Goal: Task Accomplishment & Management: Complete application form

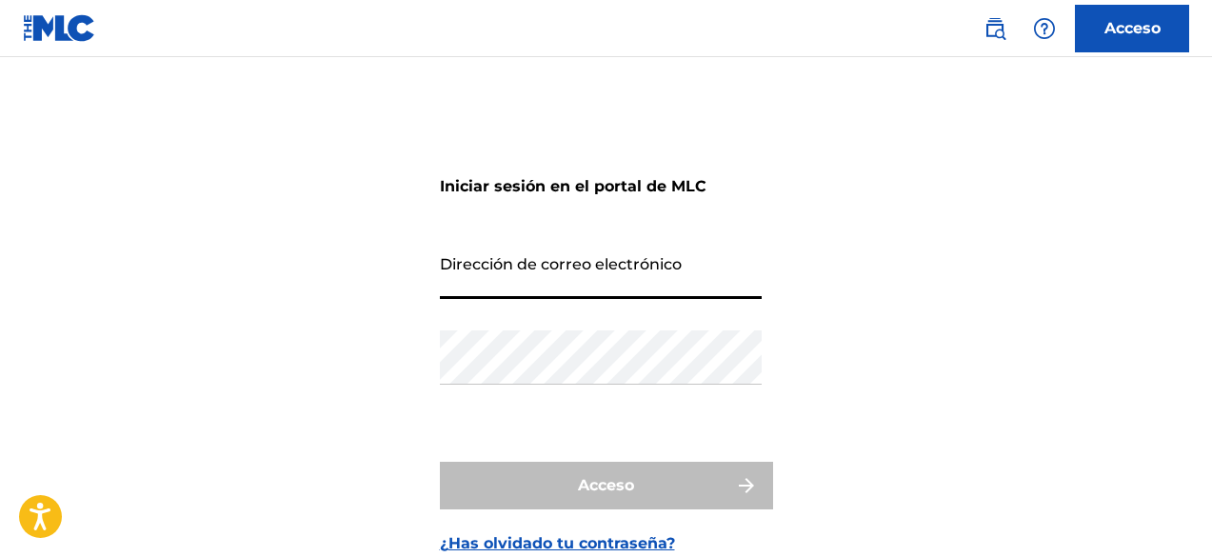
type input "[EMAIL_ADDRESS][DOMAIN_NAME]"
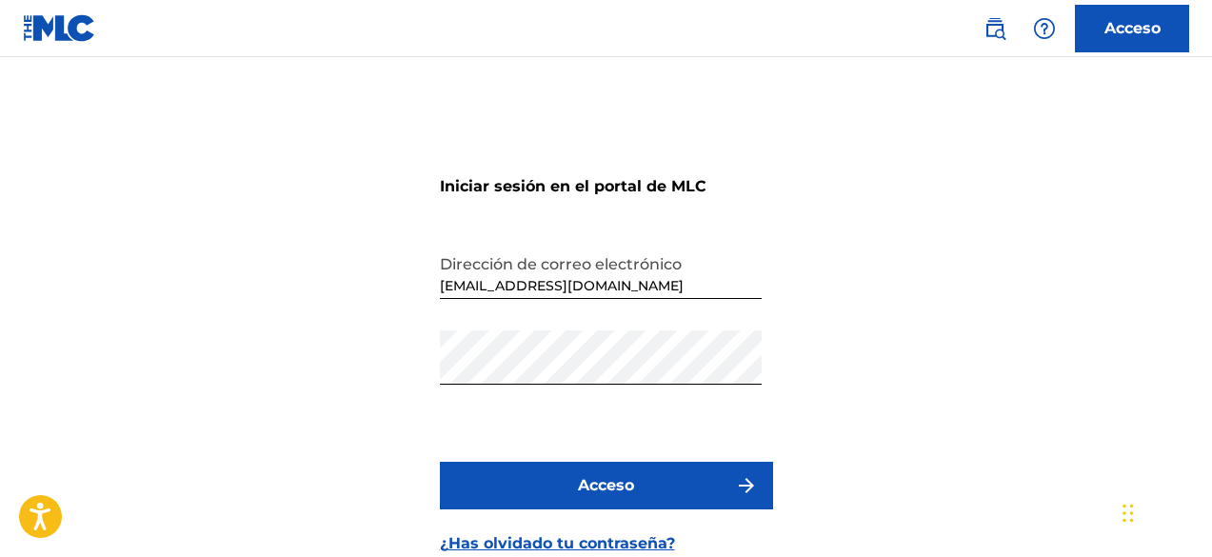
click at [573, 484] on button "Acceso" at bounding box center [606, 486] width 333 height 48
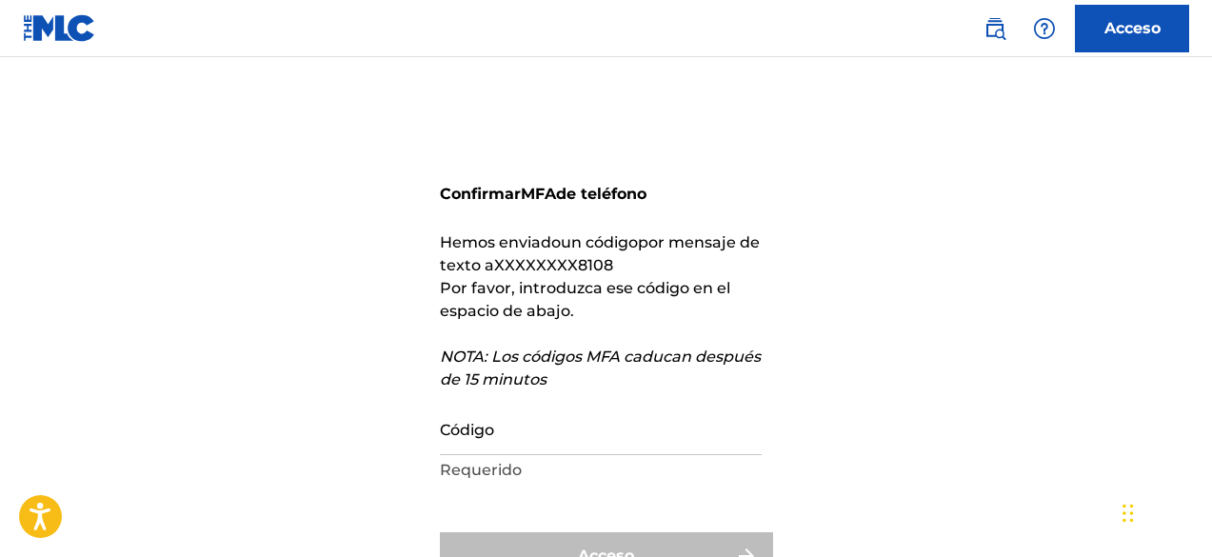
click at [528, 446] on input "Código" at bounding box center [601, 428] width 322 height 54
click at [533, 438] on input "Código" at bounding box center [601, 428] width 322 height 54
click at [437, 422] on div "Confirmar MFA de teléfono Hemos enviado un código por mensaje de texto a XXXXXX…" at bounding box center [606, 380] width 1212 height 551
click at [484, 431] on input "Código" at bounding box center [601, 428] width 322 height 54
click at [493, 439] on input "Código" at bounding box center [601, 428] width 322 height 54
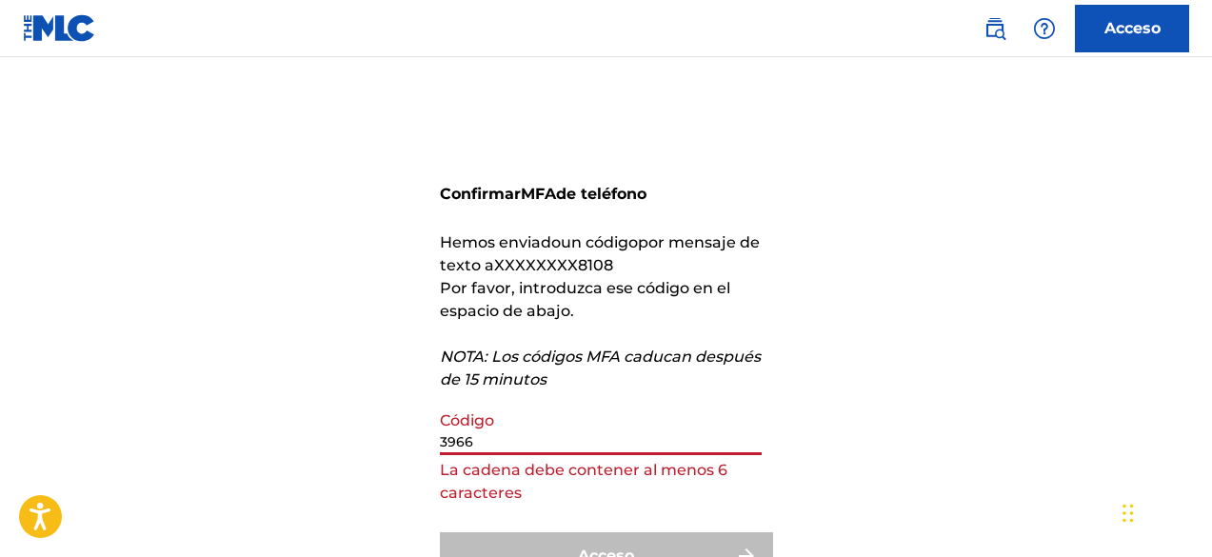
click at [495, 435] on input "3966" at bounding box center [601, 428] width 322 height 54
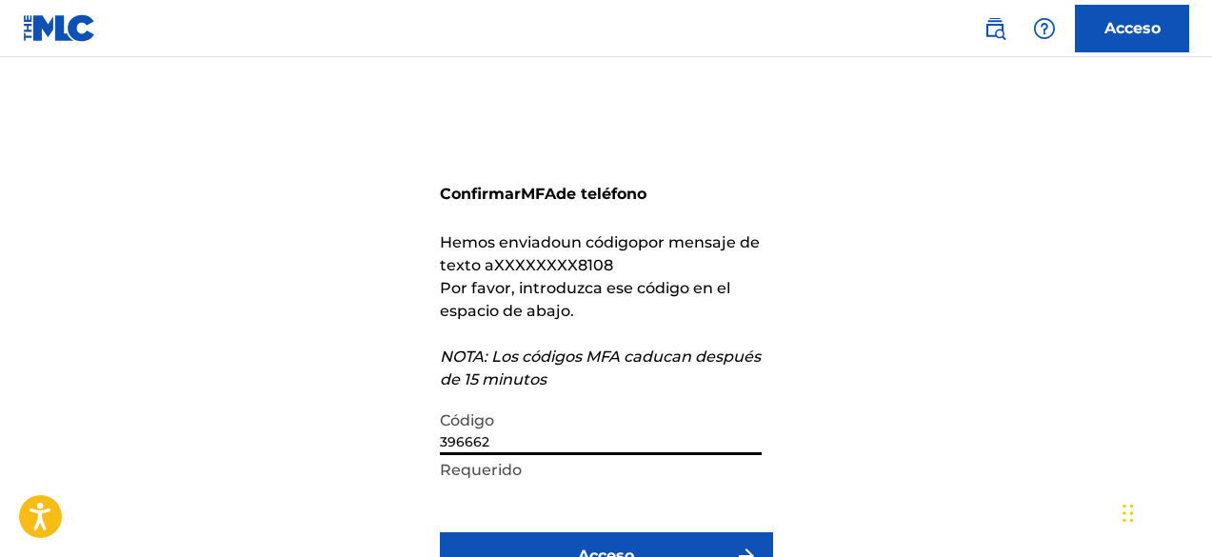
type input "396662"
click at [440, 532] on button "Acceso" at bounding box center [606, 556] width 333 height 48
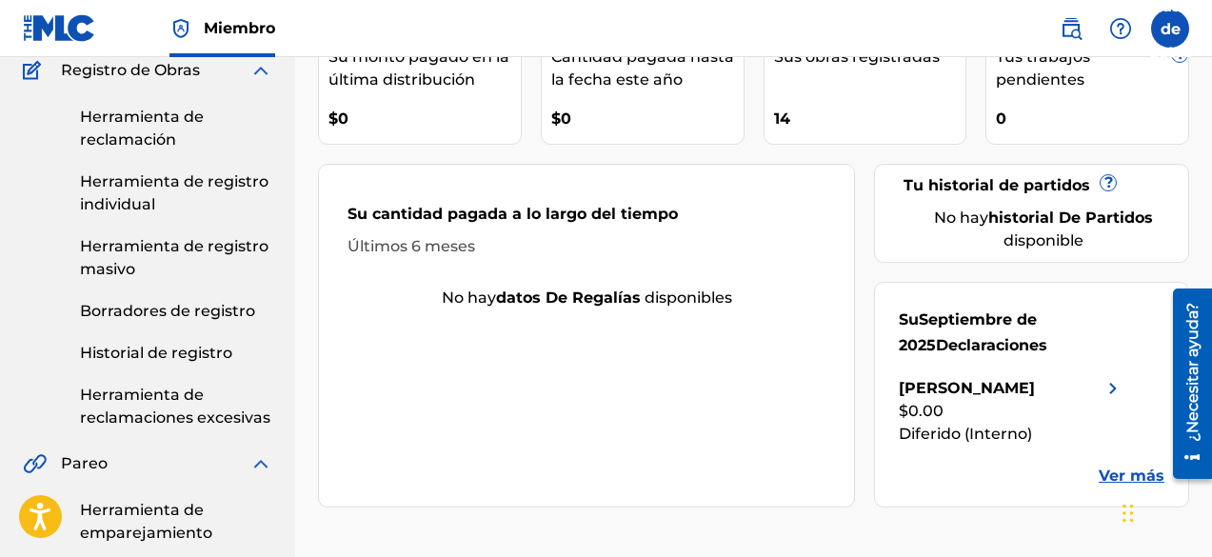
scroll to position [190, 0]
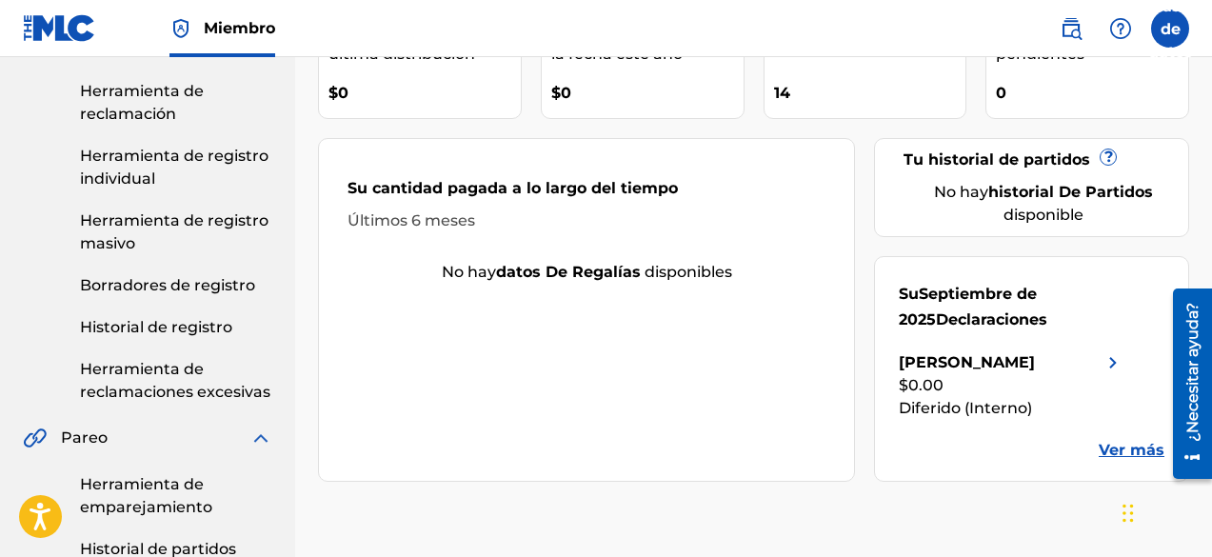
click at [1035, 372] on div "[PERSON_NAME]" at bounding box center [967, 362] width 136 height 23
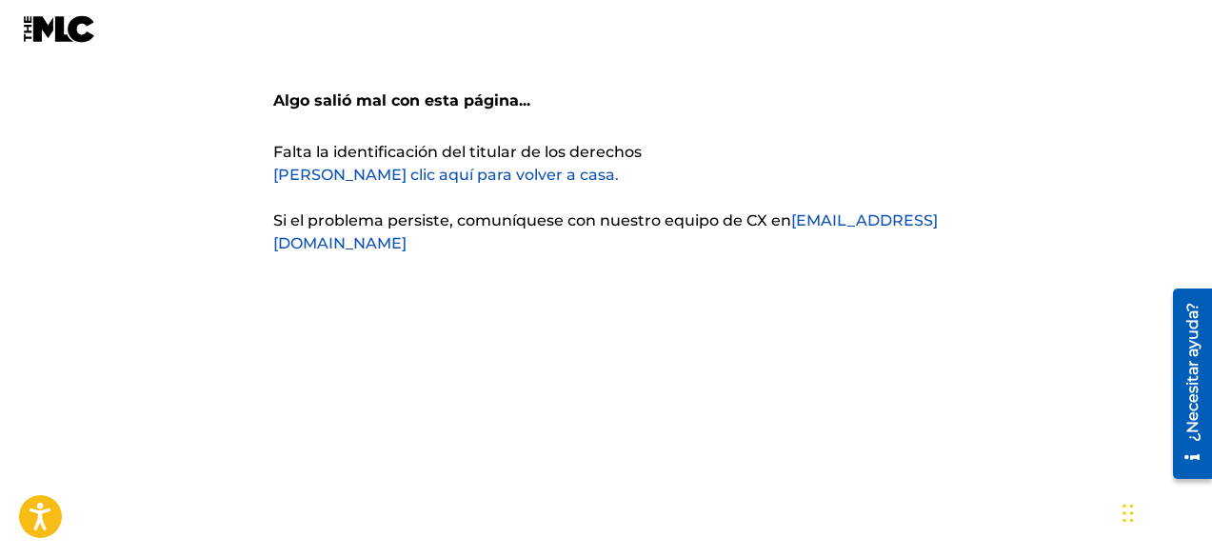
click at [397, 181] on font "Haga clic aquí para volver a casa." at bounding box center [446, 175] width 346 height 18
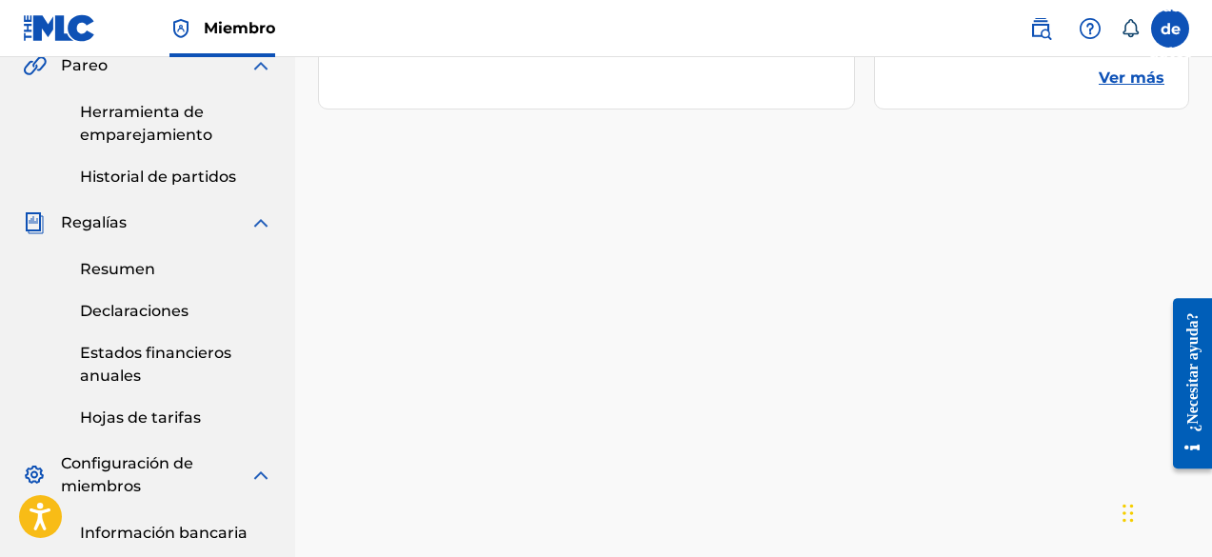
scroll to position [667, 0]
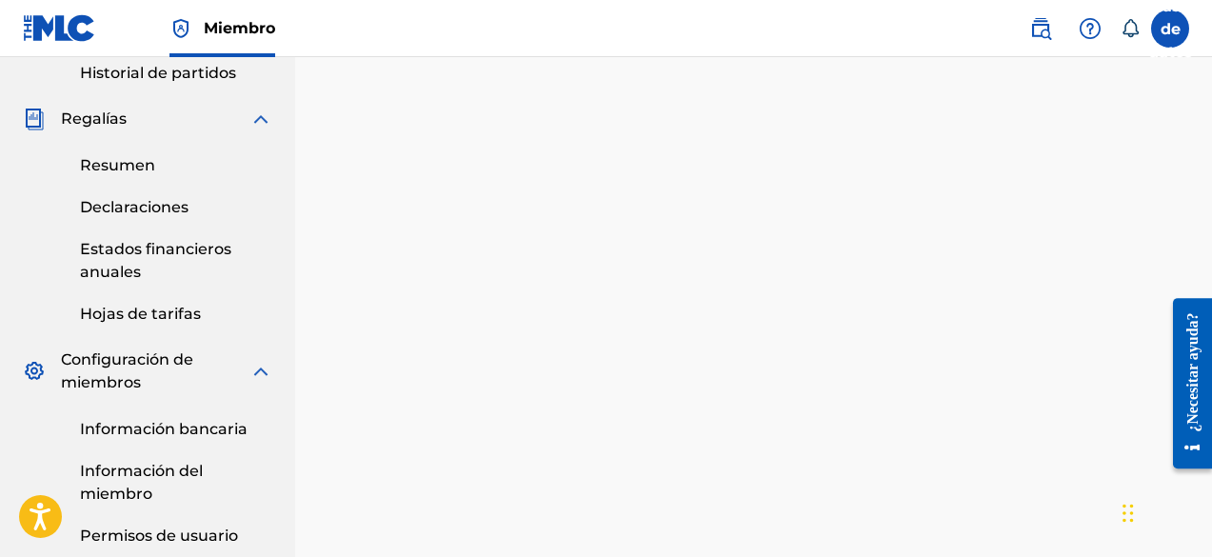
click at [130, 165] on font "Resumen" at bounding box center [117, 165] width 75 height 18
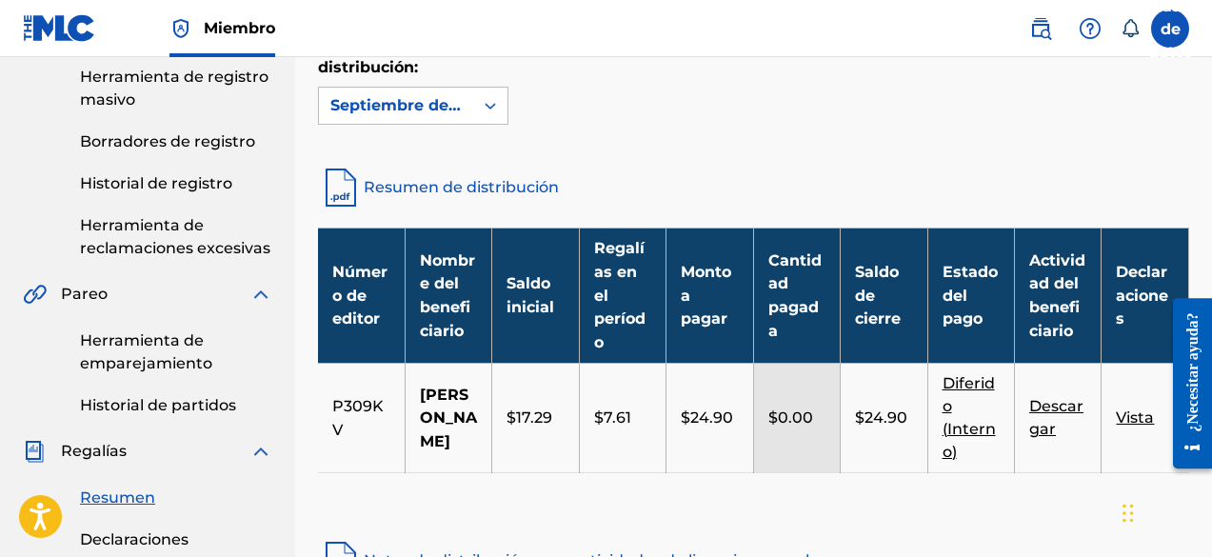
scroll to position [381, 0]
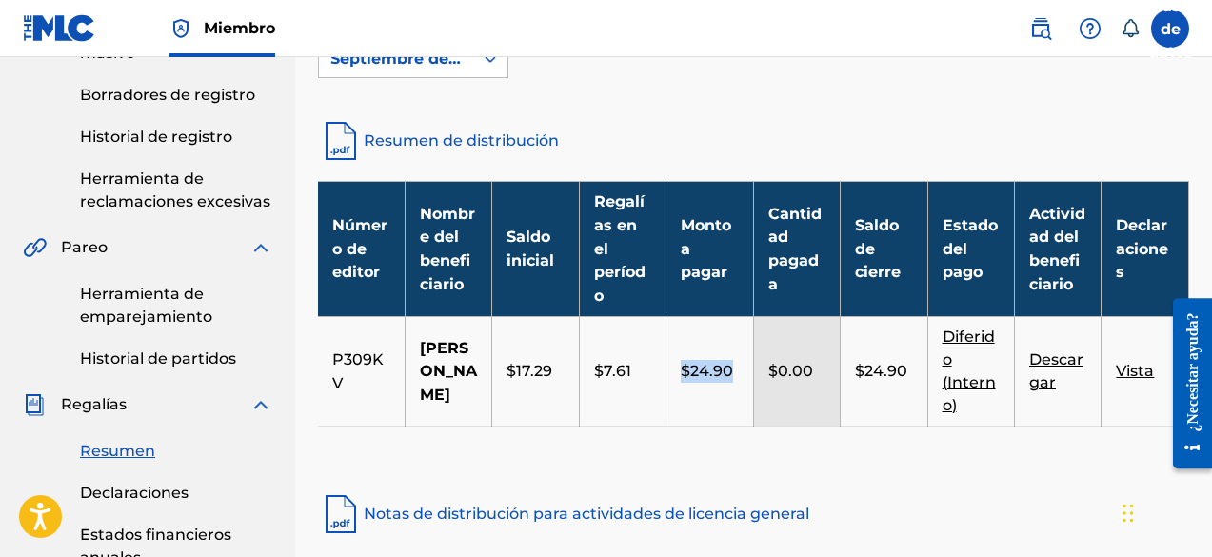
drag, startPoint x: 681, startPoint y: 400, endPoint x: 738, endPoint y: 402, distance: 57.2
click at [738, 383] on div "$24.90" at bounding box center [709, 371] width 57 height 23
click at [733, 383] on div "$24.90" at bounding box center [709, 371] width 57 height 23
drag, startPoint x: 902, startPoint y: 407, endPoint x: 829, endPoint y: 415, distance: 73.8
click at [829, 415] on tr "P309KV [PERSON_NAME] $17.29 $7.61 $24.90 $0.00 $24.90 Diferido (Interno) Descar…" at bounding box center [753, 372] width 871 height 110
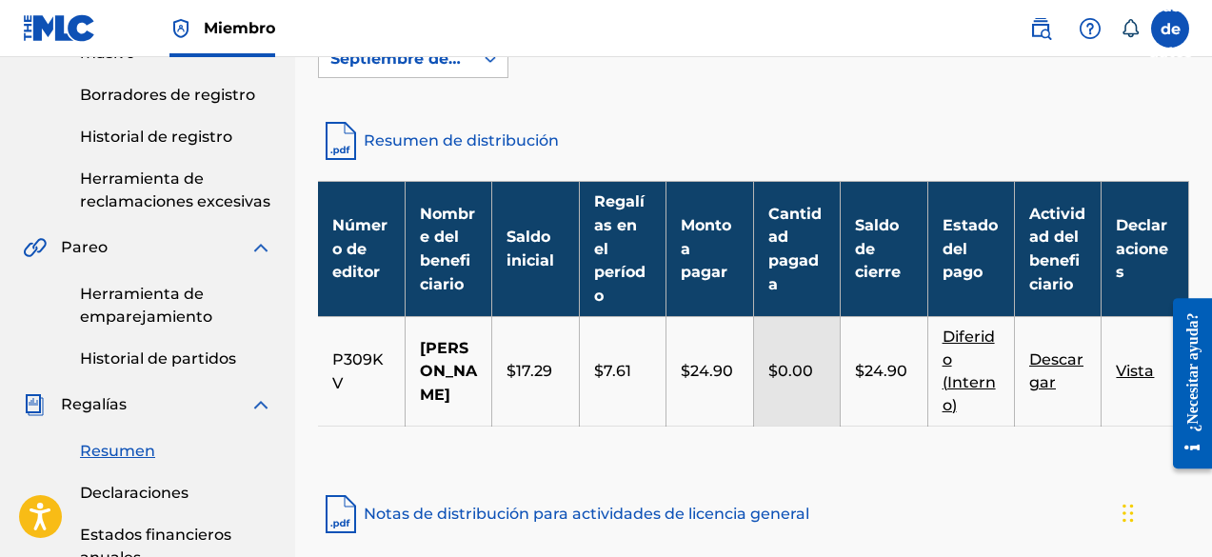
click at [537, 392] on td "$17.29" at bounding box center [535, 372] width 87 height 110
drag, startPoint x: 634, startPoint y: 421, endPoint x: 650, endPoint y: 418, distance: 15.5
click at [650, 418] on td "$7.61" at bounding box center [622, 372] width 87 height 110
drag, startPoint x: 701, startPoint y: 410, endPoint x: 719, endPoint y: 410, distance: 18.1
click at [719, 380] on font "$24.90" at bounding box center [707, 371] width 52 height 18
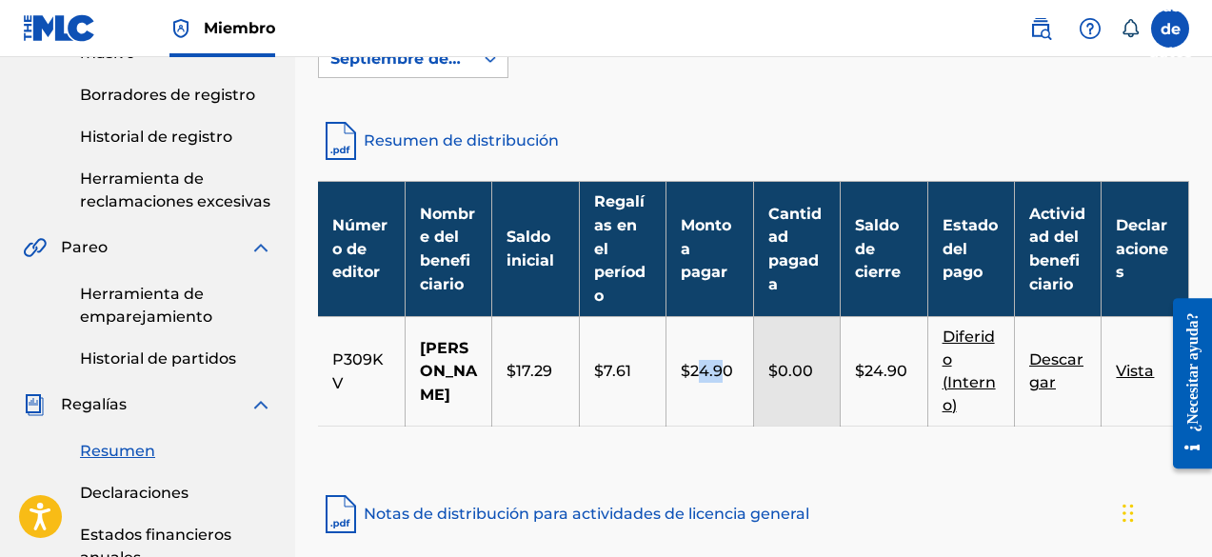
click at [721, 380] on font "$24.90" at bounding box center [707, 371] width 52 height 18
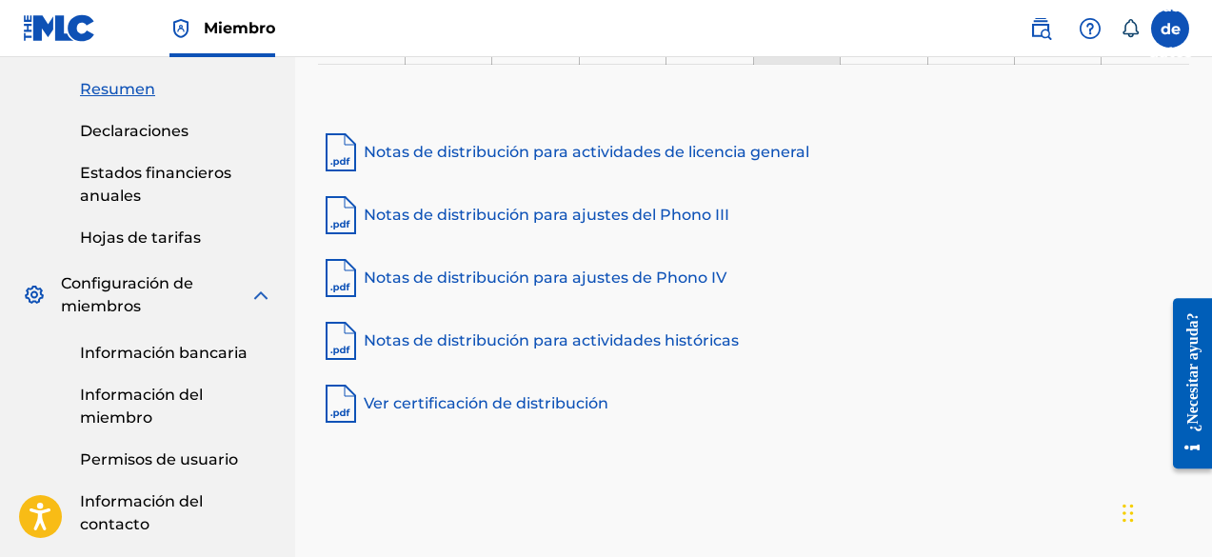
scroll to position [520, 0]
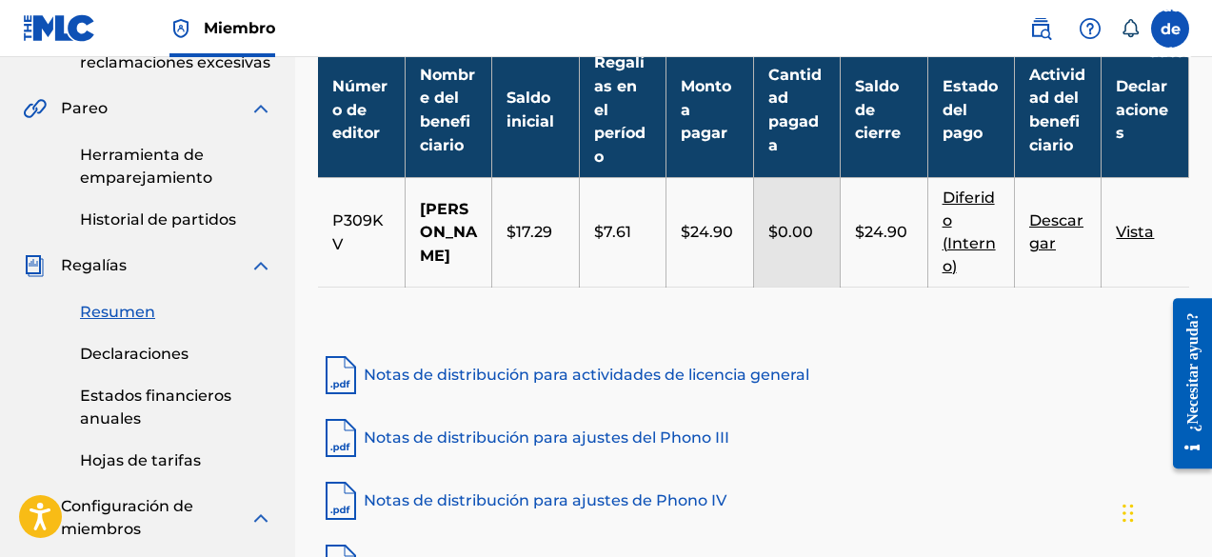
click at [161, 362] on font "Declaraciones" at bounding box center [134, 354] width 109 height 18
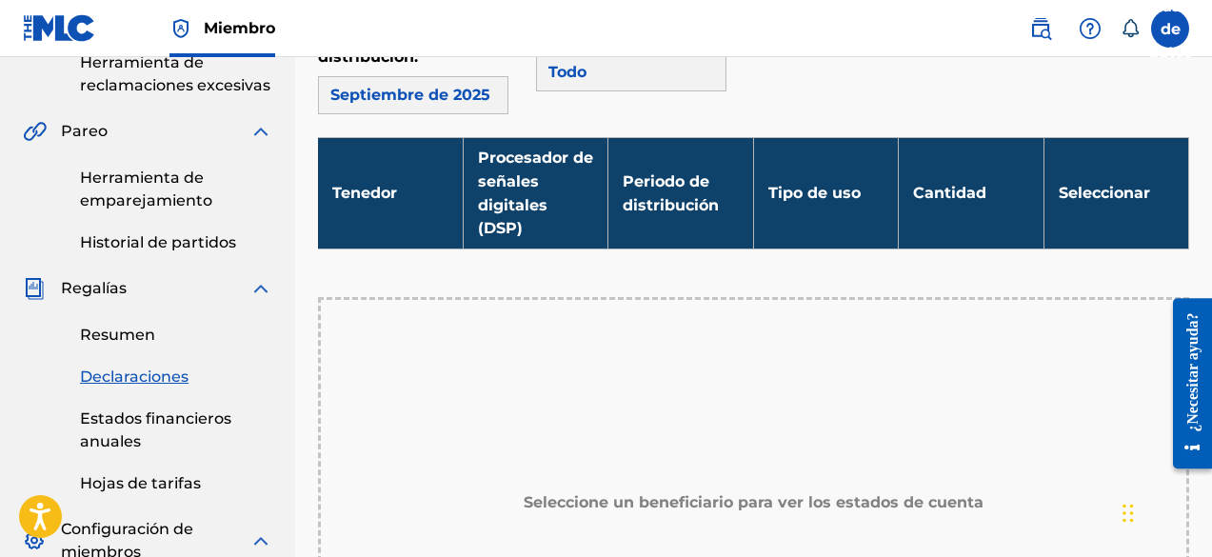
scroll to position [667, 0]
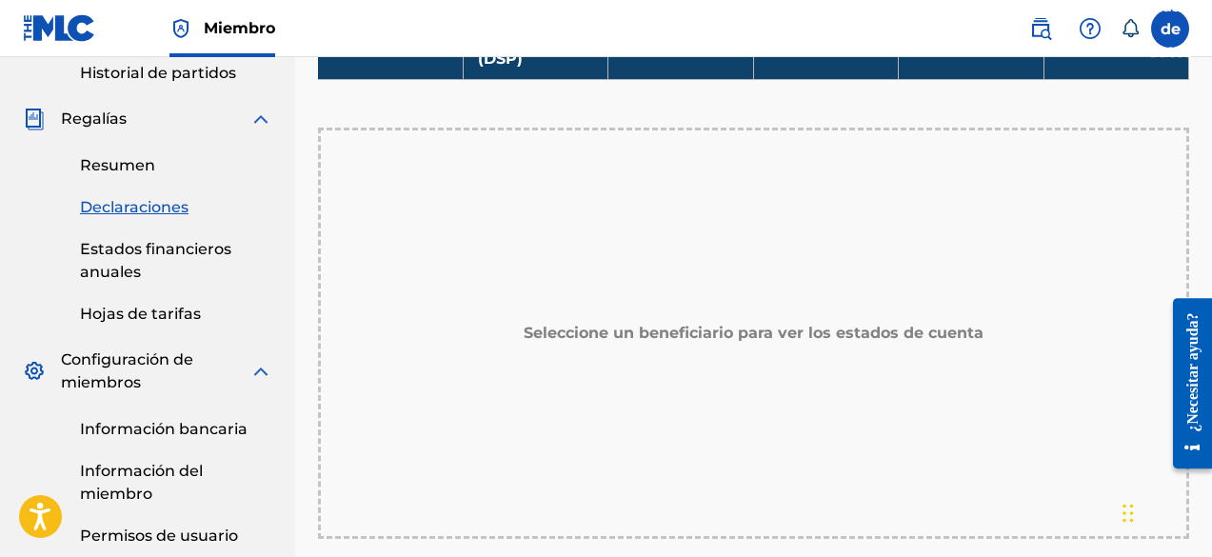
click at [471, 317] on div "Seleccione un beneficiario para ver los estados de cuenta" at bounding box center [753, 333] width 871 height 411
click at [685, 322] on h5 "Seleccione un beneficiario para ver los estados de cuenta" at bounding box center [754, 333] width 460 height 23
click at [141, 262] on link "Estados financieros anuales" at bounding box center [176, 261] width 192 height 46
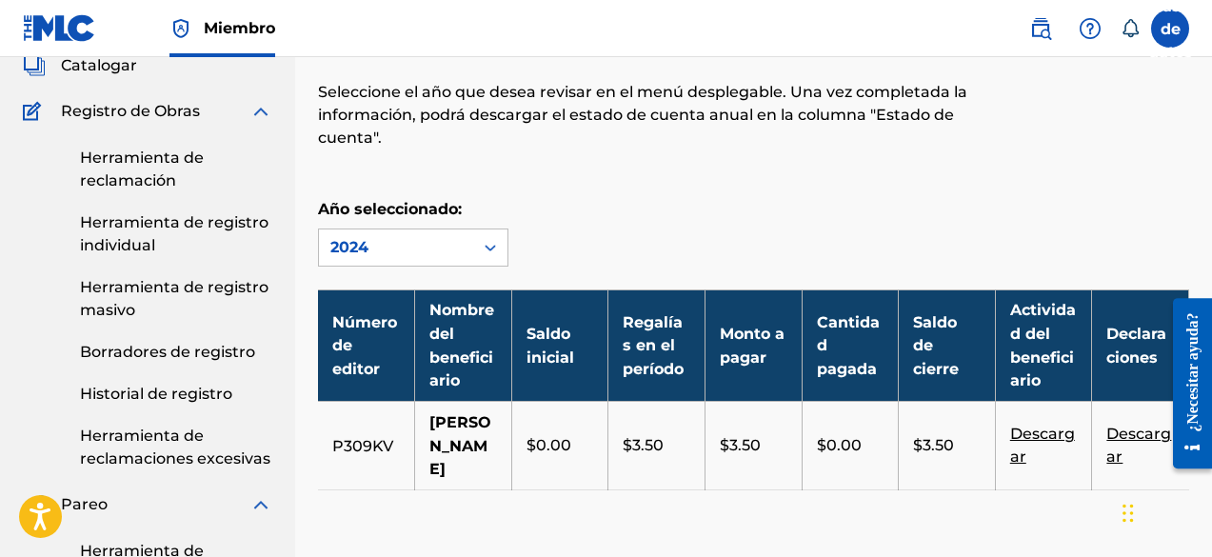
scroll to position [95, 0]
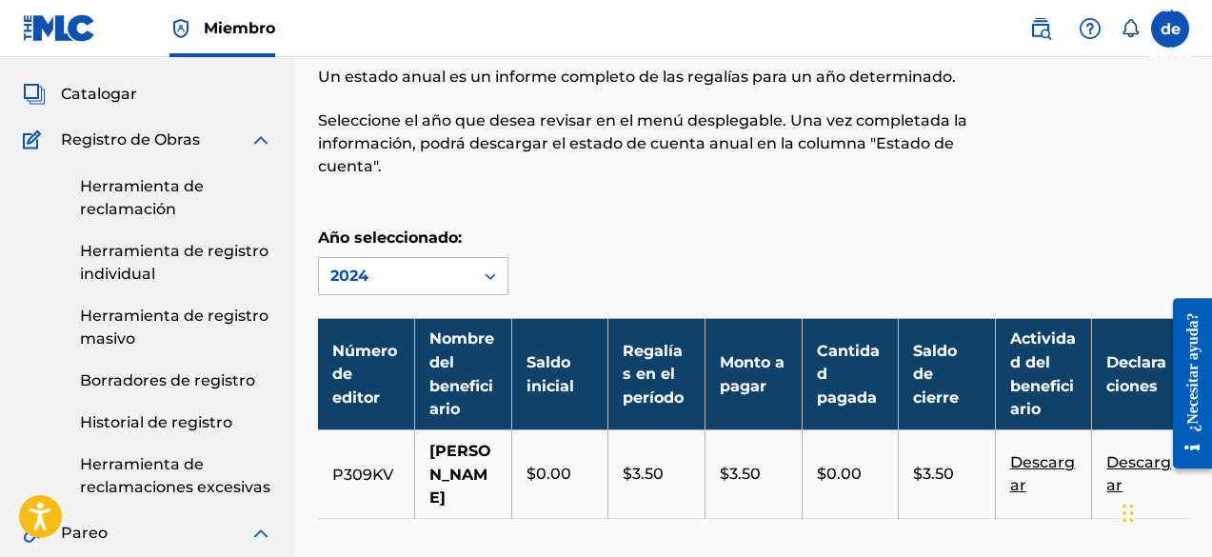
click at [206, 315] on font "Herramienta de registro masivo" at bounding box center [174, 327] width 189 height 41
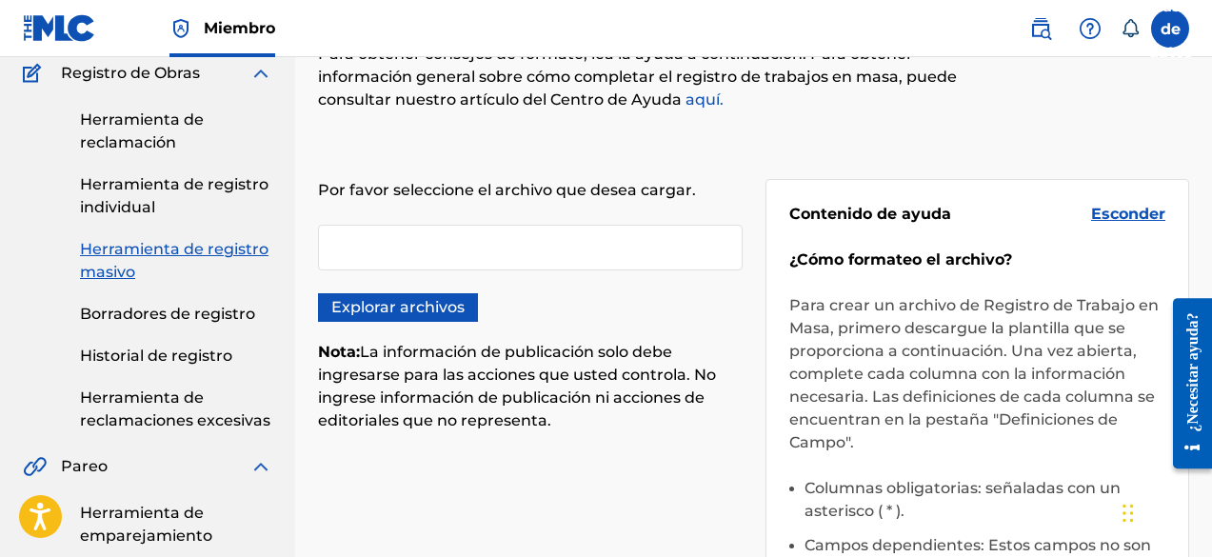
scroll to position [190, 0]
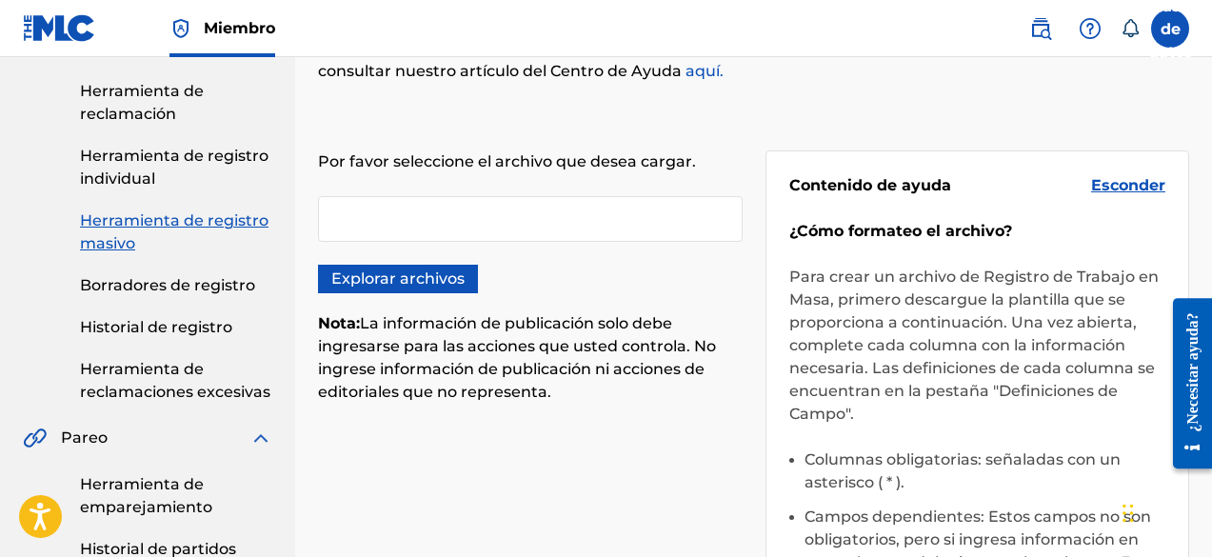
click at [156, 292] on font "Borradores de registro" at bounding box center [167, 285] width 175 height 18
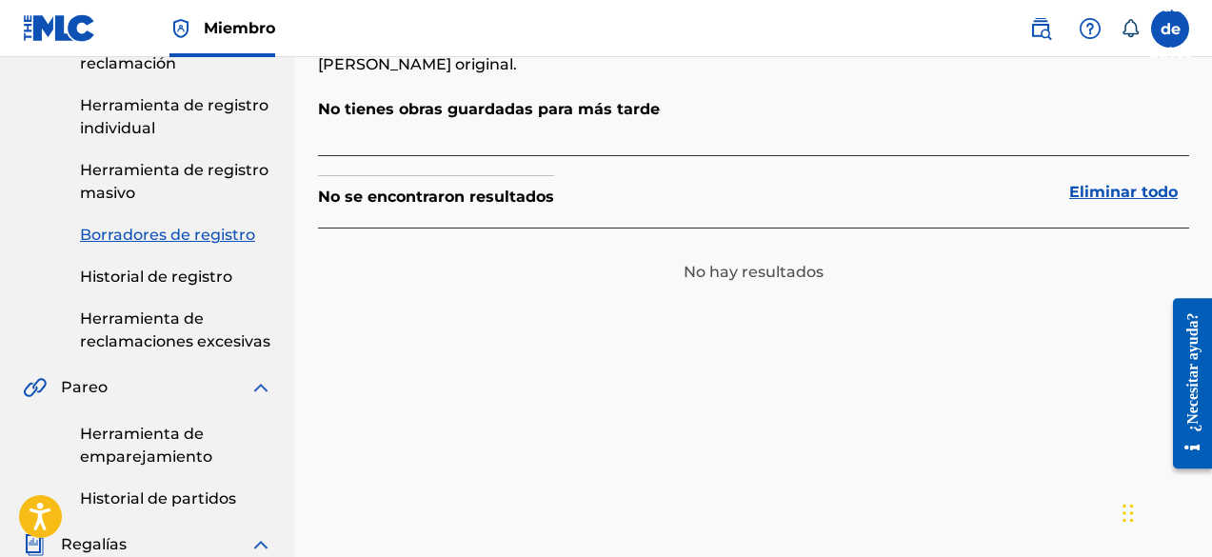
scroll to position [286, 0]
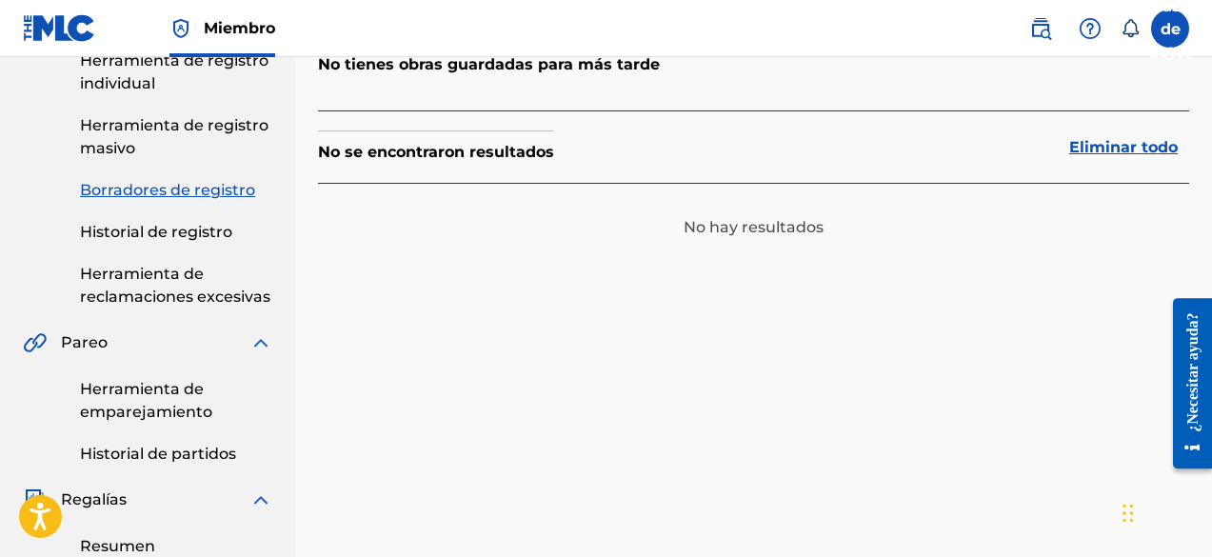
click at [163, 406] on font "Herramienta de emparejamiento" at bounding box center [146, 400] width 132 height 41
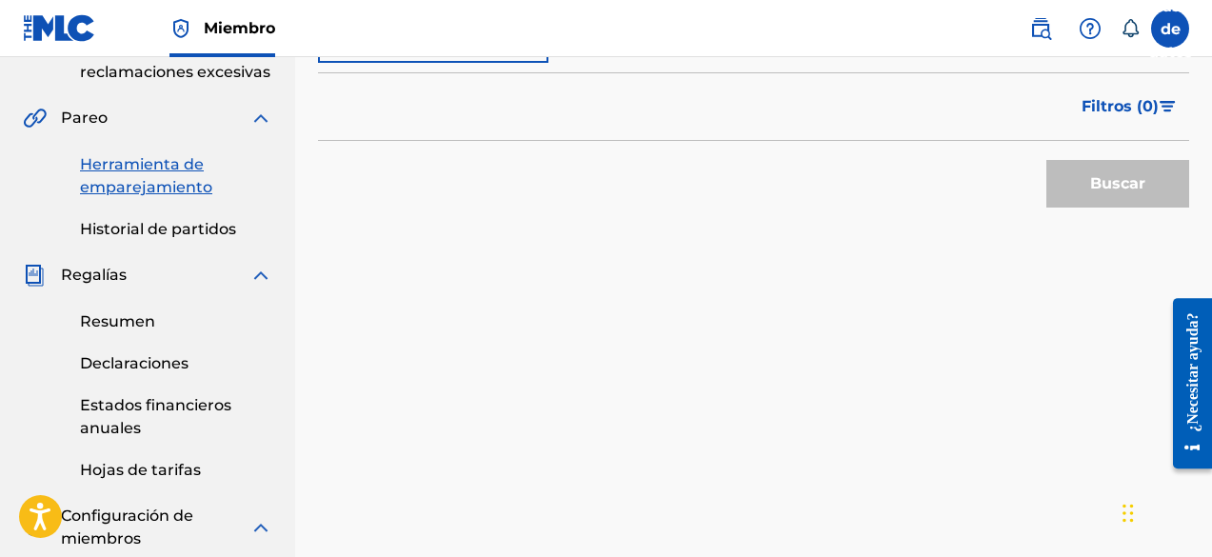
scroll to position [571, 0]
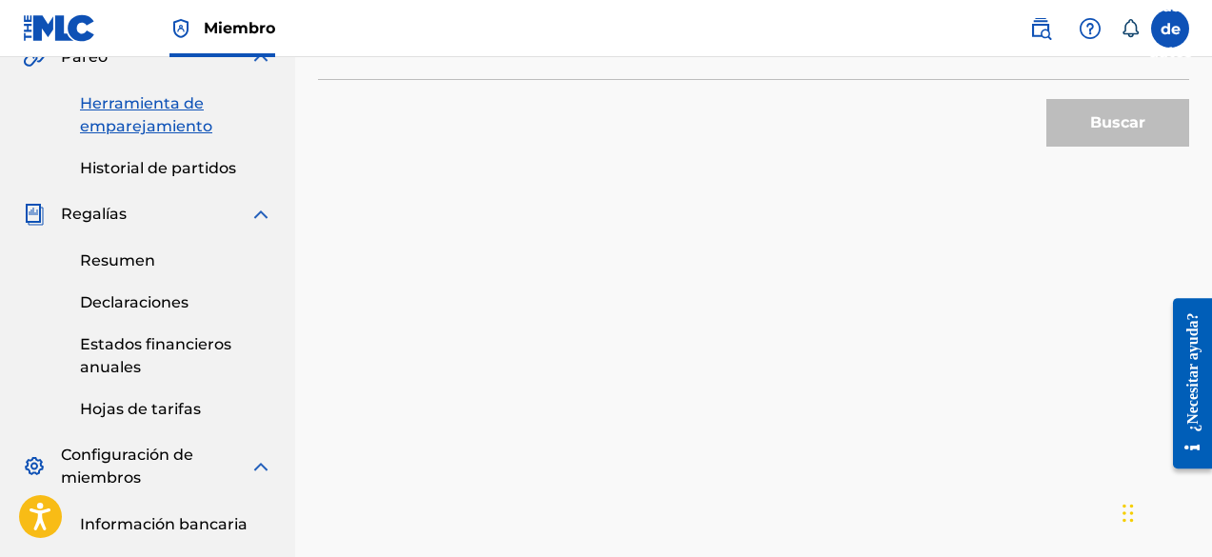
click at [134, 276] on div "Resumen Declaraciones Estados financieros anuales Hojas de tarifas" at bounding box center [148, 323] width 250 height 195
click at [128, 266] on font "Resumen" at bounding box center [117, 260] width 75 height 18
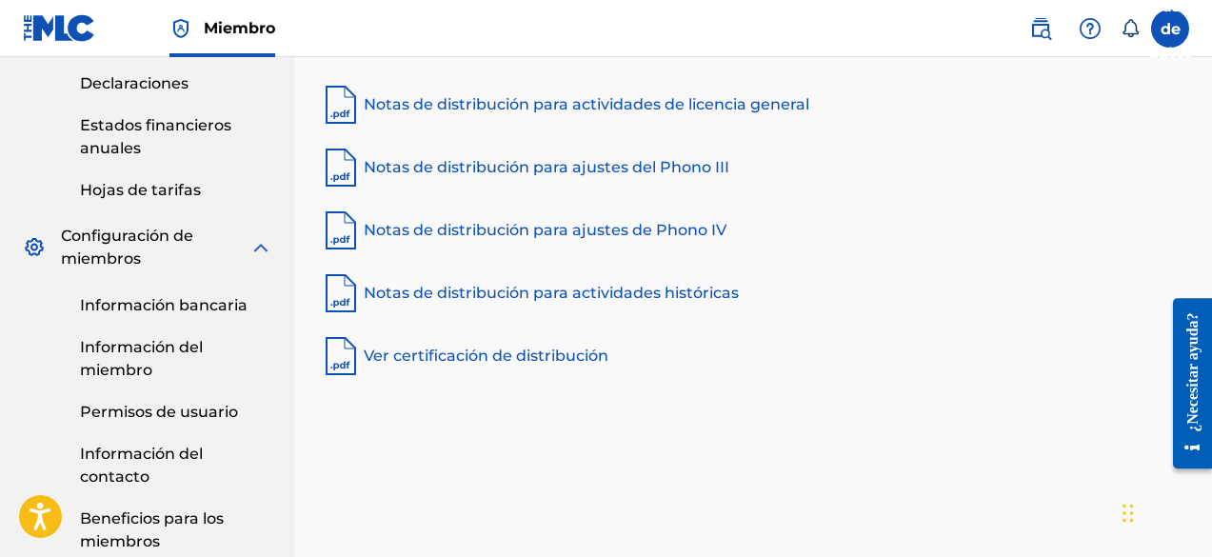
scroll to position [857, 0]
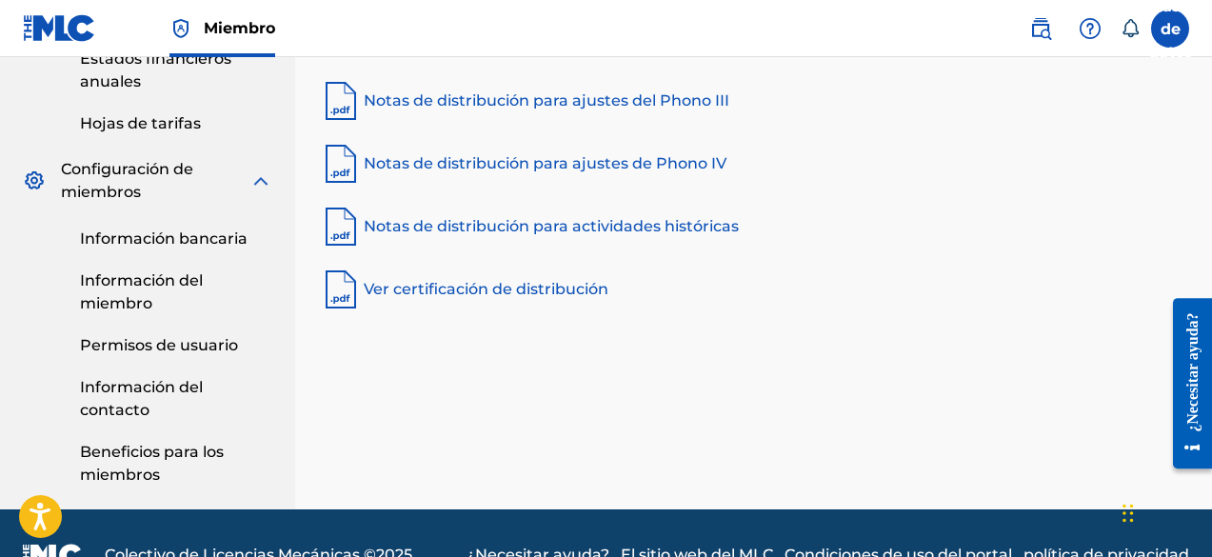
click at [147, 236] on font "Información bancaria" at bounding box center [164, 239] width 168 height 18
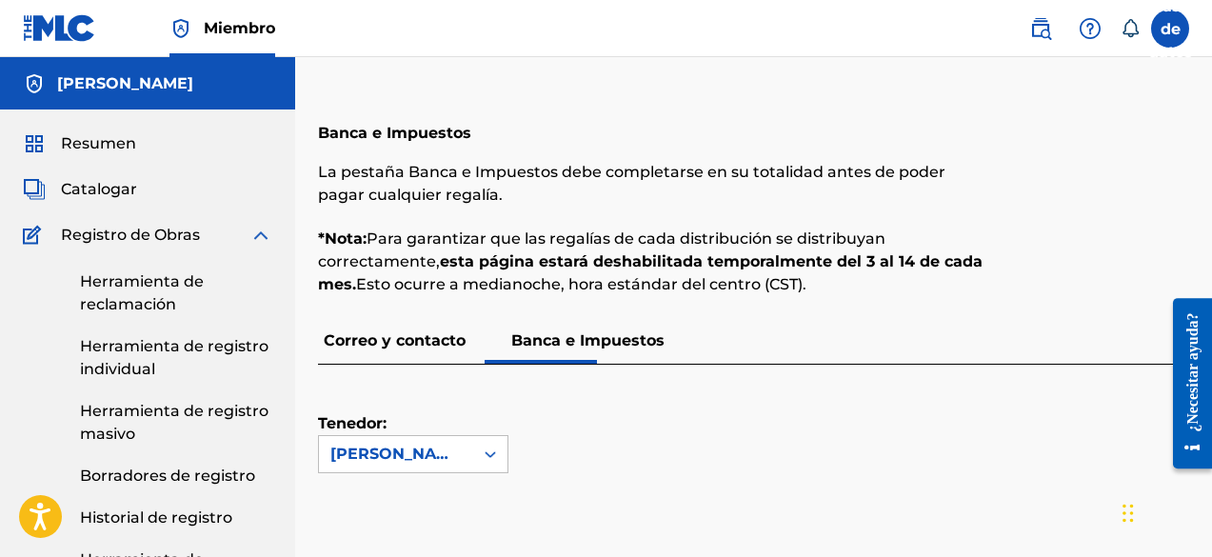
click at [130, 192] on font "Catalogar" at bounding box center [99, 189] width 76 height 18
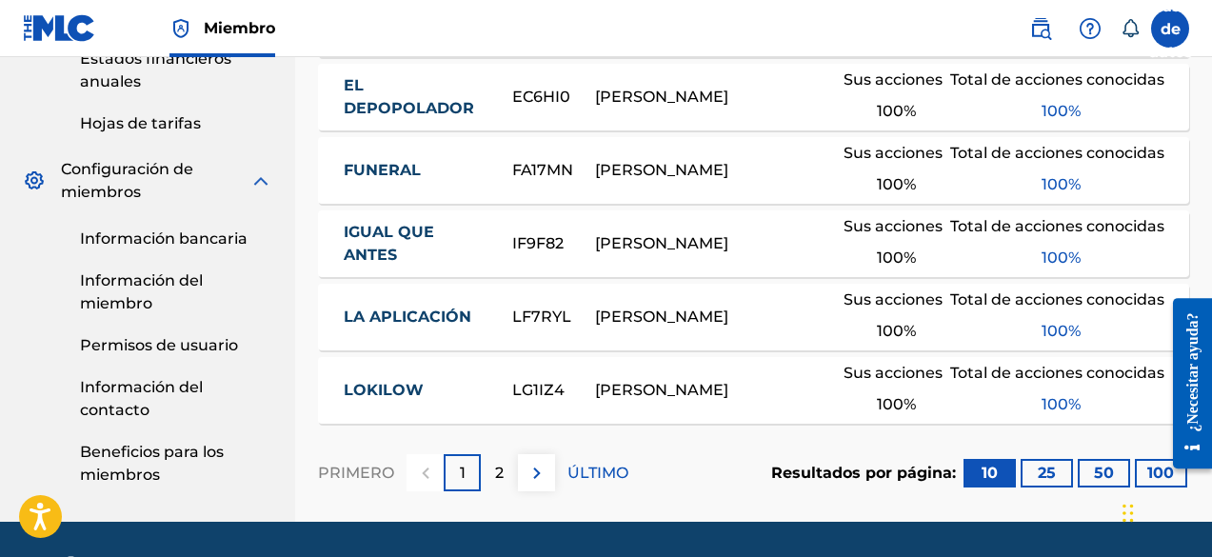
scroll to position [936, 0]
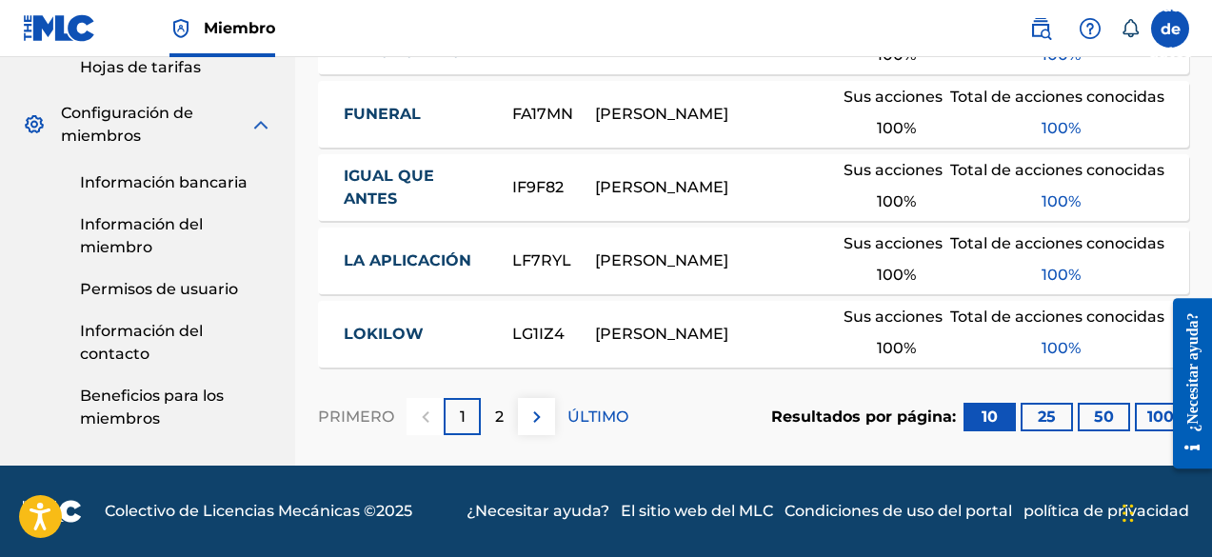
click at [526, 412] on img at bounding box center [537, 417] width 23 height 23
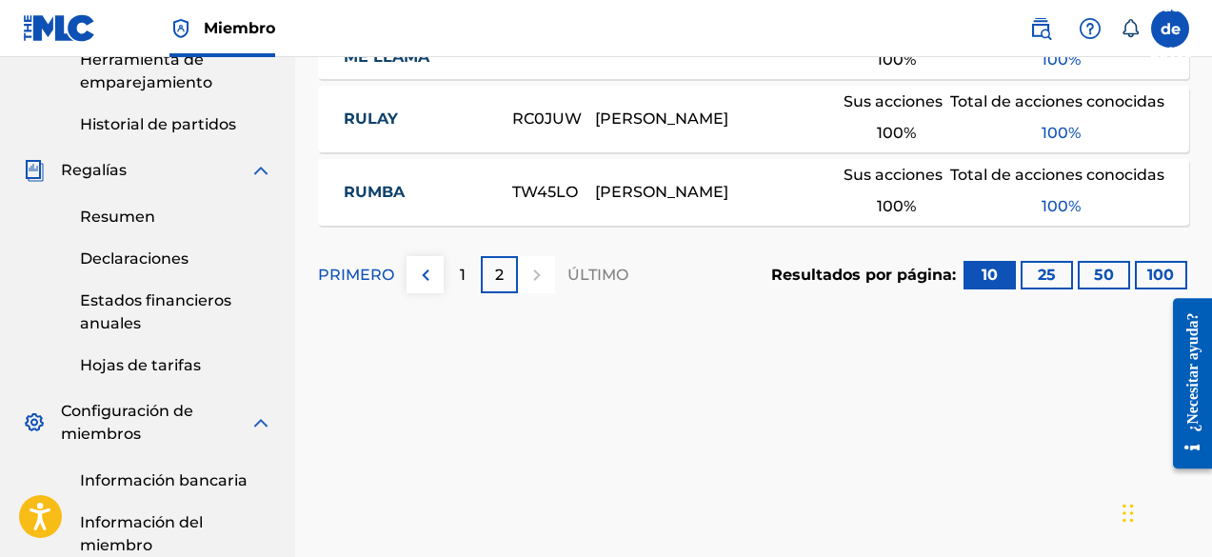
scroll to position [520, 0]
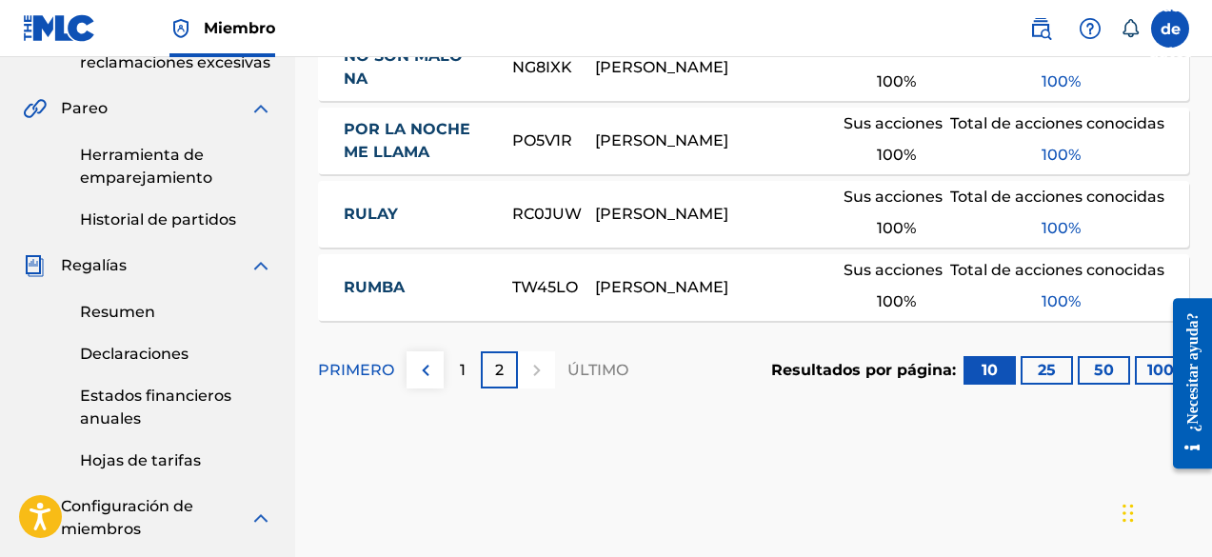
click at [436, 385] on button at bounding box center [425, 369] width 37 height 37
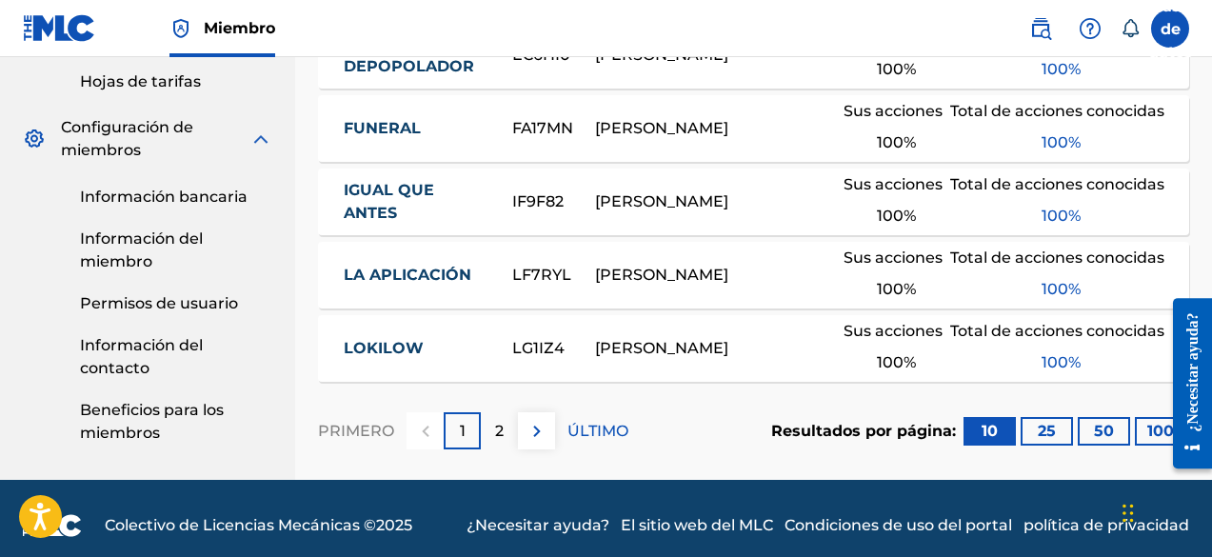
scroll to position [901, 0]
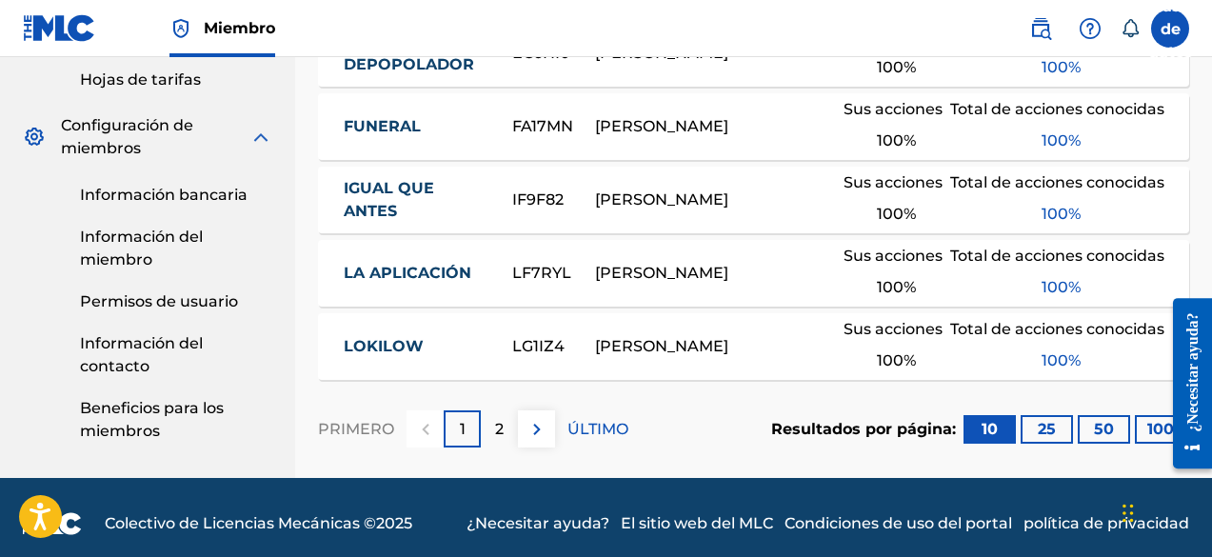
click at [510, 448] on div "2" at bounding box center [499, 428] width 37 height 37
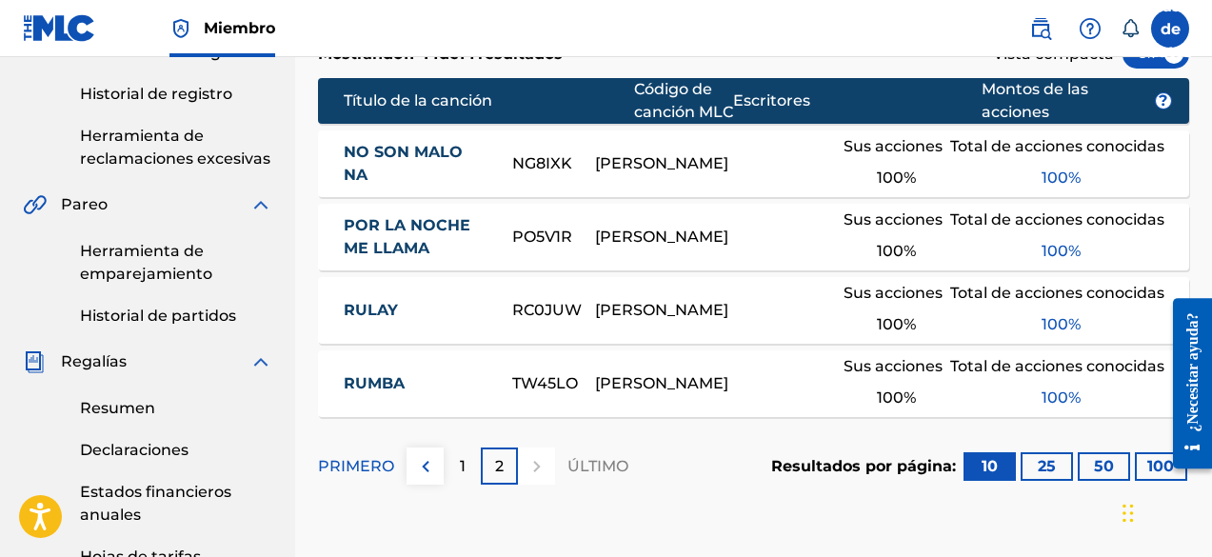
scroll to position [425, 0]
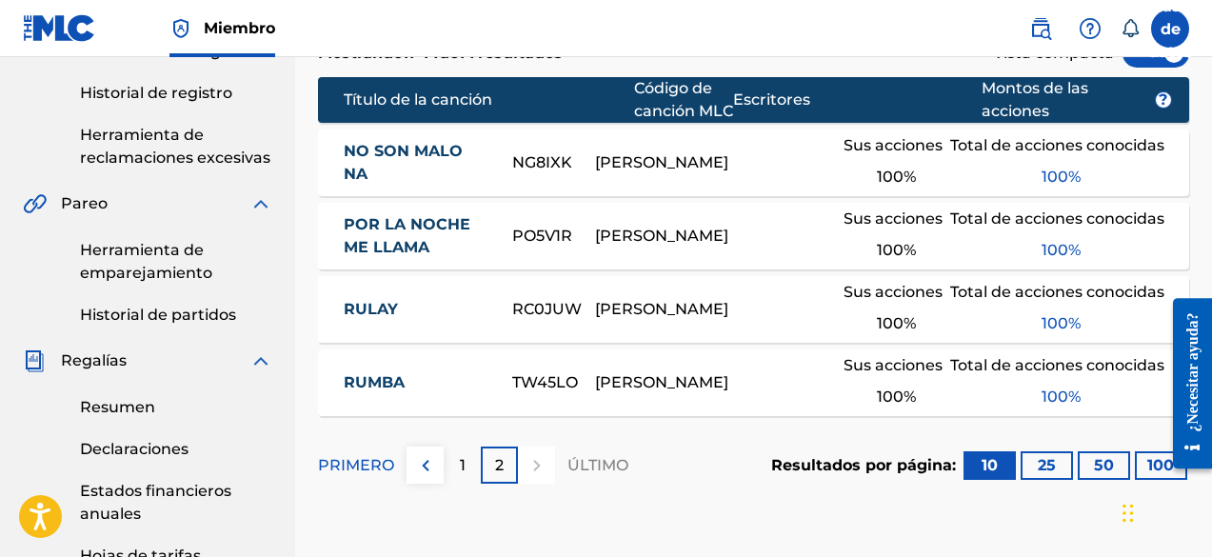
click at [424, 477] on img at bounding box center [425, 465] width 23 height 23
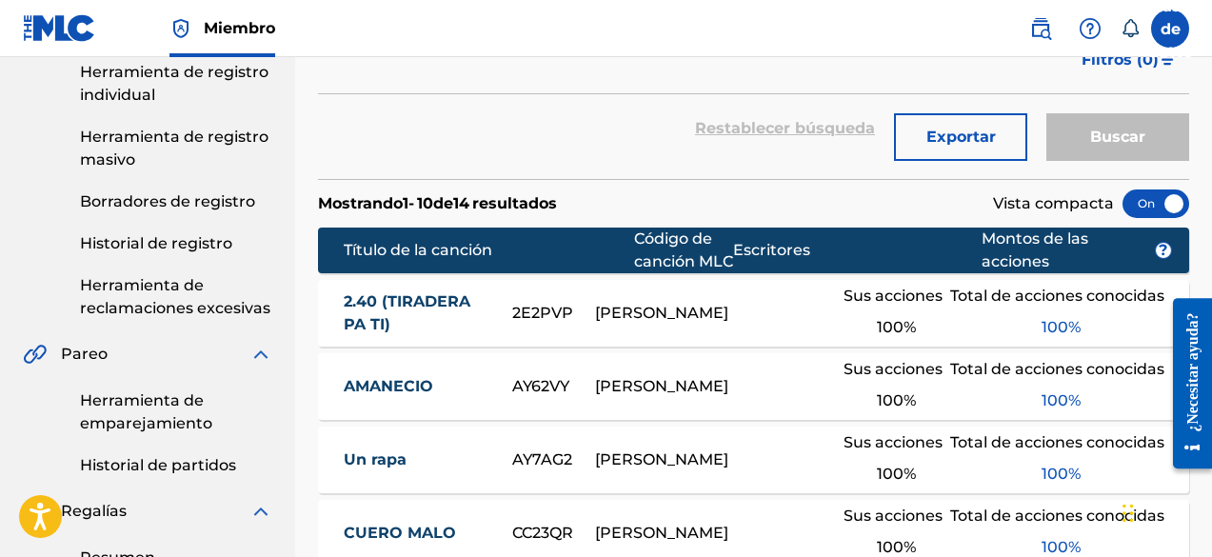
scroll to position [270, 0]
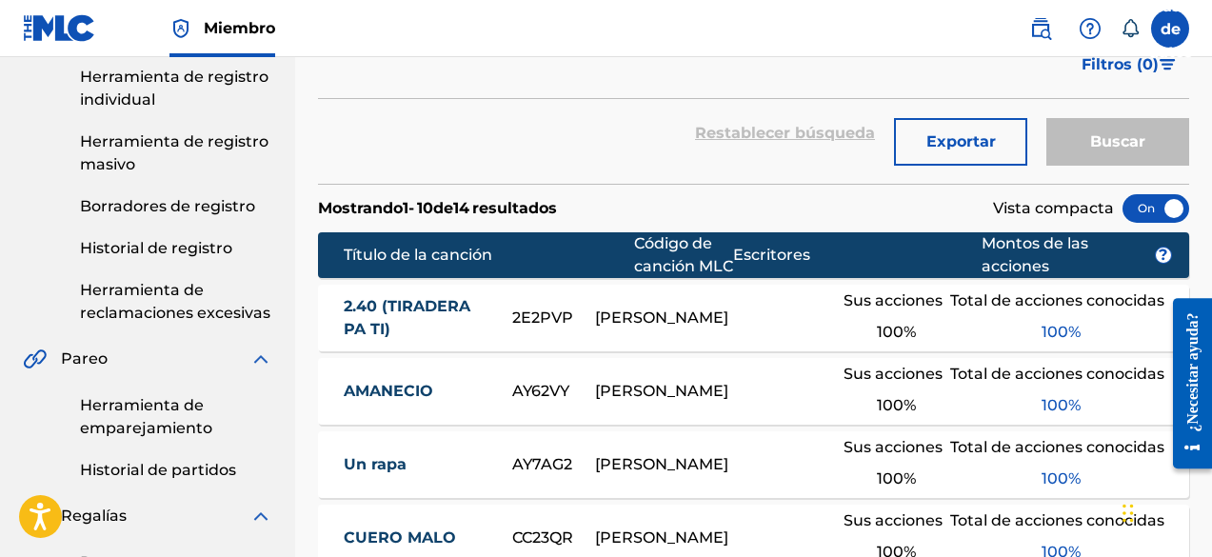
click at [168, 288] on font "Herramienta de reclamaciones excesivas" at bounding box center [175, 301] width 190 height 41
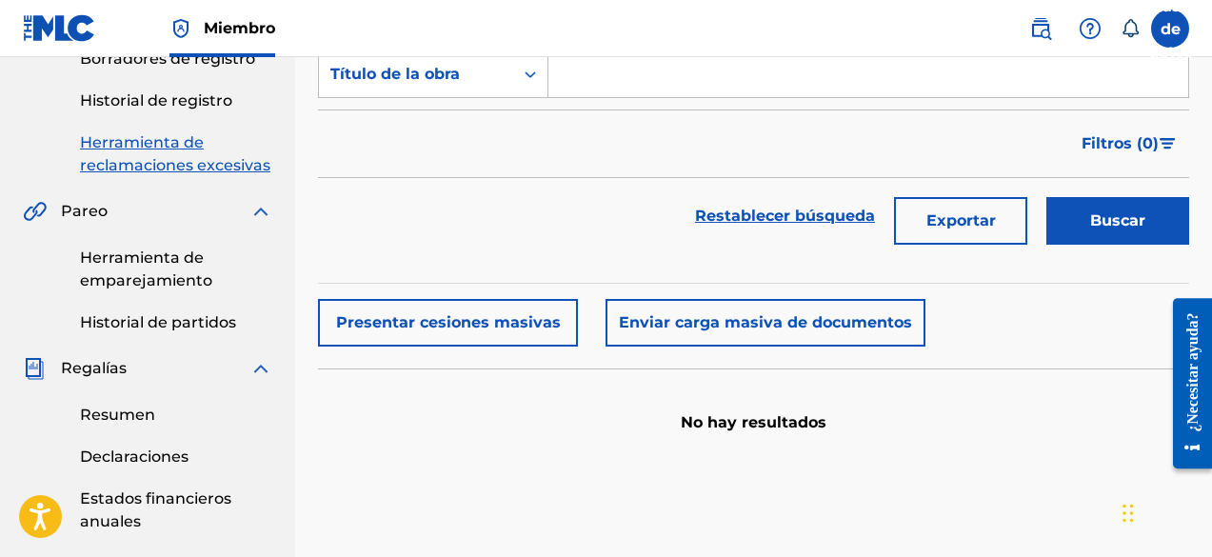
scroll to position [286, 0]
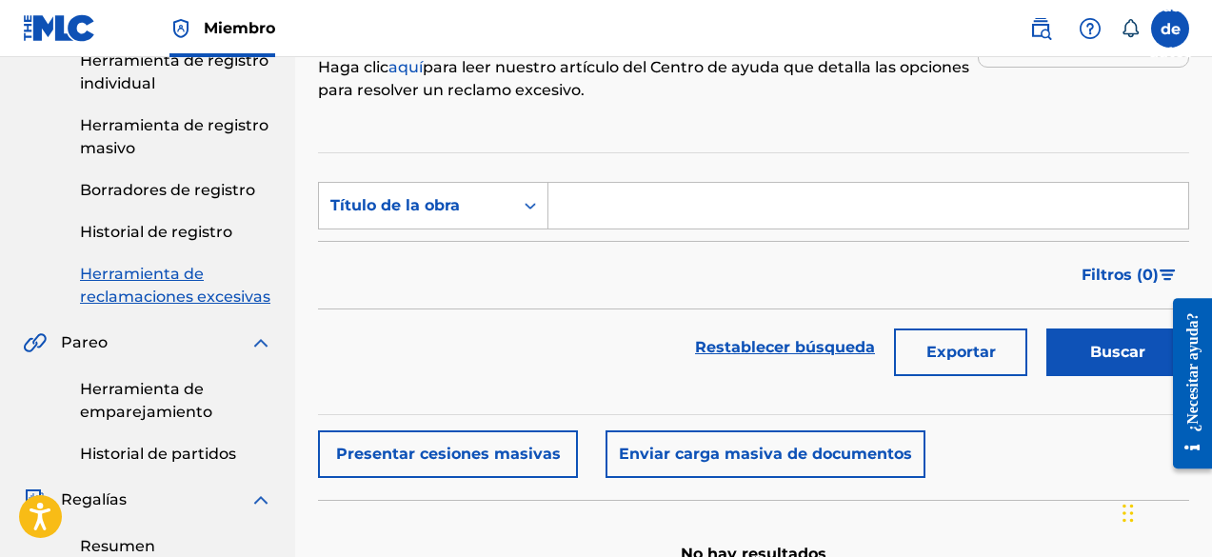
click at [189, 219] on div "Herramienta de reclamación Herramienta de registro individual Herramienta de re…" at bounding box center [148, 135] width 250 height 348
click at [189, 246] on div "Herramienta de reclamación Herramienta de registro individual Herramienta de re…" at bounding box center [148, 135] width 250 height 348
click at [188, 241] on link "Historial de registro" at bounding box center [176, 232] width 192 height 23
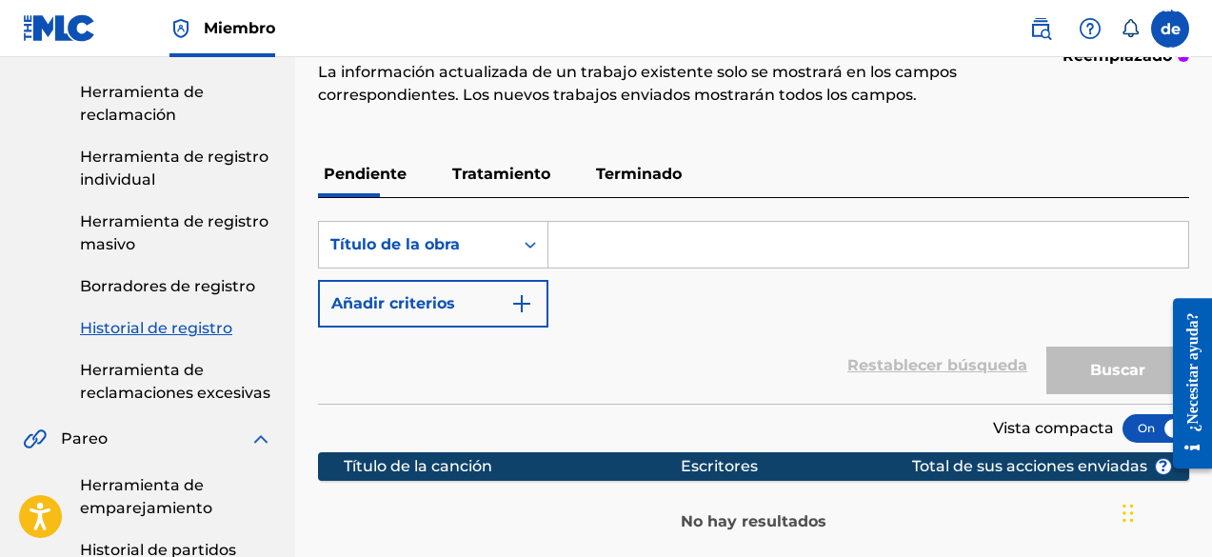
scroll to position [190, 0]
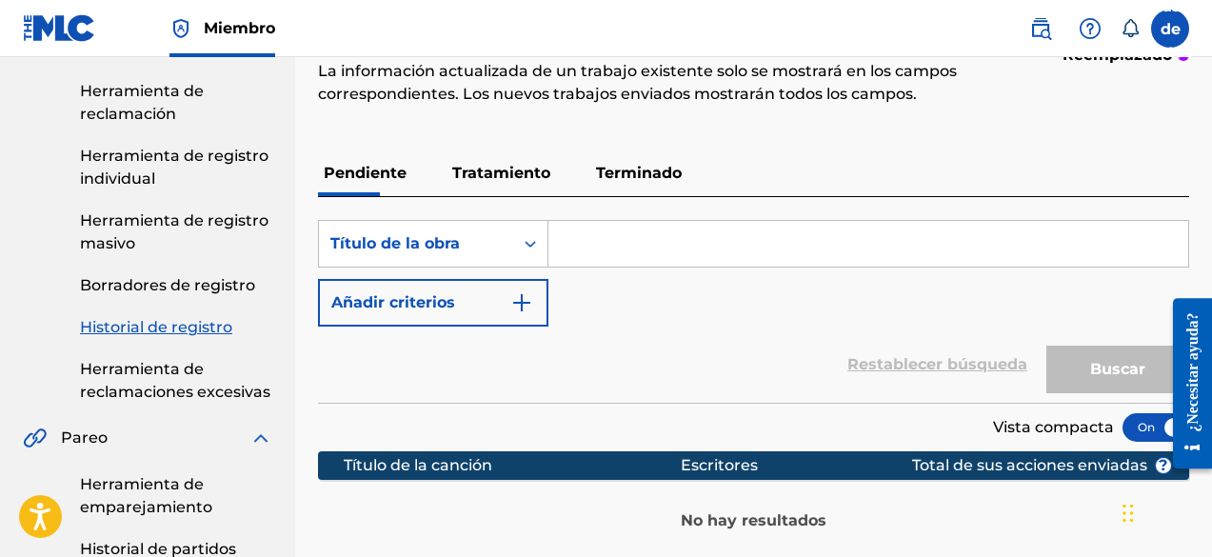
click at [626, 259] on input "Formulario de búsqueda" at bounding box center [869, 244] width 640 height 46
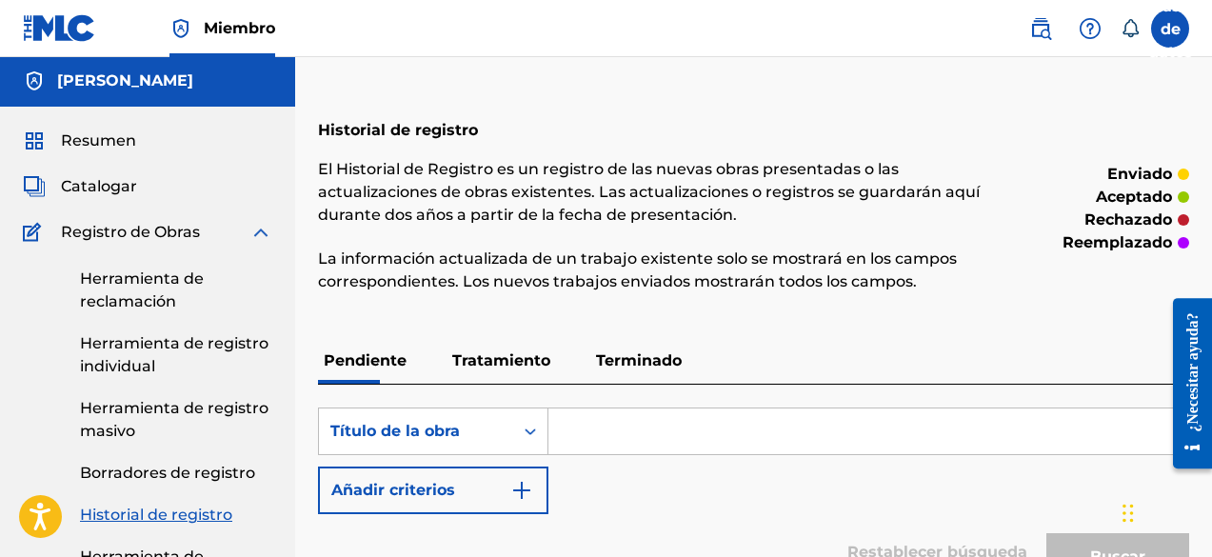
scroll to position [0, 0]
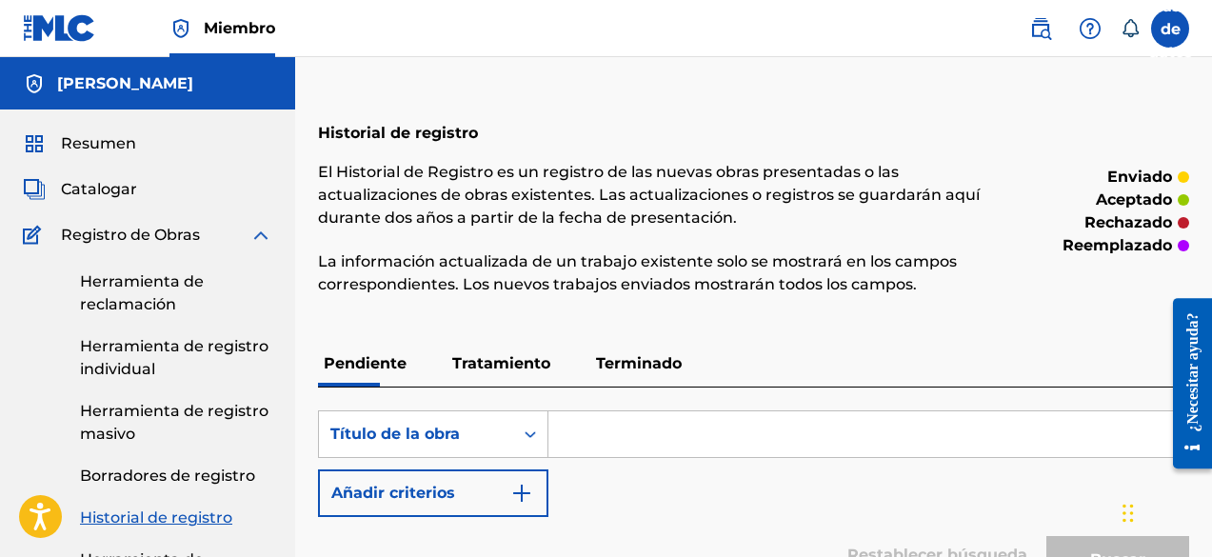
click at [136, 181] on div "Catalogar" at bounding box center [148, 189] width 250 height 23
click at [103, 190] on font "Catalogar" at bounding box center [99, 189] width 76 height 18
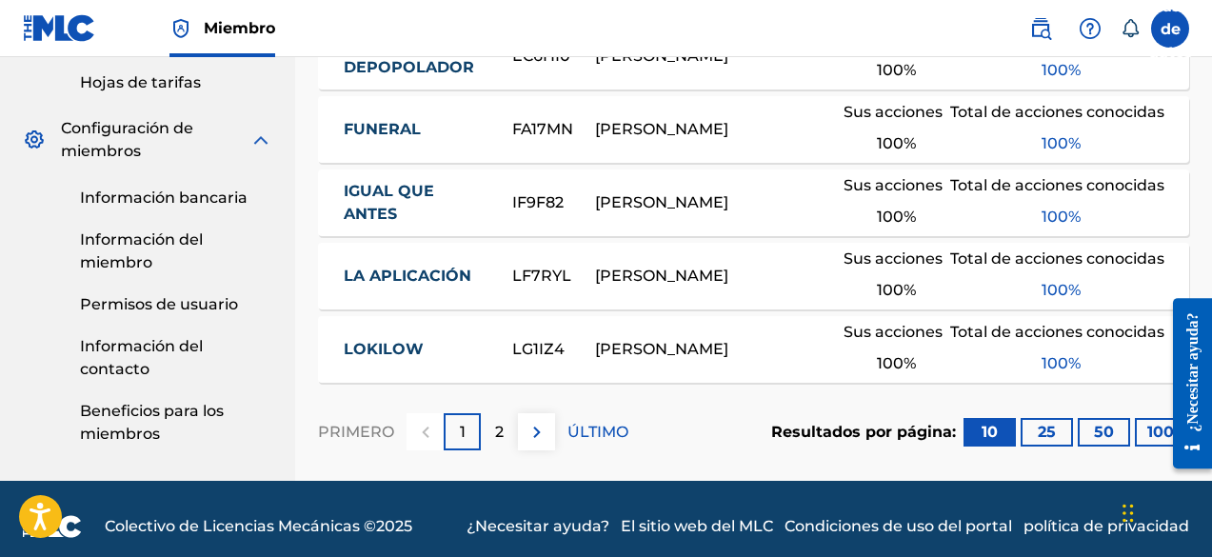
scroll to position [936, 0]
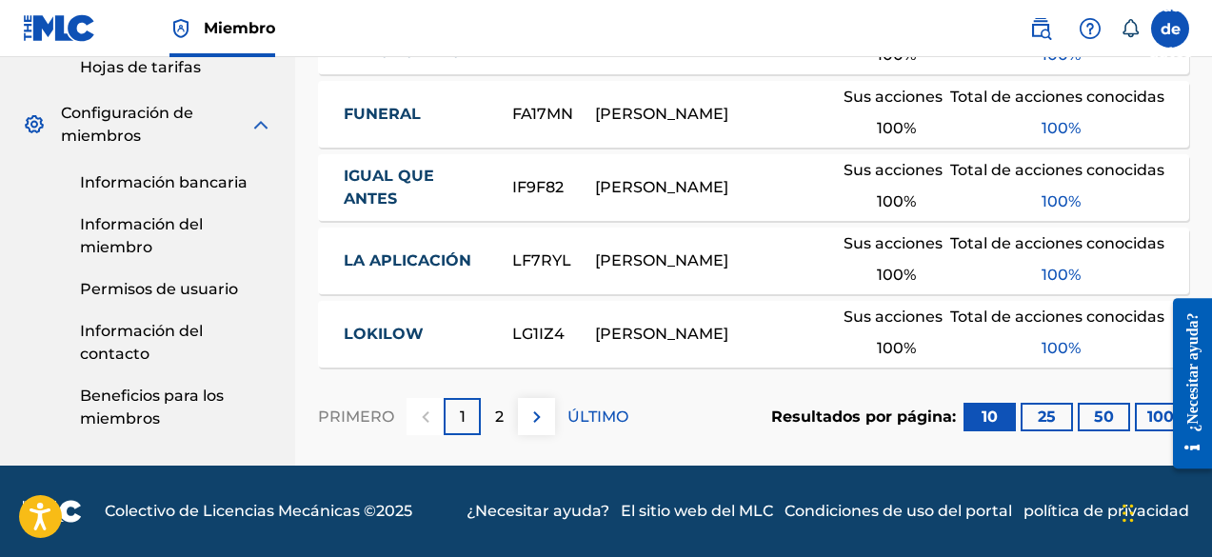
click at [543, 434] on button at bounding box center [536, 416] width 37 height 37
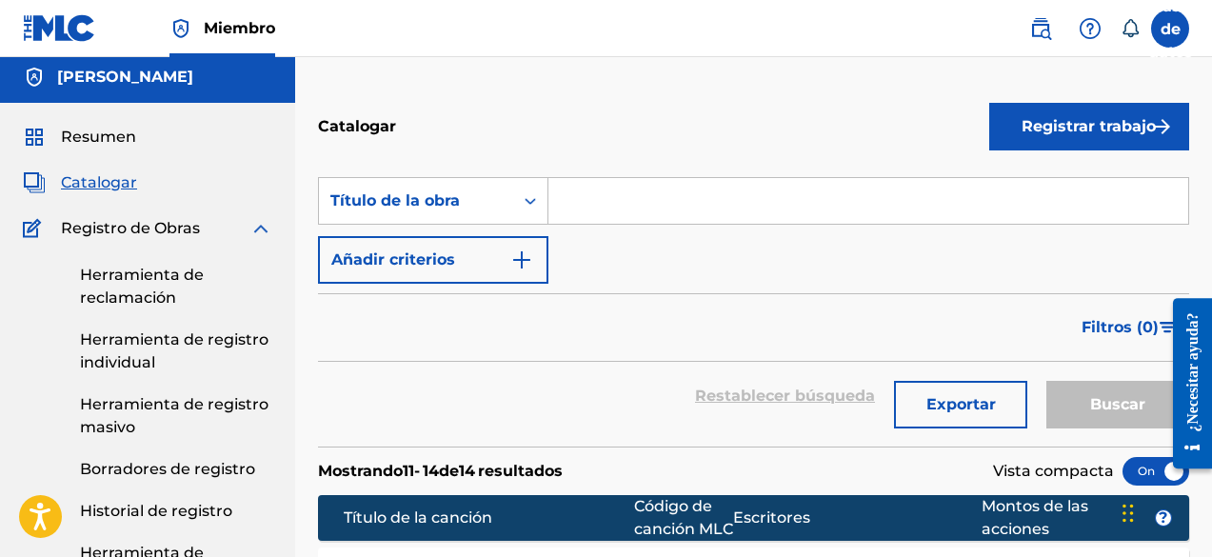
scroll to position [0, 0]
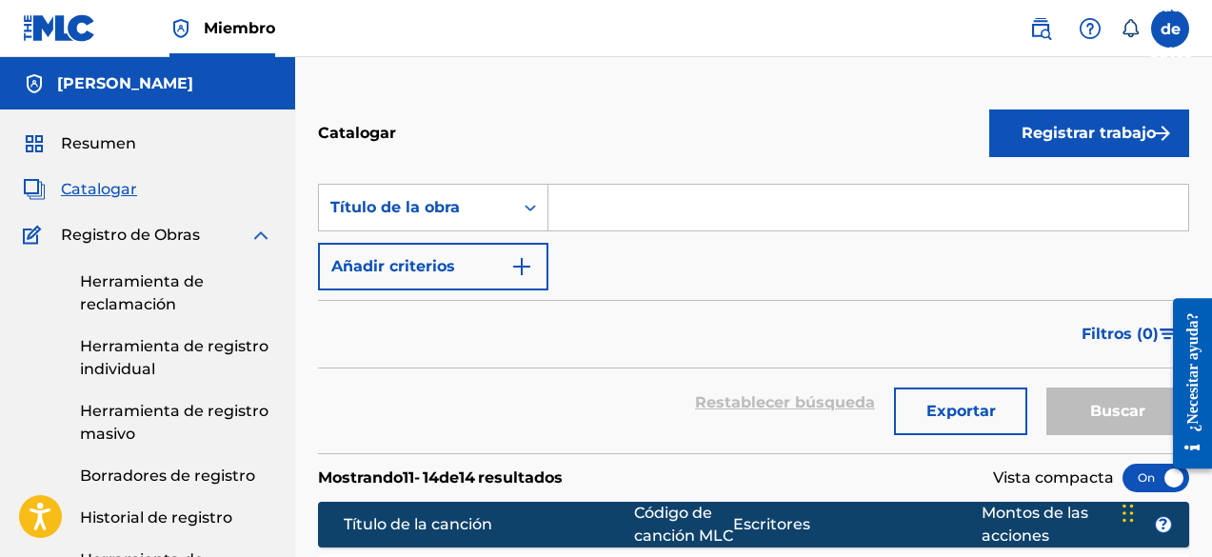
click at [162, 299] on font "Herramienta de reclamación" at bounding box center [142, 292] width 124 height 41
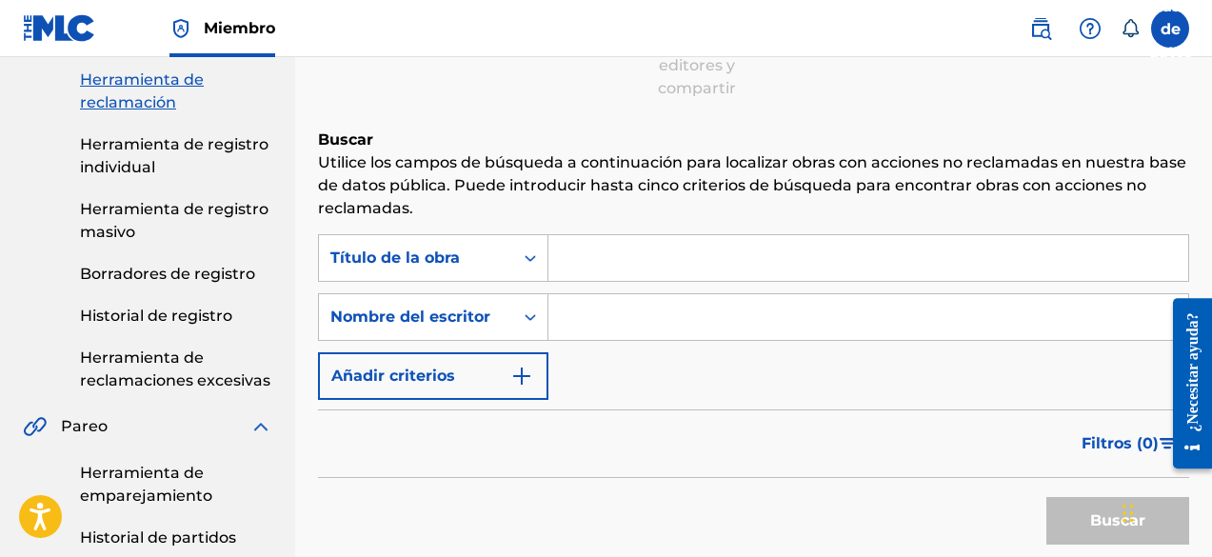
scroll to position [190, 0]
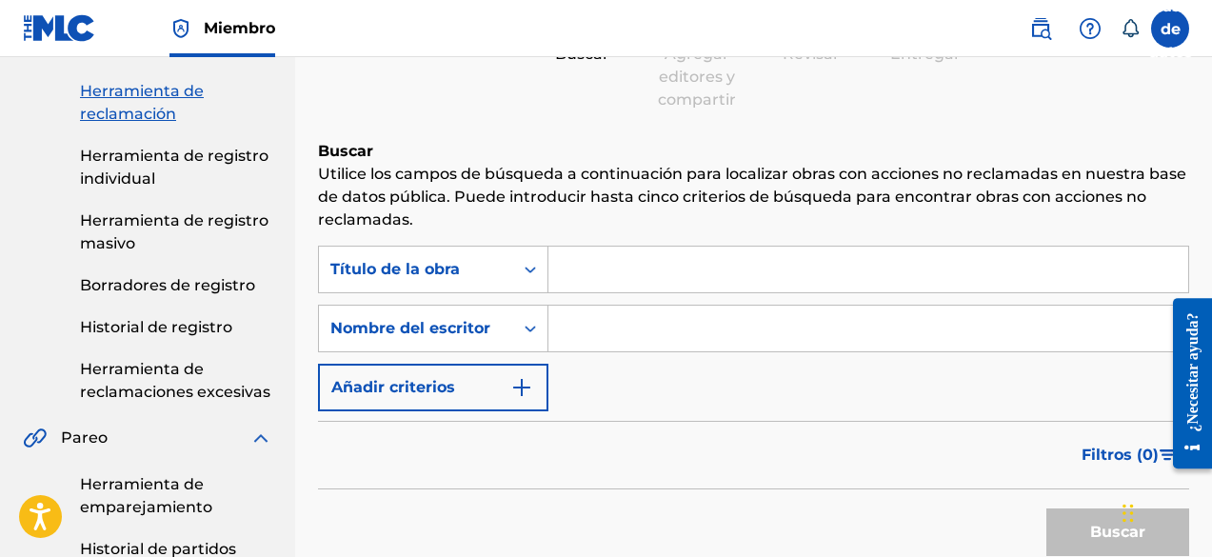
paste input "DP Music Sessions #03"
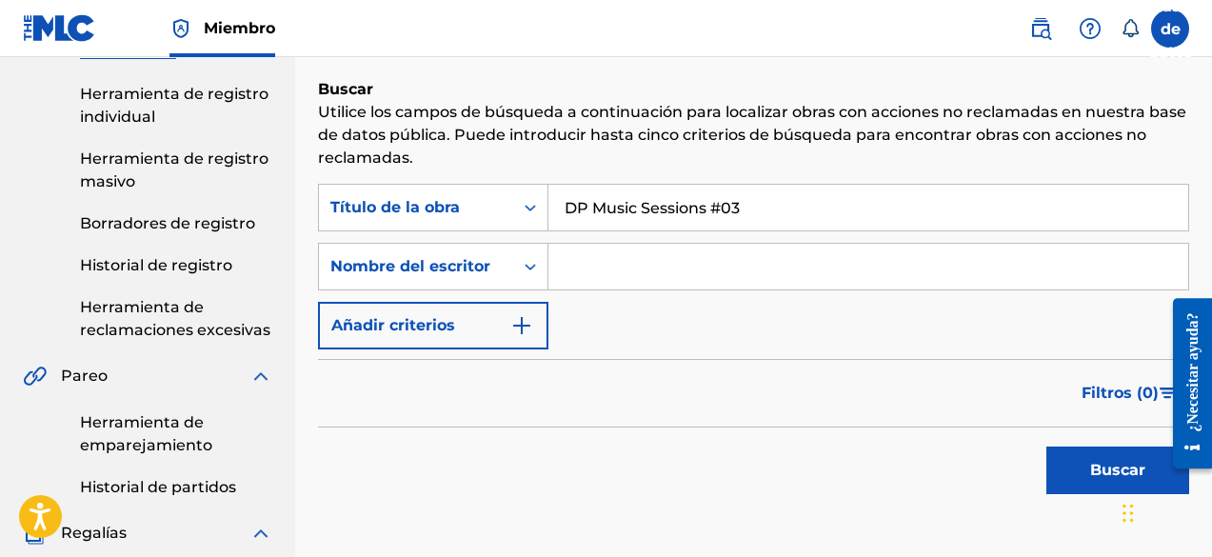
scroll to position [286, 0]
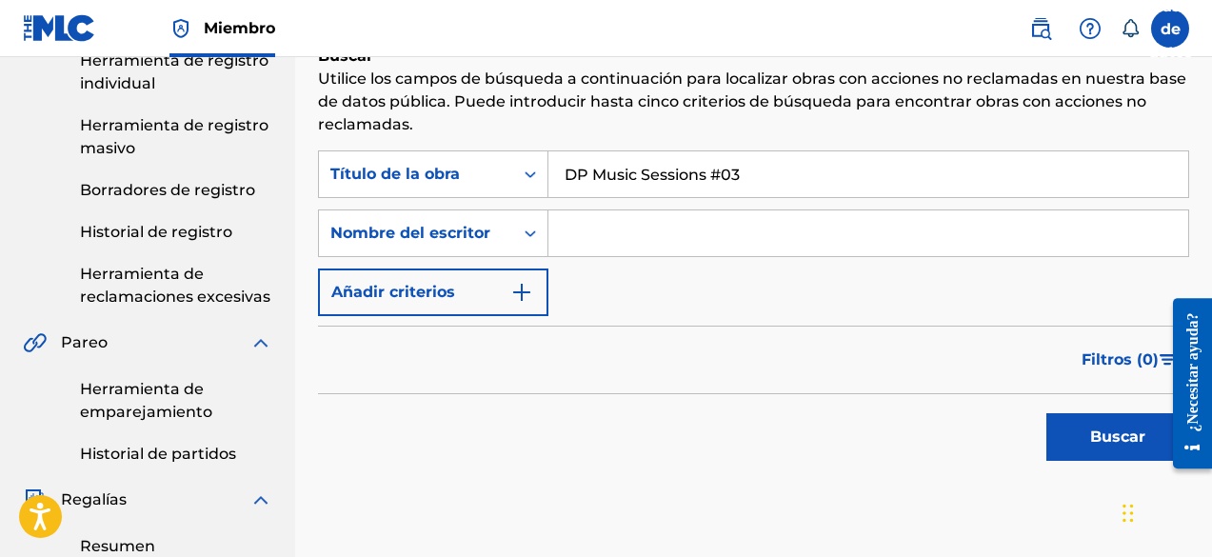
type input "DP Music Sessions #03"
click at [1090, 445] on button "Buscar" at bounding box center [1118, 437] width 143 height 48
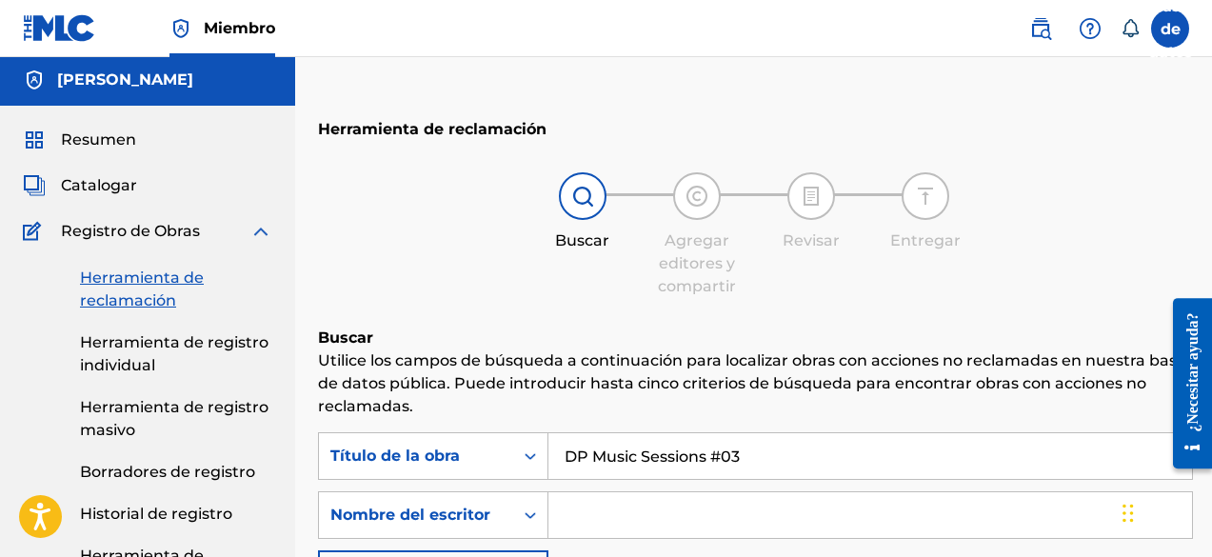
scroll to position [0, 0]
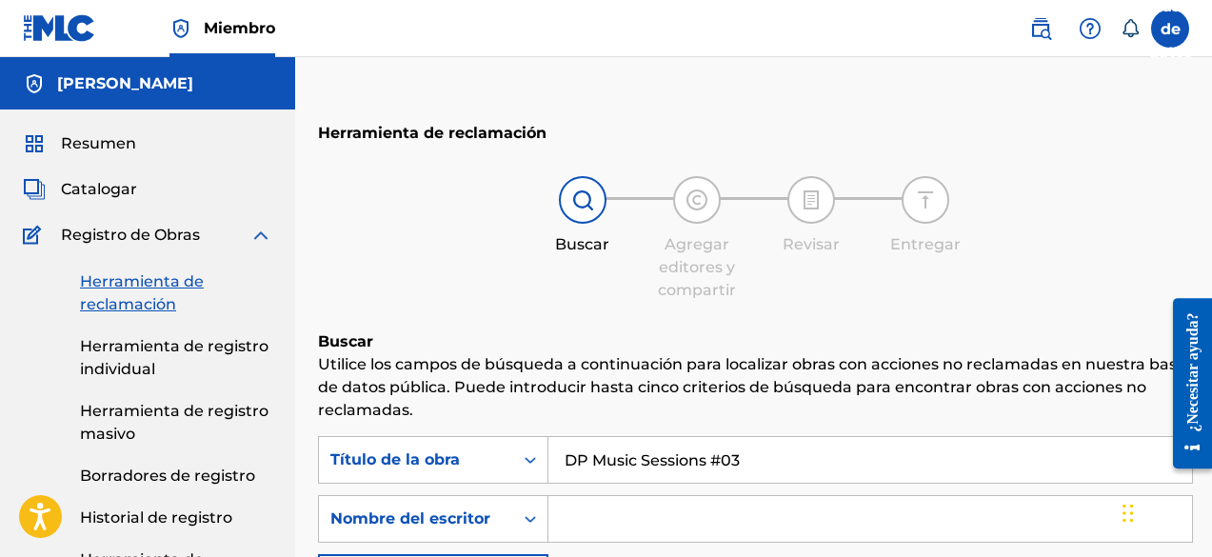
click at [227, 352] on font "Herramienta de registro individual" at bounding box center [174, 357] width 189 height 41
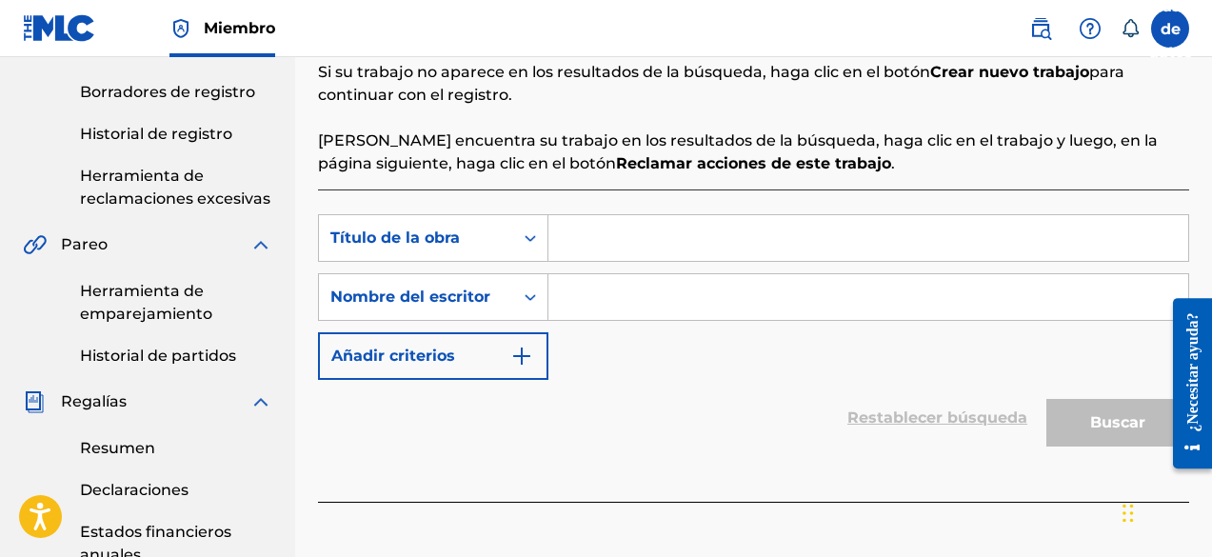
scroll to position [381, 0]
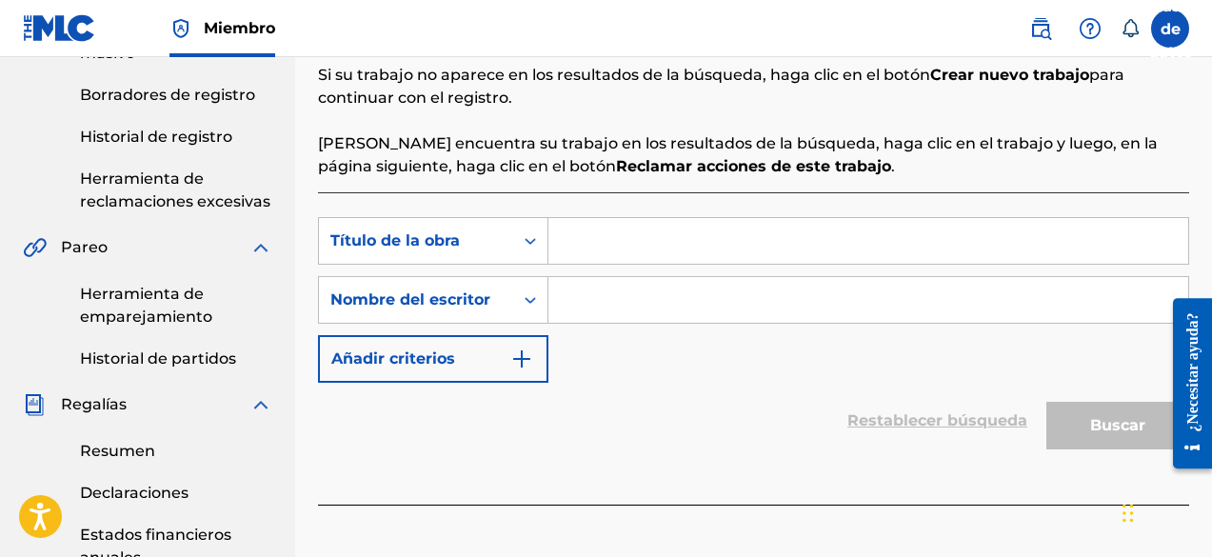
paste input "DP Music Sessions #03"
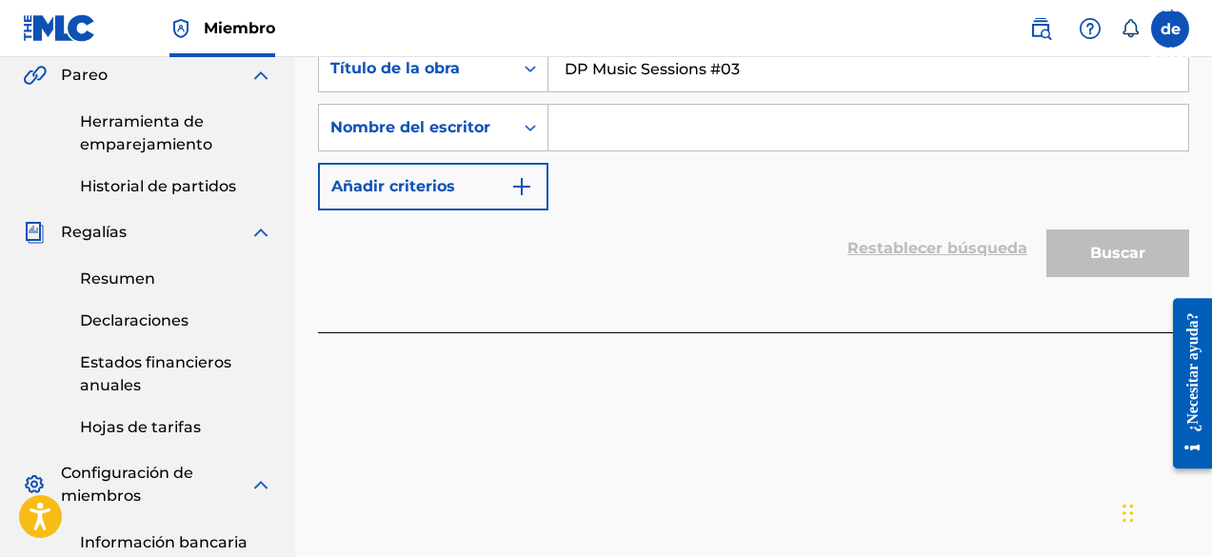
scroll to position [571, 0]
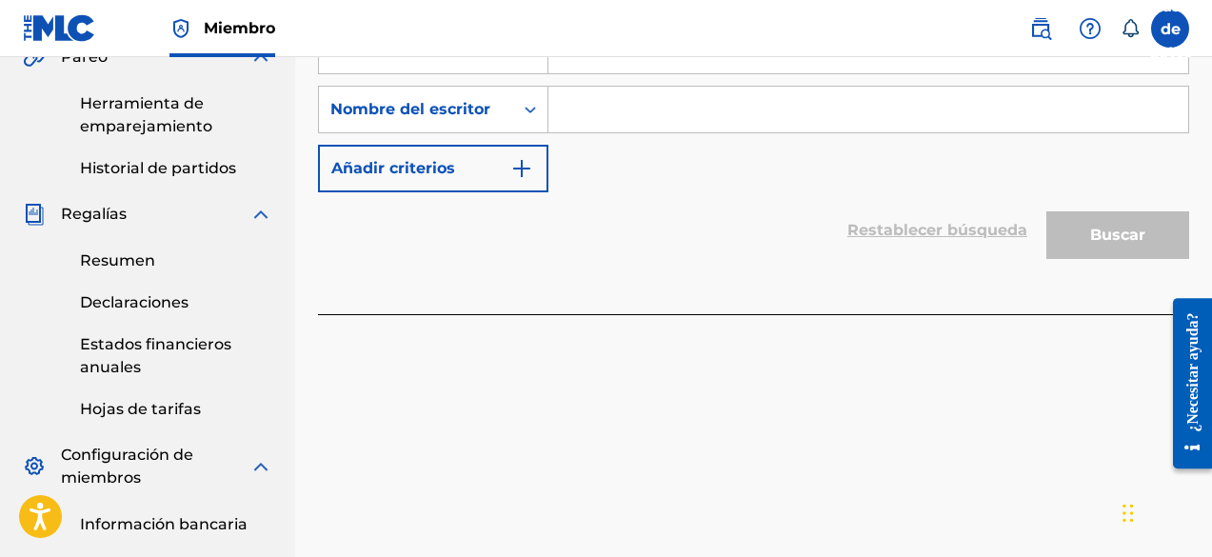
type input "DP Music Sessions #03"
click at [1109, 231] on div "Buscar" at bounding box center [1113, 230] width 152 height 76
click at [702, 111] on input "Formulario de búsqueda" at bounding box center [869, 110] width 640 height 46
type input "d"
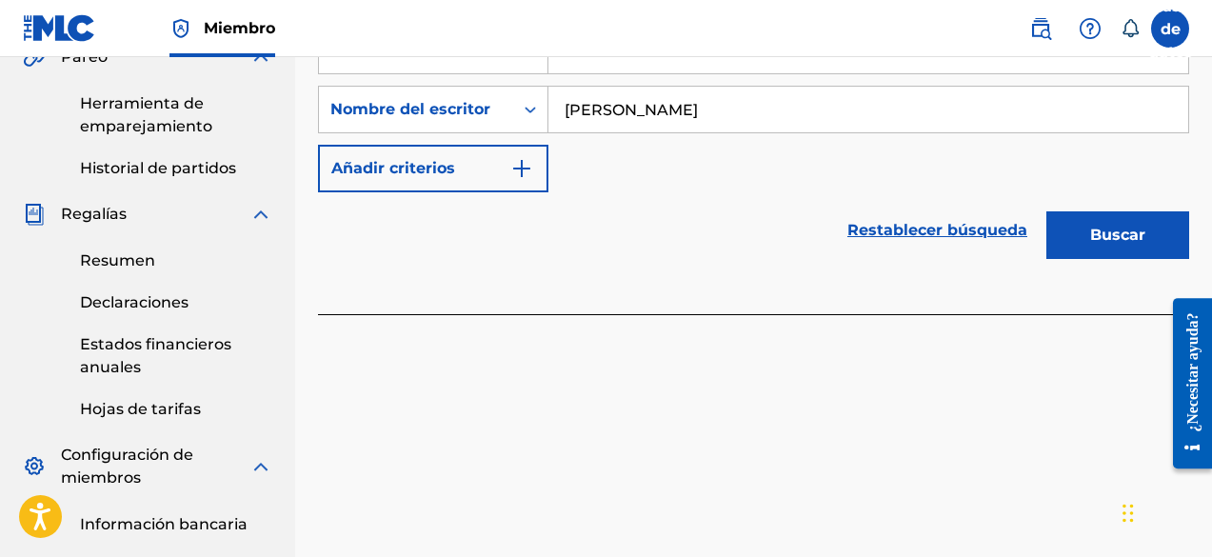
type input "[PERSON_NAME]"
click at [1098, 235] on font "Buscar" at bounding box center [1118, 235] width 55 height 18
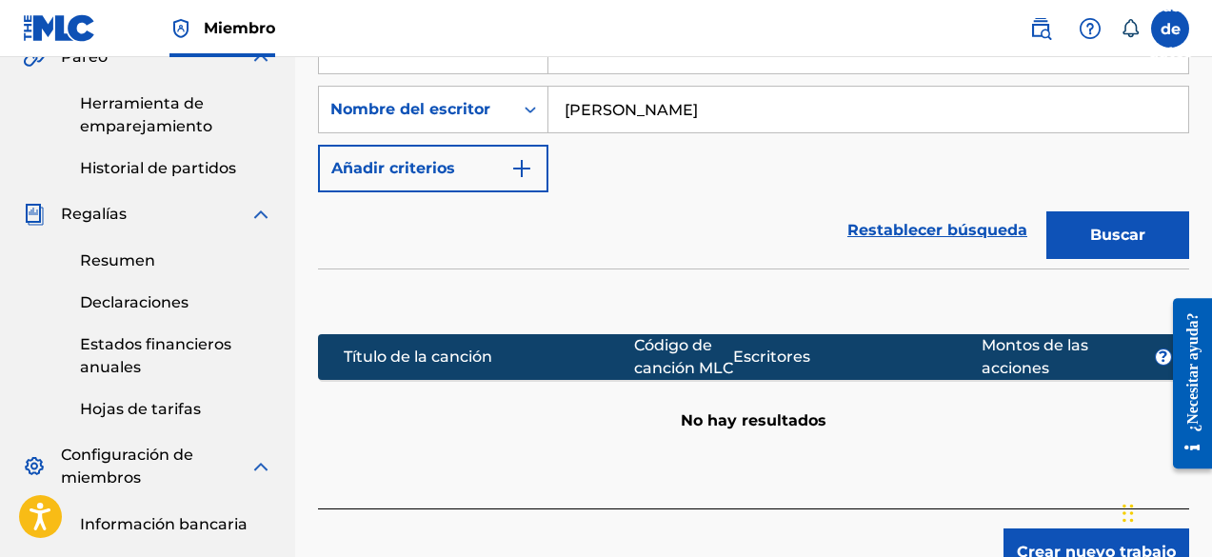
scroll to position [762, 0]
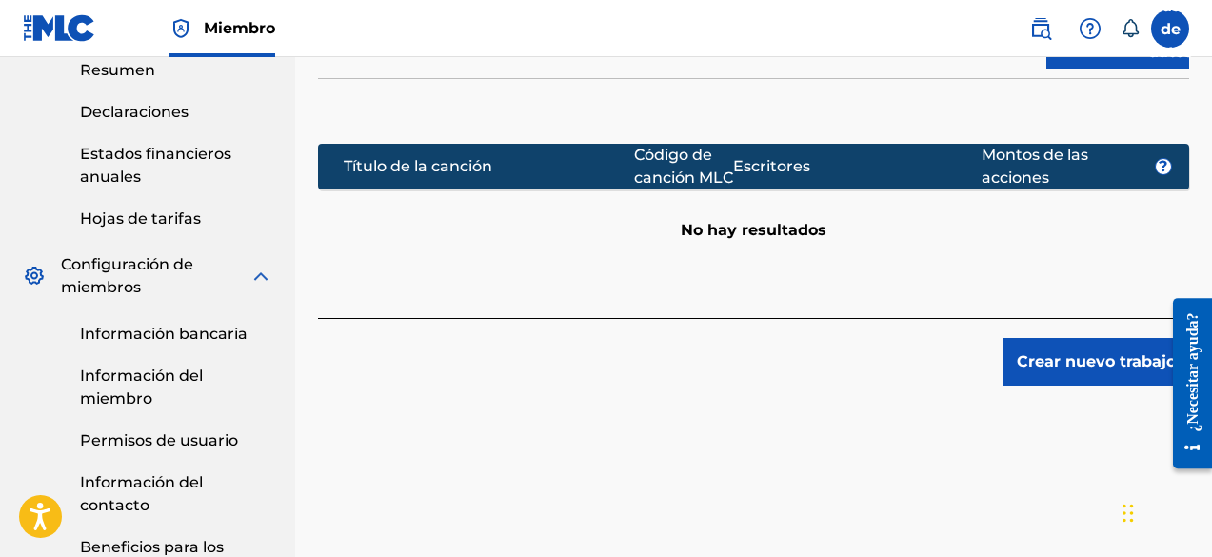
click at [1068, 370] on font "Crear nuevo trabajo" at bounding box center [1096, 361] width 159 height 18
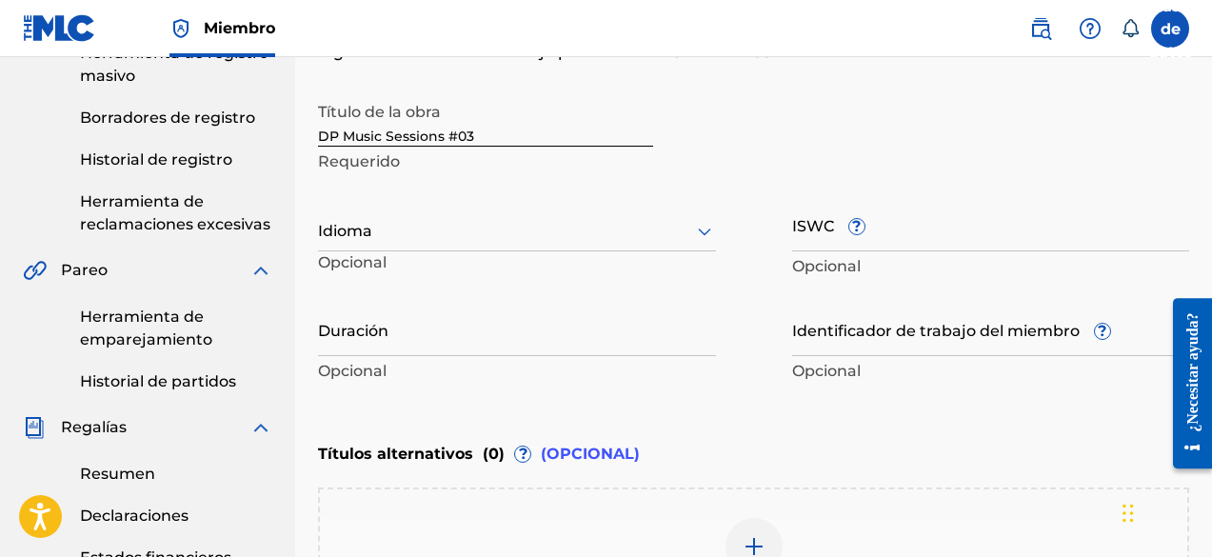
scroll to position [190, 0]
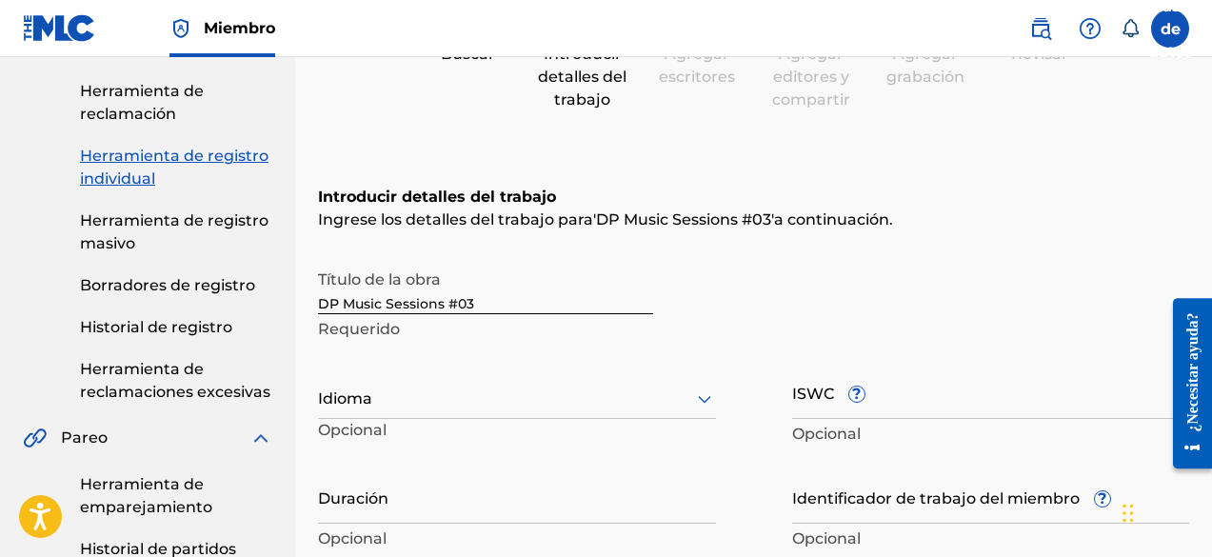
click at [874, 413] on input "ISWC ?" at bounding box center [991, 392] width 398 height 54
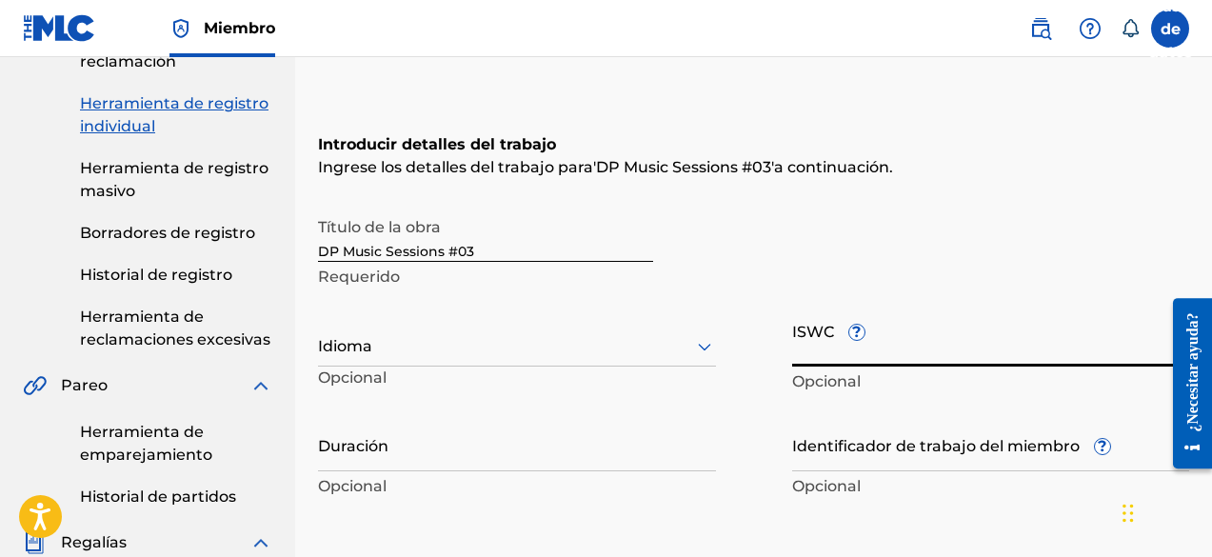
scroll to position [286, 0]
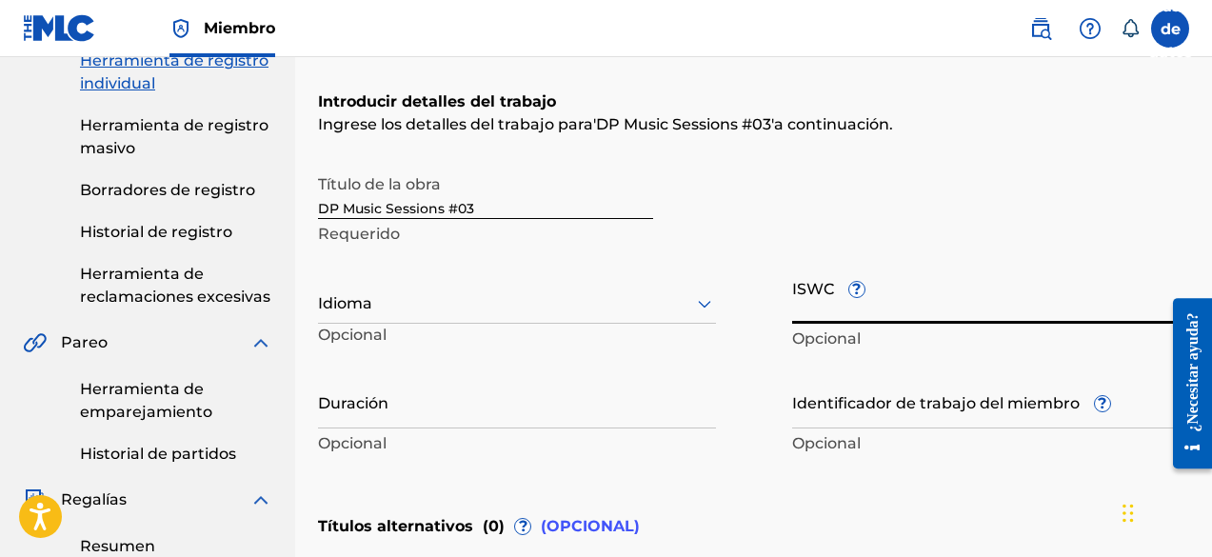
click at [483, 404] on input "Duración" at bounding box center [517, 401] width 398 height 54
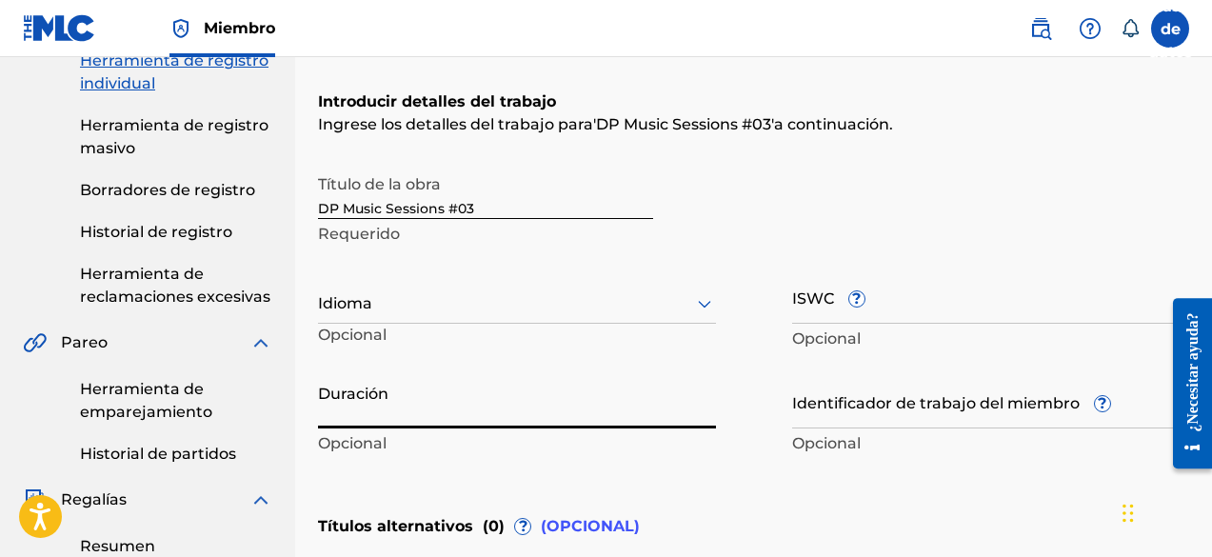
click at [471, 414] on input "Duración" at bounding box center [517, 401] width 398 height 54
type input "02:18"
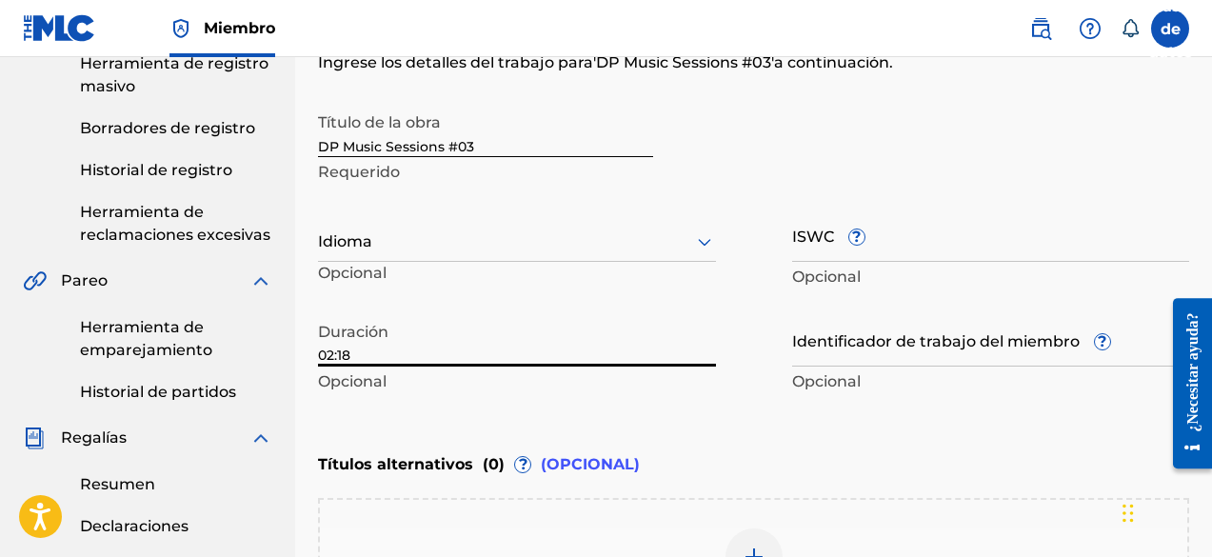
scroll to position [381, 0]
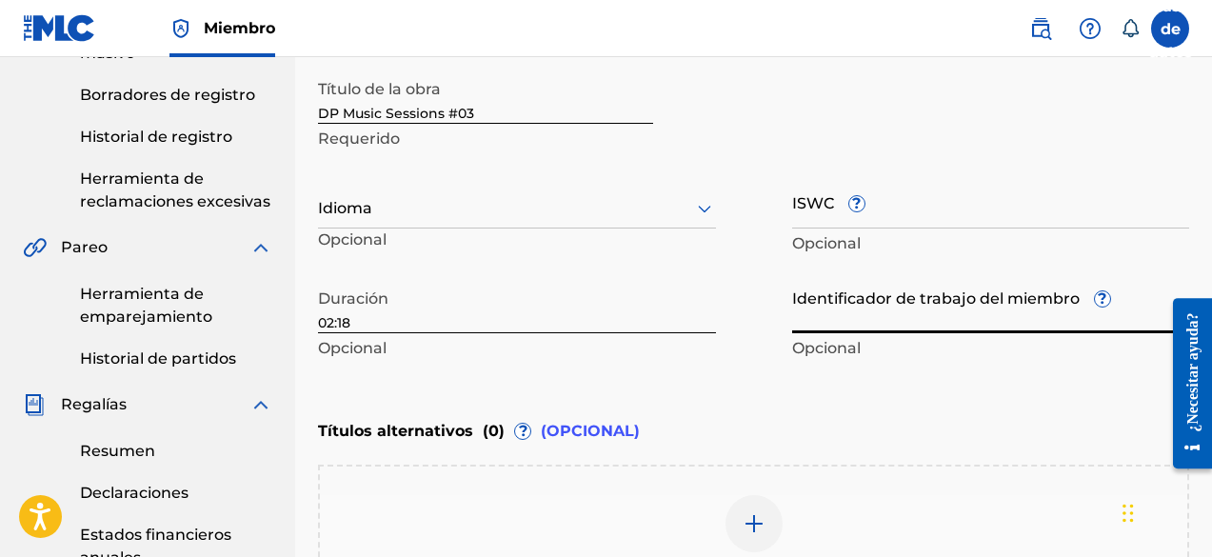
click at [910, 319] on input "Identificador de trabajo del miembro ?" at bounding box center [991, 306] width 398 height 54
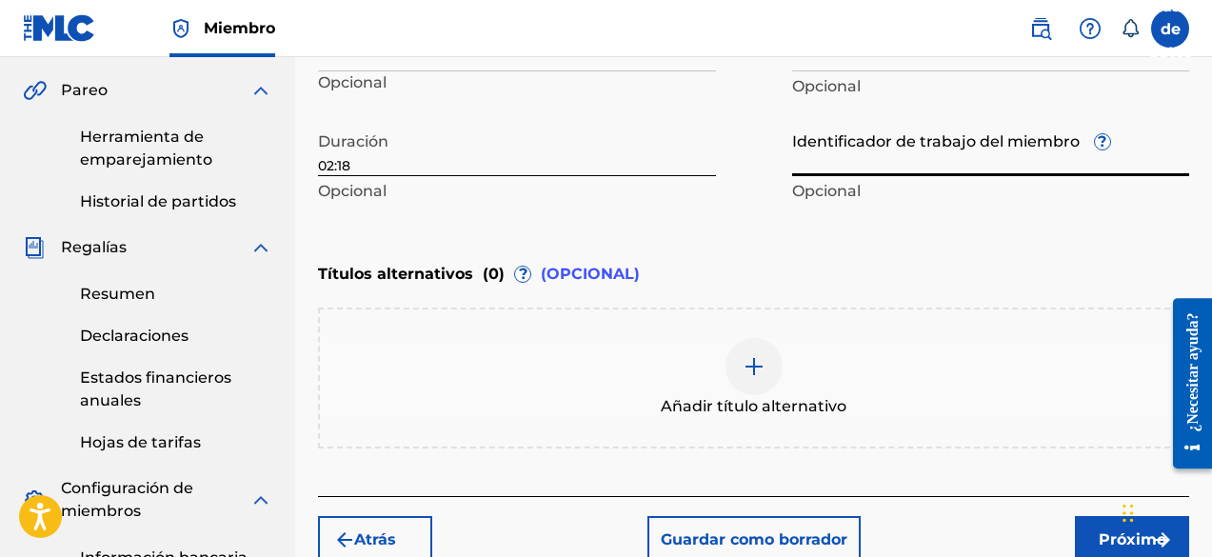
scroll to position [571, 0]
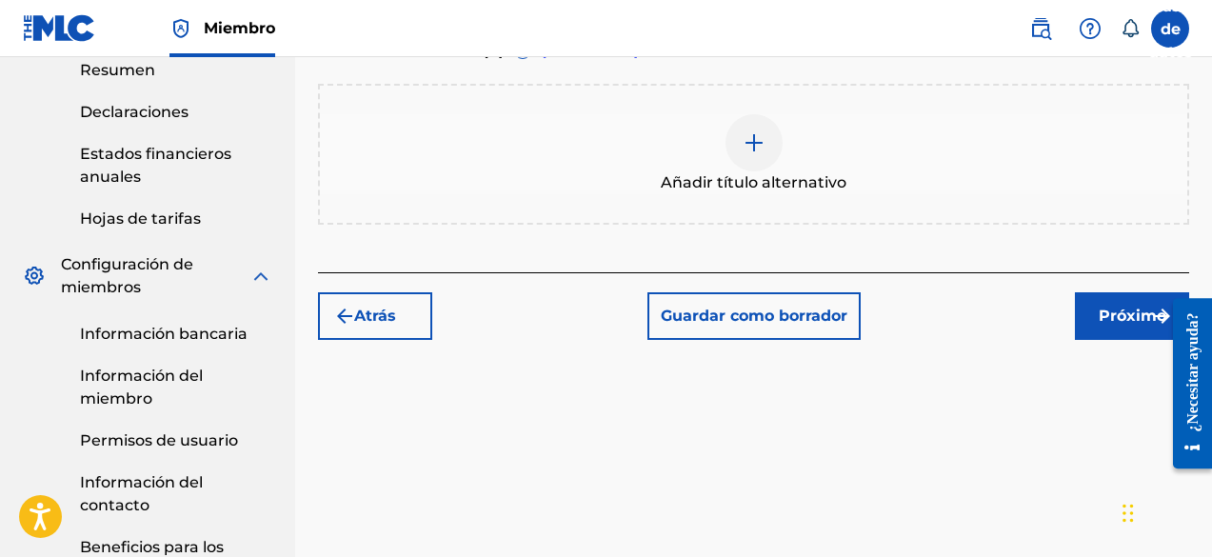
click at [1097, 317] on button "Próximo" at bounding box center [1132, 316] width 114 height 48
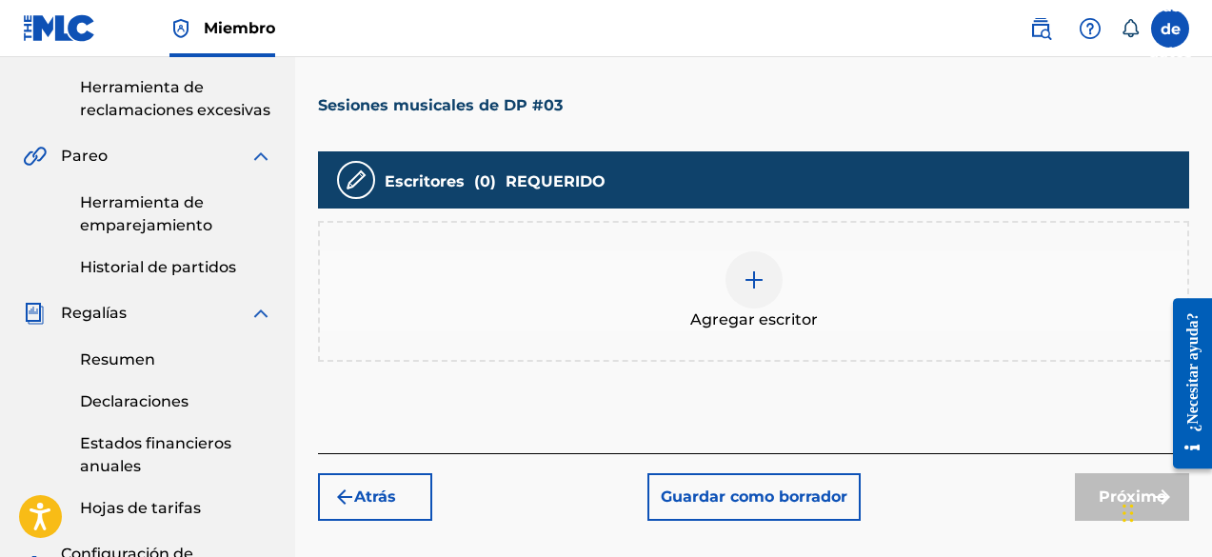
scroll to position [476, 0]
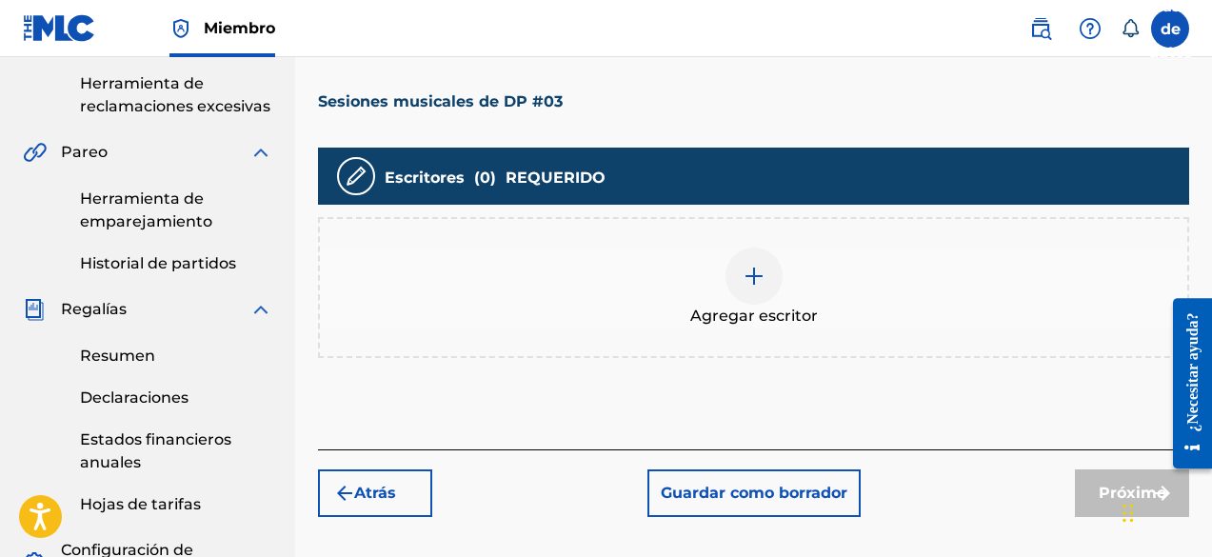
click at [730, 281] on div at bounding box center [754, 276] width 57 height 57
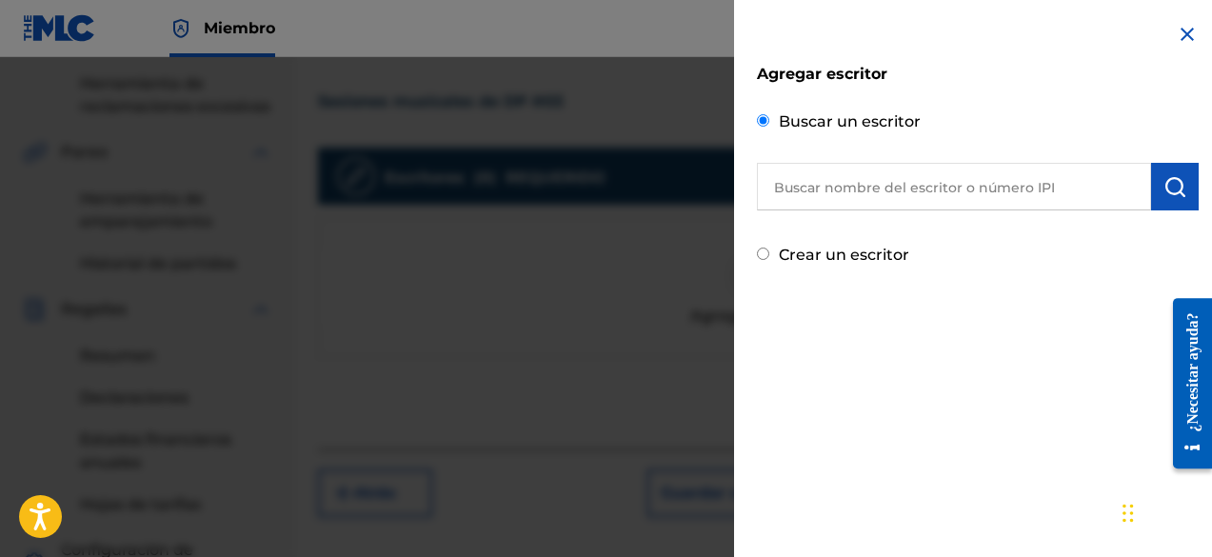
click at [920, 174] on input "text" at bounding box center [954, 187] width 394 height 48
click at [916, 175] on input "text" at bounding box center [954, 187] width 394 height 48
type input "d"
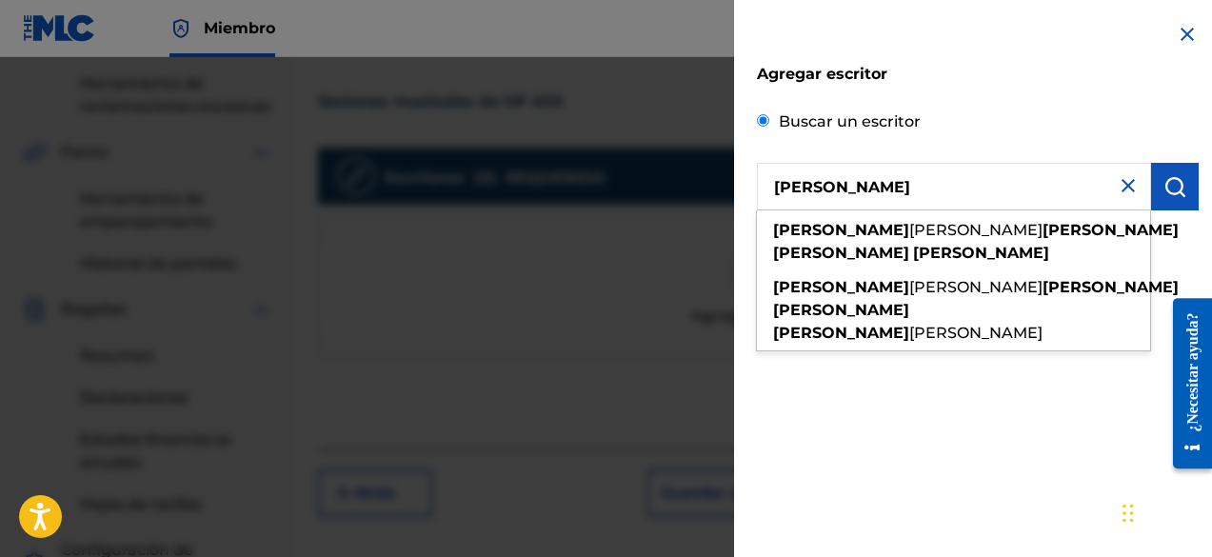
type input "[PERSON_NAME]"
click at [1173, 191] on img "submit" at bounding box center [1175, 186] width 23 height 23
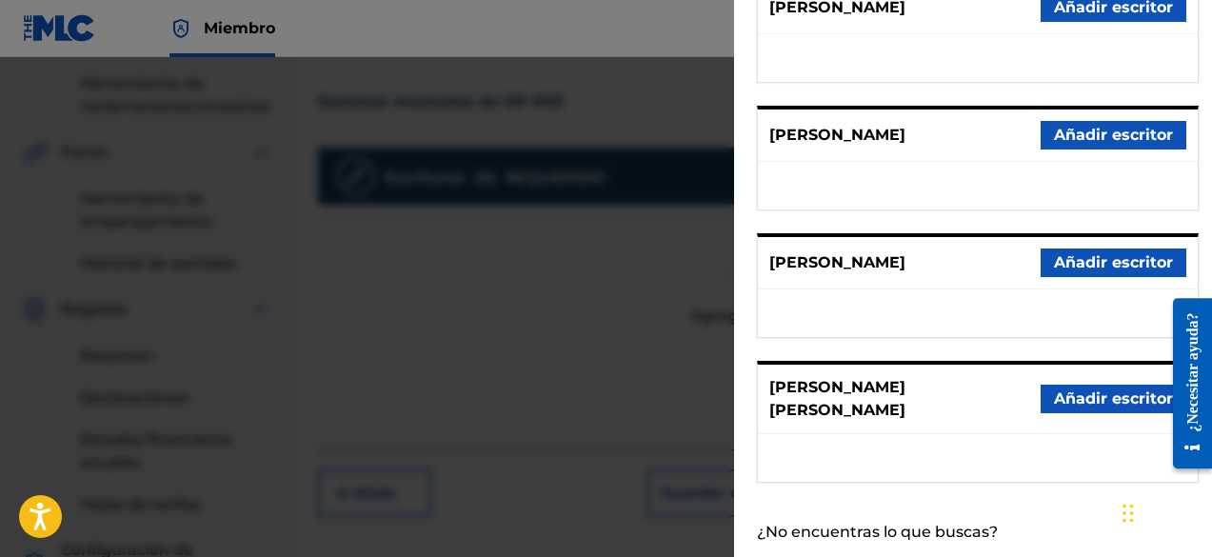
scroll to position [450, 0]
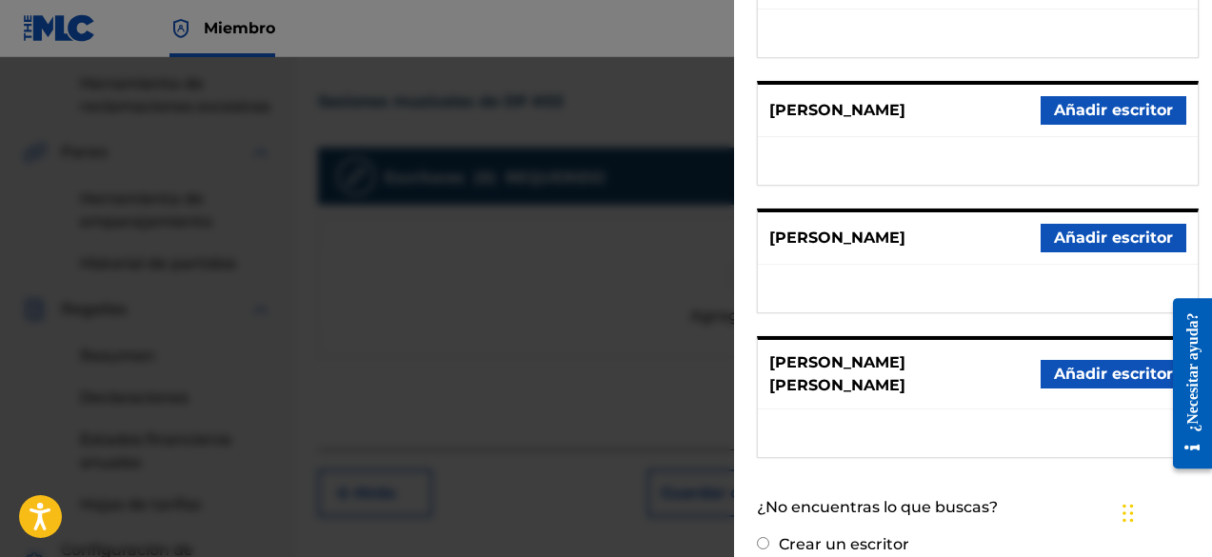
click at [1069, 229] on font "Añadir escritor" at bounding box center [1113, 238] width 119 height 18
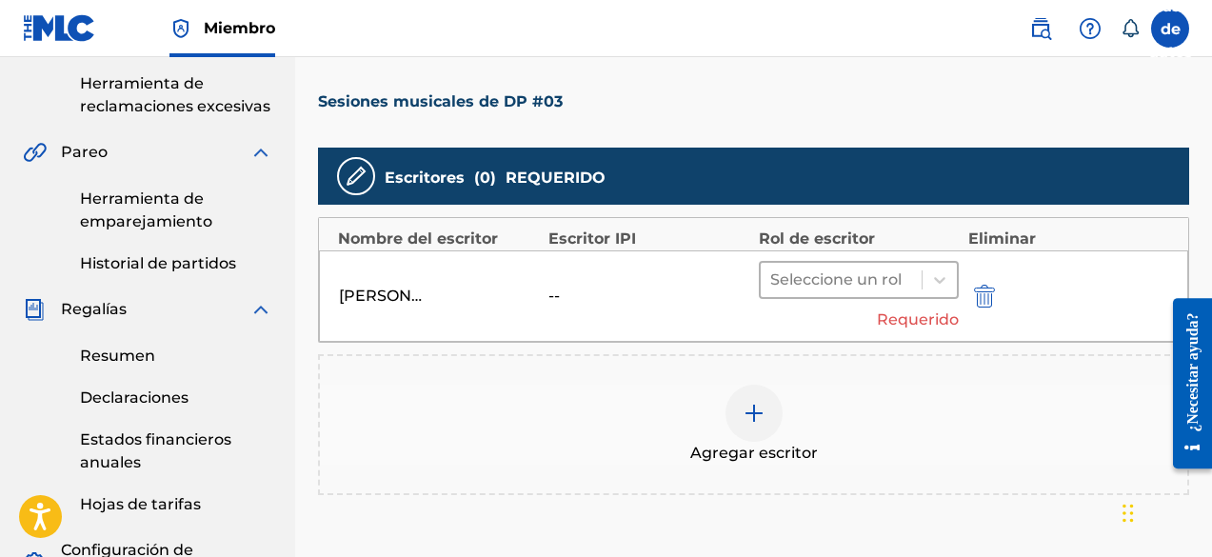
click at [829, 277] on div at bounding box center [841, 280] width 142 height 27
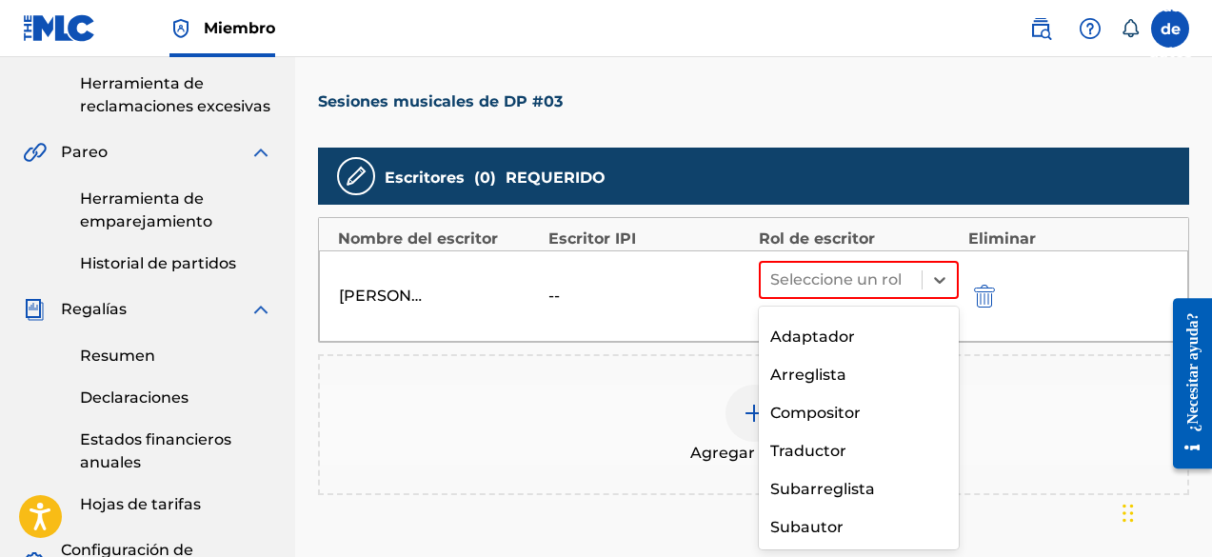
scroll to position [0, 0]
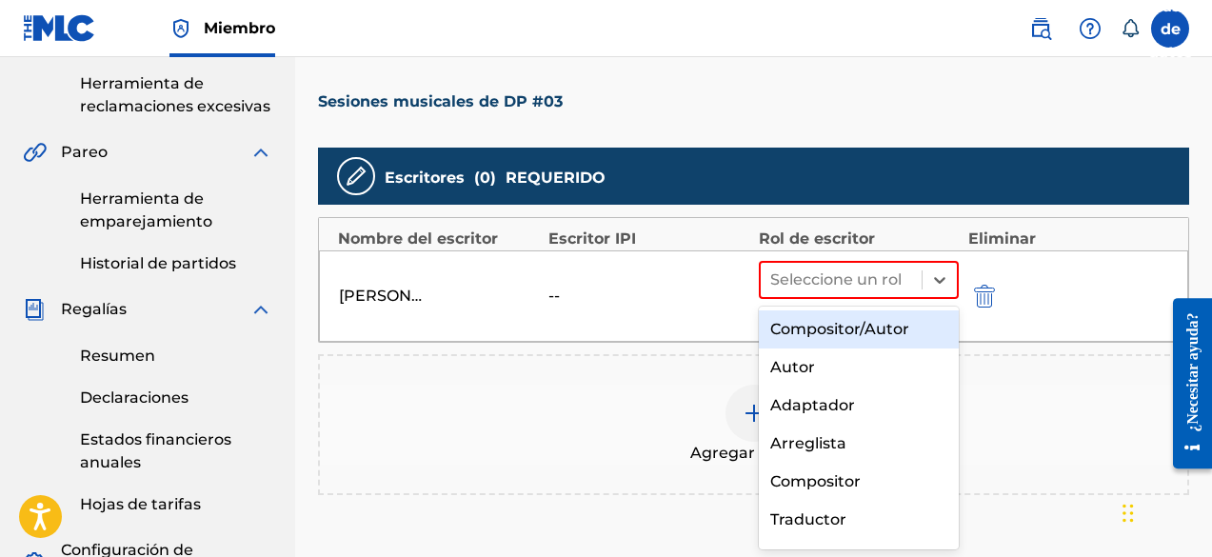
click at [846, 335] on font "Compositor/Autor" at bounding box center [839, 329] width 139 height 18
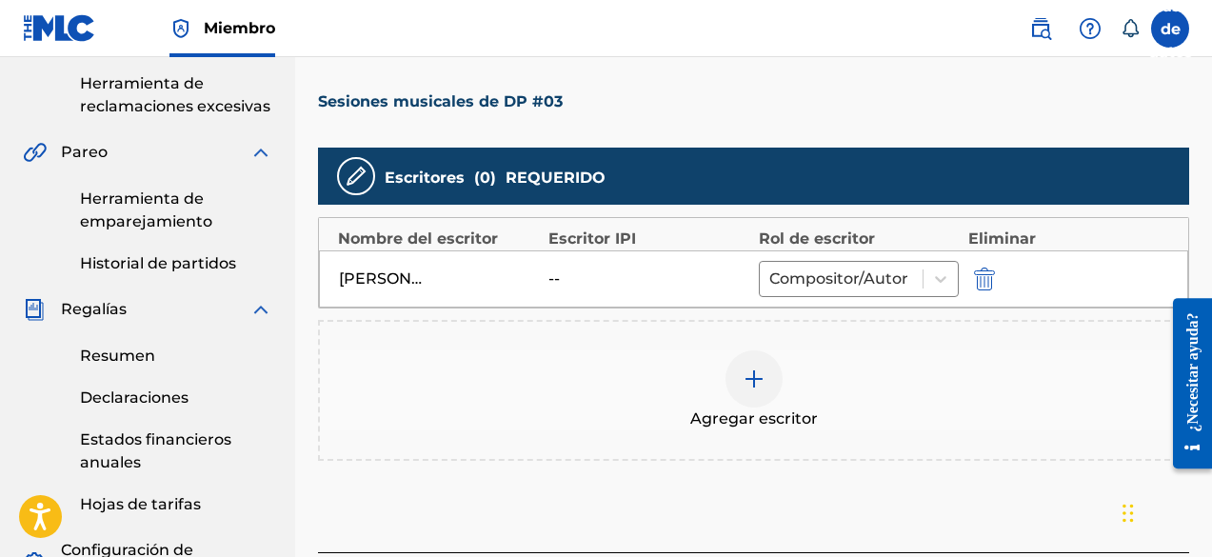
scroll to position [571, 0]
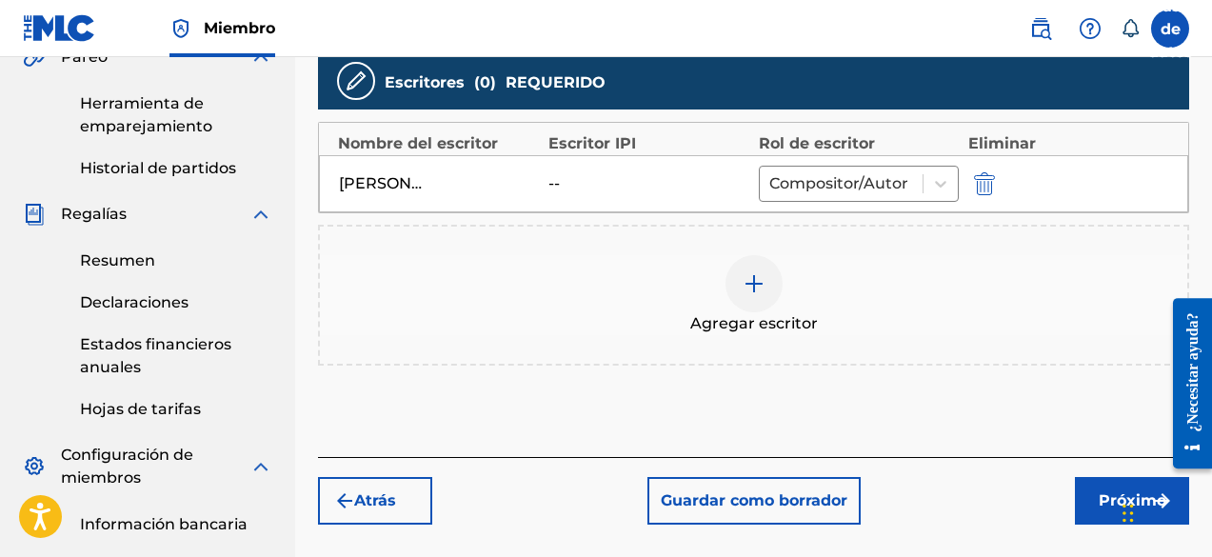
click at [1109, 502] on font "Próximo" at bounding box center [1133, 500] width 68 height 18
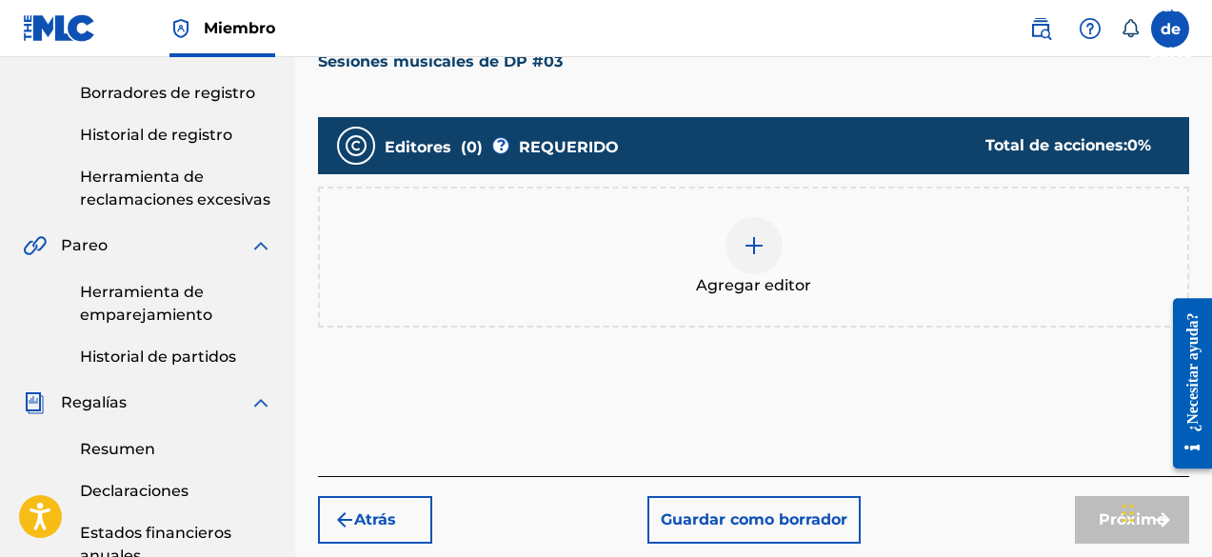
scroll to position [276, 0]
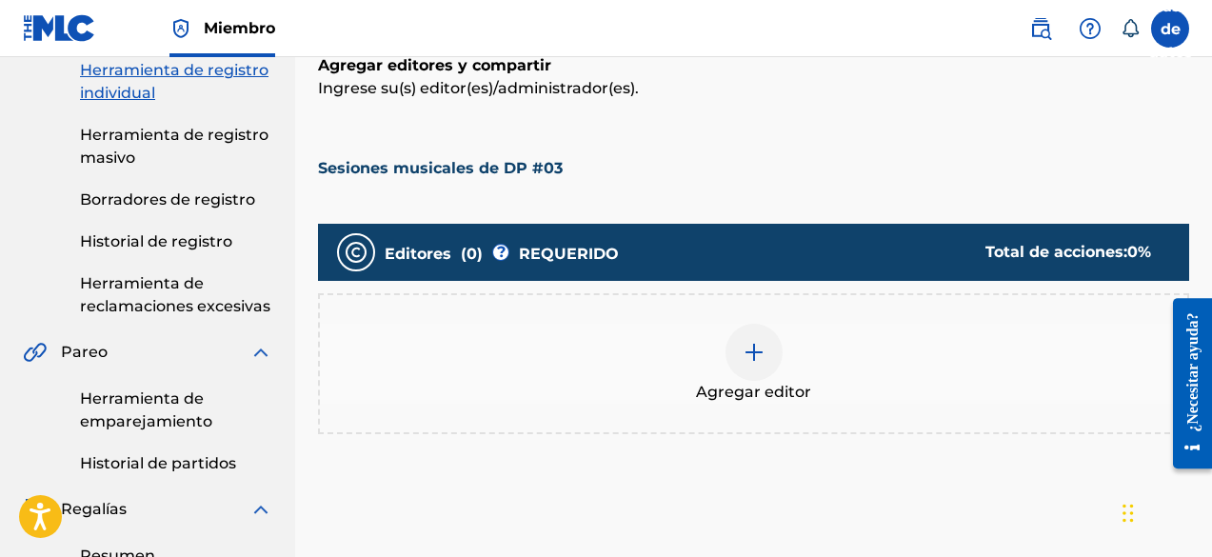
click at [760, 330] on div at bounding box center [754, 352] width 57 height 57
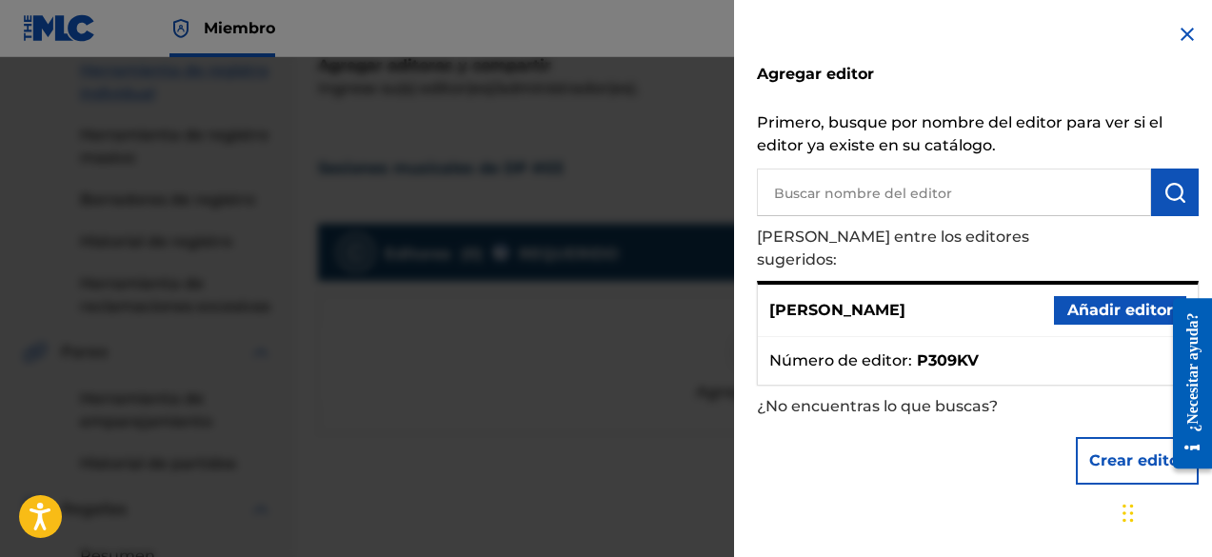
click at [1106, 301] on font "Añadir editor" at bounding box center [1121, 310] width 106 height 18
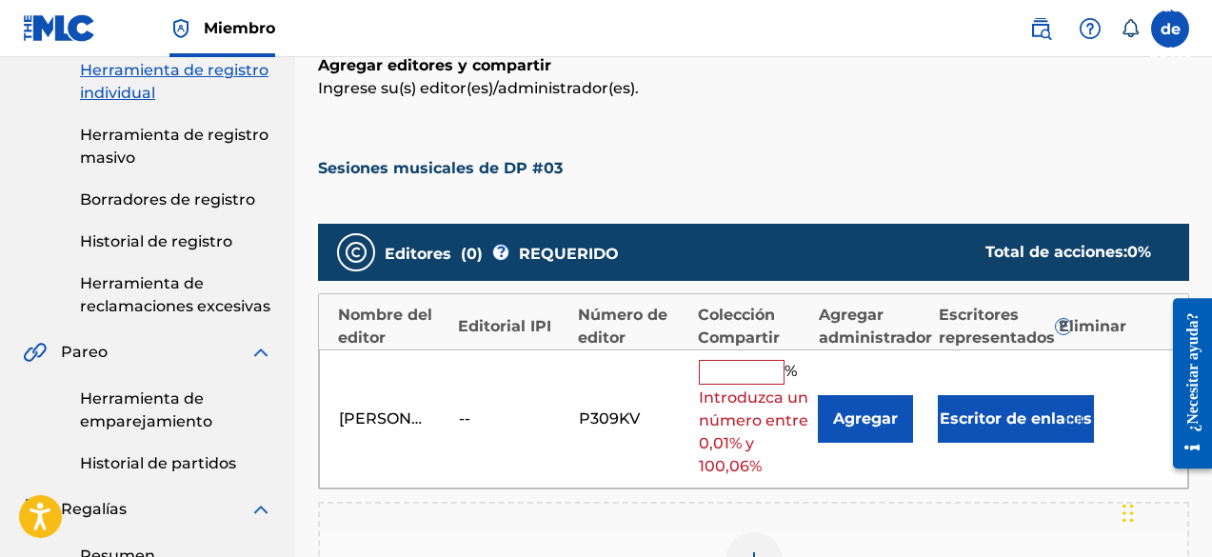
click at [762, 370] on input "text" at bounding box center [742, 372] width 86 height 25
type input "100"
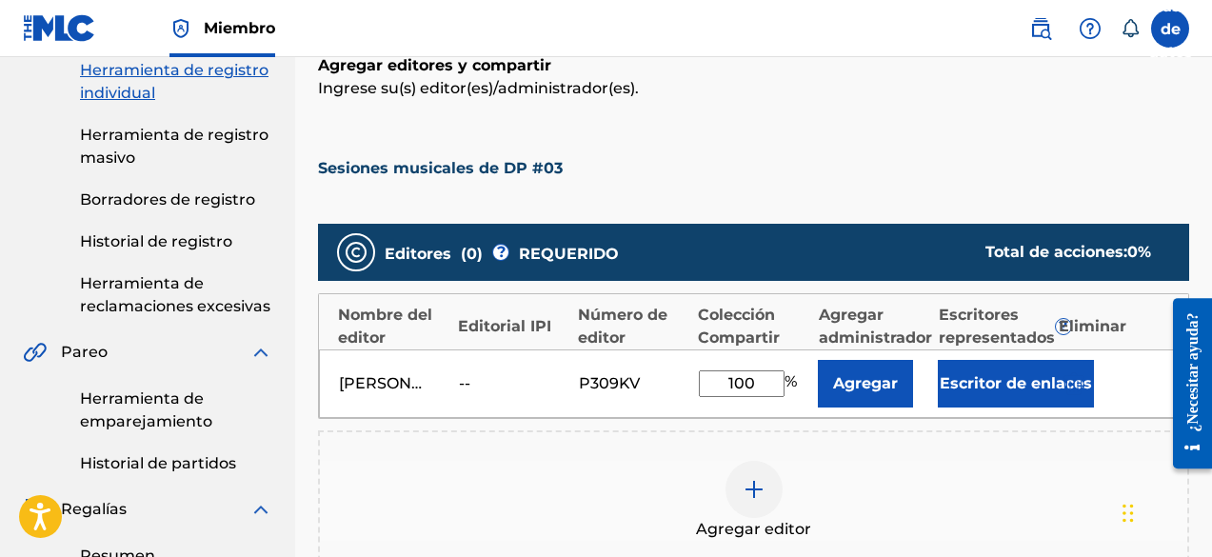
click at [884, 392] on font "Agregar" at bounding box center [865, 383] width 65 height 23
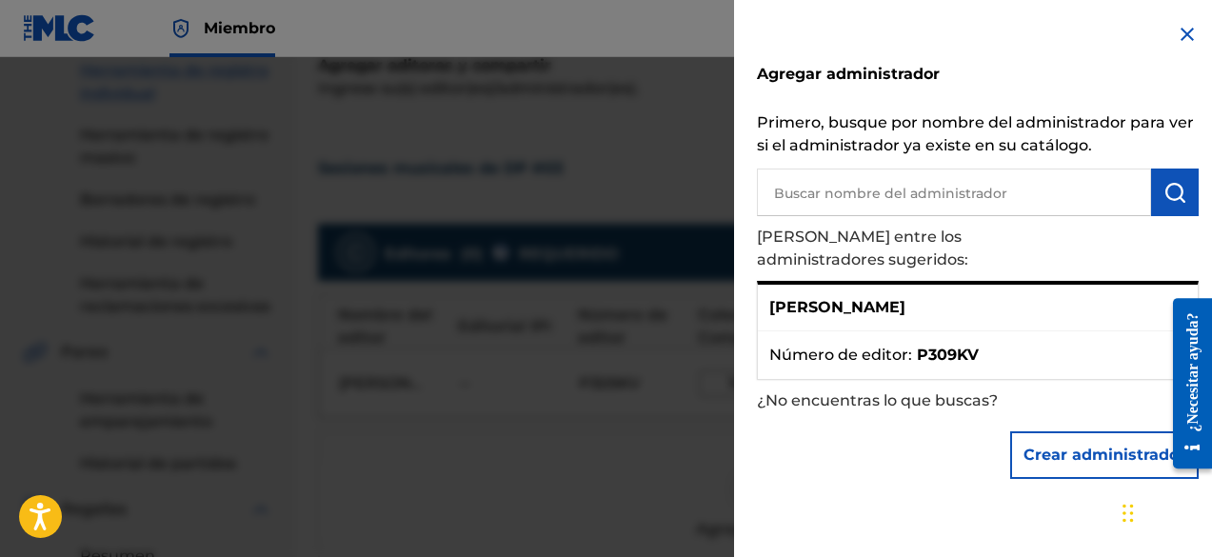
scroll to position [371, 0]
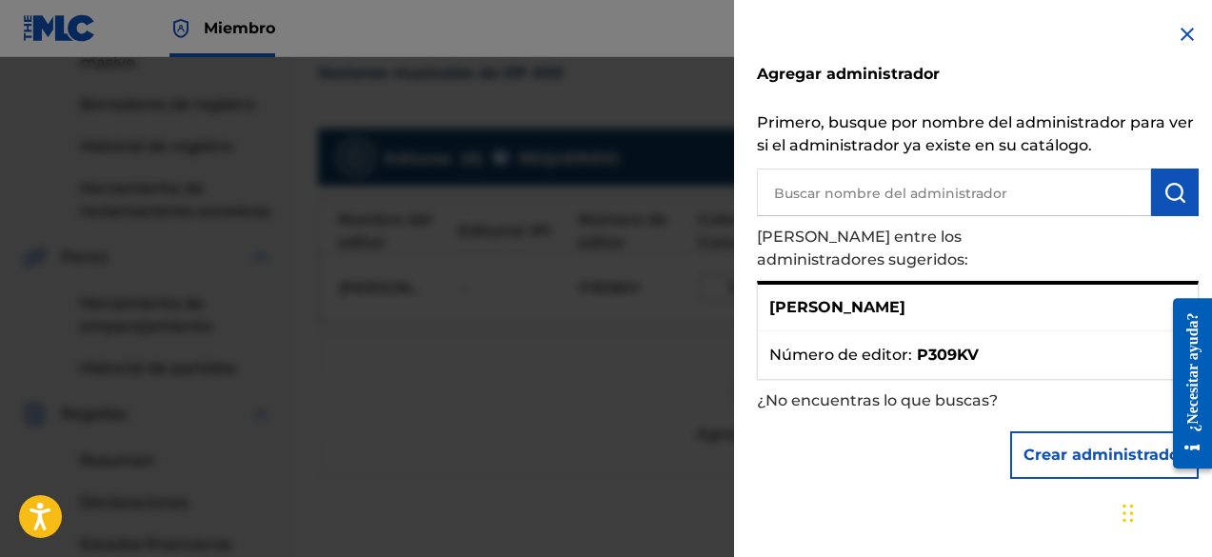
click at [943, 297] on div "[PERSON_NAME]" at bounding box center [978, 308] width 440 height 47
click at [1002, 344] on li "Número de editor : P309KV" at bounding box center [978, 355] width 417 height 23
click at [1041, 293] on div "[PERSON_NAME]" at bounding box center [978, 308] width 440 height 47
click at [1121, 446] on font "Crear administrador" at bounding box center [1105, 455] width 162 height 18
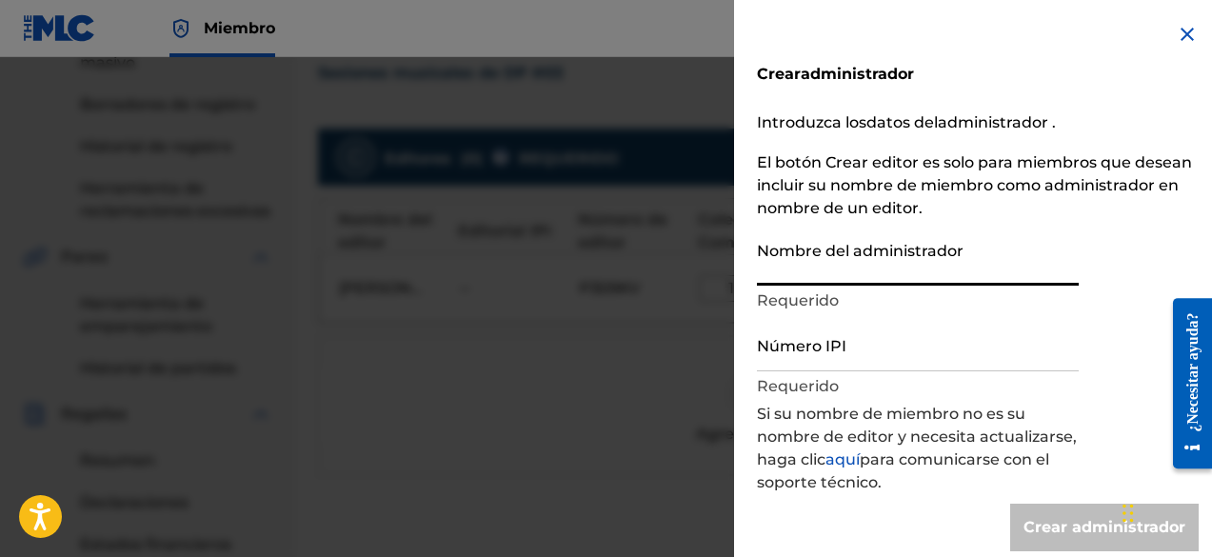
click at [911, 274] on input "Nombre del administrador" at bounding box center [918, 258] width 322 height 54
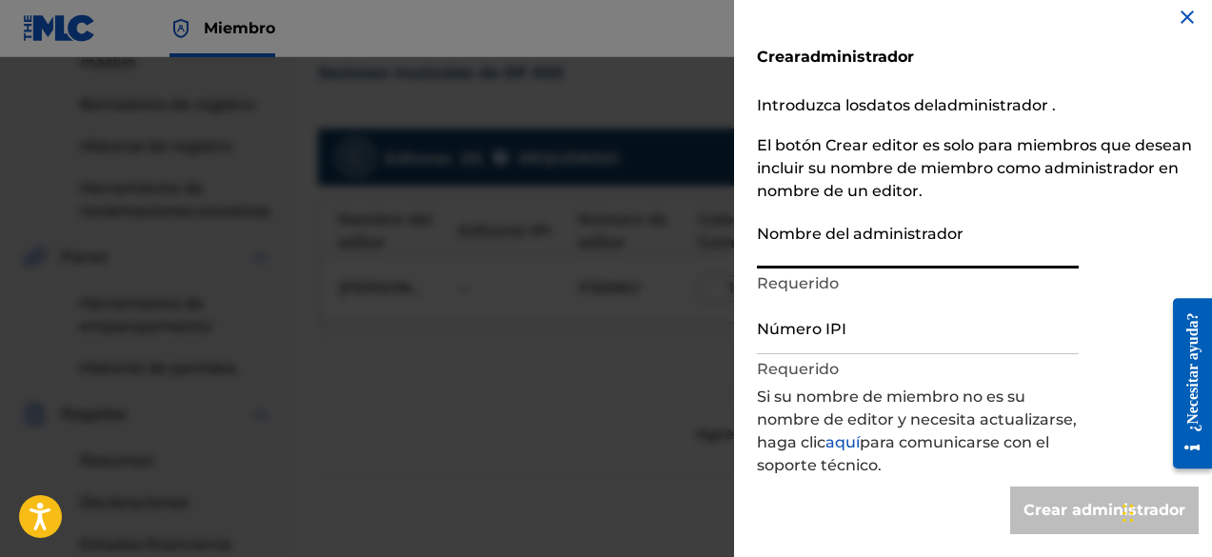
click at [891, 342] on input "Número IPI" at bounding box center [918, 327] width 322 height 54
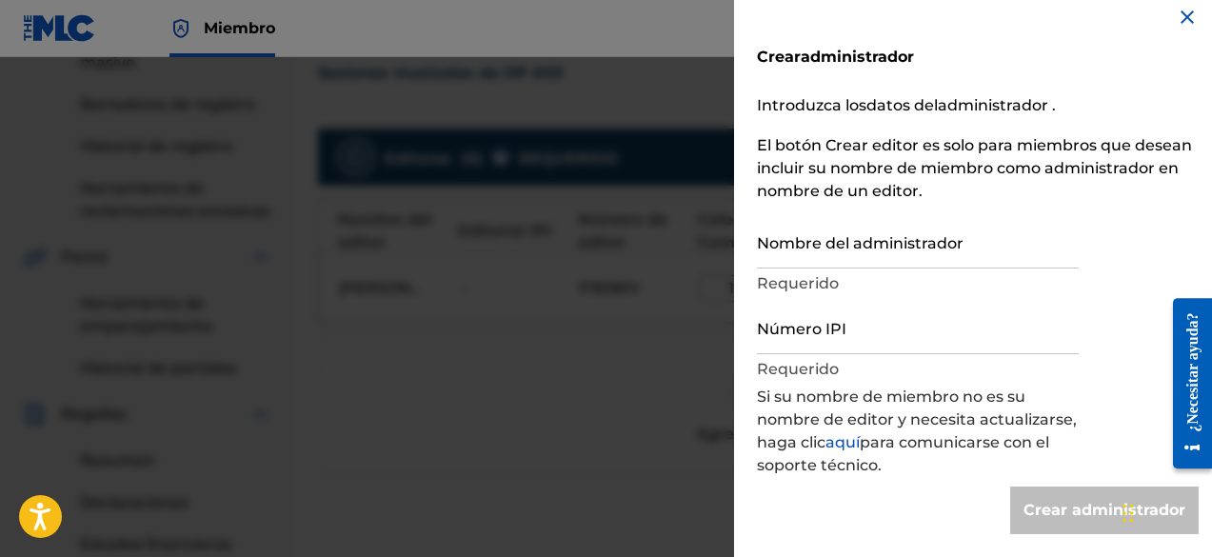
click at [1179, 13] on img at bounding box center [1187, 17] width 23 height 23
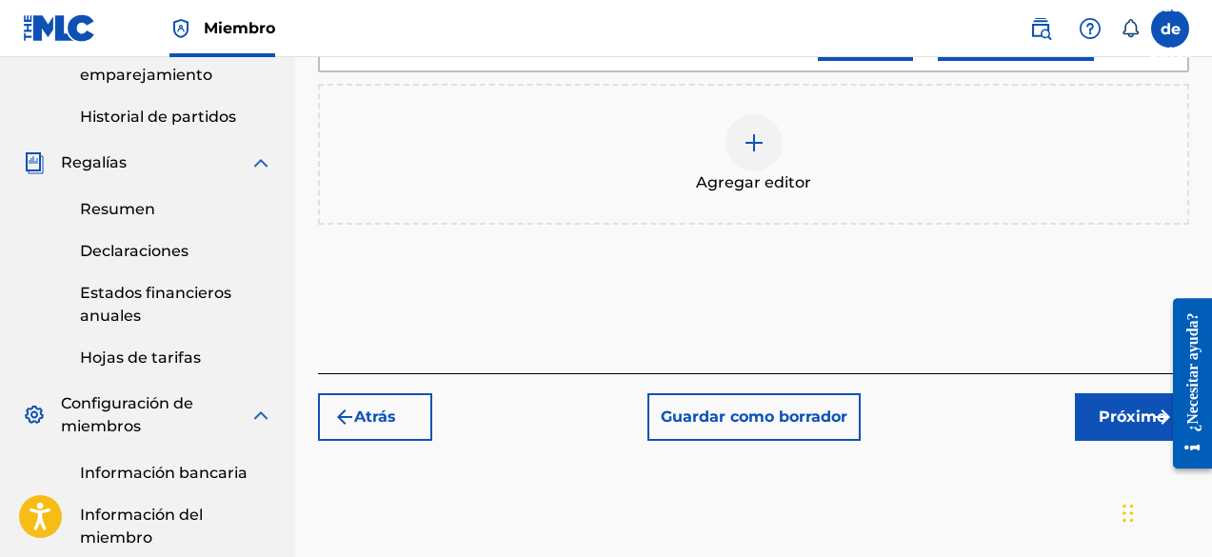
scroll to position [657, 0]
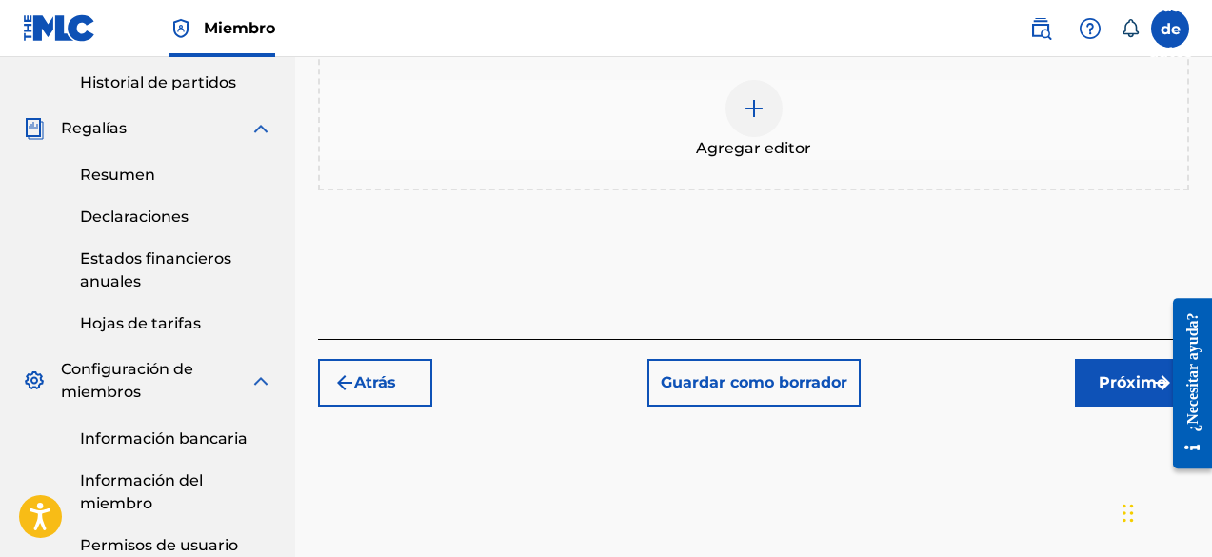
click at [1082, 380] on button "Próximo" at bounding box center [1132, 383] width 114 height 48
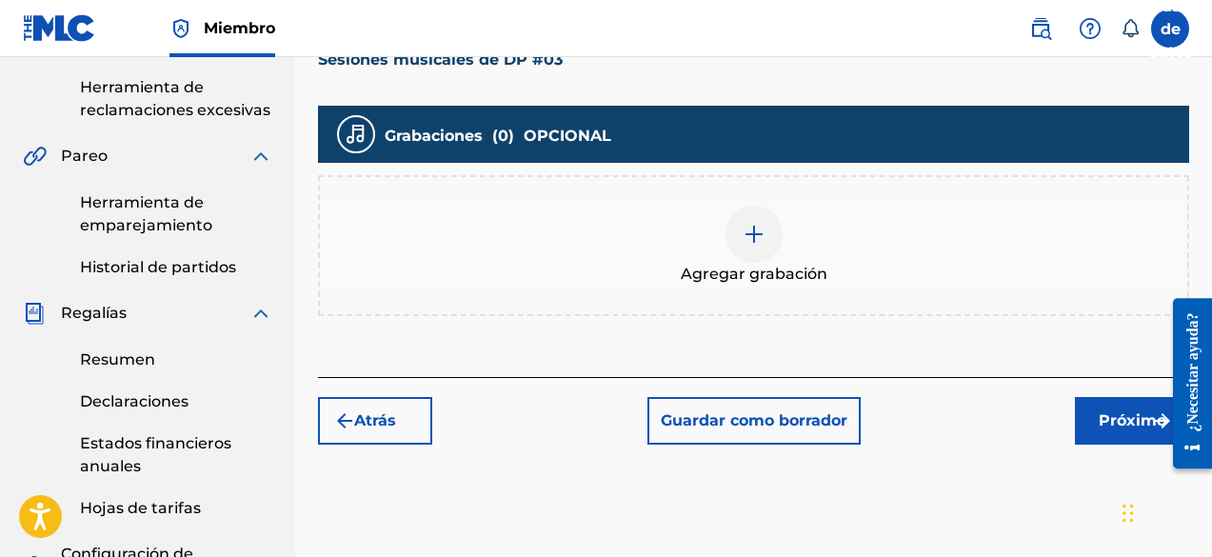
scroll to position [371, 0]
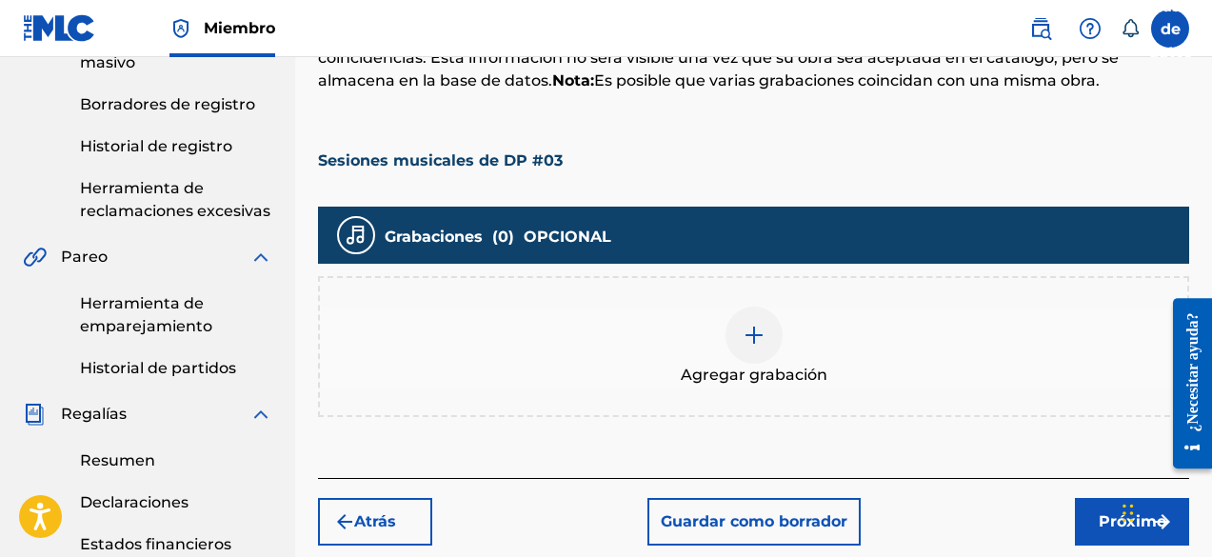
click at [764, 343] on img at bounding box center [754, 335] width 23 height 23
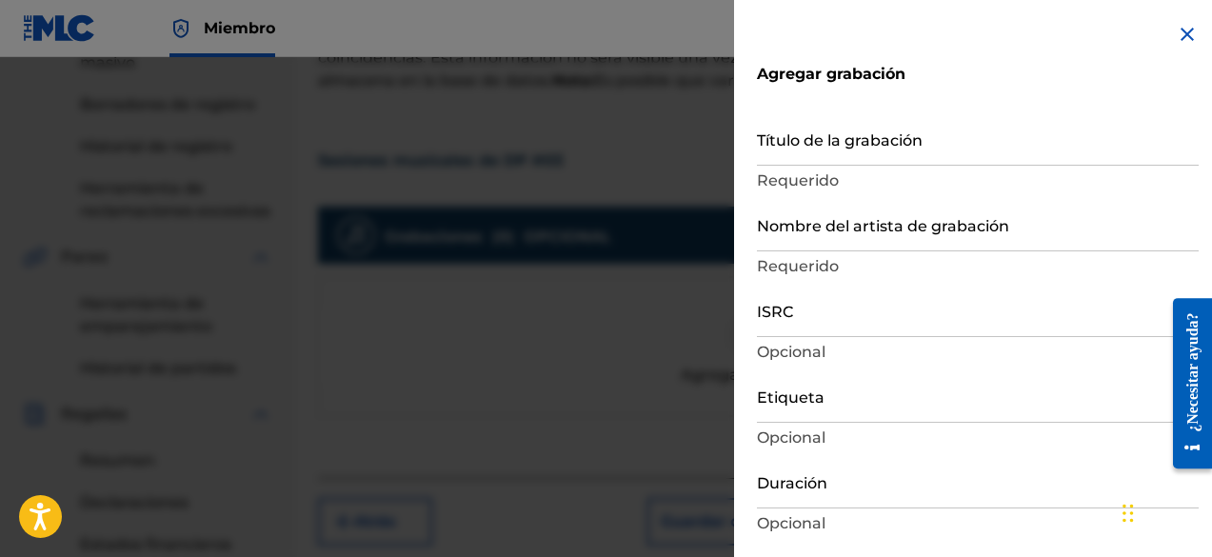
click at [840, 149] on input "Título de la grabación" at bounding box center [978, 138] width 442 height 54
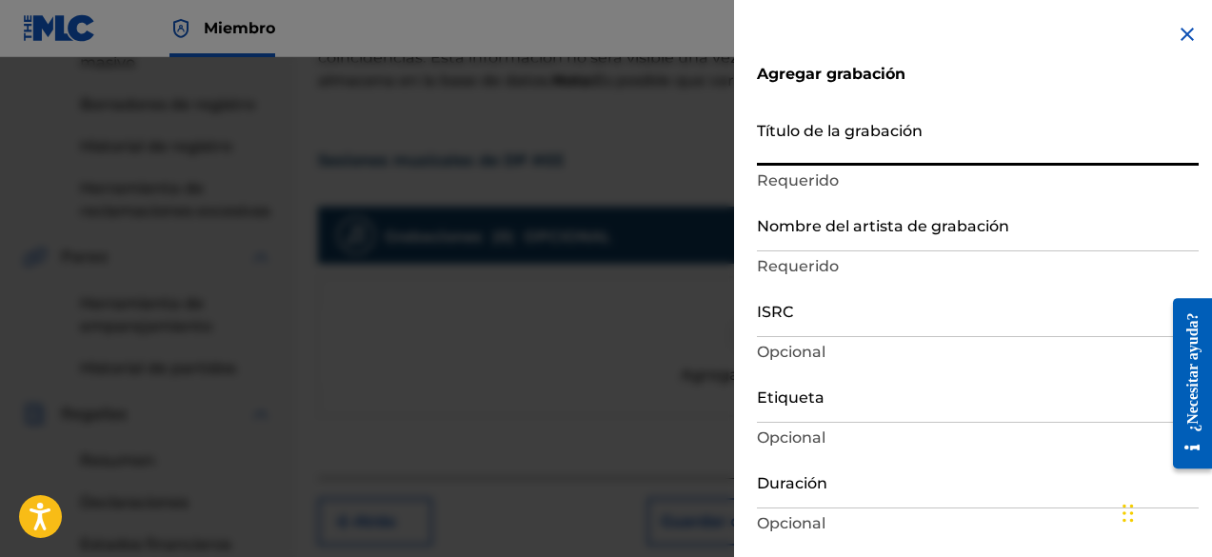
paste input "DP Music Sessions #03"
type input "DP Music Sessions #03"
type input "Add Recording"
type input "DP Music Sessions #03"
click at [827, 231] on input "Nombre del artista de grabación" at bounding box center [978, 224] width 442 height 54
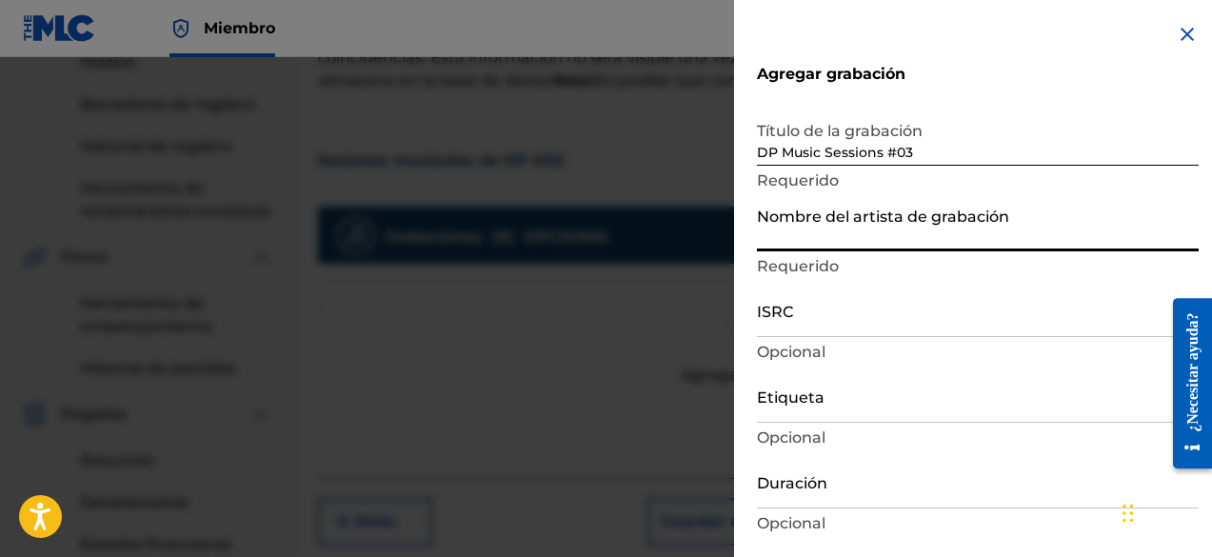
type input "[PERSON_NAME] Produce"
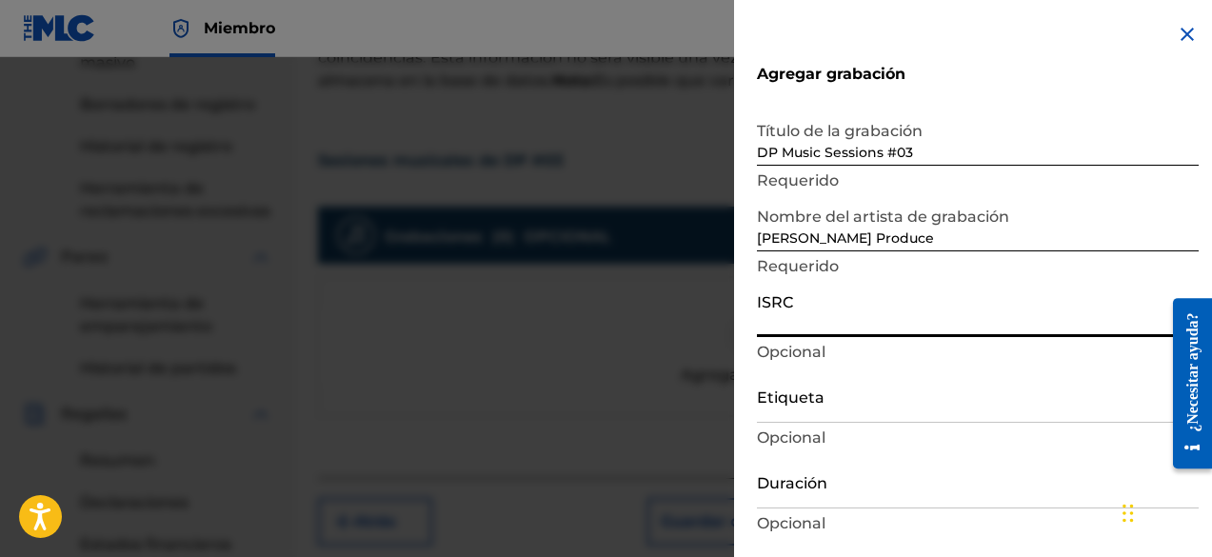
click at [875, 326] on input "ISRC" at bounding box center [978, 310] width 442 height 54
paste input "QZKDT2201333"
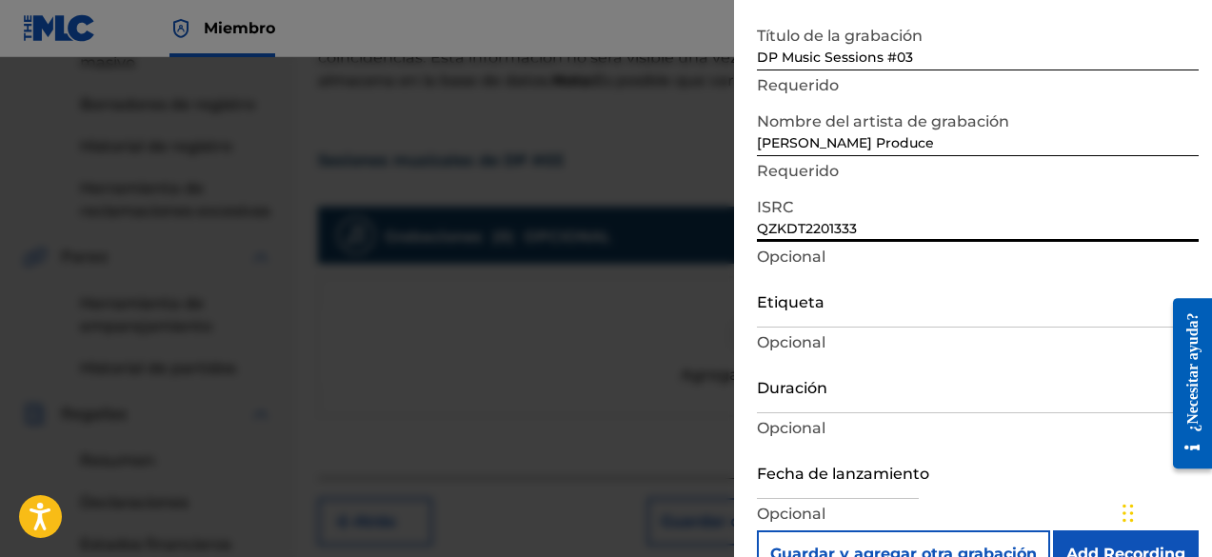
type input "QZKDT2201333"
click at [862, 325] on input "Etiqueta" at bounding box center [978, 300] width 442 height 54
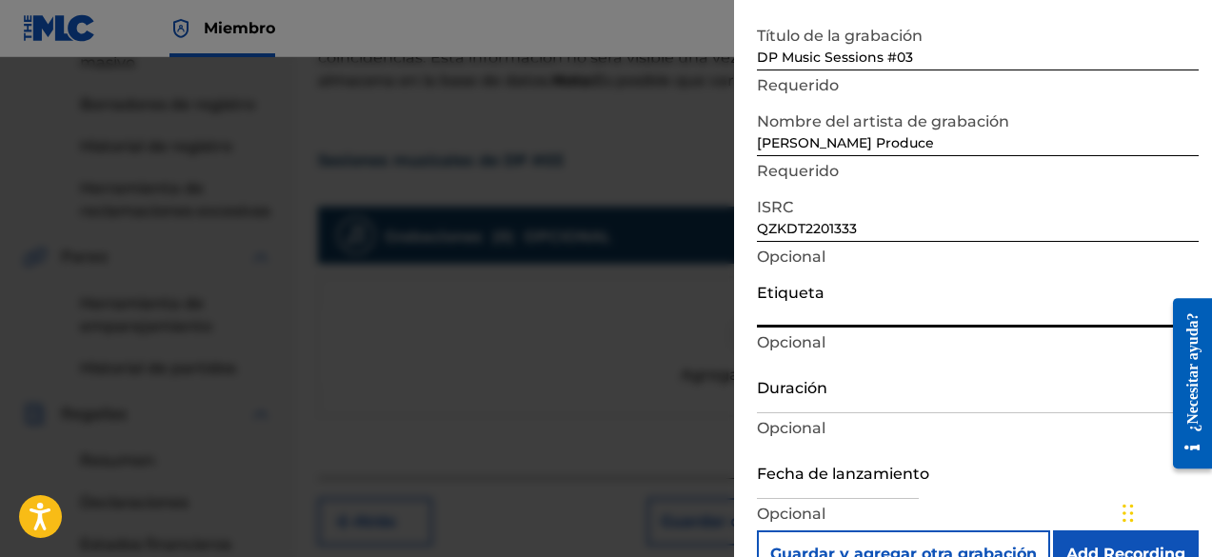
type input "DFO Records"
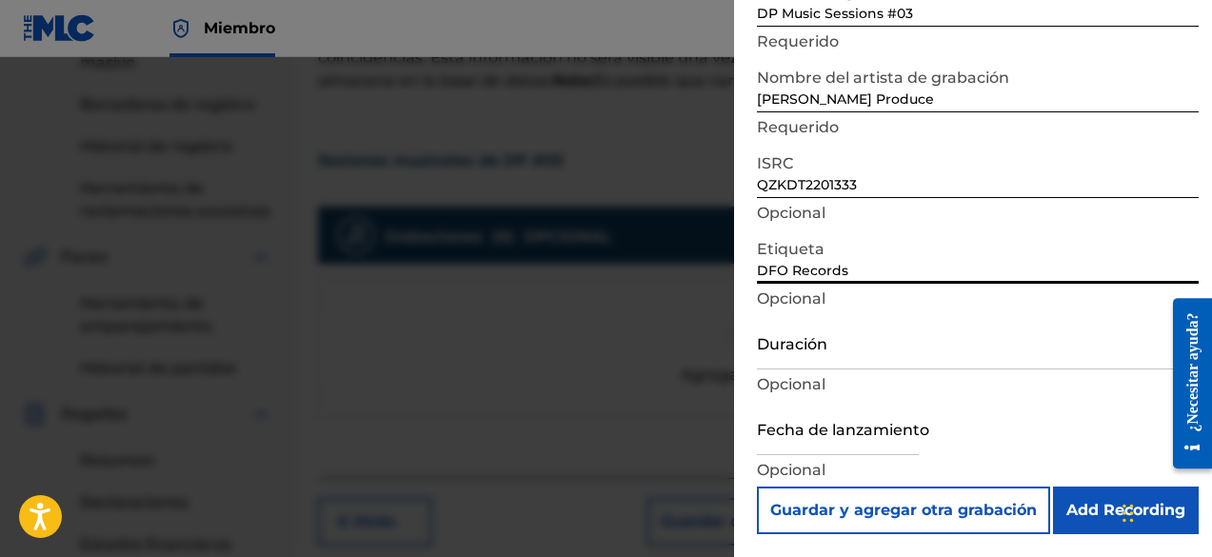
click at [874, 344] on input "Duración" at bounding box center [978, 342] width 442 height 54
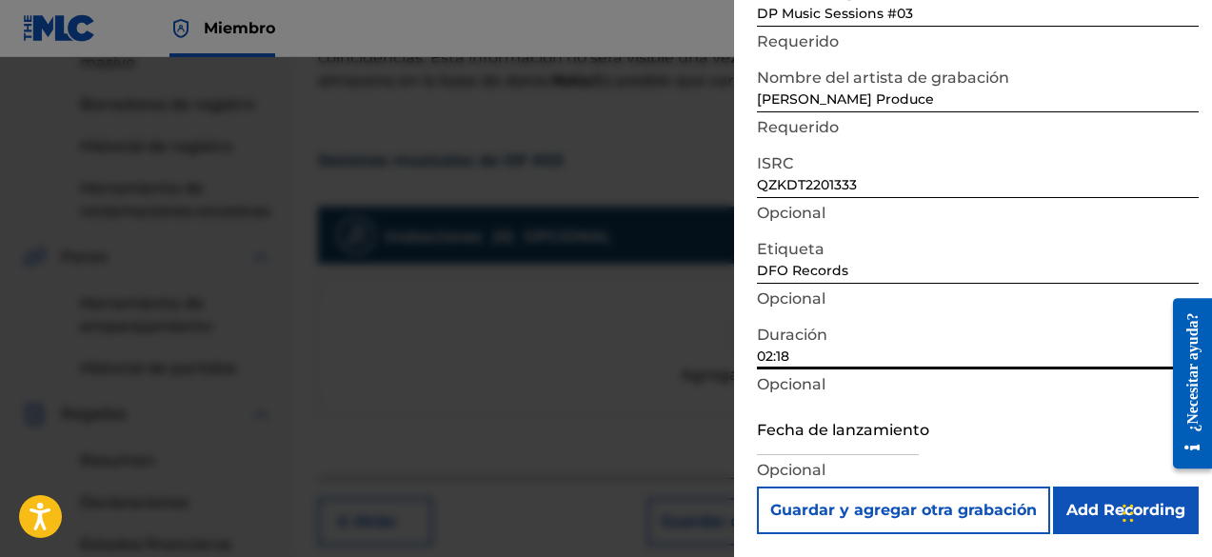
type input "02:18"
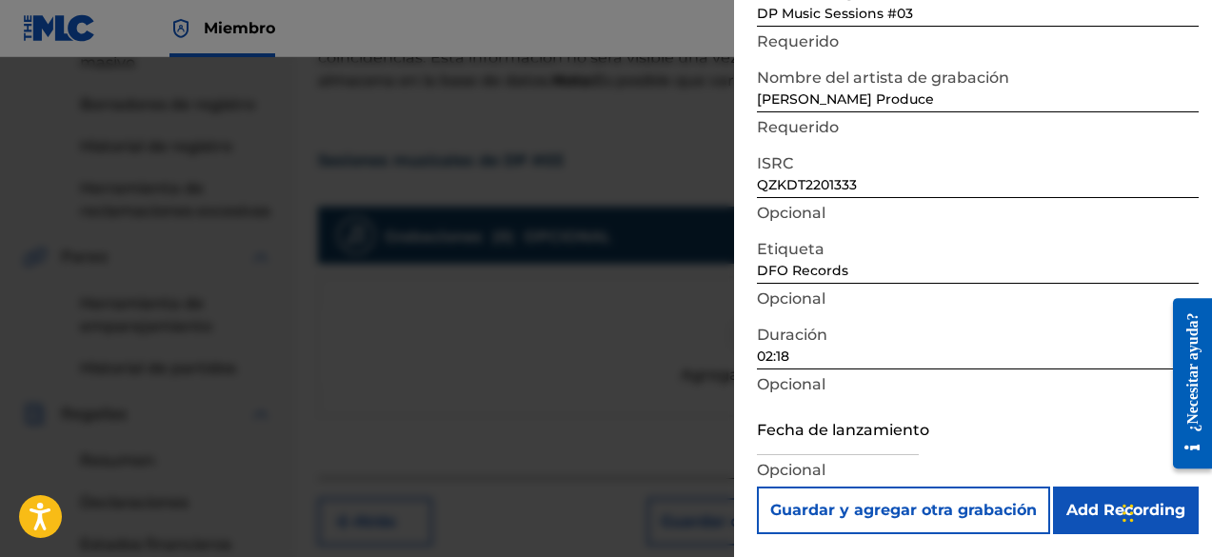
click at [850, 438] on input "text" at bounding box center [838, 428] width 162 height 54
select select "8"
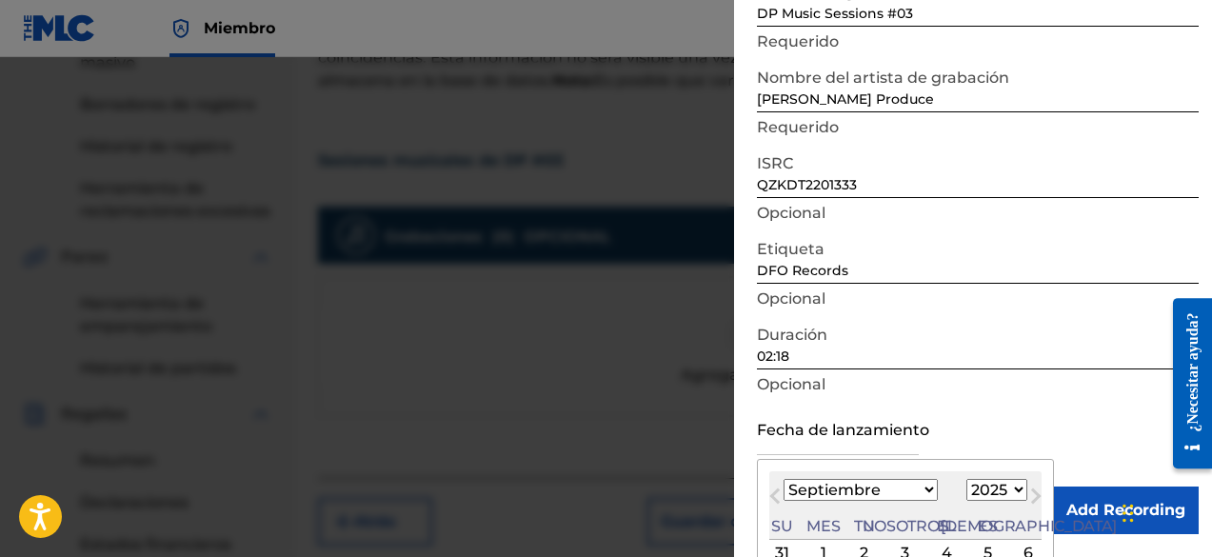
click at [788, 409] on input "text" at bounding box center [838, 428] width 162 height 54
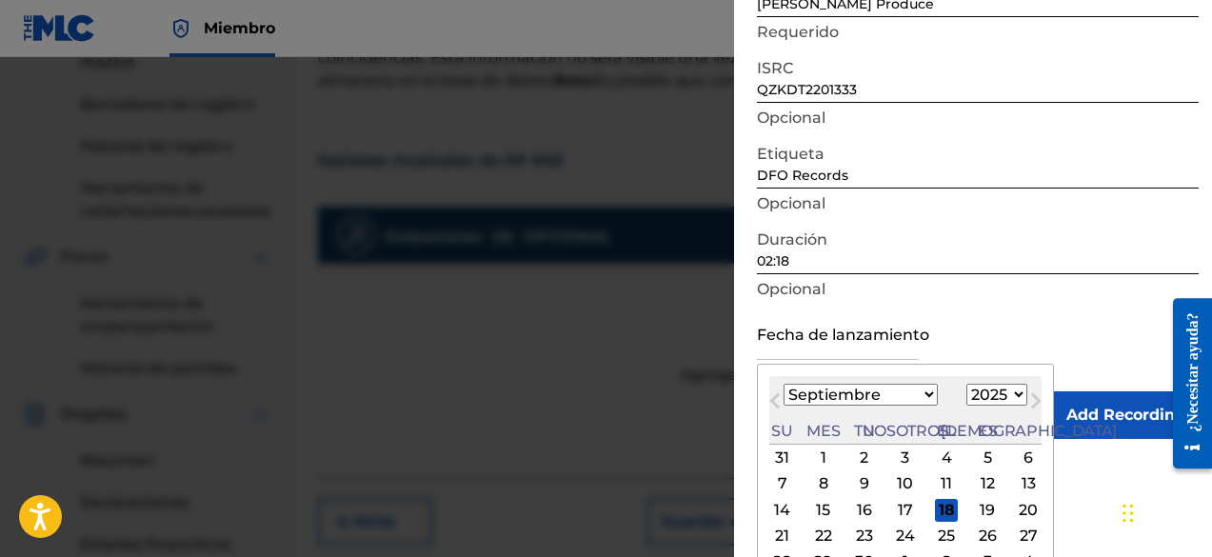
click at [967, 390] on select "1899 1900 1901 1902 1903 1904 1905 1906 1907 1908 1909 1910 1911 1912 1913 1914…" at bounding box center [997, 395] width 61 height 22
select select "2022"
click at [967, 384] on select "1899 1900 1901 1902 1903 1904 1905 1906 1907 1908 1909 1910 1911 1912 1913 1914…" at bounding box center [997, 395] width 61 height 22
click at [865, 398] on select "Enero Febrero Marzo Abril Puede Junio [PERSON_NAME] Septiembre Octubre Noviembr…" at bounding box center [861, 395] width 154 height 22
select select "11"
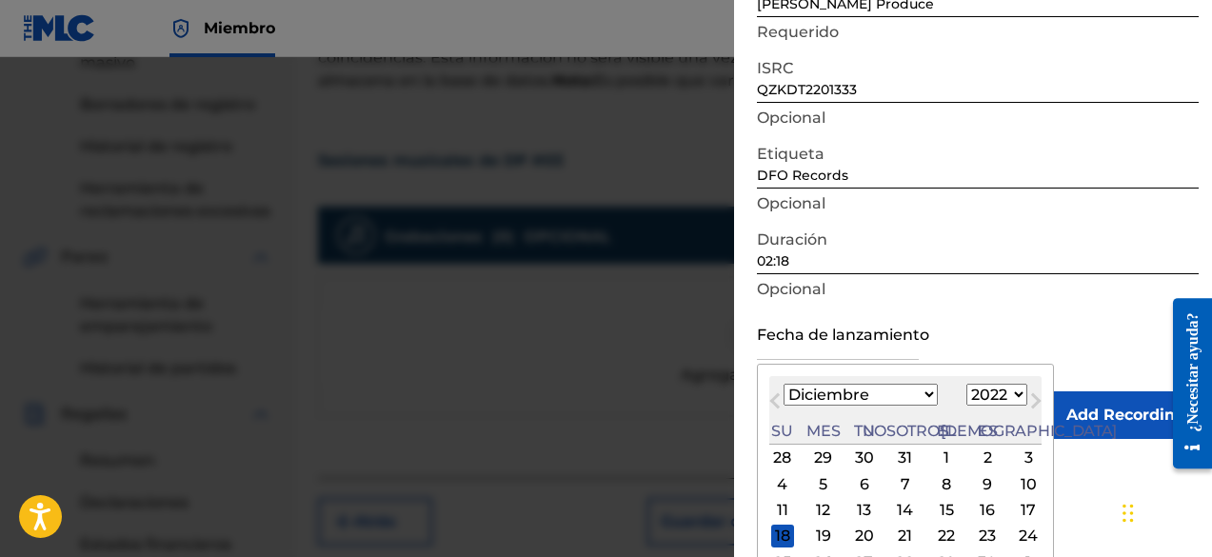
click at [784, 384] on select "Enero Febrero Marzo Abril Puede Junio [PERSON_NAME] Septiembre Octubre Noviembr…" at bounding box center [861, 395] width 154 height 22
click at [1017, 457] on div "3" at bounding box center [1028, 458] width 23 height 23
type input "[DATE]"
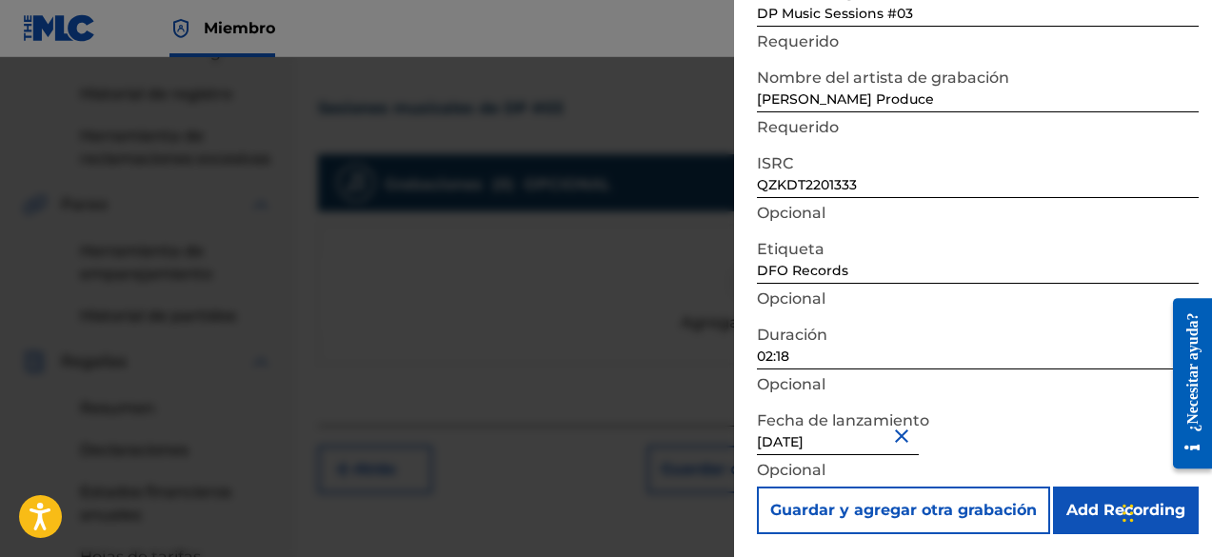
scroll to position [467, 0]
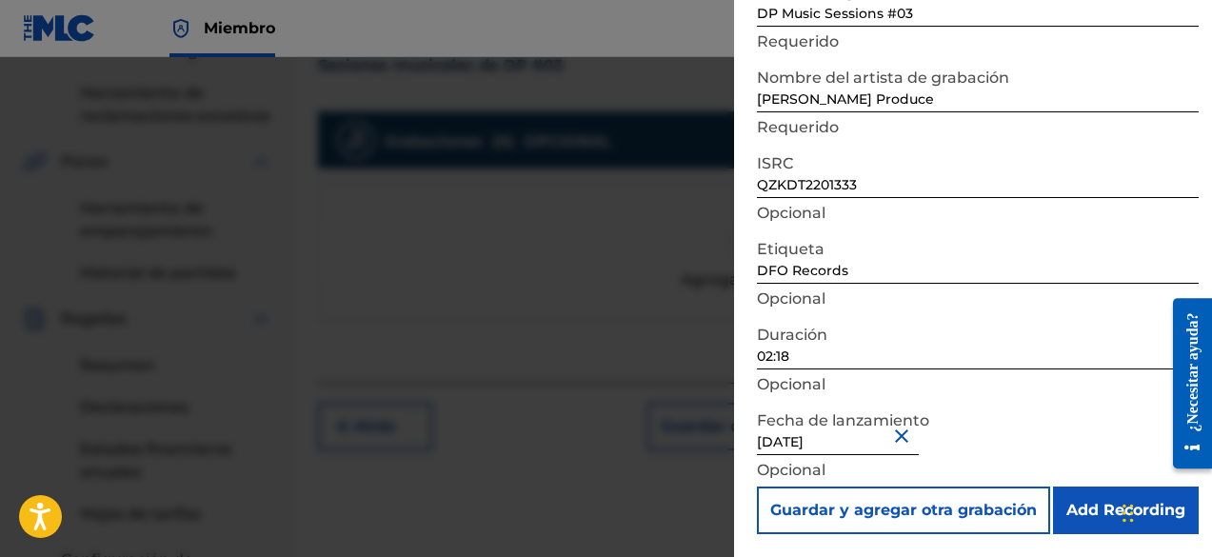
click at [1100, 515] on input "Add Recording" at bounding box center [1126, 511] width 146 height 48
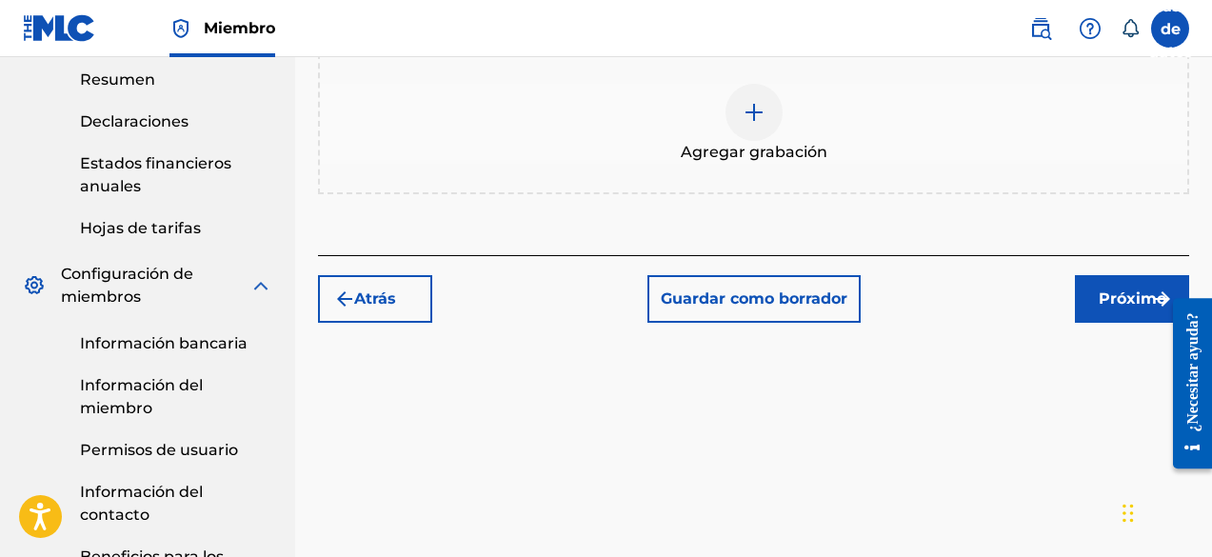
click at [1085, 305] on button "Próximo" at bounding box center [1132, 299] width 114 height 48
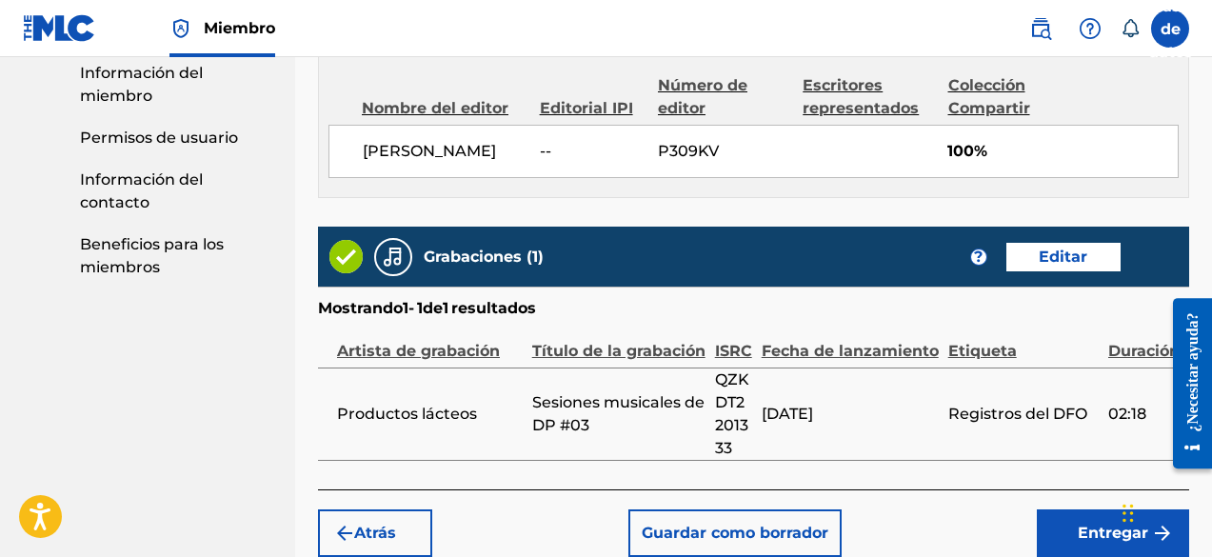
scroll to position [1189, 0]
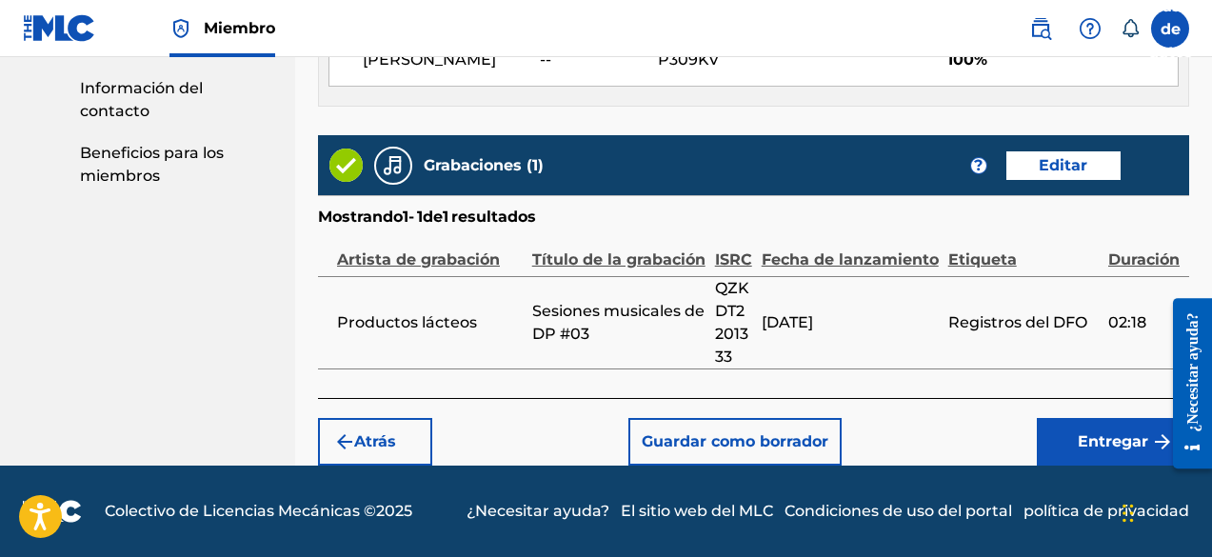
click at [1074, 439] on button "Entregar" at bounding box center [1113, 442] width 152 height 48
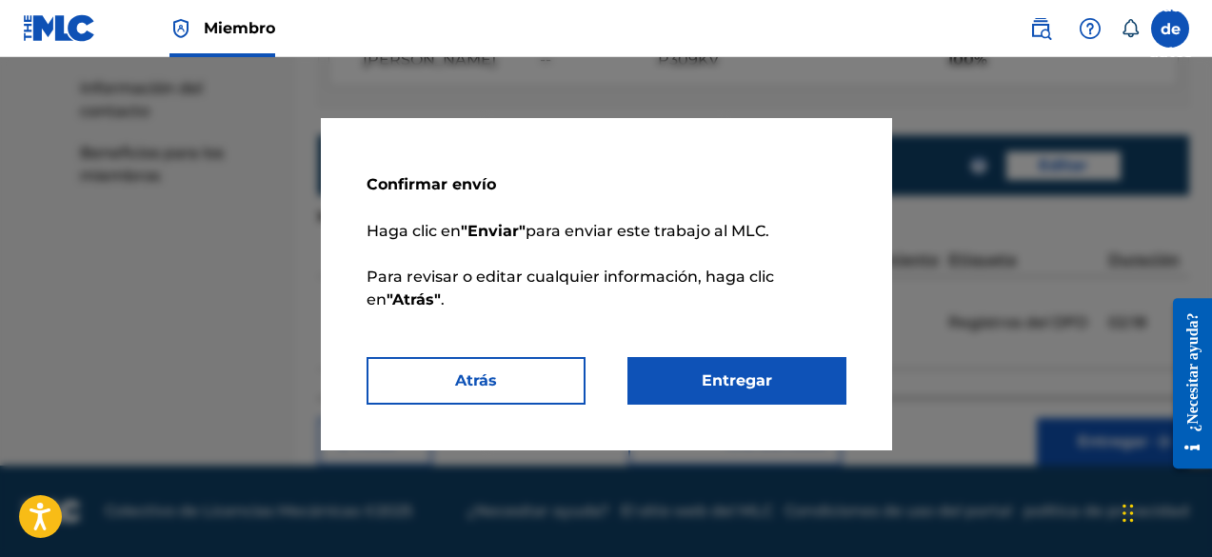
click at [737, 374] on font "Entregar" at bounding box center [737, 380] width 70 height 18
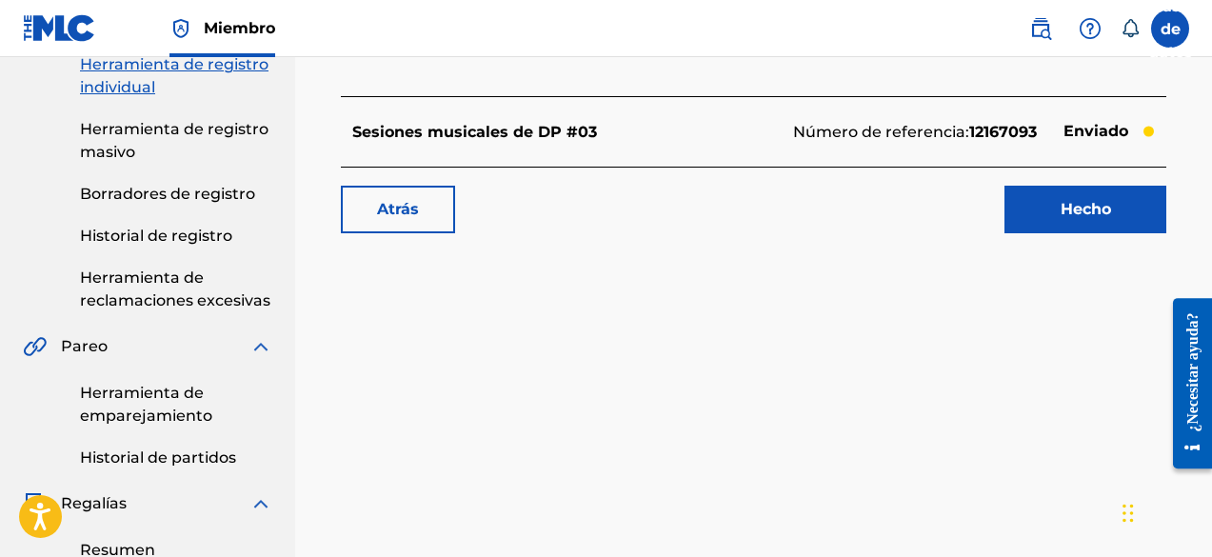
scroll to position [286, 0]
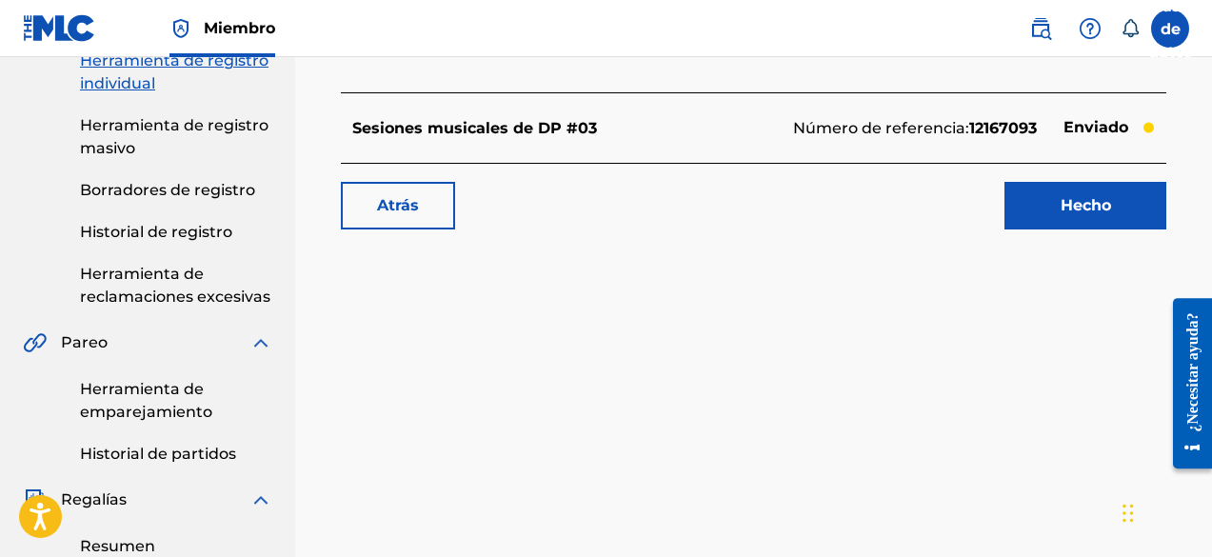
drag, startPoint x: 1088, startPoint y: 230, endPoint x: 1086, endPoint y: 213, distance: 17.2
click at [1087, 229] on div "Trabajo presentado para registro Sesiones musicales de DP #03 Número de referen…" at bounding box center [753, 58] width 871 height 382
click at [1086, 213] on font "Hecho" at bounding box center [1086, 205] width 50 height 18
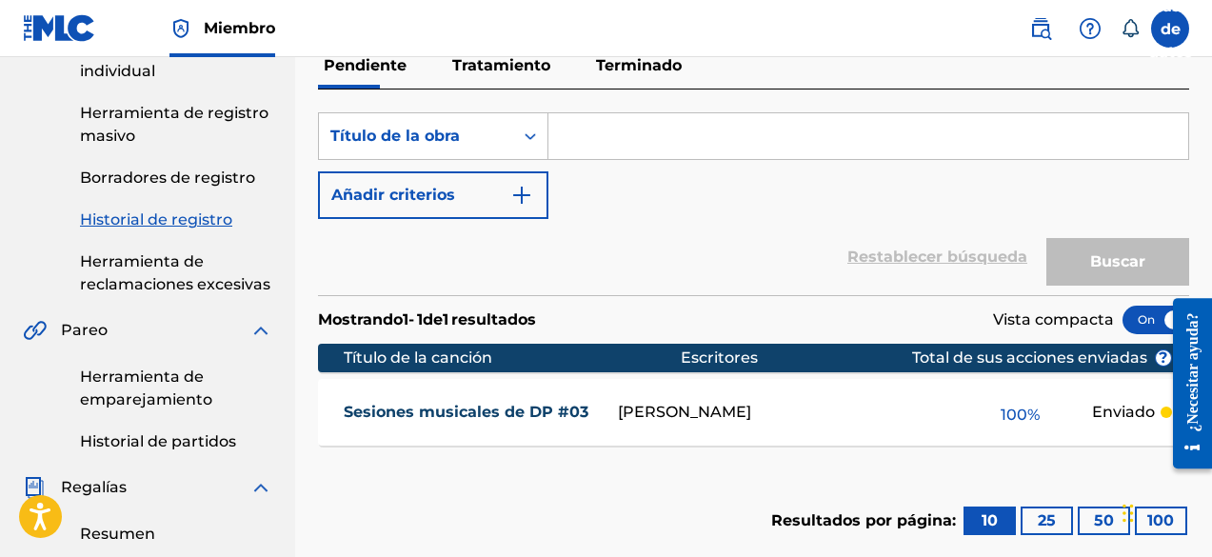
scroll to position [190, 0]
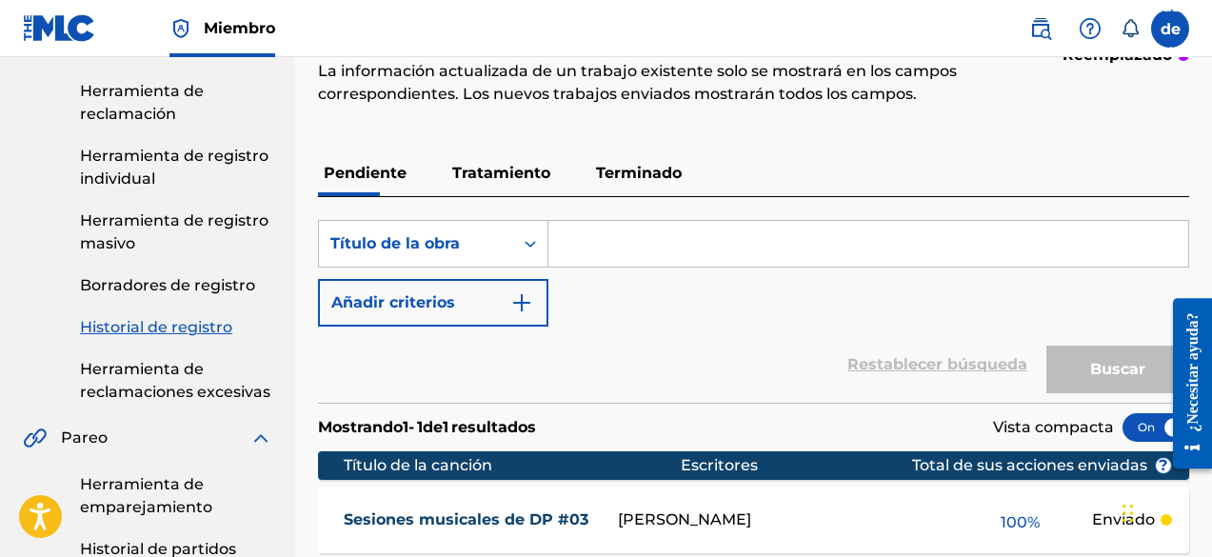
click at [677, 240] on input "Formulario de búsqueda" at bounding box center [869, 244] width 640 height 46
paste input "QZKDT2201333"
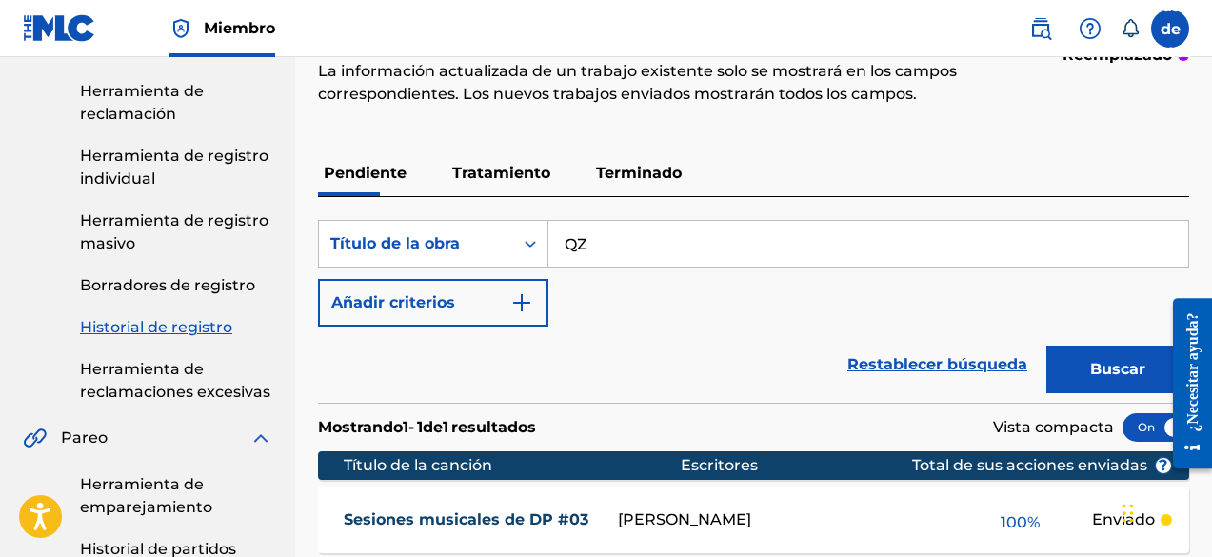
type input "Q"
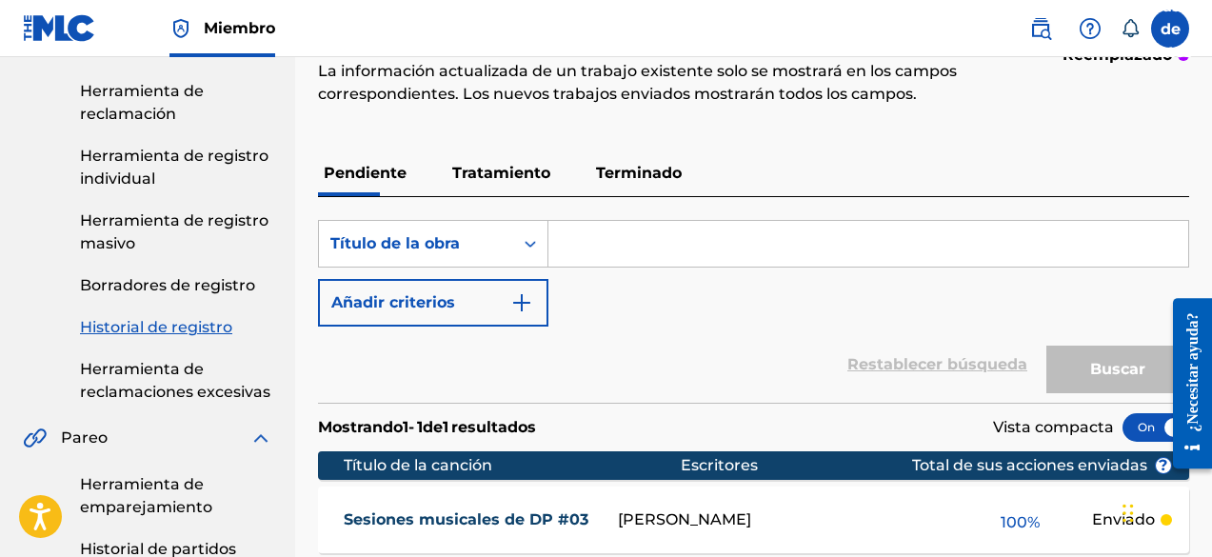
click at [581, 248] on input "Formulario de búsqueda" at bounding box center [869, 244] width 640 height 46
paste input "DP Music Sessions #02"
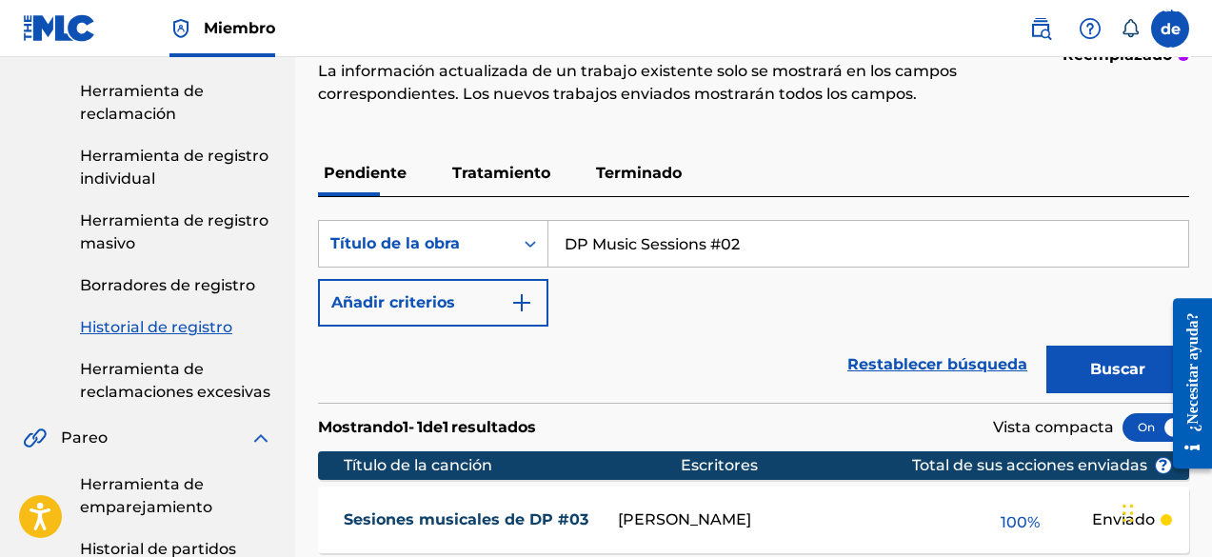
type input "DP Music Sessions #02"
click at [1116, 371] on font "Buscar" at bounding box center [1118, 369] width 55 height 18
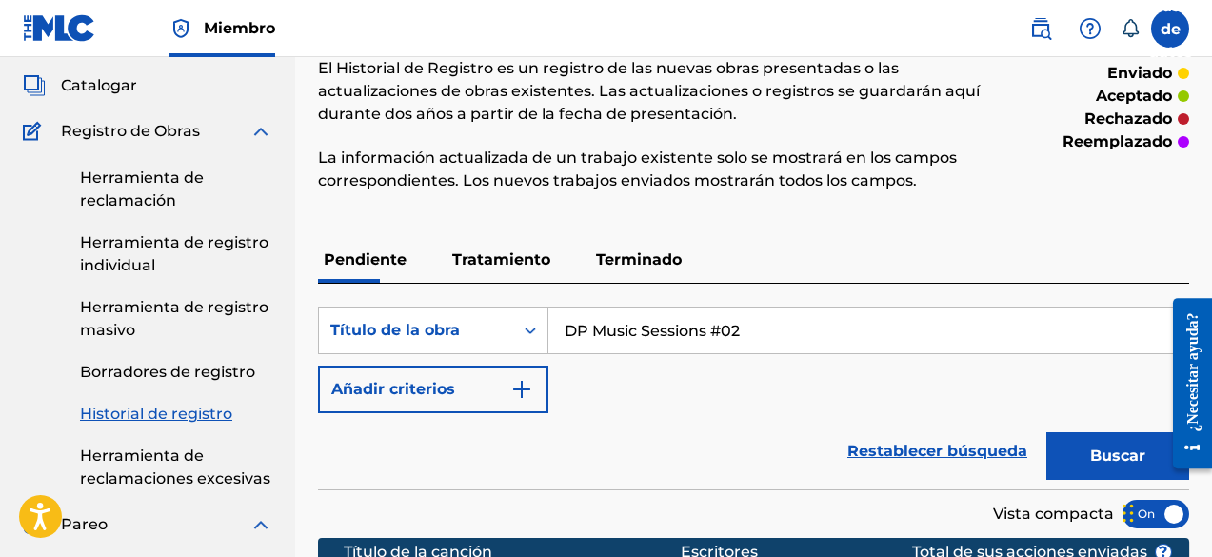
scroll to position [44, 0]
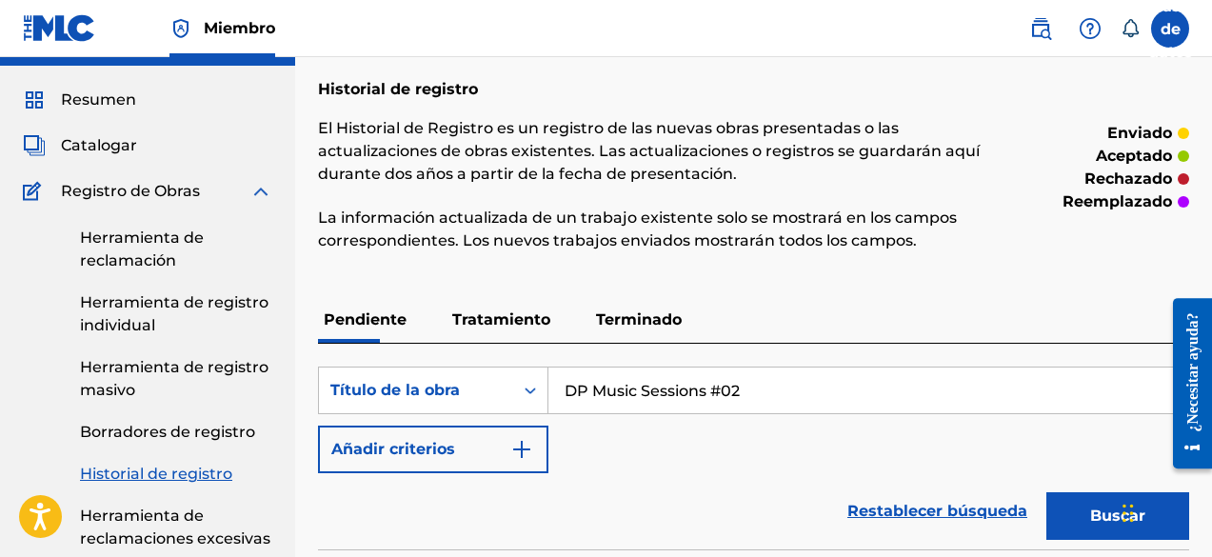
click at [157, 256] on font "Herramienta de reclamación" at bounding box center [142, 249] width 124 height 41
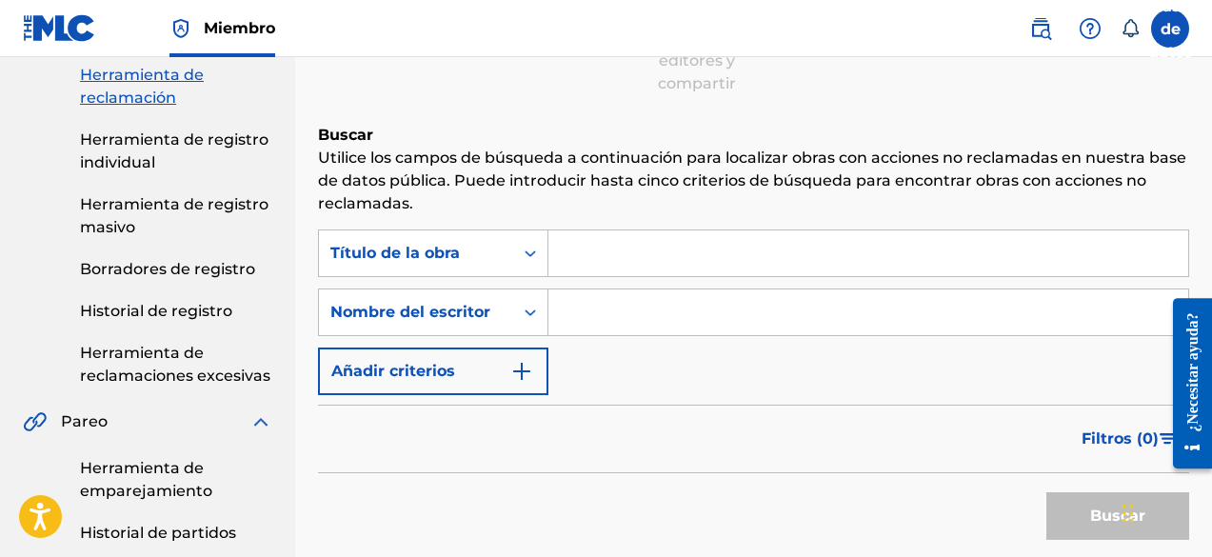
scroll to position [190, 0]
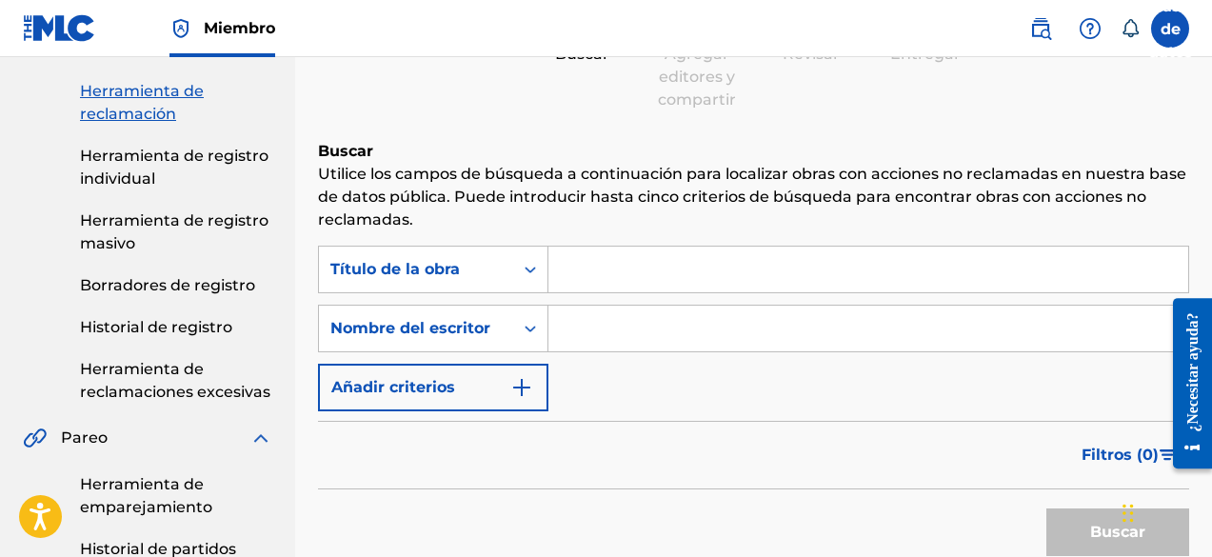
click at [167, 169] on link "Herramienta de registro individual" at bounding box center [176, 168] width 192 height 46
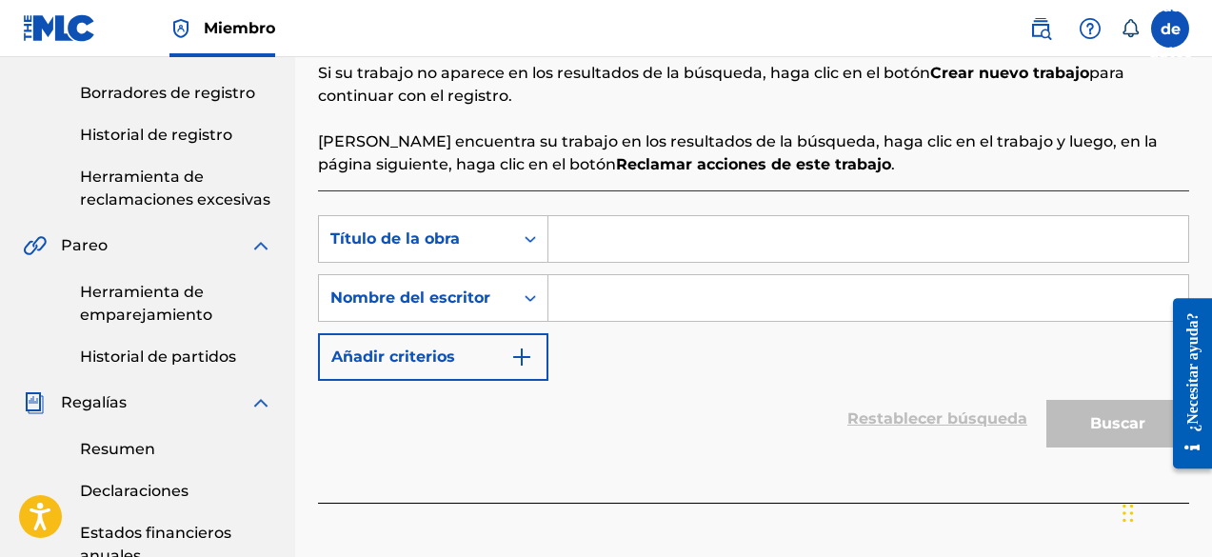
scroll to position [476, 0]
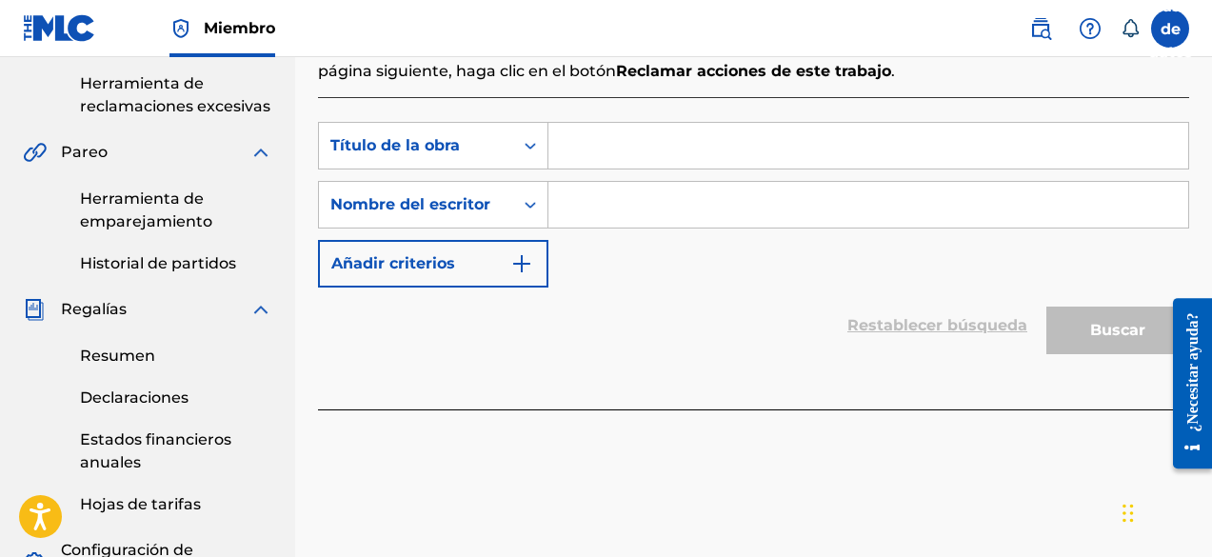
paste input "DP Music Sessions #02"
type input "DP Music Sessions #02"
click at [662, 216] on input "Formulario de búsqueda" at bounding box center [869, 205] width 640 height 46
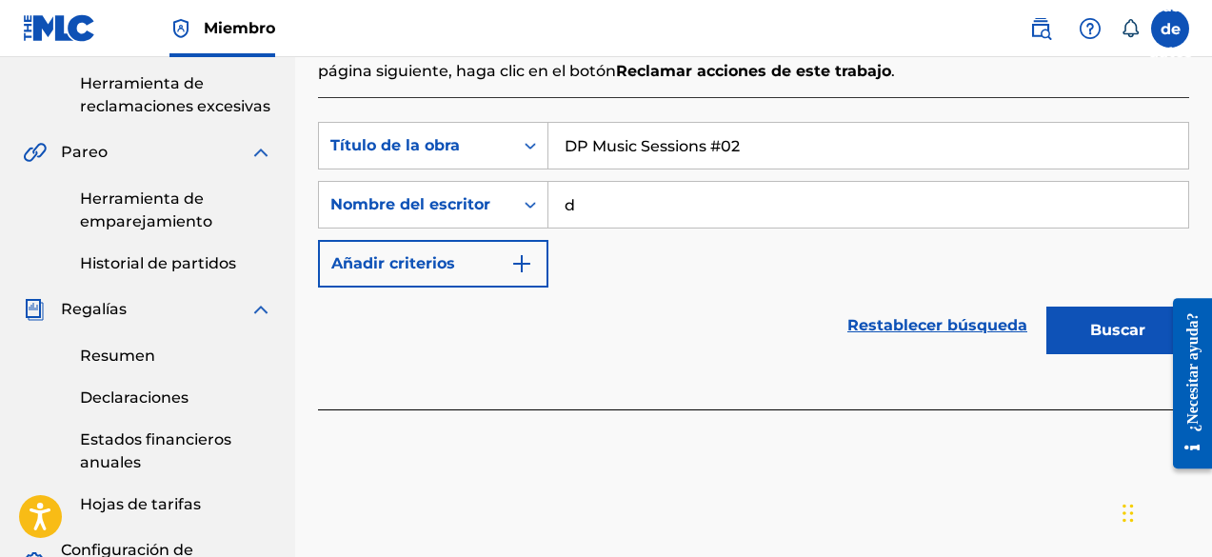
type input "d"
click at [1106, 316] on button "Buscar" at bounding box center [1118, 331] width 143 height 48
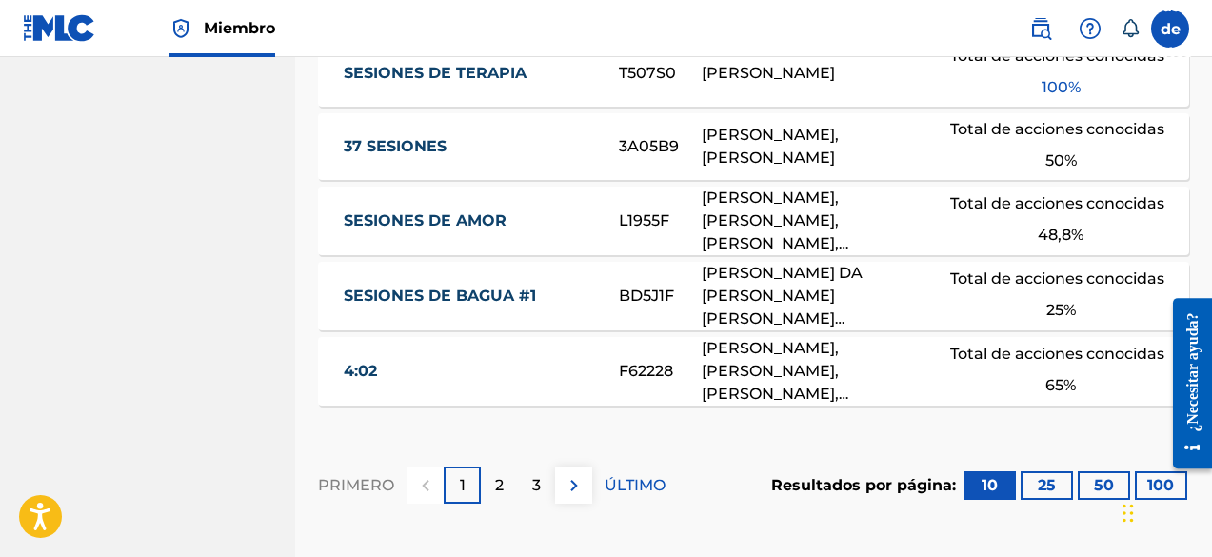
scroll to position [1516, 0]
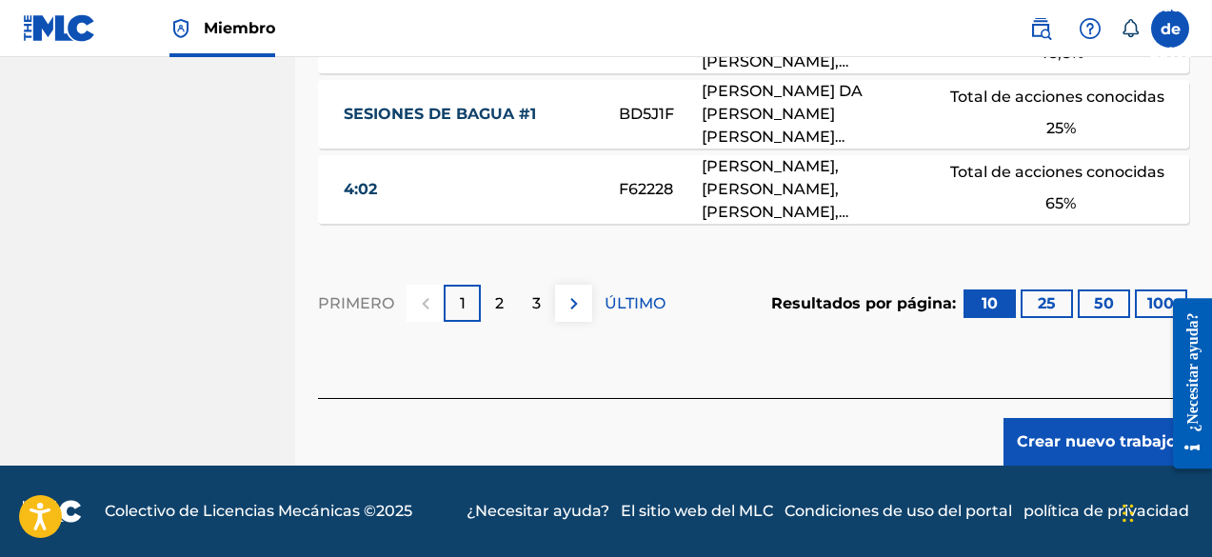
click at [1047, 429] on button "Crear nuevo trabajo" at bounding box center [1097, 442] width 186 height 48
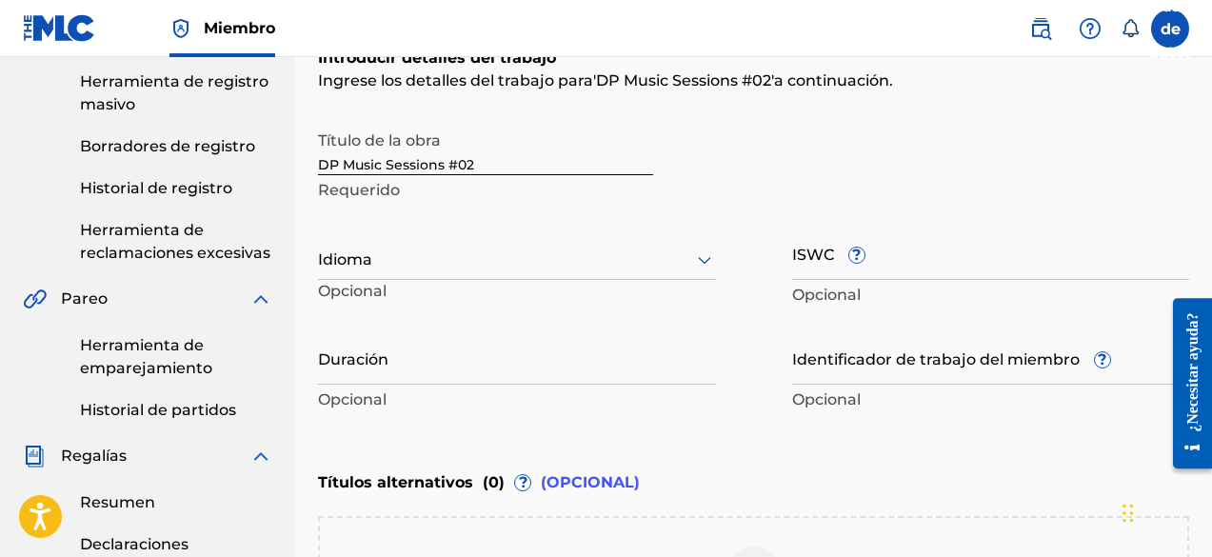
scroll to position [234, 0]
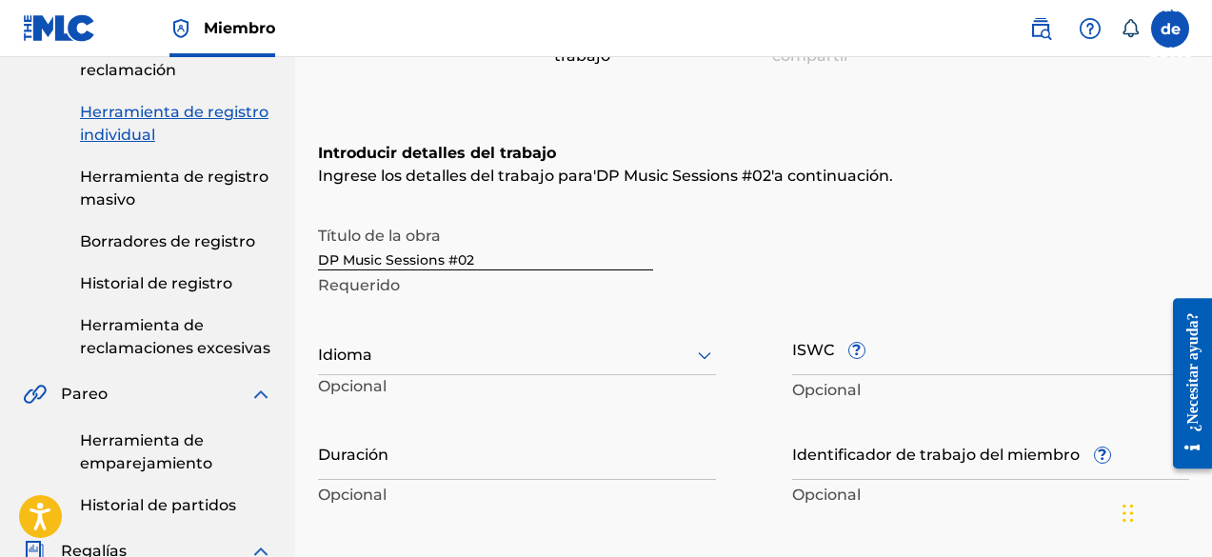
click at [455, 359] on div at bounding box center [517, 355] width 398 height 24
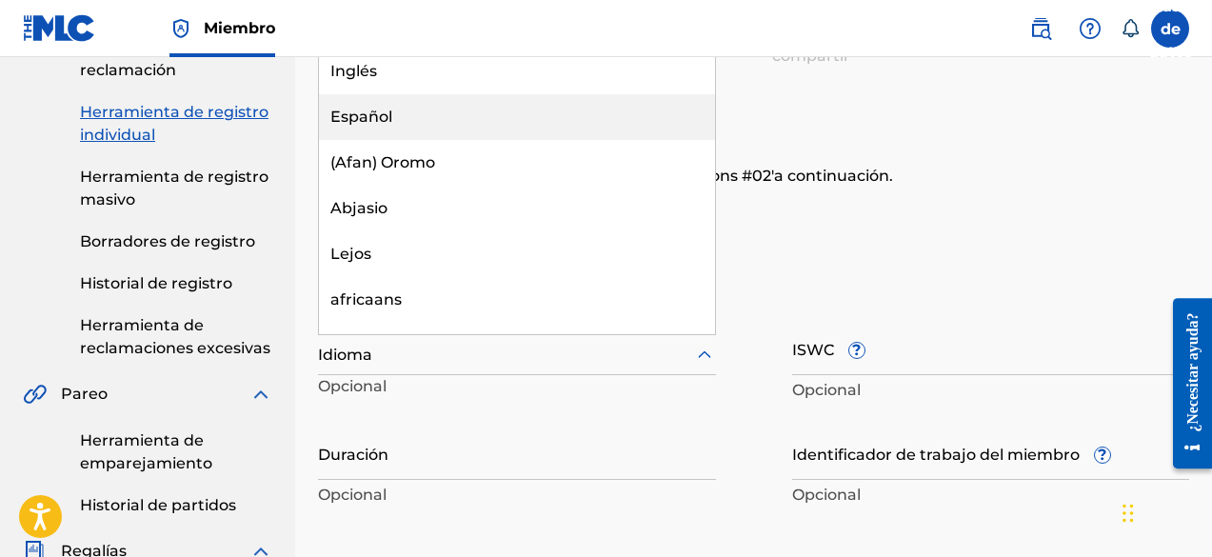
click at [462, 127] on div "Español" at bounding box center [517, 117] width 396 height 46
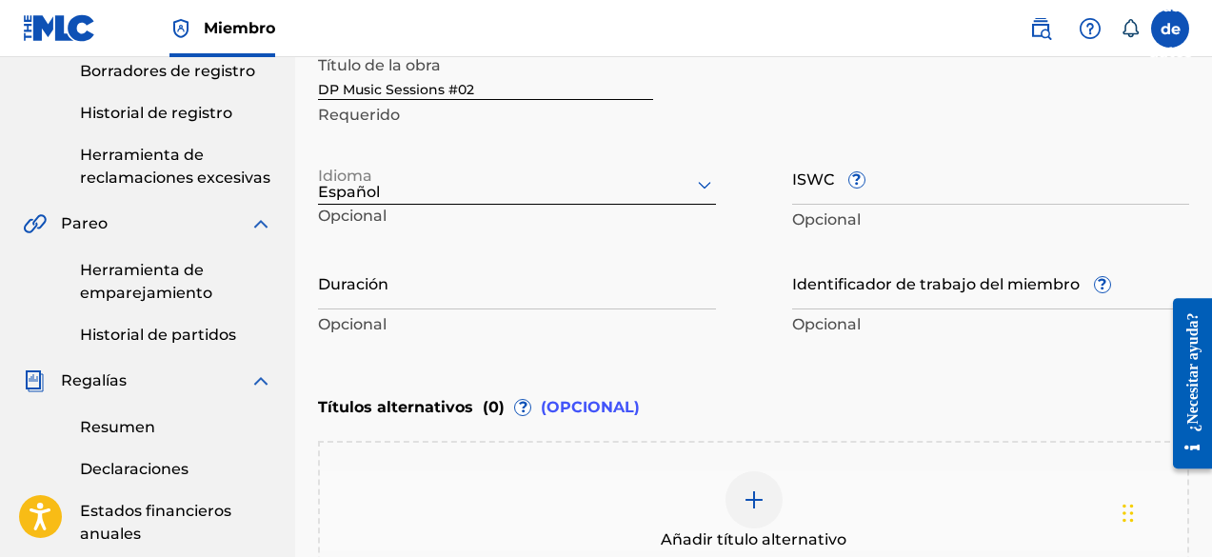
scroll to position [425, 0]
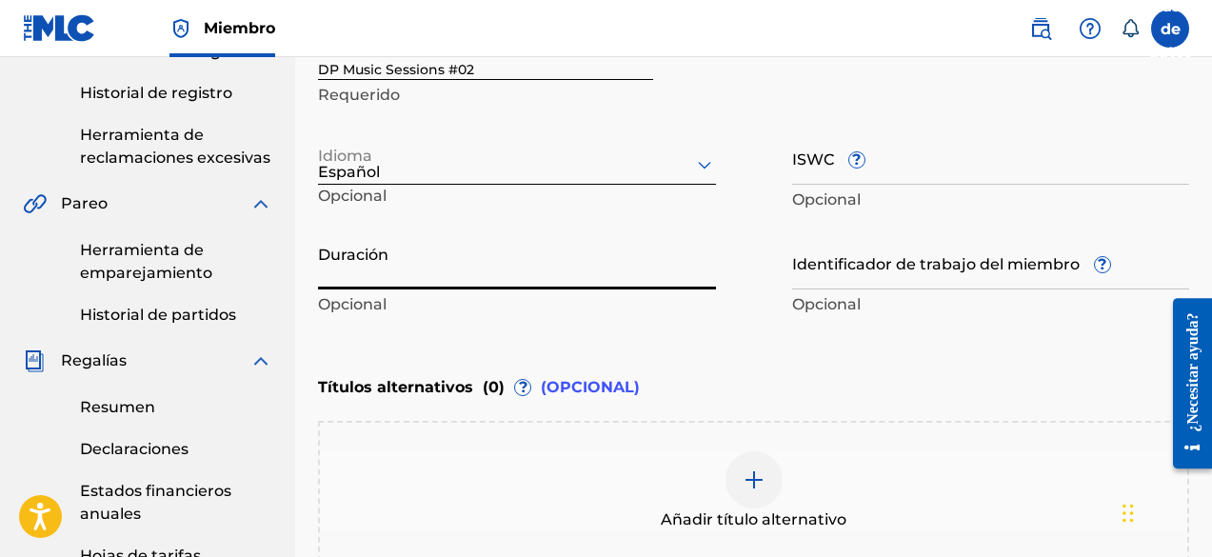
click at [504, 268] on input "Duración" at bounding box center [517, 262] width 398 height 54
click at [339, 271] on input "Duración" at bounding box center [517, 262] width 398 height 54
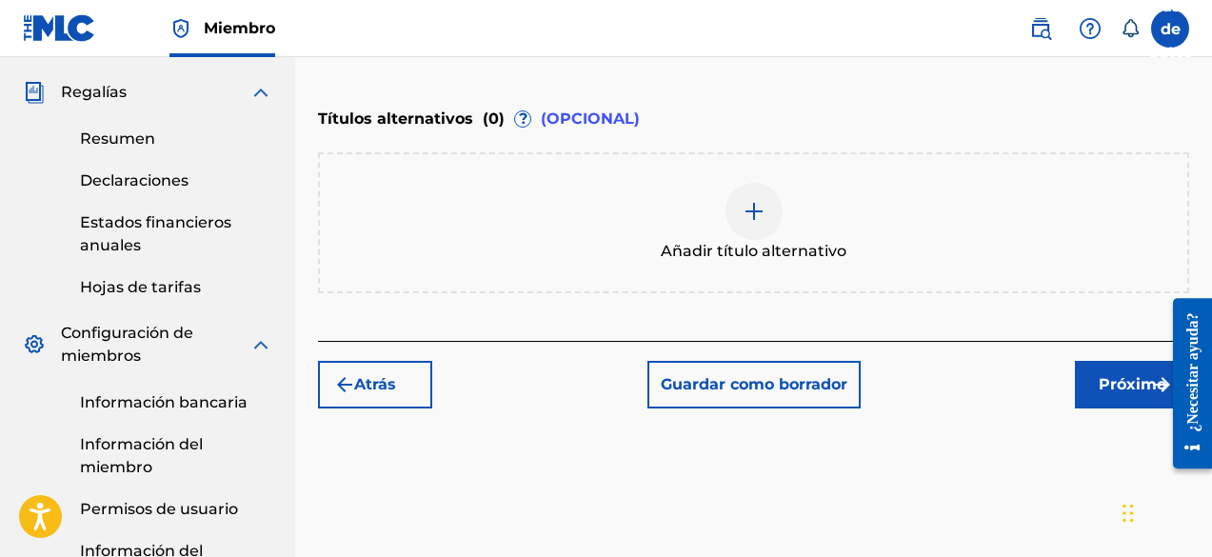
scroll to position [710, 0]
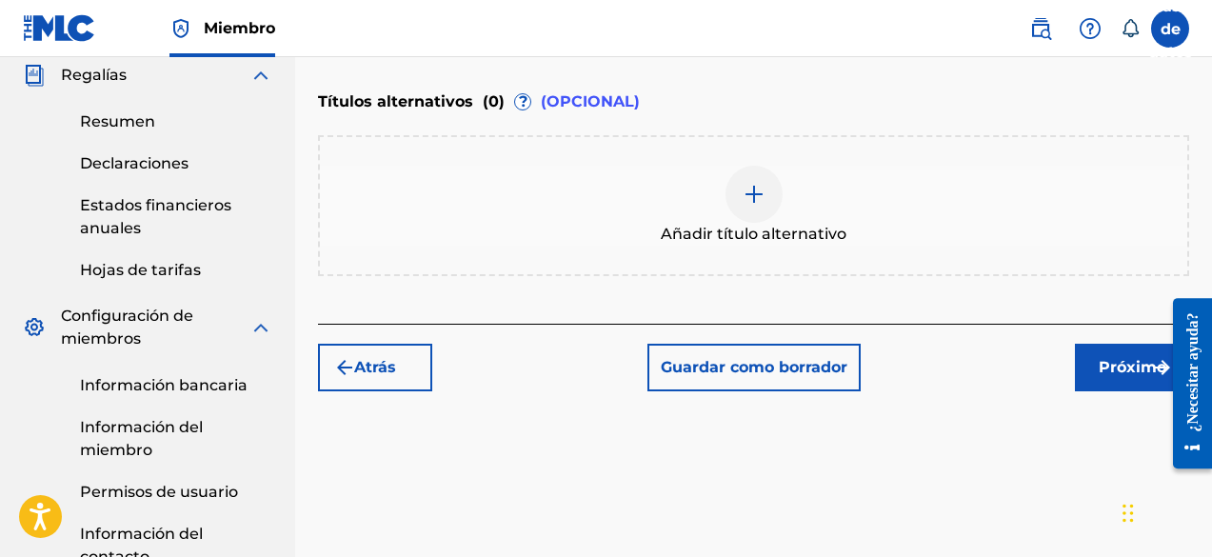
type input "02:20"
click at [1100, 363] on font "Próximo" at bounding box center [1133, 367] width 68 height 18
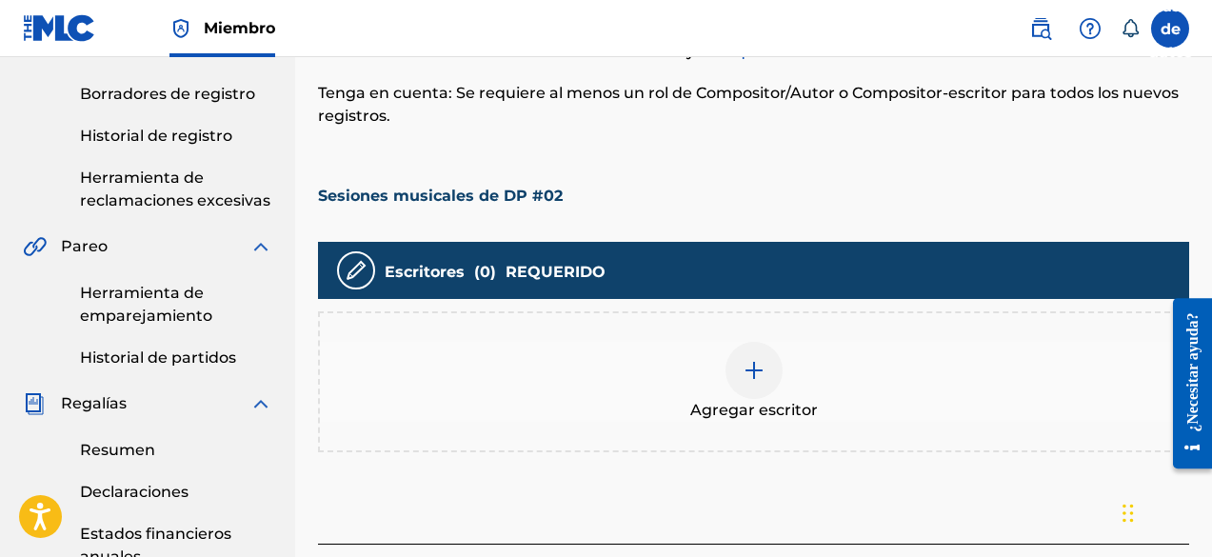
scroll to position [467, 0]
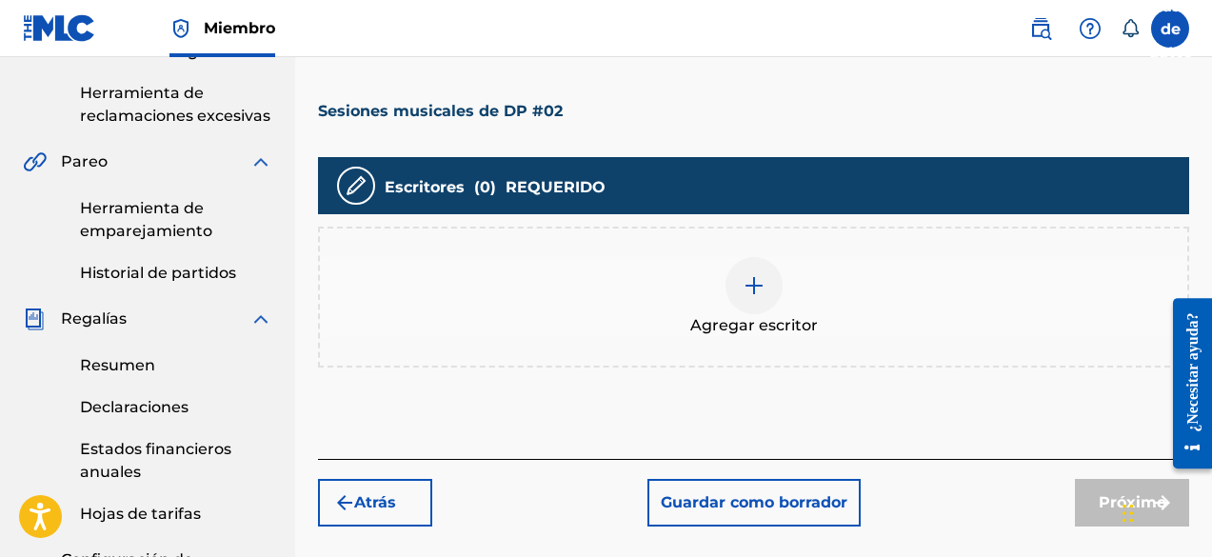
click at [743, 285] on img at bounding box center [754, 285] width 23 height 23
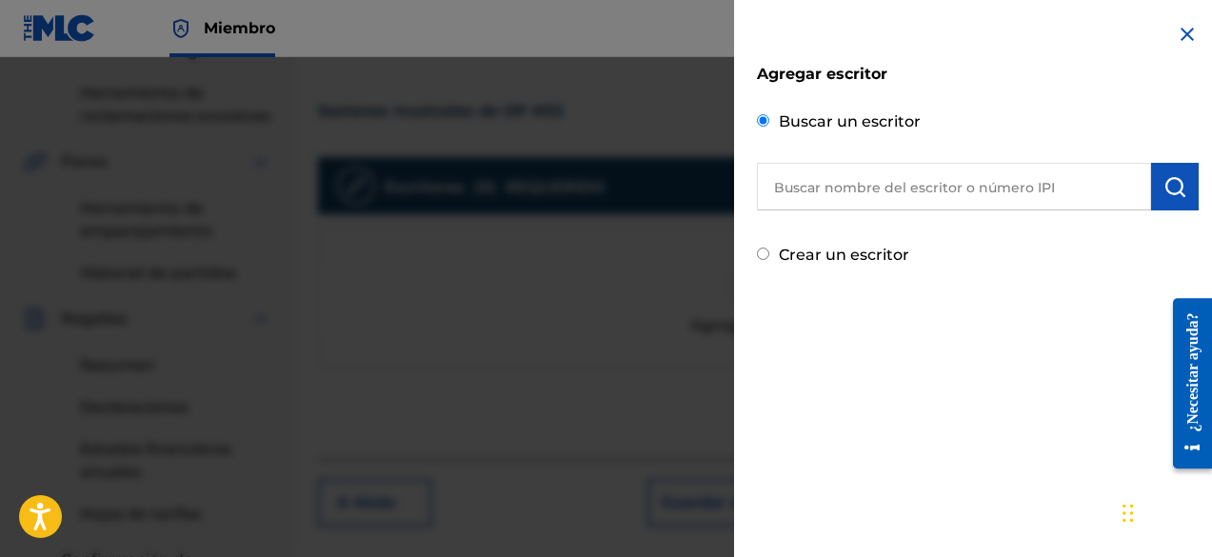
click at [872, 197] on input "text" at bounding box center [954, 187] width 394 height 48
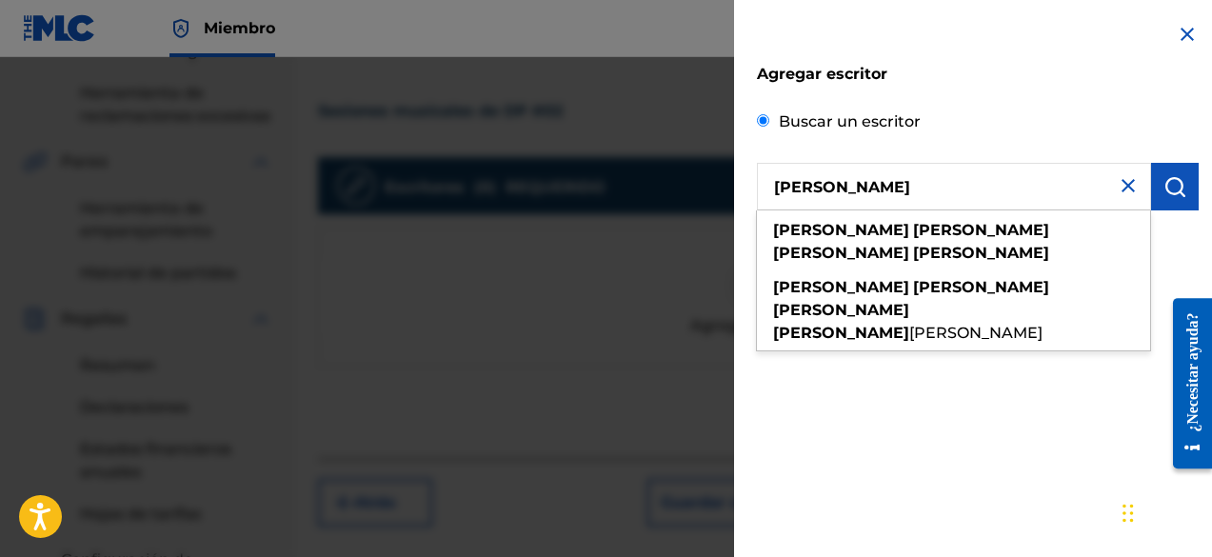
drag, startPoint x: 1055, startPoint y: 188, endPoint x: 789, endPoint y: 170, distance: 267.2
click at [710, 212] on div "Agregar escritor Buscar un escritor [PERSON_NAME] [PERSON_NAME] [PERSON_NAME] […" at bounding box center [606, 307] width 1212 height 500
type input "[PERSON_NAME]"
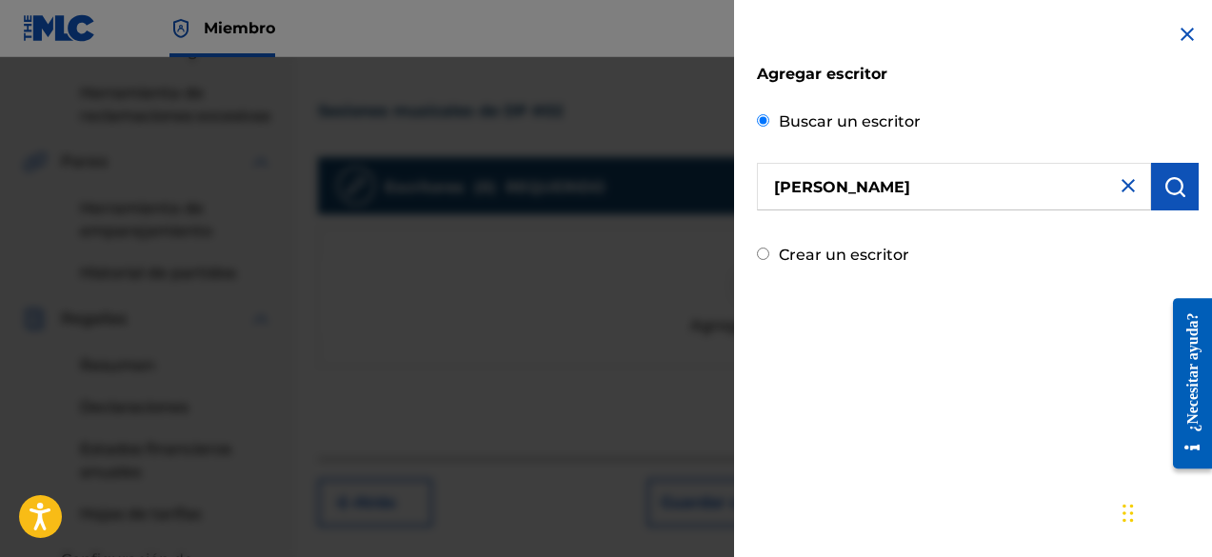
click at [1164, 189] on img "submit" at bounding box center [1175, 186] width 23 height 23
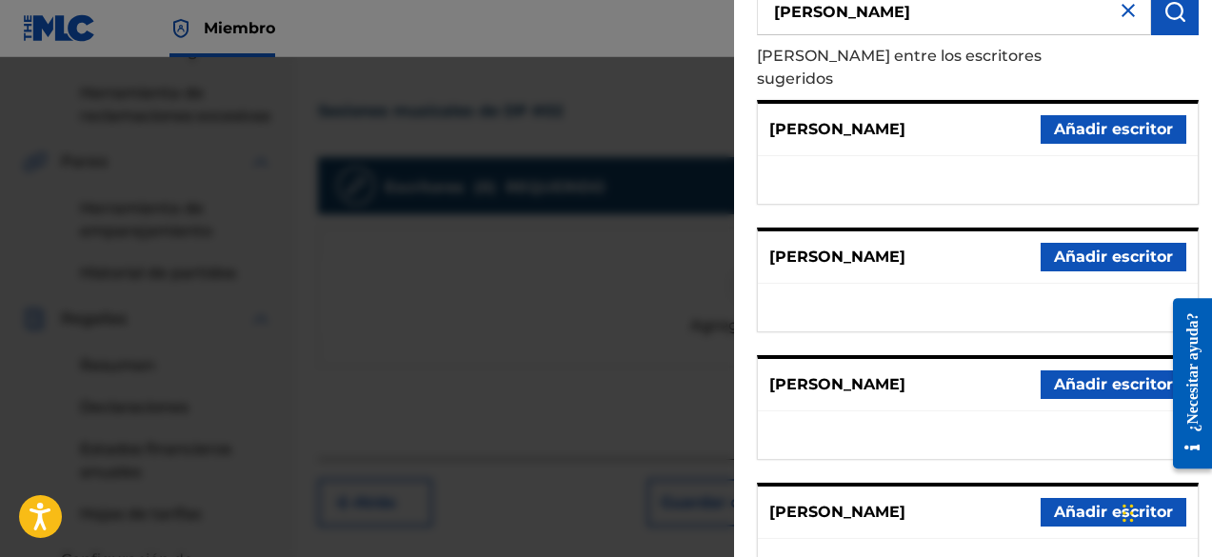
scroll to position [450, 0]
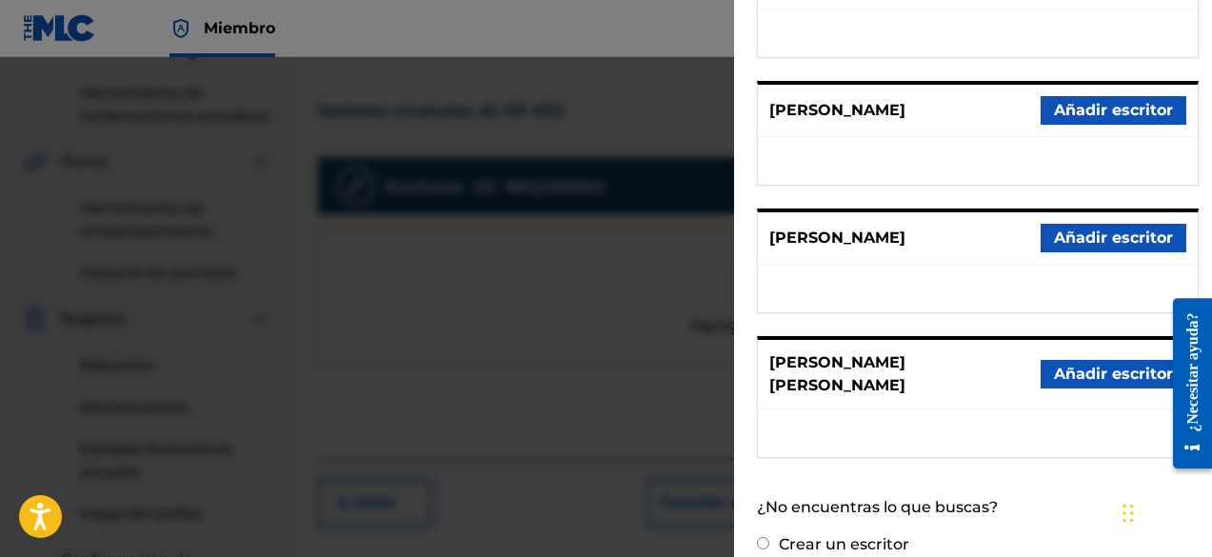
click at [1067, 227] on font "Añadir escritor" at bounding box center [1113, 238] width 119 height 23
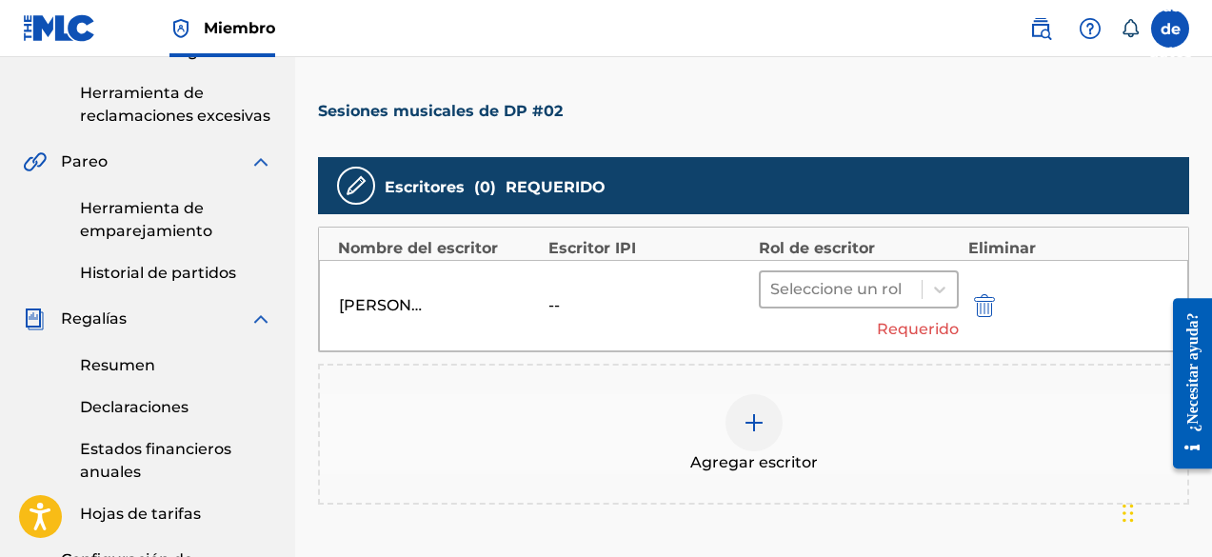
click at [834, 282] on div at bounding box center [841, 289] width 142 height 27
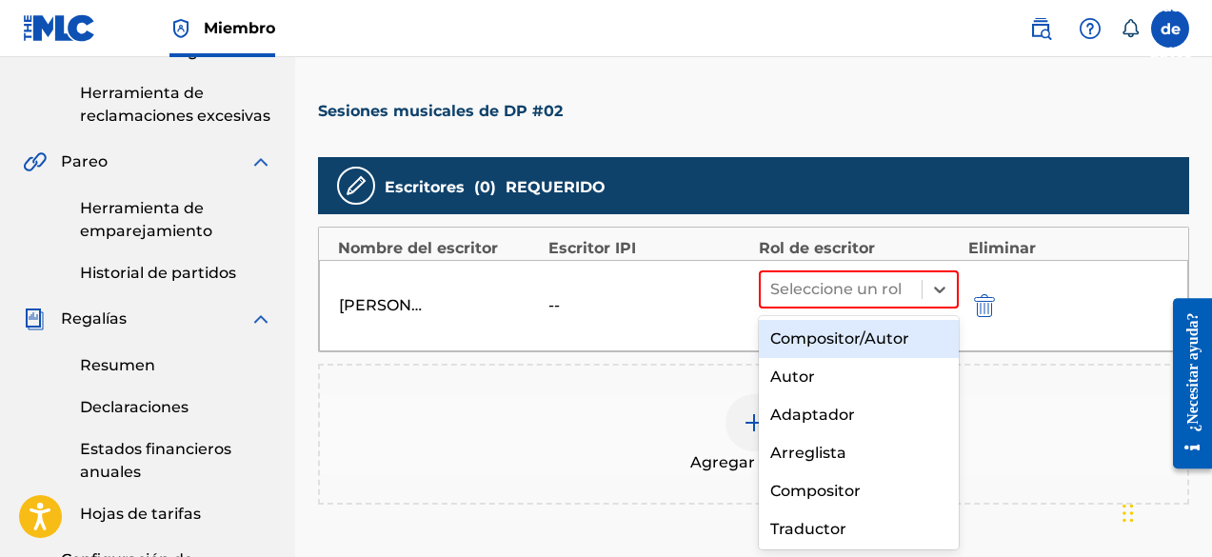
click at [816, 333] on font "Compositor/Autor" at bounding box center [839, 339] width 139 height 18
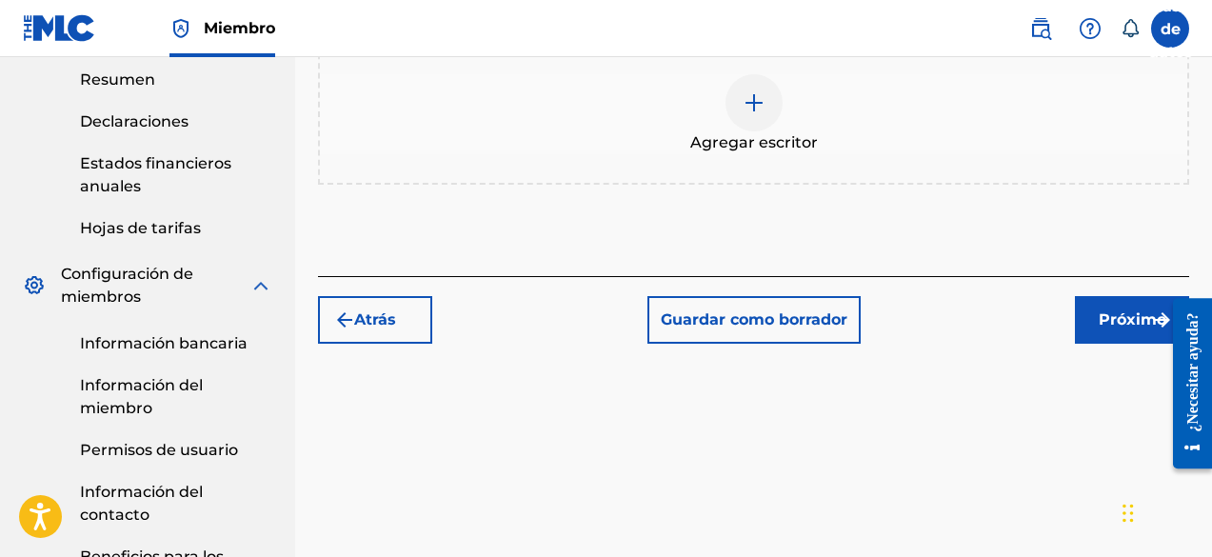
click at [1086, 314] on button "Próximo" at bounding box center [1132, 320] width 114 height 48
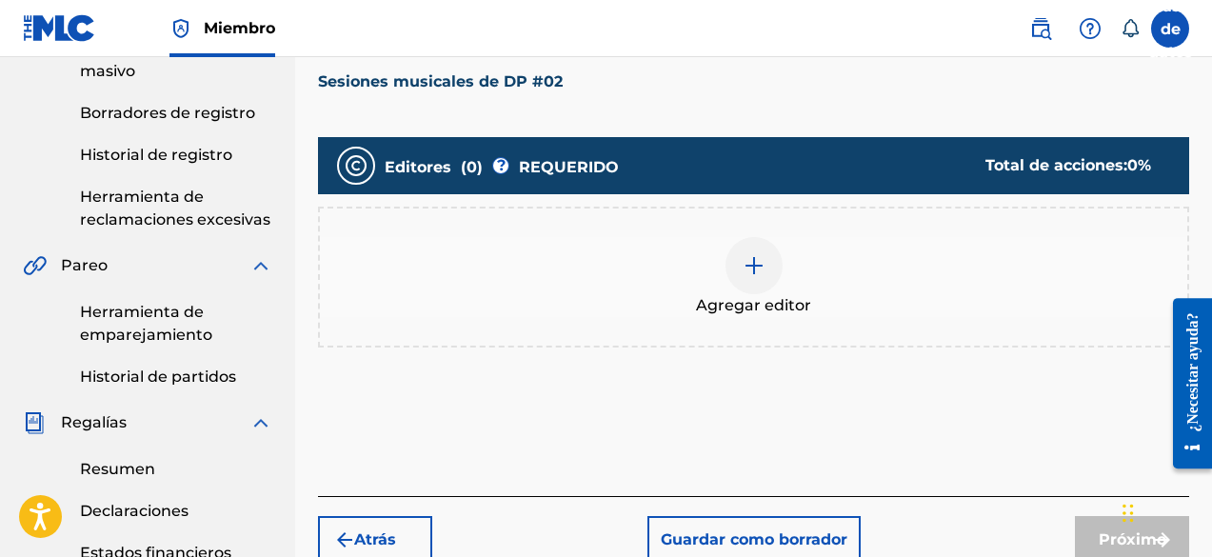
scroll to position [371, 0]
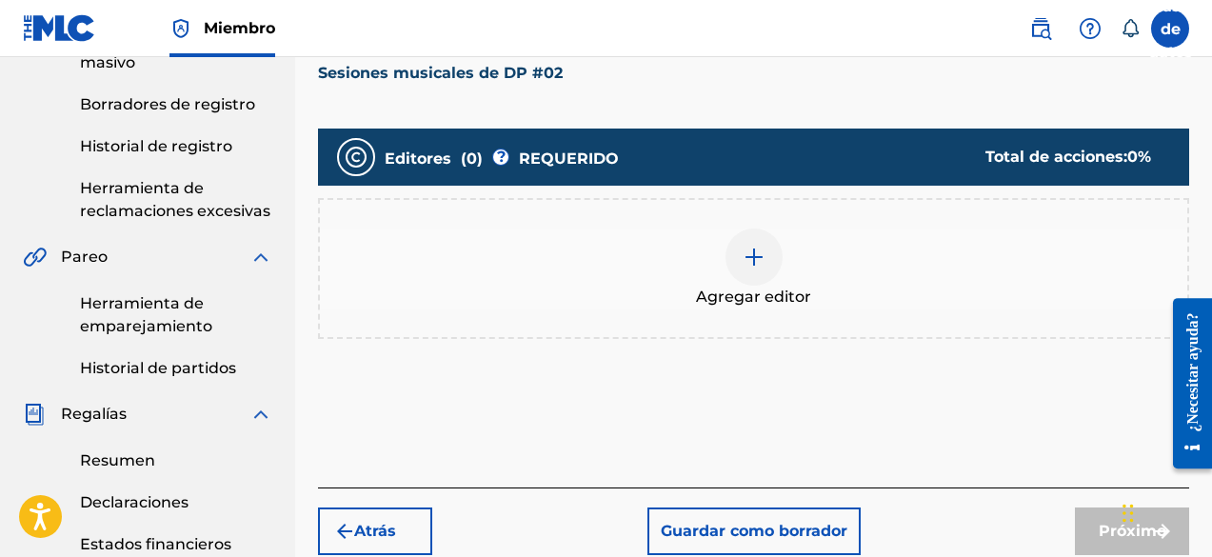
click at [767, 266] on div at bounding box center [754, 257] width 57 height 57
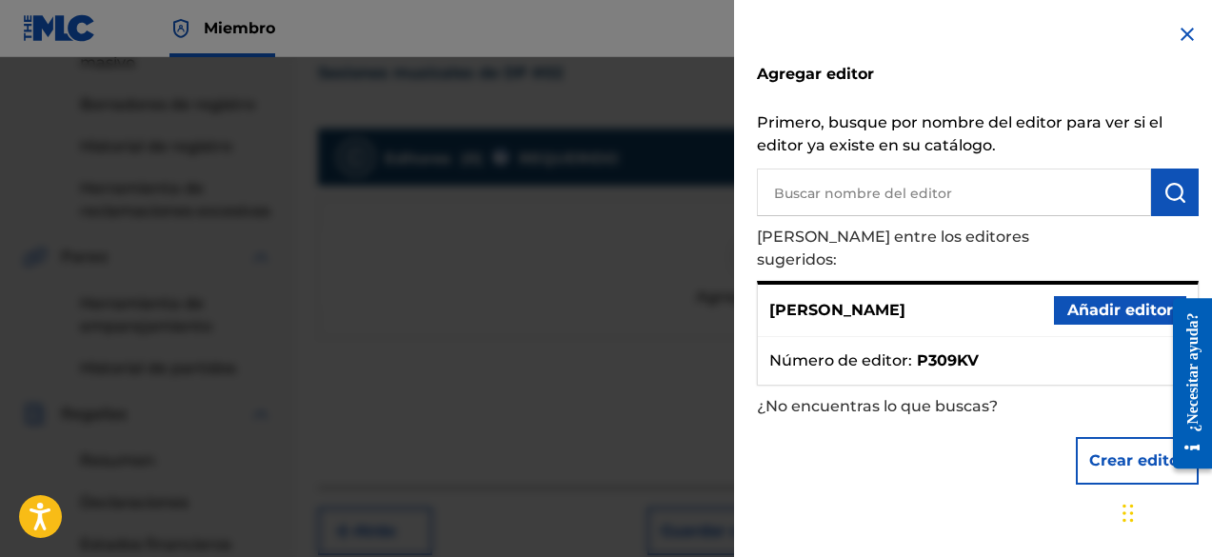
click at [820, 191] on input "text" at bounding box center [954, 193] width 394 height 48
click at [1079, 301] on font "Añadir editor" at bounding box center [1121, 310] width 106 height 18
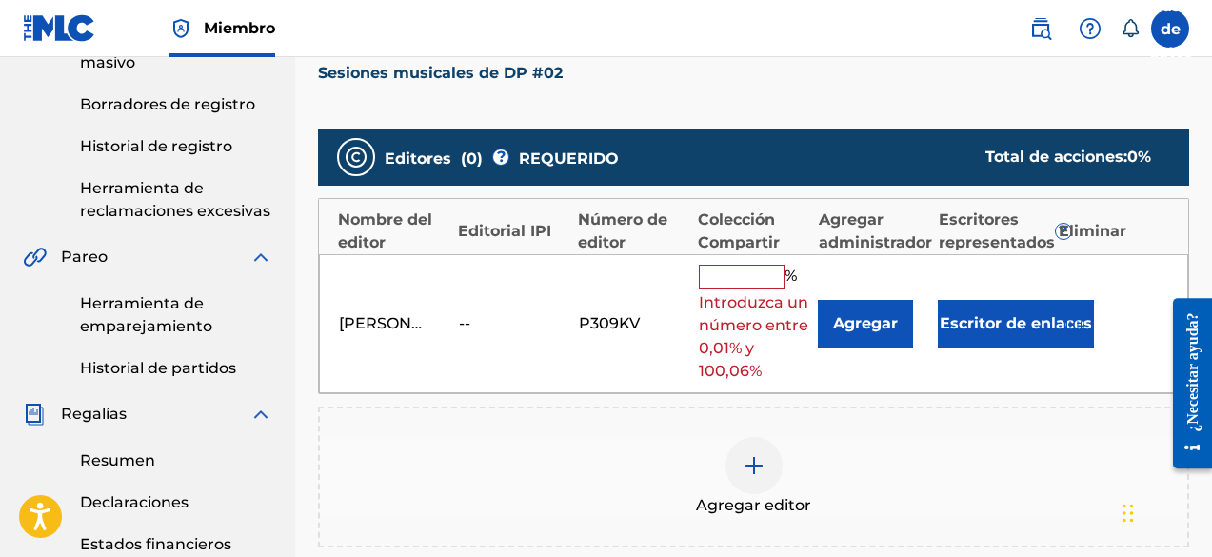
click at [763, 270] on input "text" at bounding box center [742, 277] width 86 height 25
type input "100"
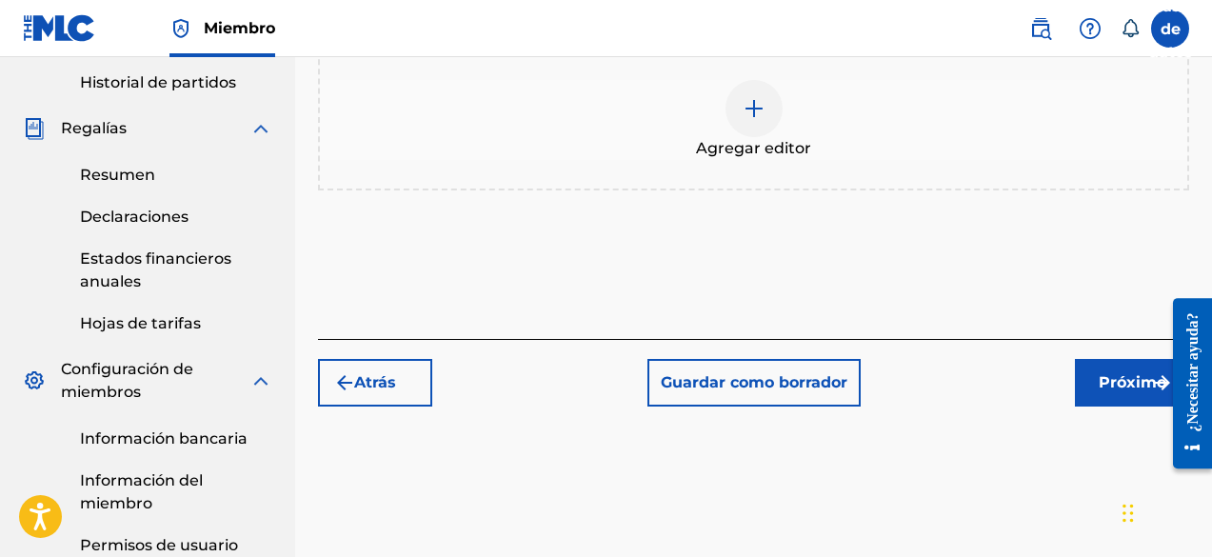
click at [1118, 373] on font "Próximo" at bounding box center [1133, 382] width 68 height 18
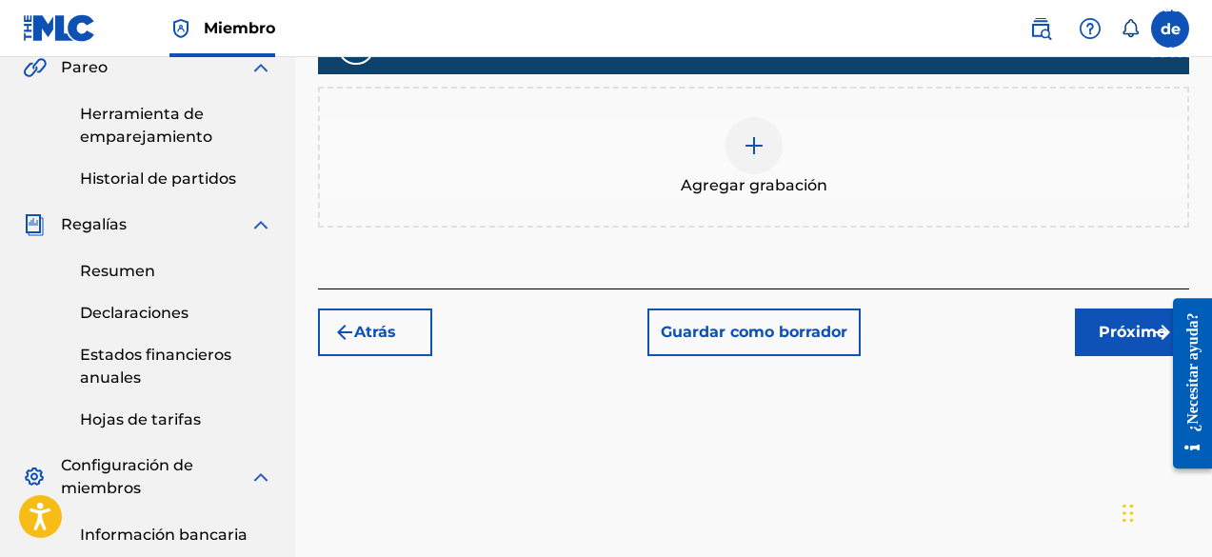
scroll to position [562, 0]
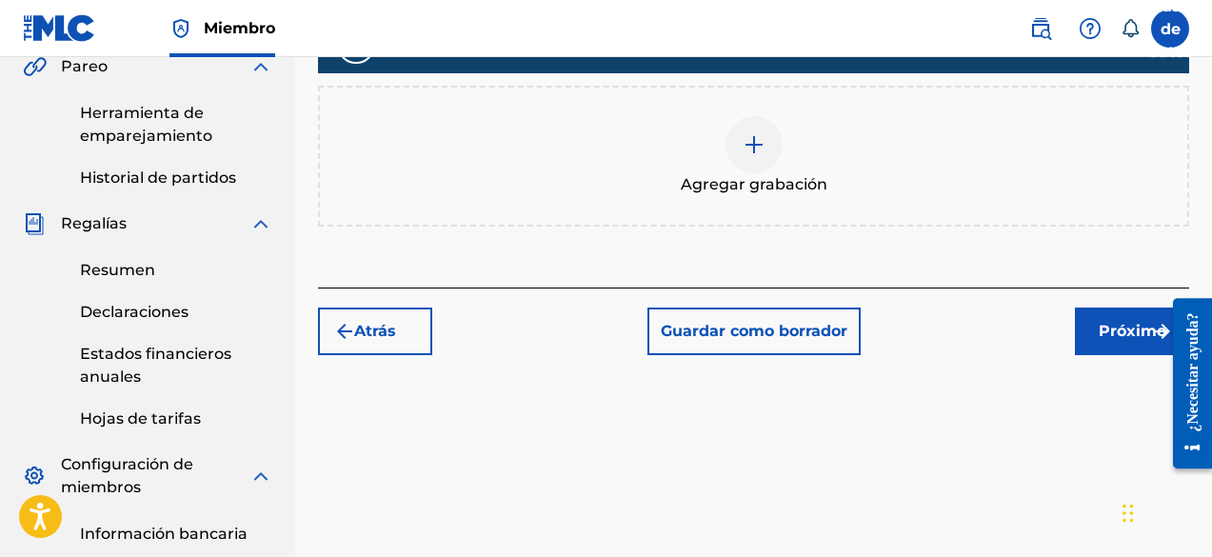
click at [766, 147] on div at bounding box center [754, 144] width 57 height 57
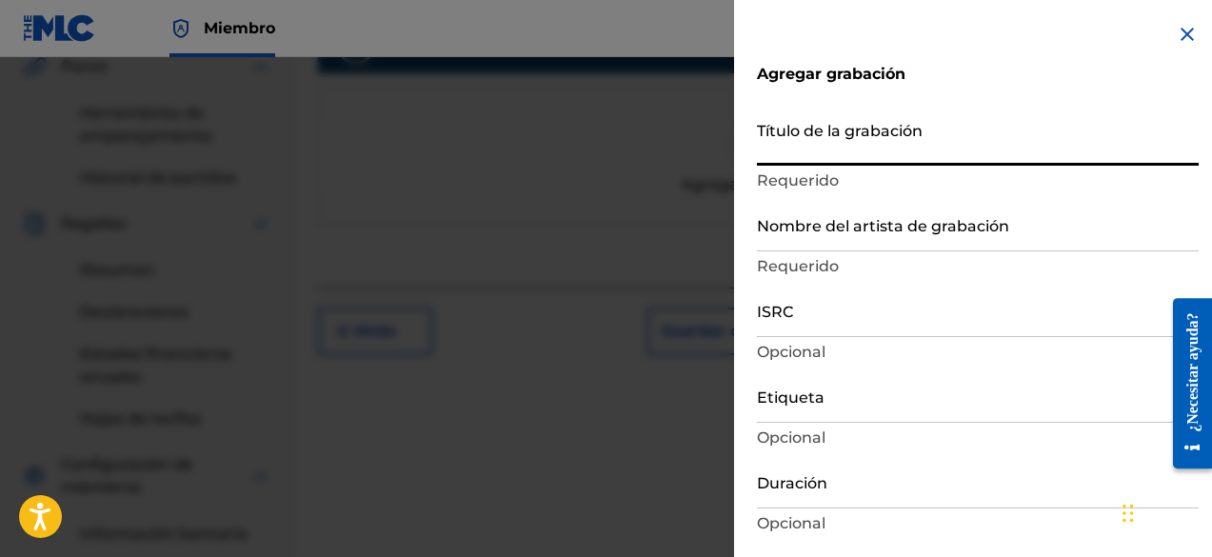
click at [877, 162] on input "Título de la grabación" at bounding box center [978, 138] width 442 height 54
paste input "DP Music Sessions #02"
type input "DP Music Sessions #02"
type input "Add Recording"
type input "DP Music Sessions #02"
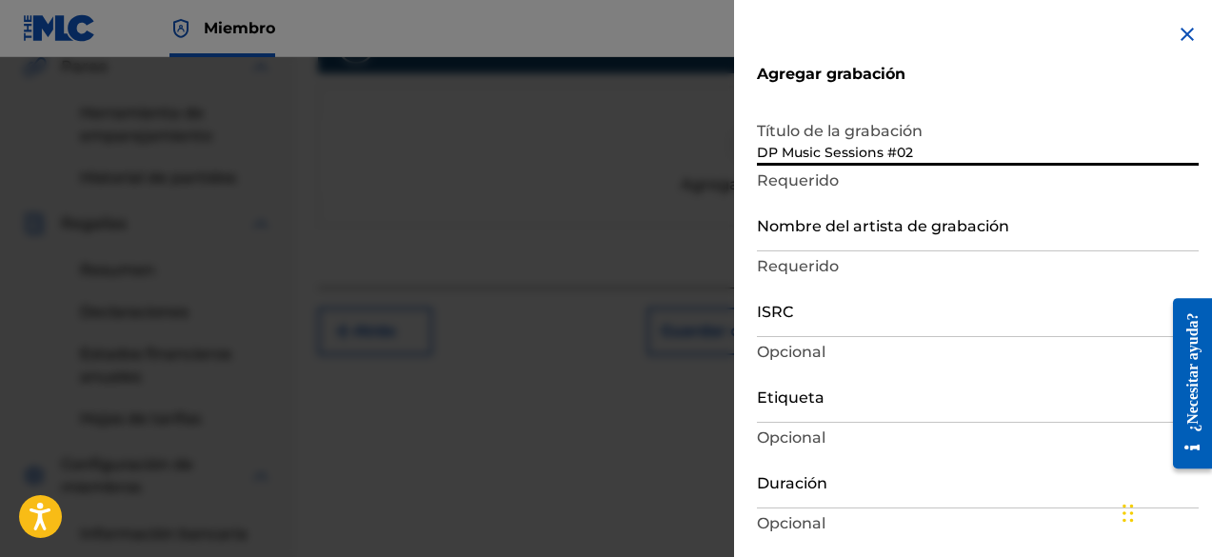
click at [847, 243] on input "Nombre del artista de grabación" at bounding box center [978, 224] width 442 height 54
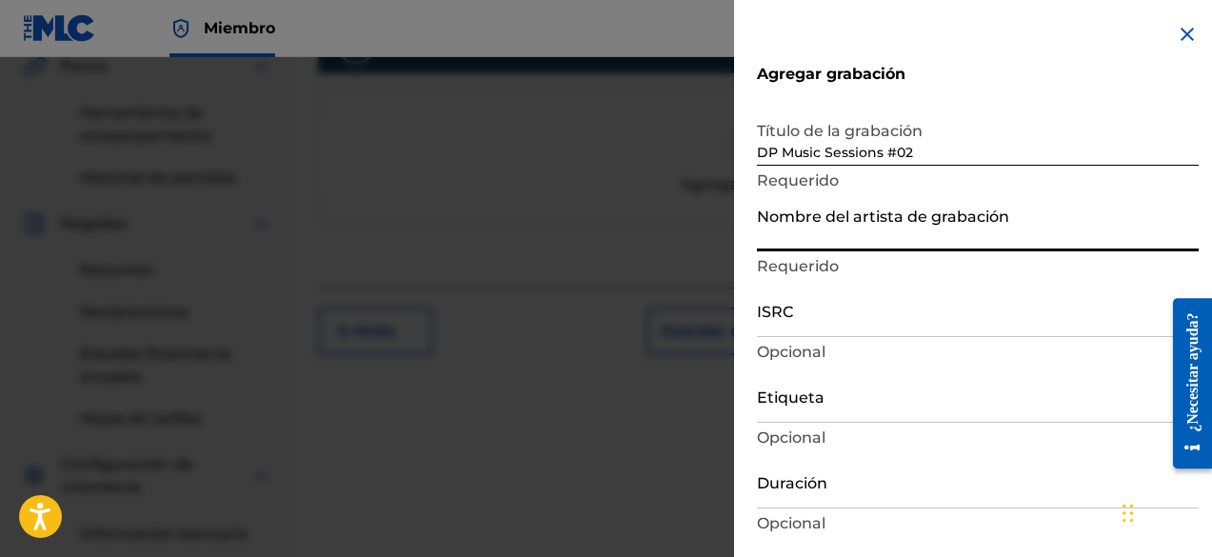
type input "[PERSON_NAME] Produce"
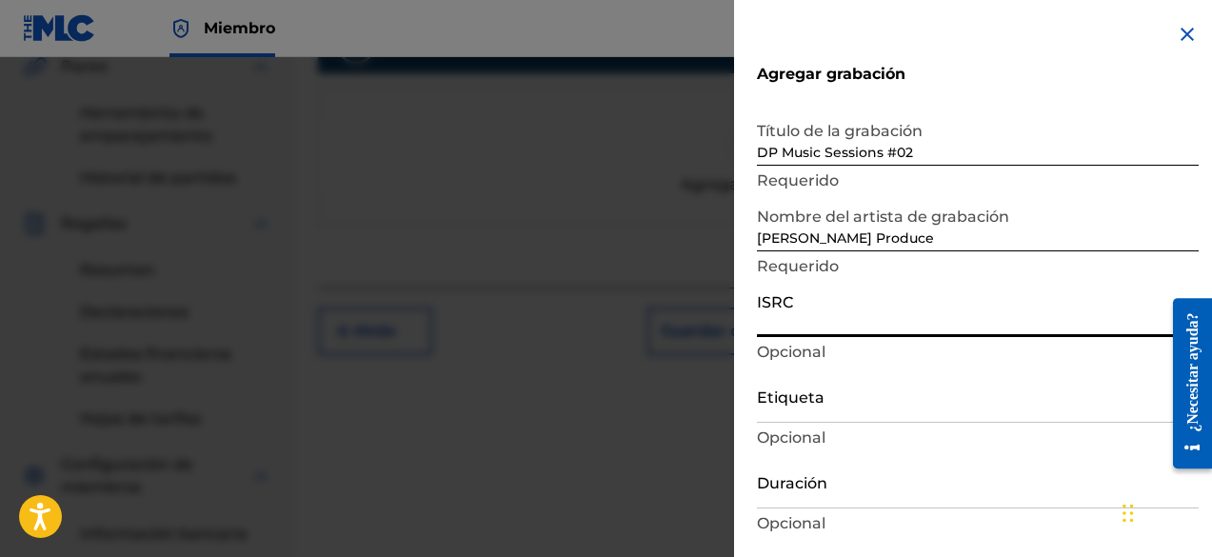
click at [836, 315] on input "ISRC" at bounding box center [978, 310] width 442 height 54
paste input "QZKDT2201320"
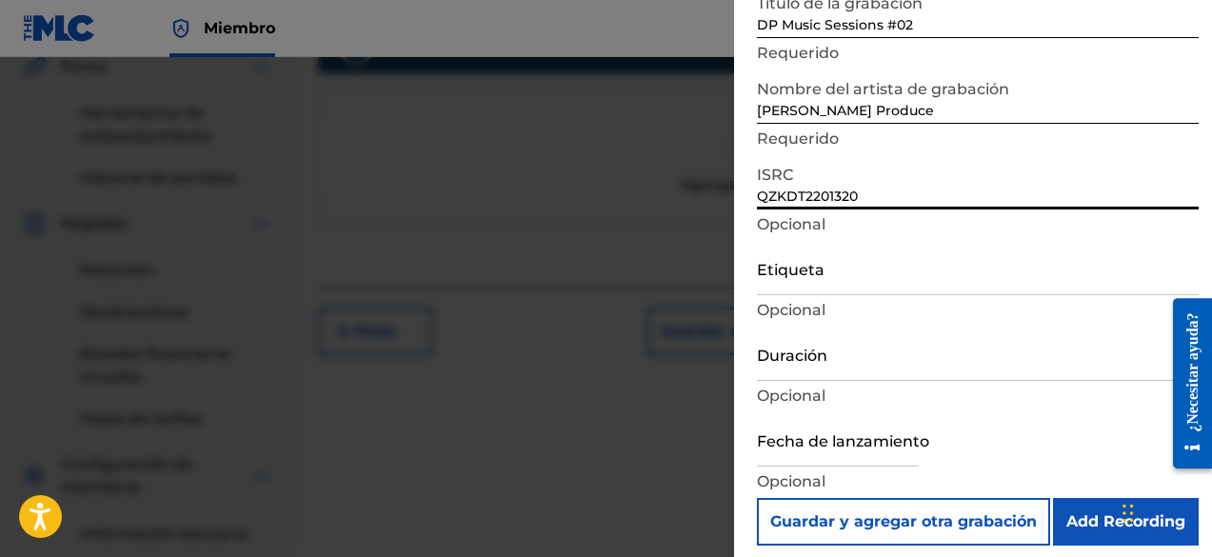
scroll to position [139, 0]
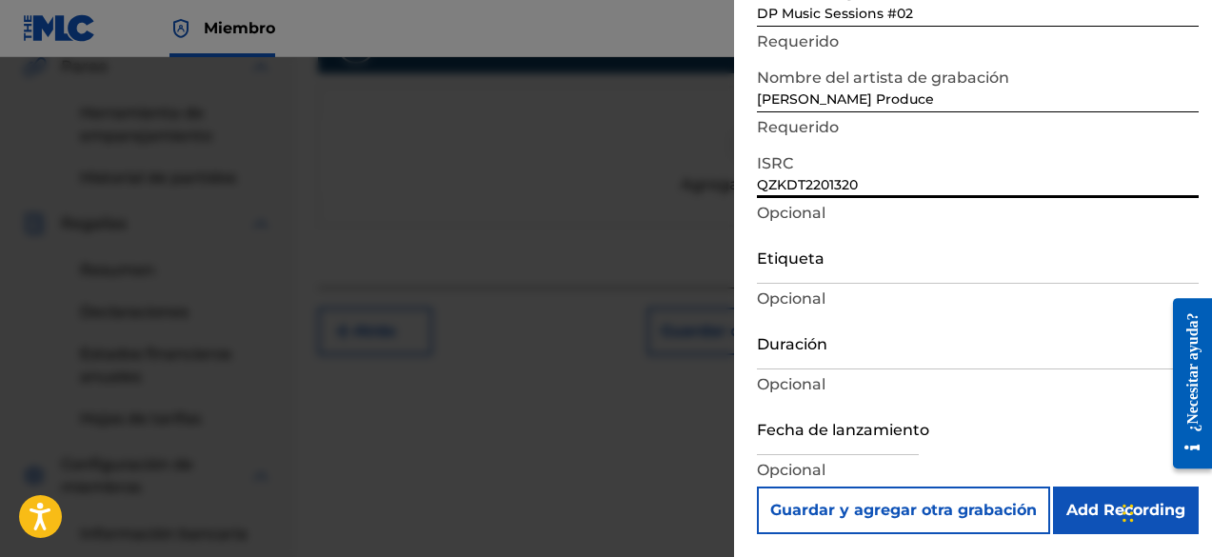
type input "QZKDT2201320"
click at [803, 270] on input "Etiqueta" at bounding box center [978, 257] width 442 height 54
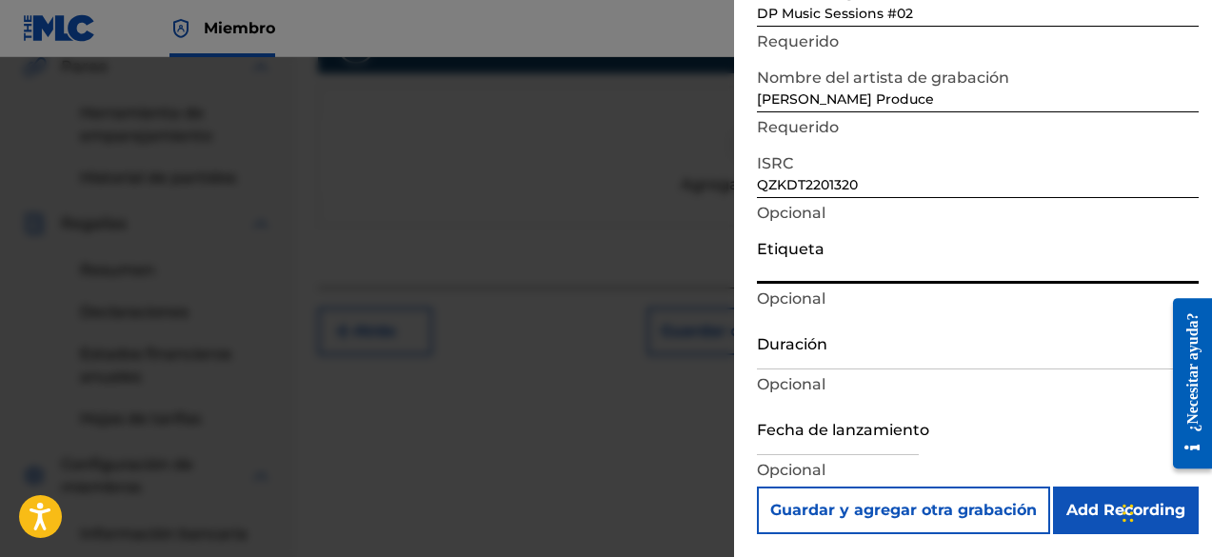
type input "DFO Records"
click at [835, 360] on input "Duración" at bounding box center [978, 342] width 442 height 54
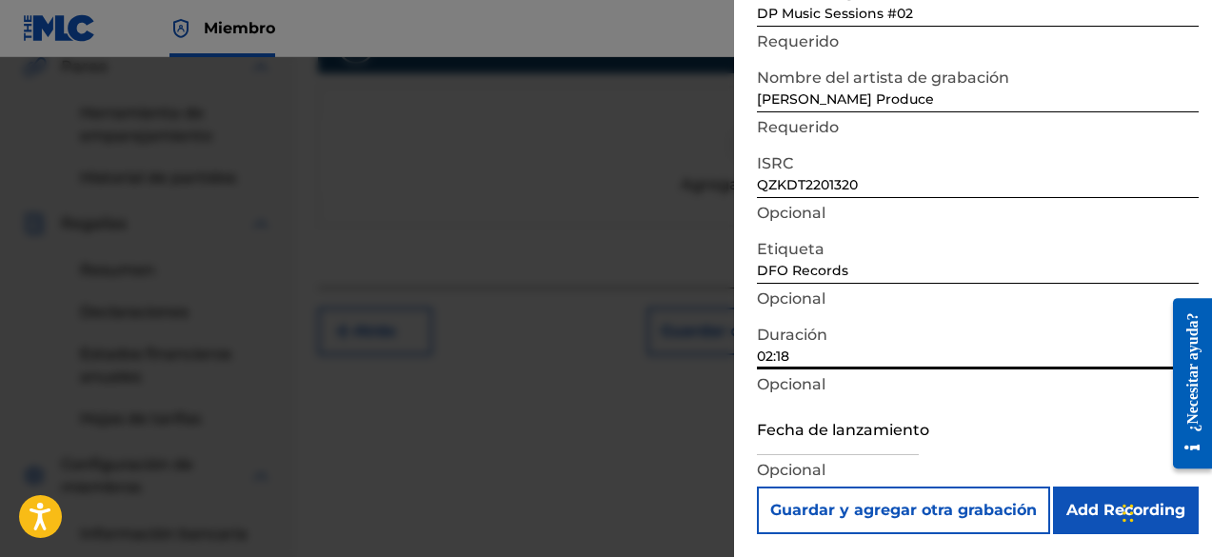
click at [857, 360] on input "02:18" at bounding box center [978, 342] width 442 height 54
click at [810, 356] on input "02:18" at bounding box center [978, 342] width 442 height 54
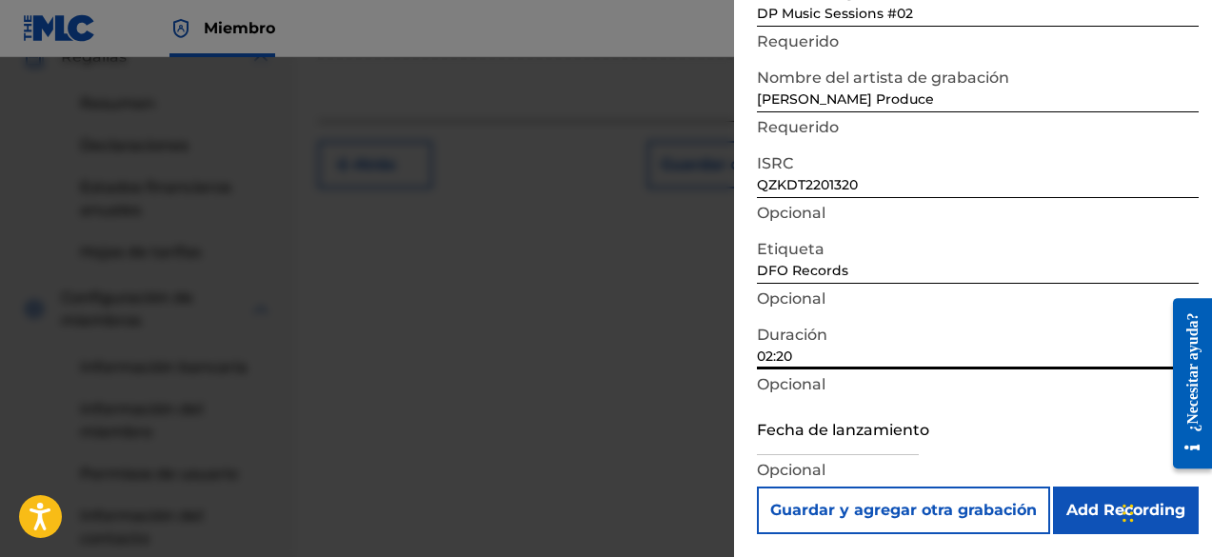
scroll to position [752, 0]
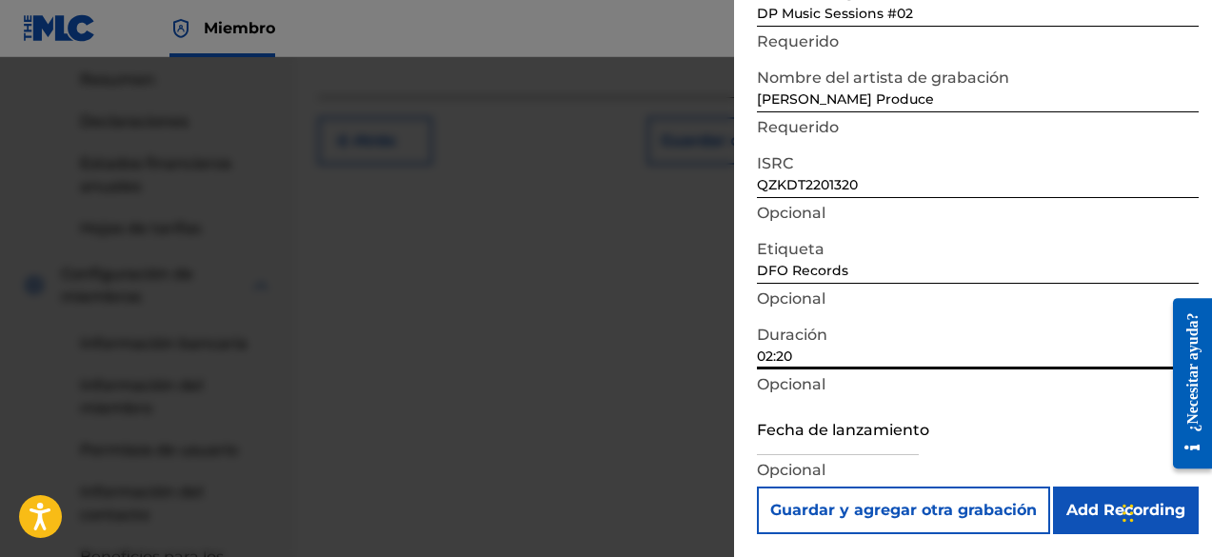
type input "02:20"
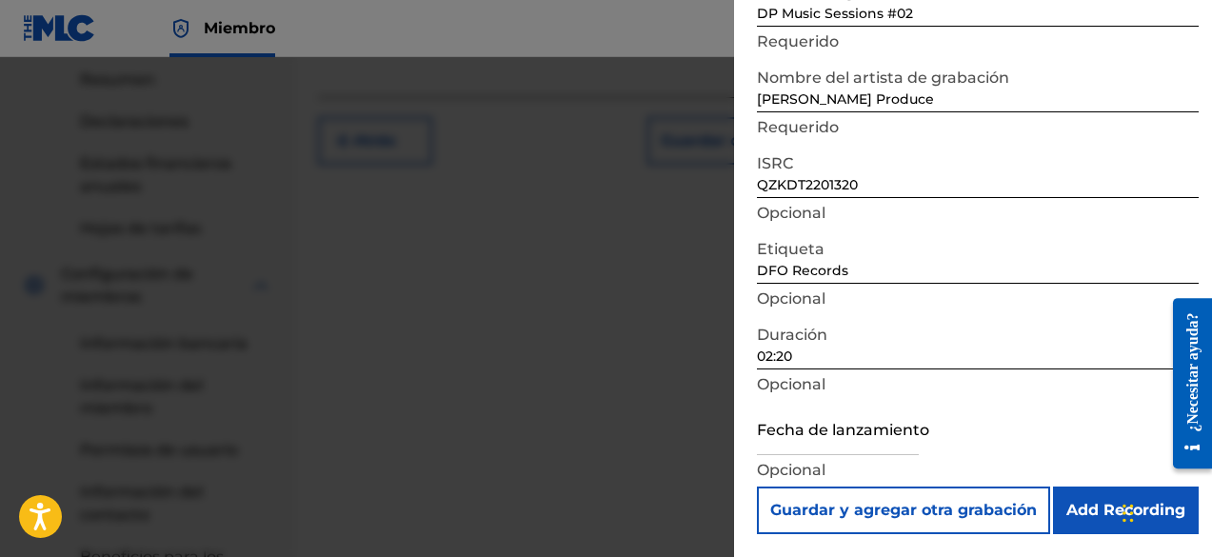
click at [888, 442] on input "text" at bounding box center [838, 428] width 162 height 54
select select "8"
select select "2025"
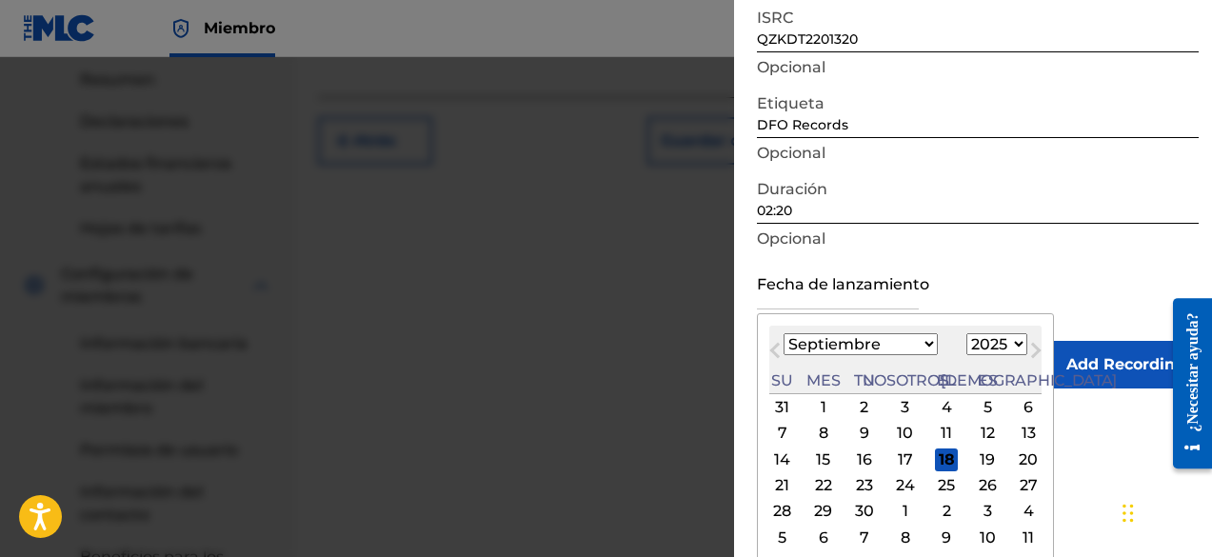
scroll to position [290, 0]
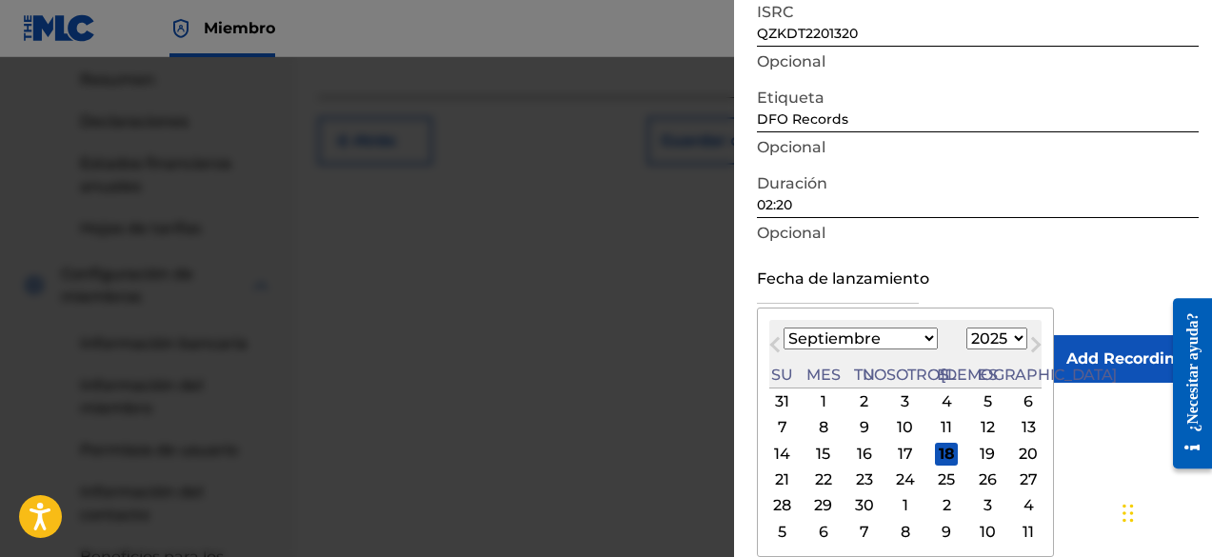
click at [826, 330] on select "Enero Febrero Marzo Abril Puede Junio [PERSON_NAME] Septiembre Octubre Noviembr…" at bounding box center [861, 339] width 154 height 22
select select "10"
click at [784, 328] on select "Enero Febrero Marzo Abril Puede Junio [PERSON_NAME] Septiembre Octubre Noviembr…" at bounding box center [861, 339] width 154 height 22
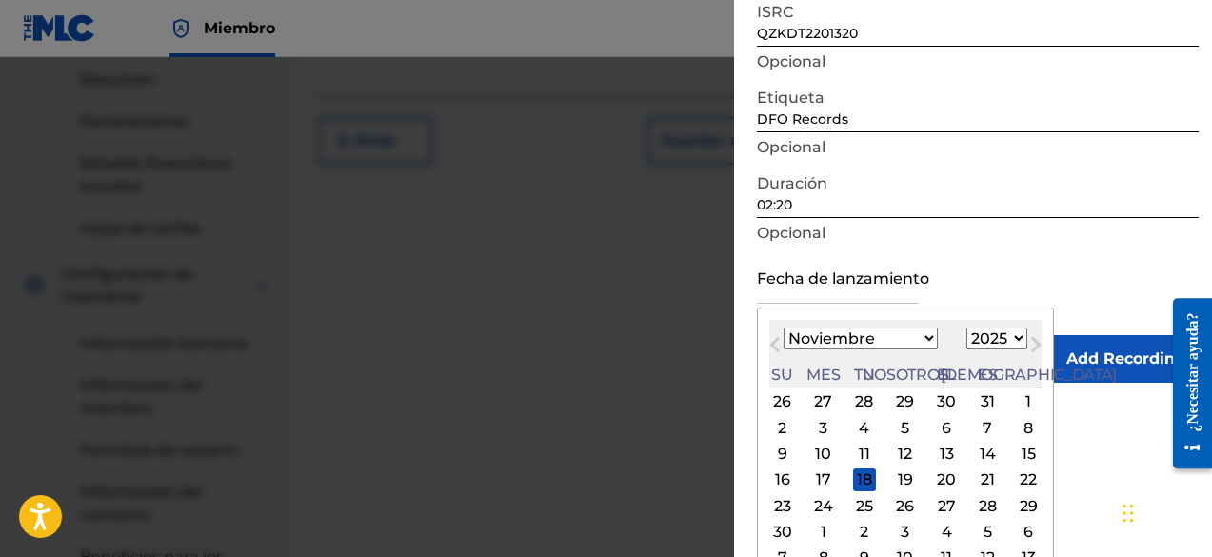
click at [967, 339] on select "1899 1900 1901 1902 1903 1904 1905 1906 1907 1908 1909 1910 1911 1912 1913 1914…" at bounding box center [997, 339] width 61 height 22
select select "2022"
click at [967, 328] on select "1899 1900 1901 1902 1903 1904 1905 1906 1907 1908 1909 1910 1911 1912 1913 1914…" at bounding box center [997, 339] width 61 height 22
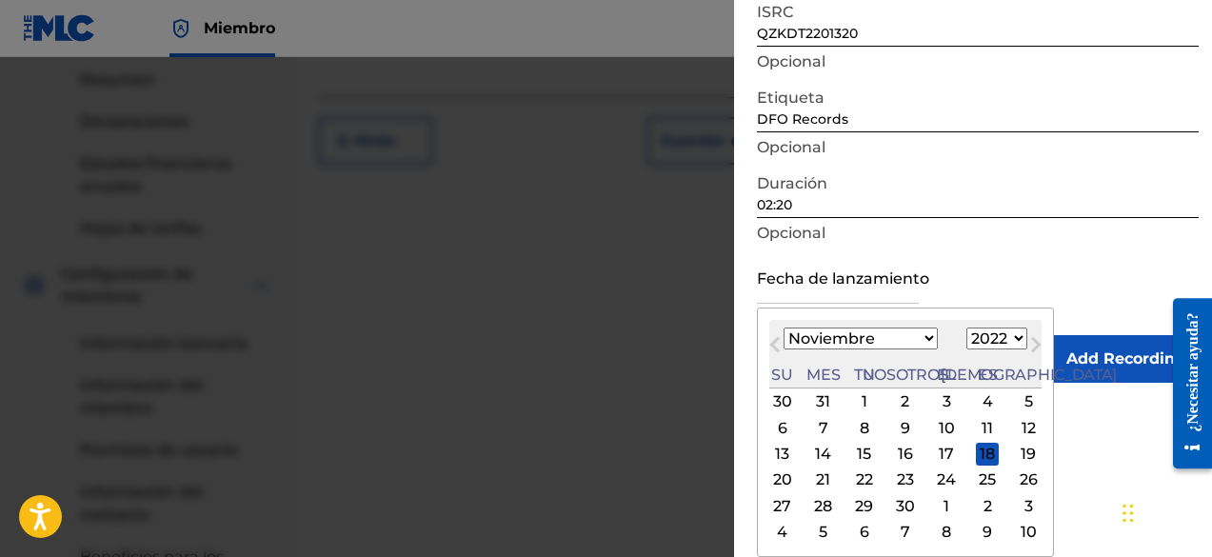
click at [976, 476] on div "25" at bounding box center [987, 480] width 23 height 23
type input "[DATE]"
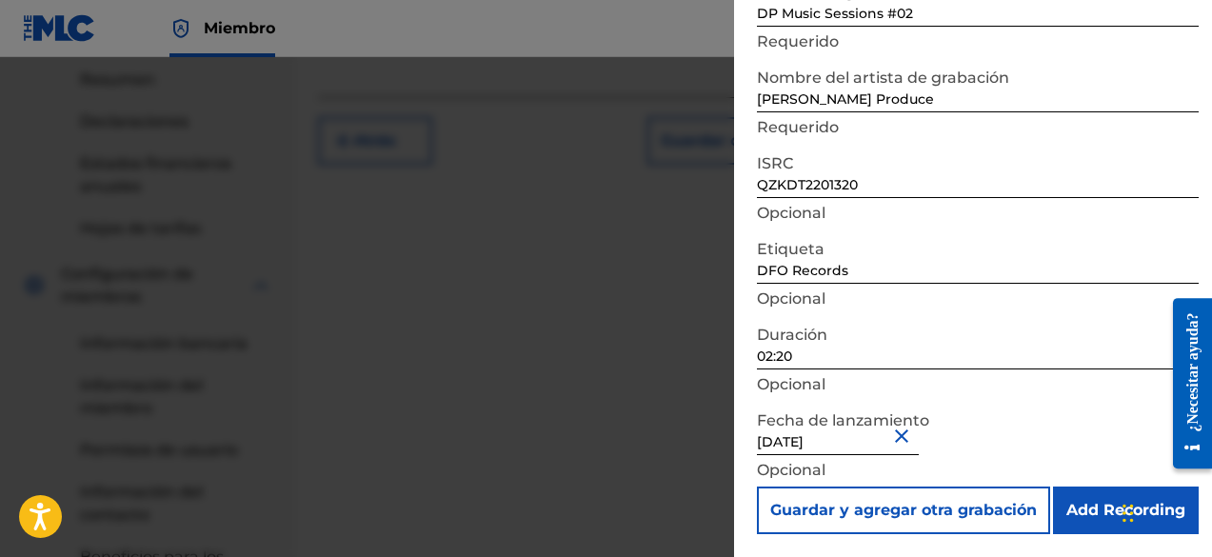
click at [1091, 513] on input "Add Recording" at bounding box center [1126, 511] width 146 height 48
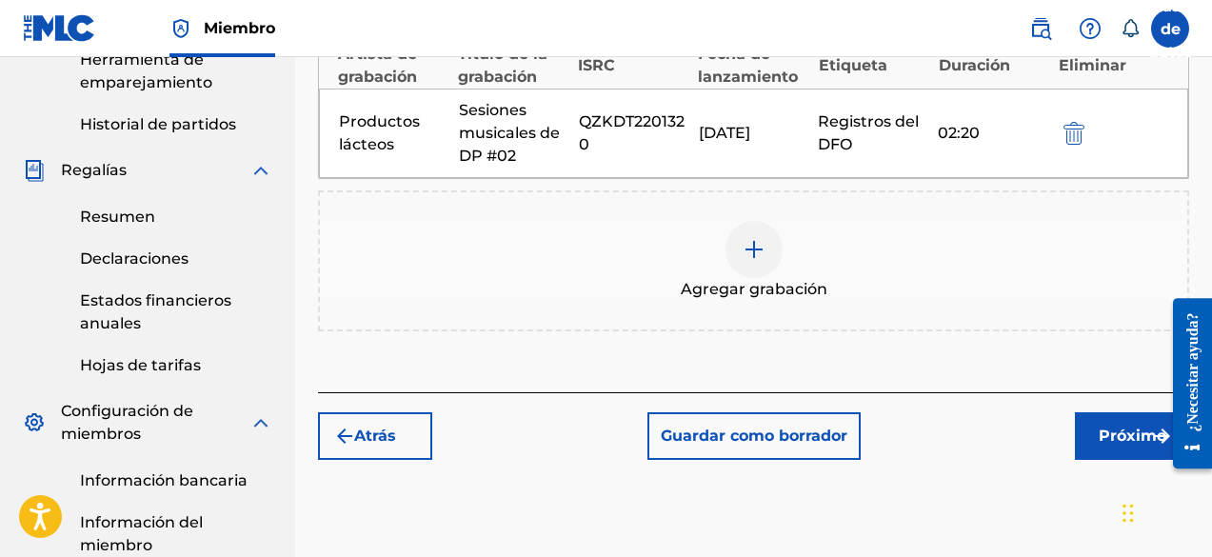
scroll to position [657, 0]
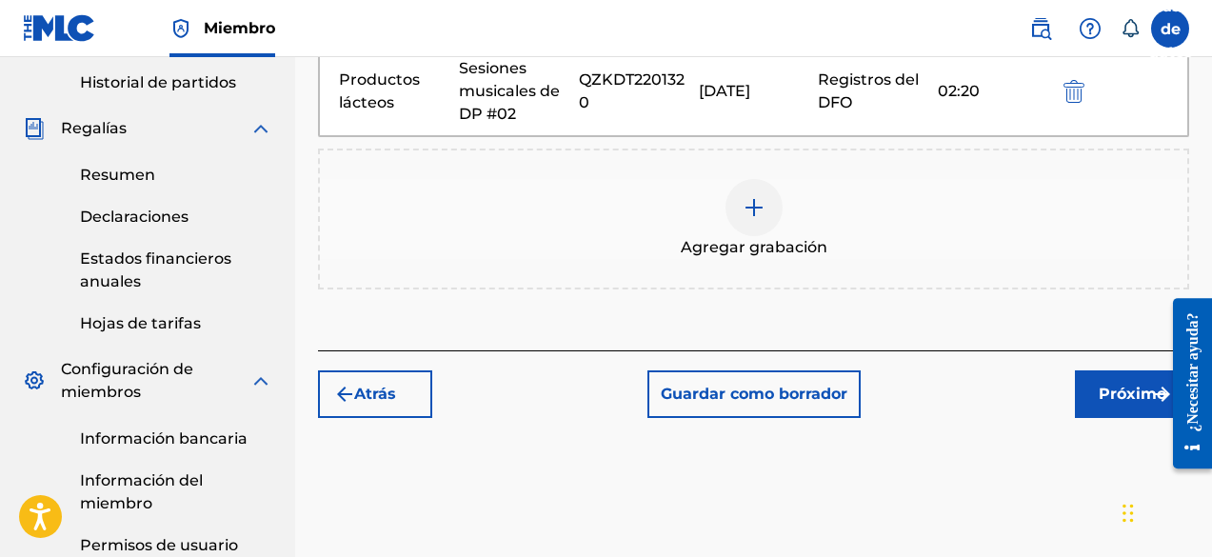
click at [1093, 388] on button "Próximo" at bounding box center [1132, 394] width 114 height 48
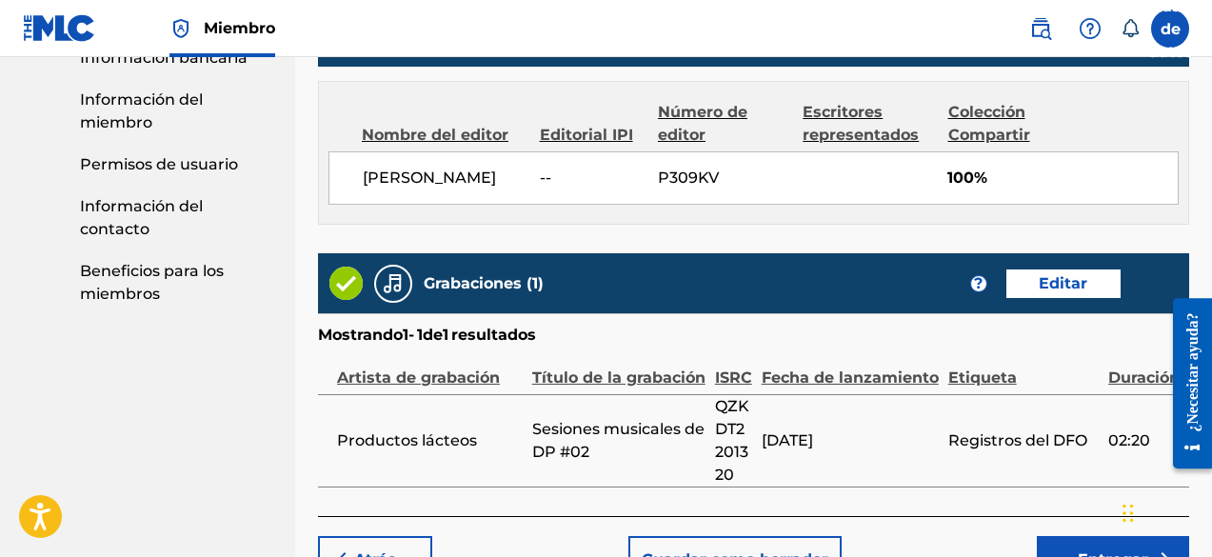
scroll to position [1189, 0]
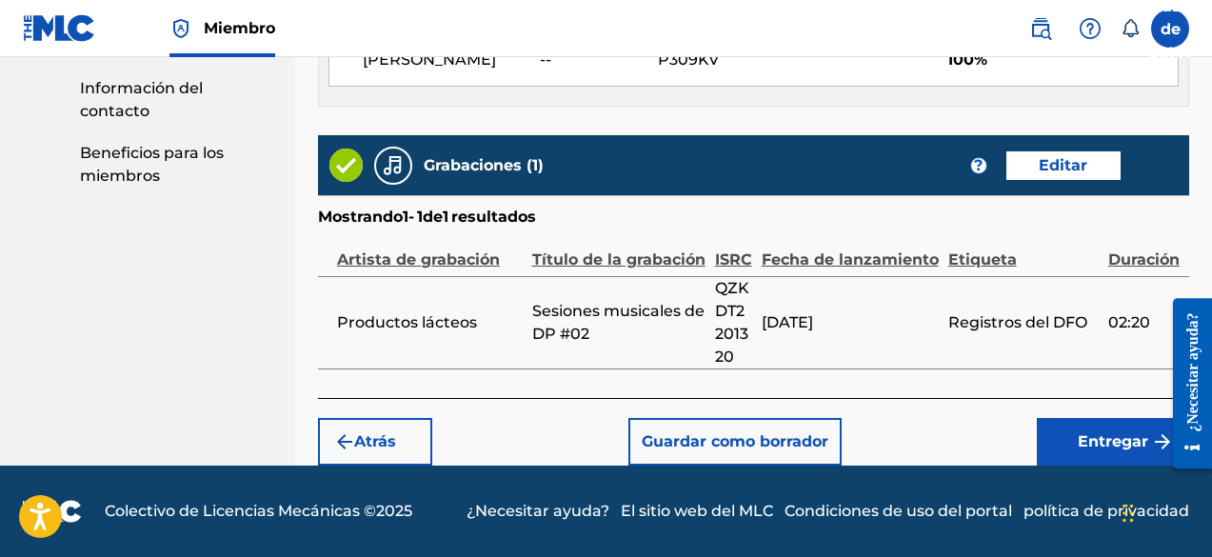
click at [1096, 435] on font "Entregar" at bounding box center [1113, 441] width 70 height 18
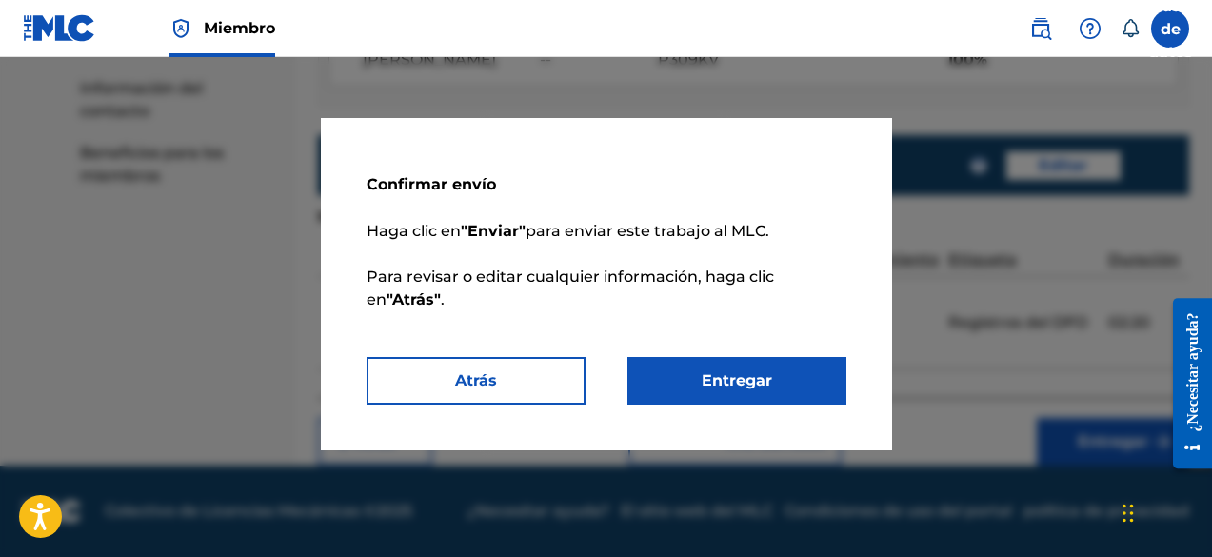
click at [766, 367] on button "Entregar" at bounding box center [737, 381] width 219 height 48
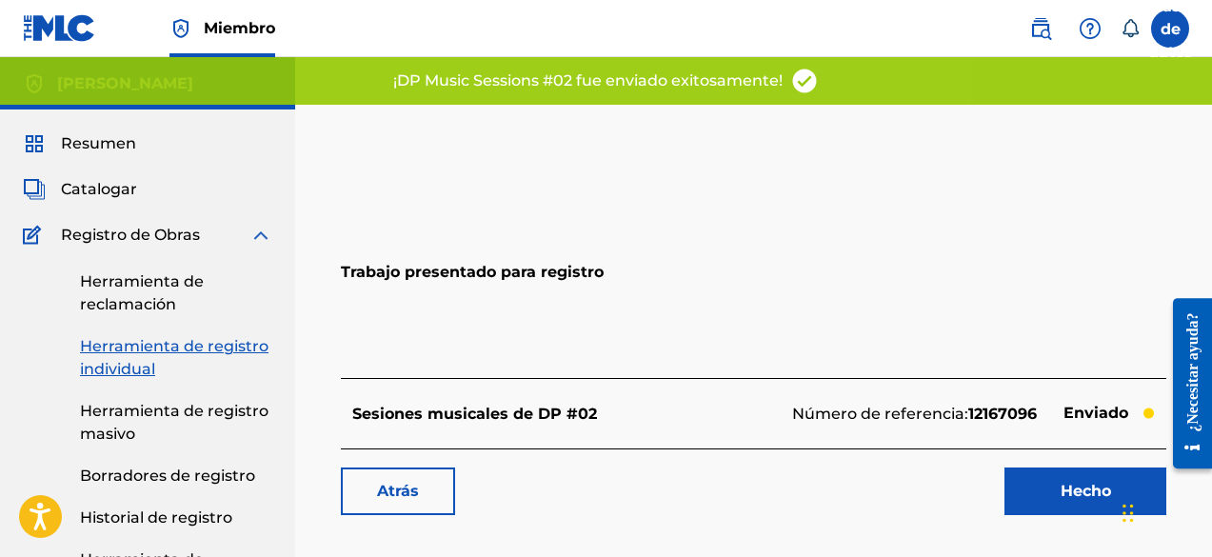
scroll to position [95, 0]
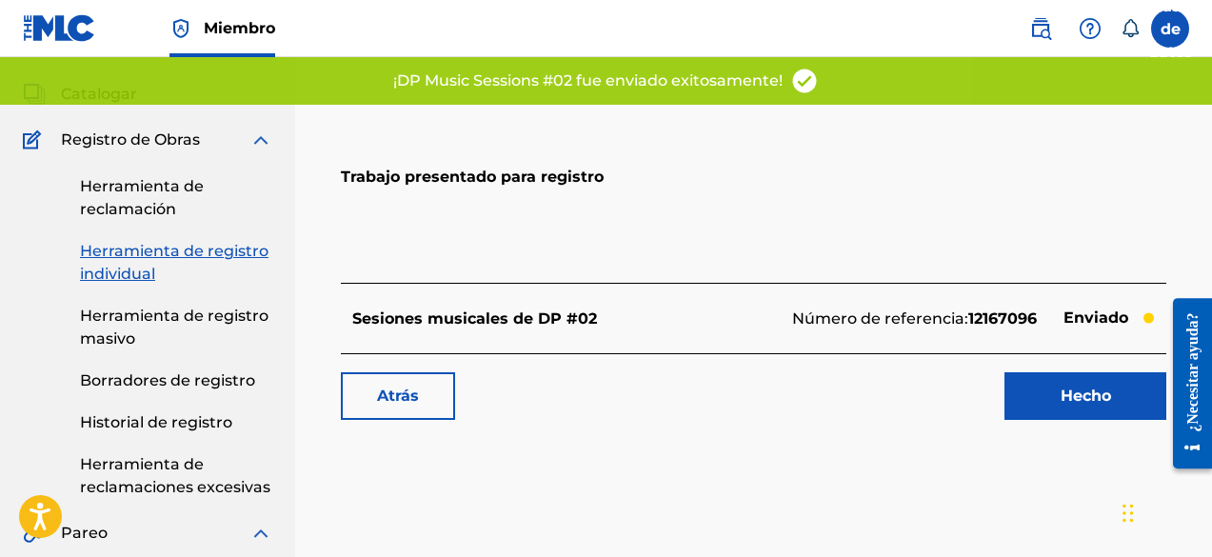
click at [1035, 402] on link "Hecho" at bounding box center [1086, 396] width 162 height 48
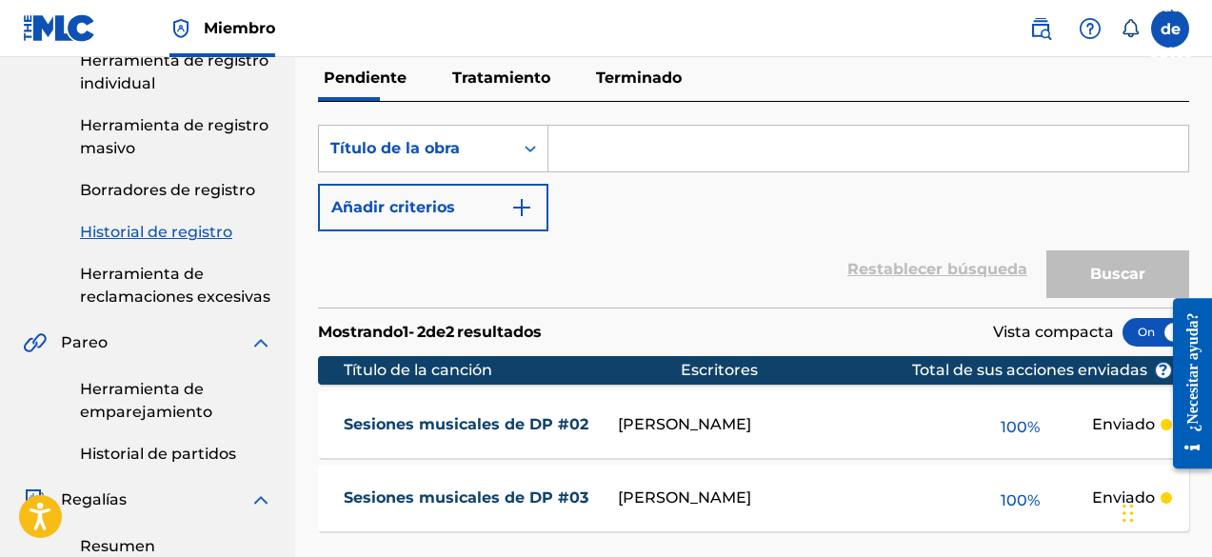
scroll to position [190, 0]
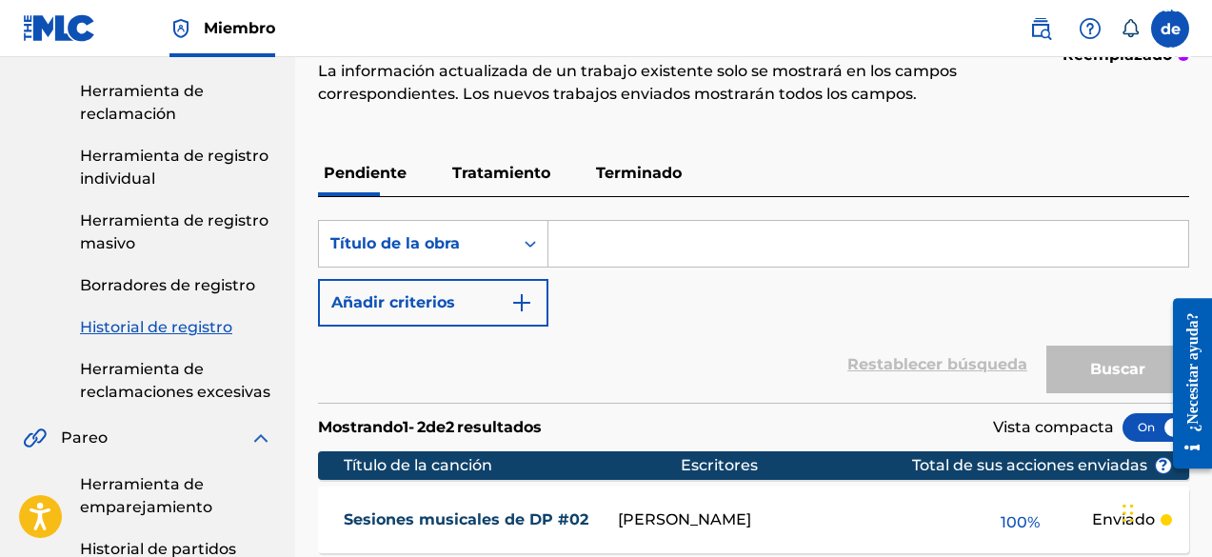
click at [203, 168] on link "Herramienta de registro individual" at bounding box center [176, 168] width 192 height 46
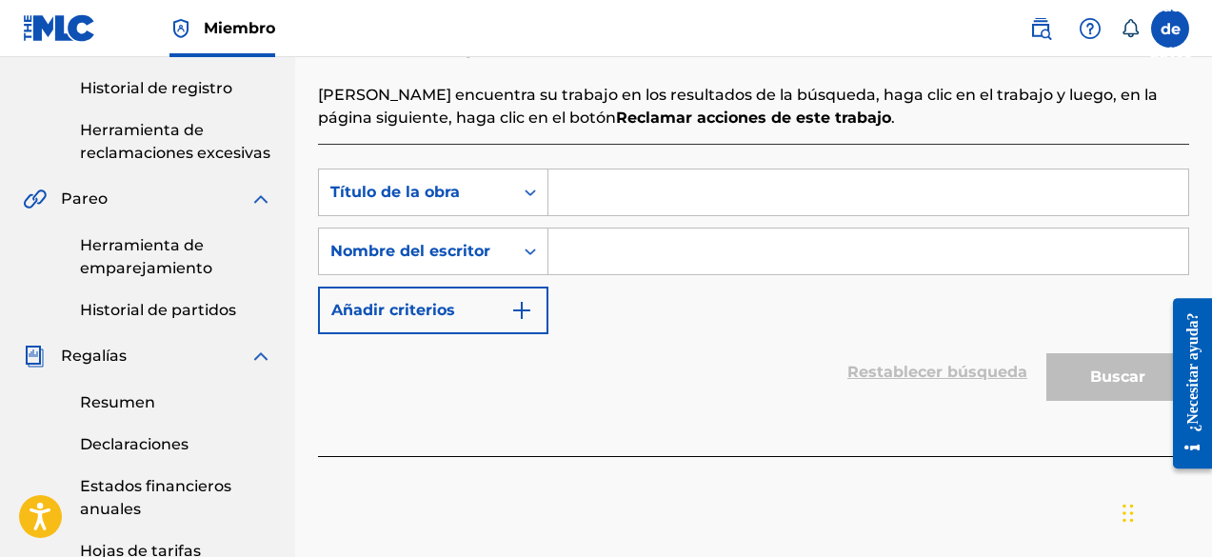
scroll to position [476, 0]
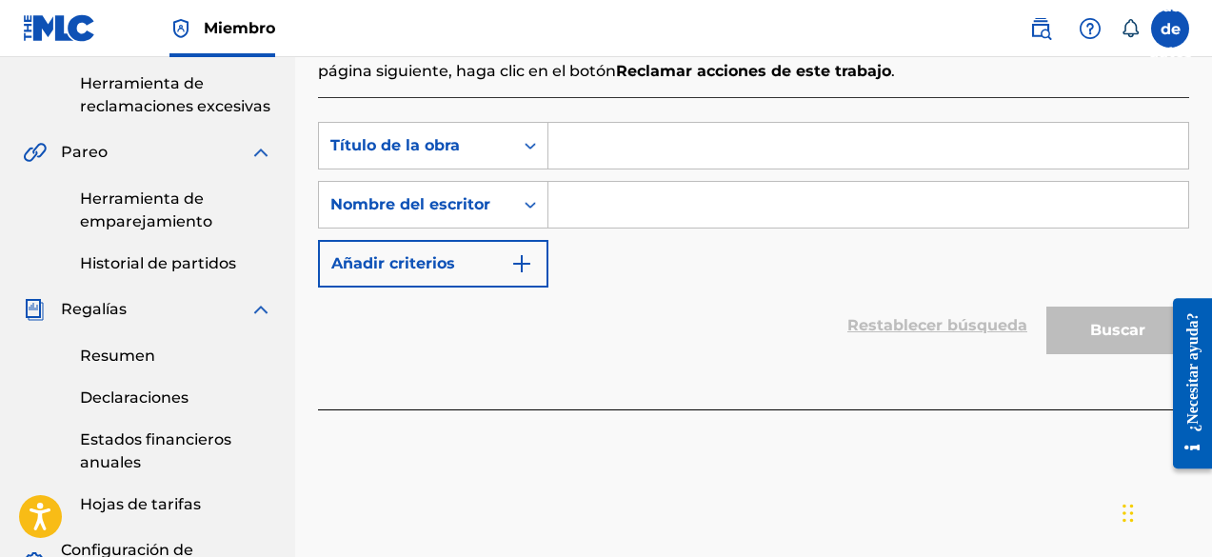
paste input "DP Music Sessions #01"
type input "DP Music Sessions #01"
click at [702, 222] on input "Formulario de búsqueda" at bounding box center [869, 205] width 640 height 46
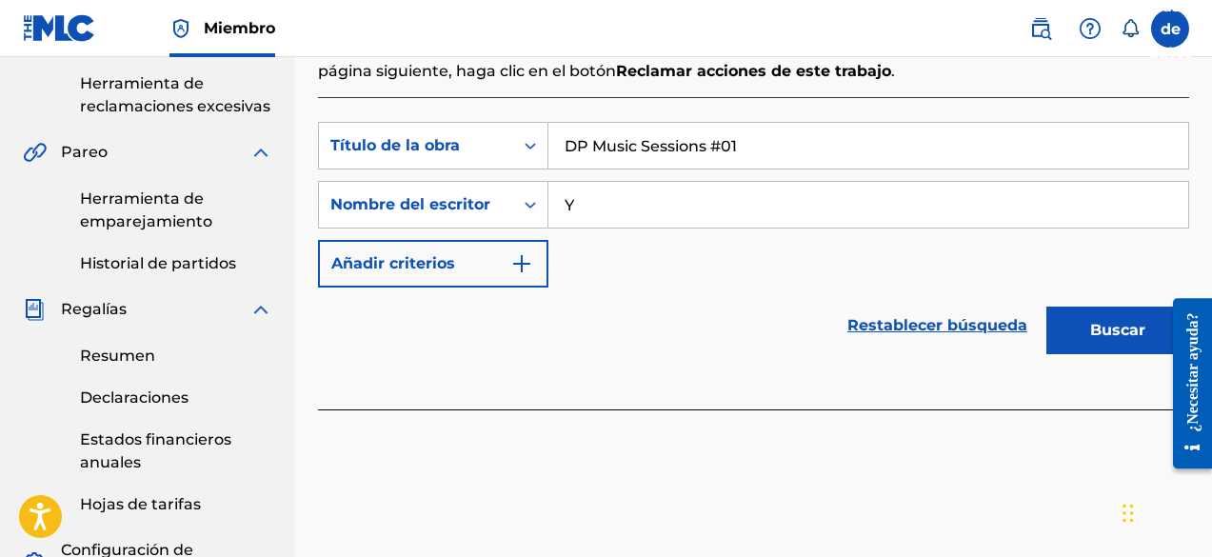
type input "Y"
click at [1059, 329] on button "Buscar" at bounding box center [1118, 331] width 143 height 48
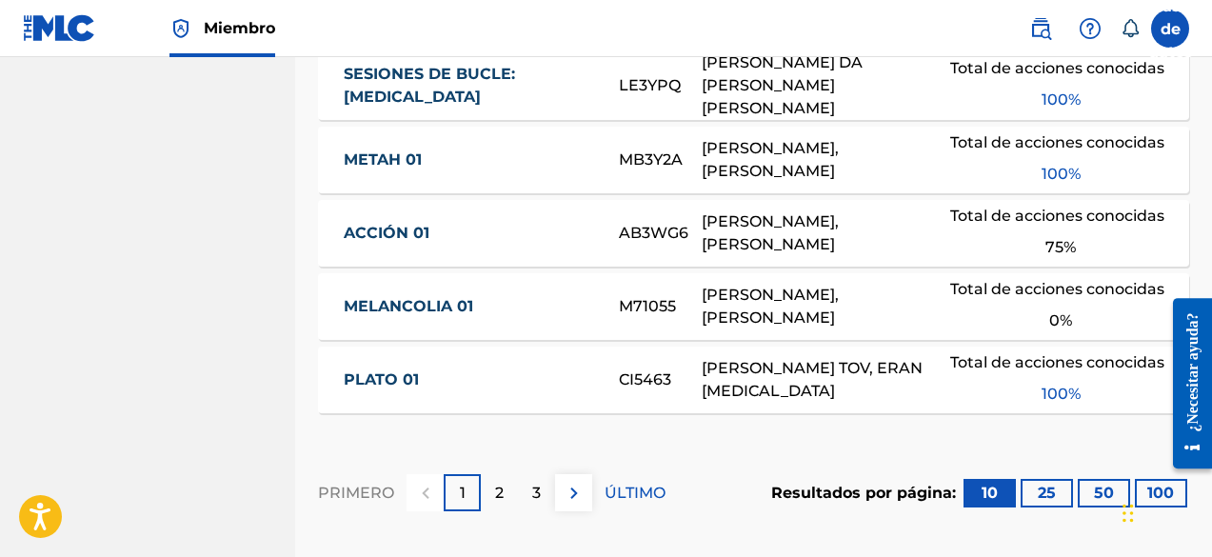
scroll to position [1511, 0]
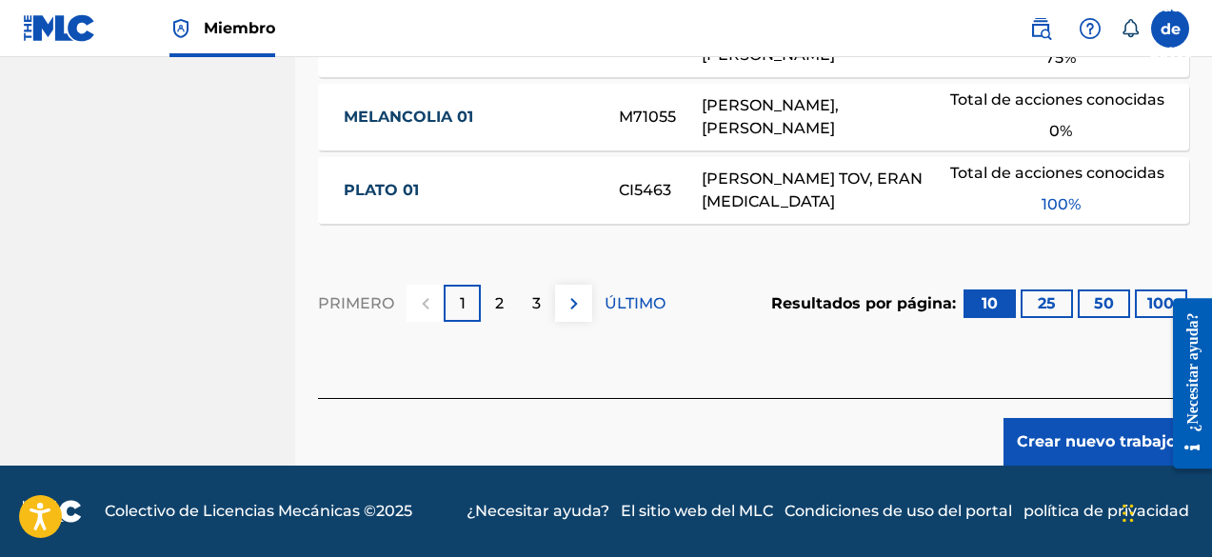
click at [1085, 450] on font "Crear nuevo trabajo" at bounding box center [1096, 441] width 159 height 18
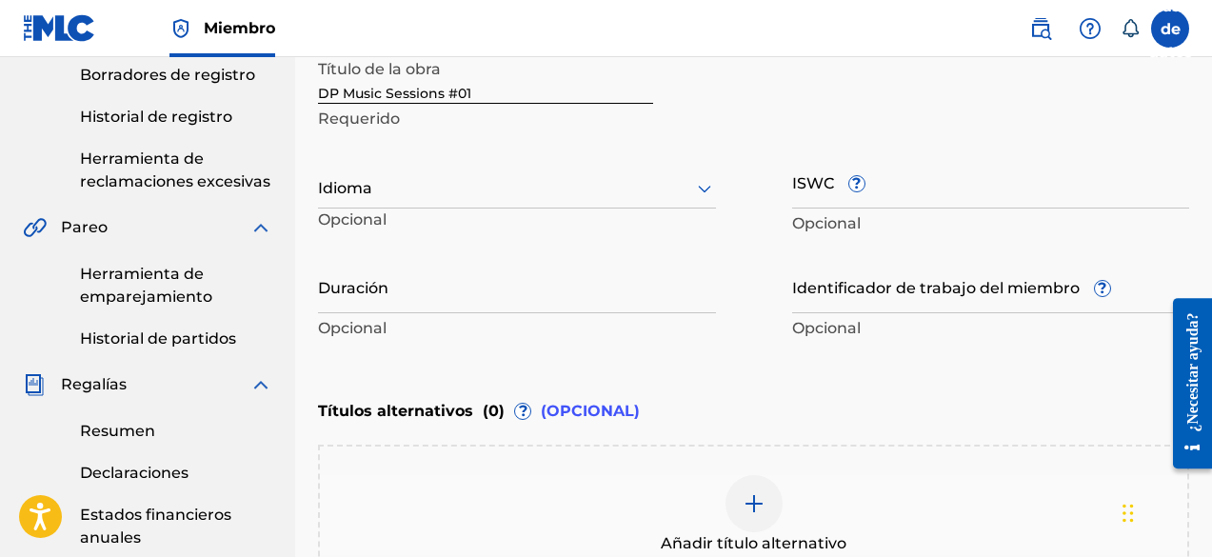
scroll to position [234, 0]
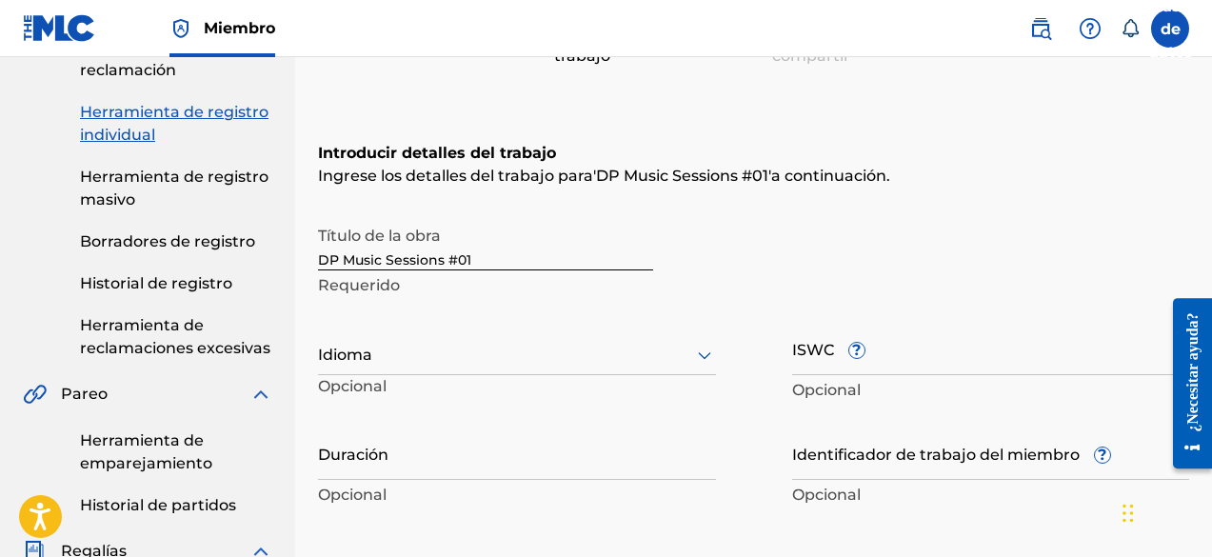
click at [421, 362] on div at bounding box center [517, 355] width 398 height 24
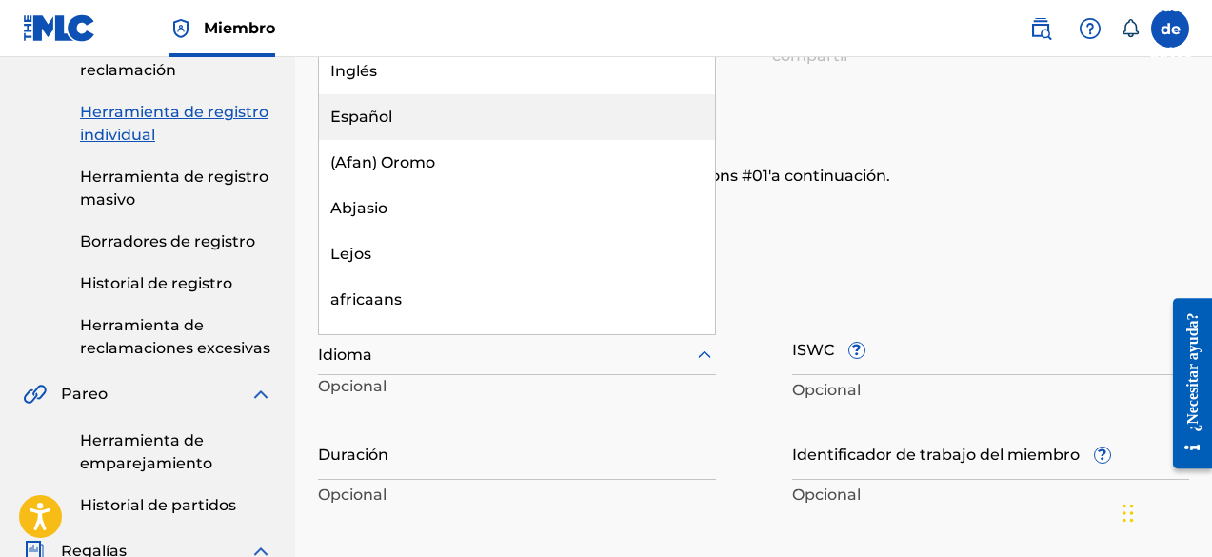
click at [404, 118] on div "Español" at bounding box center [517, 117] width 396 height 46
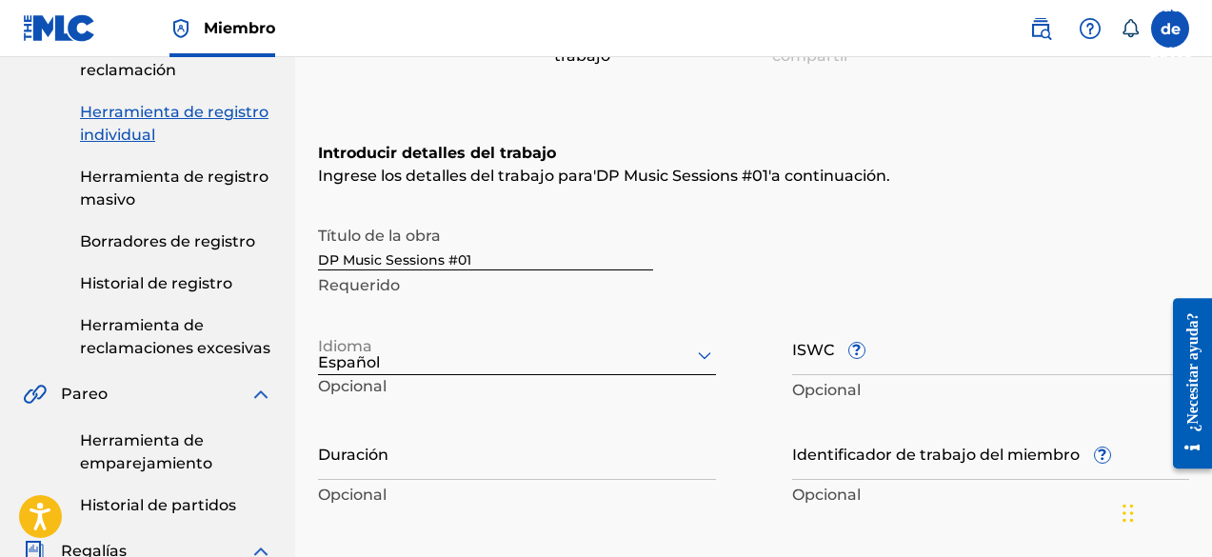
scroll to position [330, 0]
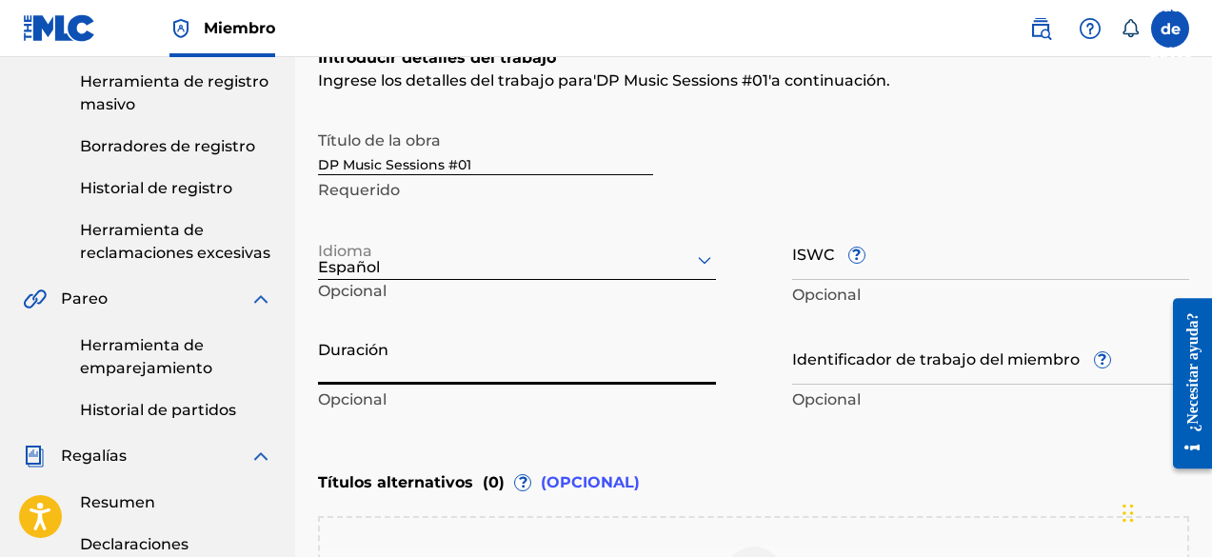
click at [539, 375] on input "Duración" at bounding box center [517, 357] width 398 height 54
click at [451, 379] on input "Duración" at bounding box center [517, 357] width 398 height 54
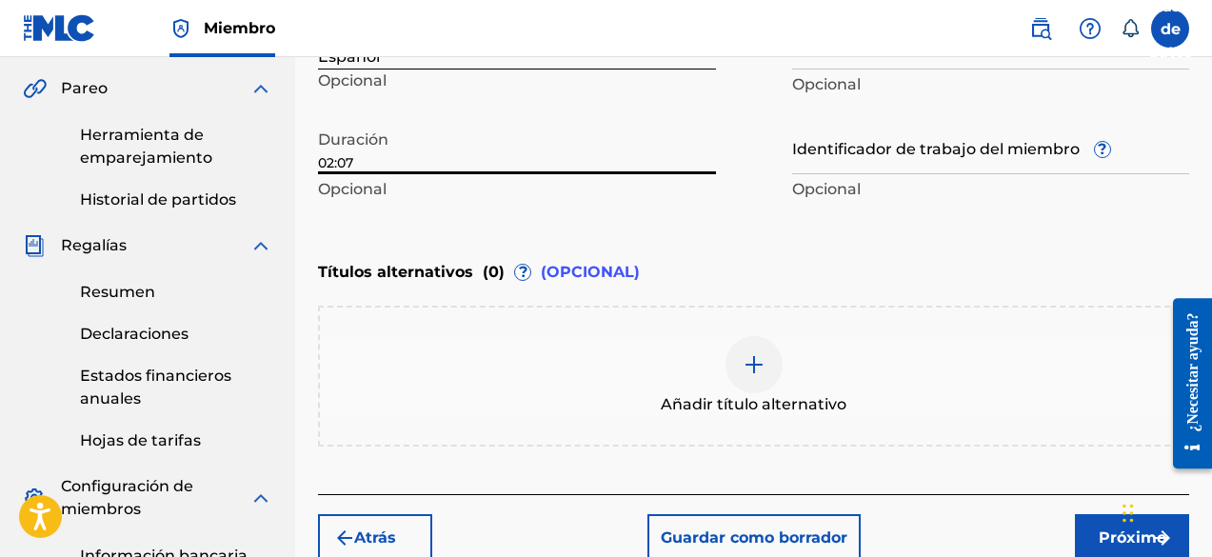
scroll to position [615, 0]
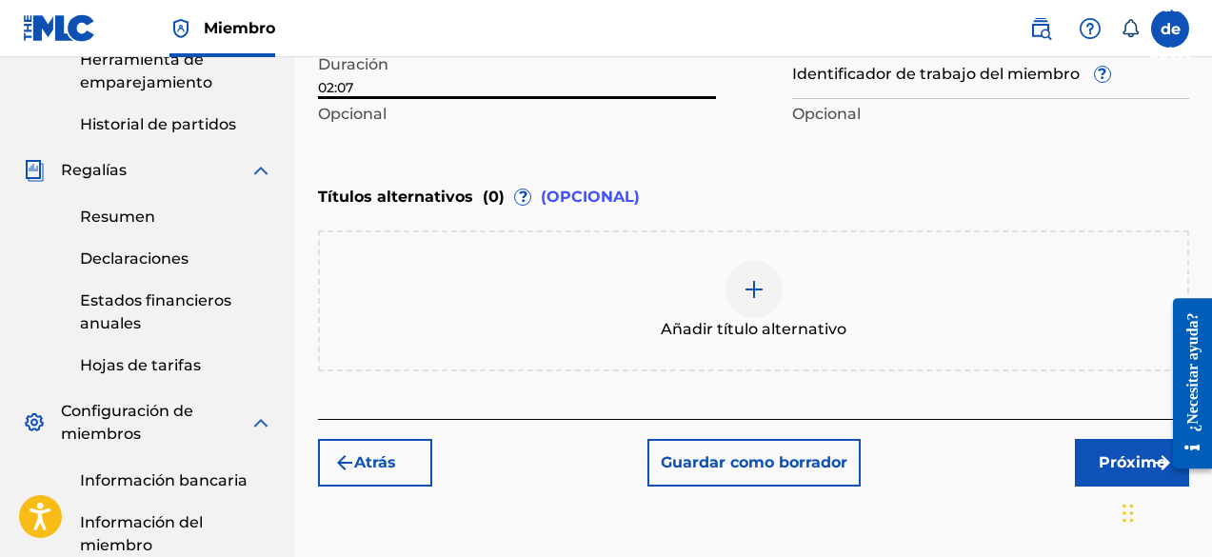
type input "02:07"
click at [1112, 455] on font "Próximo" at bounding box center [1133, 462] width 68 height 18
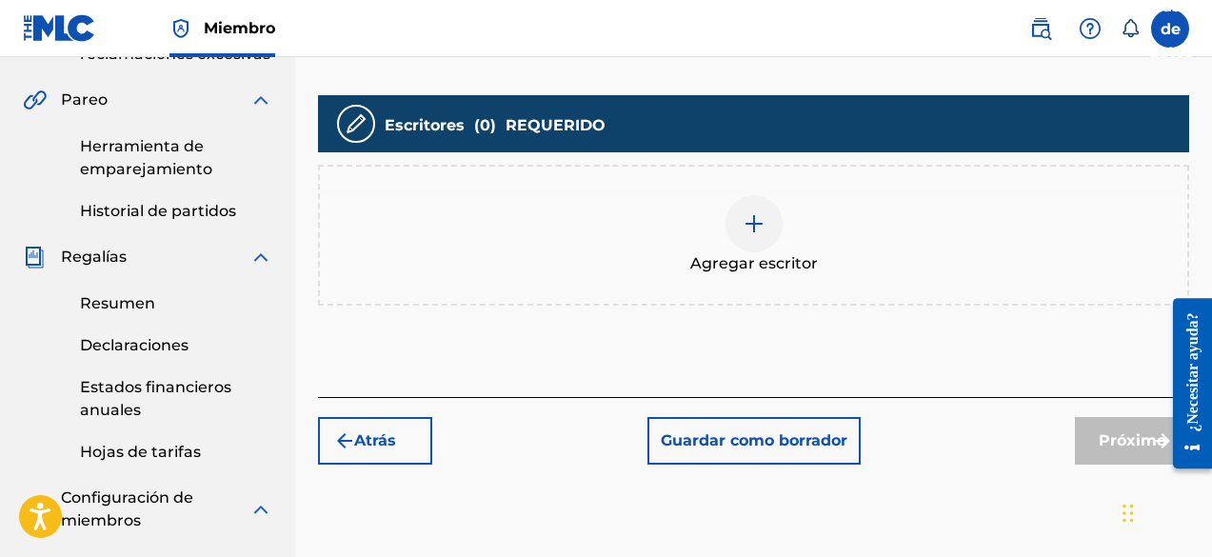
scroll to position [562, 0]
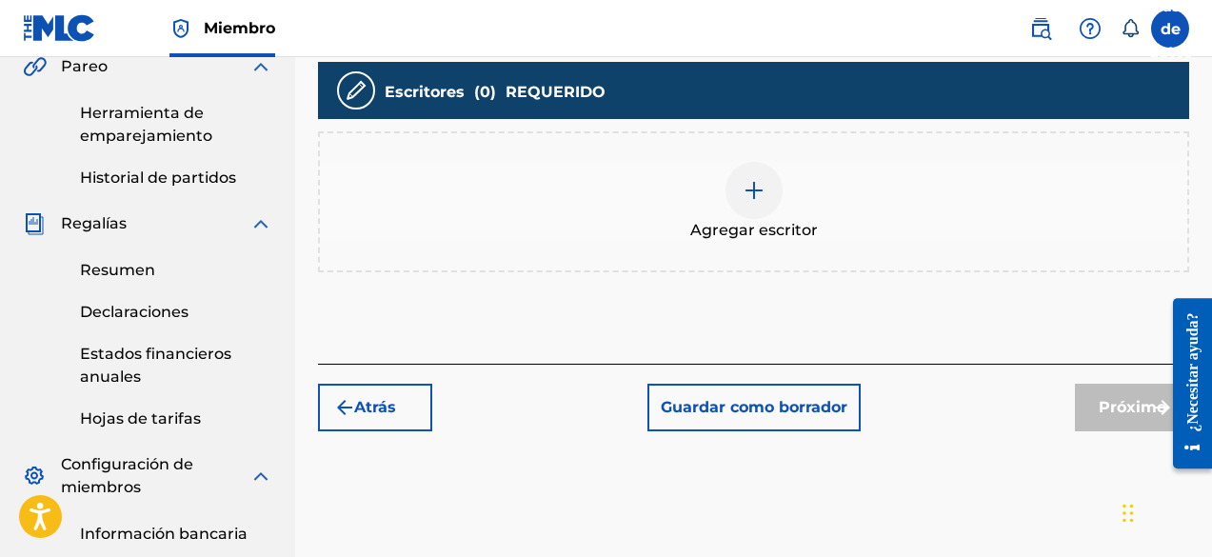
click at [741, 204] on div at bounding box center [754, 190] width 57 height 57
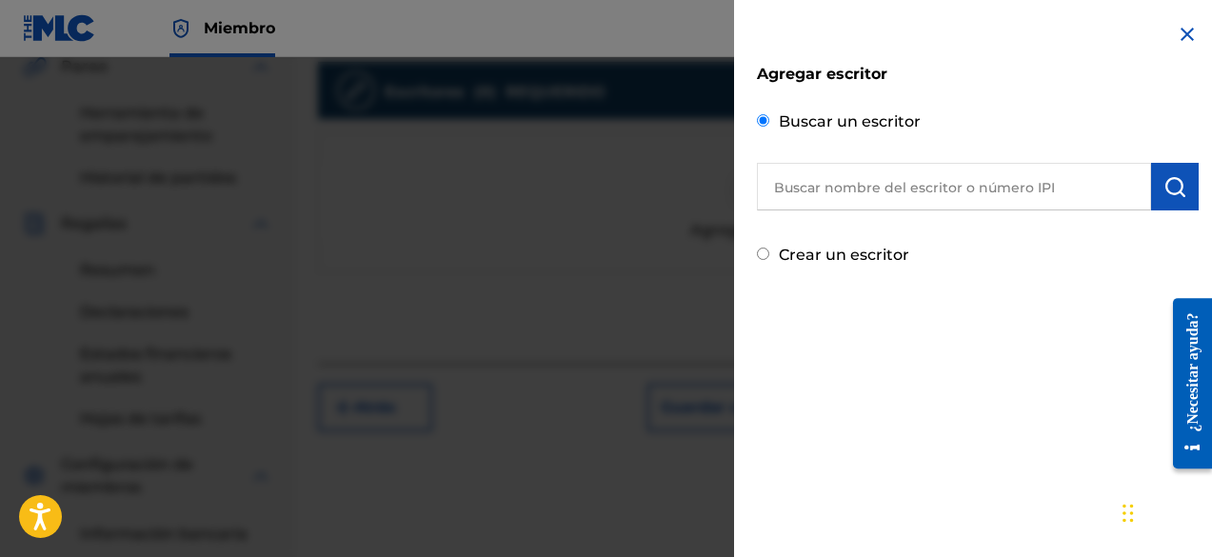
click at [840, 198] on input "text" at bounding box center [954, 187] width 394 height 48
paste input "[PERSON_NAME]"
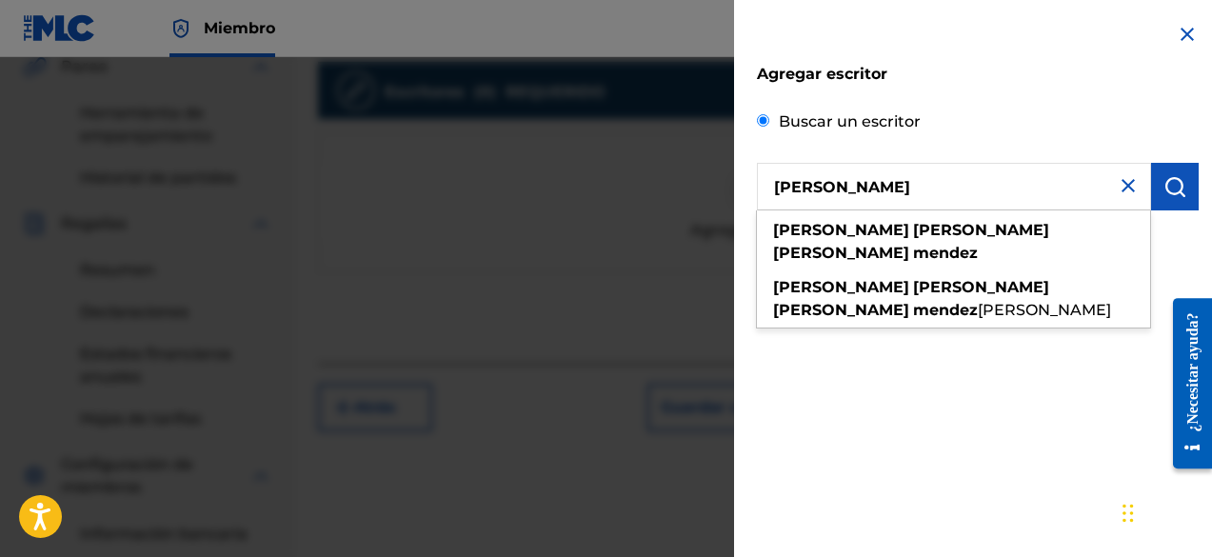
type input "[PERSON_NAME]"
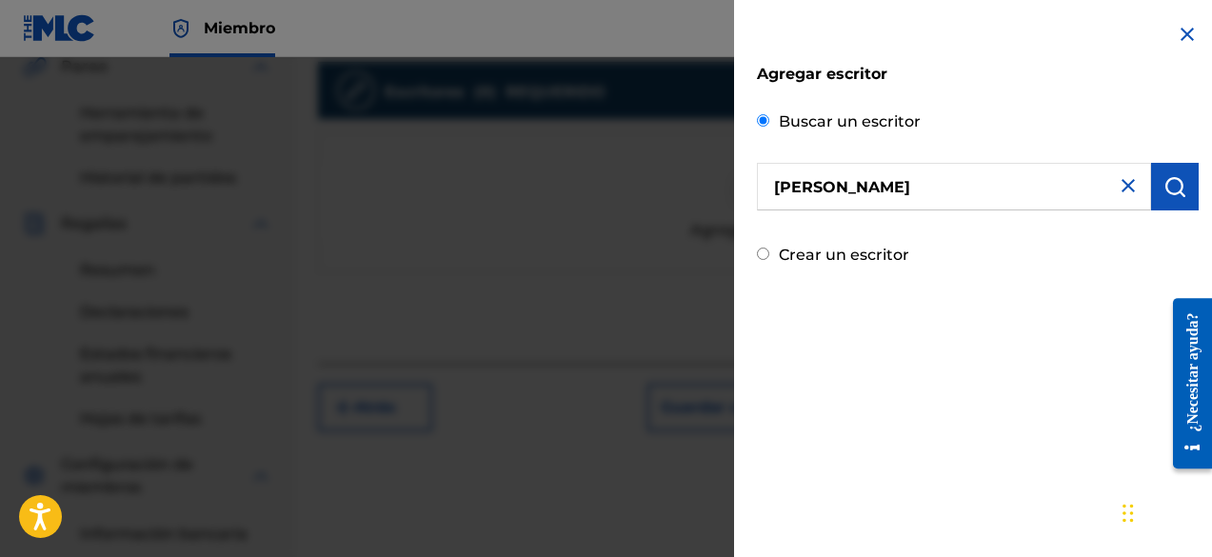
click at [1164, 188] on img "submit" at bounding box center [1175, 186] width 23 height 23
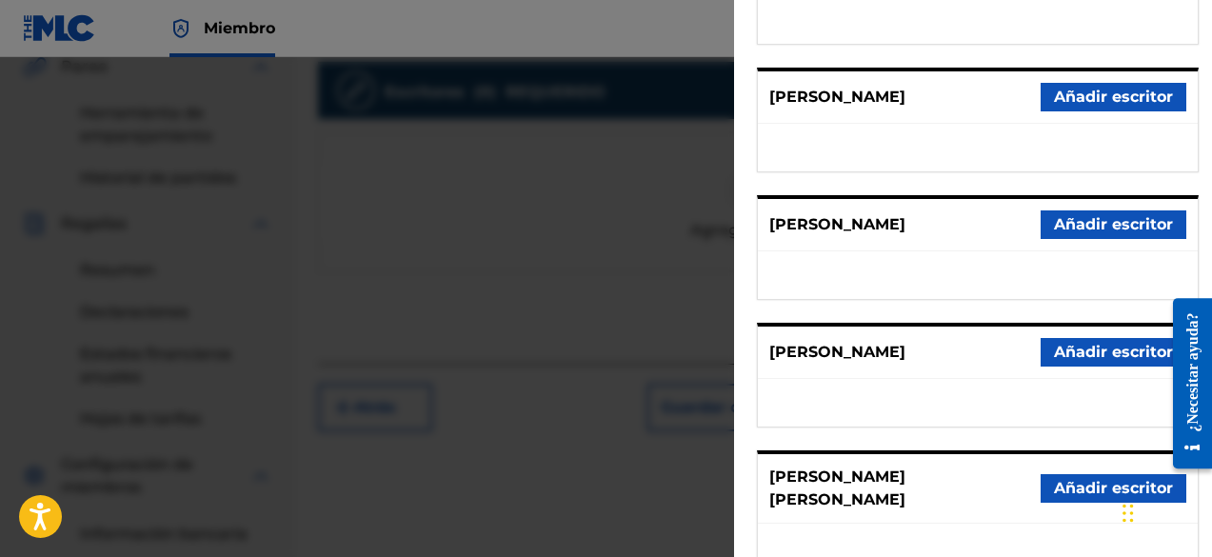
scroll to position [450, 0]
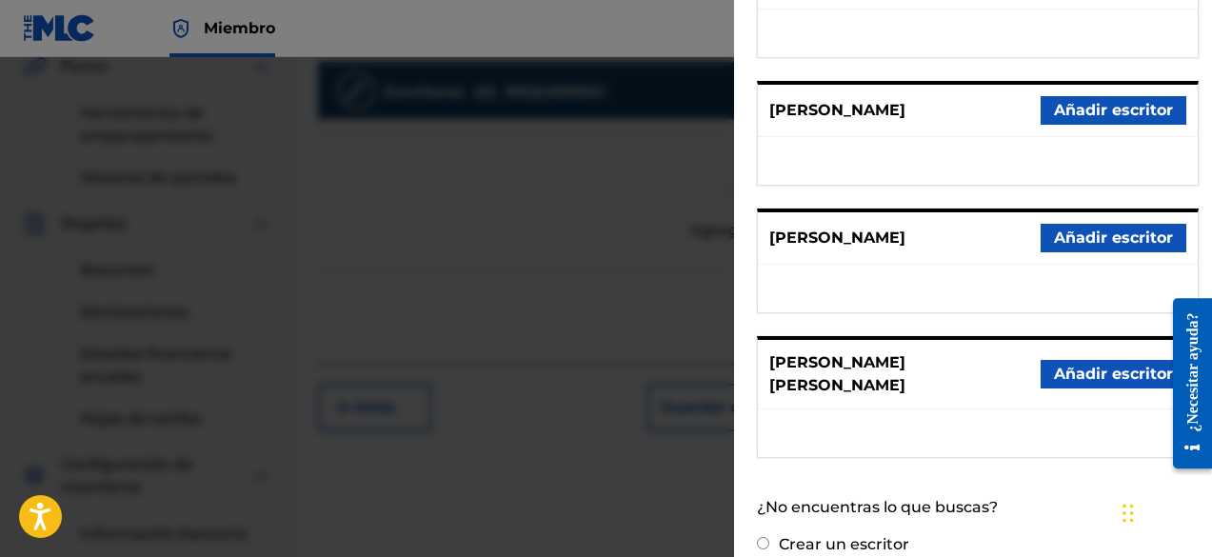
click at [1099, 229] on font "Añadir escritor" at bounding box center [1113, 238] width 119 height 18
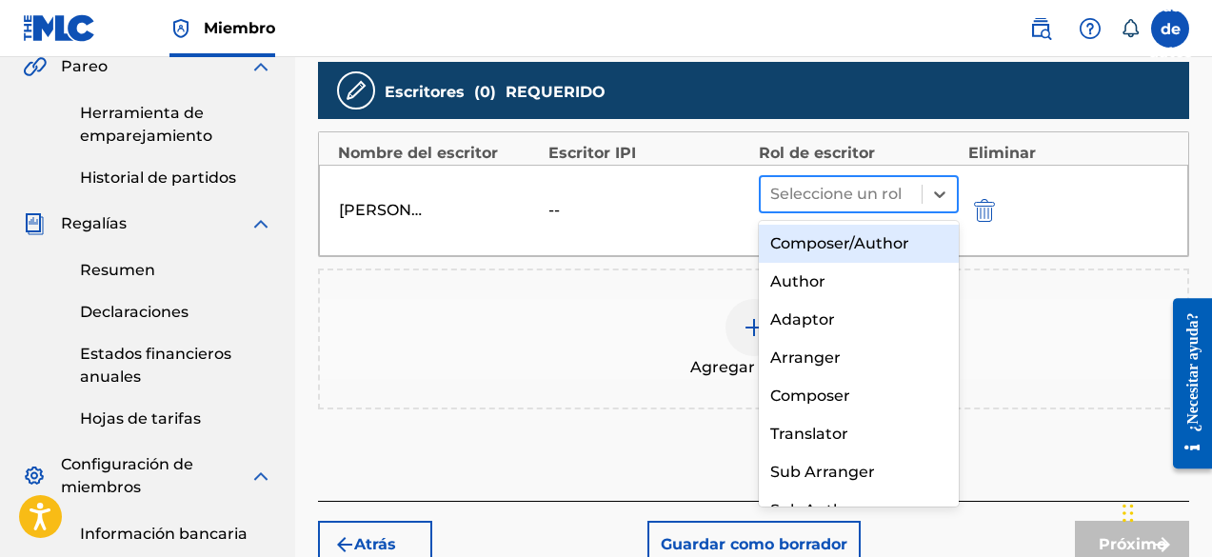
click at [807, 181] on div at bounding box center [841, 194] width 142 height 27
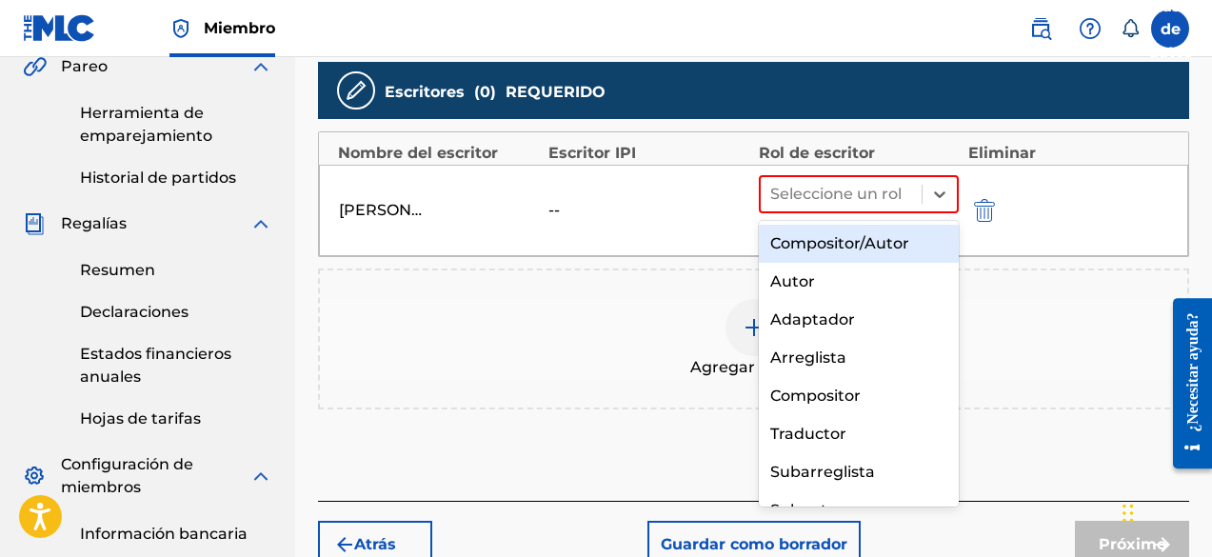
click at [825, 241] on font "Compositor/Autor" at bounding box center [839, 243] width 139 height 18
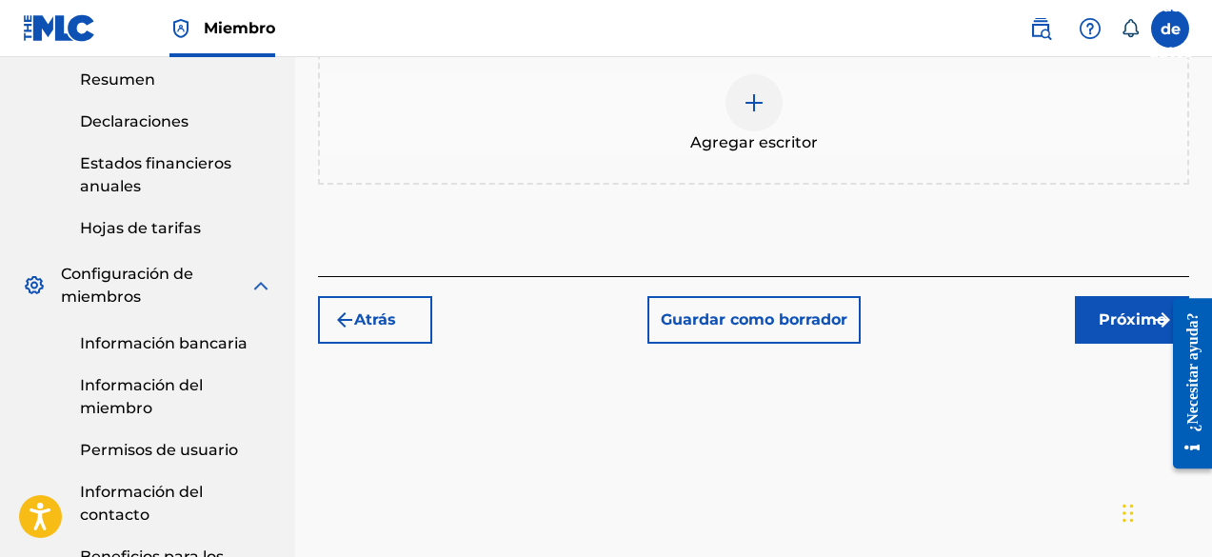
click at [1115, 307] on button "Próximo" at bounding box center [1132, 320] width 114 height 48
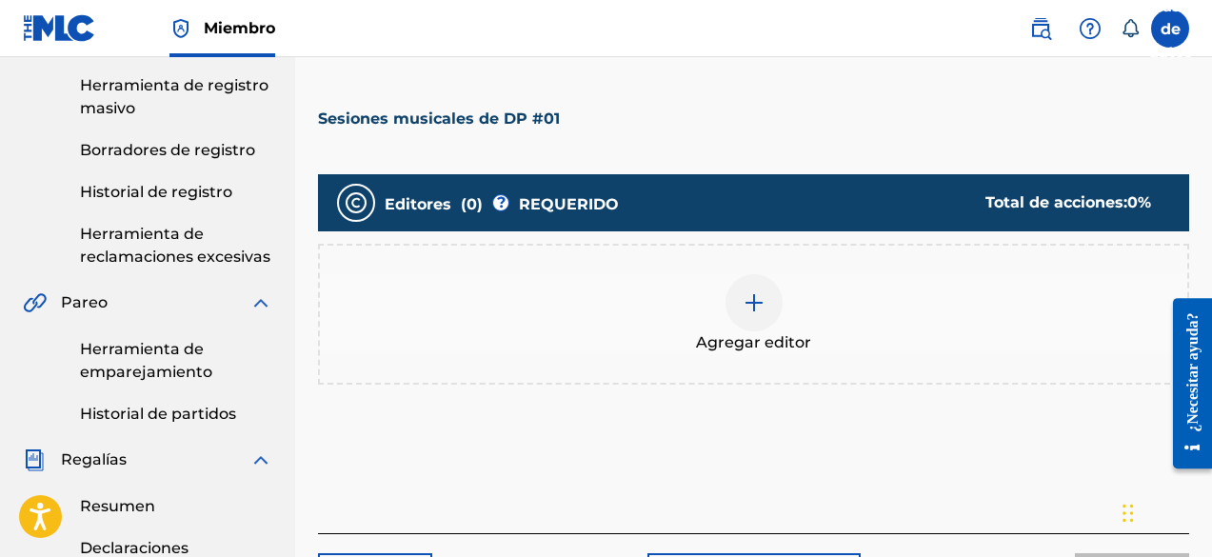
scroll to position [371, 0]
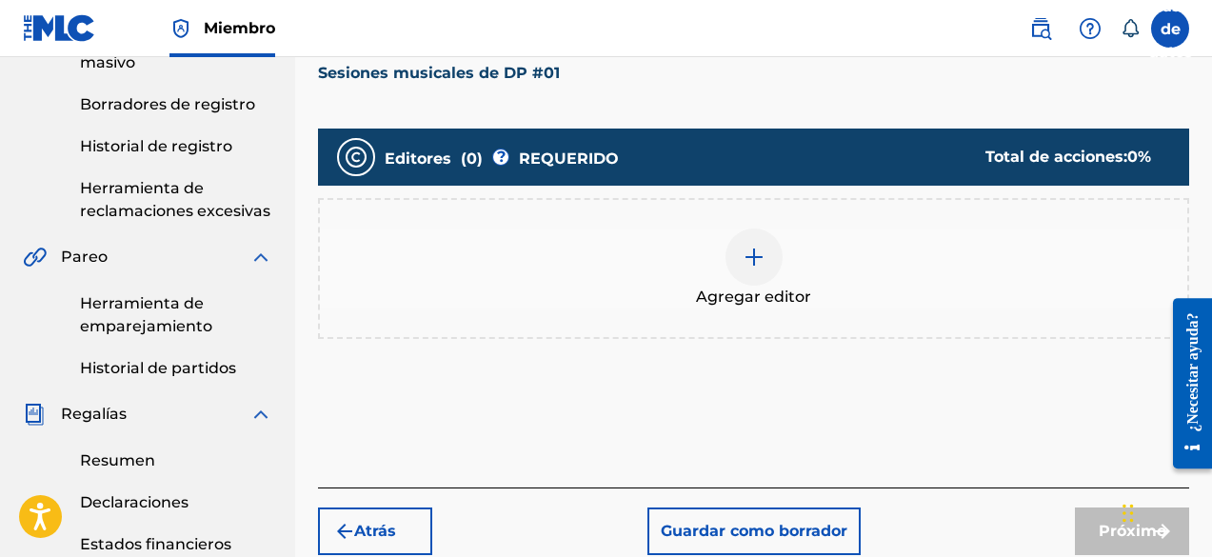
click at [766, 255] on div at bounding box center [754, 257] width 57 height 57
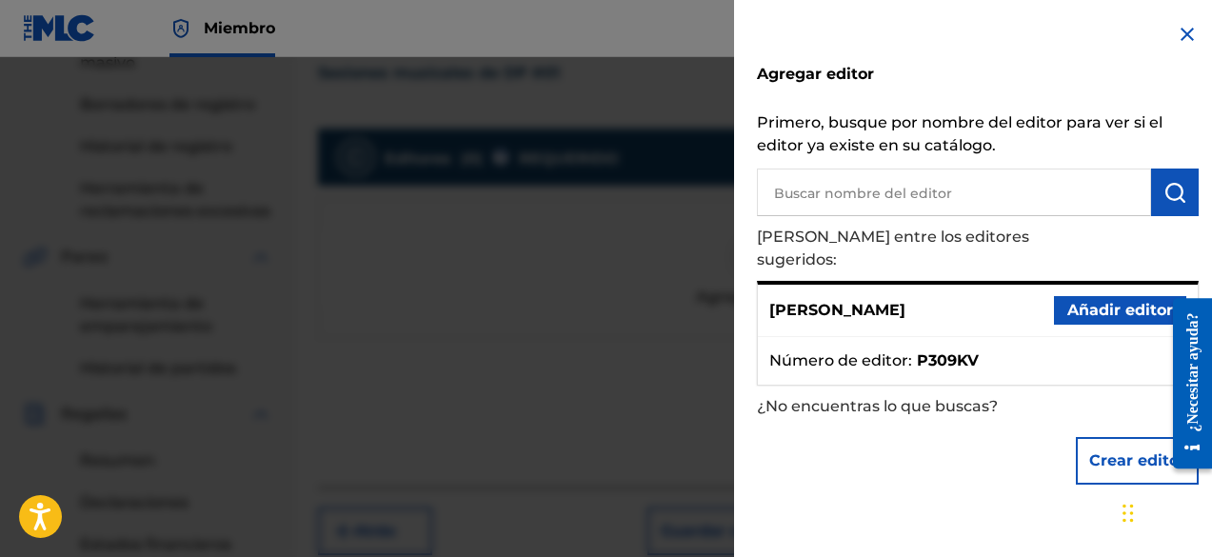
click at [1124, 301] on font "Añadir editor" at bounding box center [1121, 310] width 106 height 18
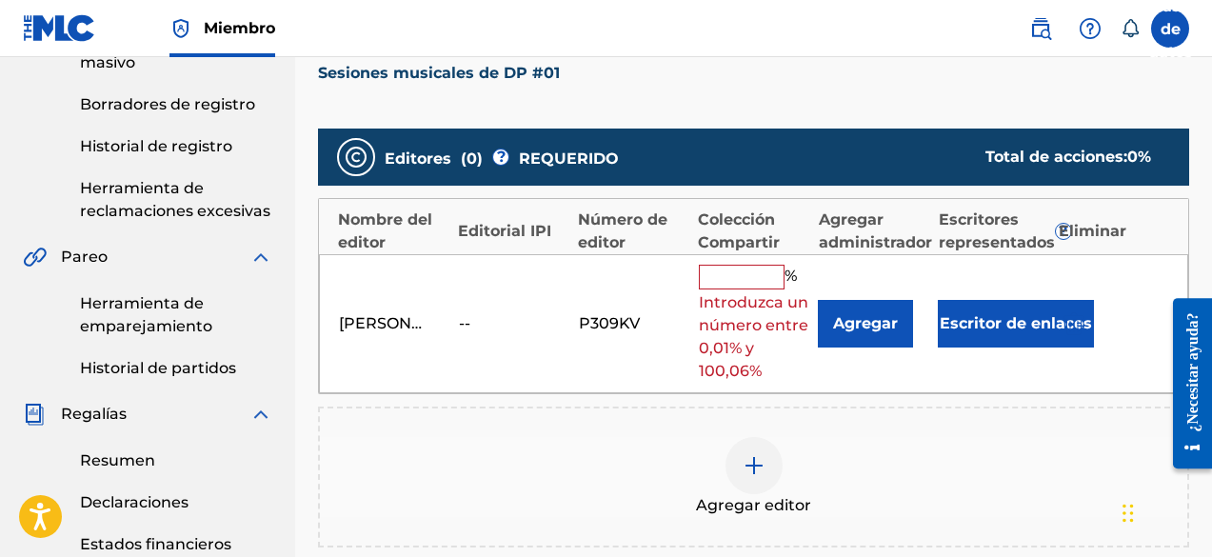
click at [751, 270] on input "text" at bounding box center [742, 277] width 86 height 25
type input "100"
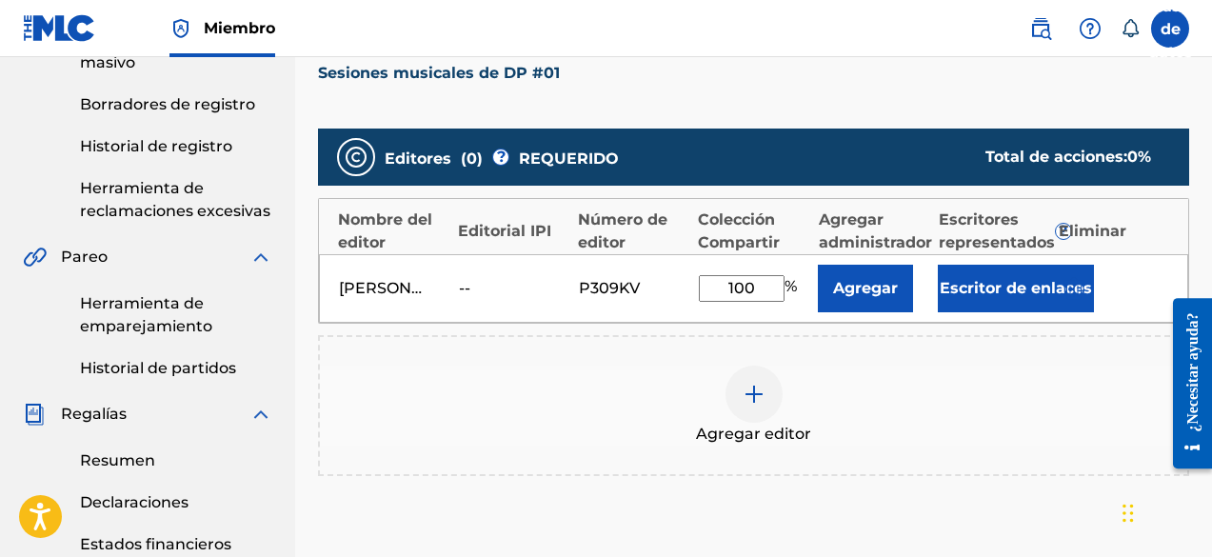
click at [868, 279] on font "Agregar" at bounding box center [865, 288] width 65 height 18
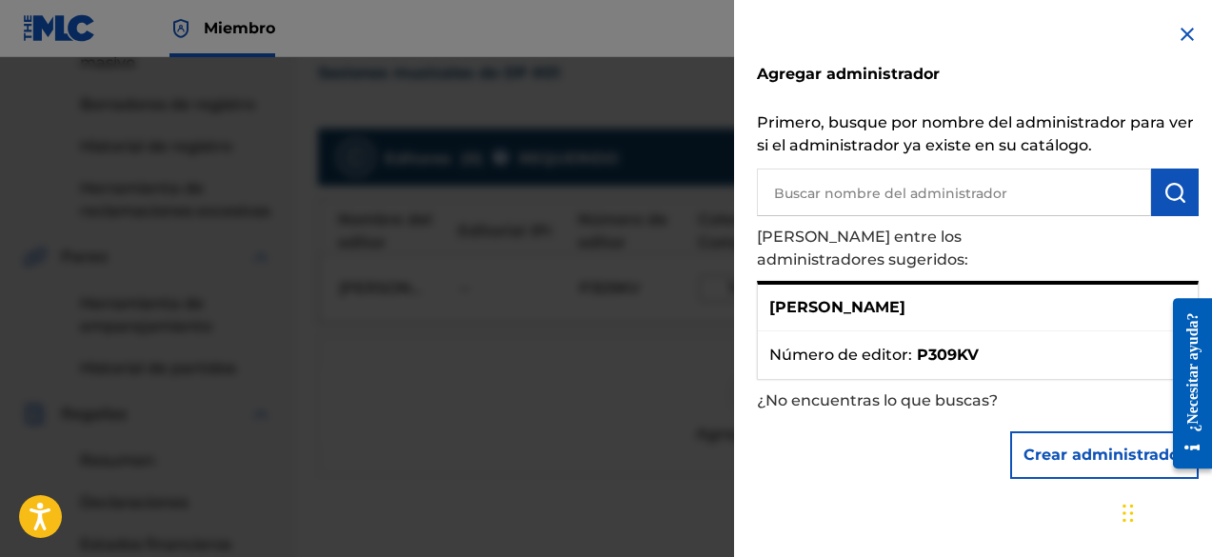
click at [906, 298] on font "[PERSON_NAME]" at bounding box center [838, 307] width 136 height 18
click at [1178, 30] on img at bounding box center [1187, 34] width 23 height 23
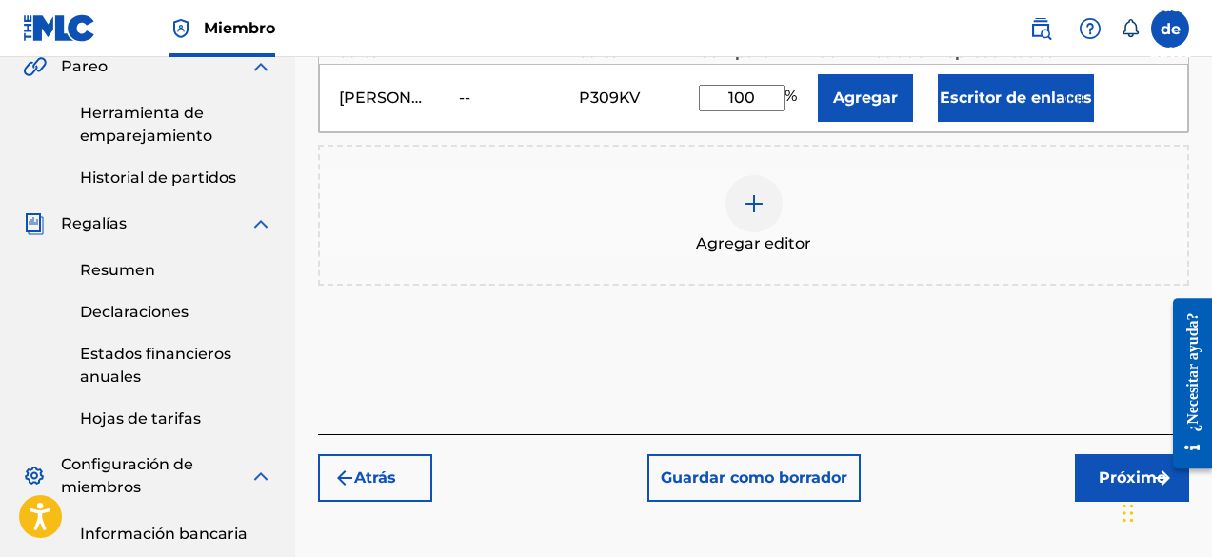
scroll to position [657, 0]
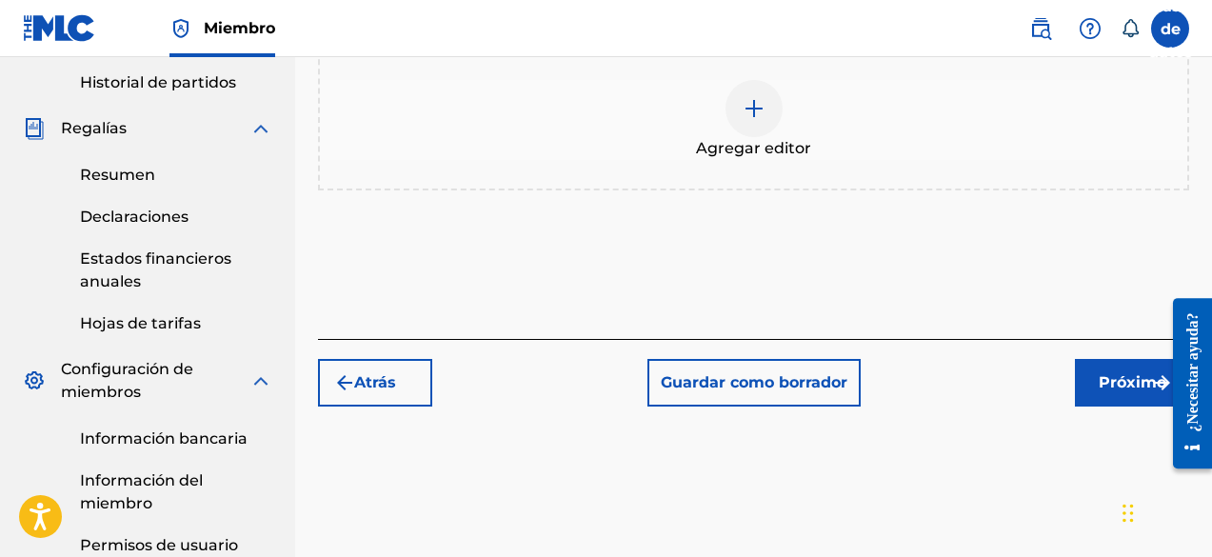
click at [1086, 391] on button "Próximo" at bounding box center [1132, 383] width 114 height 48
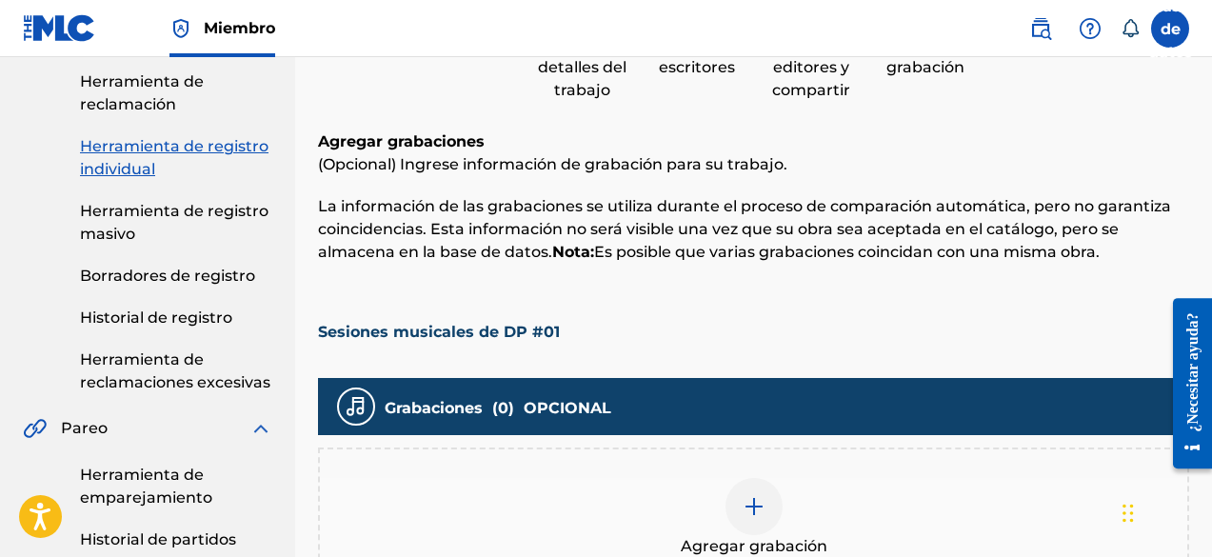
scroll to position [467, 0]
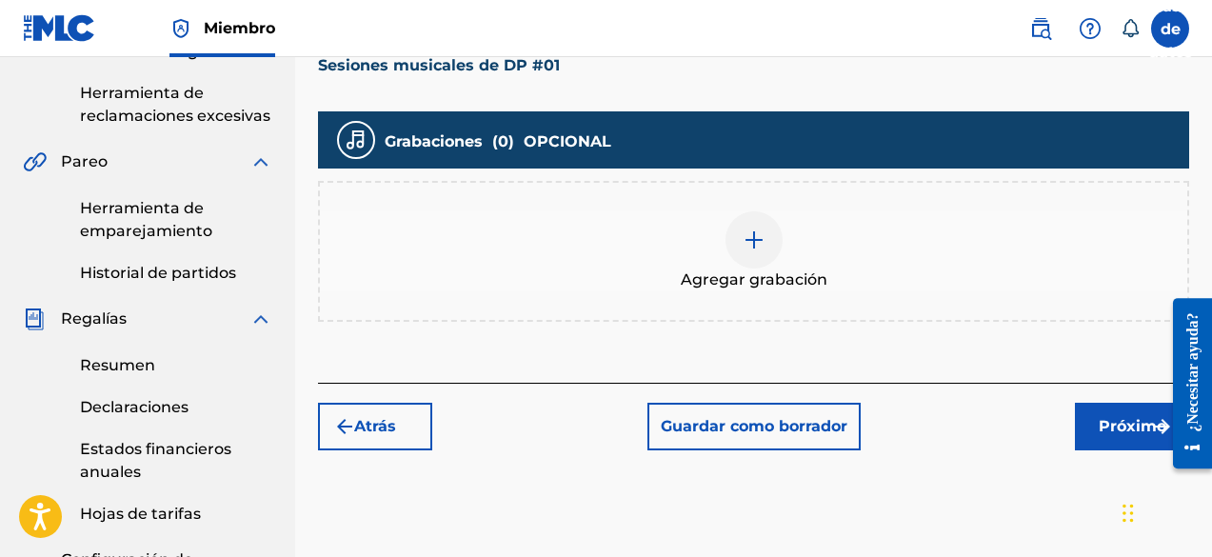
click at [751, 250] on img at bounding box center [754, 240] width 23 height 23
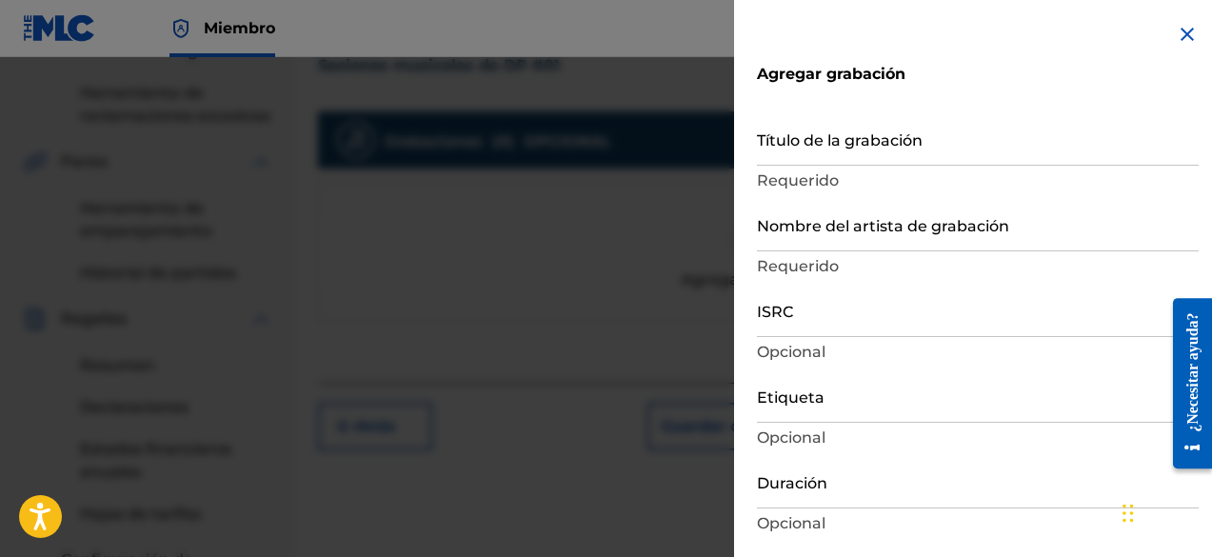
click at [814, 164] on input "Título de la grabación" at bounding box center [978, 138] width 442 height 54
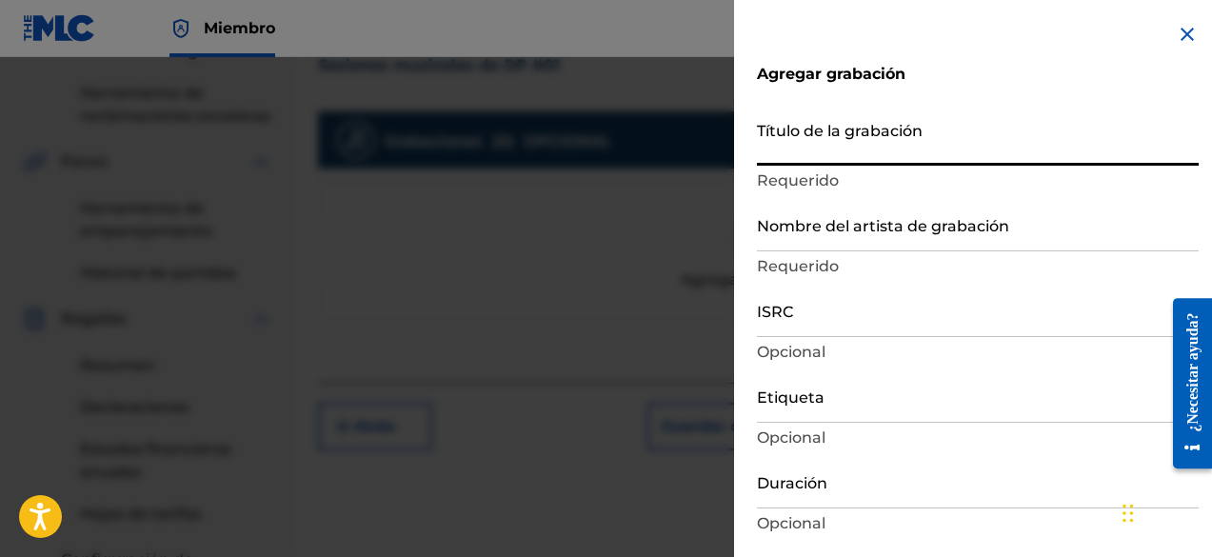
paste input "DP Music Sessions #01"
type input "DP Music Sessions #01"
type input "Add Recording"
type input "DP Music Sessions #01"
click at [819, 243] on input "Nombre del artista de grabación" at bounding box center [978, 224] width 442 height 54
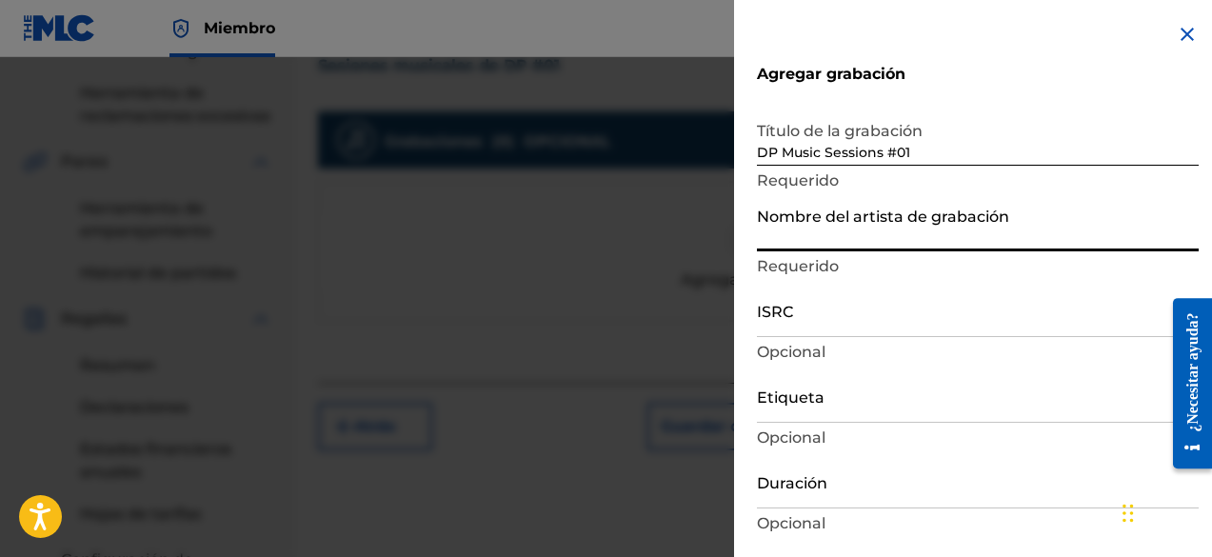
type input "[PERSON_NAME] Produce"
click at [788, 323] on input "ISRC" at bounding box center [978, 310] width 442 height 54
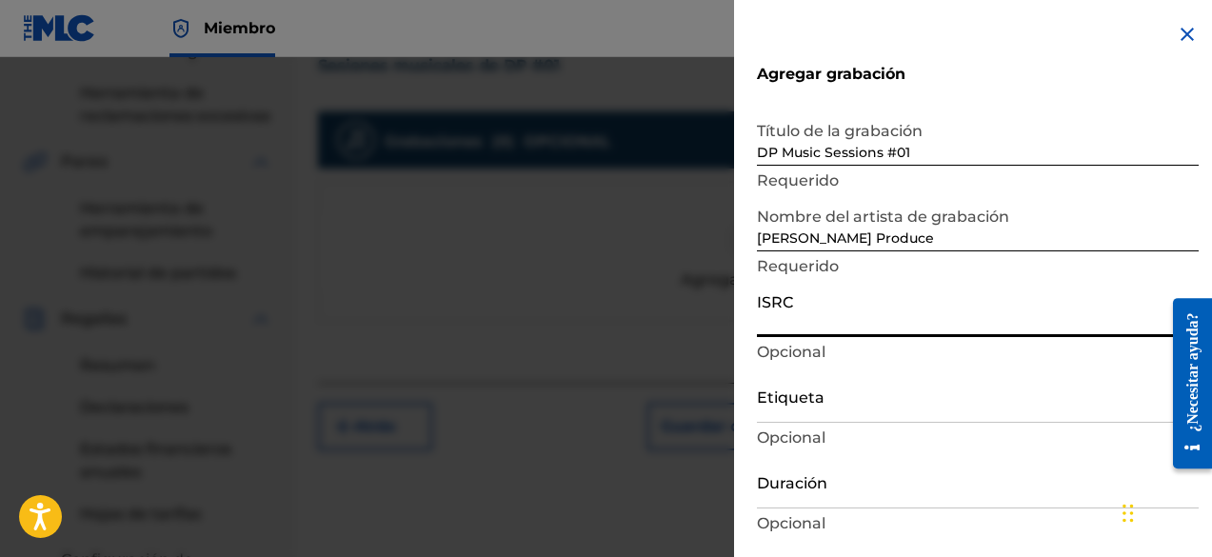
paste input "QZKDT2201298"
type input "QZKDT2201298"
click at [794, 413] on input "Etiqueta" at bounding box center [978, 396] width 442 height 54
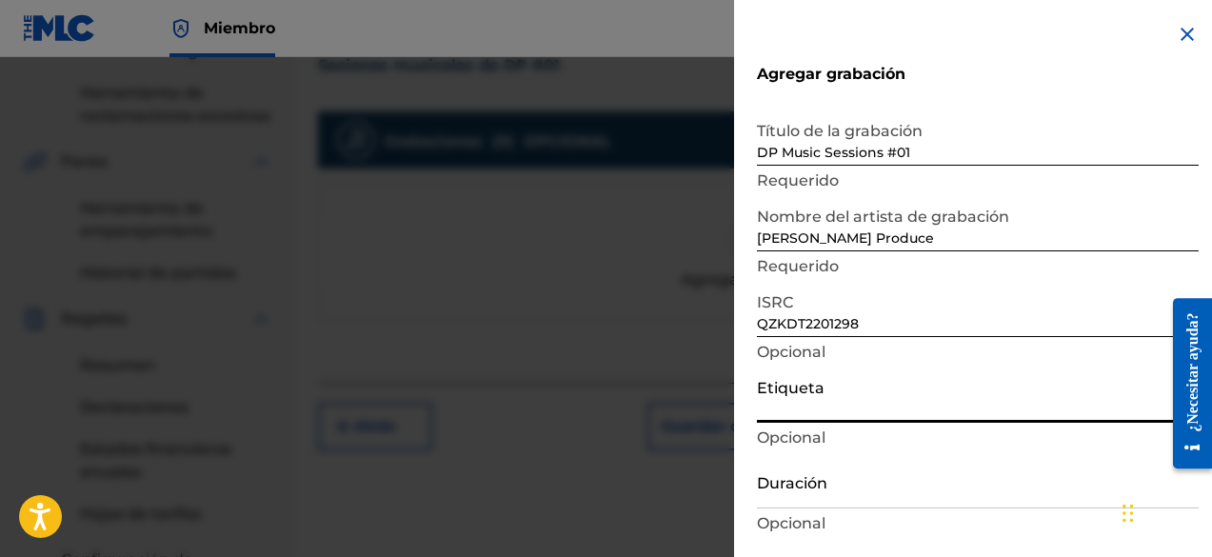
type input "DFO Records"
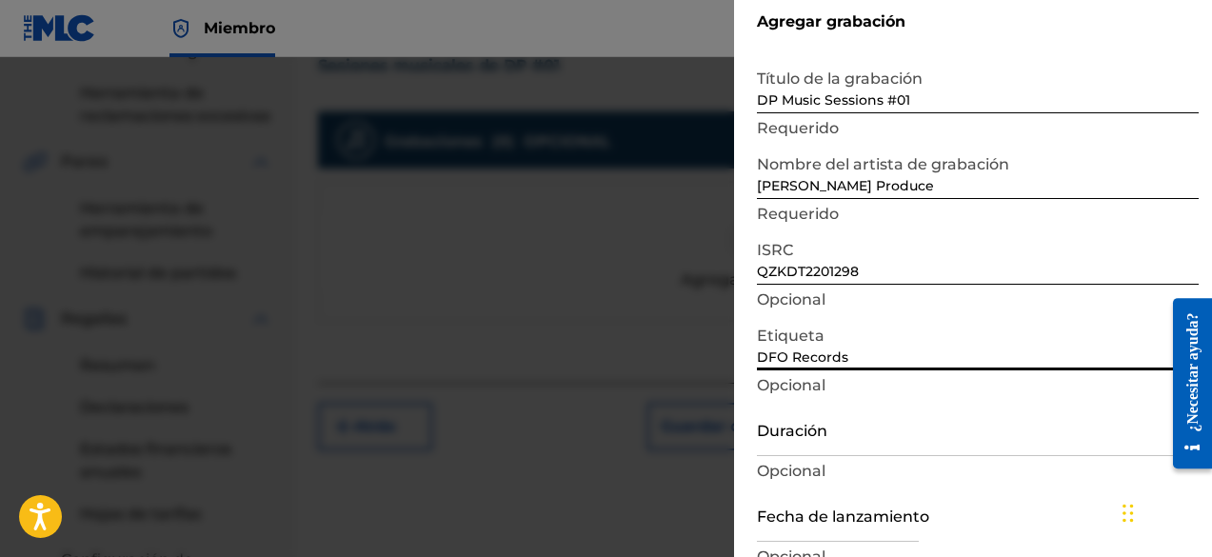
scroll to position [95, 0]
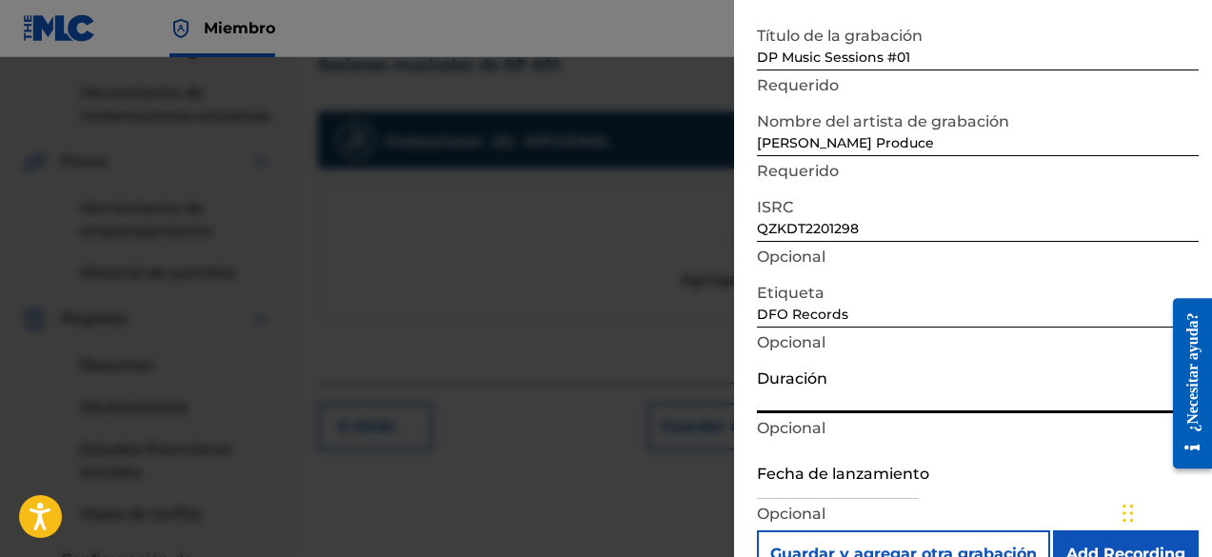
click at [806, 397] on input "Duración" at bounding box center [978, 386] width 442 height 54
type input "02:07"
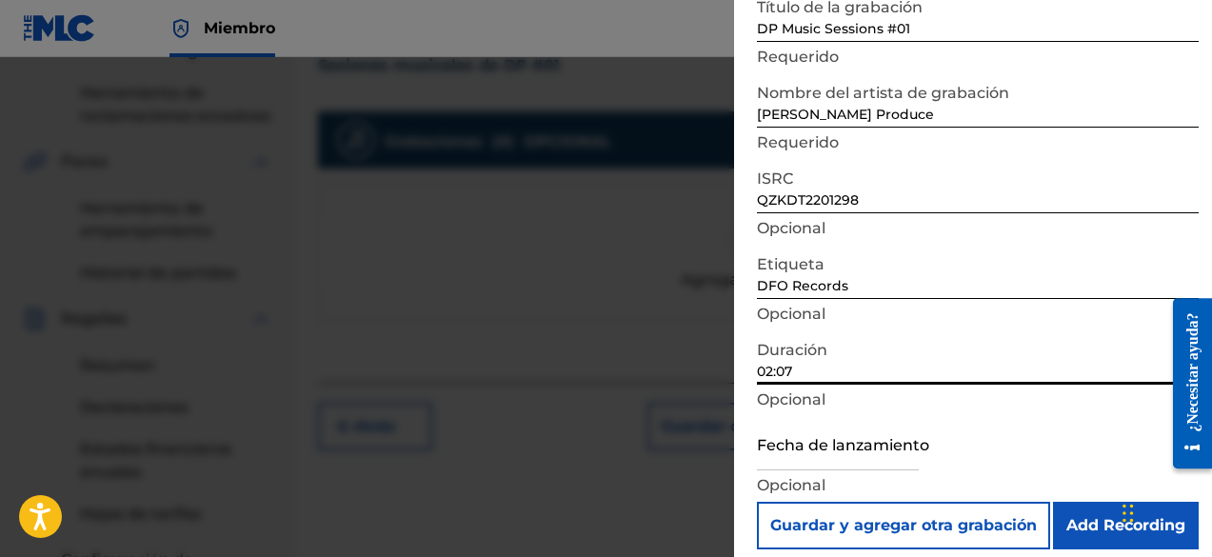
scroll to position [139, 0]
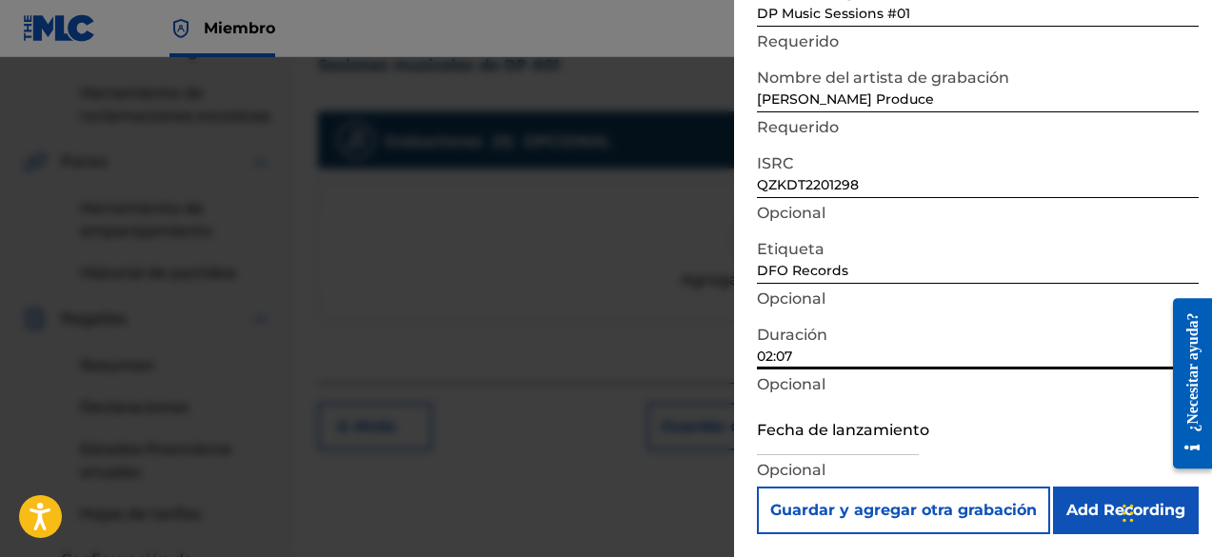
click at [830, 438] on input "text" at bounding box center [838, 428] width 162 height 54
select select "8"
select select "2025"
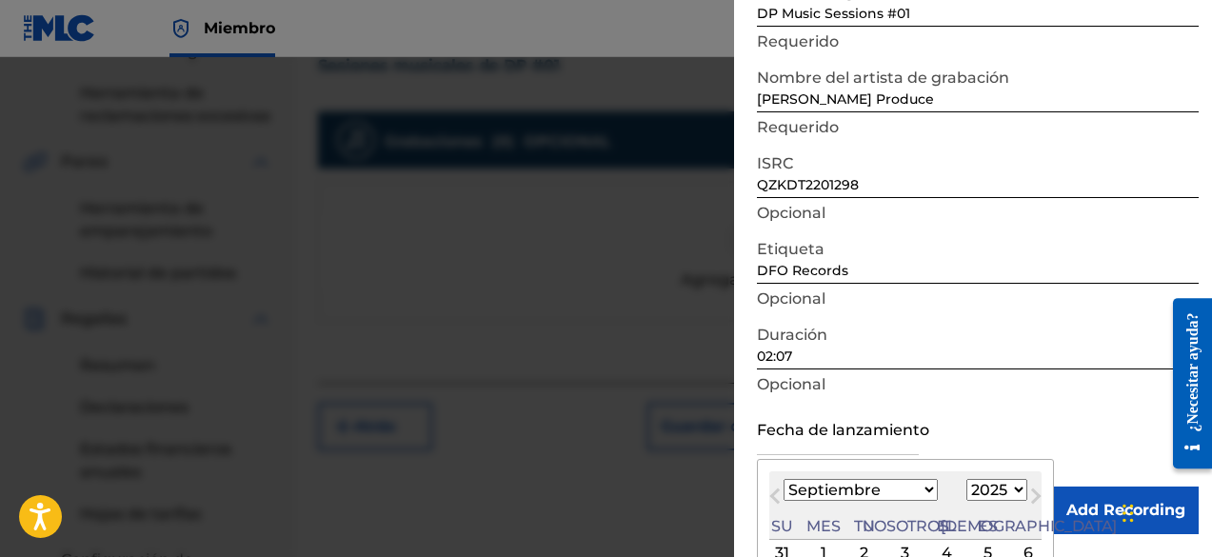
click at [836, 487] on select "Enero Febrero Marzo Abril Puede Junio [PERSON_NAME] Septiembre Octubre Noviembr…" at bounding box center [861, 490] width 154 height 22
select select "10"
click at [784, 479] on select "Enero Febrero Marzo Abril Puede Junio [PERSON_NAME] Septiembre Octubre Noviembr…" at bounding box center [861, 490] width 154 height 22
click at [967, 491] on select "1899 1900 1901 1902 1903 1904 1905 1906 1907 1908 1909 1910 1911 1912 1913 1914…" at bounding box center [997, 490] width 61 height 22
select select "2022"
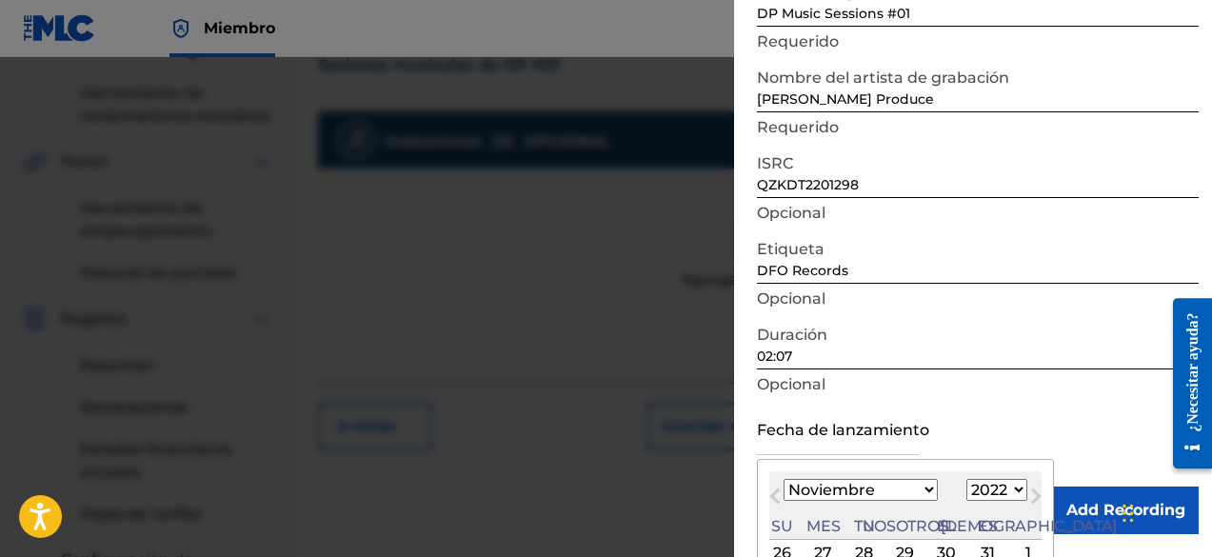
click at [967, 479] on select "1899 1900 1901 1902 1903 1904 1905 1906 1907 1908 1909 1910 1911 1912 1913 1914…" at bounding box center [997, 490] width 61 height 22
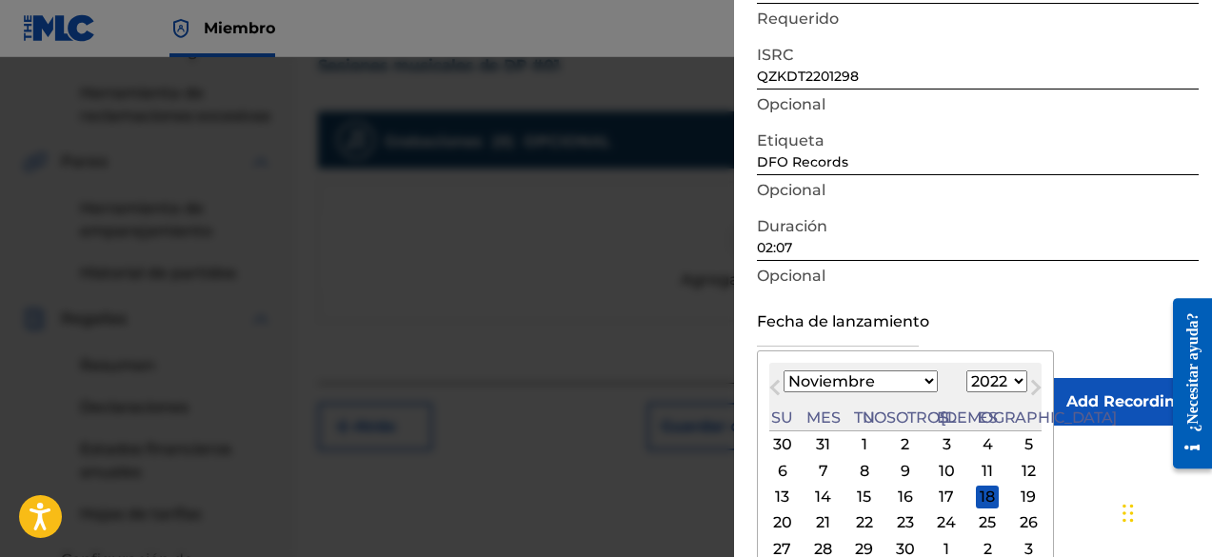
scroll to position [290, 0]
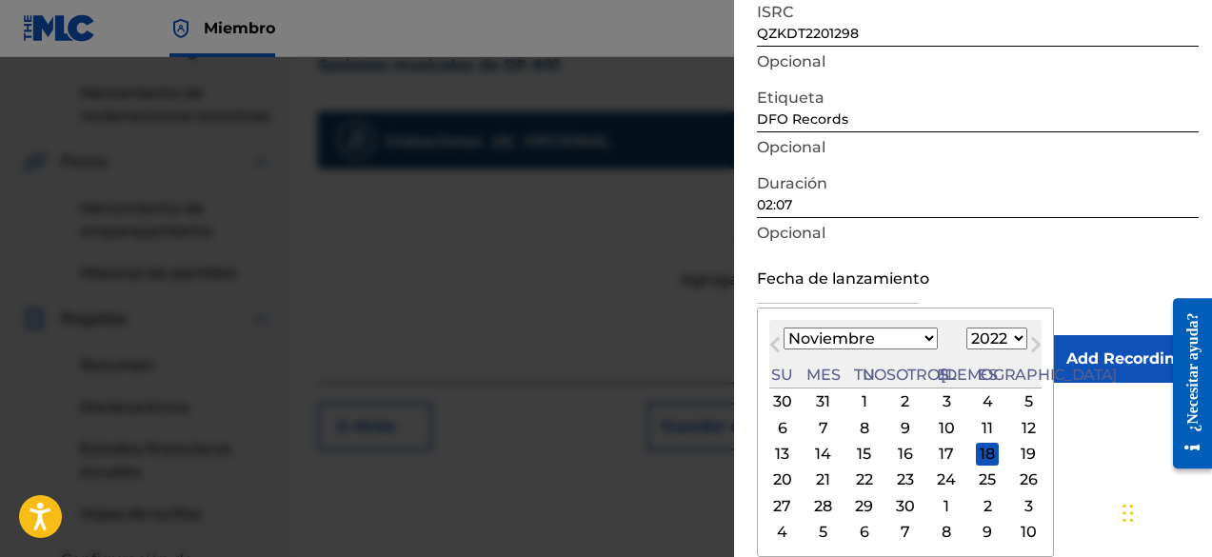
click at [894, 454] on div "16" at bounding box center [905, 454] width 23 height 23
type input "[DATE]"
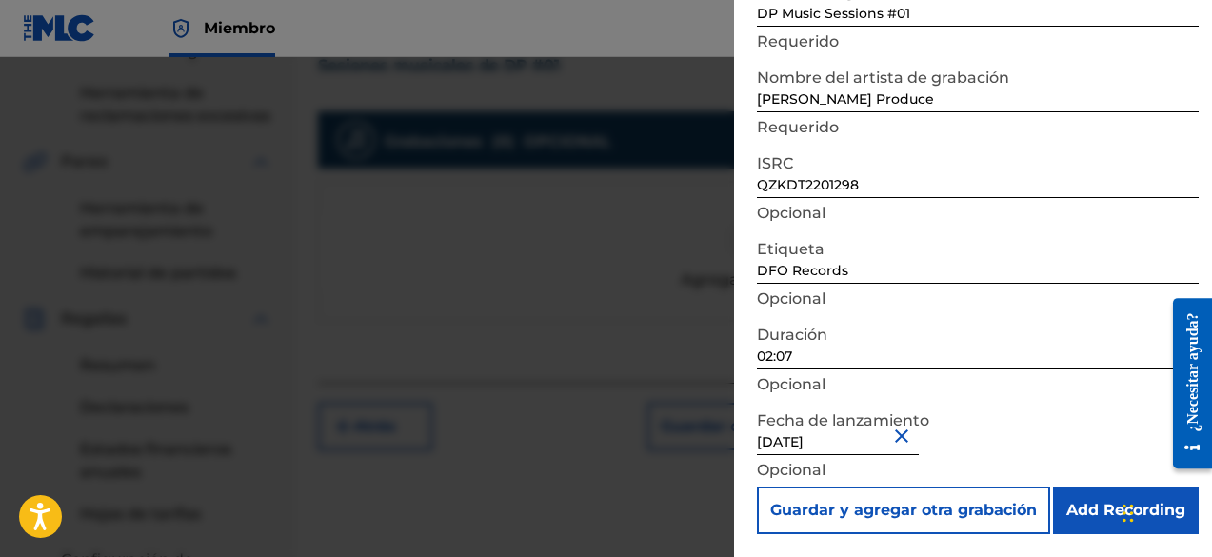
scroll to position [139, 0]
click at [1088, 515] on input "Add Recording" at bounding box center [1126, 511] width 146 height 48
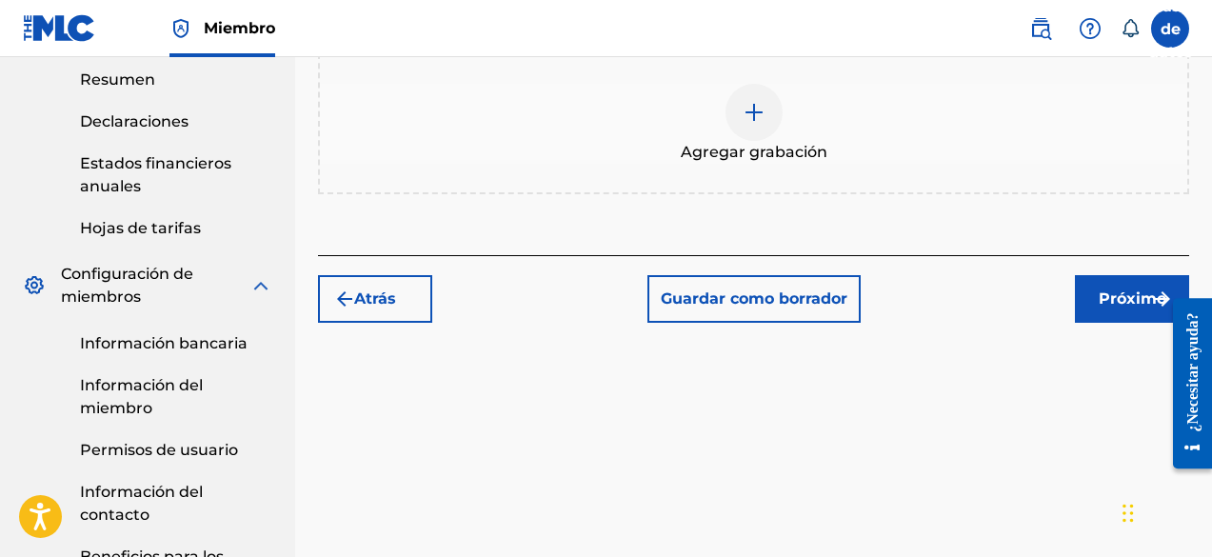
click at [1104, 312] on button "Próximo" at bounding box center [1132, 299] width 114 height 48
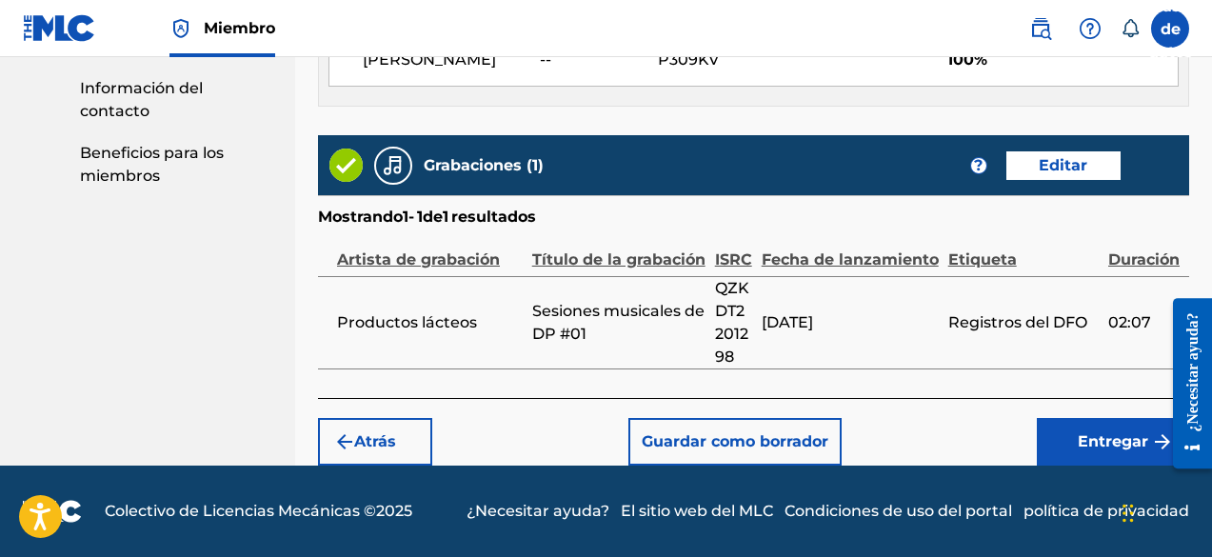
scroll to position [1189, 0]
click at [1090, 439] on font "Entregar" at bounding box center [1113, 441] width 70 height 18
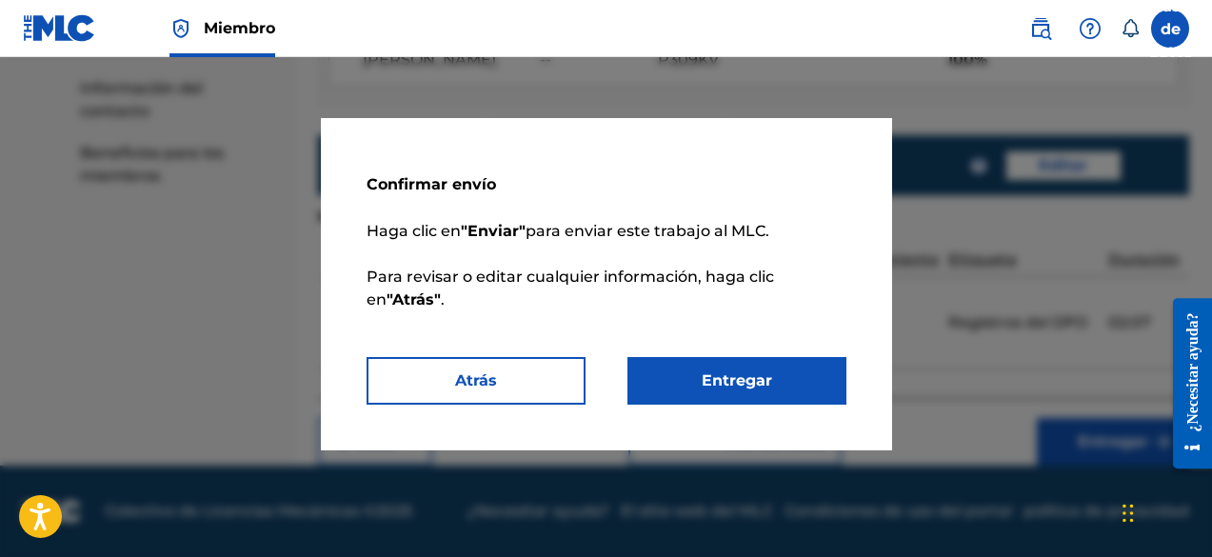
click at [789, 384] on button "Entregar" at bounding box center [737, 381] width 219 height 48
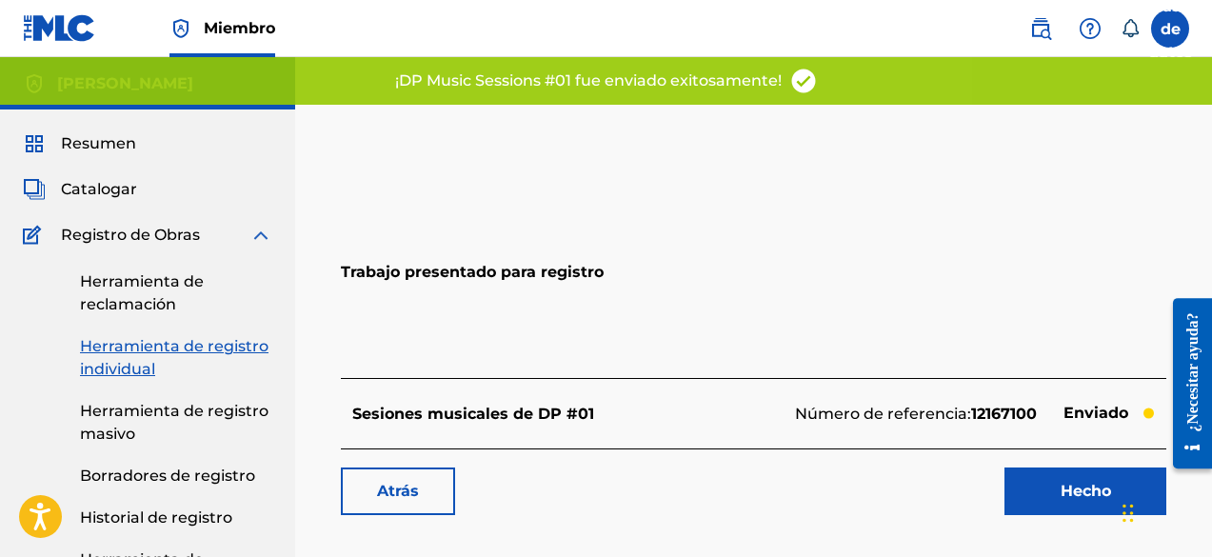
click at [1090, 503] on link "Hecho" at bounding box center [1086, 492] width 162 height 48
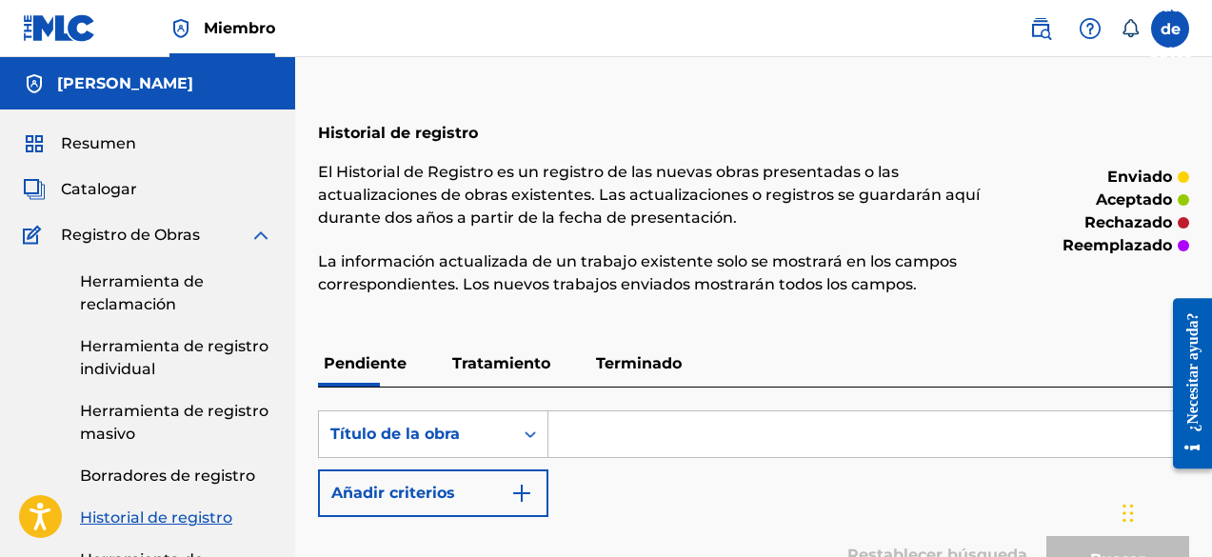
click at [150, 291] on link "Herramienta de reclamación" at bounding box center [176, 293] width 192 height 46
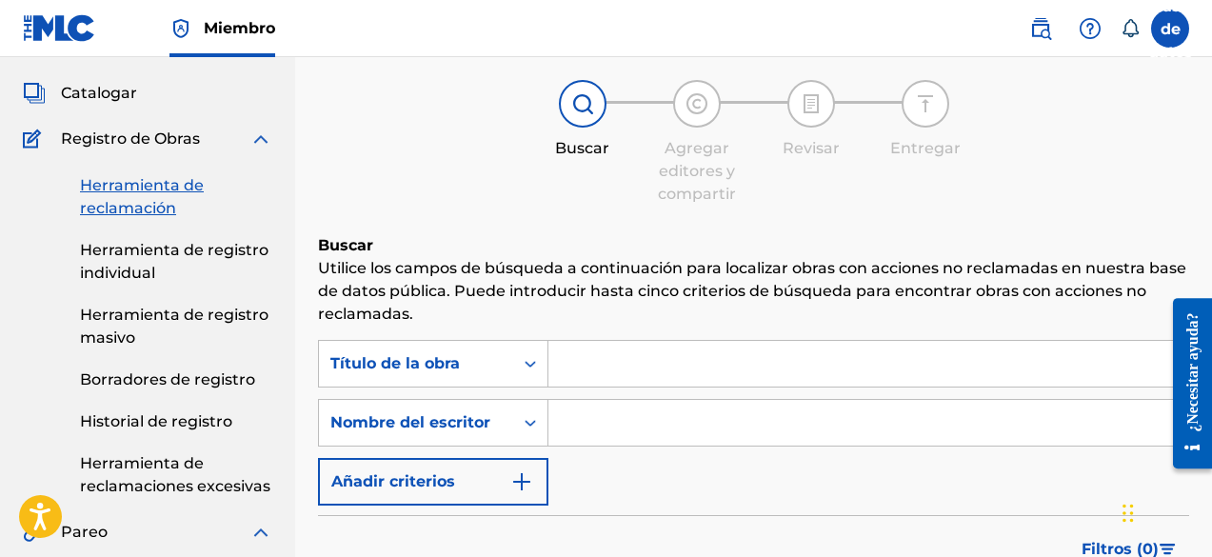
scroll to position [95, 0]
click at [196, 244] on font "Herramienta de registro individual" at bounding box center [174, 262] width 189 height 41
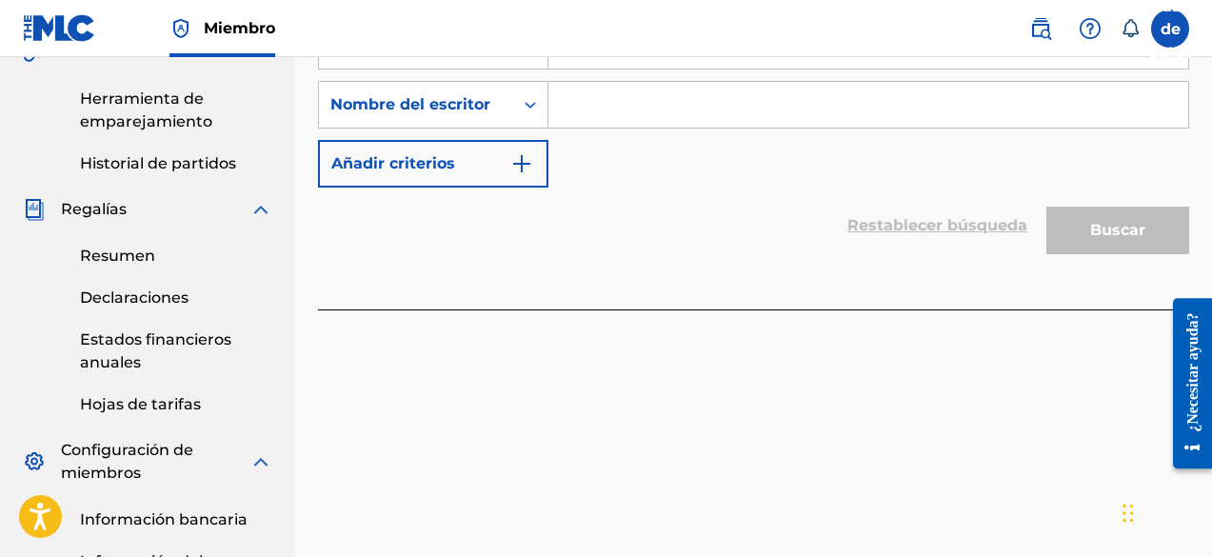
scroll to position [381, 0]
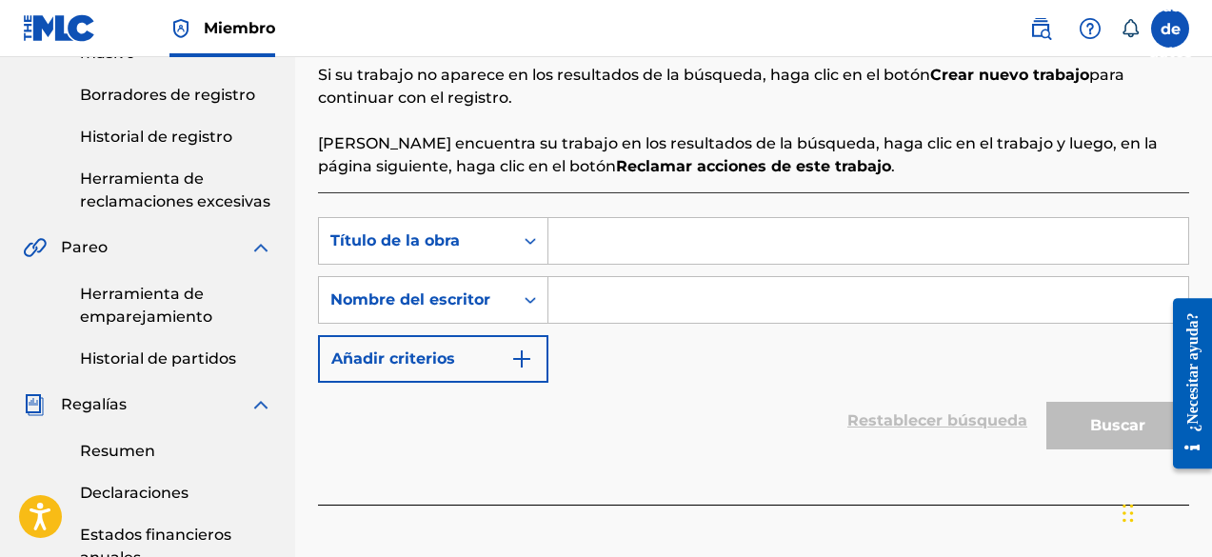
paste input "Diferente"
type input "Diferente"
click at [613, 290] on input "Formulario de búsqueda" at bounding box center [869, 300] width 640 height 46
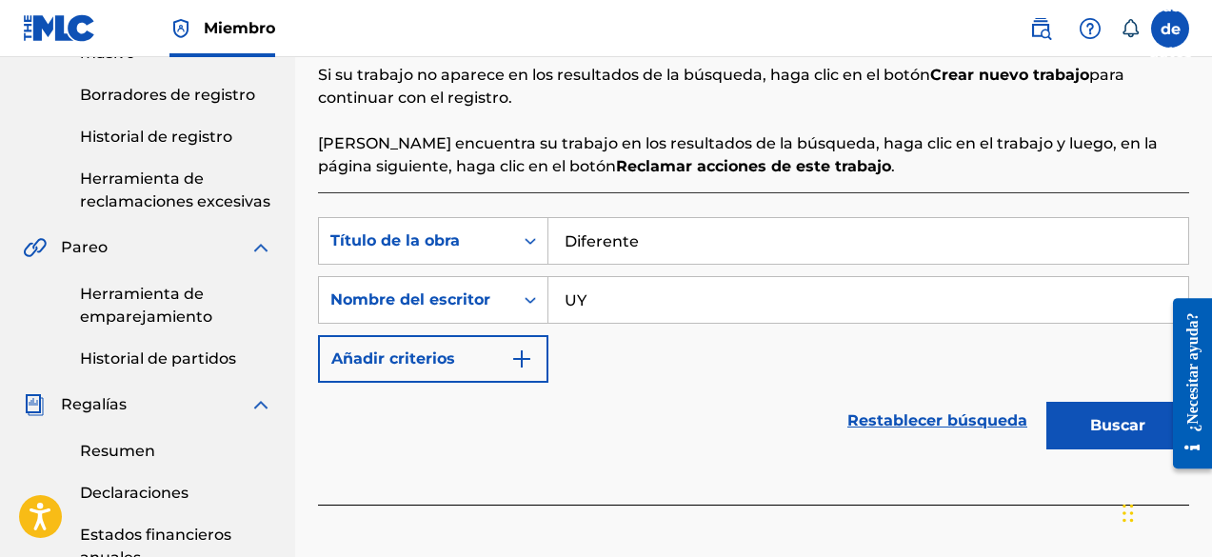
type input "UY"
click at [1094, 441] on button "Buscar" at bounding box center [1118, 426] width 143 height 48
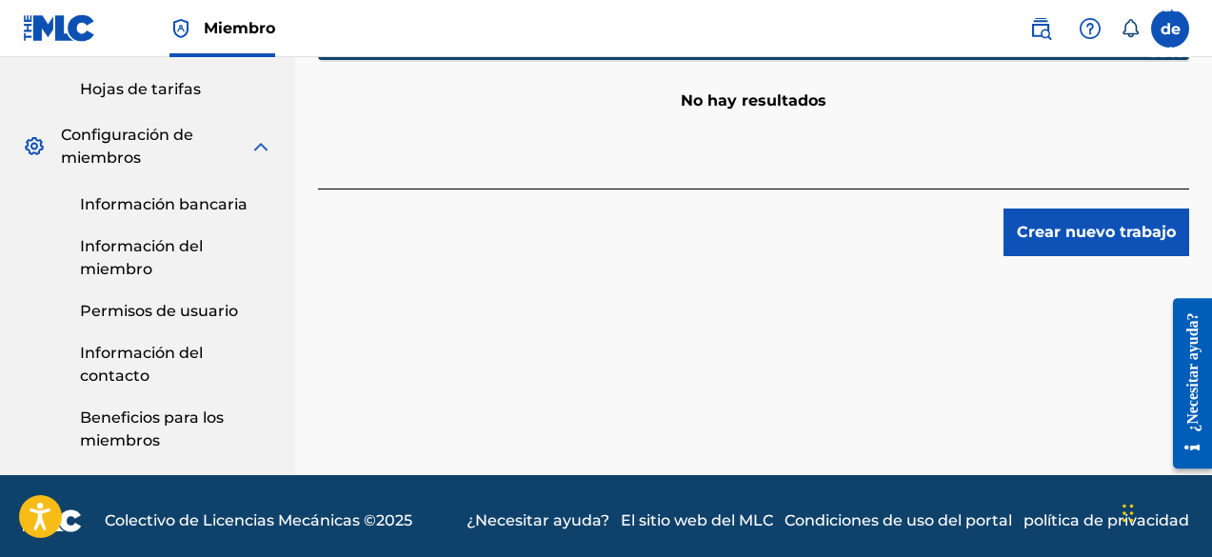
scroll to position [901, 0]
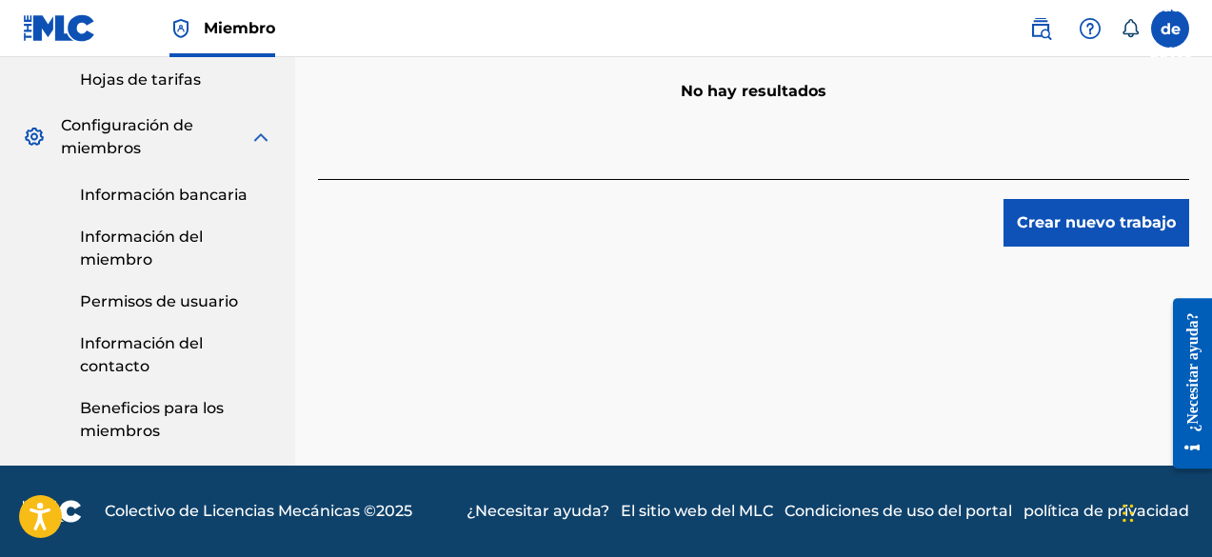
click at [1067, 231] on font "Crear nuevo trabajo" at bounding box center [1096, 222] width 159 height 18
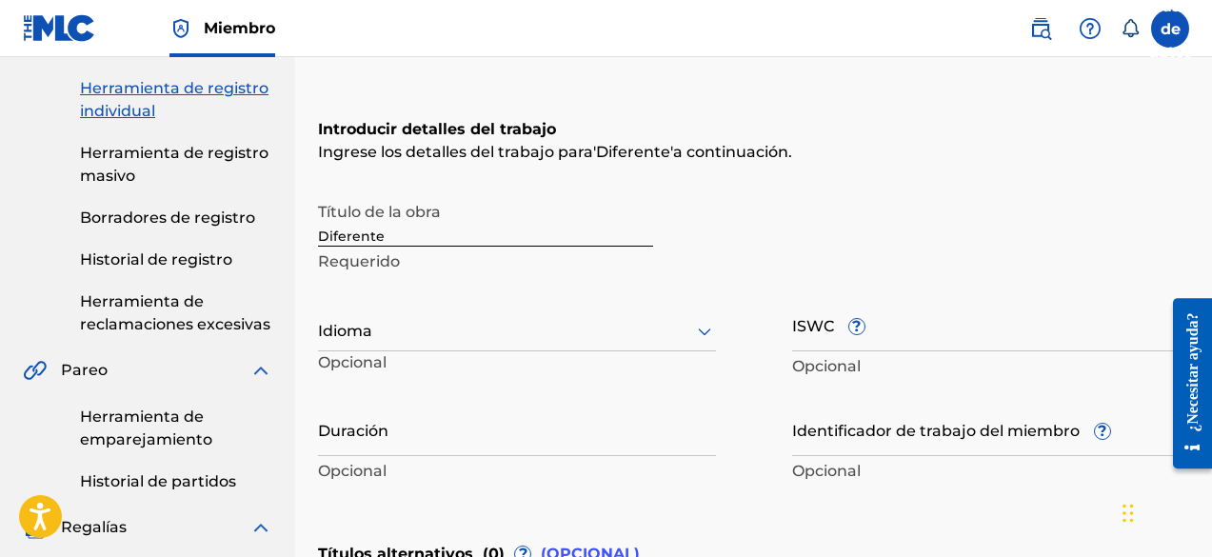
scroll to position [234, 0]
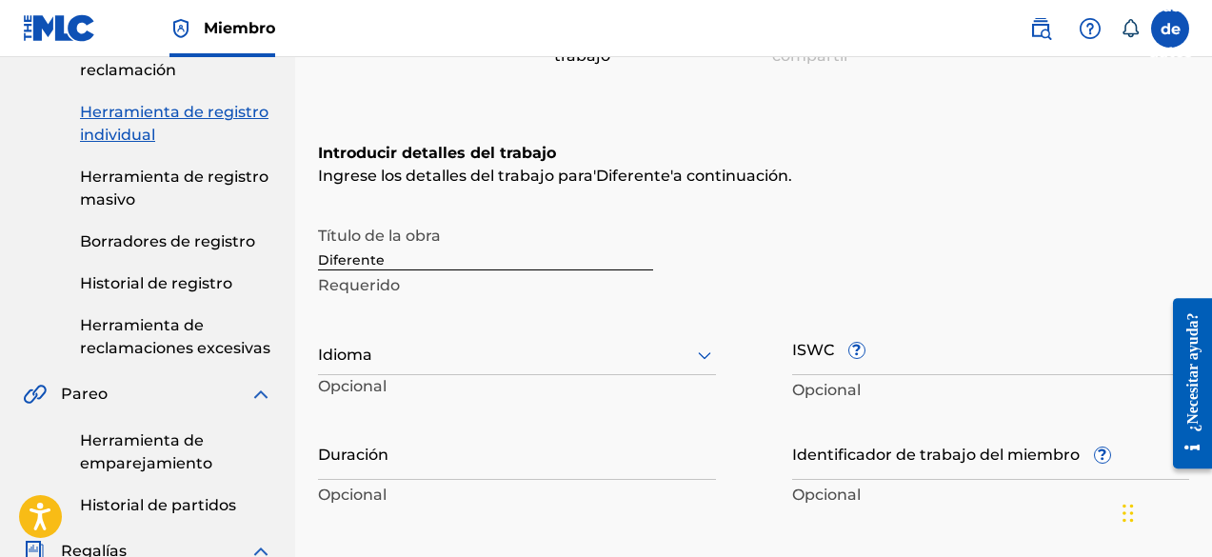
click at [401, 359] on div at bounding box center [517, 355] width 398 height 24
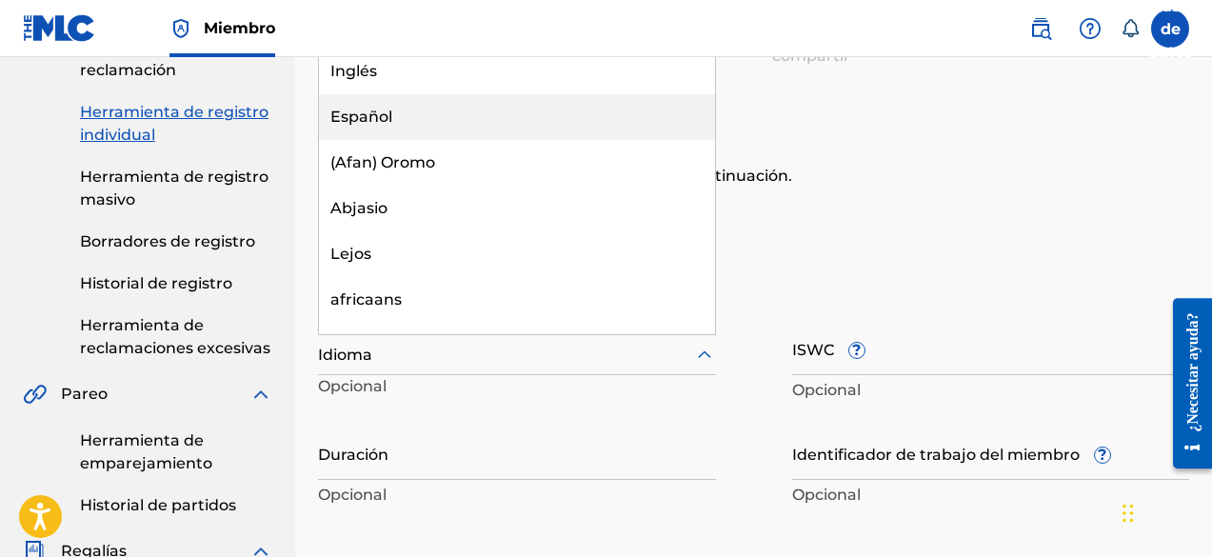
click at [390, 121] on font "Español" at bounding box center [361, 117] width 62 height 18
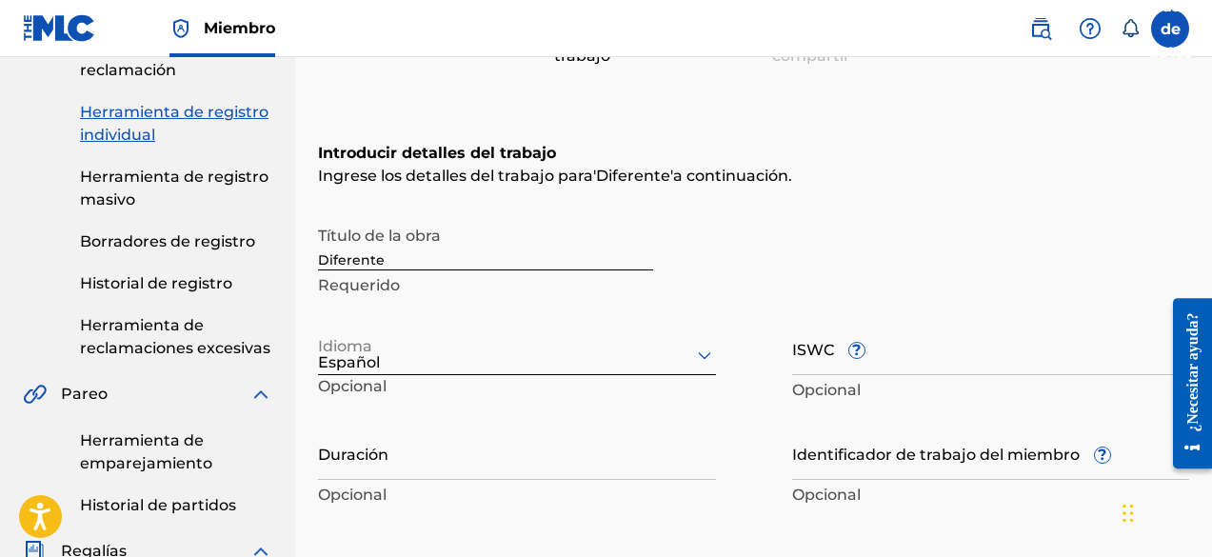
click at [389, 470] on input "Duración" at bounding box center [517, 453] width 398 height 54
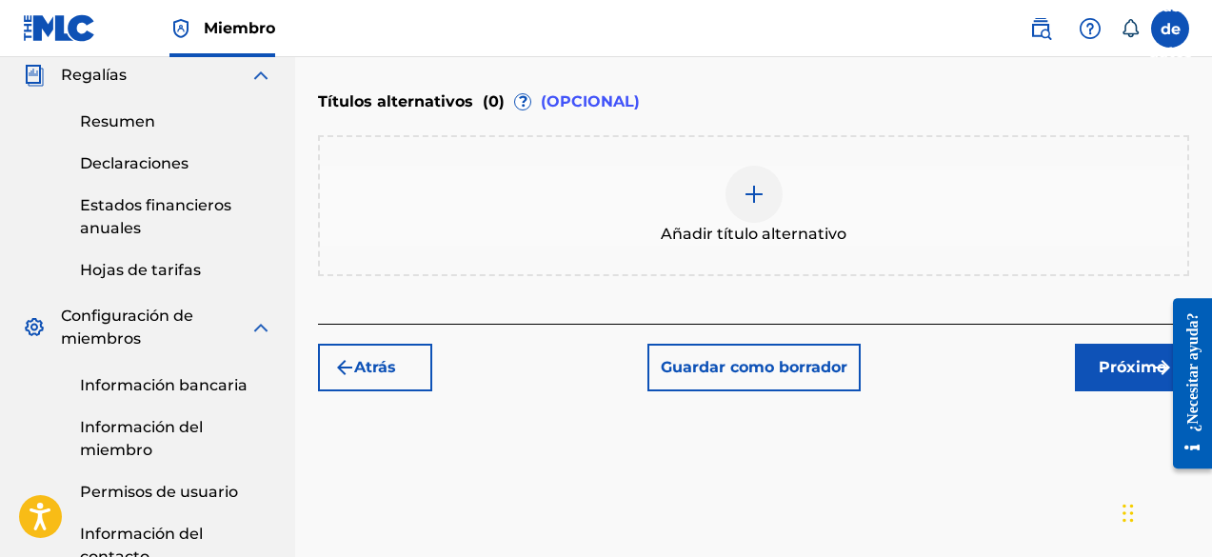
type input "03:33"
click at [1097, 367] on button "Próximo" at bounding box center [1132, 368] width 114 height 48
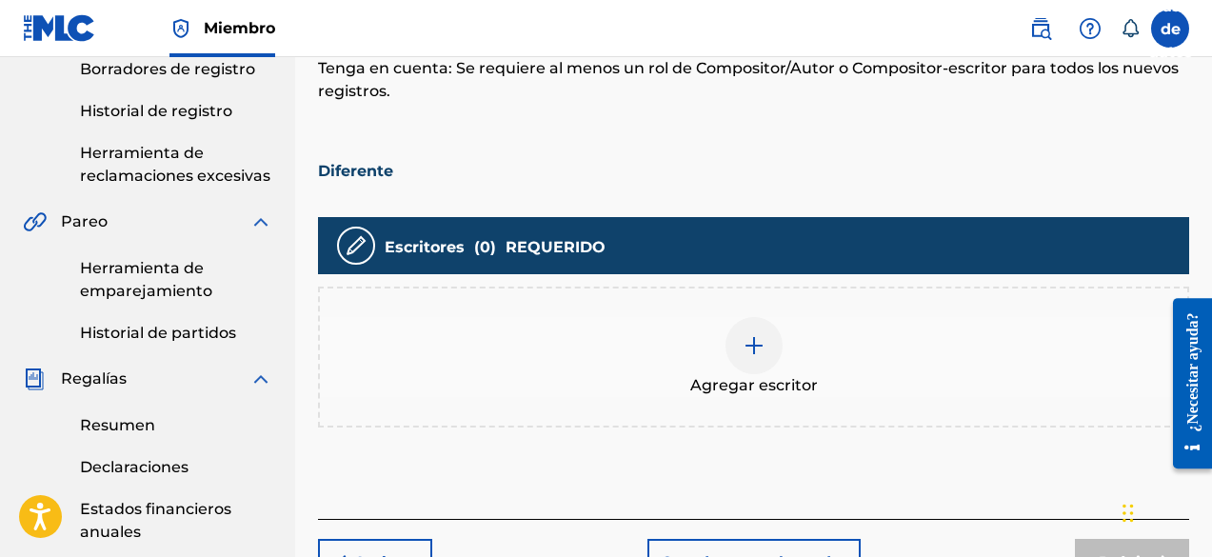
scroll to position [467, 0]
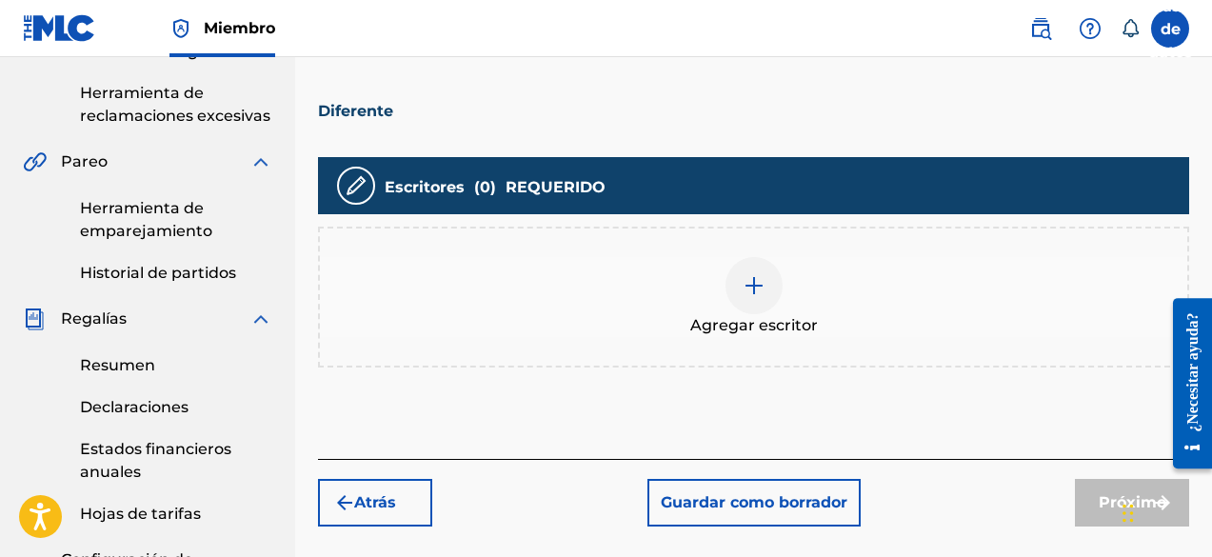
click at [750, 290] on img at bounding box center [754, 285] width 23 height 23
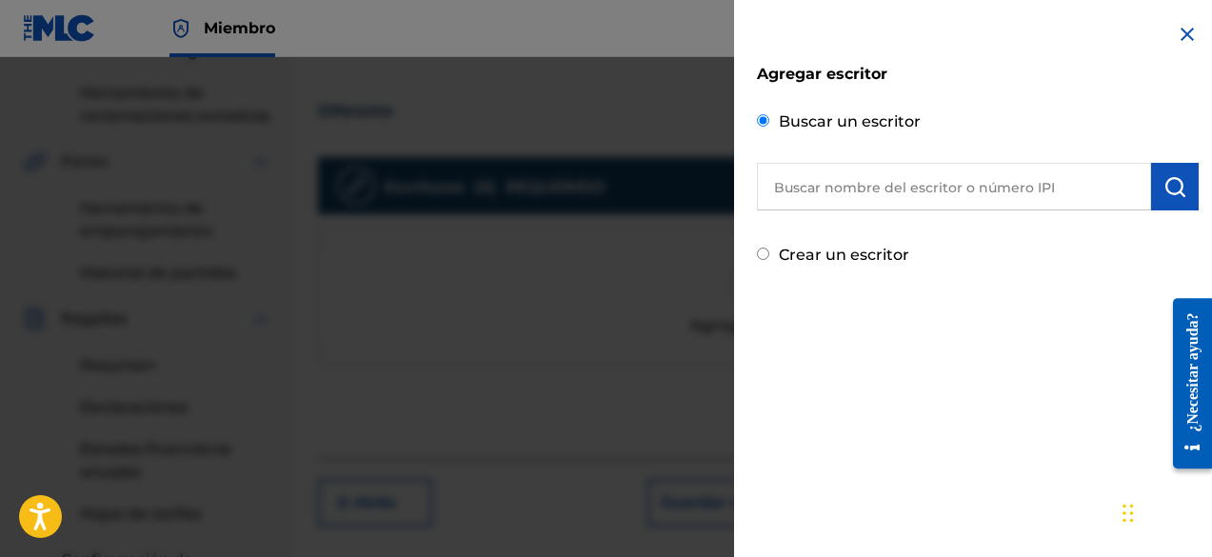
click at [876, 192] on input "text" at bounding box center [954, 187] width 394 height 48
paste input "[PERSON_NAME]"
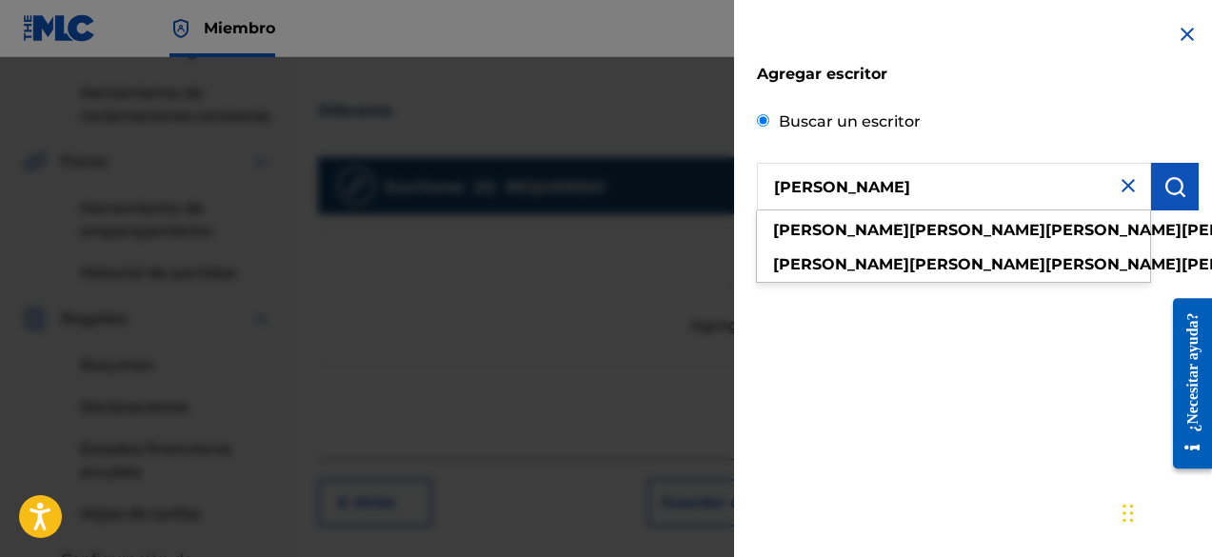
type input "[PERSON_NAME]"
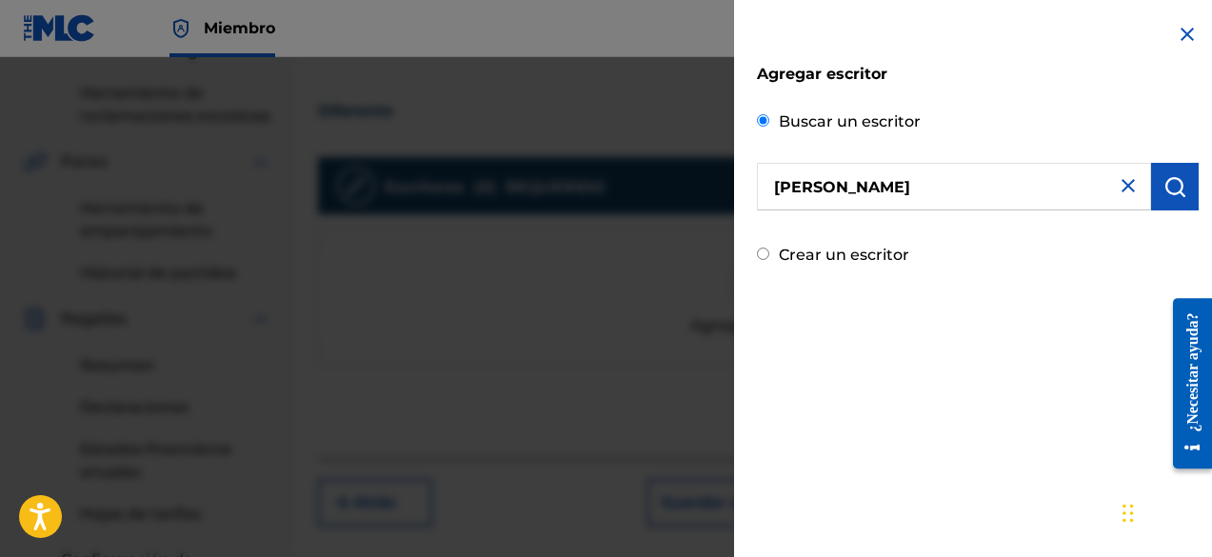
click at [1153, 194] on button "submit" at bounding box center [1175, 187] width 48 height 48
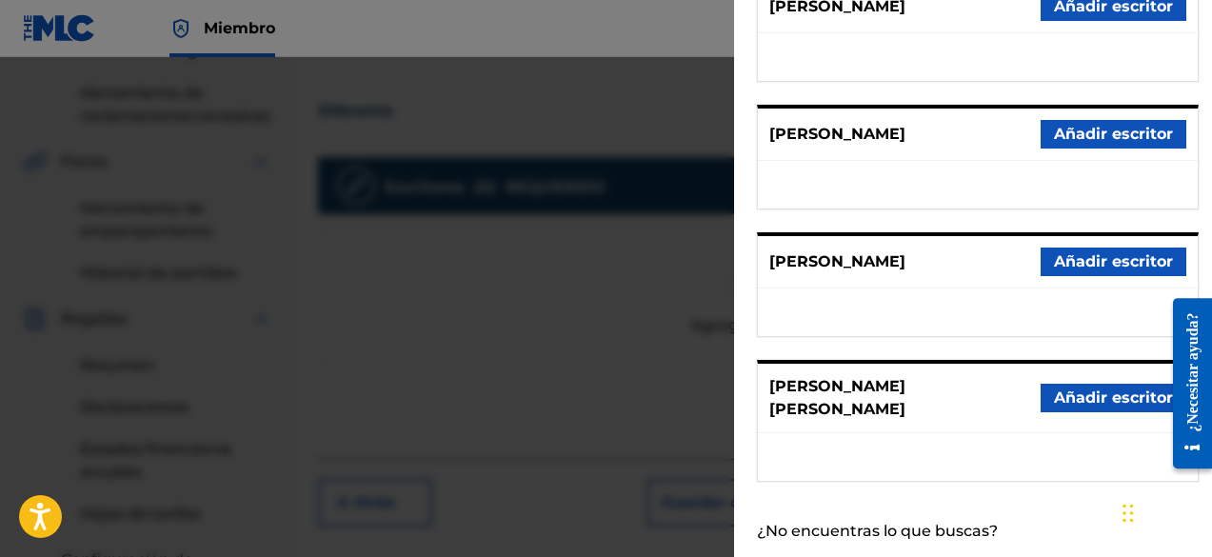
scroll to position [450, 0]
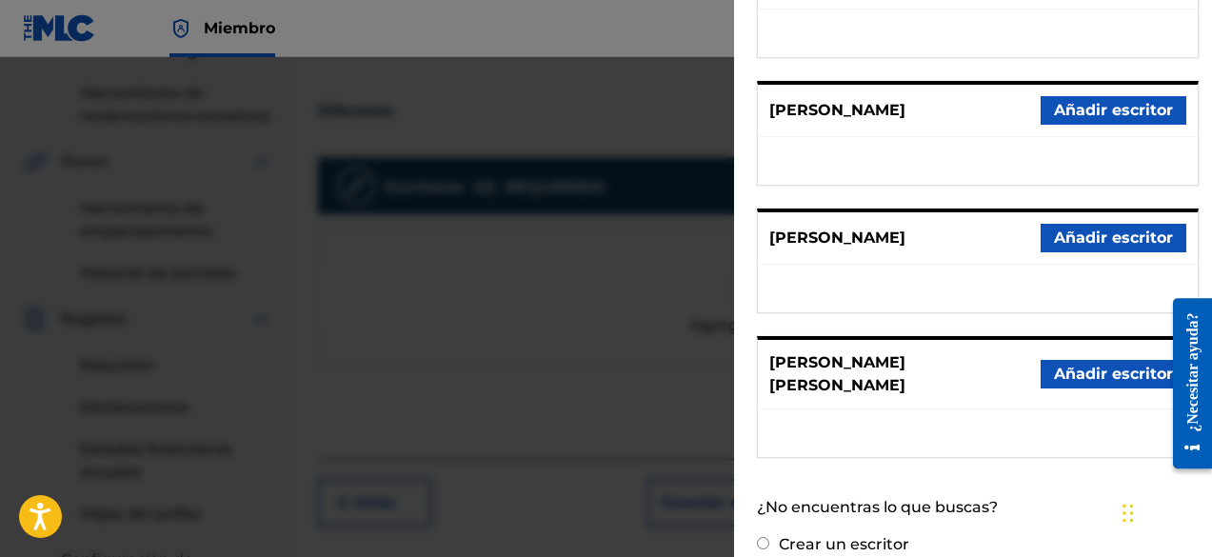
click at [1091, 229] on font "Añadir escritor" at bounding box center [1113, 238] width 119 height 18
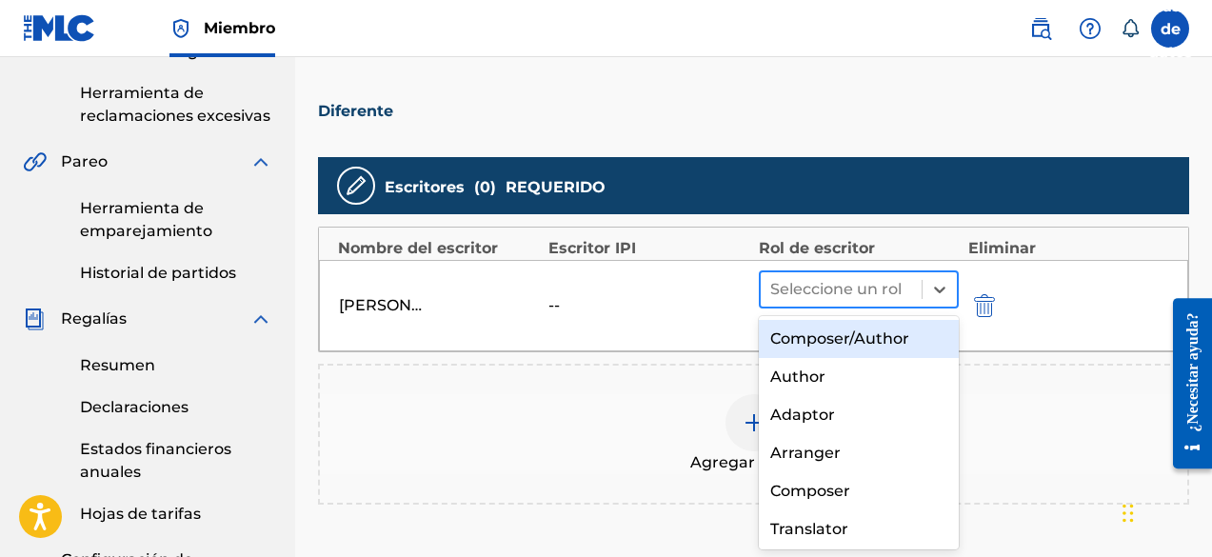
click at [821, 290] on div at bounding box center [841, 289] width 142 height 27
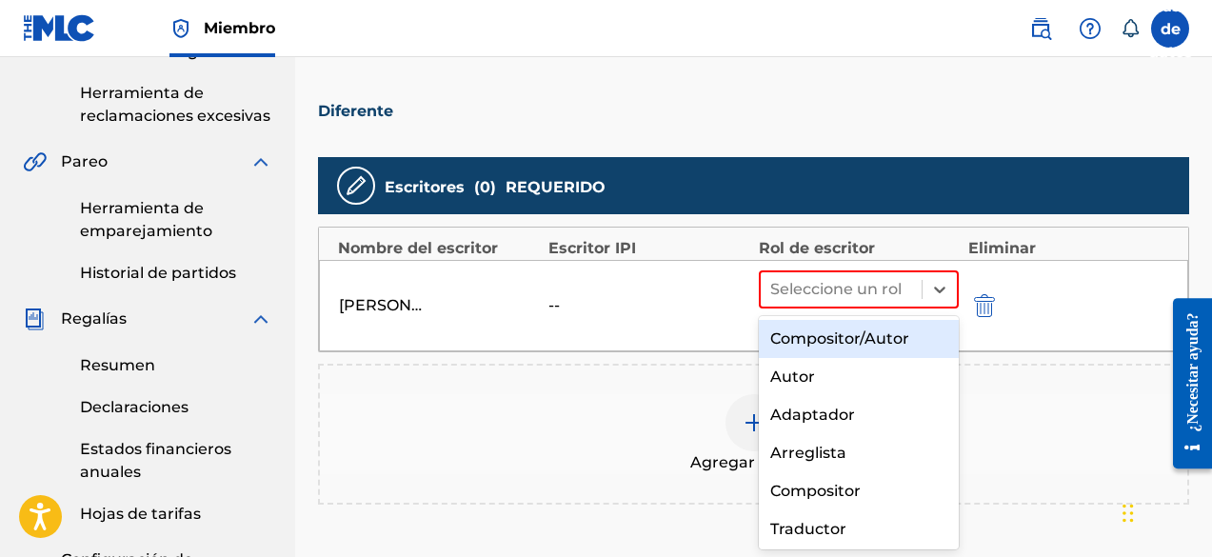
click at [847, 332] on font "Compositor/Autor" at bounding box center [839, 339] width 139 height 18
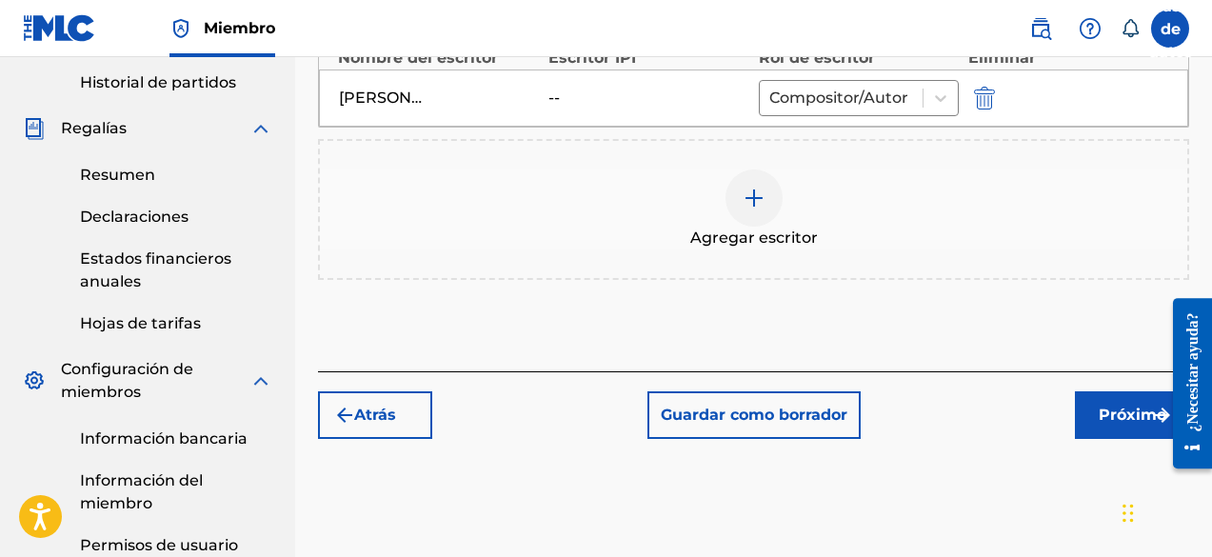
click at [1084, 412] on button "Próximo" at bounding box center [1132, 415] width 114 height 48
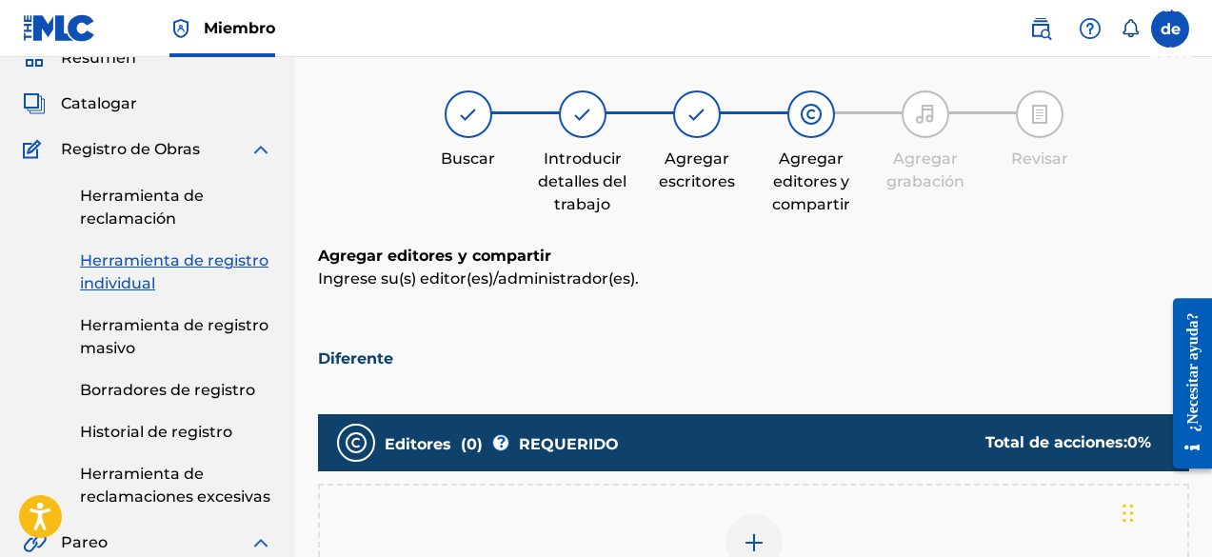
scroll to position [467, 0]
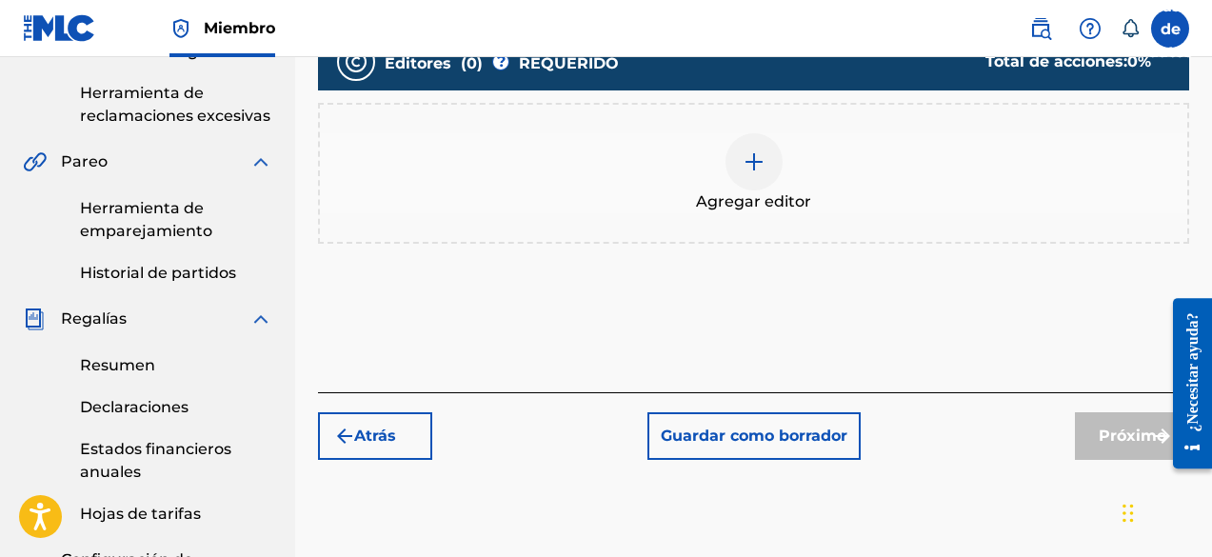
click at [745, 150] on img at bounding box center [754, 161] width 23 height 23
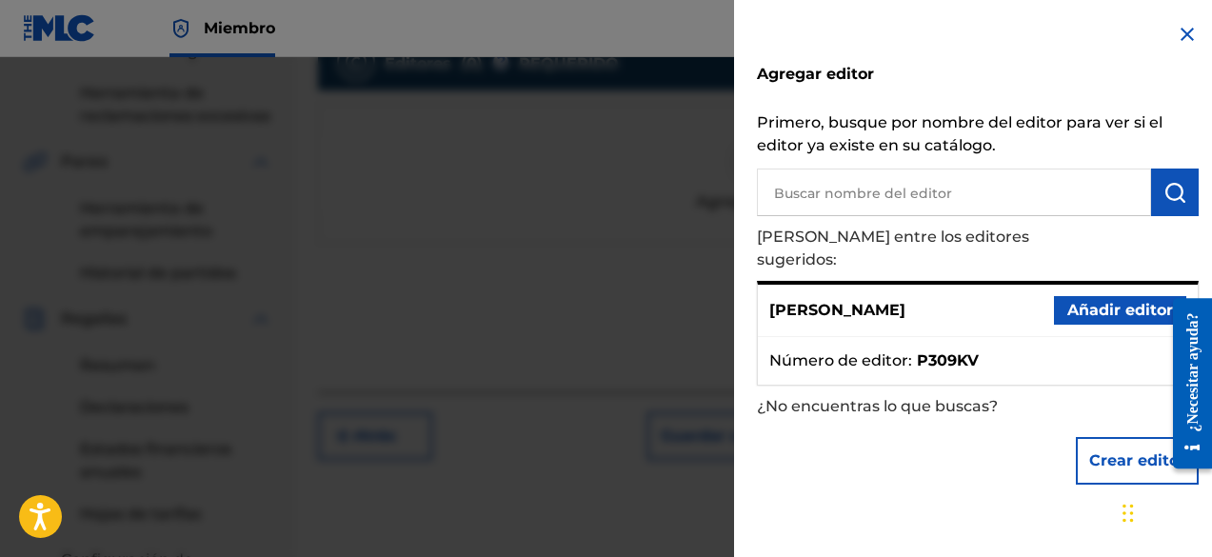
click at [1072, 301] on font "Añadir editor" at bounding box center [1121, 310] width 106 height 18
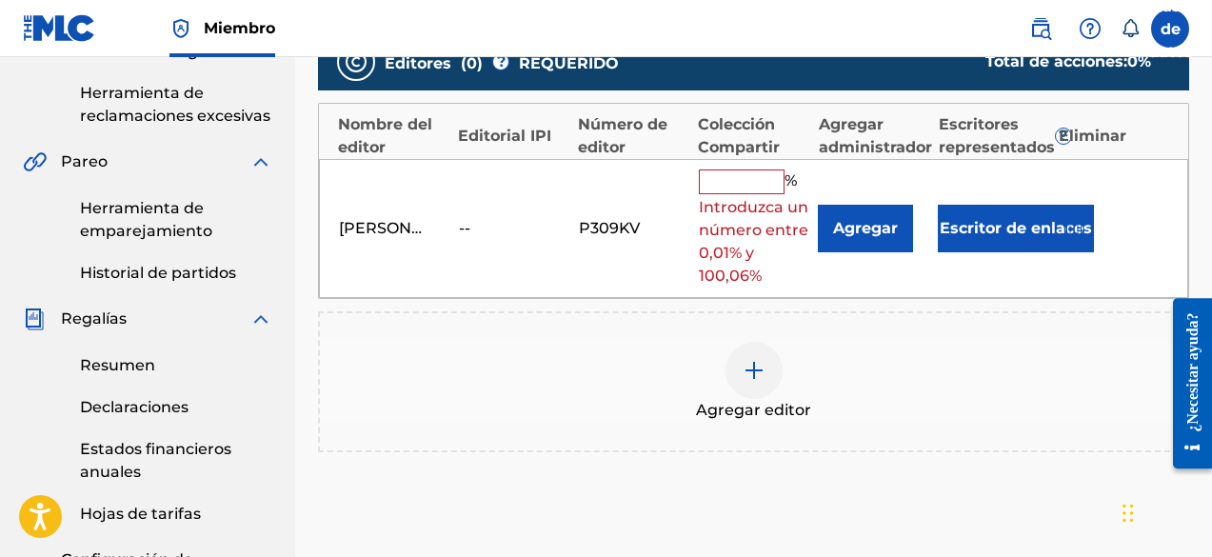
click at [741, 197] on span "Introduzca un número entre 0,01% y 100,06%" at bounding box center [754, 241] width 110 height 91
click at [734, 187] on input "text" at bounding box center [742, 182] width 86 height 25
type input "100"
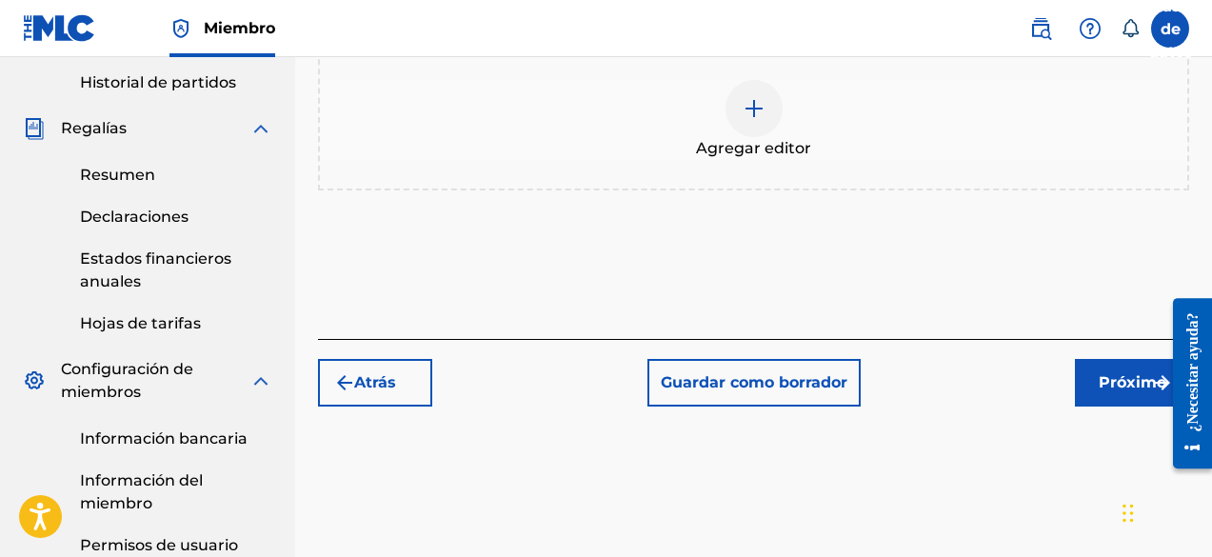
click at [1093, 392] on button "Próximo" at bounding box center [1132, 383] width 114 height 48
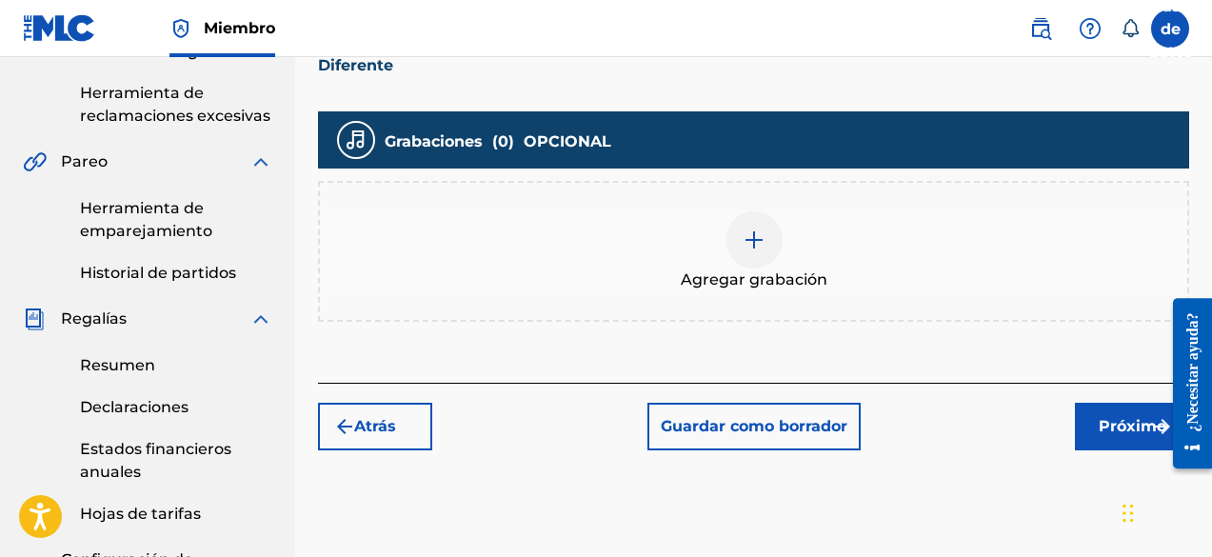
click at [816, 262] on div "Agregar grabación" at bounding box center [754, 251] width 868 height 80
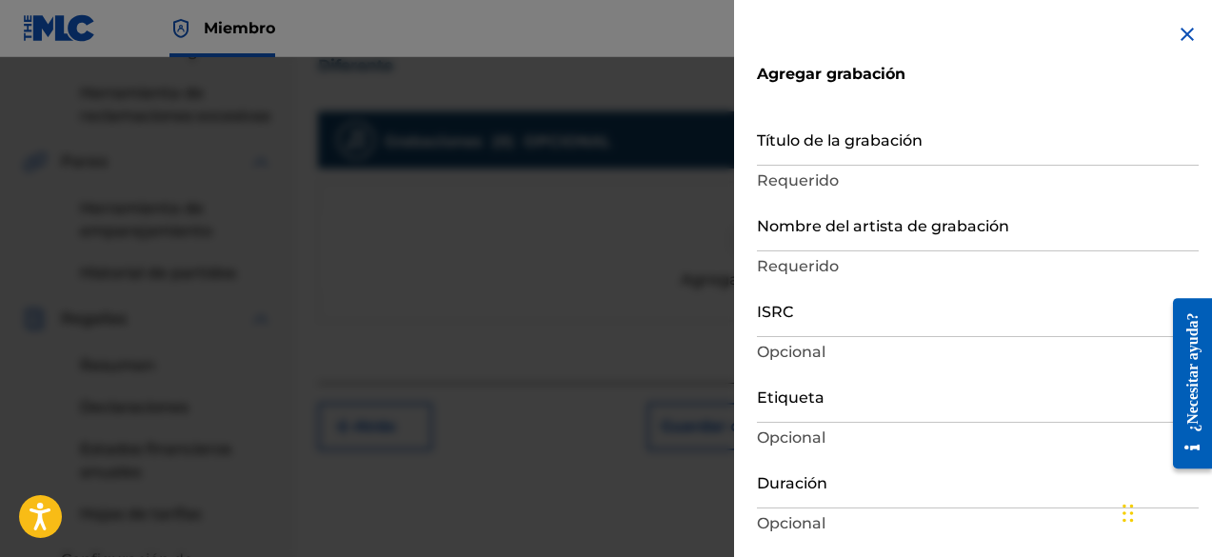
click at [844, 144] on input "Título de la grabación" at bounding box center [978, 138] width 442 height 54
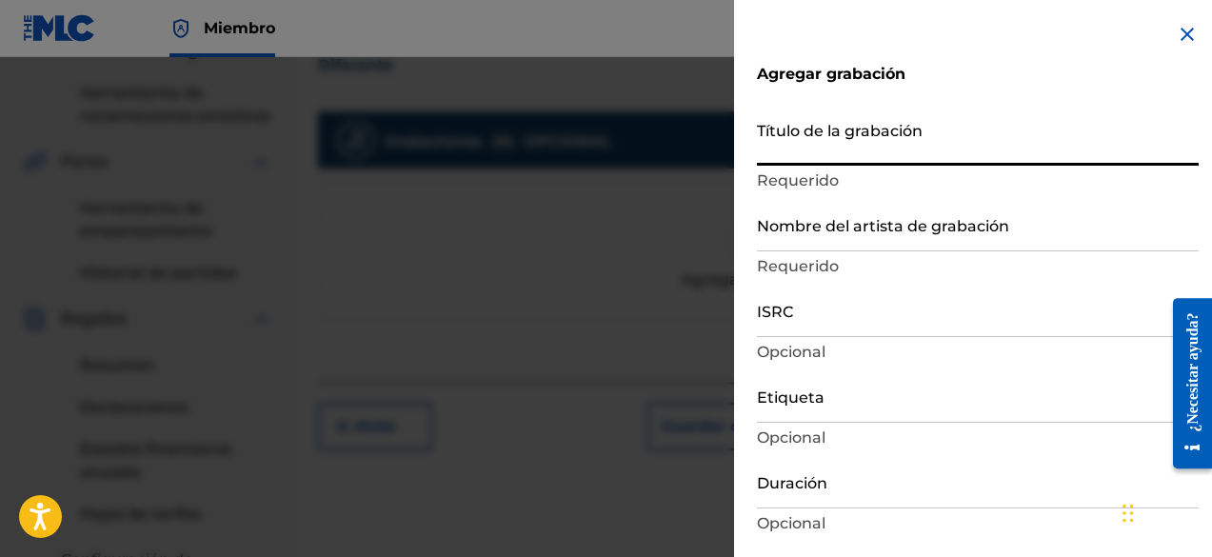
paste input "Diferente"
type input "Diferente"
type input "Add Recording"
type input "Diferente"
click at [851, 242] on input "Nombre del artista de grabación" at bounding box center [978, 224] width 442 height 54
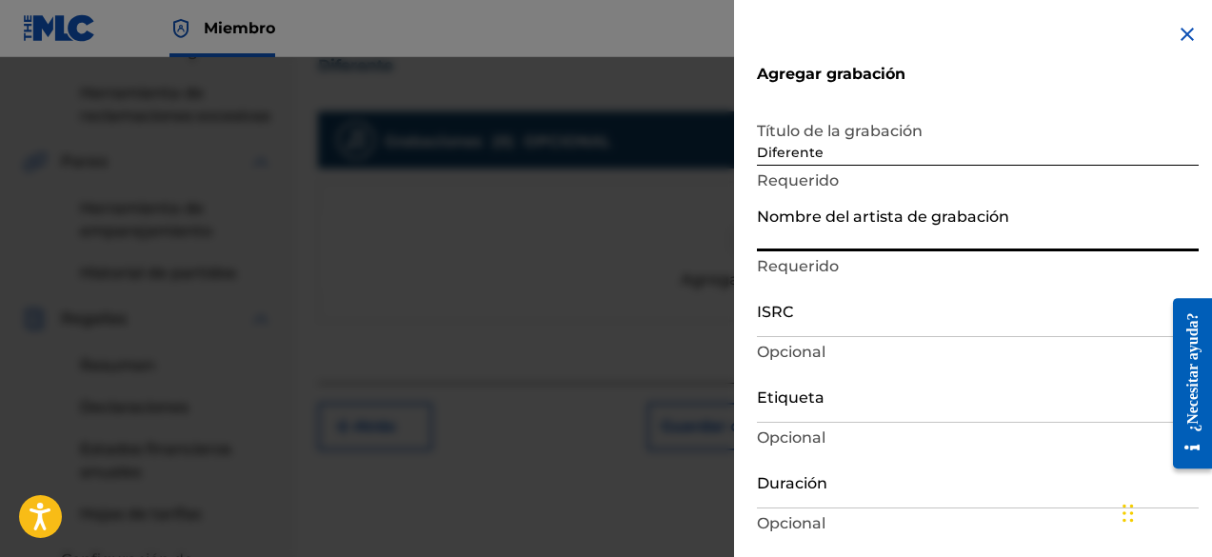
type input "[PERSON_NAME] Produce"
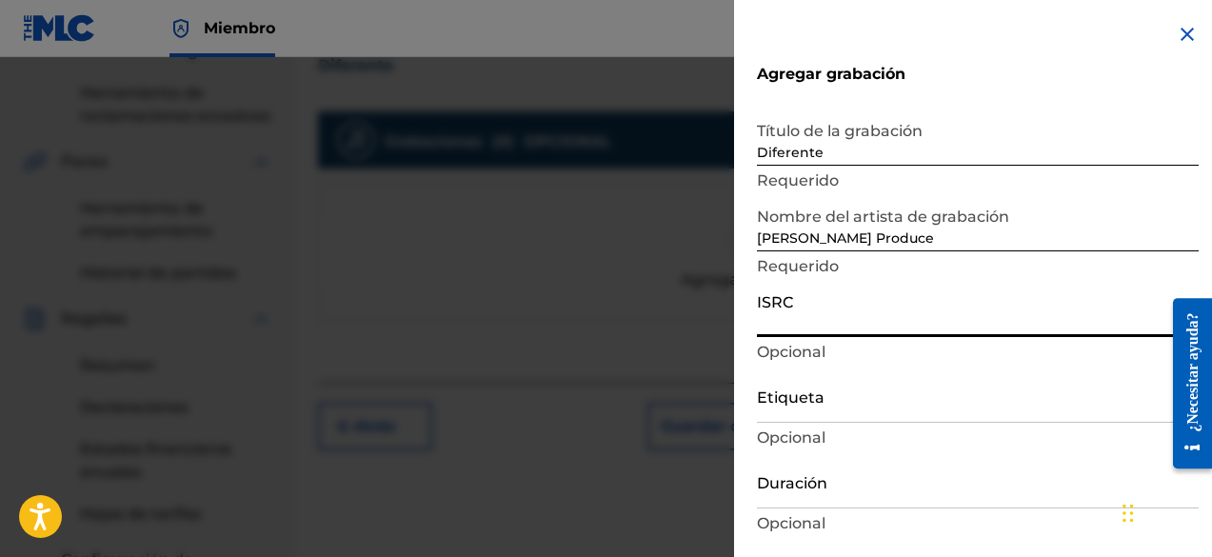
click at [765, 329] on input "ISRC" at bounding box center [978, 310] width 442 height 54
paste input "QZTPX2228751"
type input "QZTPX2228751"
click at [835, 392] on input "Etiqueta" at bounding box center [978, 396] width 442 height 54
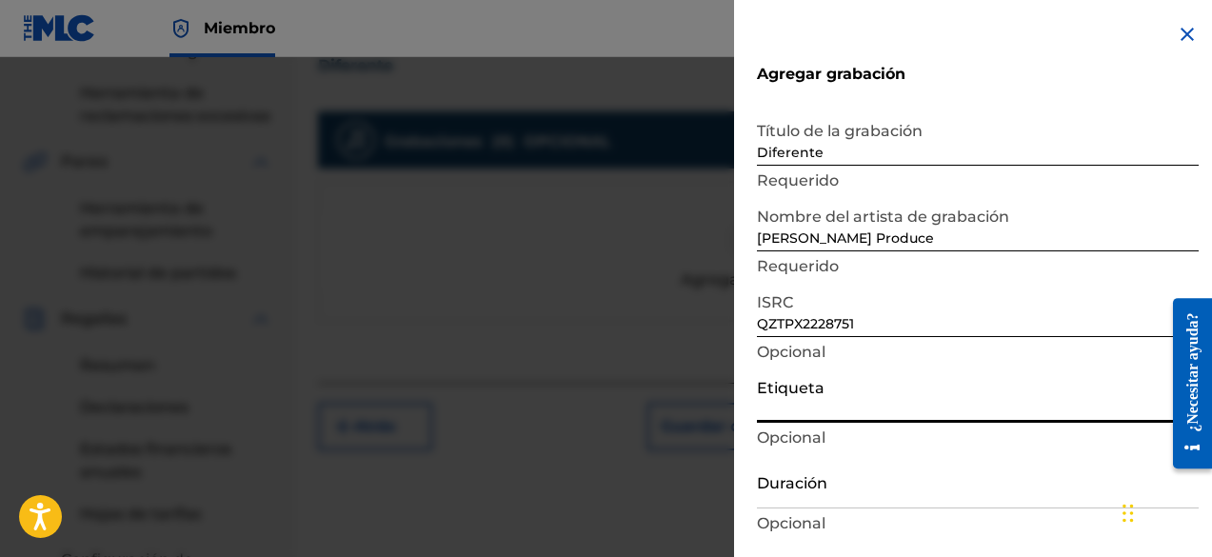
type input "DFO Records"
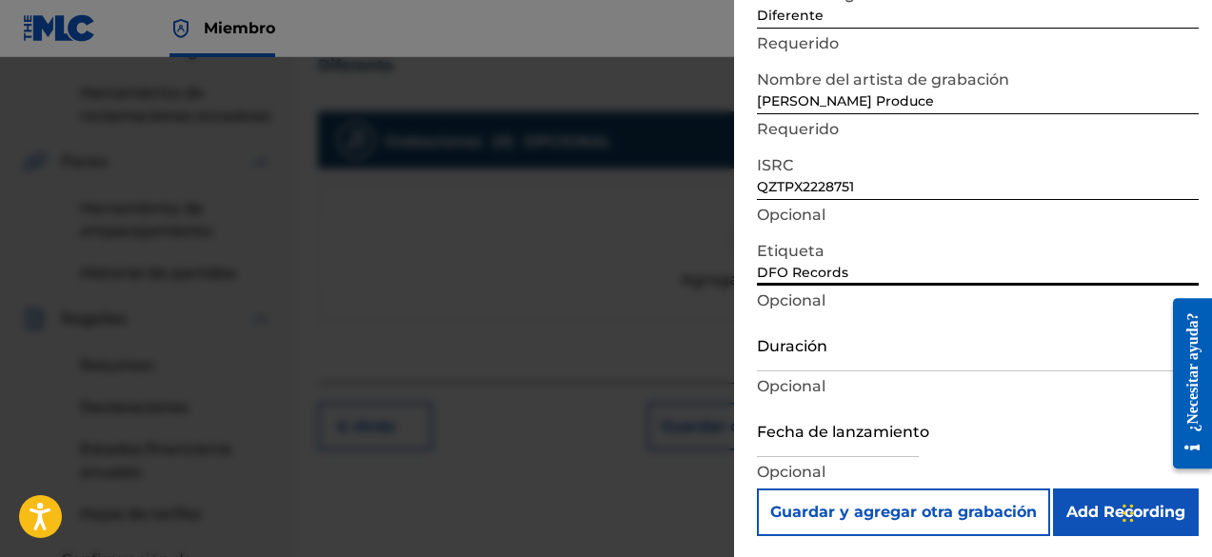
scroll to position [139, 0]
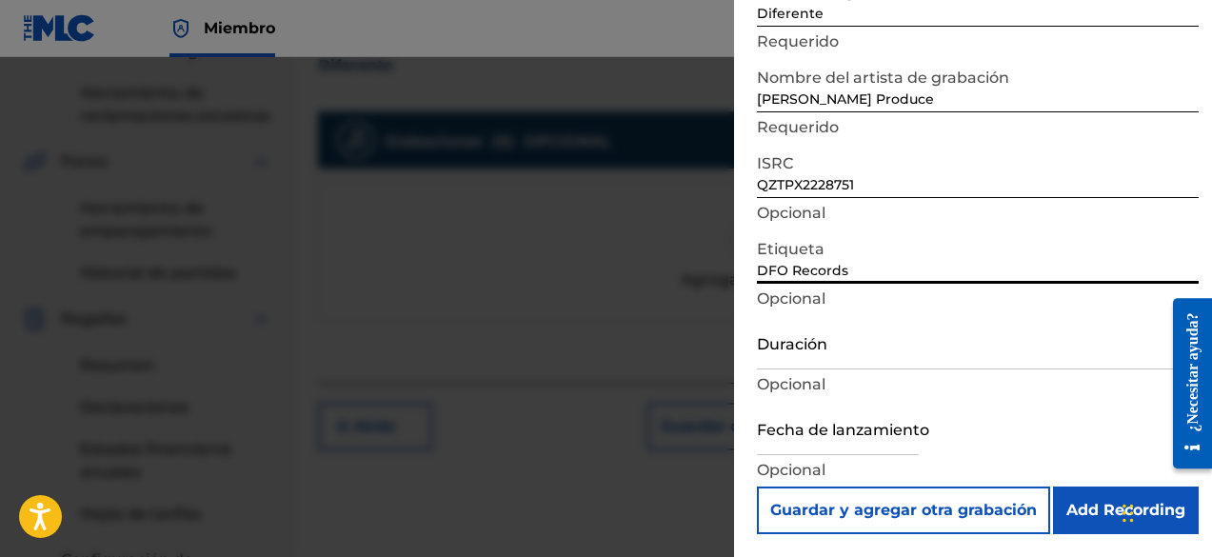
click at [802, 350] on input "Duración" at bounding box center [978, 342] width 442 height 54
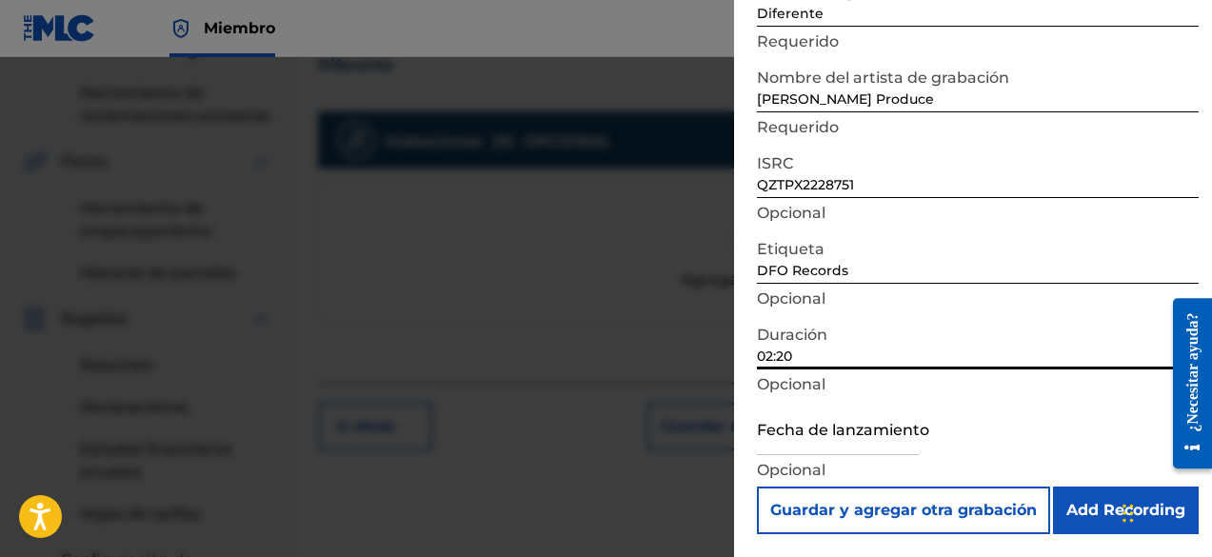
click at [806, 359] on input "02:20" at bounding box center [978, 342] width 442 height 54
click at [774, 355] on input "02:33" at bounding box center [978, 342] width 442 height 54
type input "03:33"
click at [867, 432] on input "text" at bounding box center [838, 428] width 162 height 54
select select "8"
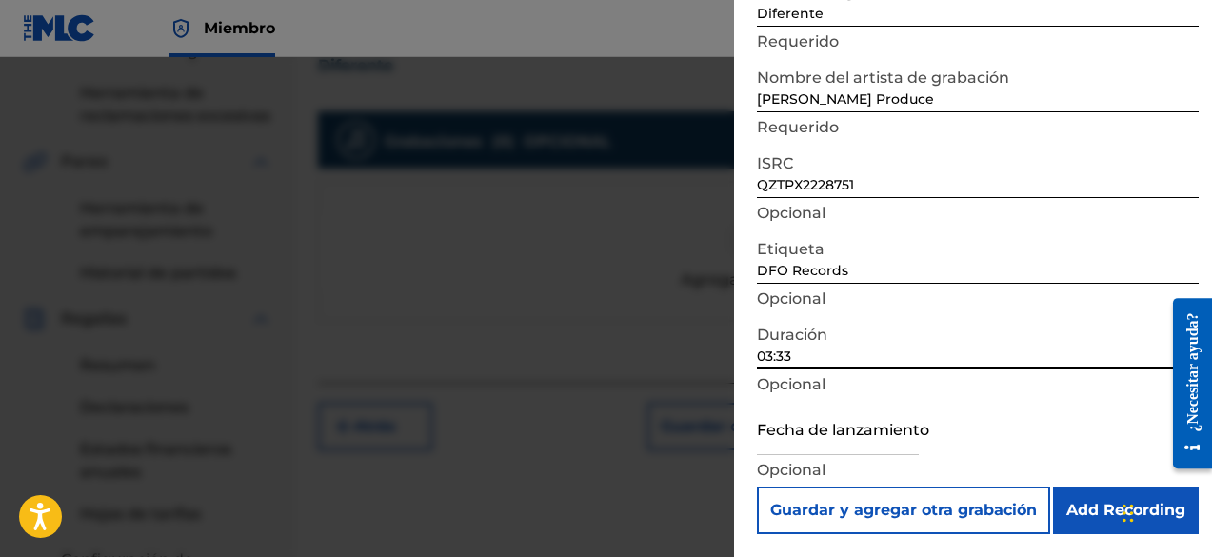
select select "2025"
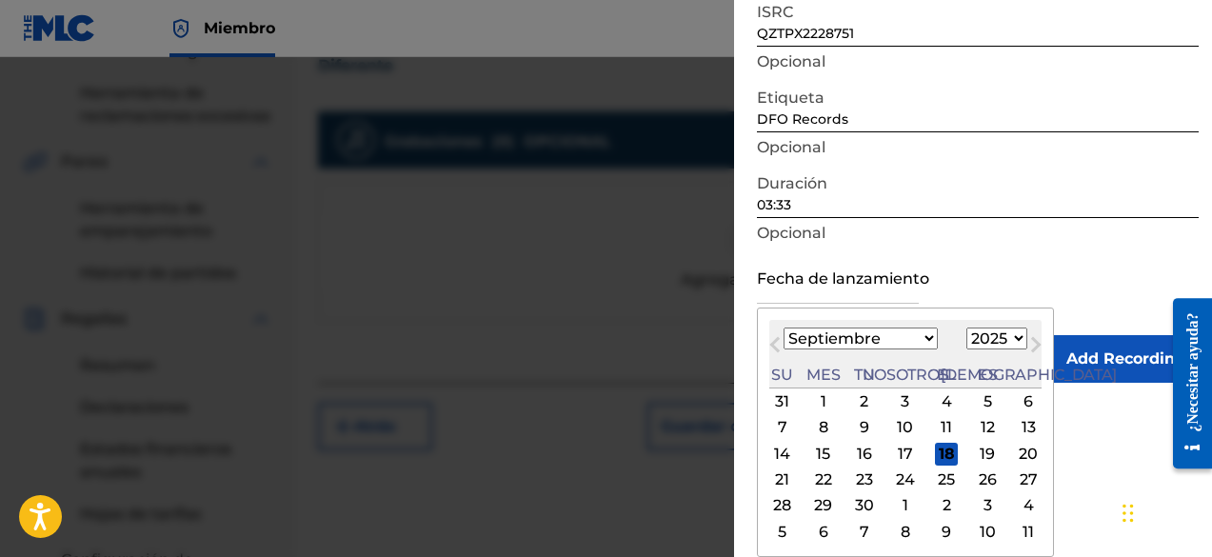
scroll to position [562, 0]
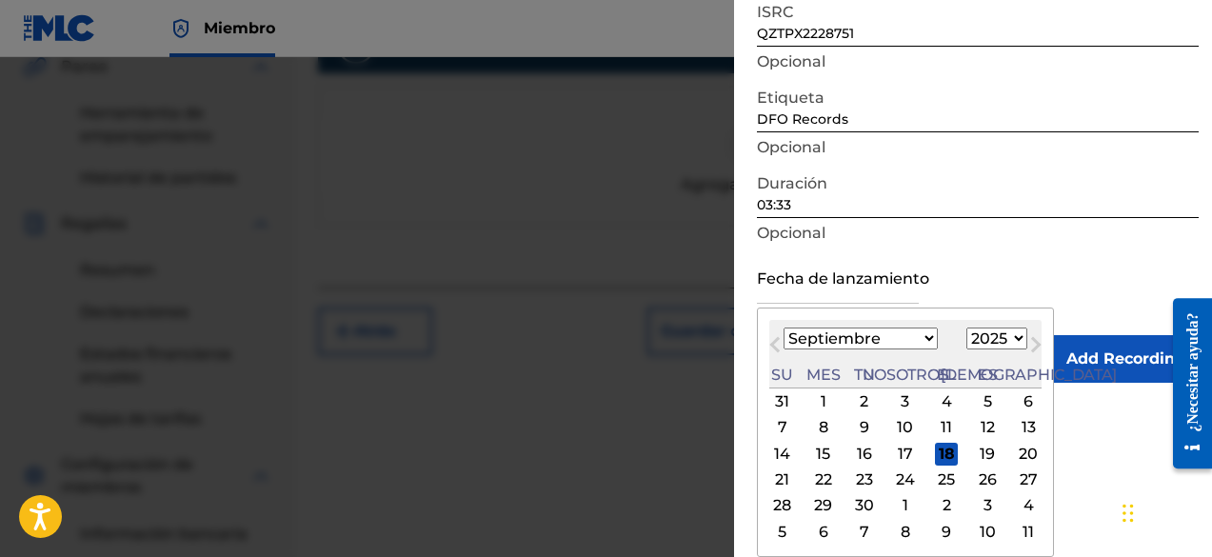
click at [832, 328] on select "Enero Febrero Marzo Abril Puede Junio [PERSON_NAME] Septiembre Octubre Noviembr…" at bounding box center [861, 339] width 154 height 22
select select "3"
click at [784, 328] on select "Enero Febrero Marzo Abril Puede Junio [PERSON_NAME] Septiembre Octubre Noviembr…" at bounding box center [861, 339] width 154 height 22
click at [812, 450] on div "14" at bounding box center [823, 454] width 23 height 23
type input "[DATE]"
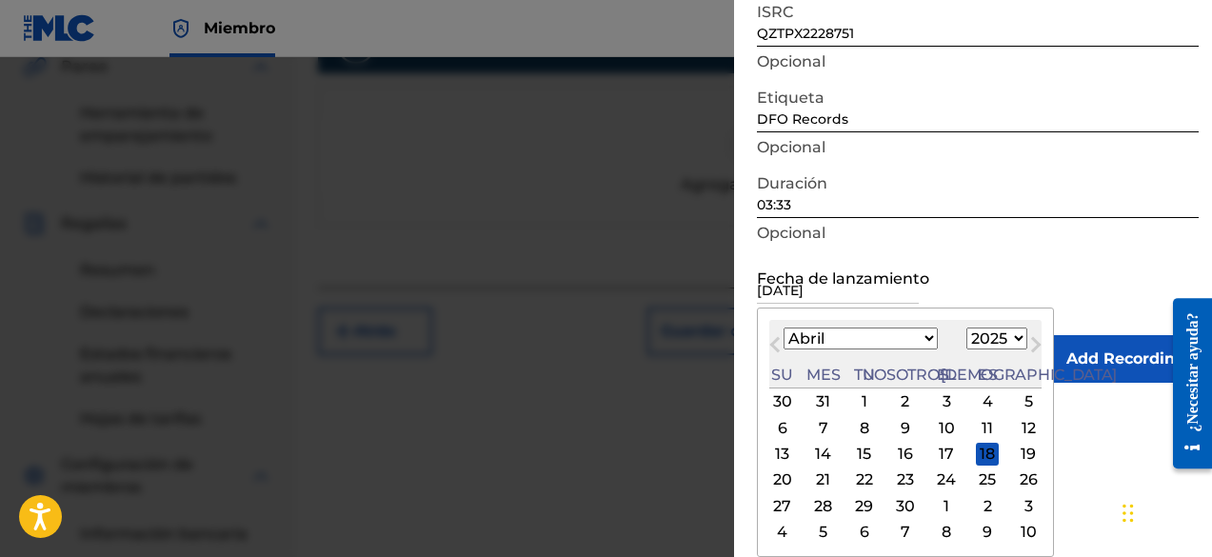
scroll to position [139, 0]
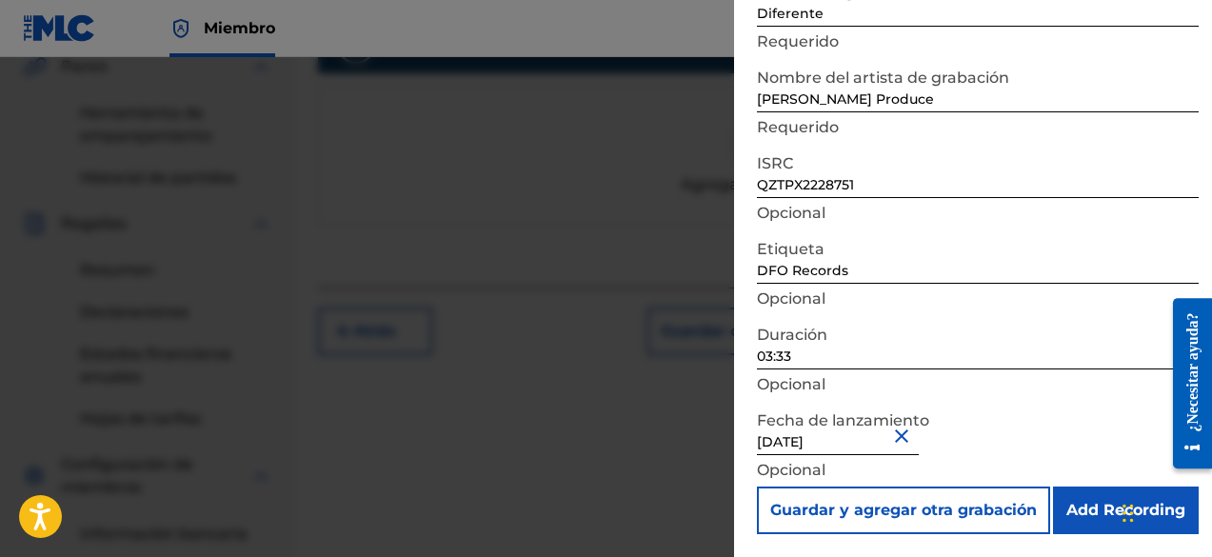
click at [1094, 503] on input "Add Recording" at bounding box center [1126, 511] width 146 height 48
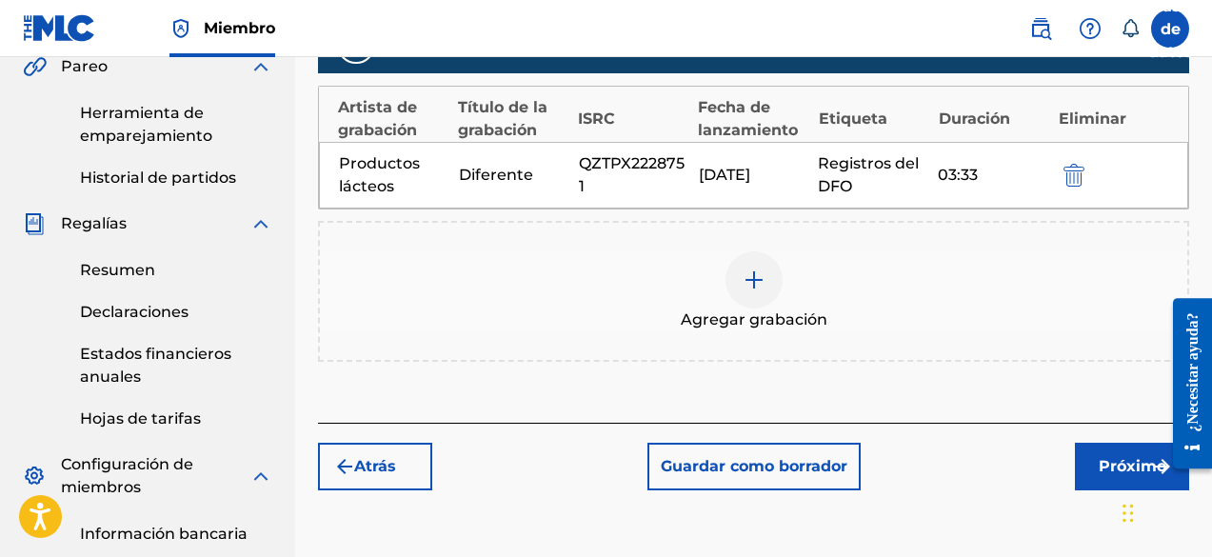
click at [1094, 464] on button "Próximo" at bounding box center [1132, 467] width 114 height 48
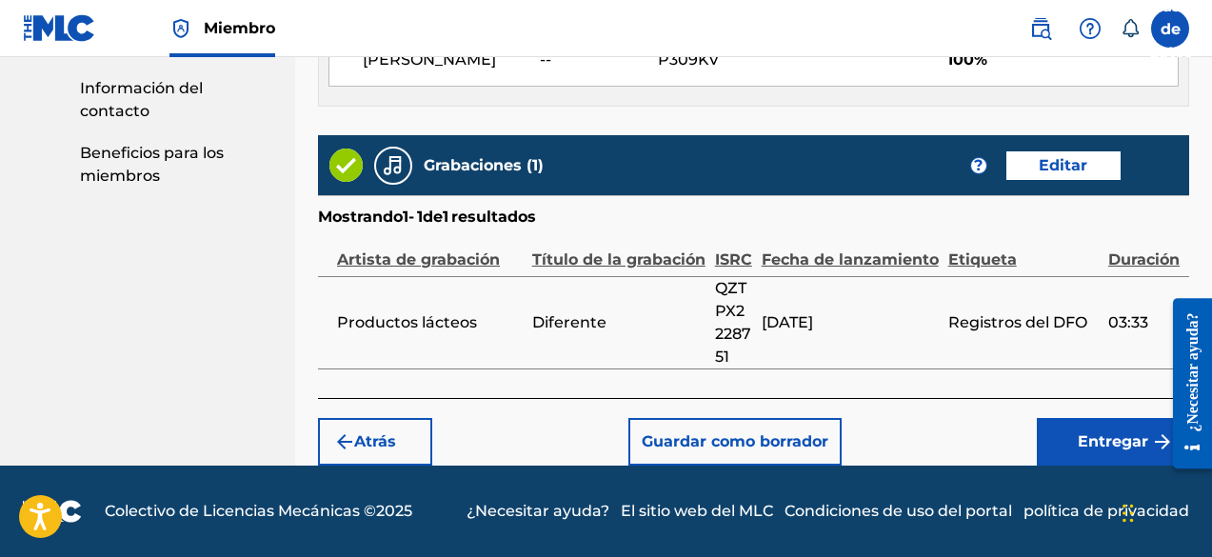
scroll to position [1189, 0]
click at [1089, 448] on font "Entregar" at bounding box center [1113, 441] width 70 height 18
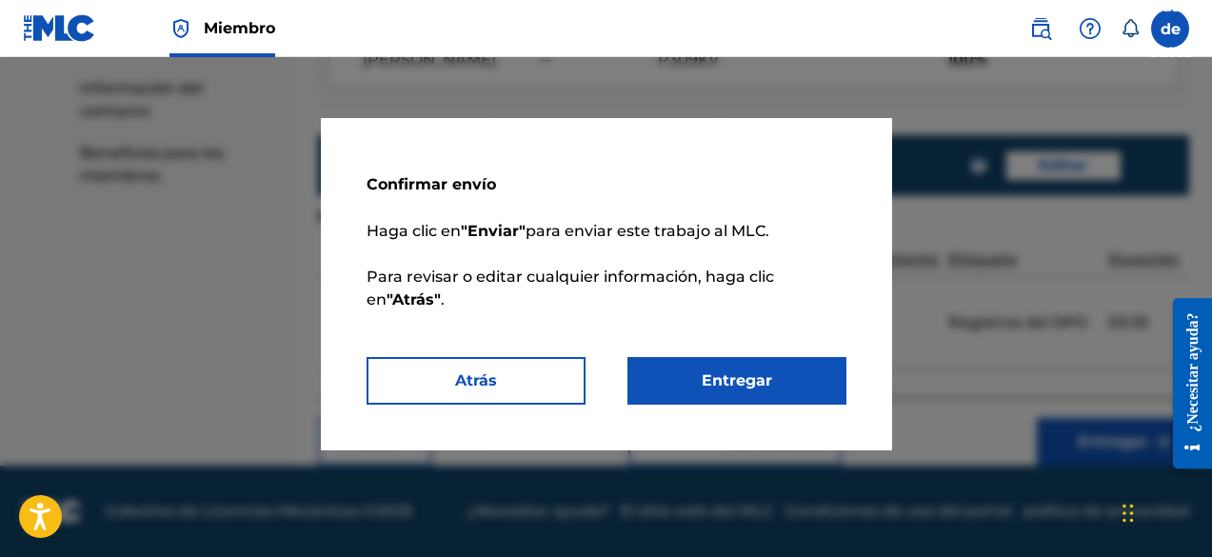
click at [709, 370] on font "Entregar" at bounding box center [737, 381] width 70 height 23
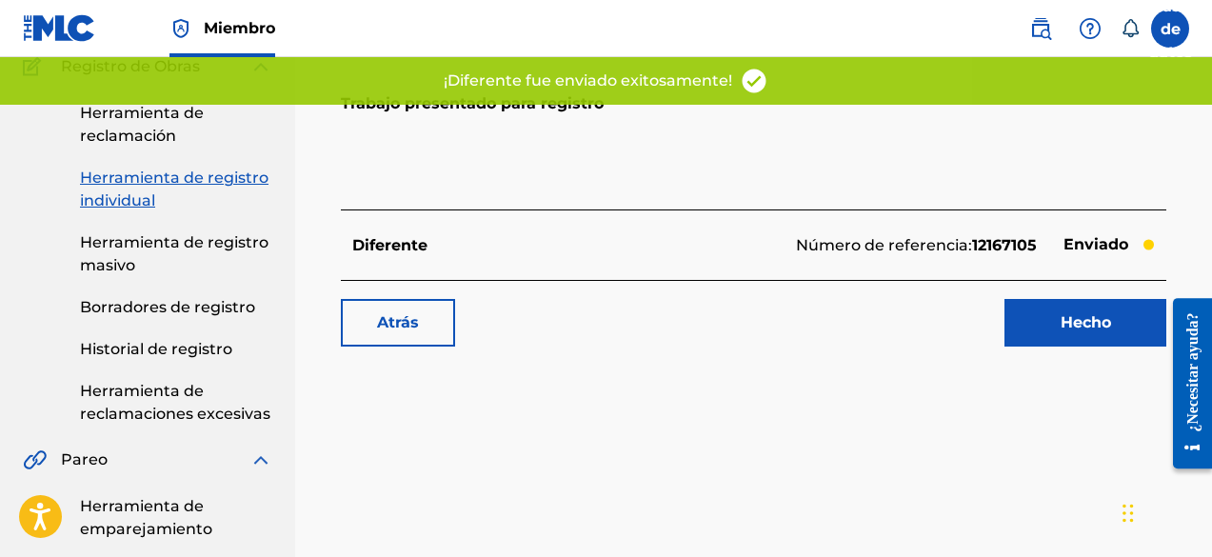
scroll to position [190, 0]
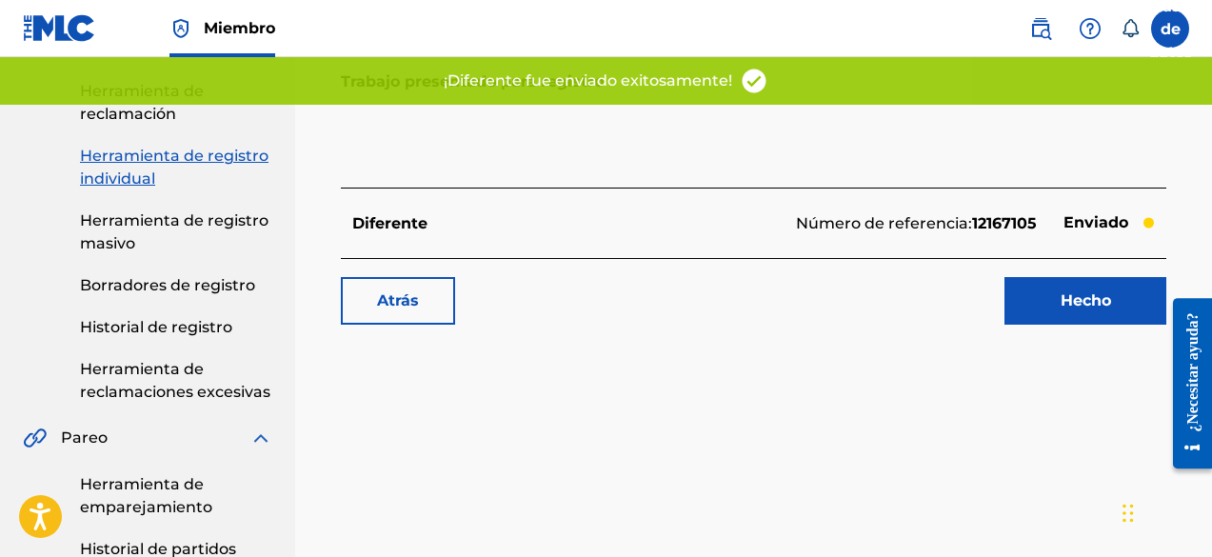
click at [1040, 310] on link "Hecho" at bounding box center [1086, 301] width 162 height 48
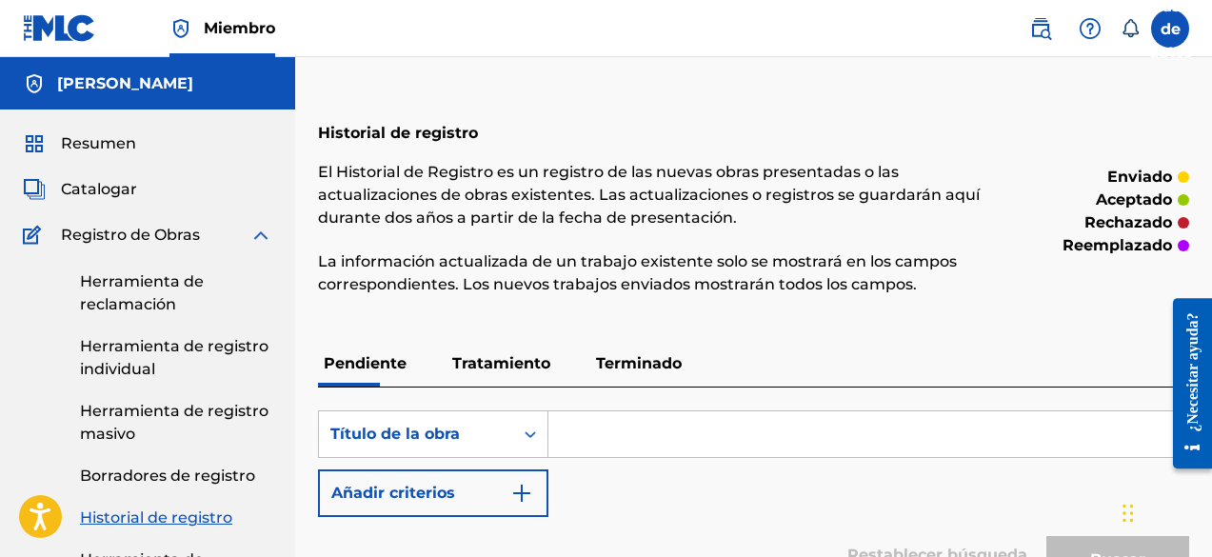
click at [141, 359] on link "Herramienta de registro individual" at bounding box center [176, 358] width 192 height 46
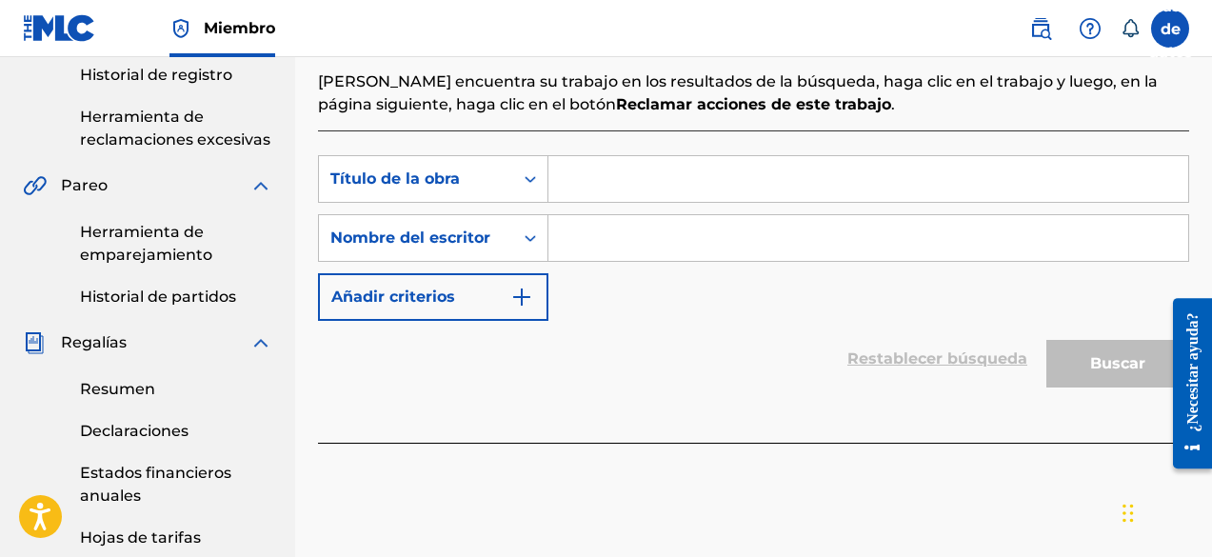
scroll to position [476, 0]
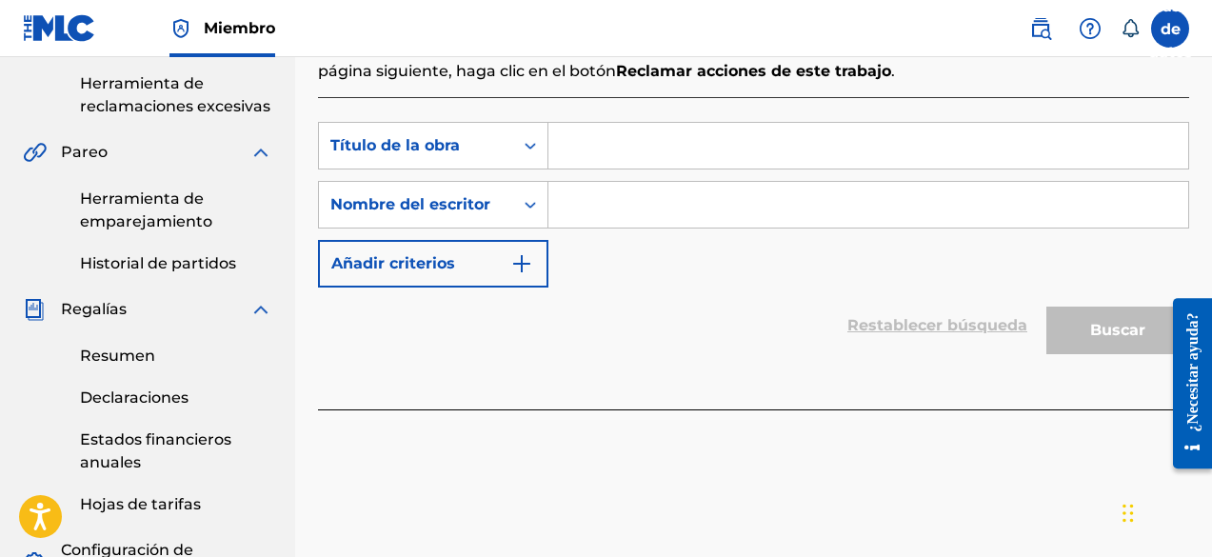
paste input "Doble Via"
type input "Doble Via"
click at [629, 199] on input "Formulario de búsqueda" at bounding box center [869, 205] width 640 height 46
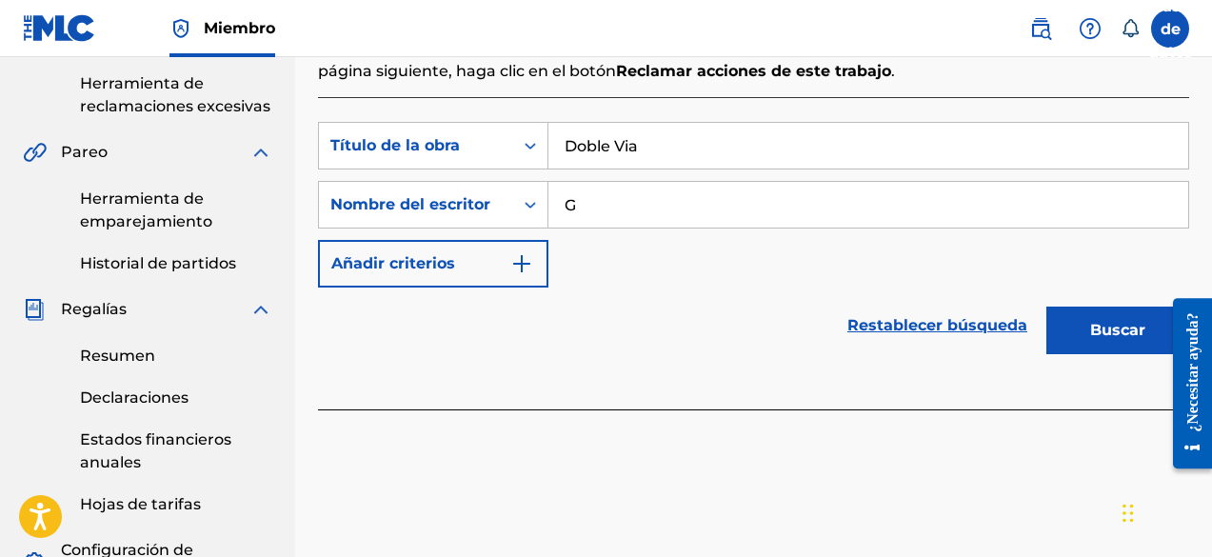
type input "G"
click at [1108, 333] on font "Buscar" at bounding box center [1118, 330] width 55 height 18
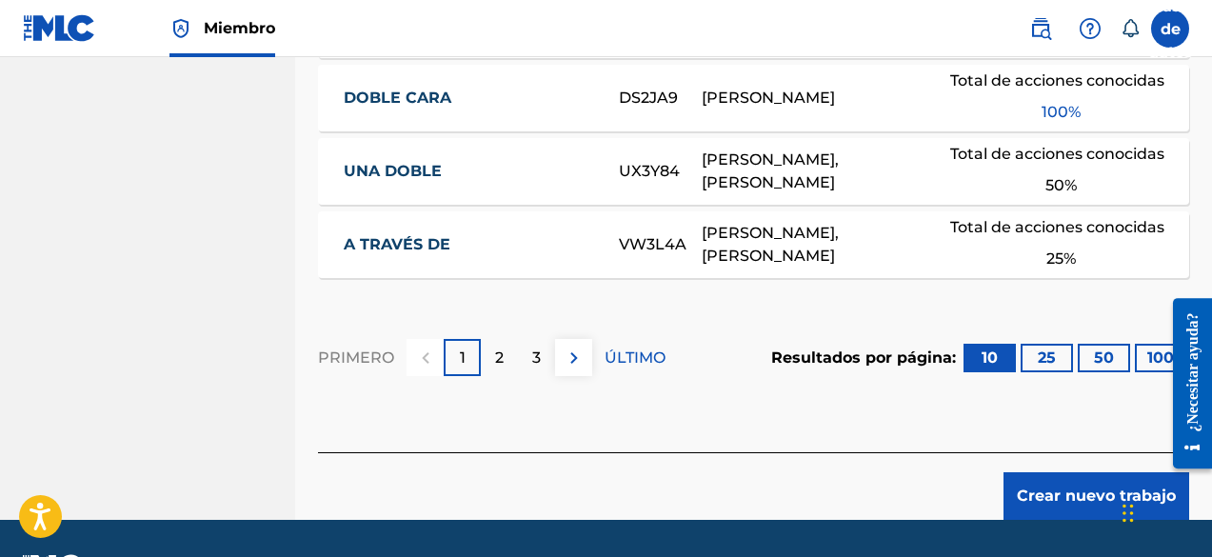
scroll to position [1511, 0]
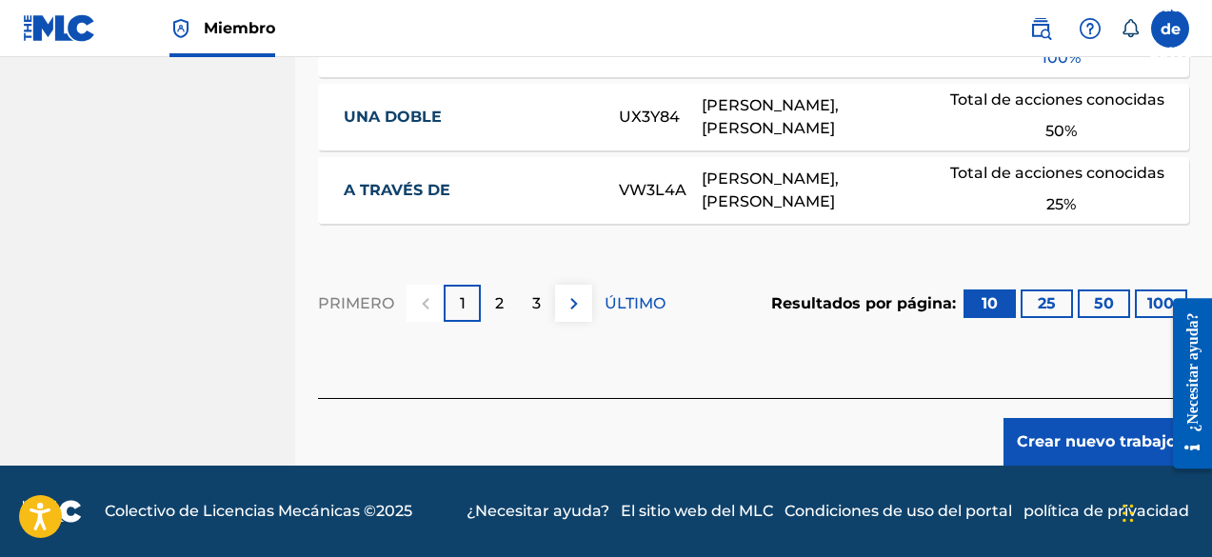
click at [1077, 442] on font "Crear nuevo trabajo" at bounding box center [1096, 441] width 159 height 18
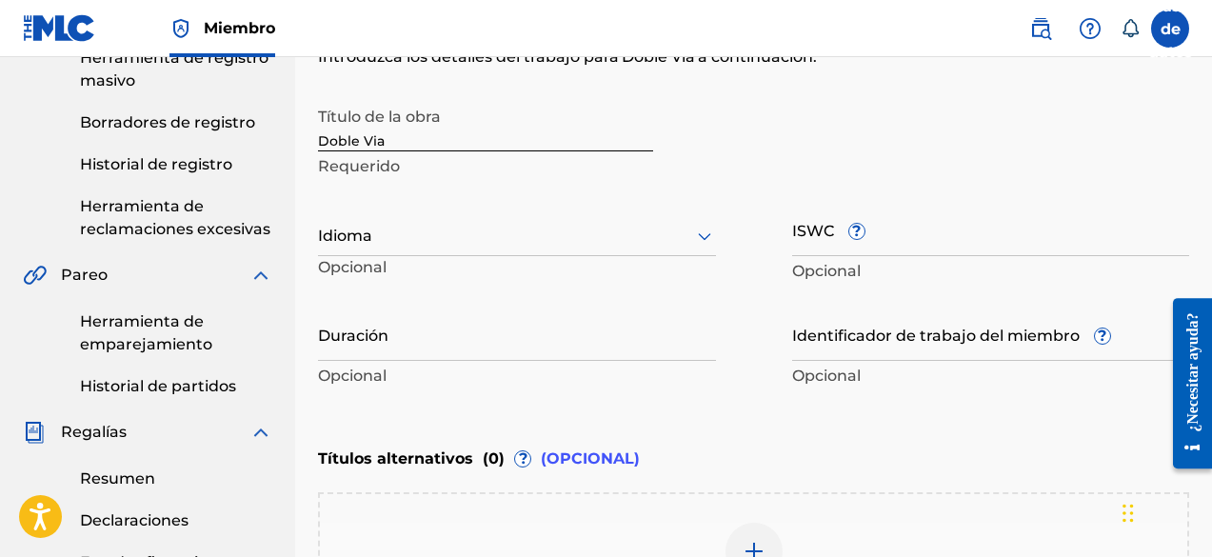
scroll to position [234, 0]
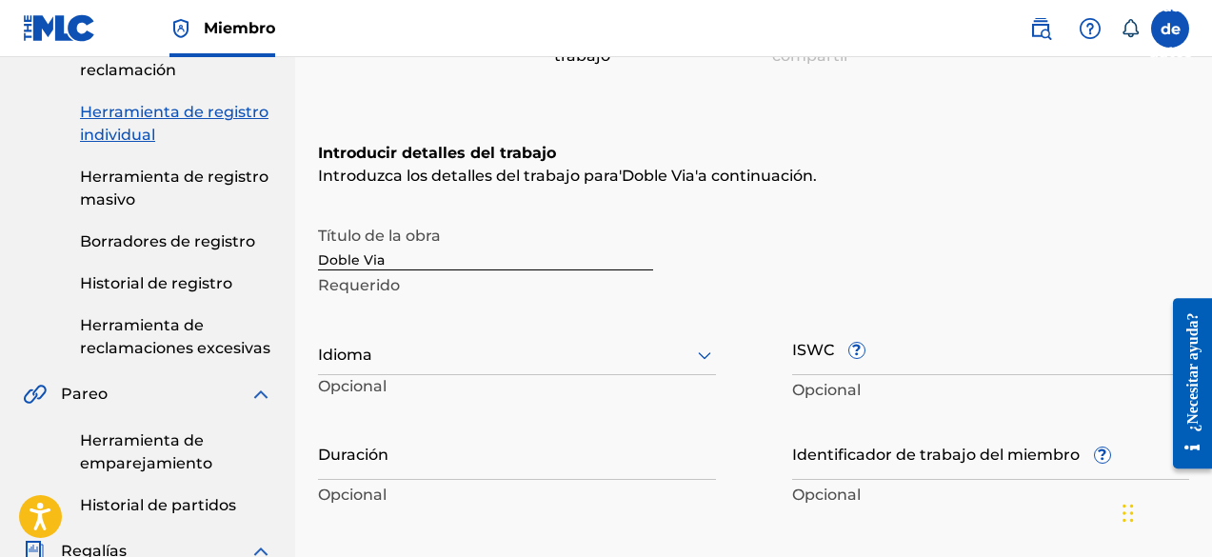
click at [441, 359] on div at bounding box center [517, 355] width 398 height 24
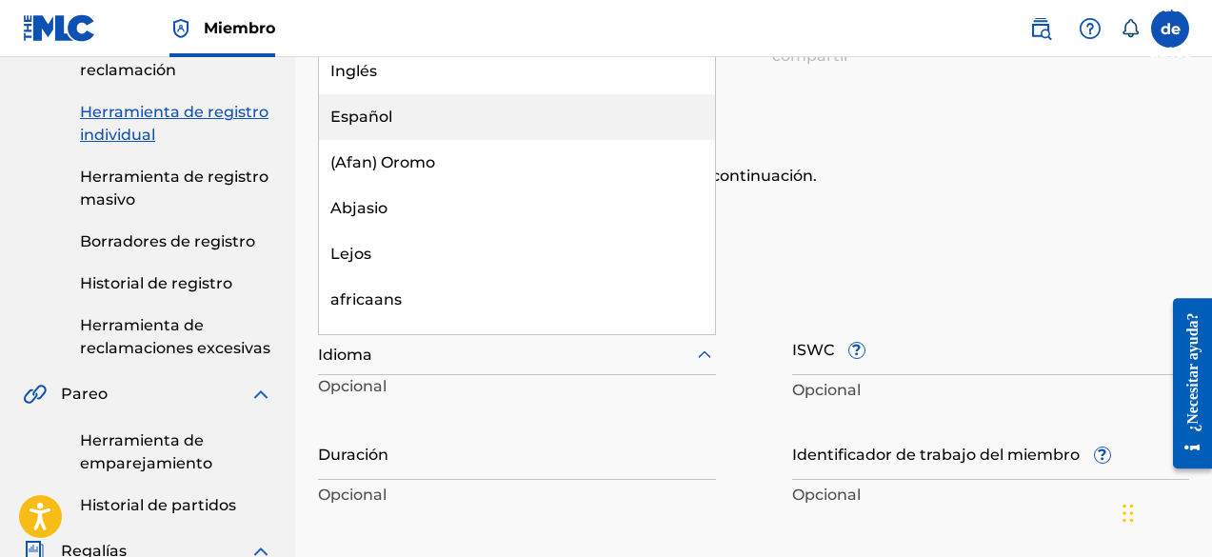
click at [405, 124] on div "Español" at bounding box center [517, 117] width 396 height 46
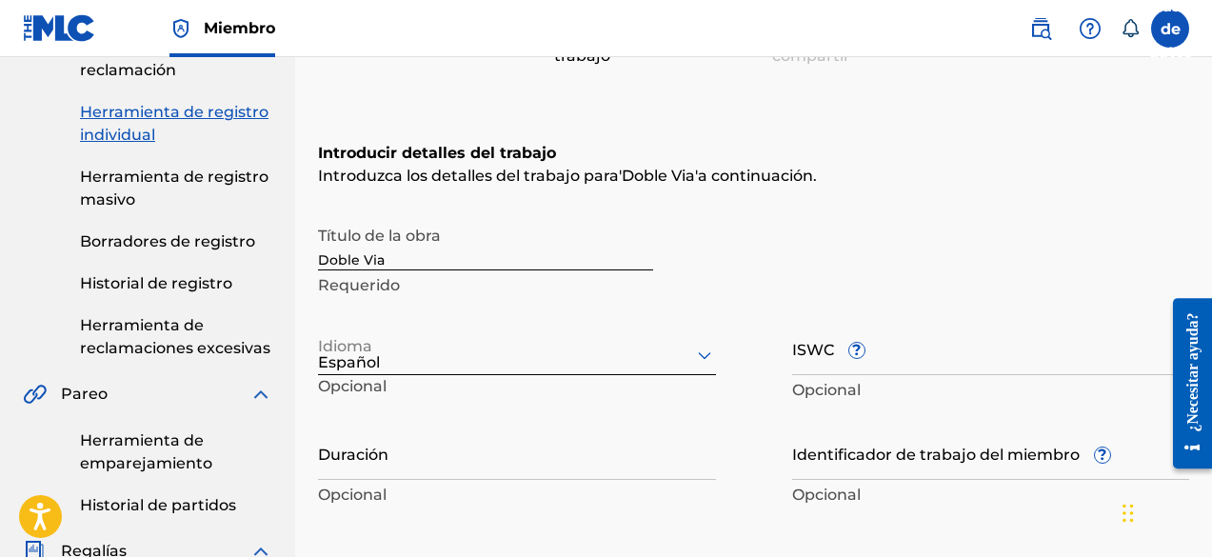
click at [460, 469] on input "Duración" at bounding box center [517, 453] width 398 height 54
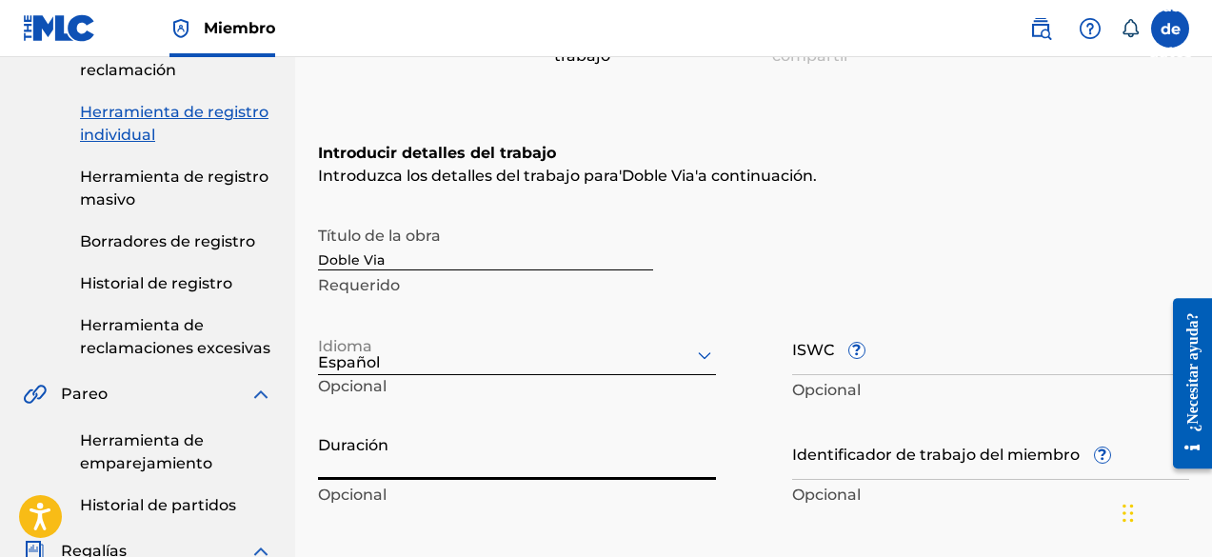
click at [441, 459] on input "Duración" at bounding box center [517, 453] width 398 height 54
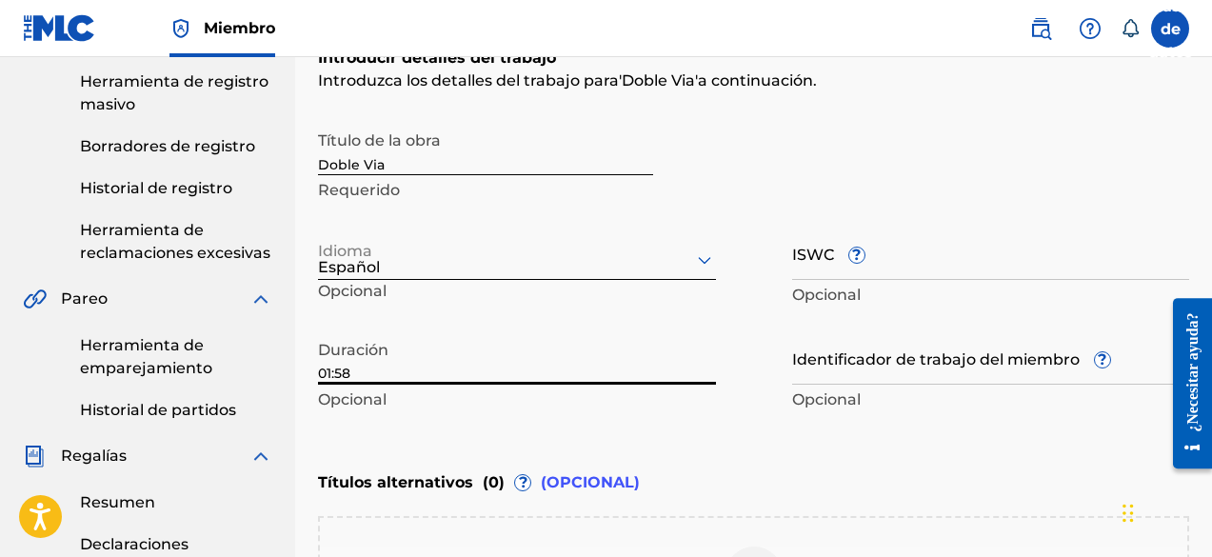
drag, startPoint x: 403, startPoint y: 366, endPoint x: 272, endPoint y: 367, distance: 130.5
click at [272, 367] on main "[PERSON_NAME] Catalogar Registro de Obras Herramienta de reclamación Herramient…" at bounding box center [606, 383] width 1212 height 1310
click at [469, 378] on input "01:58" at bounding box center [517, 357] width 398 height 54
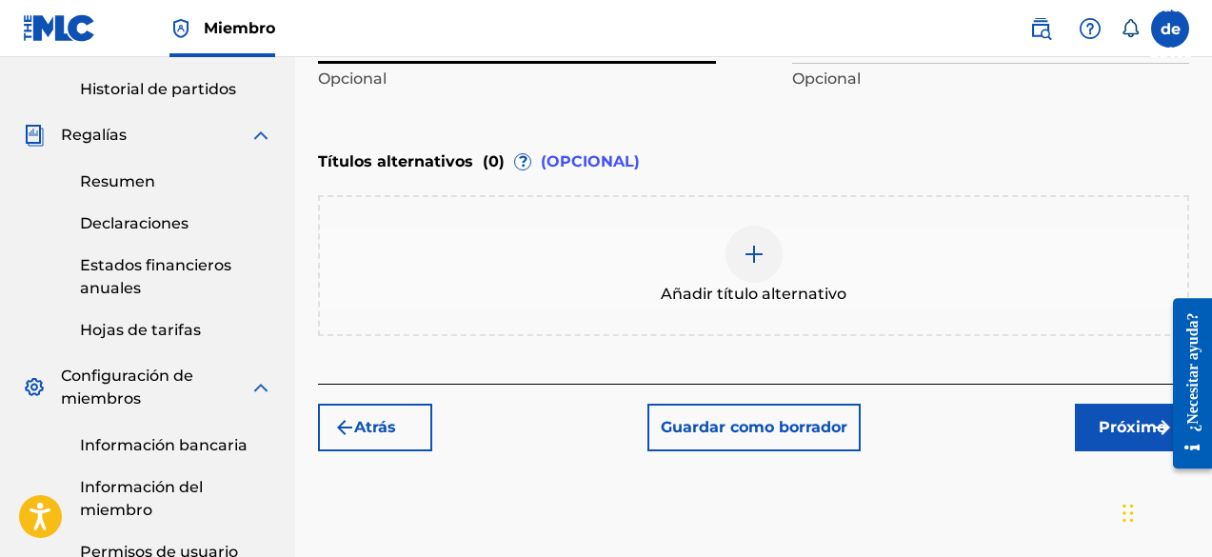
scroll to position [710, 0]
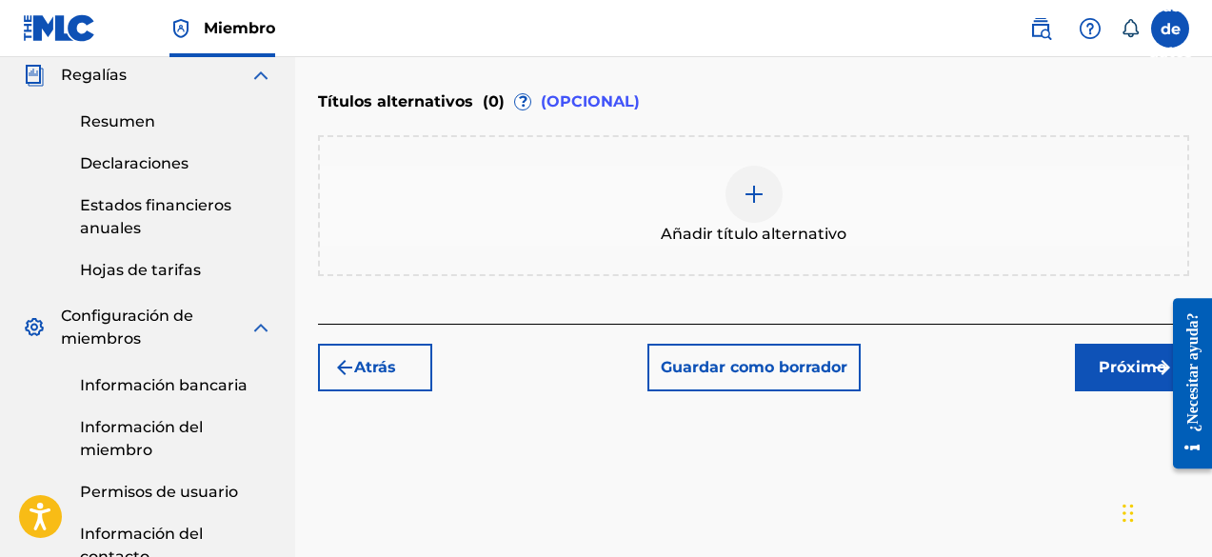
type input "01:58"
click at [1132, 365] on font "Próximo" at bounding box center [1133, 367] width 68 height 18
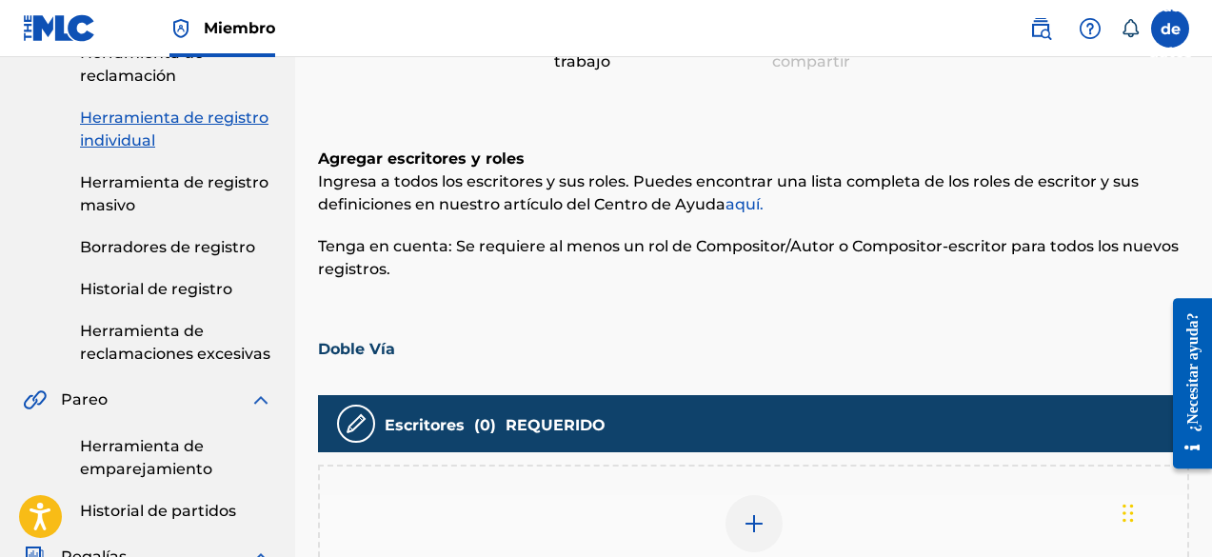
scroll to position [467, 0]
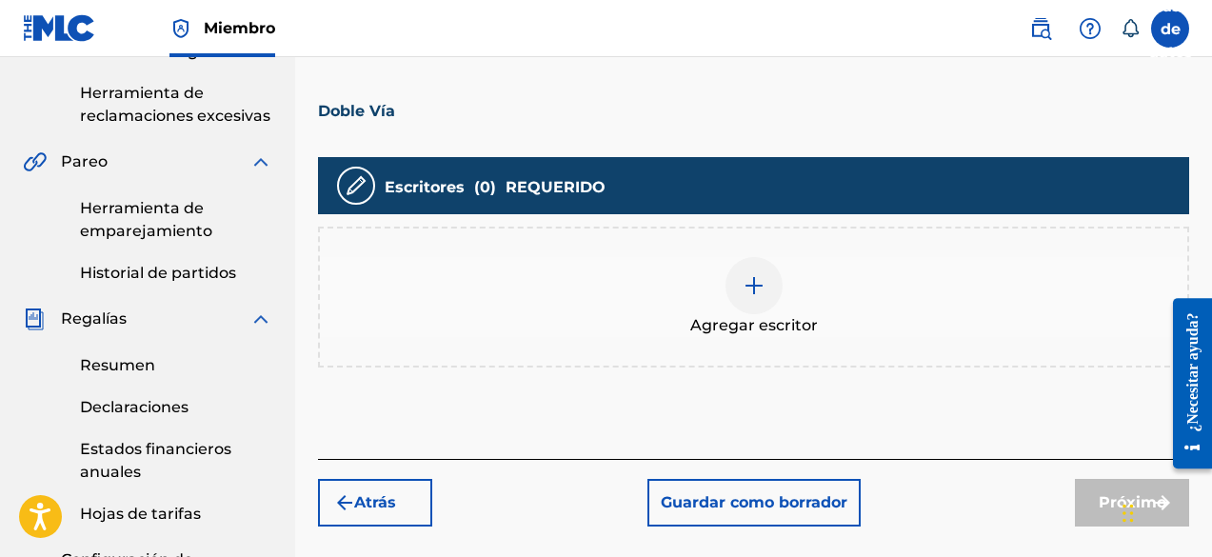
click at [759, 291] on img at bounding box center [754, 285] width 23 height 23
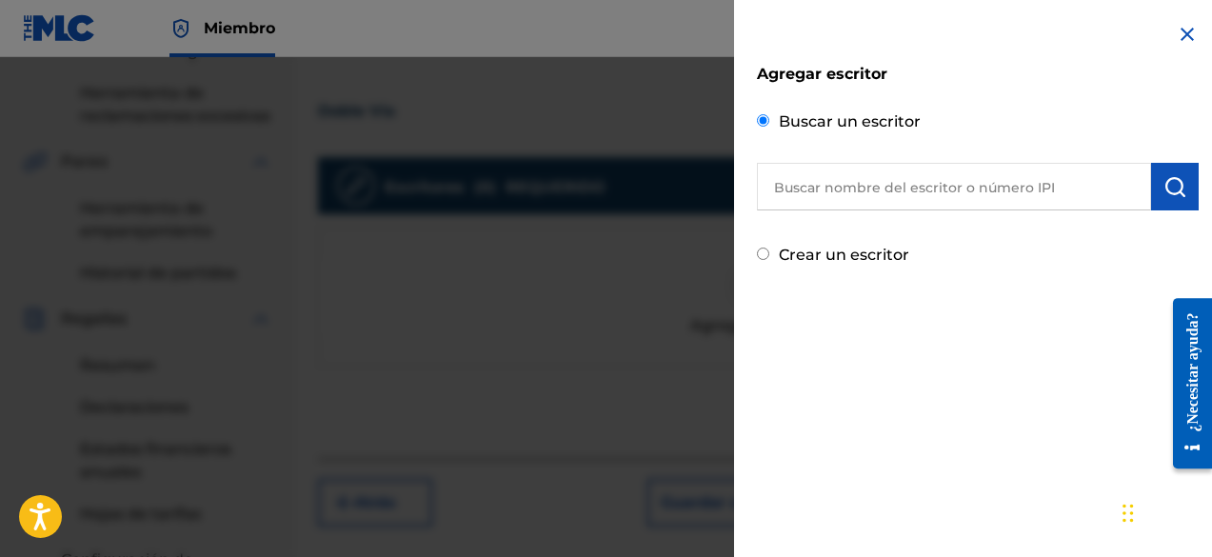
click at [894, 157] on div "Buscar un escritor" at bounding box center [978, 158] width 442 height 105
click at [888, 178] on input "text" at bounding box center [954, 187] width 394 height 48
paste input "[PERSON_NAME]"
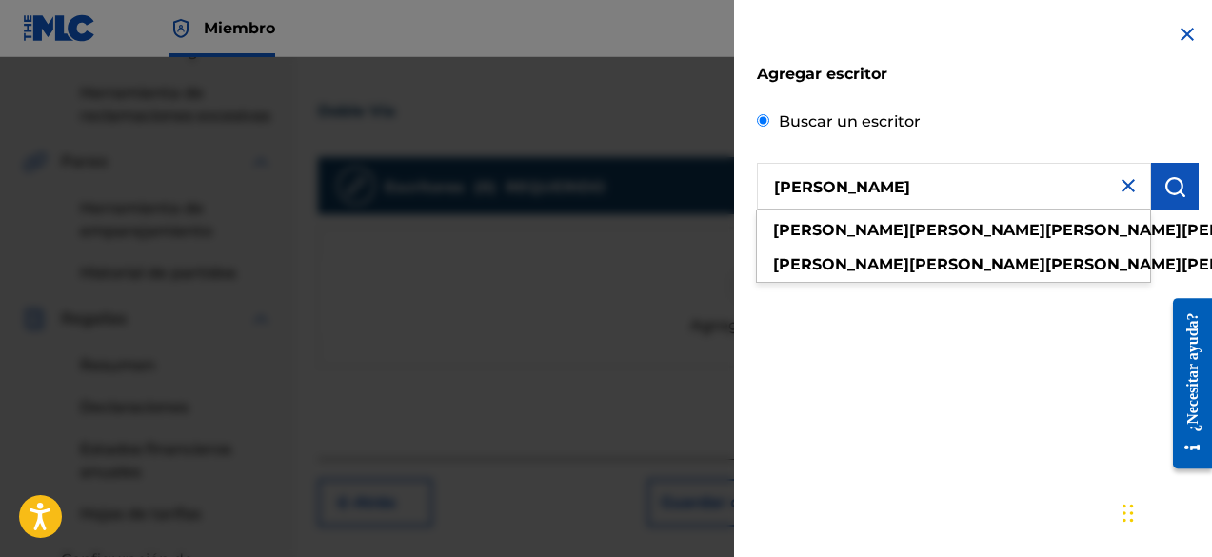
type input "[PERSON_NAME]"
click at [1168, 188] on img "submit" at bounding box center [1175, 186] width 23 height 23
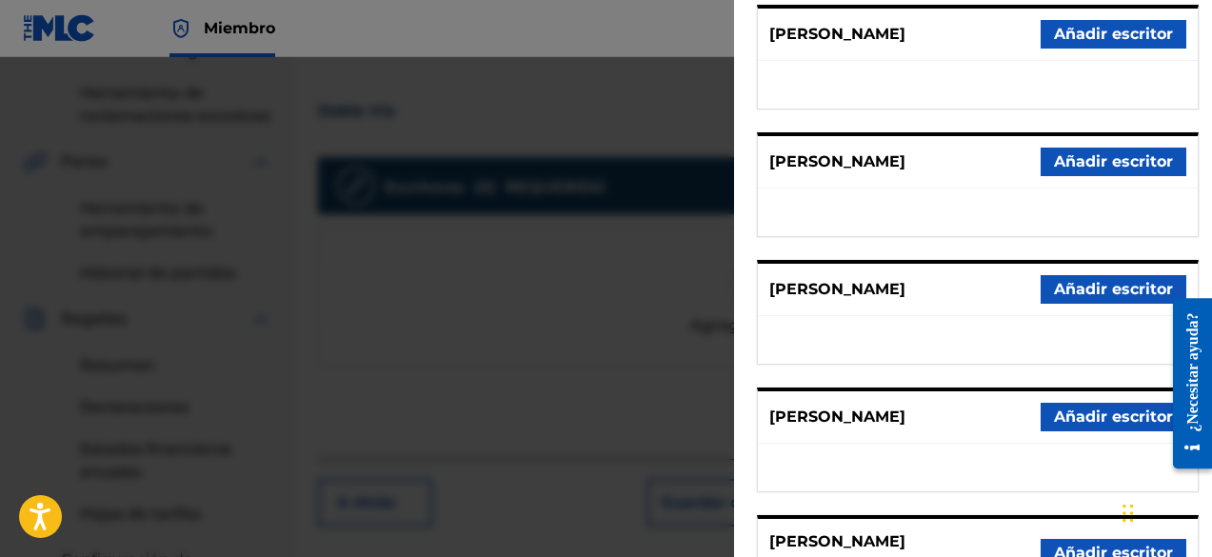
scroll to position [450, 0]
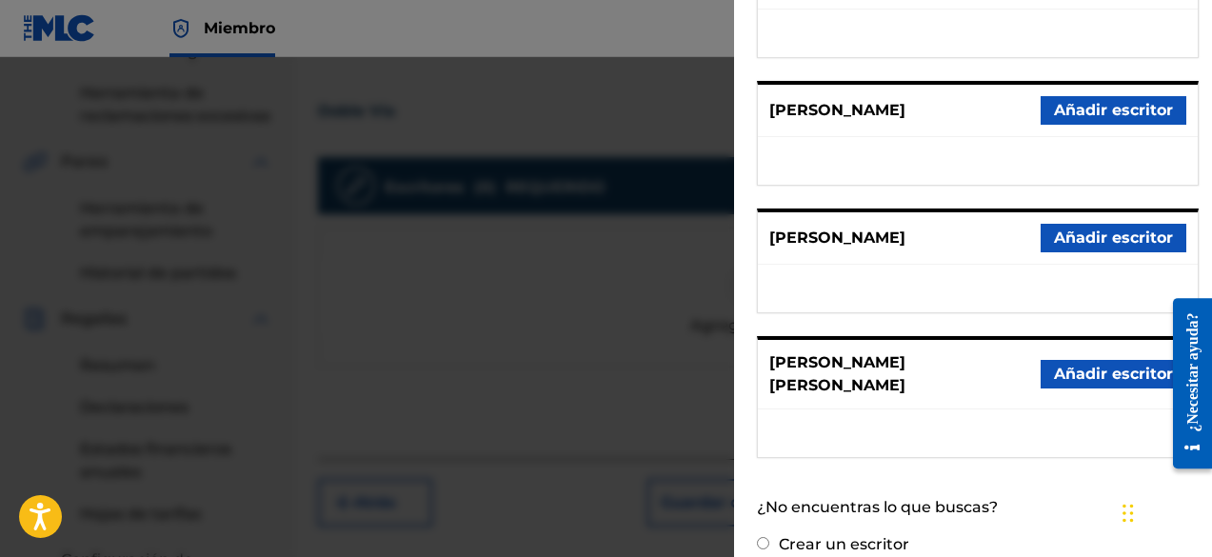
click at [1105, 229] on font "Añadir escritor" at bounding box center [1113, 238] width 119 height 18
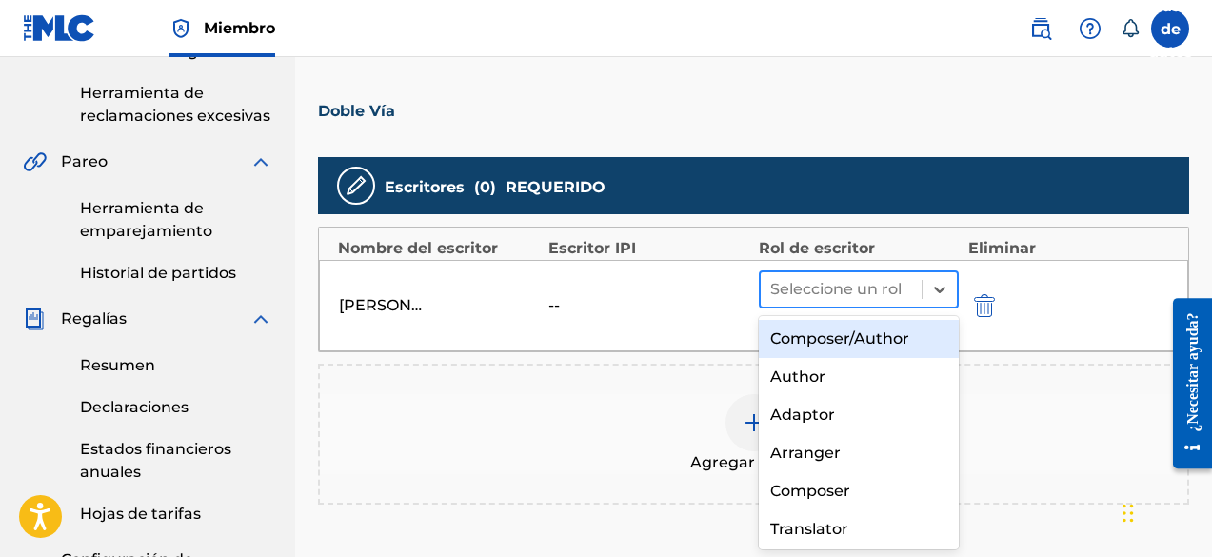
click at [851, 285] on div at bounding box center [841, 289] width 142 height 27
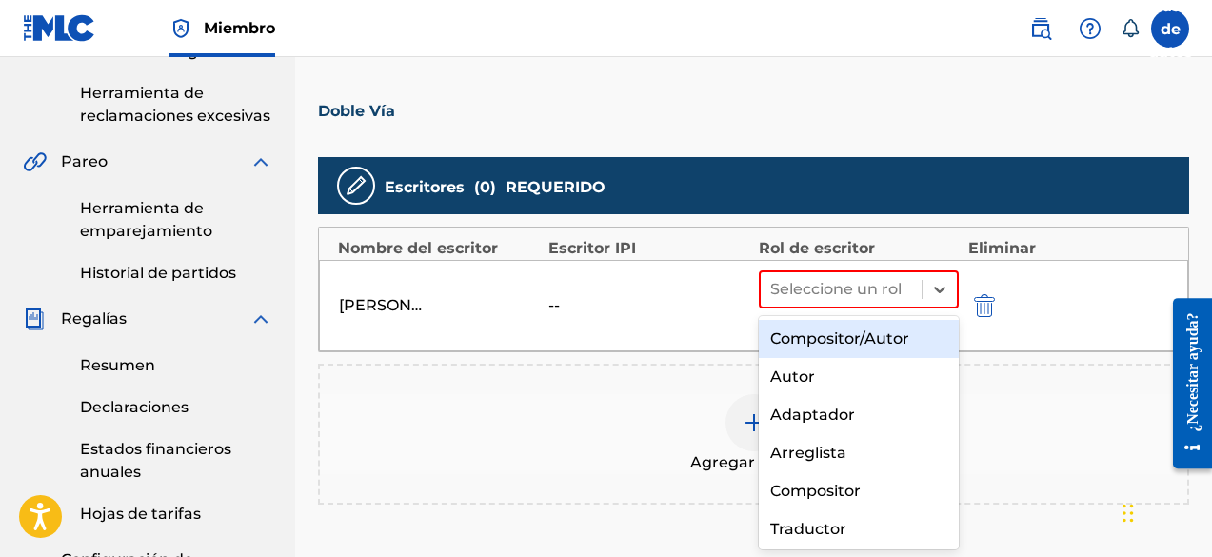
click at [839, 334] on font "Compositor/Autor" at bounding box center [839, 339] width 139 height 18
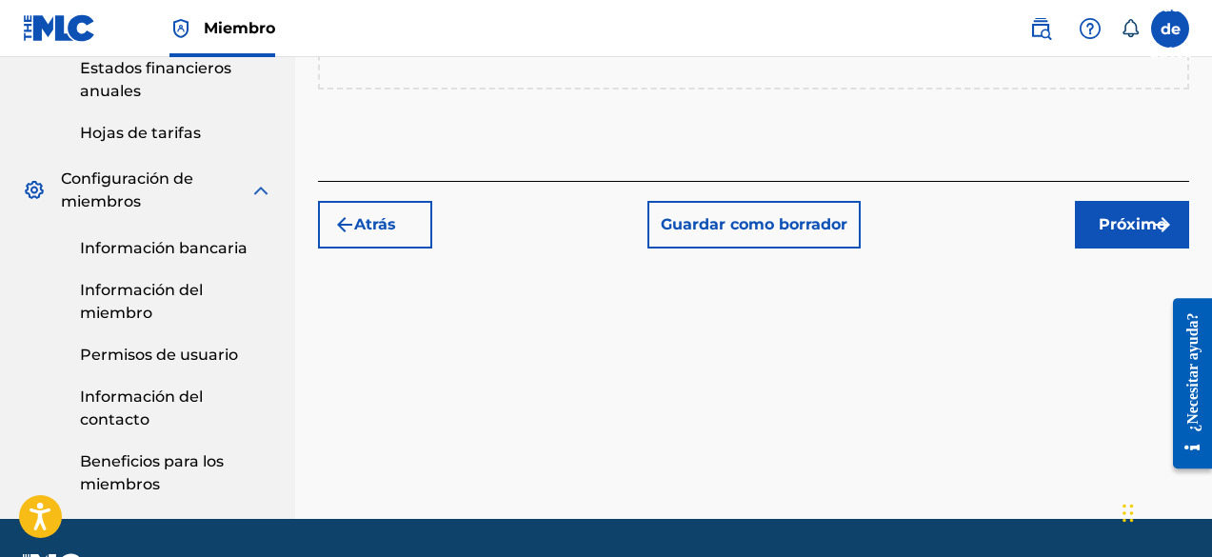
click at [1116, 224] on font "Próximo" at bounding box center [1133, 224] width 68 height 18
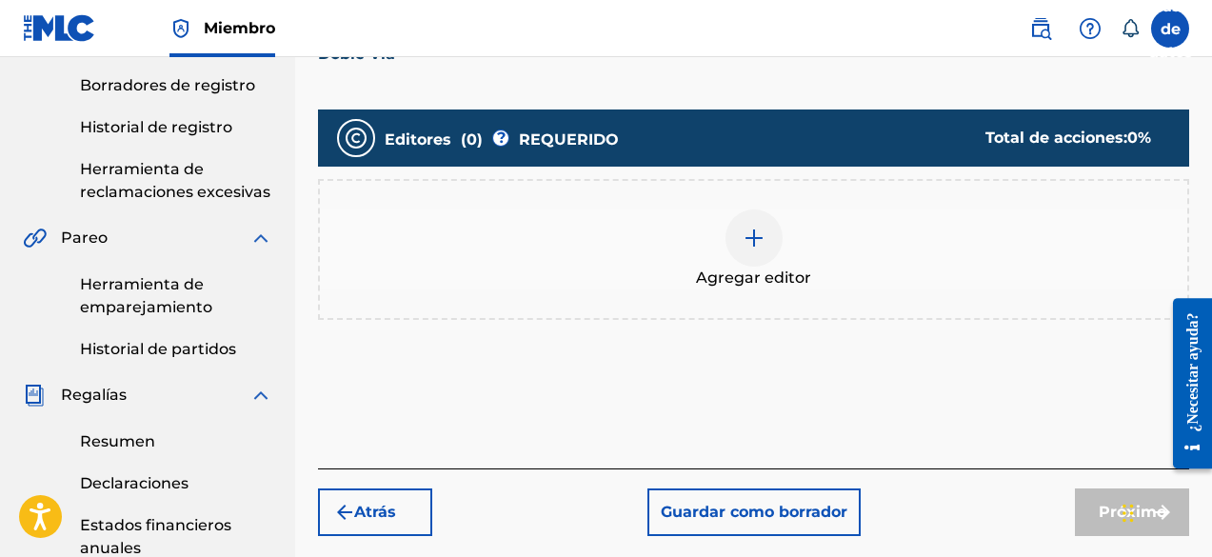
scroll to position [467, 0]
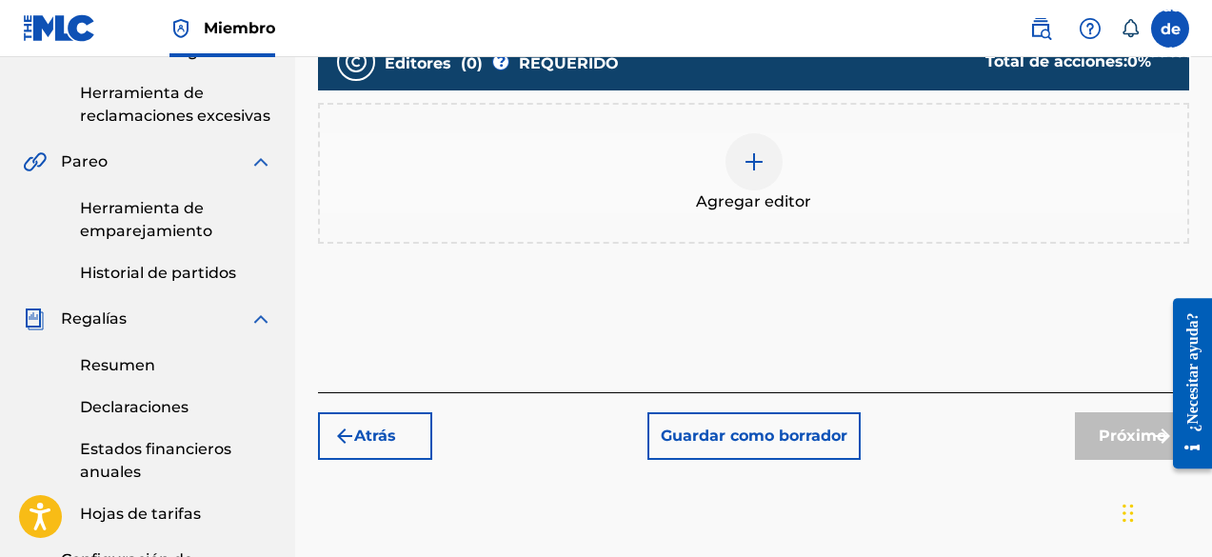
click at [729, 157] on div at bounding box center [754, 161] width 57 height 57
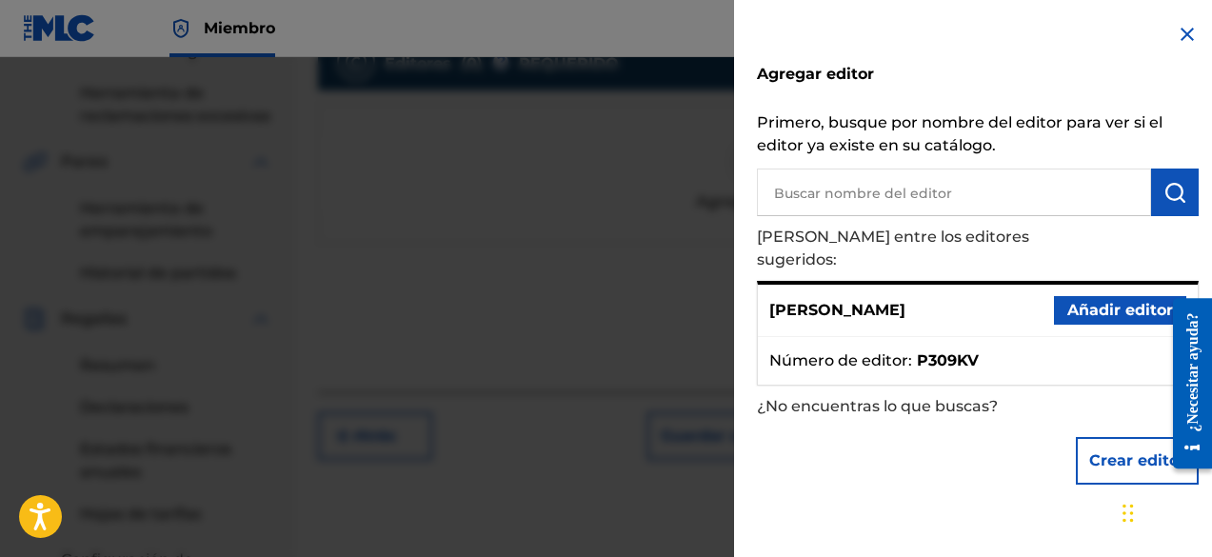
click at [1092, 301] on font "Añadir editor" at bounding box center [1121, 310] width 106 height 18
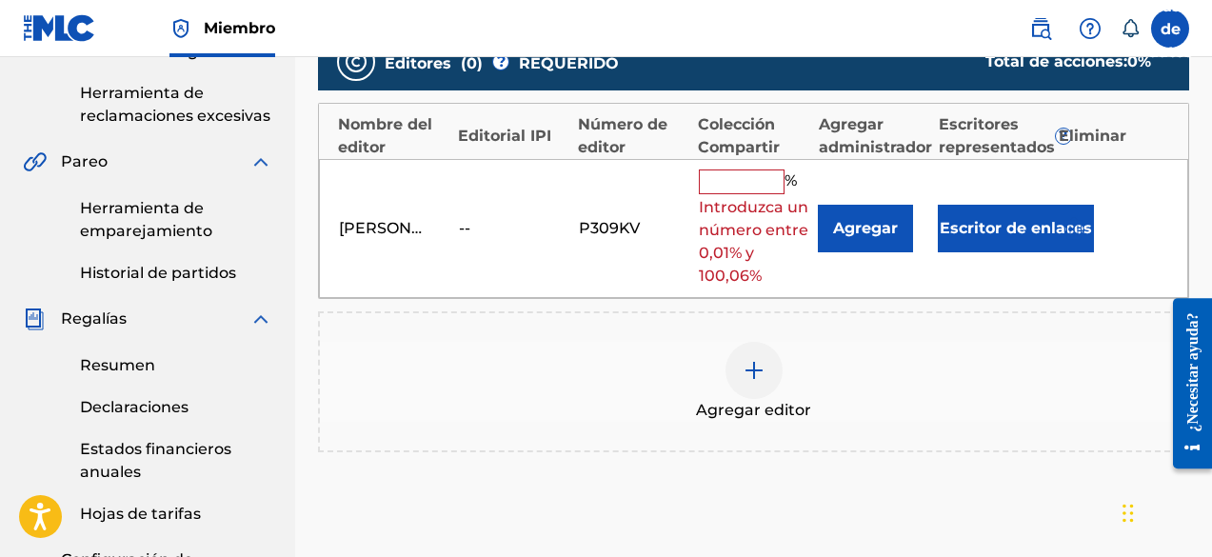
click at [742, 187] on input "text" at bounding box center [742, 182] width 86 height 25
type input "100"
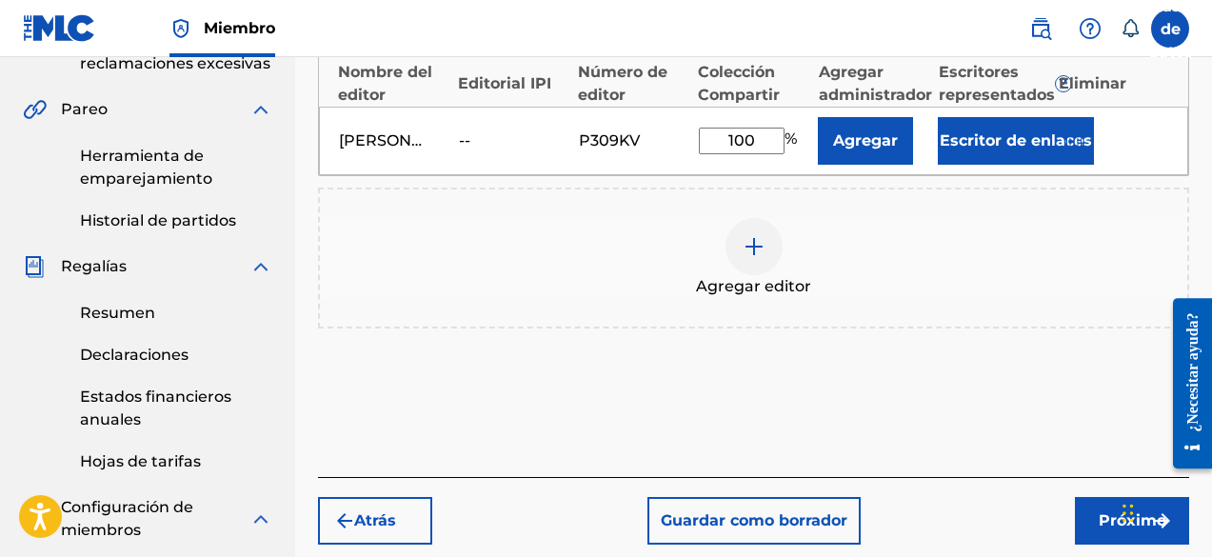
scroll to position [562, 0]
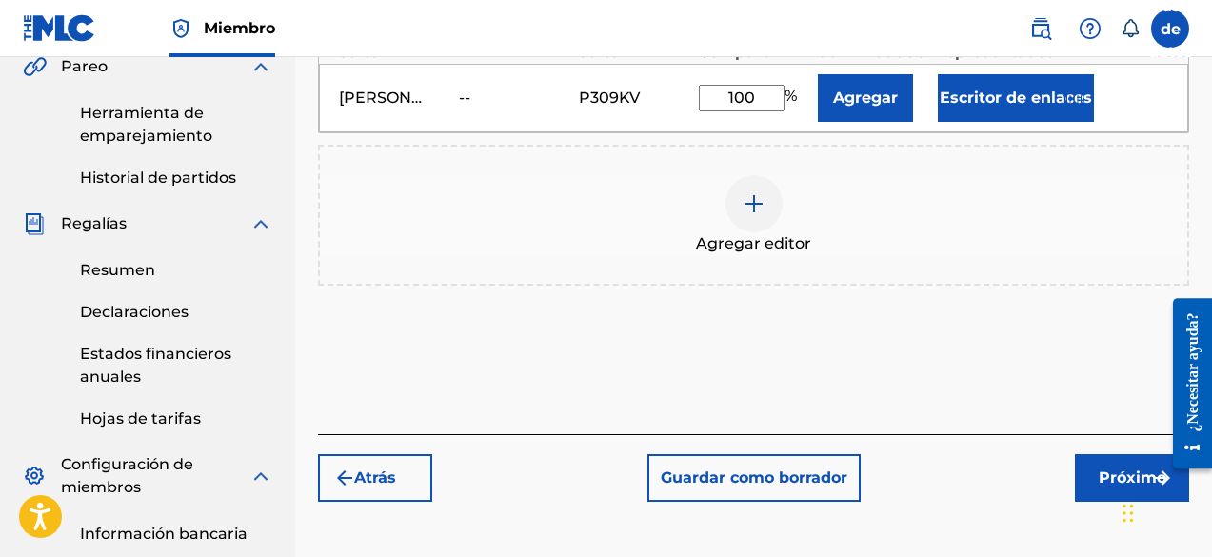
click at [1095, 481] on button "Próximo" at bounding box center [1132, 478] width 114 height 48
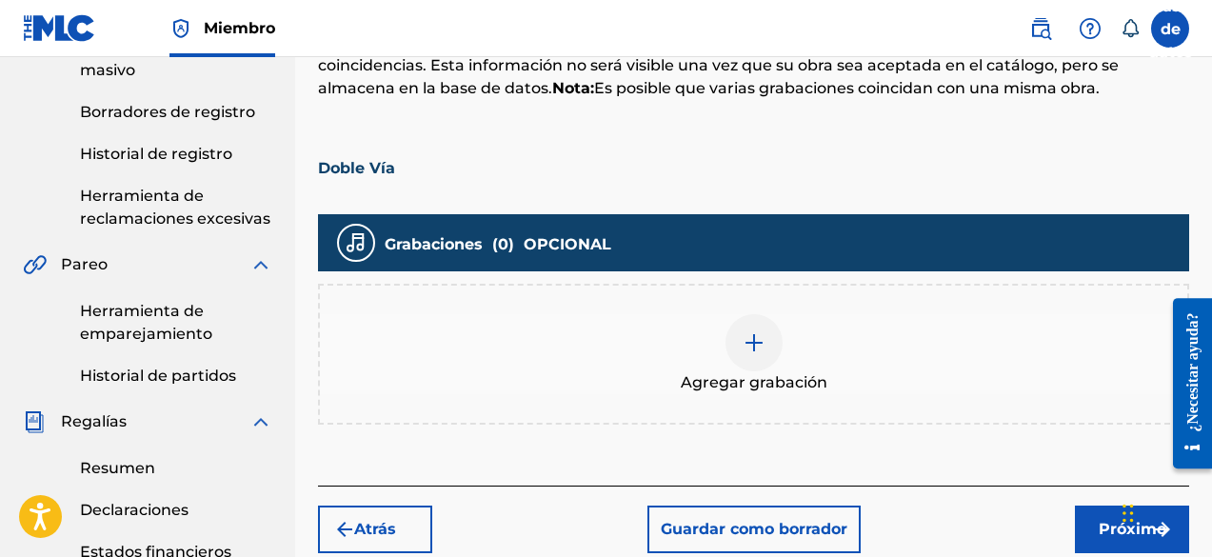
scroll to position [371, 0]
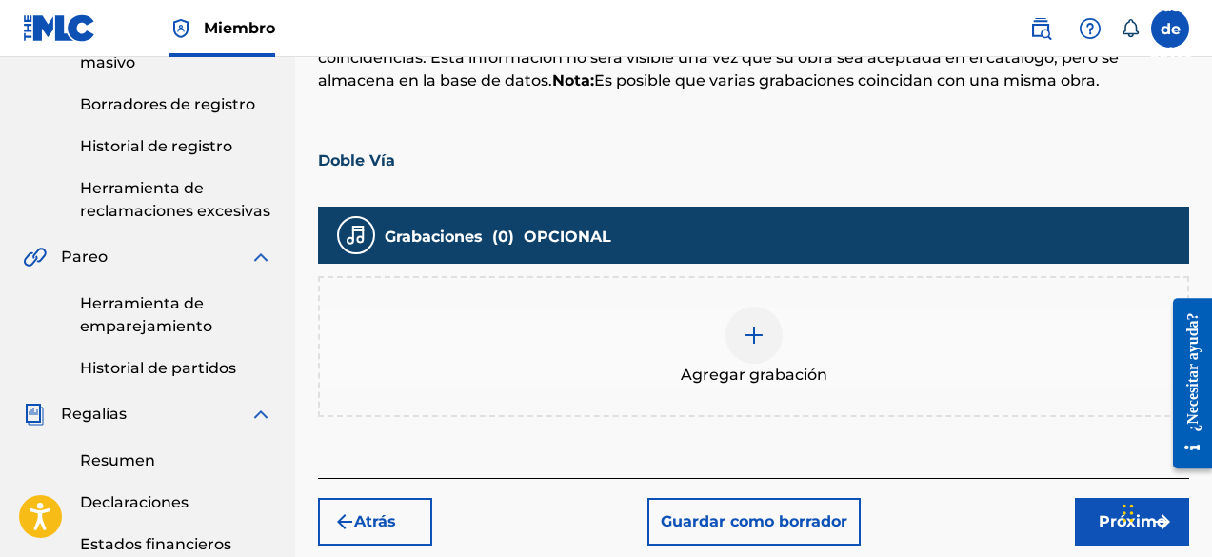
click at [765, 307] on div "Agregar grabación" at bounding box center [754, 347] width 868 height 80
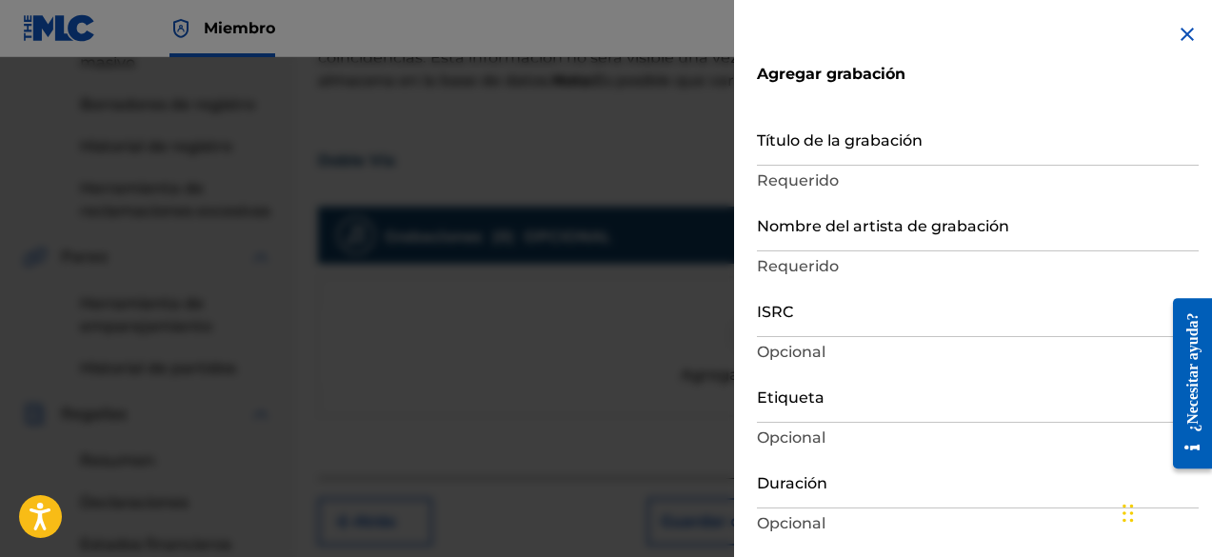
click at [795, 150] on input "Título de la grabación" at bounding box center [978, 138] width 442 height 54
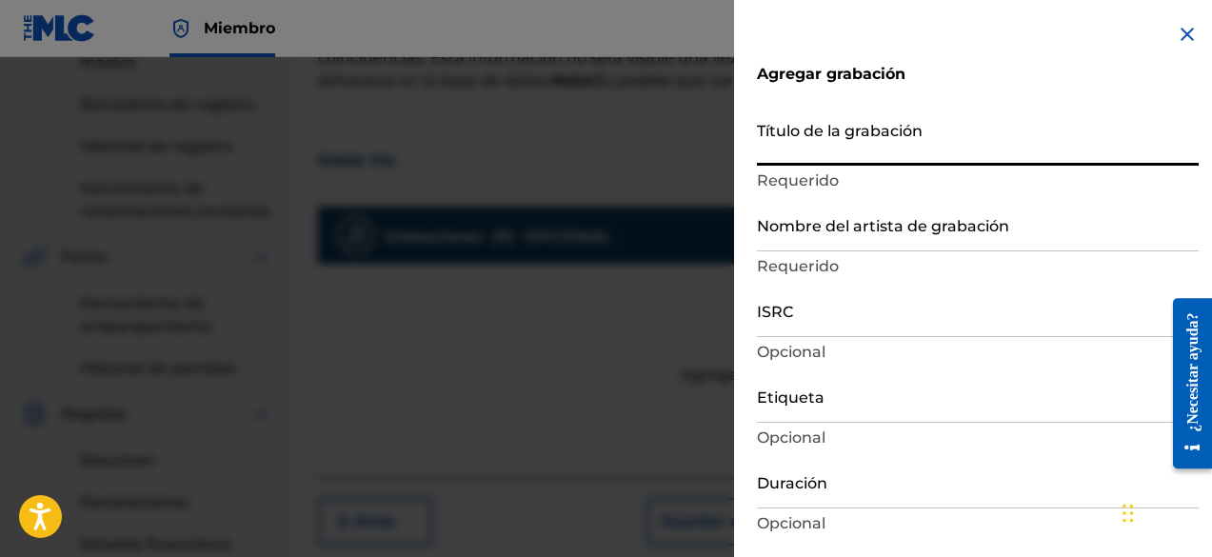
paste input "Doble Via"
type input "Doble Via"
type input "Add Recording"
type input "Doble Via"
click at [810, 243] on input "Nombre del artista de grabación" at bounding box center [978, 224] width 442 height 54
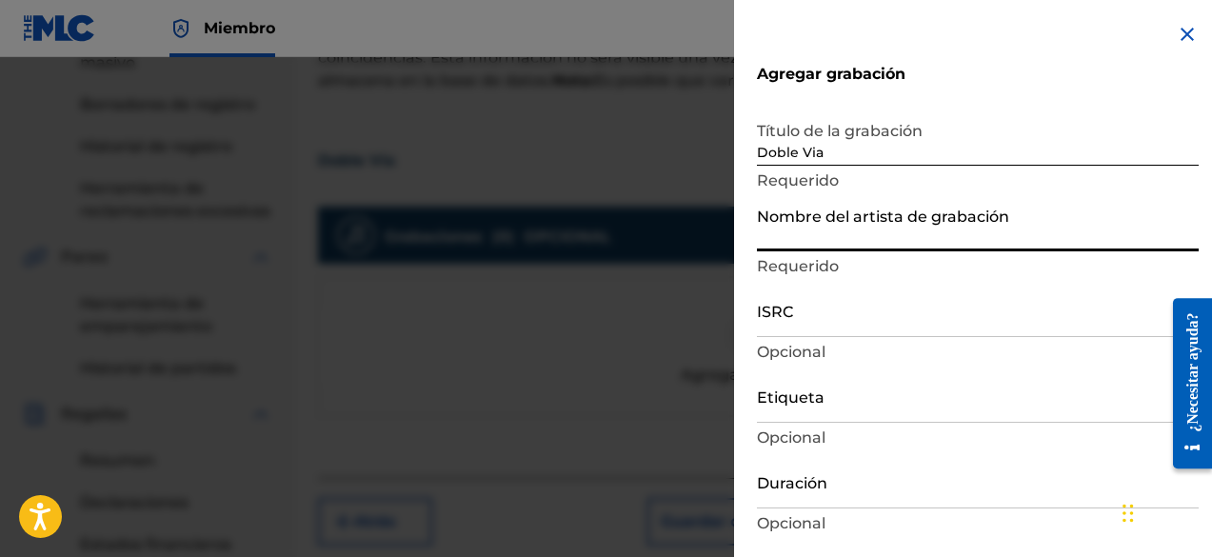
type input "[PERSON_NAME] Produce"
click at [827, 319] on input "ISRC" at bounding box center [978, 310] width 442 height 54
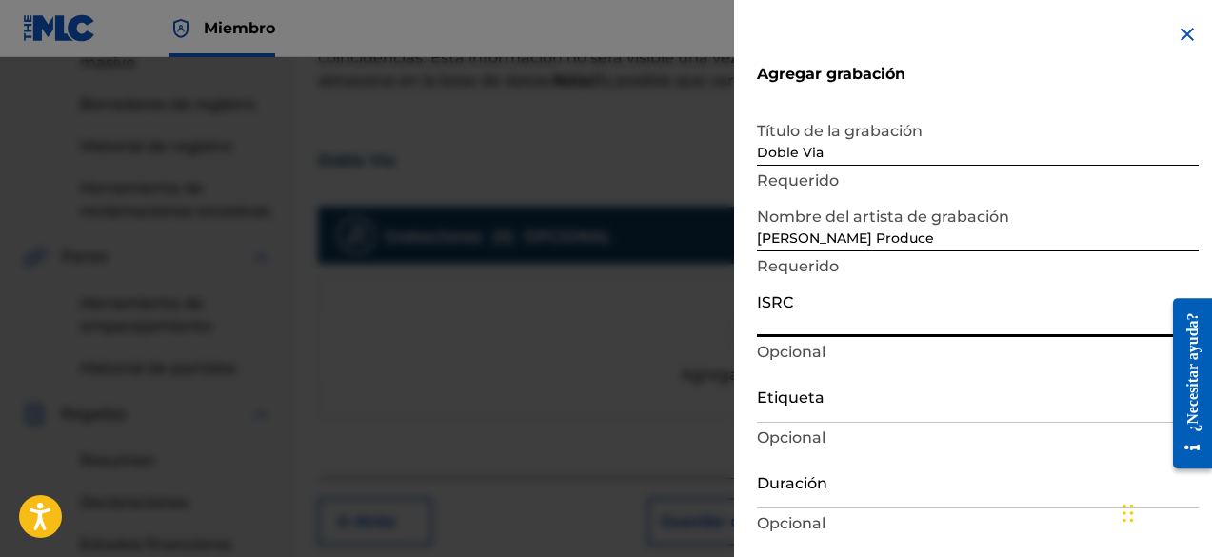
paste input "QZES62553478"
type input "QZES62553478"
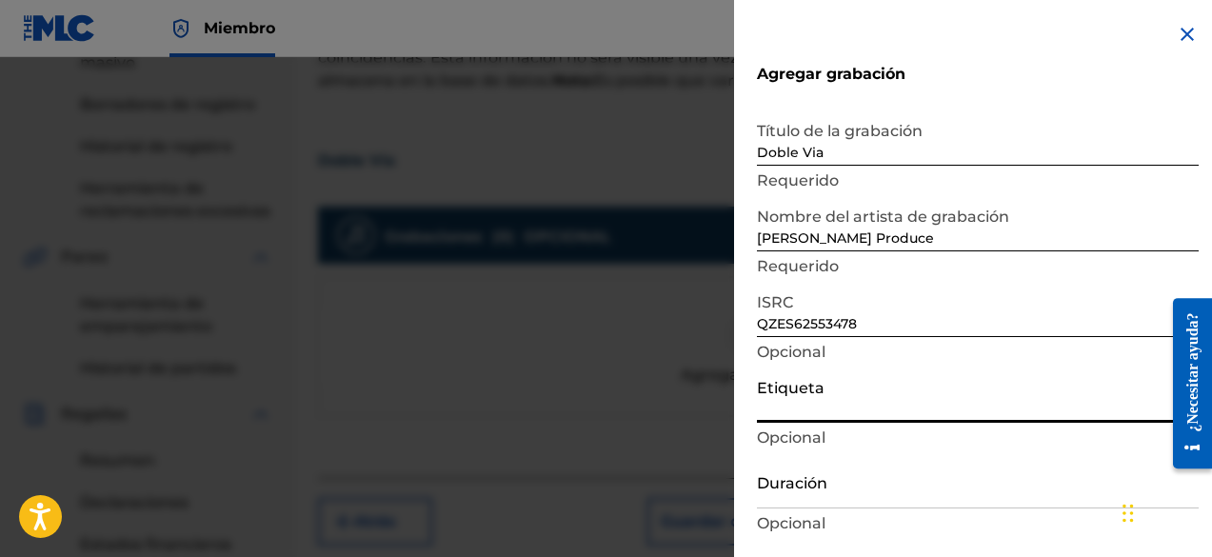
click at [800, 410] on input "Etiqueta" at bounding box center [978, 396] width 442 height 54
type input "DFO Records"
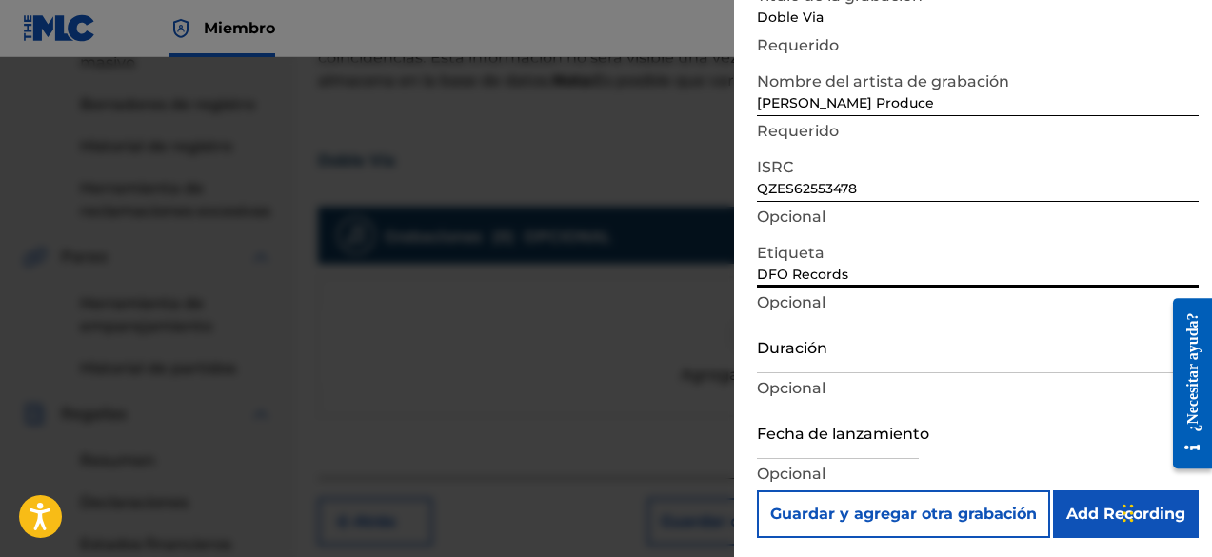
scroll to position [139, 0]
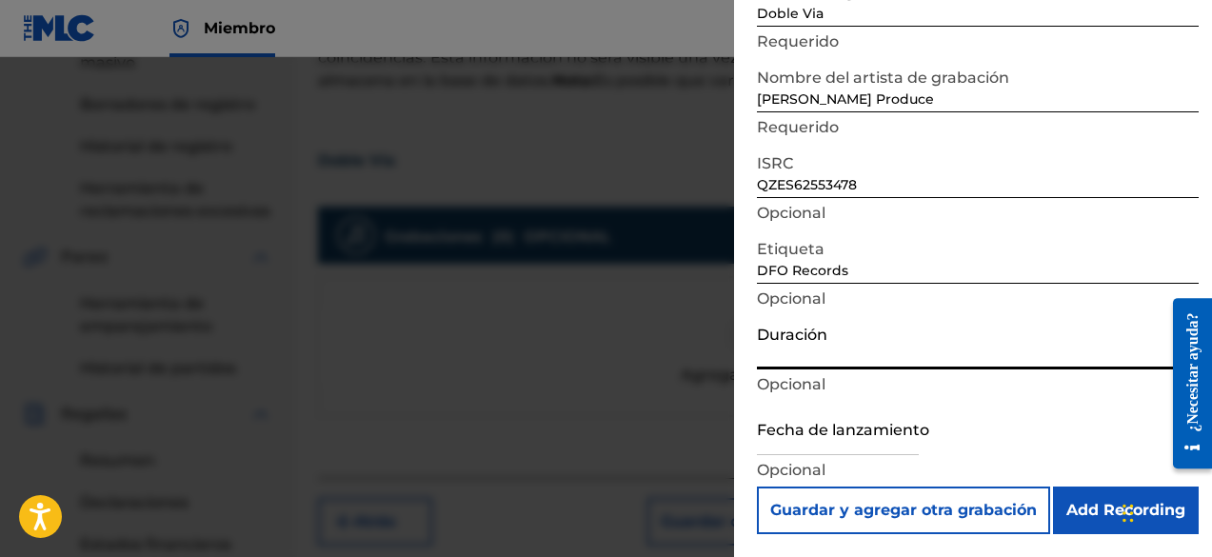
click at [827, 367] on input "Duración" at bounding box center [978, 342] width 442 height 54
click at [800, 358] on input "02:21" at bounding box center [978, 342] width 442 height 54
click at [773, 360] on input "02:58" at bounding box center [978, 342] width 442 height 54
type input "01:58"
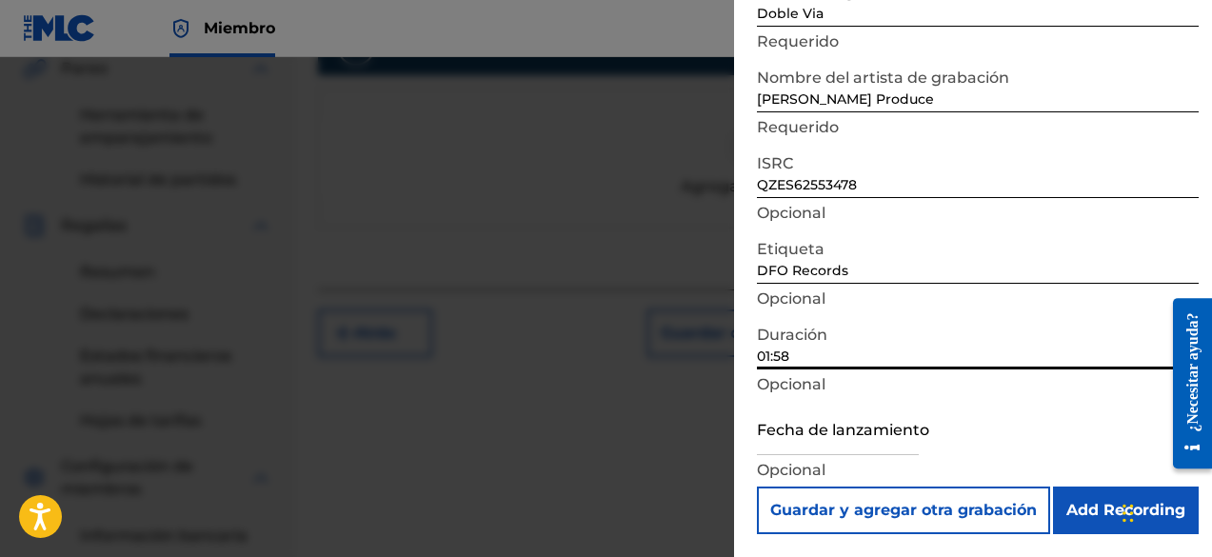
scroll to position [562, 0]
click at [899, 441] on input "text" at bounding box center [838, 428] width 162 height 54
select select "8"
select select "2025"
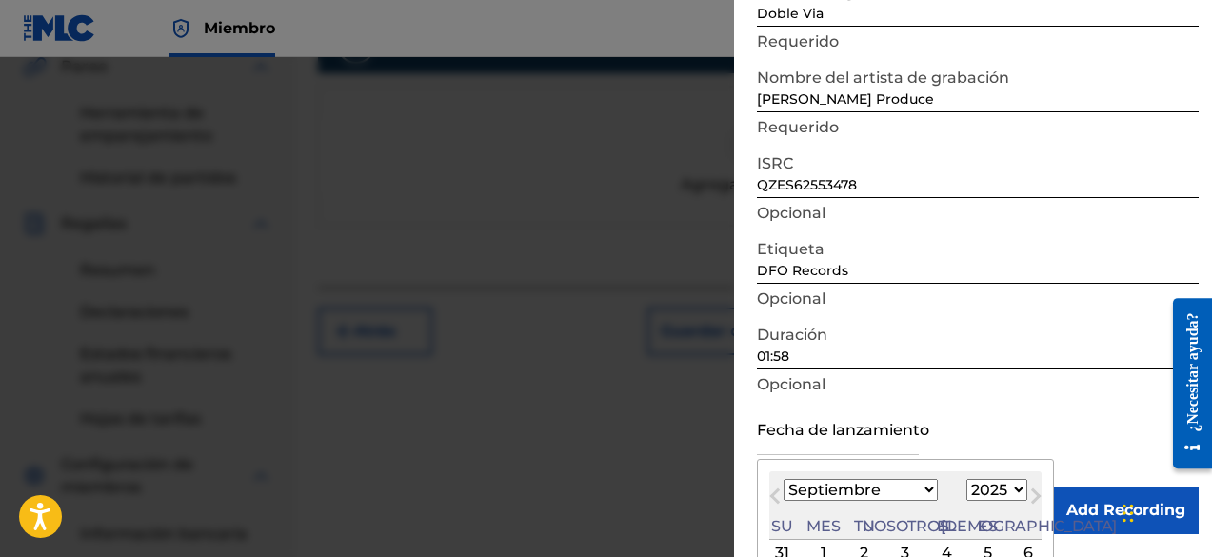
click at [842, 491] on select "Enero Febrero Marzo Abril Puede Junio [PERSON_NAME] Septiembre Octubre Noviembr…" at bounding box center [861, 490] width 154 height 22
select select "1"
click at [784, 479] on select "Enero Febrero Marzo Abril Puede Junio [PERSON_NAME] Septiembre Octubre Noviembr…" at bounding box center [861, 490] width 154 height 22
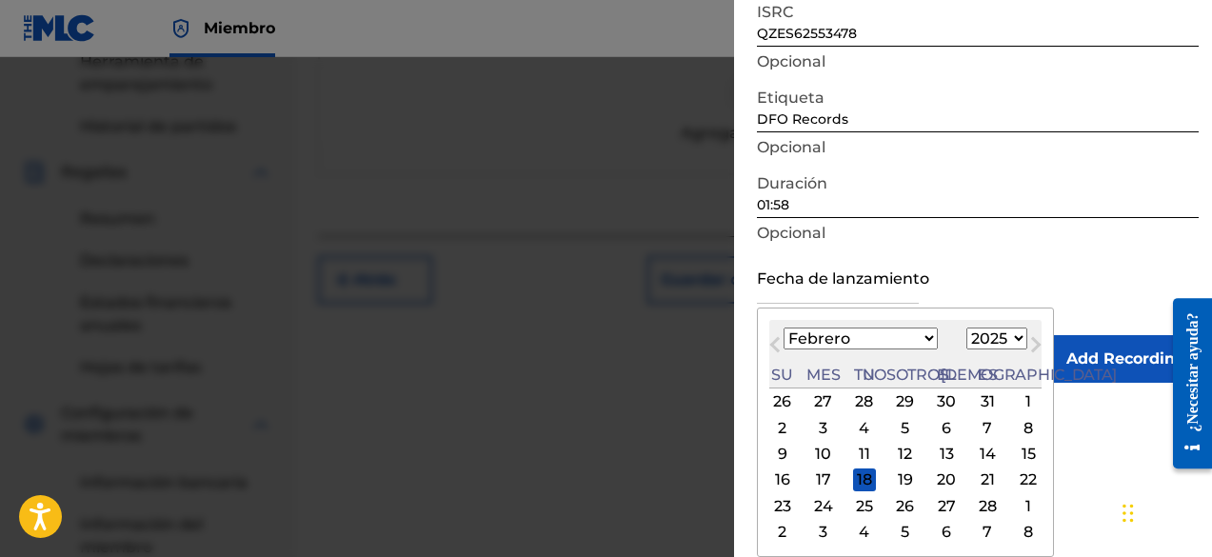
scroll to position [657, 0]
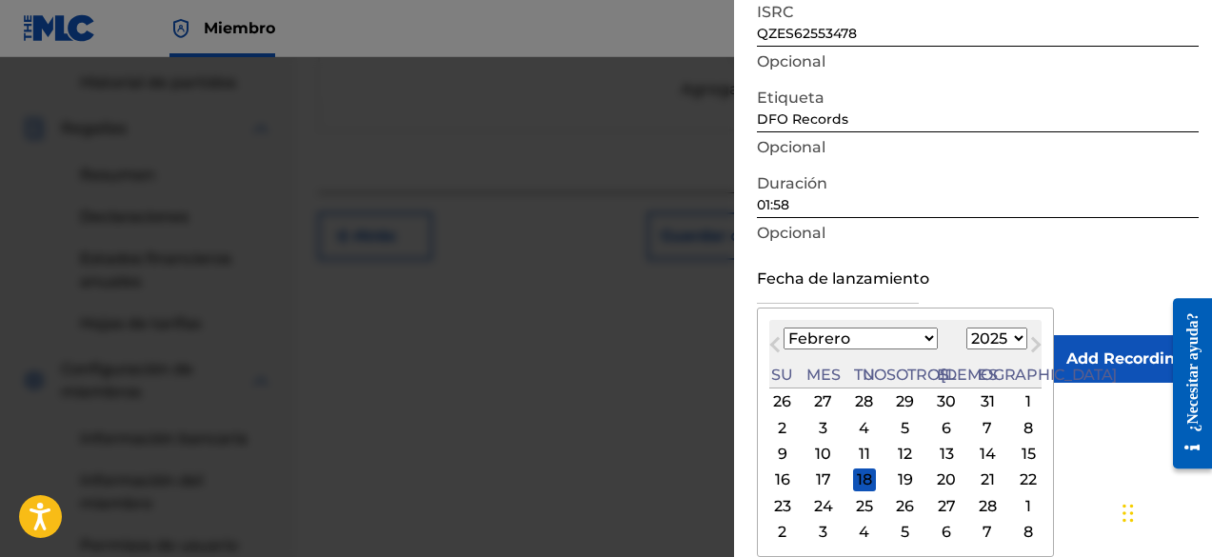
click at [1017, 456] on div "15" at bounding box center [1028, 454] width 23 height 23
type input "[DATE]"
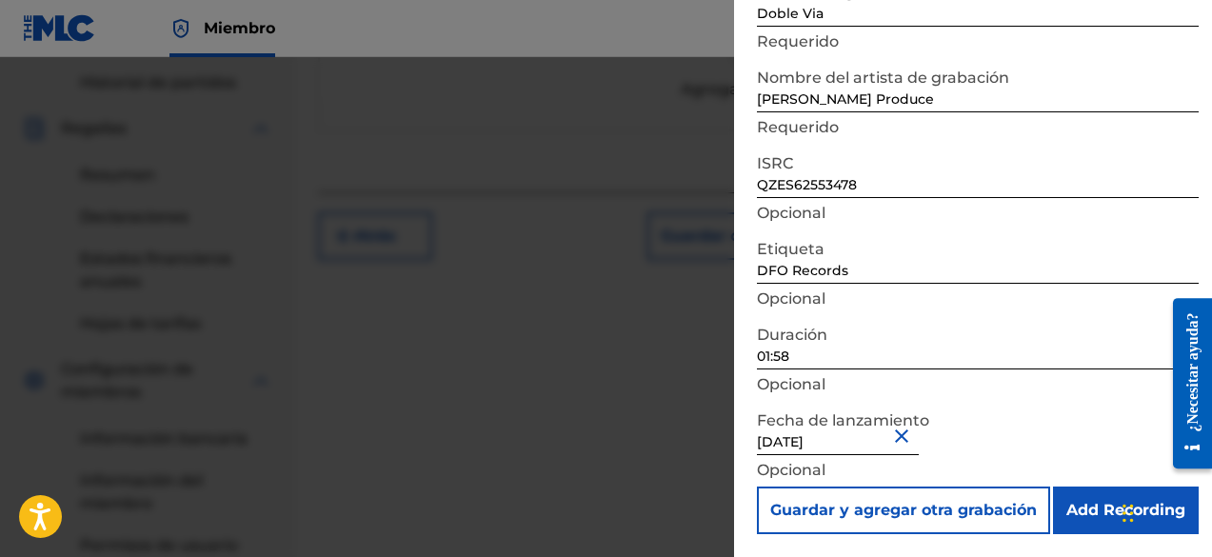
scroll to position [139, 0]
click at [1069, 508] on input "Add Recording" at bounding box center [1126, 511] width 146 height 48
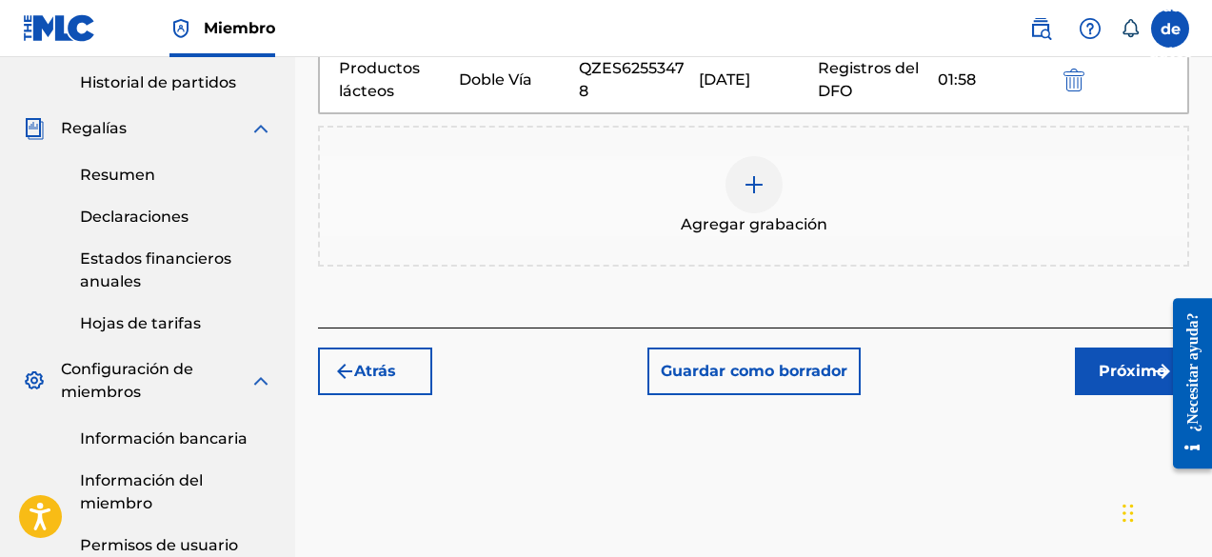
click at [1120, 375] on font "Próximo" at bounding box center [1133, 371] width 68 height 18
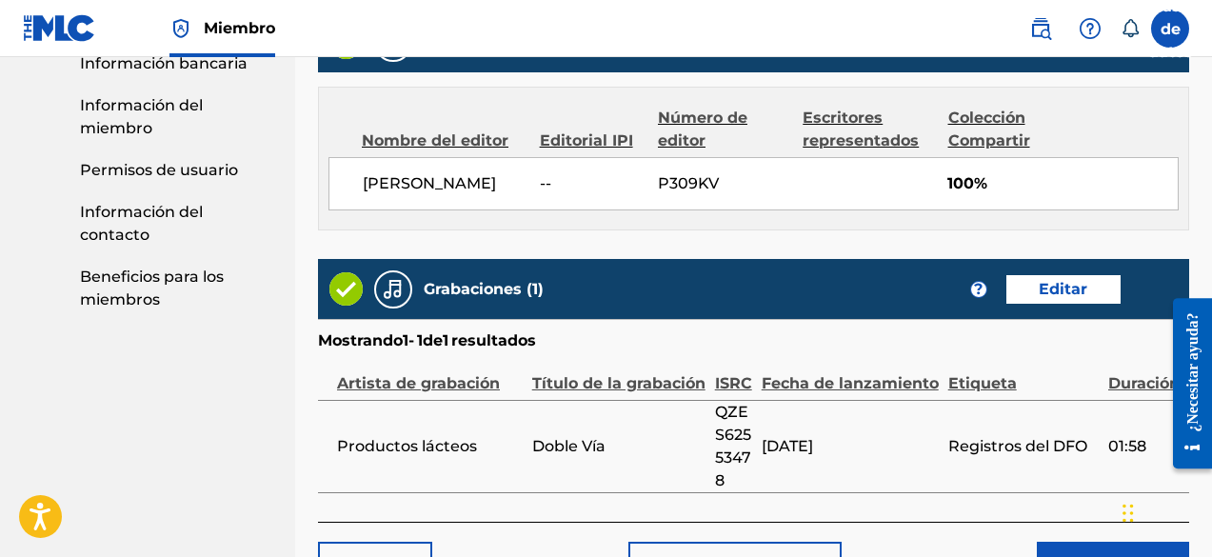
scroll to position [1189, 0]
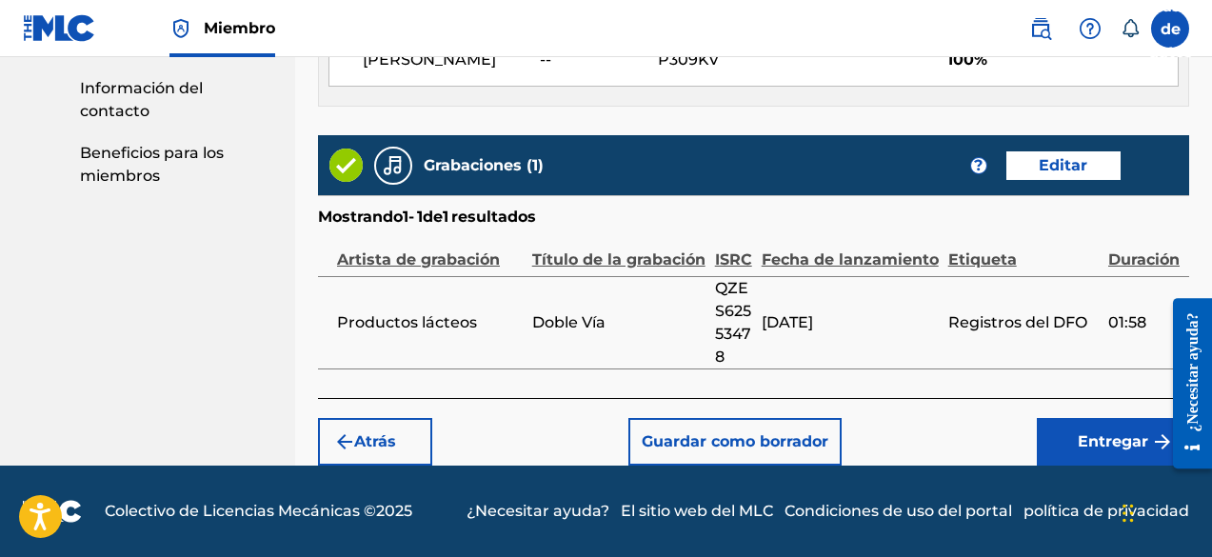
click at [1111, 441] on font "Entregar" at bounding box center [1113, 441] width 70 height 18
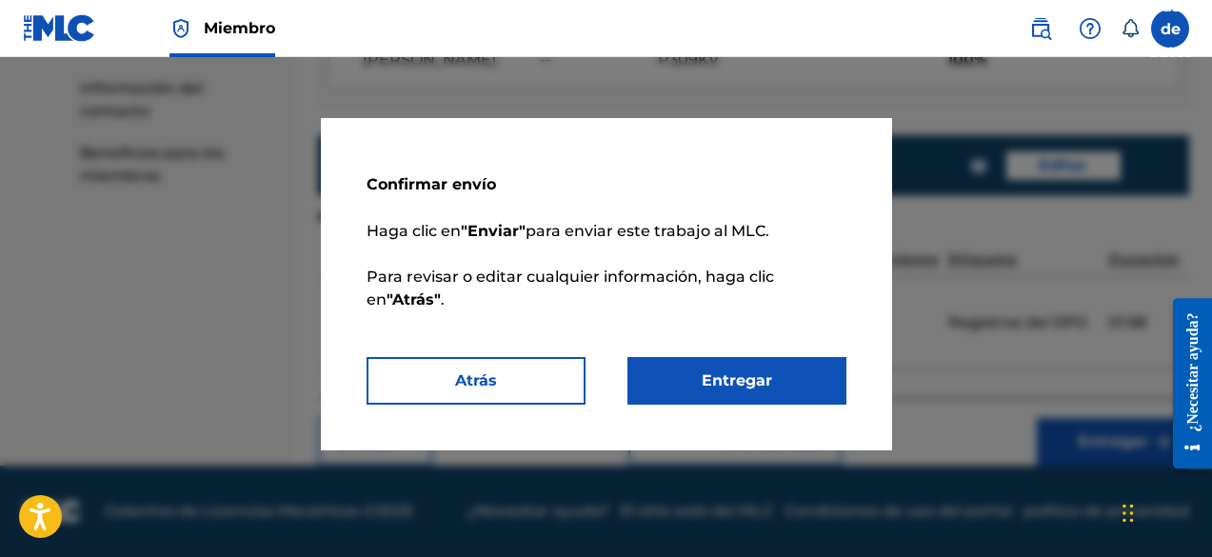
click at [838, 388] on button "Entregar" at bounding box center [737, 381] width 219 height 48
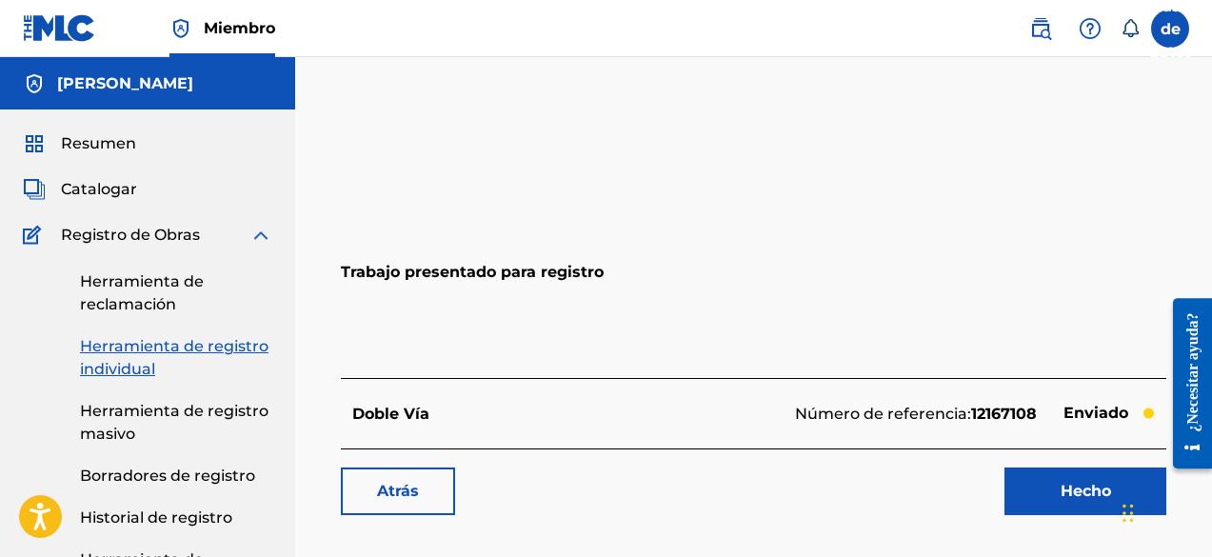
click at [1079, 500] on font "Hecho" at bounding box center [1086, 491] width 50 height 23
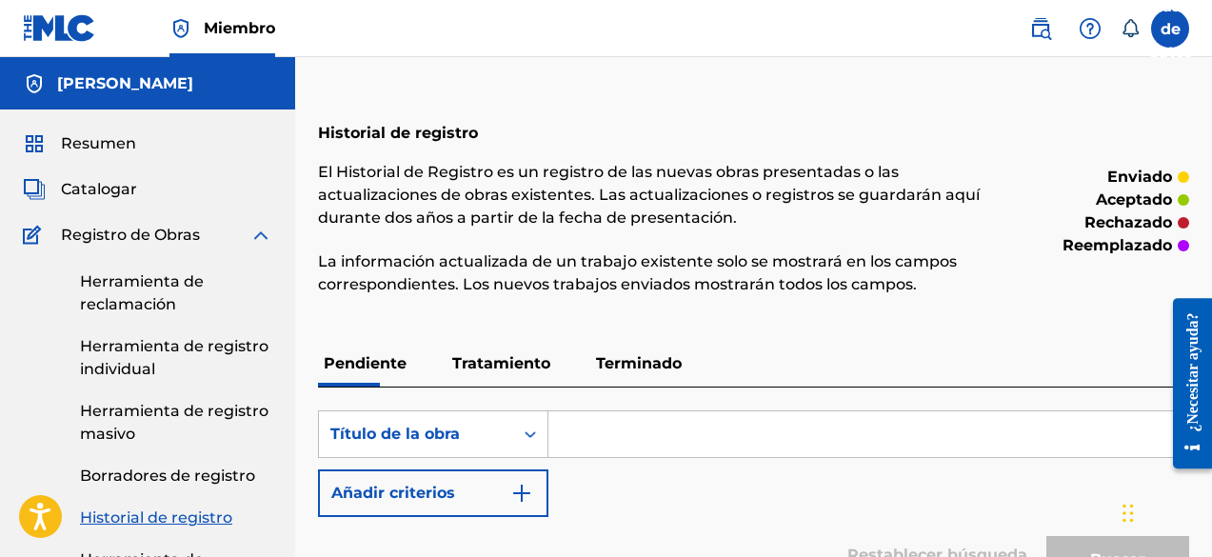
click at [123, 301] on font "Herramienta de reclamación" at bounding box center [142, 292] width 124 height 41
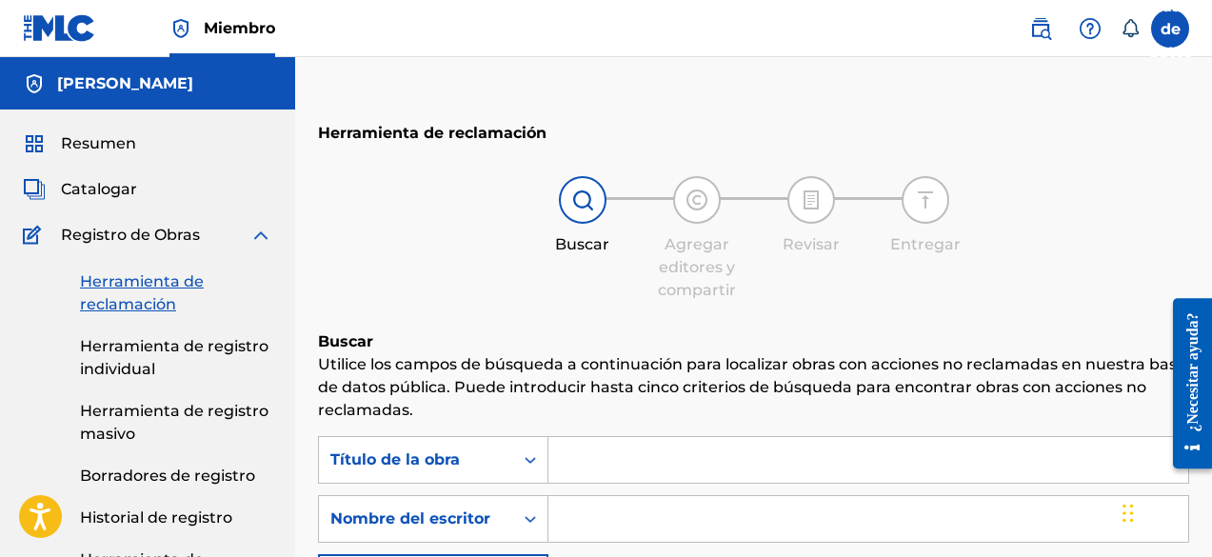
click at [89, 189] on font "Catalogar" at bounding box center [99, 189] width 76 height 18
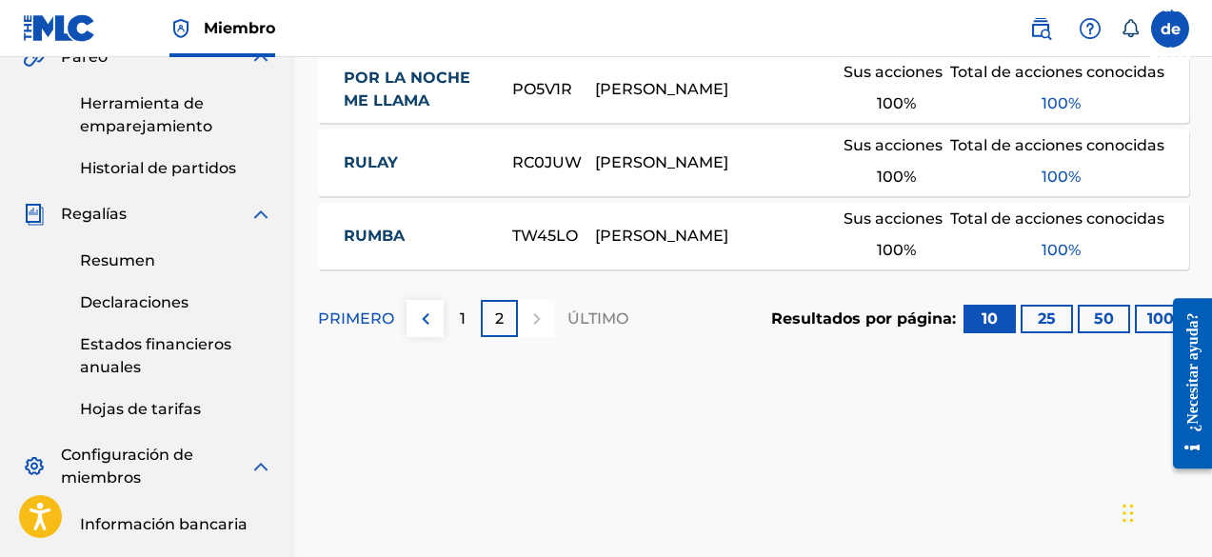
scroll to position [476, 0]
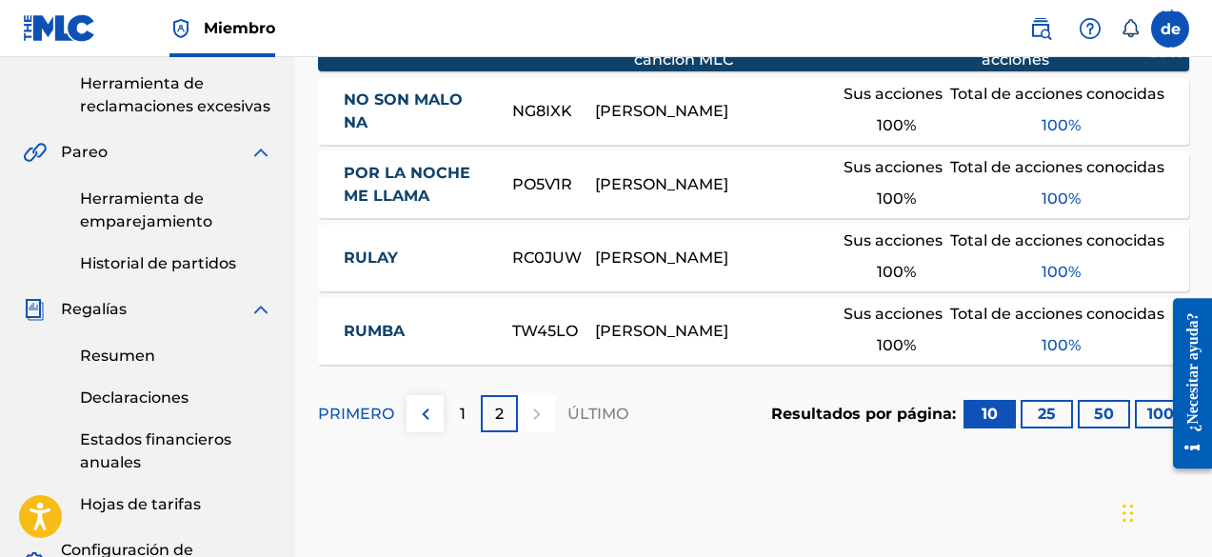
click at [460, 423] on font "1" at bounding box center [463, 414] width 6 height 18
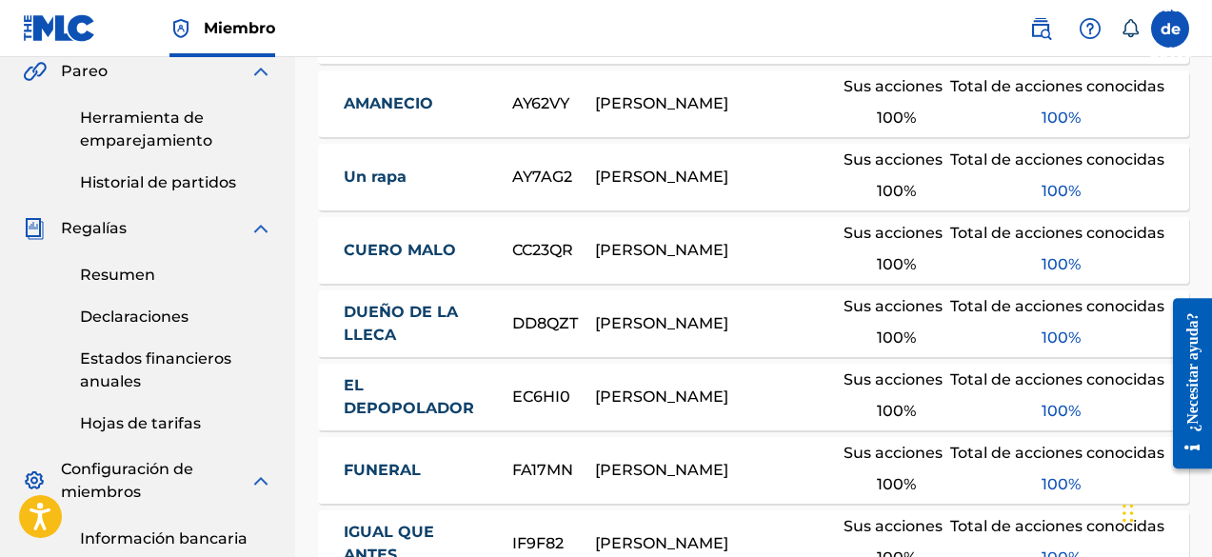
scroll to position [460, 0]
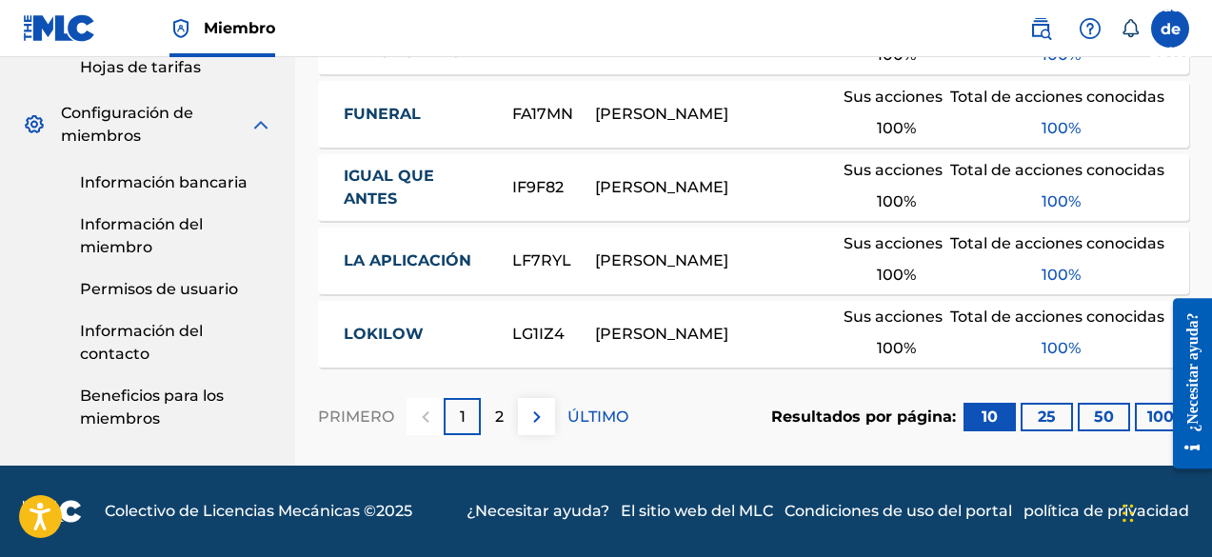
click at [534, 434] on button at bounding box center [536, 416] width 37 height 37
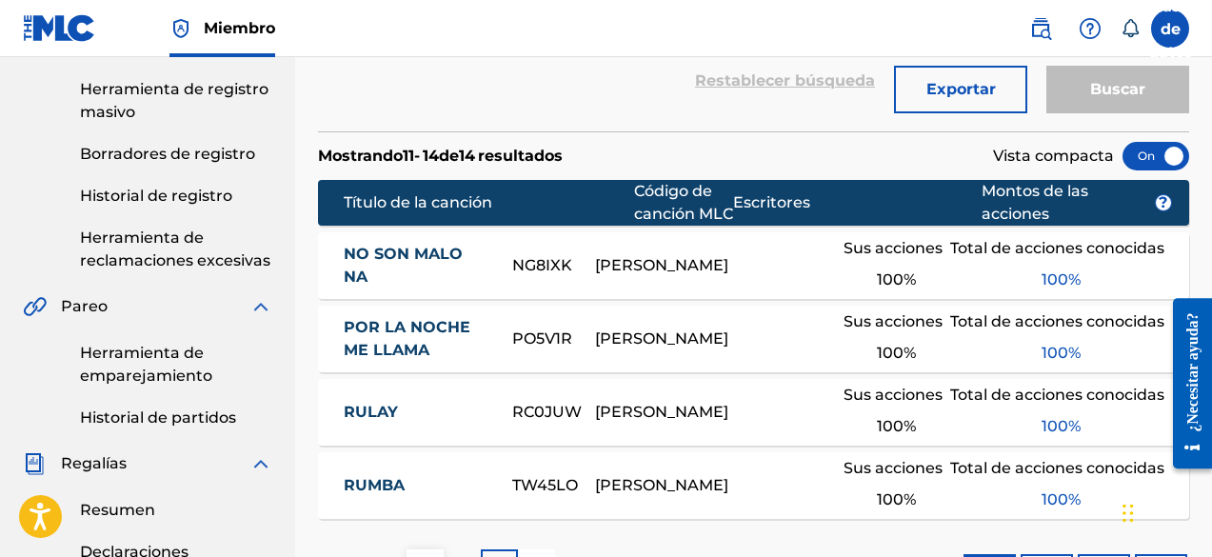
scroll to position [139, 0]
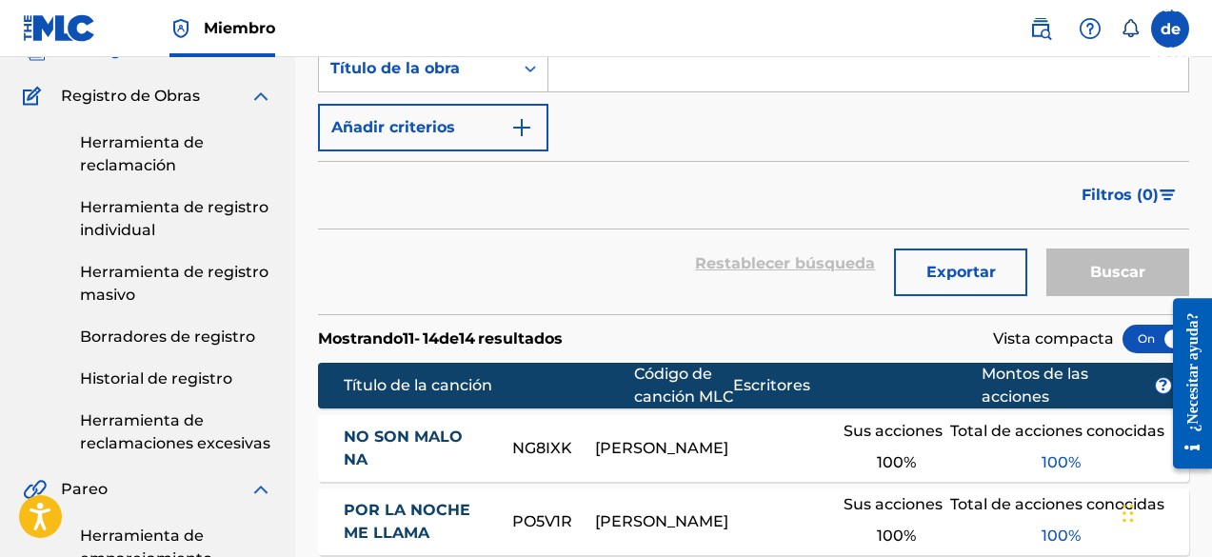
click at [159, 216] on link "Herramienta de registro individual" at bounding box center [176, 219] width 192 height 46
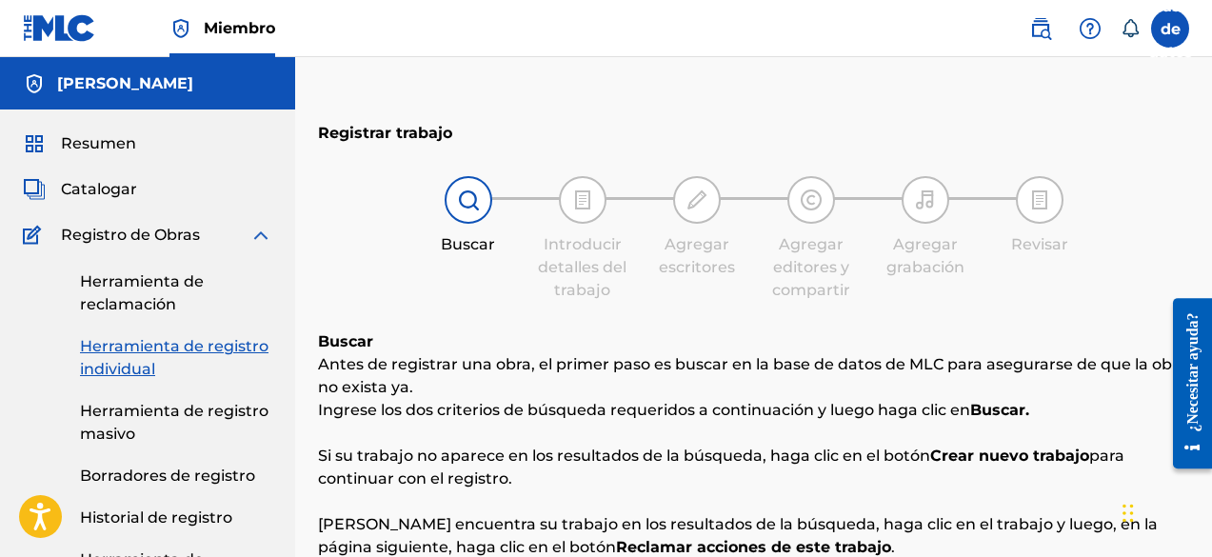
scroll to position [381, 0]
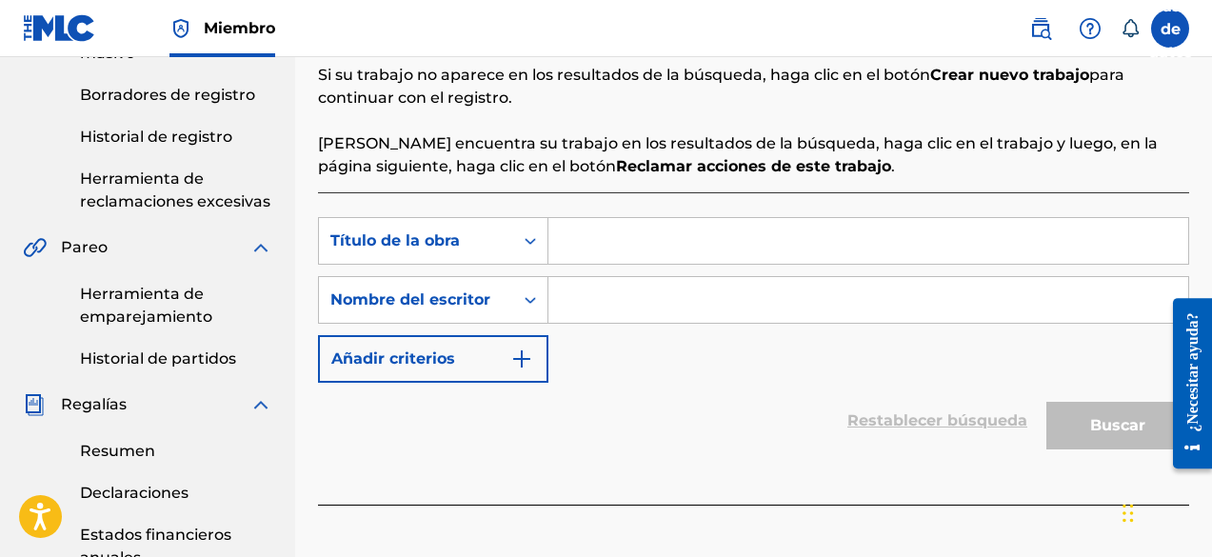
paste input "Que Perrita"
type input "Que Perrita"
click at [615, 293] on input "Formulario de búsqueda" at bounding box center [869, 300] width 640 height 46
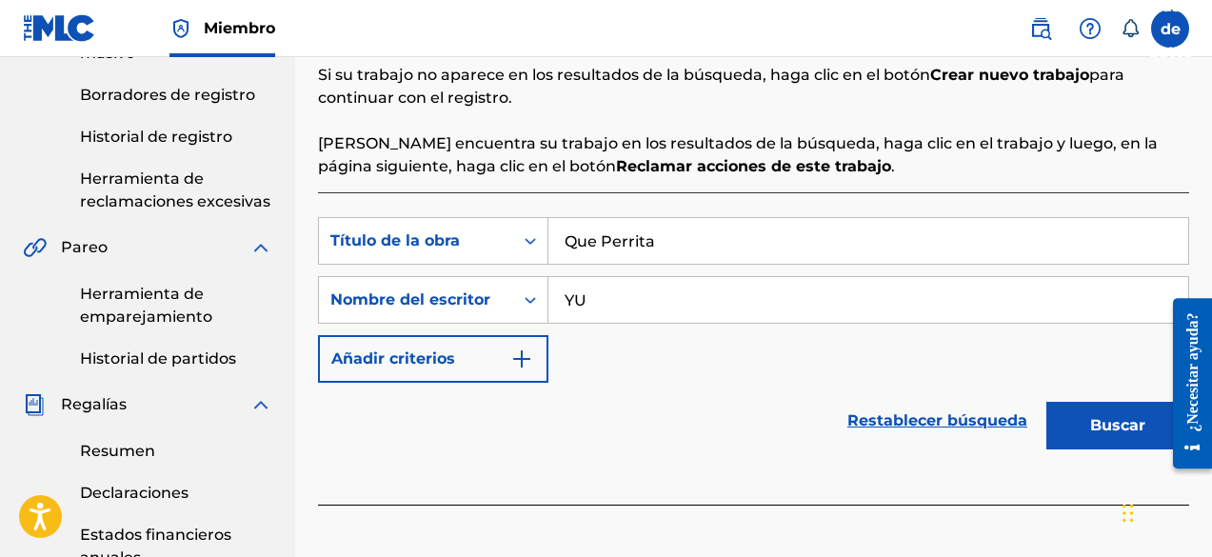
type input "YU"
click at [1113, 426] on font "Buscar" at bounding box center [1118, 425] width 55 height 18
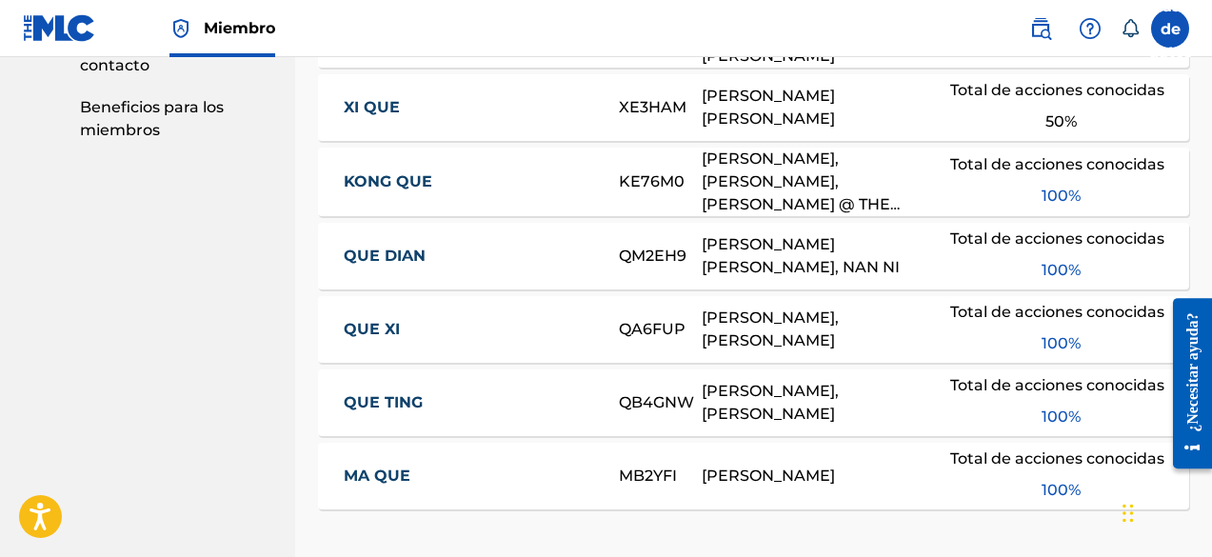
scroll to position [1509, 0]
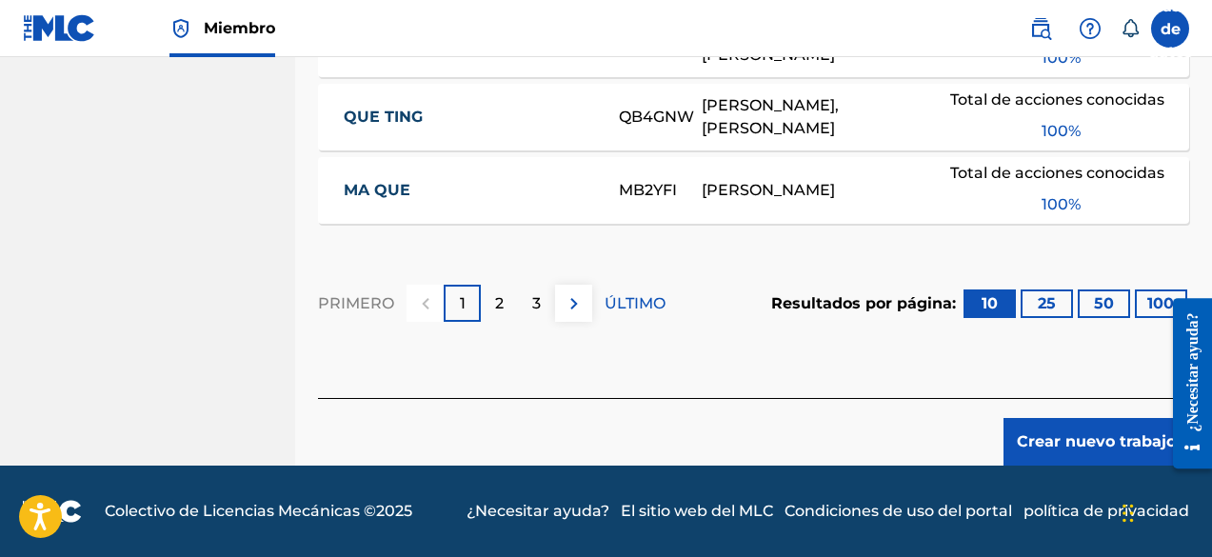
click at [1070, 433] on font "Crear nuevo trabajo" at bounding box center [1096, 441] width 159 height 18
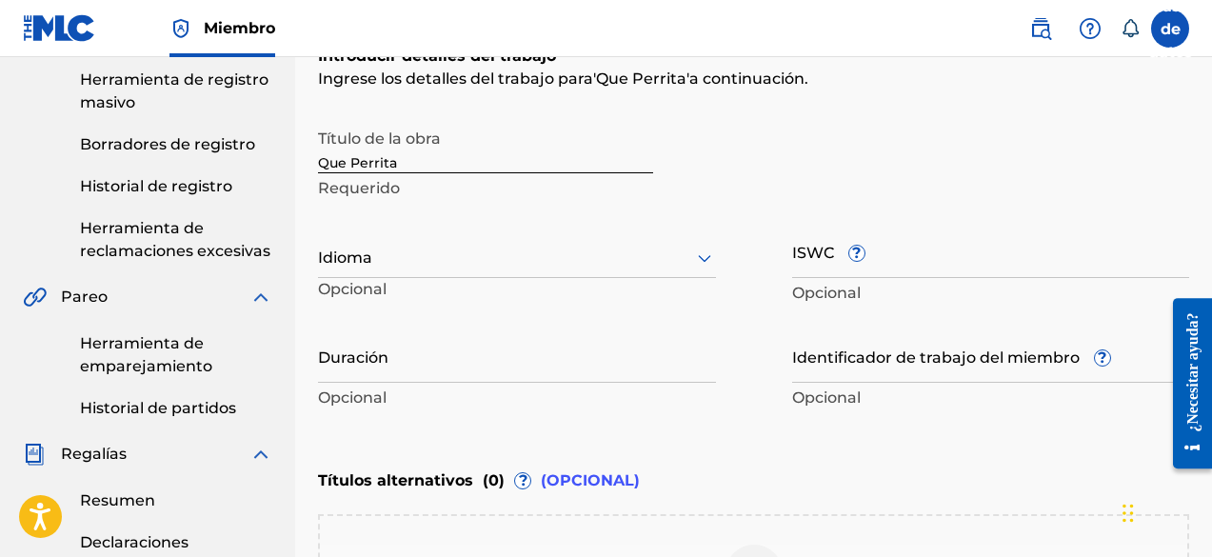
scroll to position [330, 0]
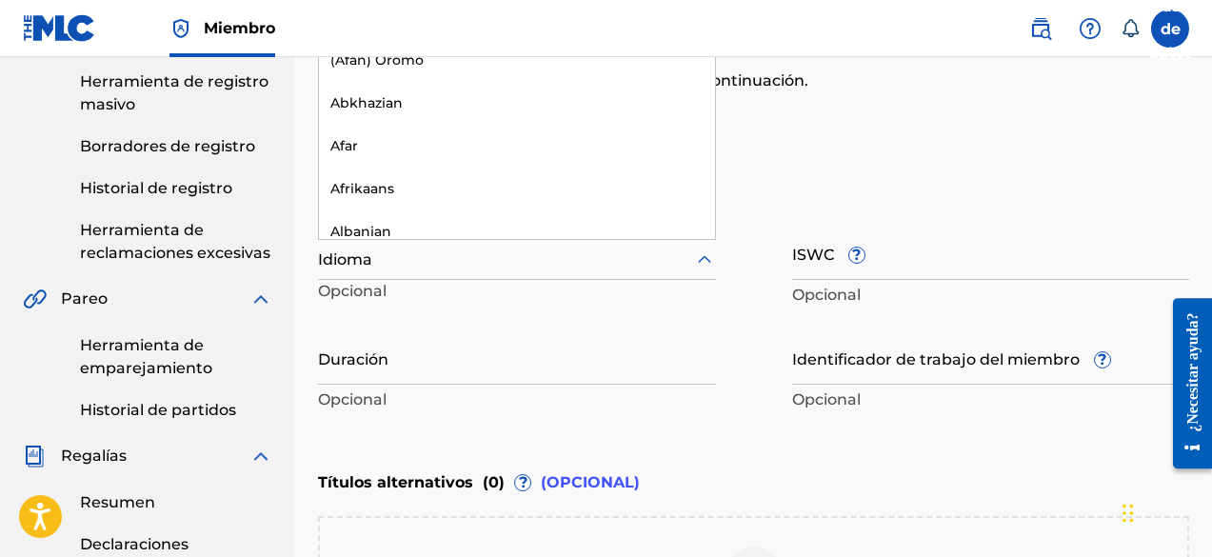
click at [388, 262] on div at bounding box center [517, 260] width 398 height 24
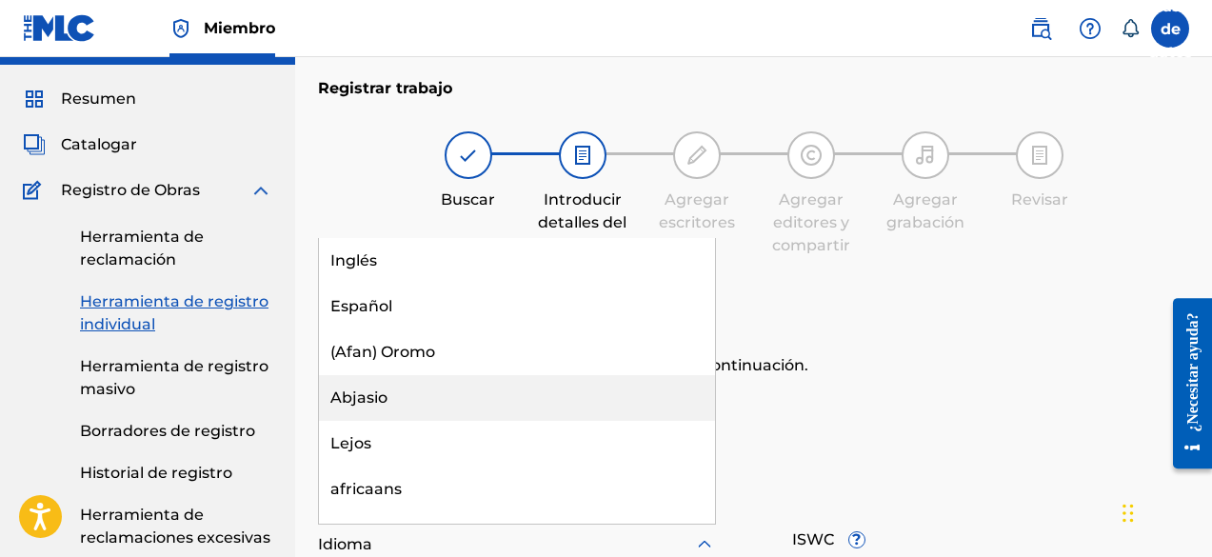
scroll to position [44, 0]
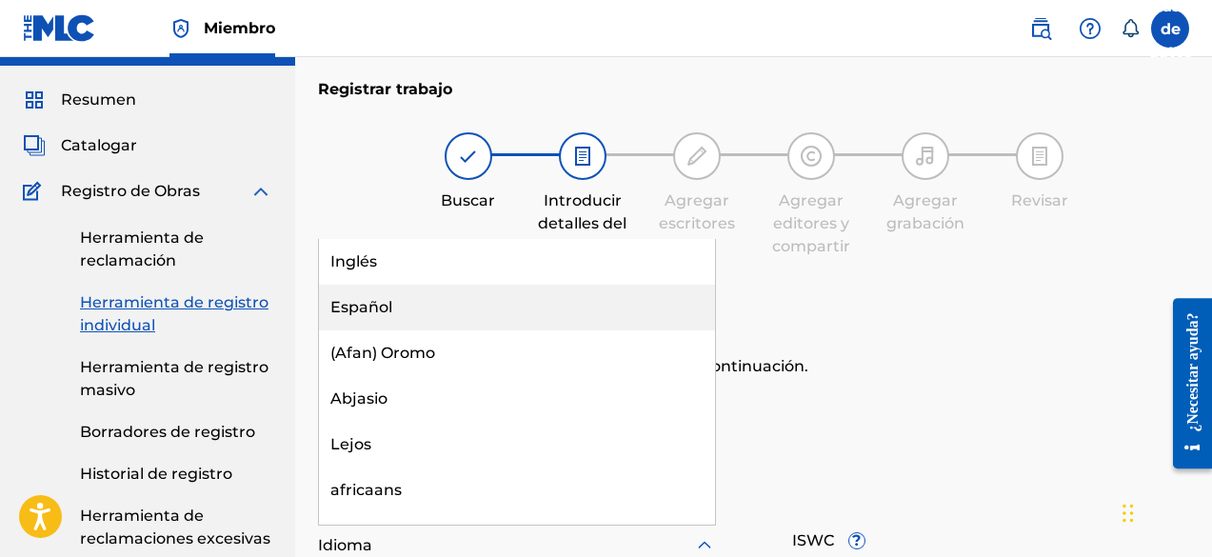
click at [470, 325] on div "Español" at bounding box center [517, 308] width 396 height 46
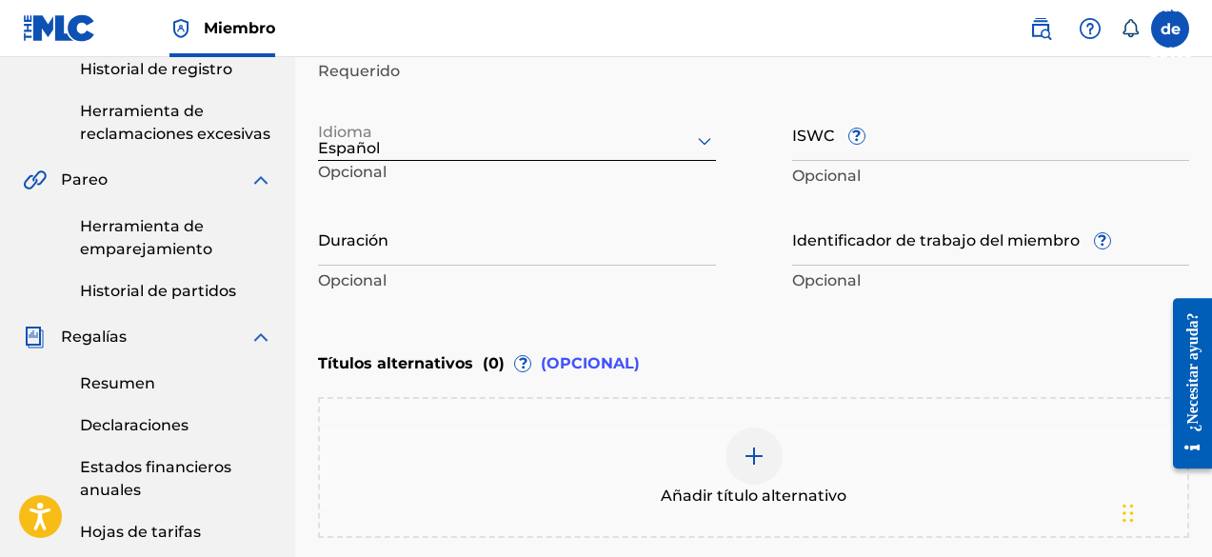
scroll to position [520, 0]
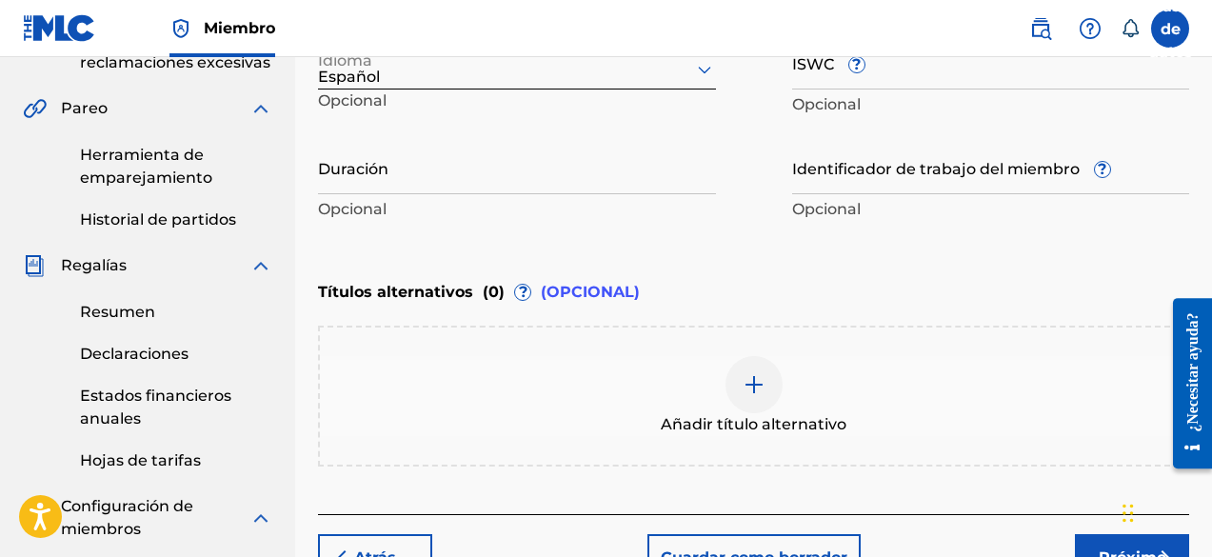
click at [439, 176] on input "Duración" at bounding box center [517, 167] width 398 height 54
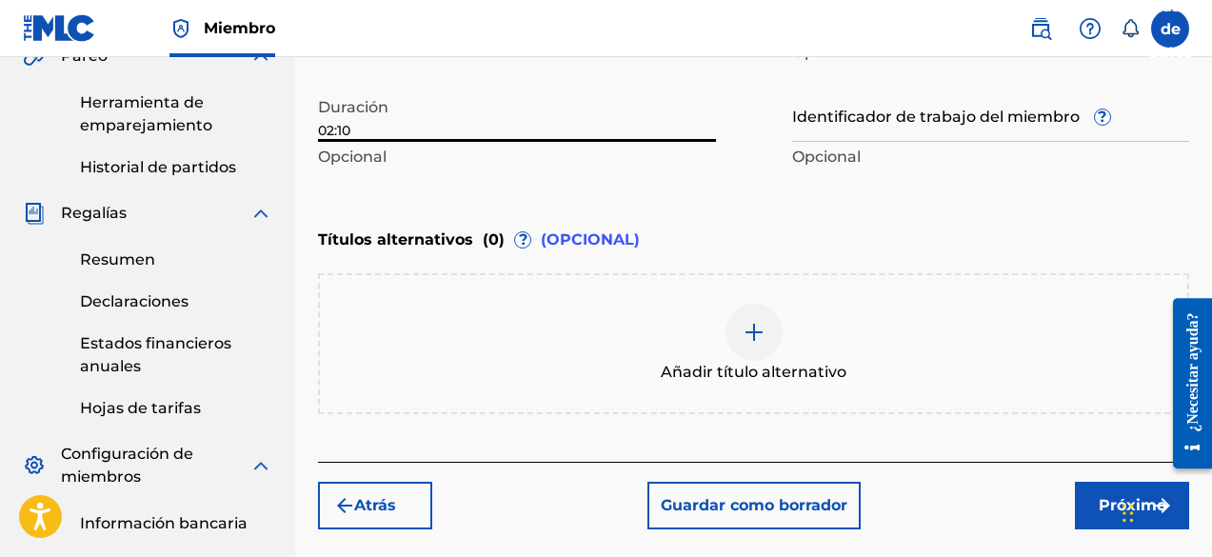
scroll to position [615, 0]
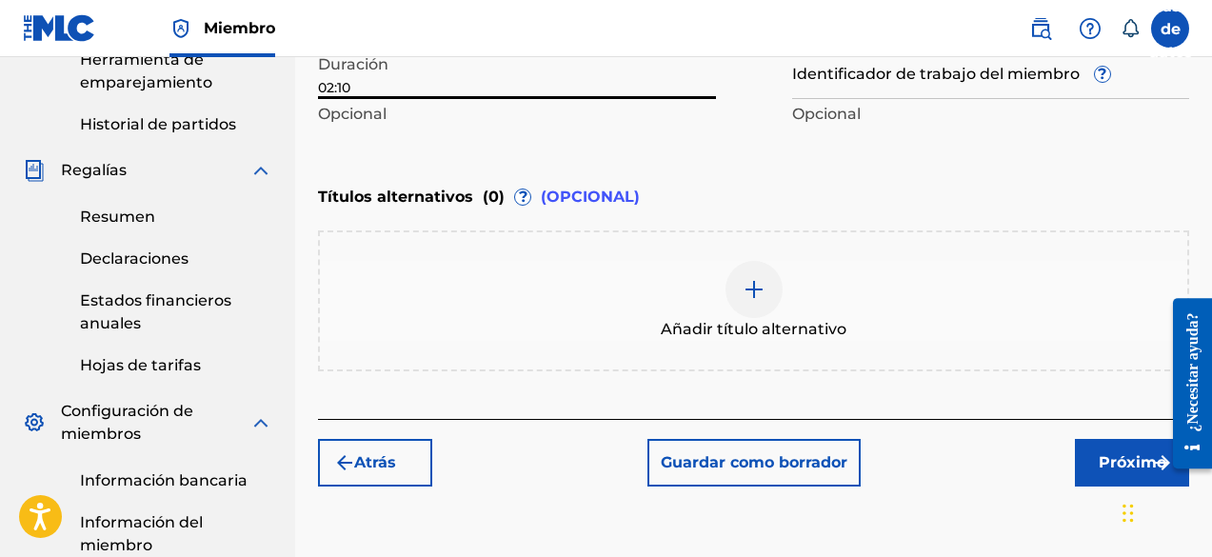
type input "02:10"
click at [1092, 450] on button "Próximo" at bounding box center [1132, 463] width 114 height 48
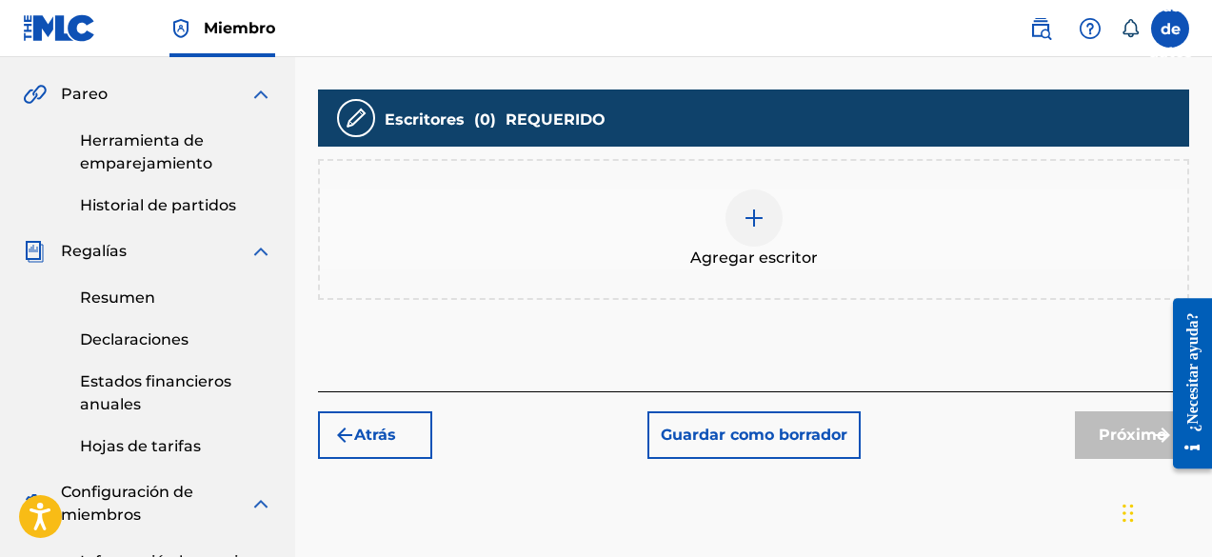
scroll to position [562, 0]
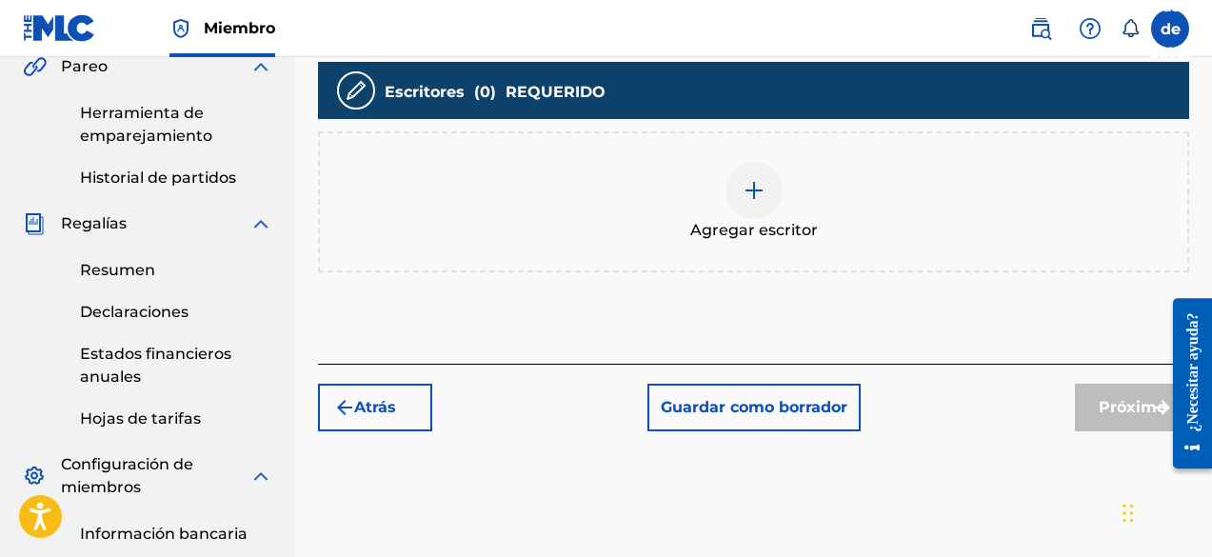
click at [729, 192] on div at bounding box center [754, 190] width 57 height 57
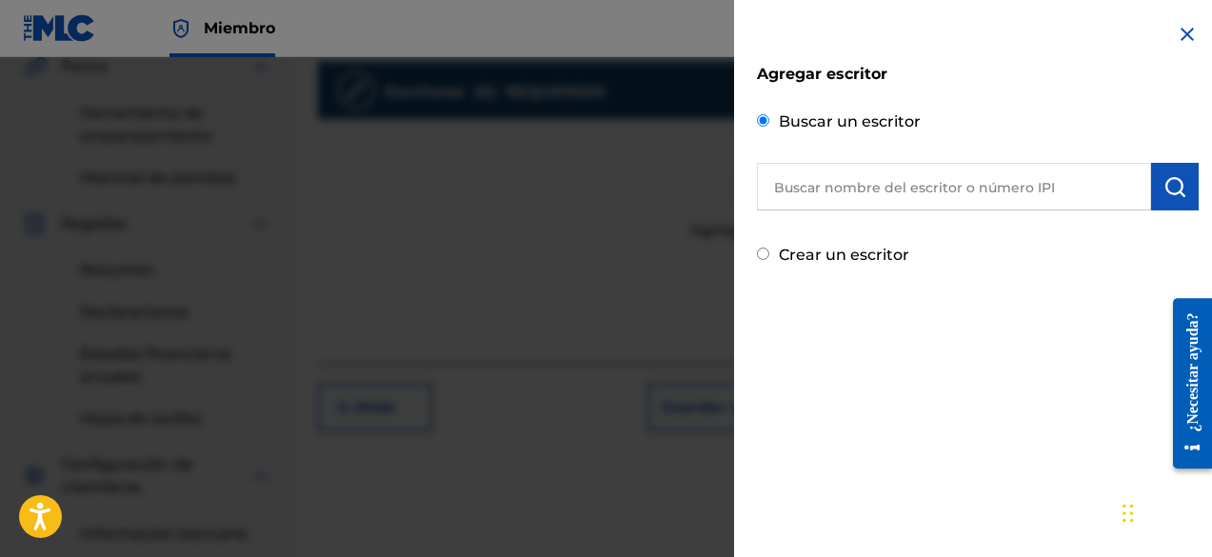
click at [931, 196] on input "text" at bounding box center [954, 187] width 394 height 48
paste input "[PERSON_NAME]"
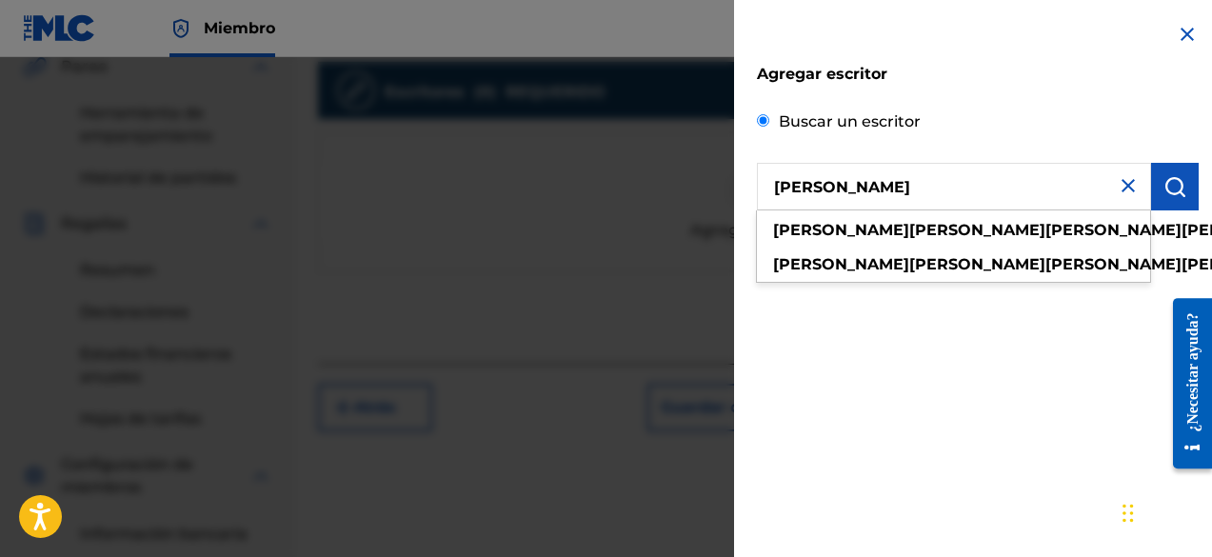
type input "[PERSON_NAME]"
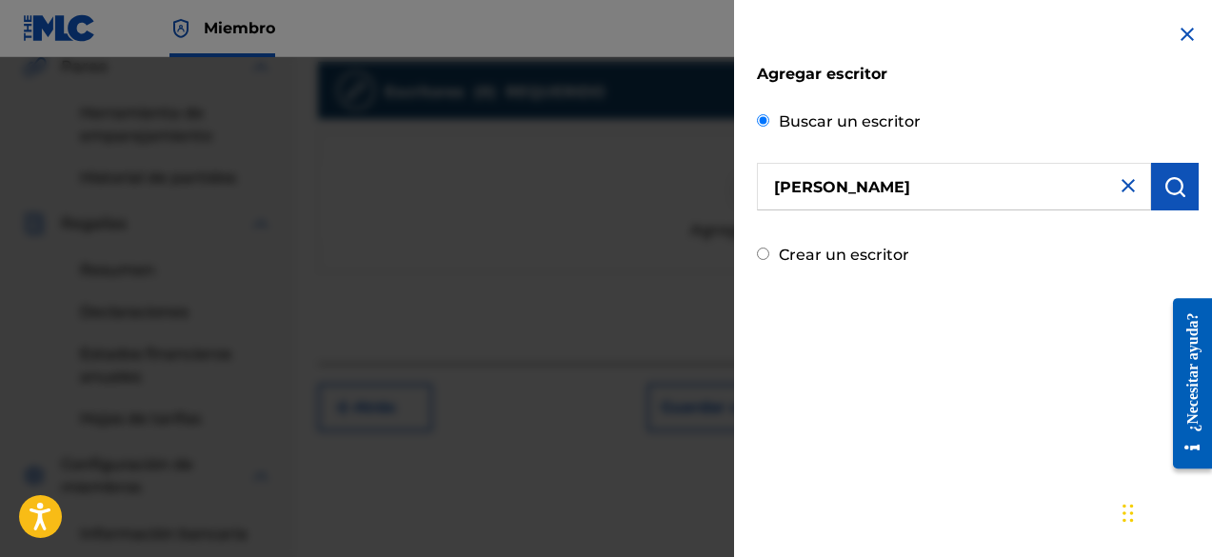
click at [1164, 190] on img "submit" at bounding box center [1175, 186] width 23 height 23
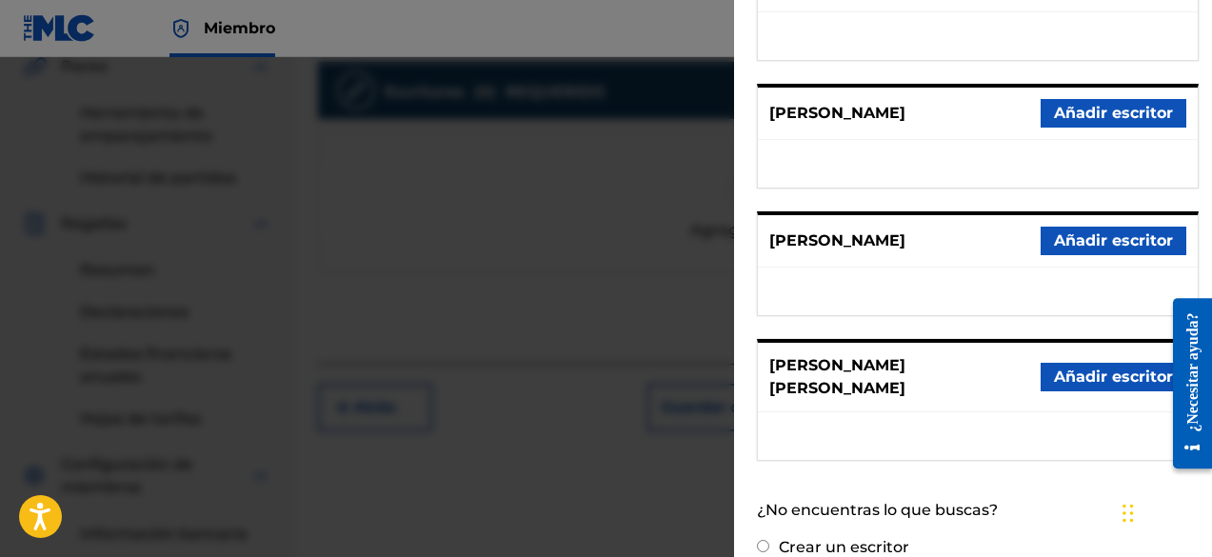
scroll to position [450, 0]
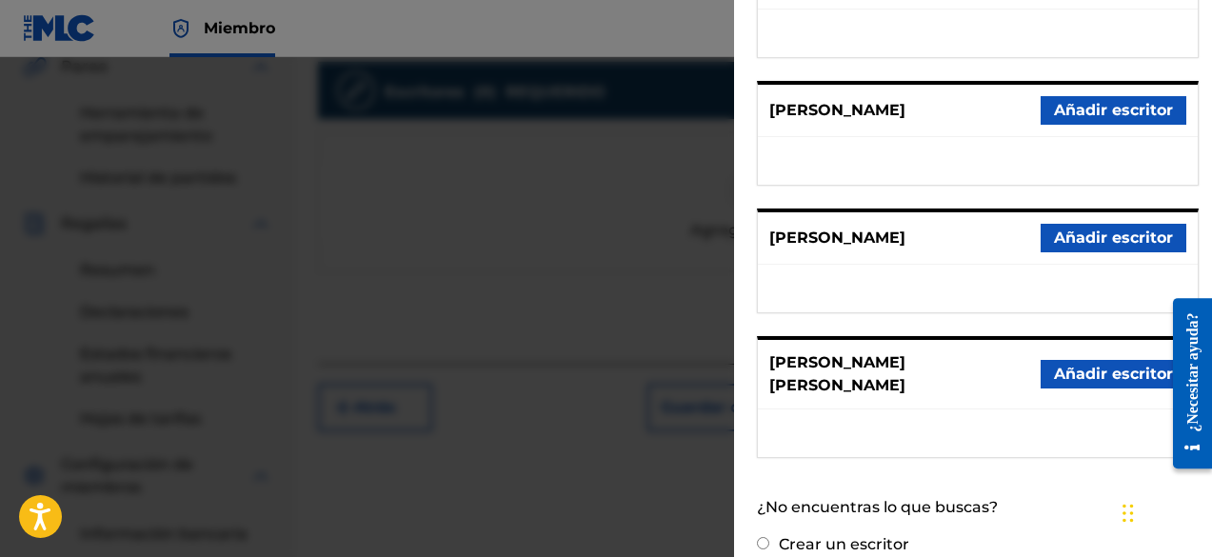
click at [1097, 229] on font "Añadir escritor" at bounding box center [1113, 238] width 119 height 18
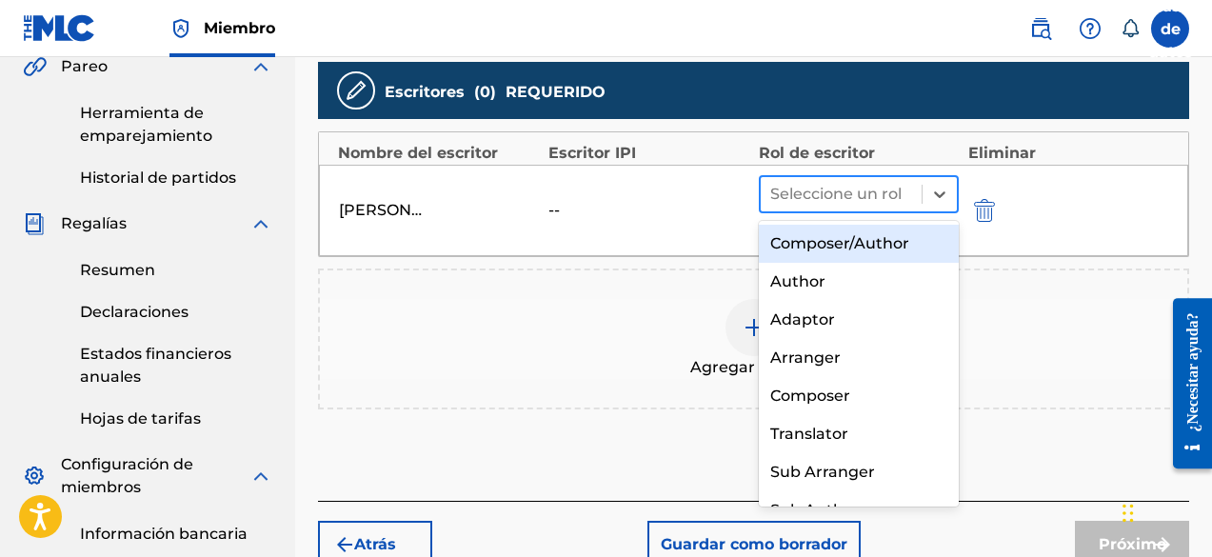
click at [798, 202] on div at bounding box center [841, 194] width 142 height 27
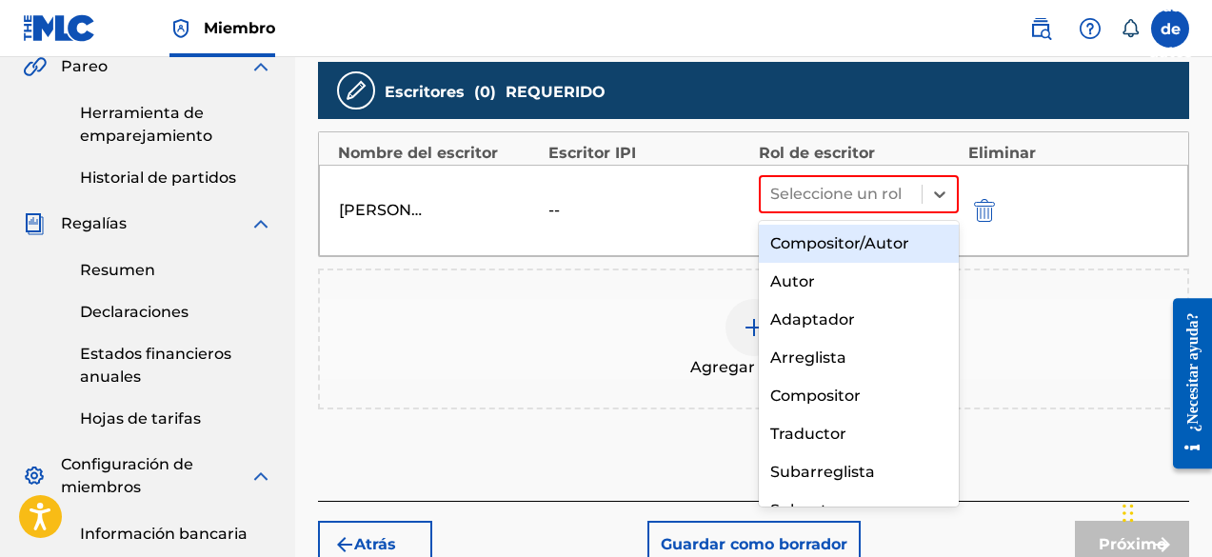
click at [814, 243] on font "Compositor/Autor" at bounding box center [839, 243] width 139 height 18
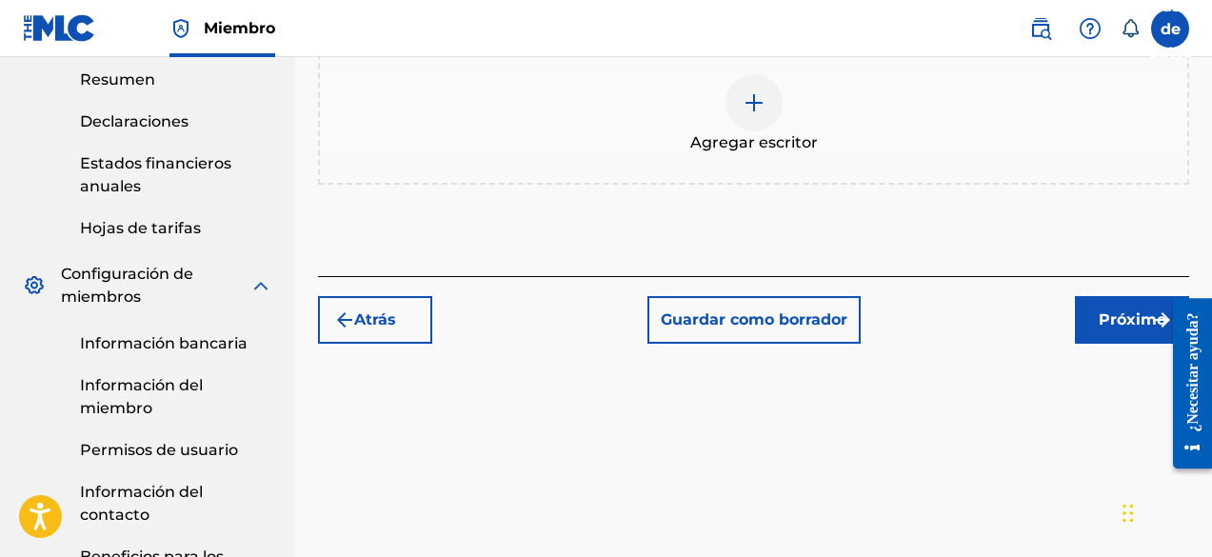
click at [1105, 337] on button "Próximo" at bounding box center [1132, 320] width 114 height 48
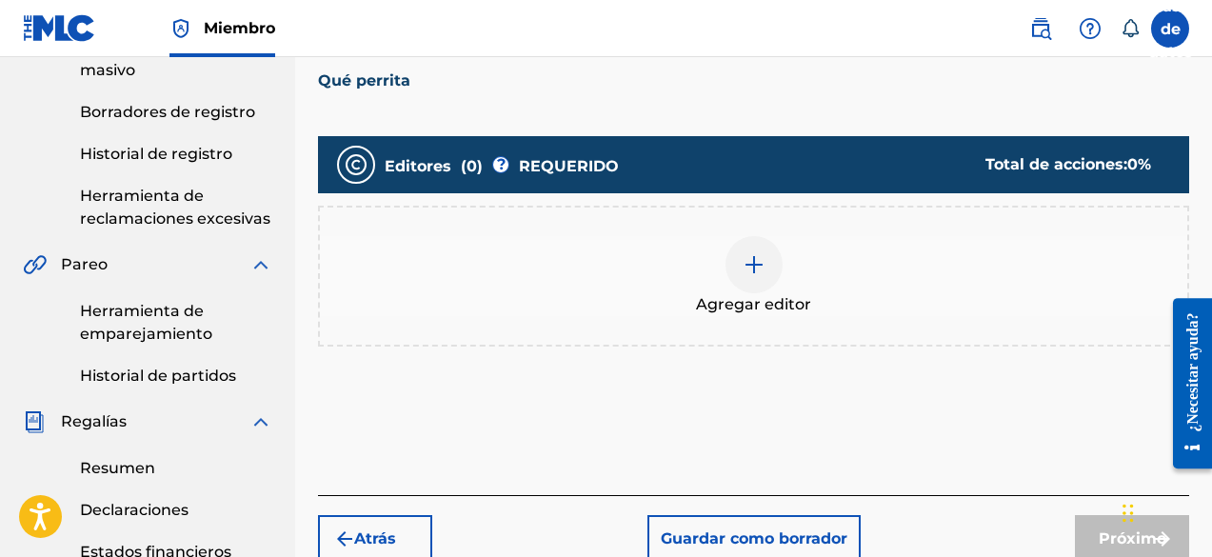
scroll to position [371, 0]
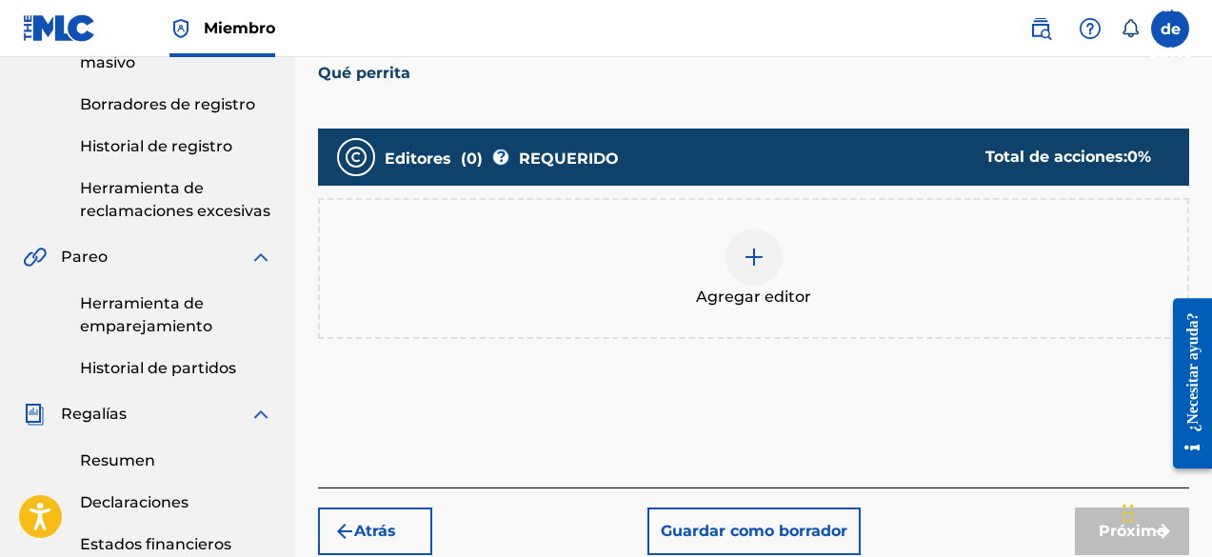
click at [763, 273] on div at bounding box center [754, 257] width 57 height 57
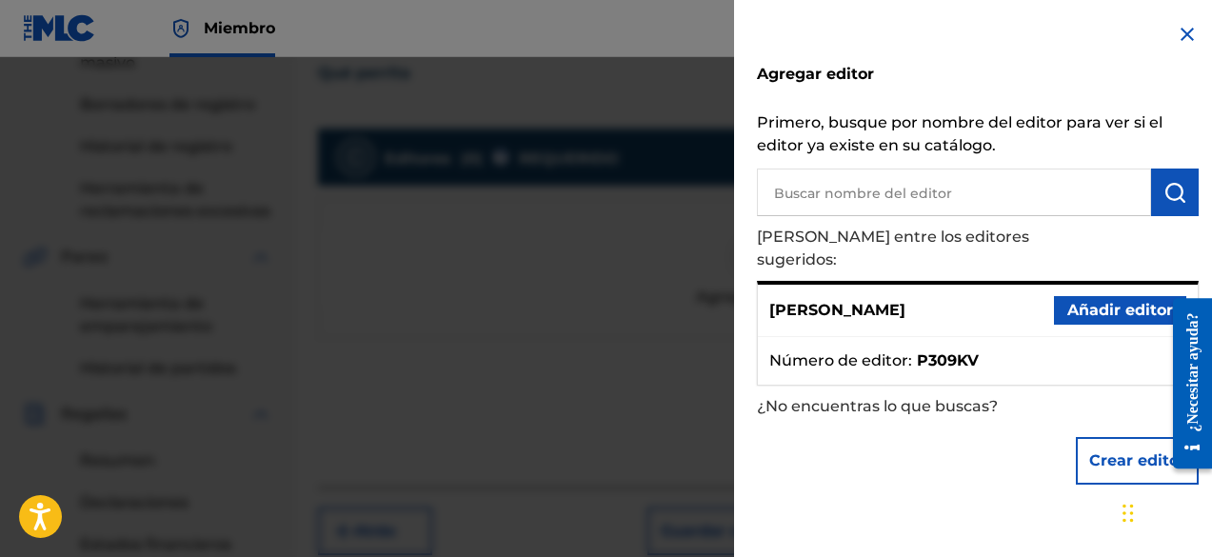
click at [1085, 299] on font "Añadir editor" at bounding box center [1121, 310] width 106 height 23
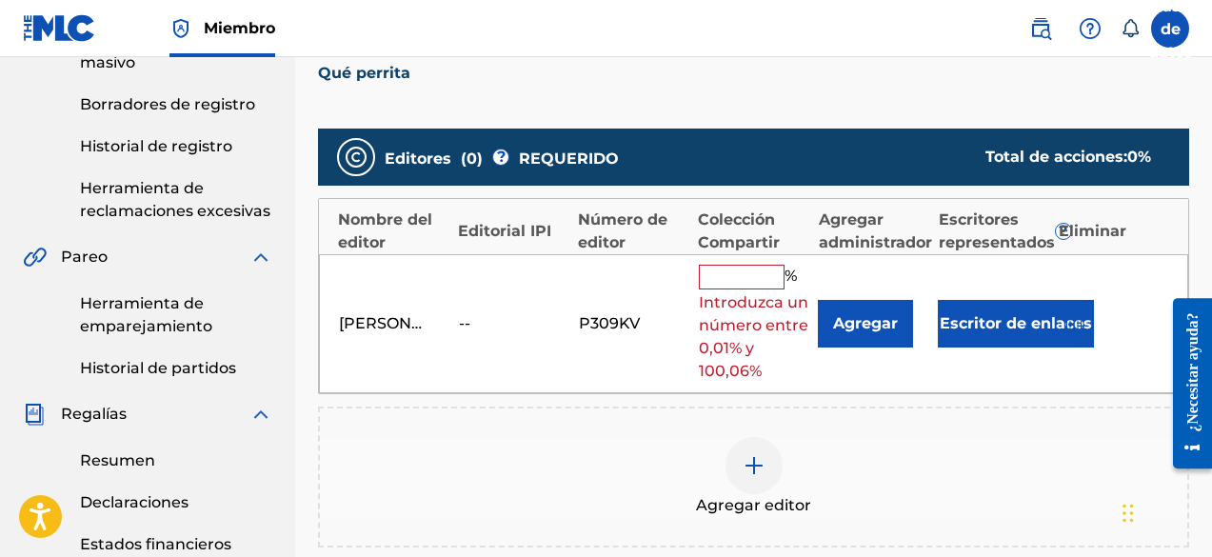
click at [731, 274] on input "text" at bounding box center [742, 277] width 86 height 25
type input "100"
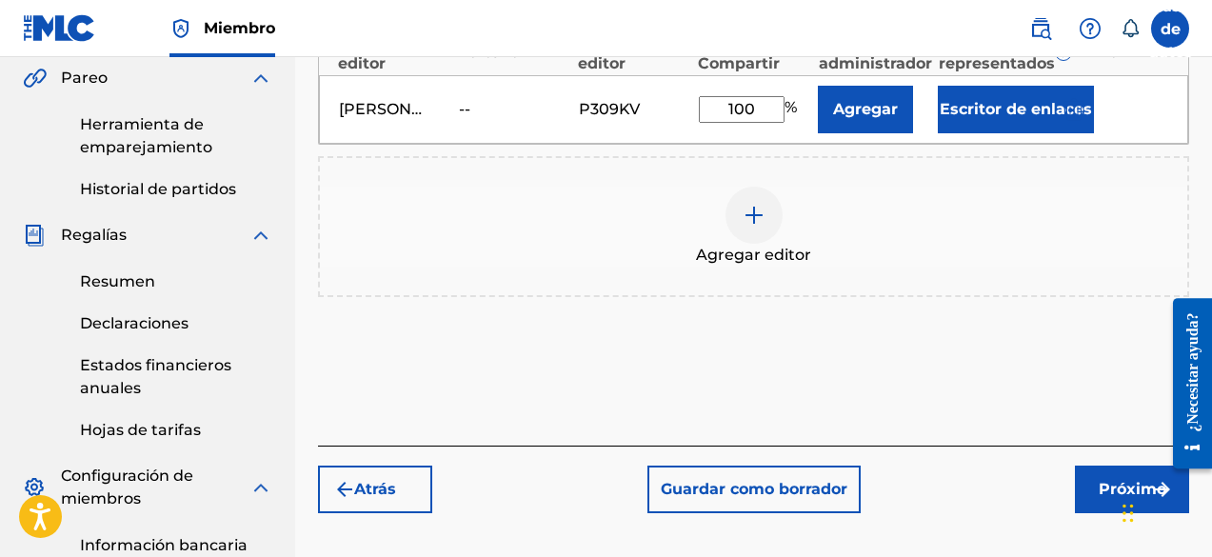
scroll to position [562, 0]
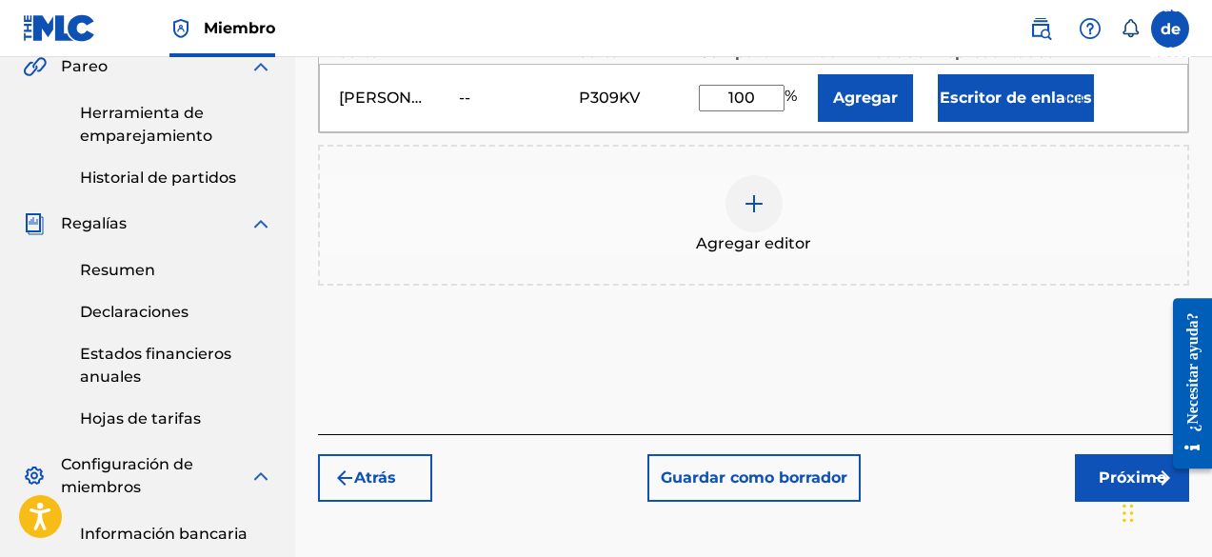
click at [1089, 480] on button "Próximo" at bounding box center [1132, 478] width 114 height 48
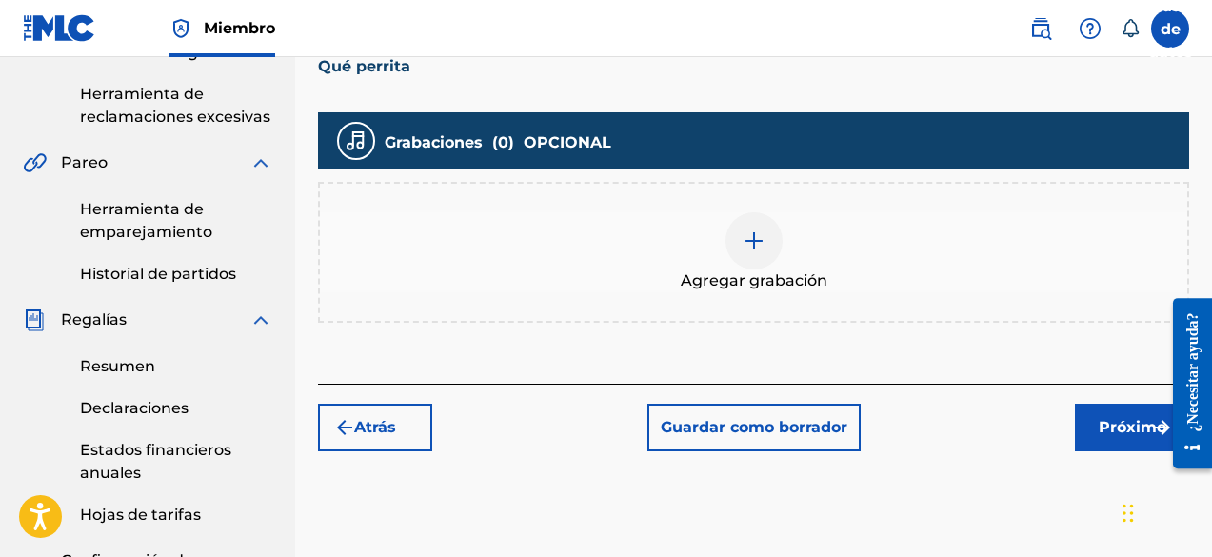
scroll to position [467, 0]
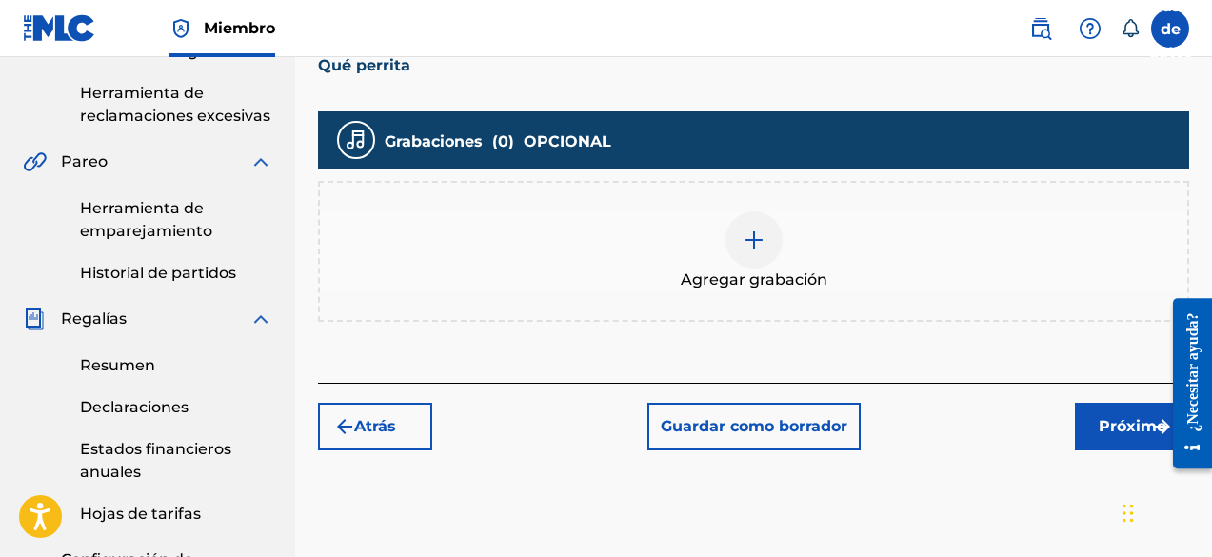
click at [743, 281] on font "Agregar grabación" at bounding box center [754, 279] width 147 height 18
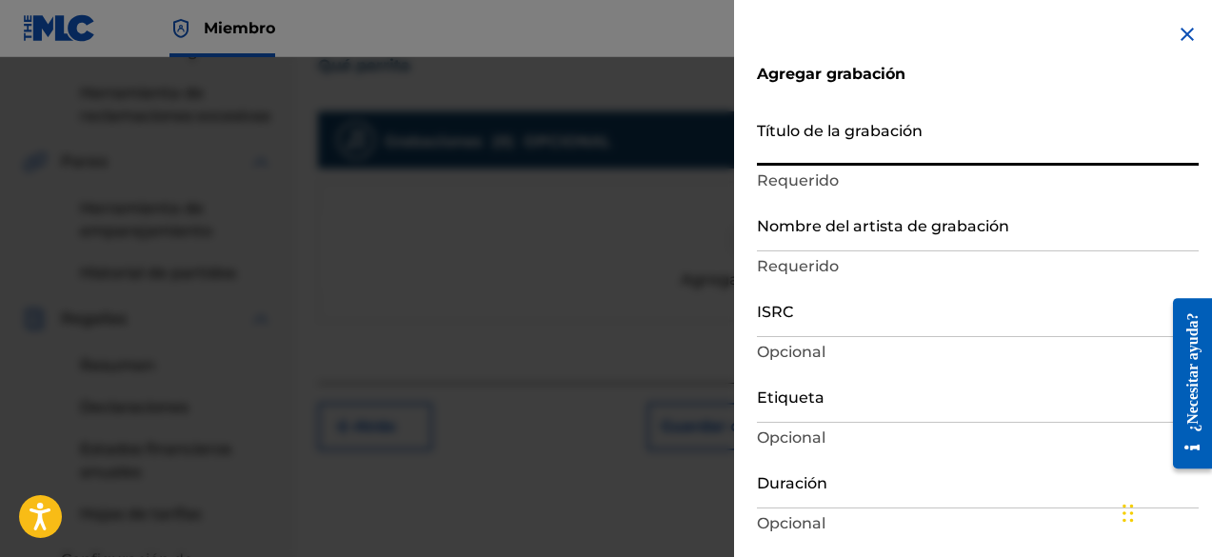
click at [858, 157] on input "Título de la grabación" at bounding box center [978, 138] width 442 height 54
paste input "Que Perrita"
type input "Que Perrita"
type input "Add Recording"
type input "Que Perrita"
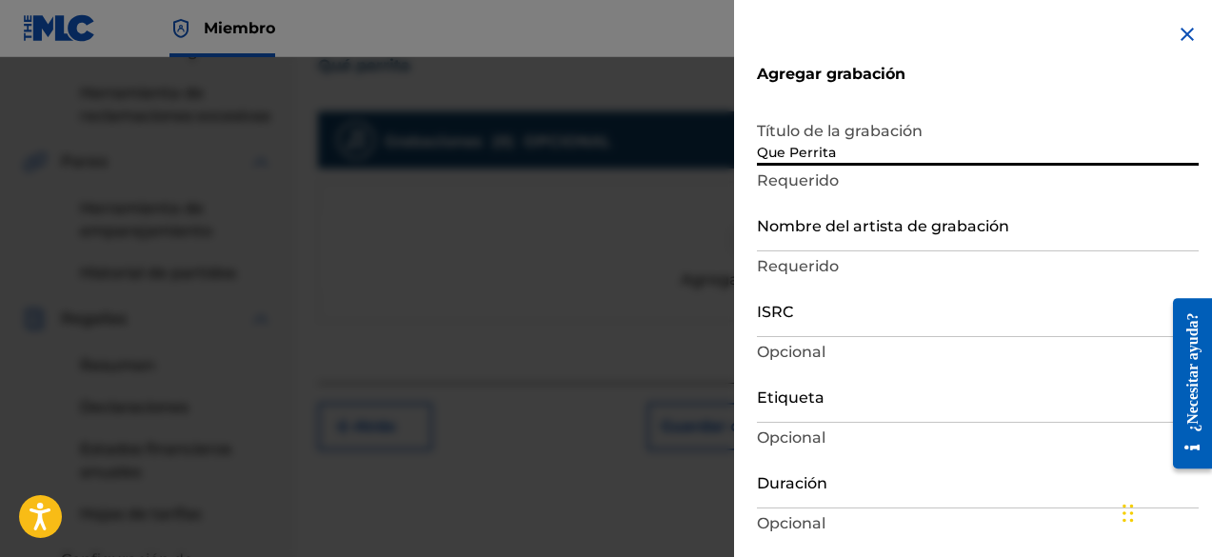
click at [785, 239] on input "Nombre del artista de grabación" at bounding box center [978, 224] width 442 height 54
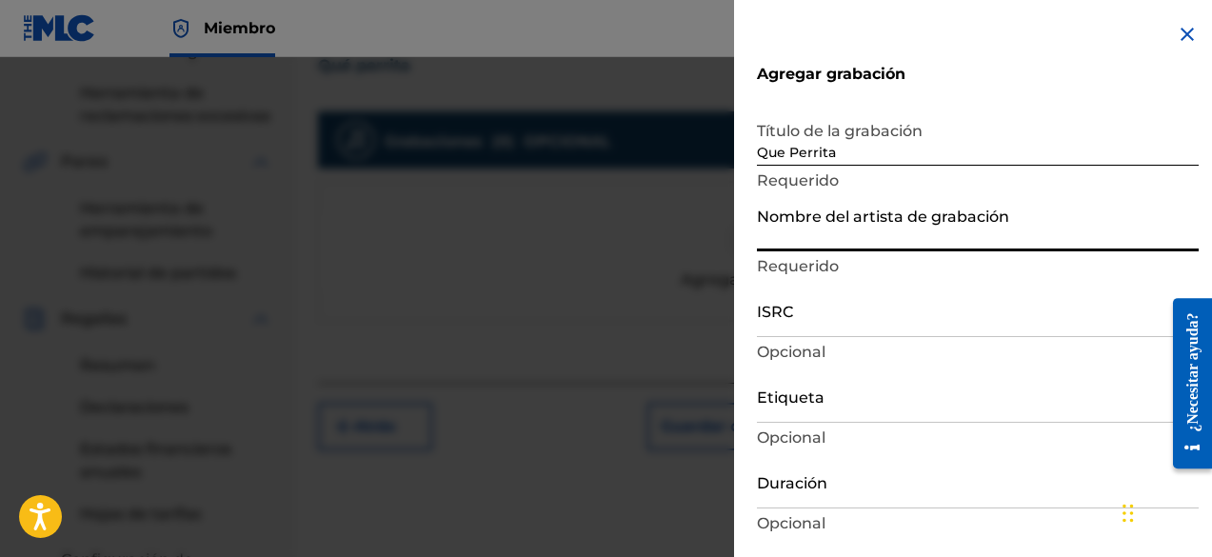
type input "[PERSON_NAME] Produce"
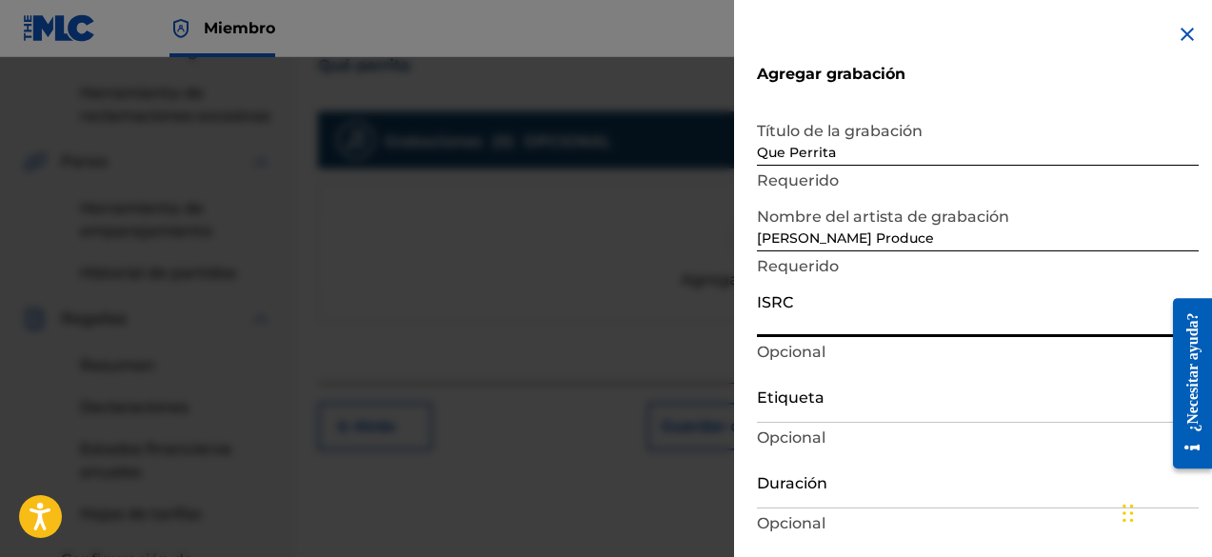
click at [823, 310] on input "ISRC" at bounding box center [978, 310] width 442 height 54
paste input "QZFZ62579372"
type input "QZFZ62579372"
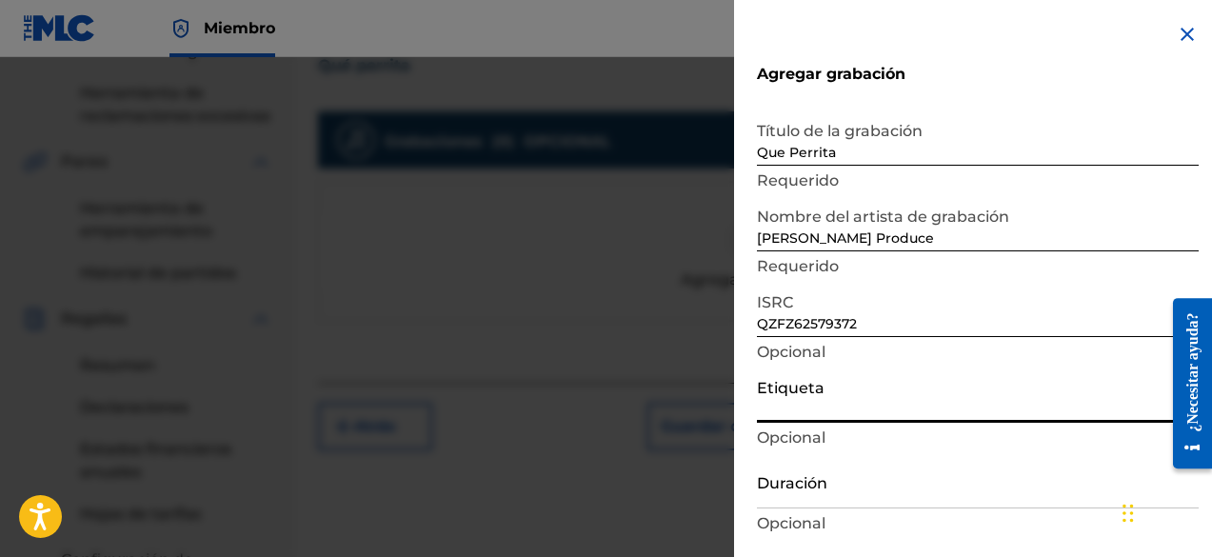
click at [822, 412] on input "Etiqueta" at bounding box center [978, 396] width 442 height 54
type input "DFO Records"
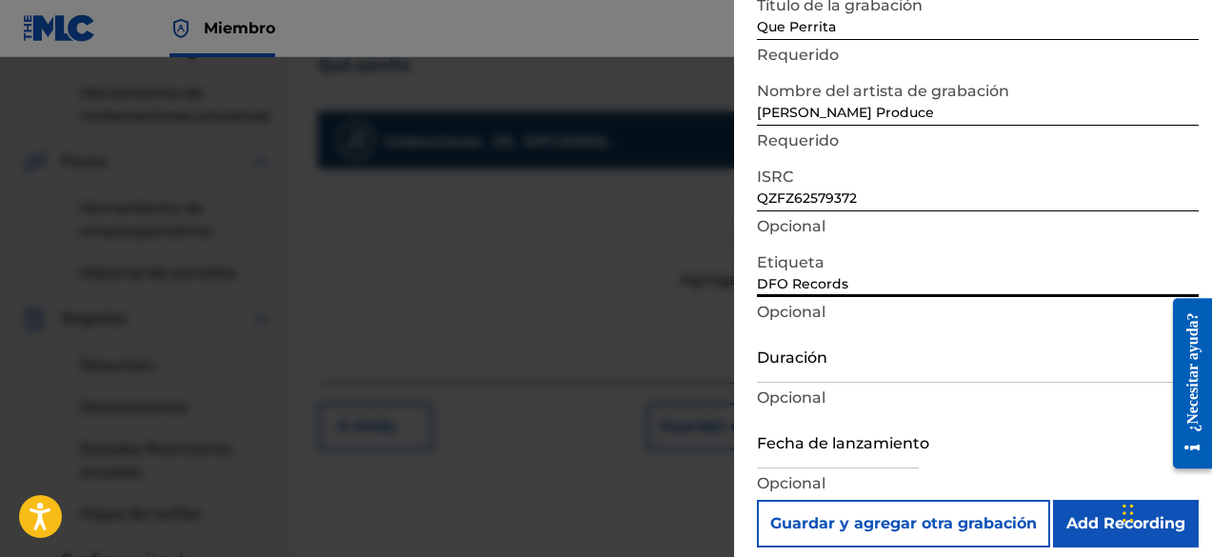
scroll to position [139, 0]
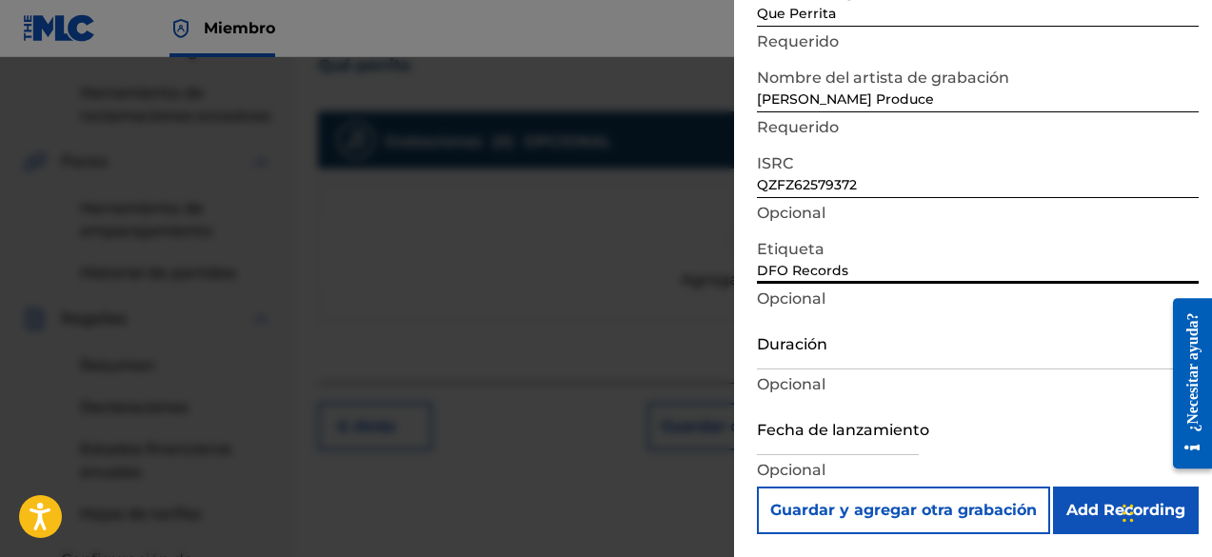
click at [828, 350] on input "Duración" at bounding box center [978, 342] width 442 height 54
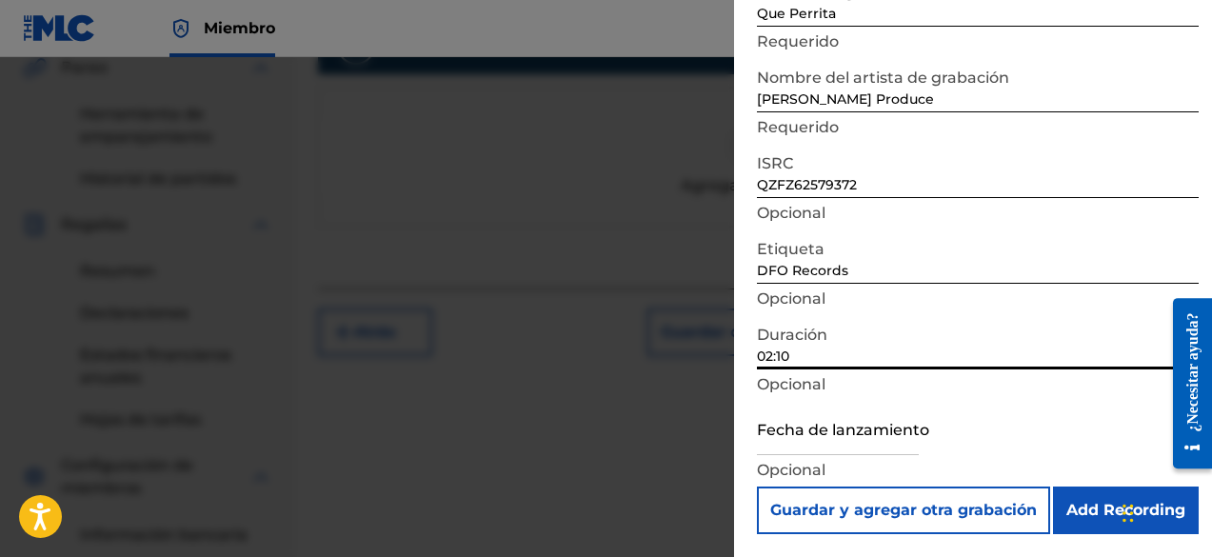
scroll to position [562, 0]
type input "02:10"
click at [838, 435] on input "text" at bounding box center [838, 428] width 162 height 54
select select "8"
select select "2025"
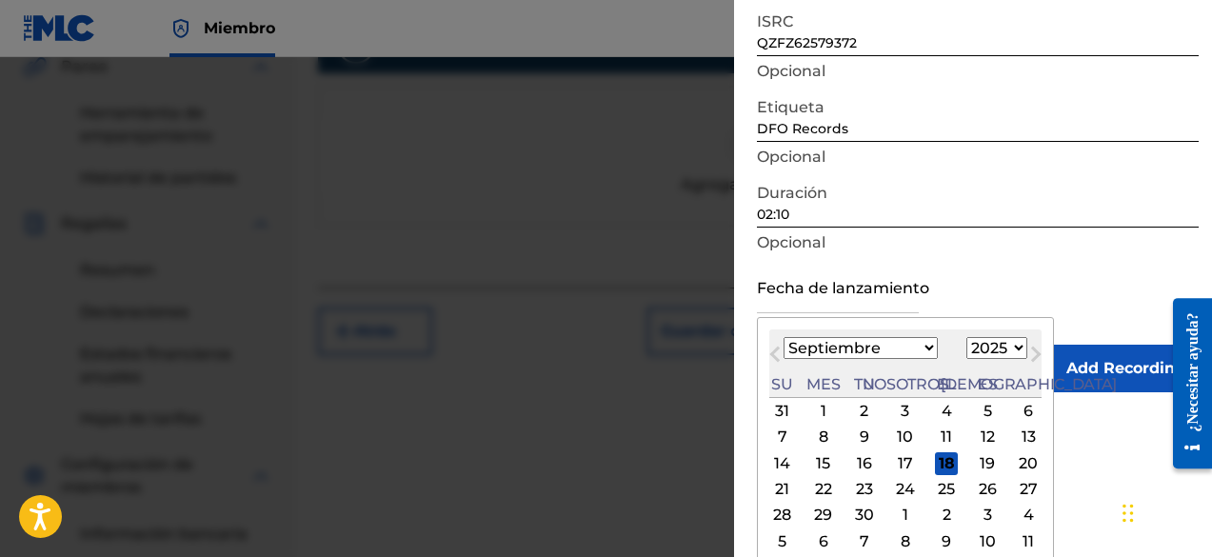
scroll to position [290, 0]
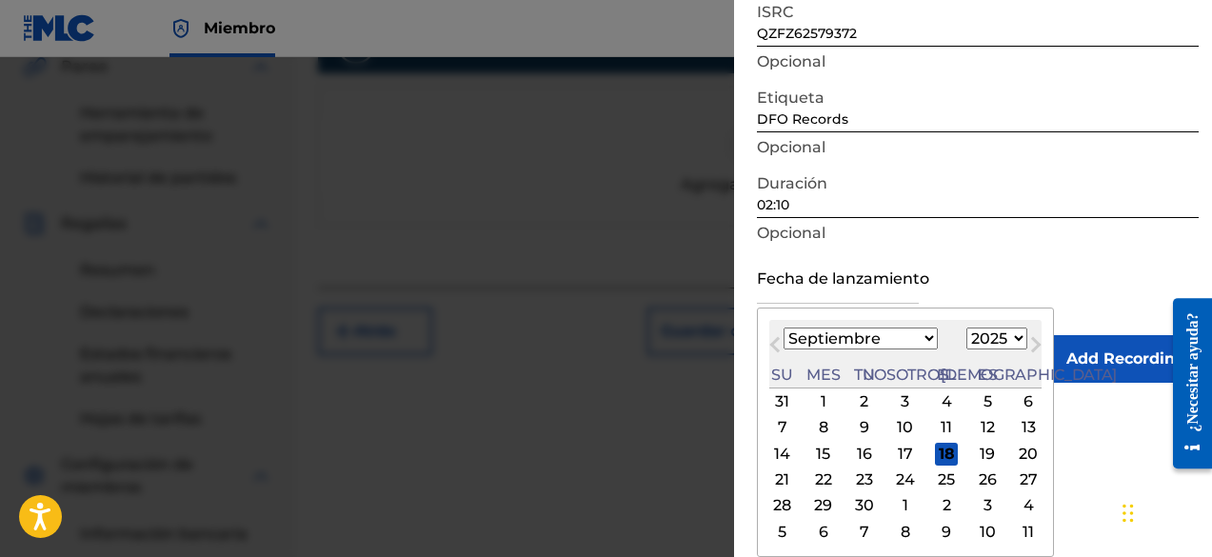
click at [875, 342] on select "Enero Febrero Marzo Abril Puede Junio [PERSON_NAME] Septiembre Octubre Noviembr…" at bounding box center [861, 339] width 154 height 22
select select "0"
click at [784, 328] on select "Enero Febrero Marzo Abril Puede Junio [PERSON_NAME] Septiembre Octubre Noviembr…" at bounding box center [861, 339] width 154 height 22
click at [935, 508] on div "30" at bounding box center [946, 505] width 23 height 23
type input "[DATE]"
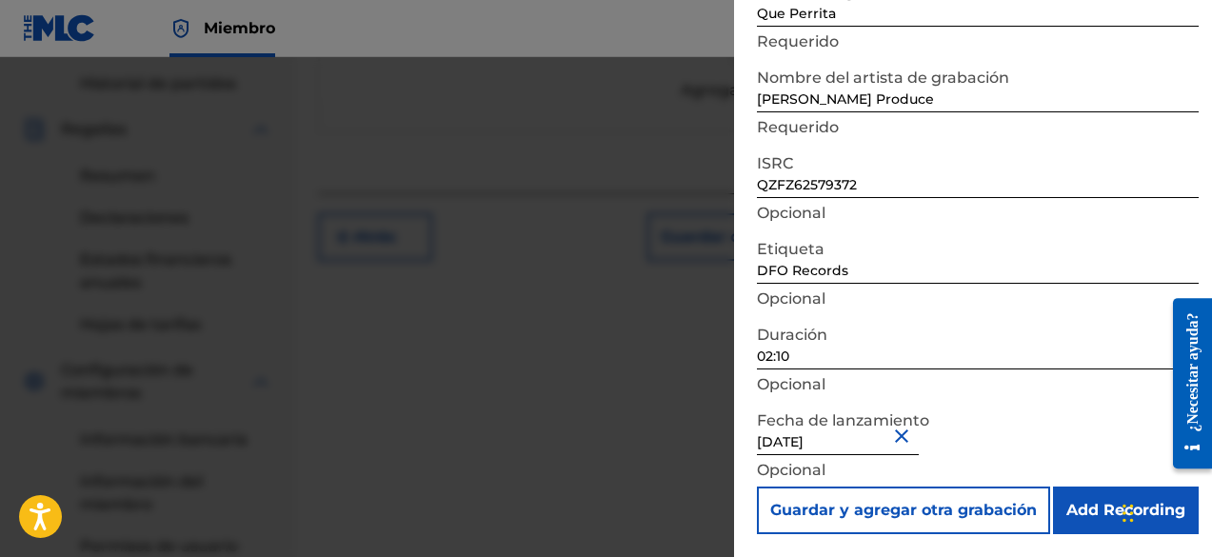
scroll to position [657, 0]
click at [1081, 502] on input "Add Recording" at bounding box center [1126, 511] width 146 height 48
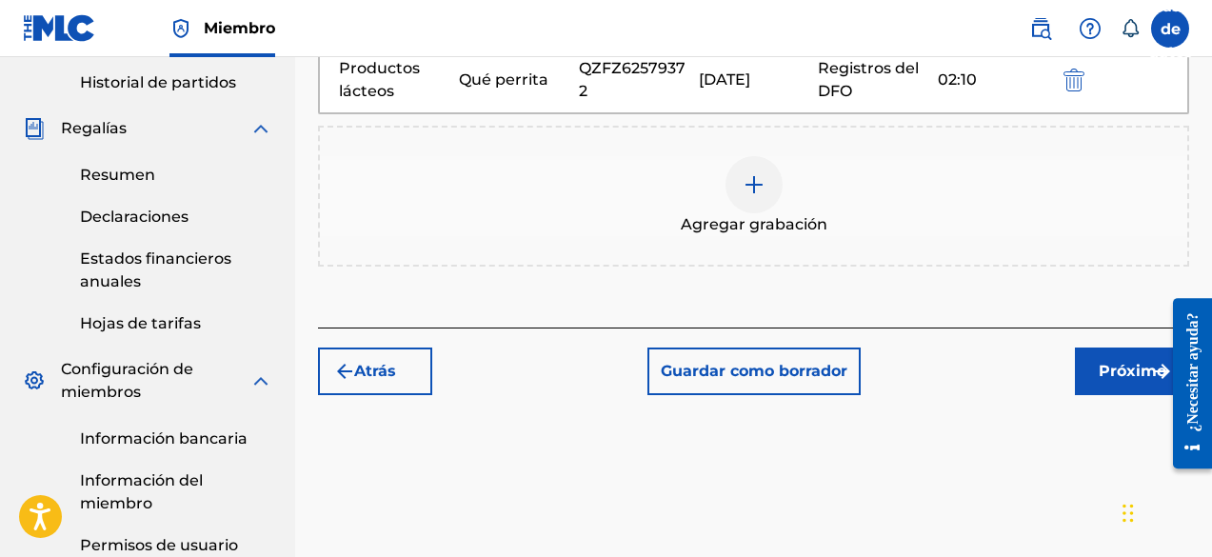
click at [1105, 365] on font "Próximo" at bounding box center [1133, 371] width 68 height 18
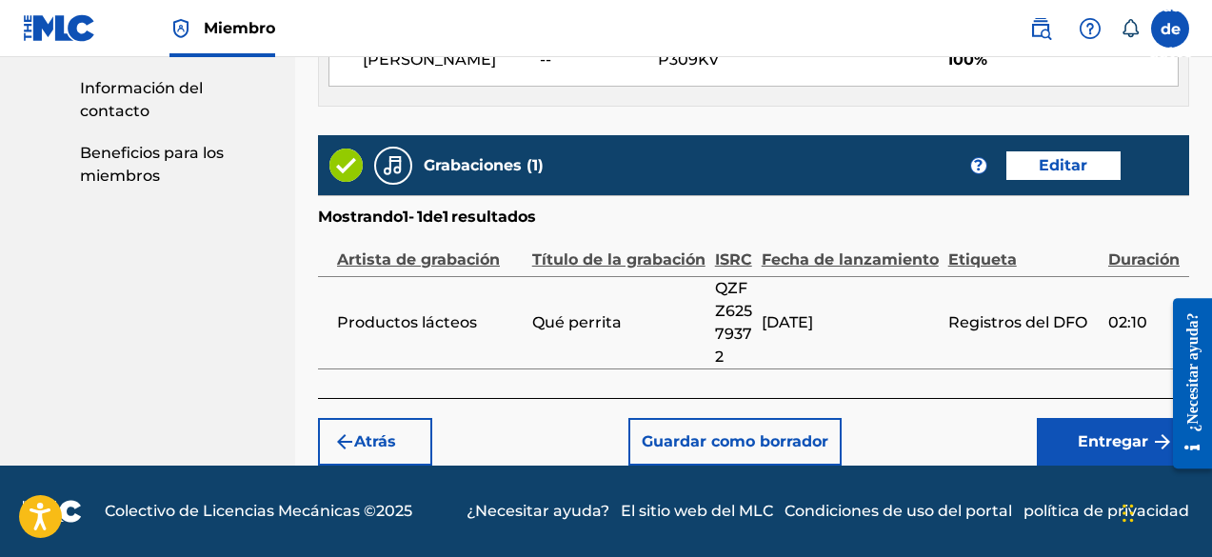
scroll to position [1189, 0]
click at [1091, 447] on font "Entregar" at bounding box center [1113, 441] width 70 height 18
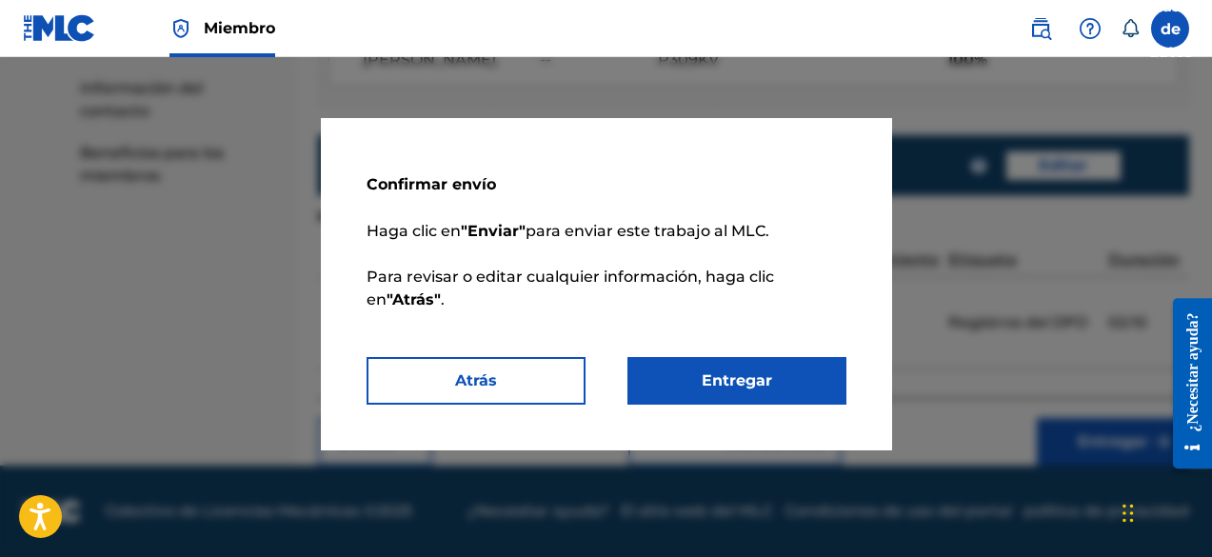
click at [790, 378] on button "Entregar" at bounding box center [737, 381] width 219 height 48
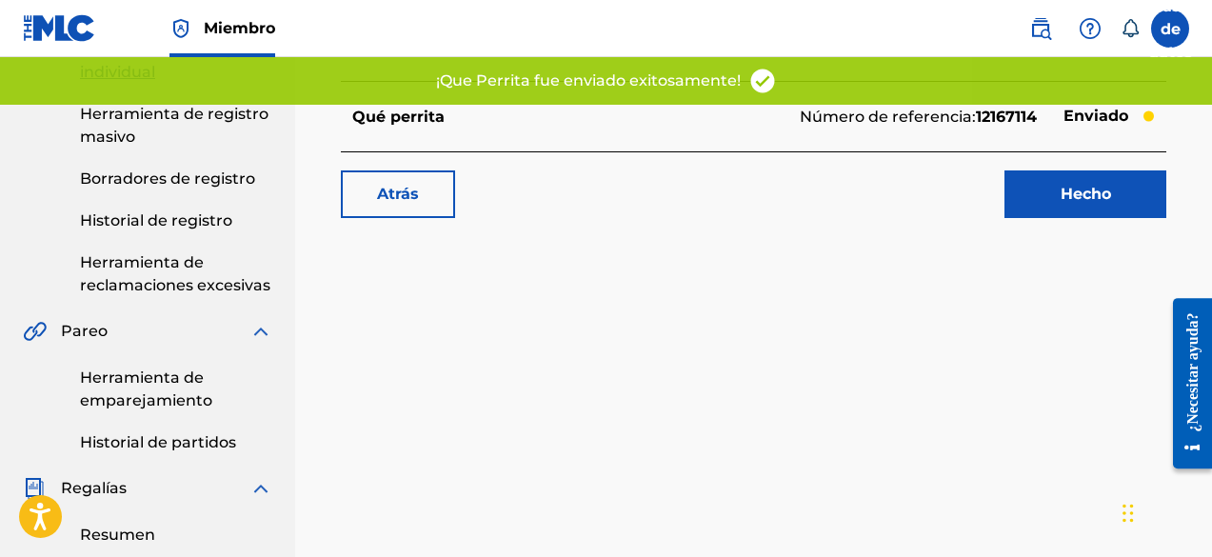
scroll to position [381, 0]
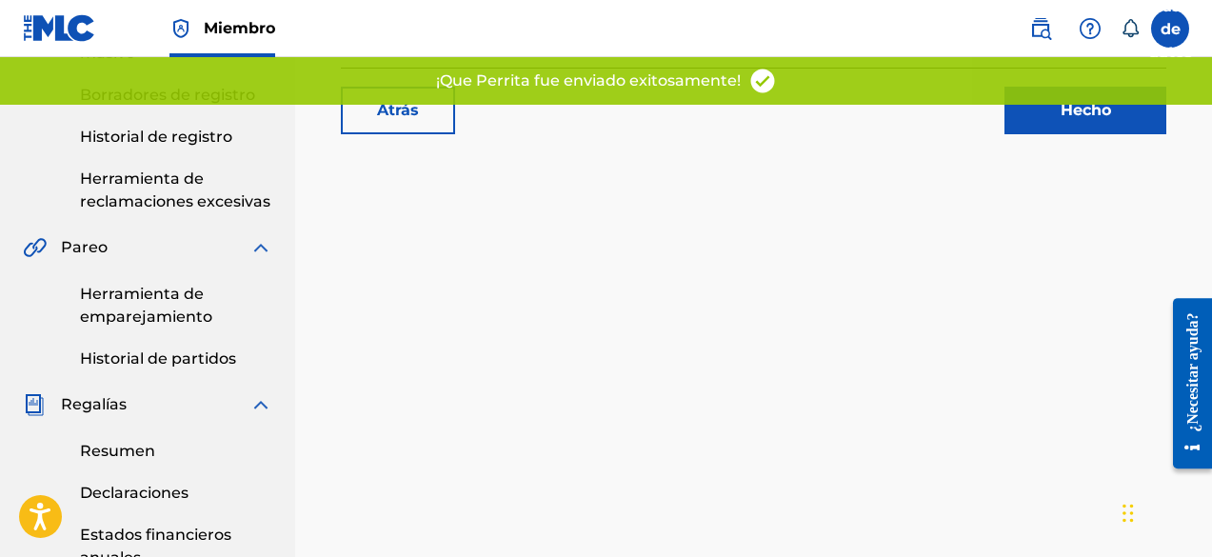
click at [1053, 130] on link "Hecho" at bounding box center [1086, 111] width 162 height 48
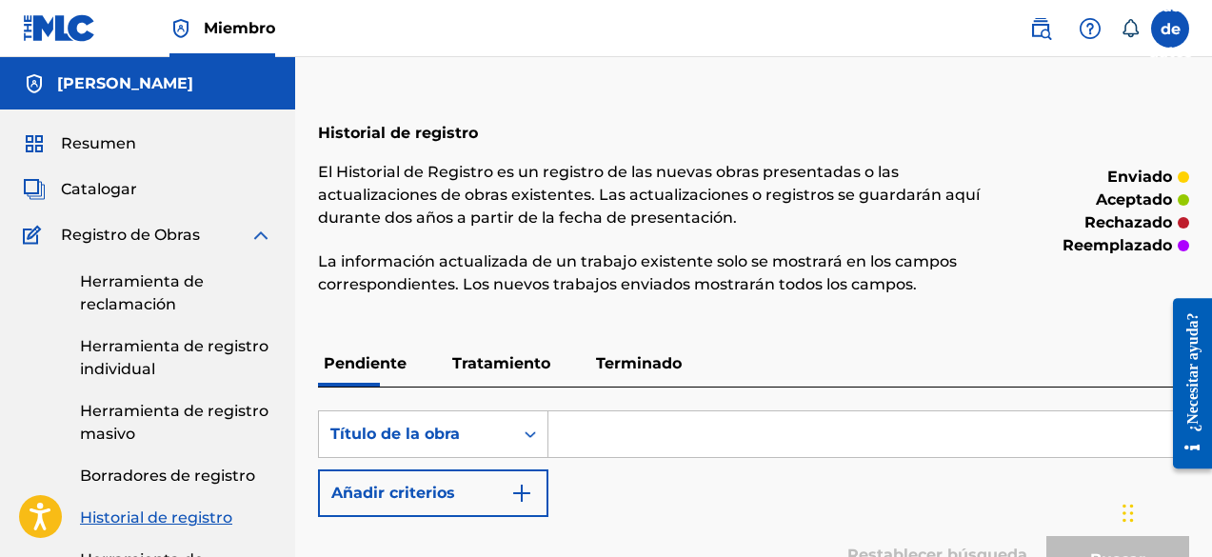
click at [174, 377] on link "Herramienta de registro individual" at bounding box center [176, 358] width 192 height 46
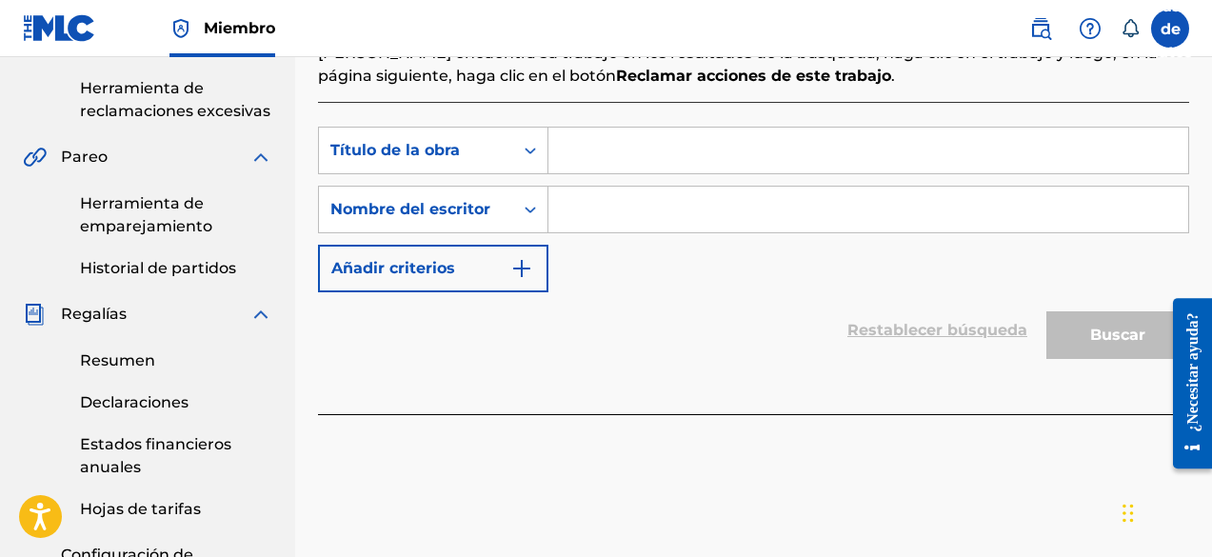
scroll to position [476, 0]
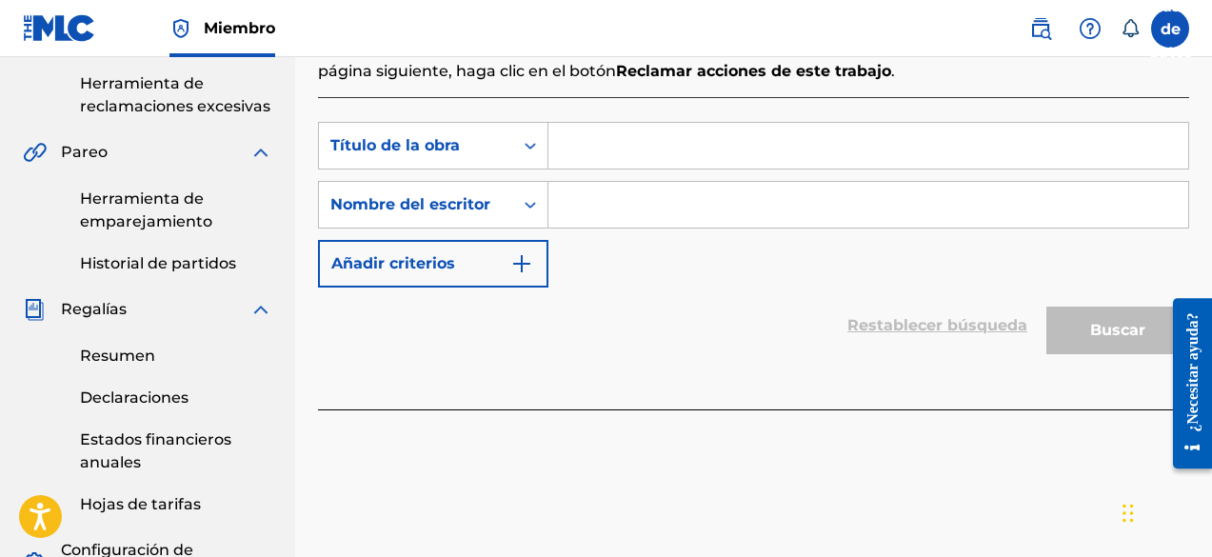
paste input "Lo Contrario"
type input "Lo Contrario"
click at [590, 220] on input "Formulario de búsqueda" at bounding box center [869, 205] width 640 height 46
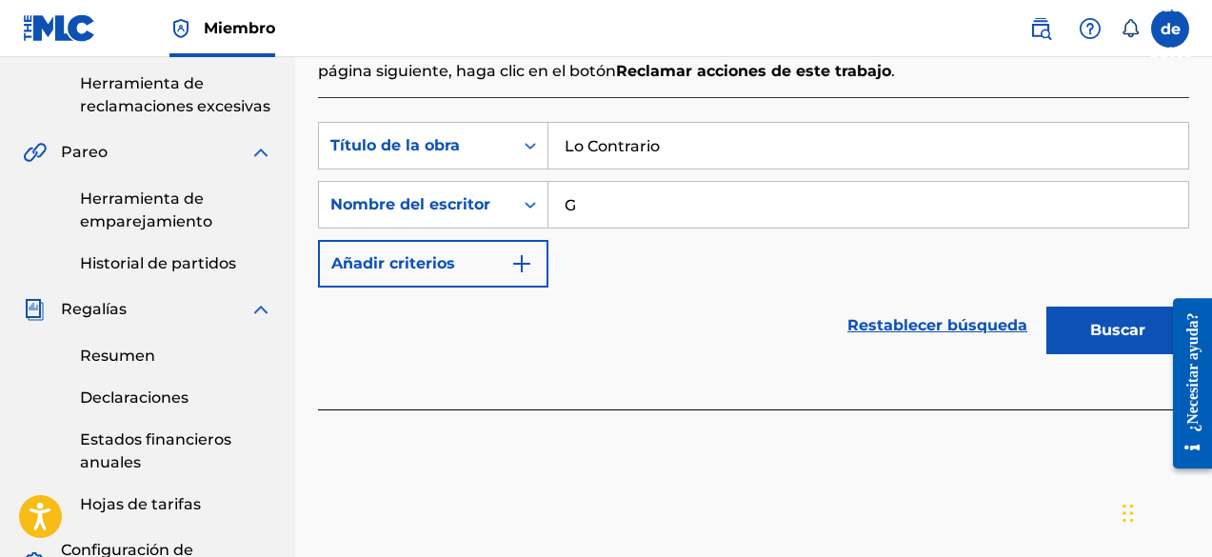
type input "G"
click at [1126, 338] on font "Buscar" at bounding box center [1118, 330] width 55 height 18
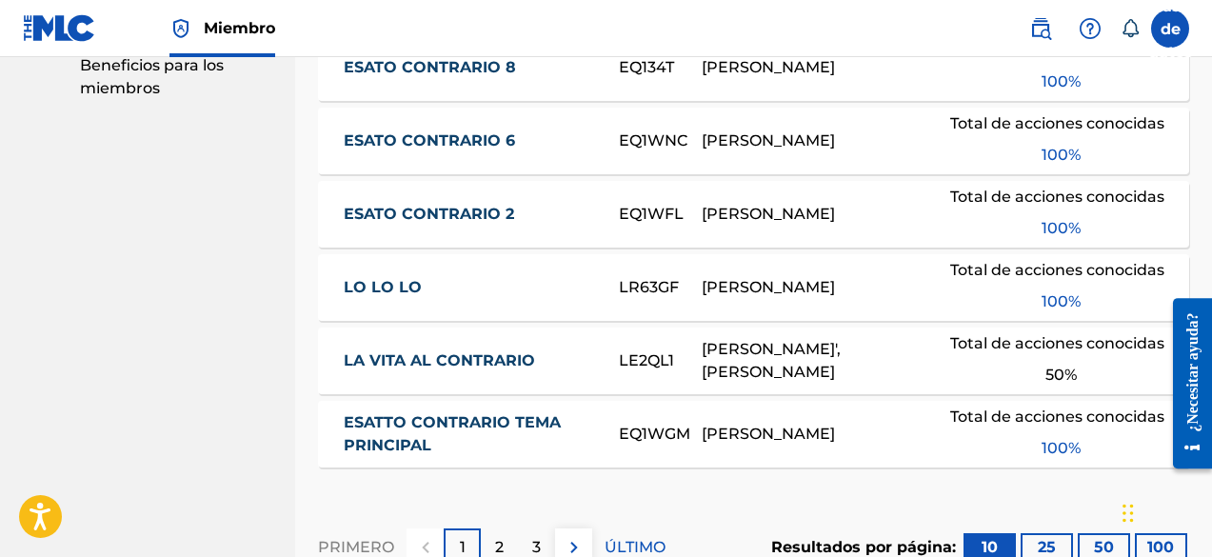
scroll to position [1511, 0]
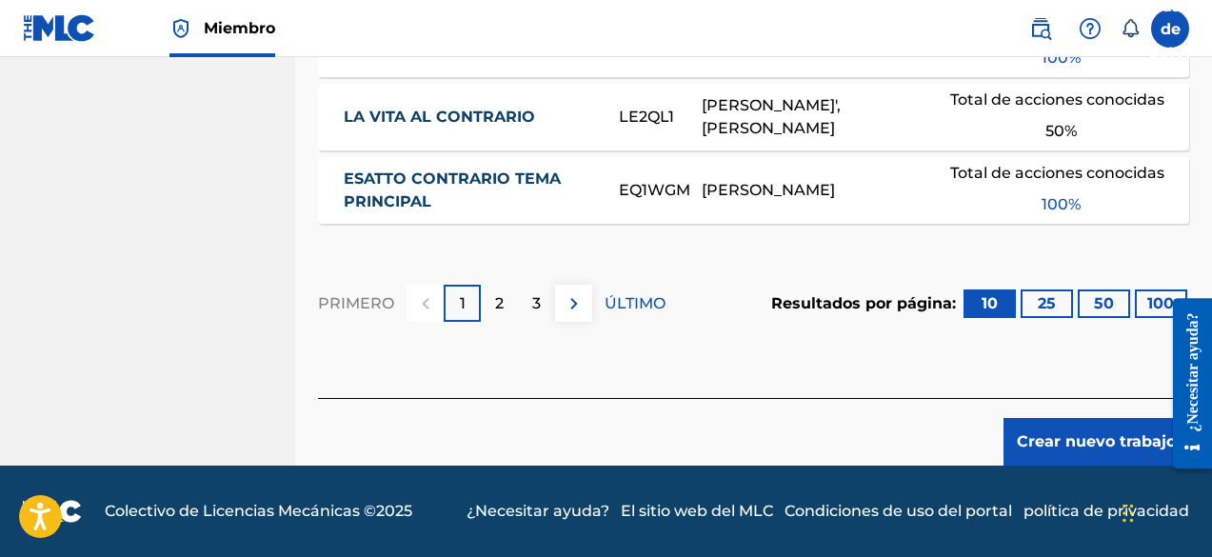
click at [1076, 439] on font "Crear nuevo trabajo" at bounding box center [1096, 441] width 159 height 18
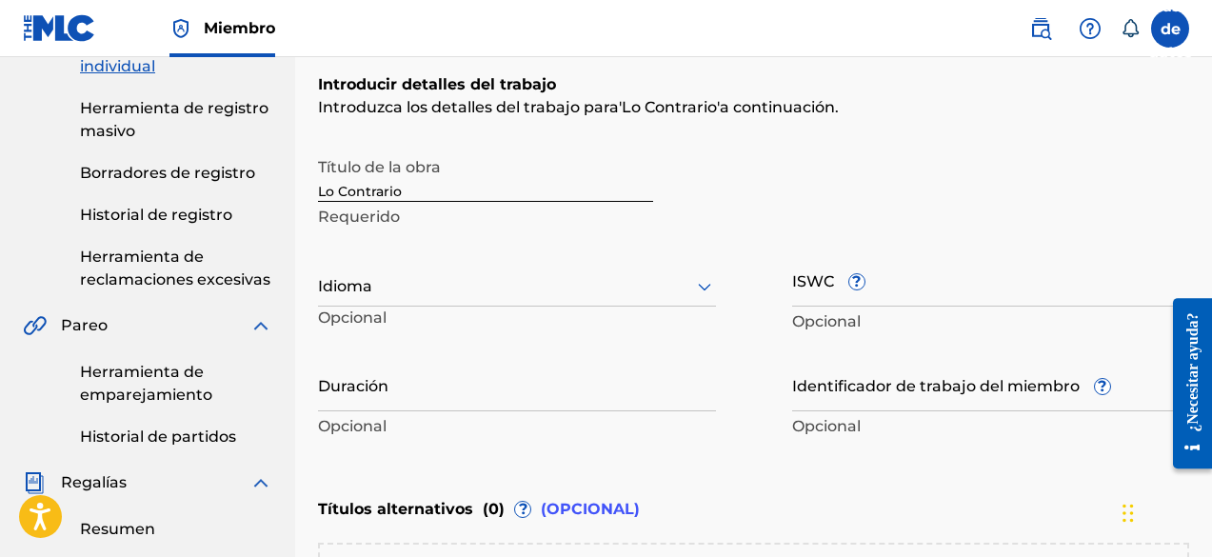
scroll to position [330, 0]
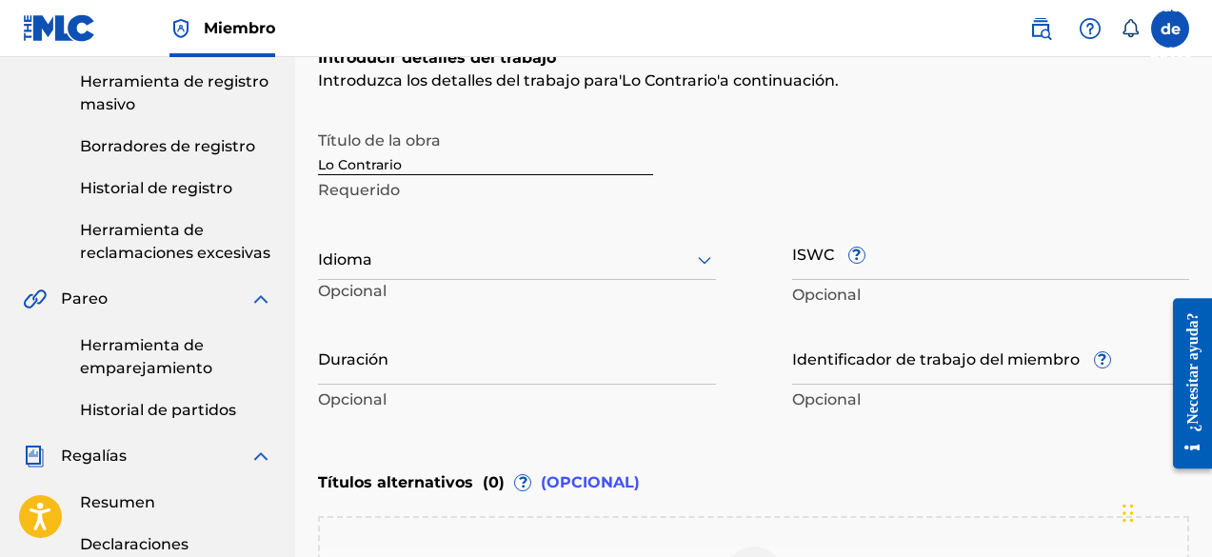
click at [413, 275] on div "Idioma" at bounding box center [517, 260] width 398 height 40
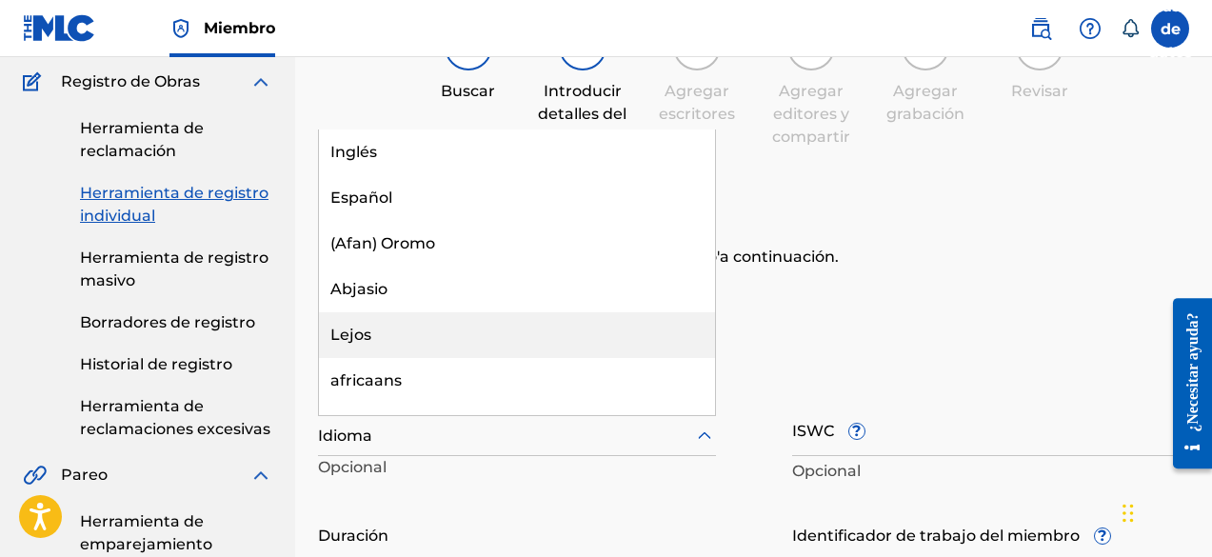
scroll to position [139, 0]
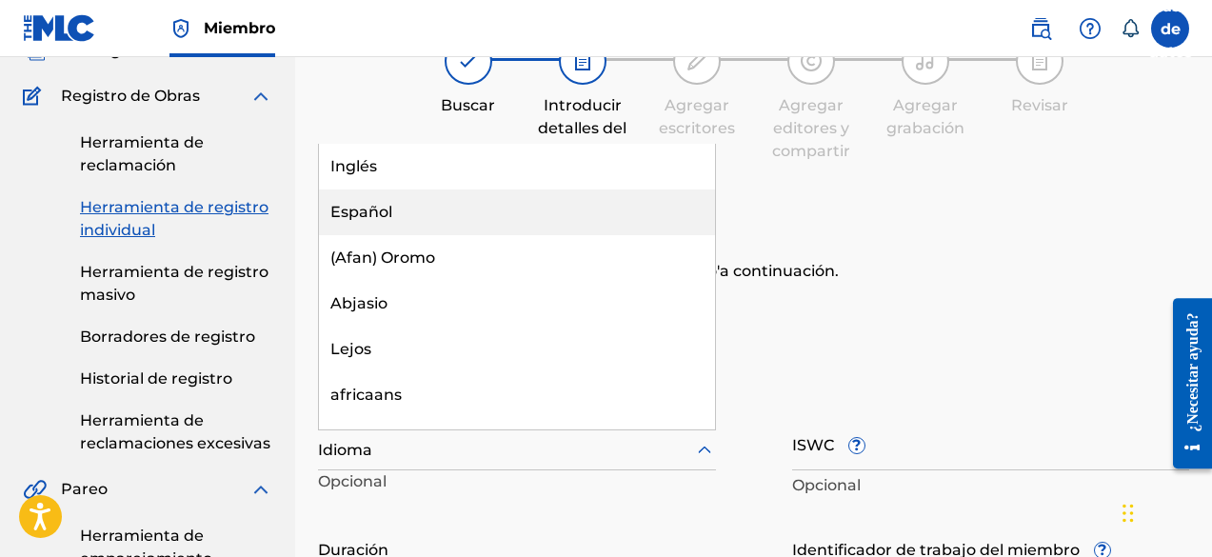
click at [431, 212] on div "Español" at bounding box center [517, 213] width 396 height 46
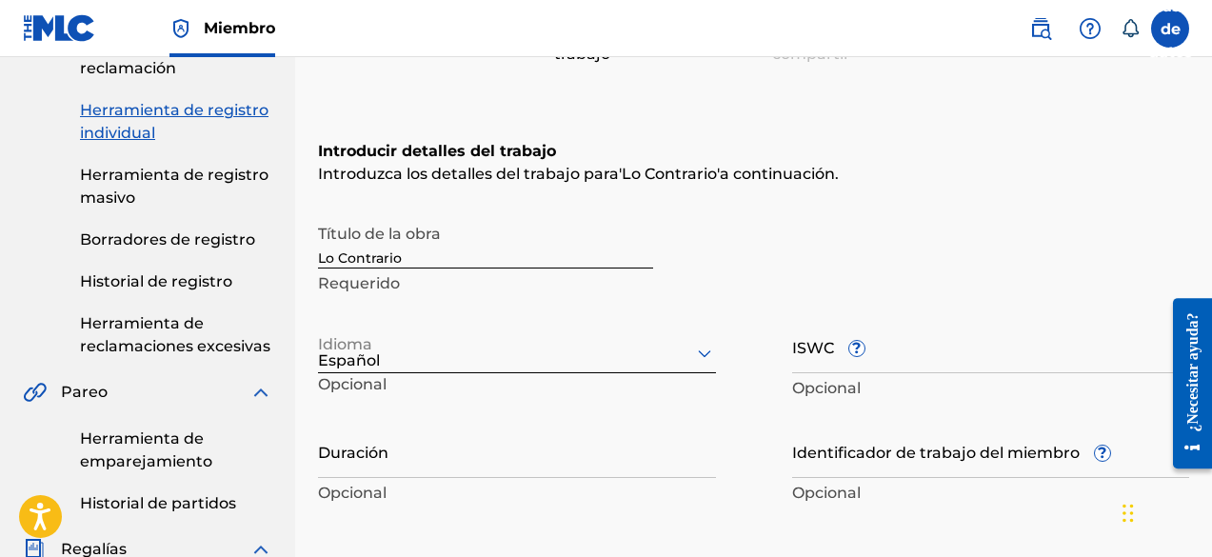
scroll to position [330, 0]
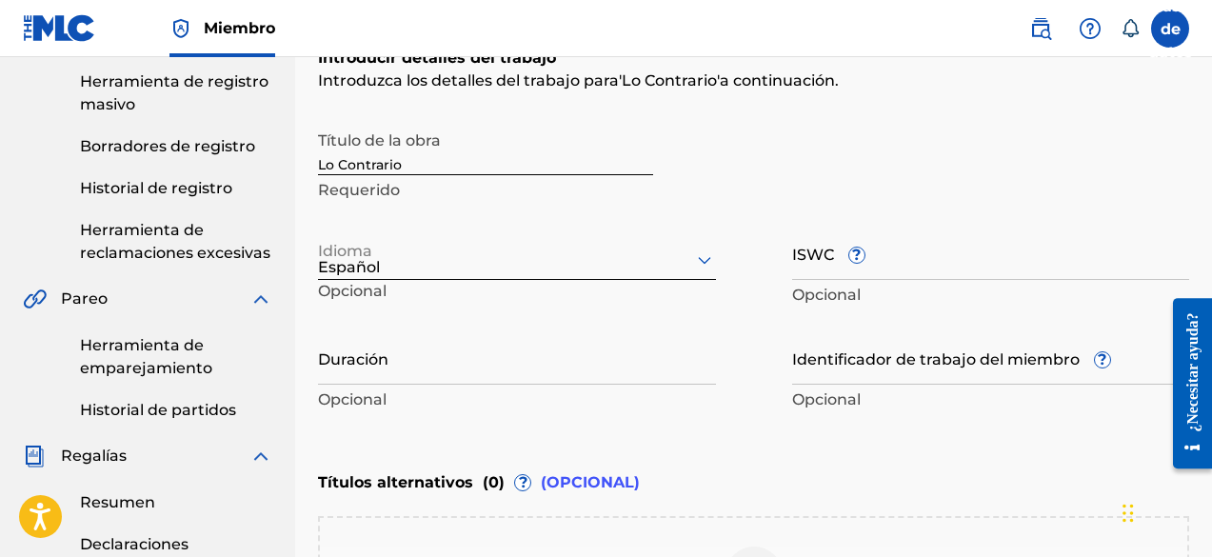
click at [450, 370] on input "Duración" at bounding box center [517, 357] width 398 height 54
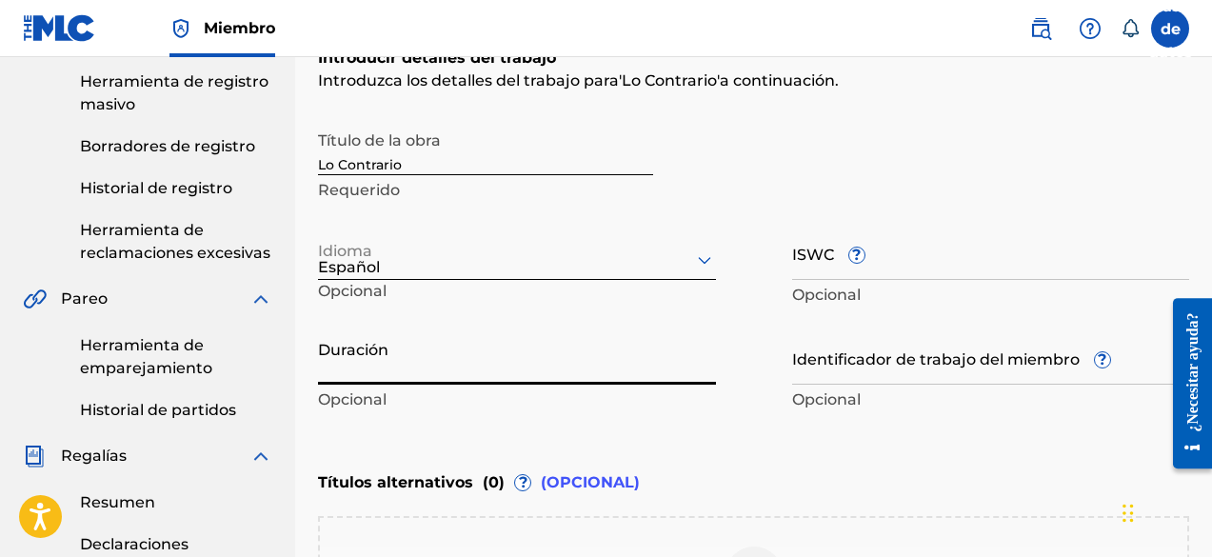
click at [394, 373] on input "Duración" at bounding box center [517, 357] width 398 height 54
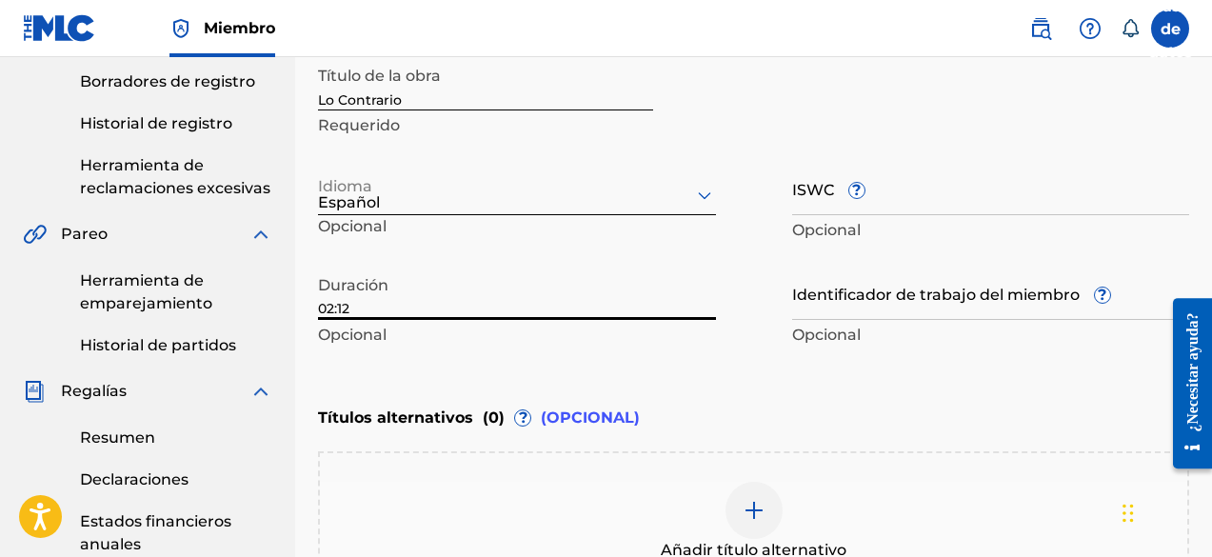
scroll to position [615, 0]
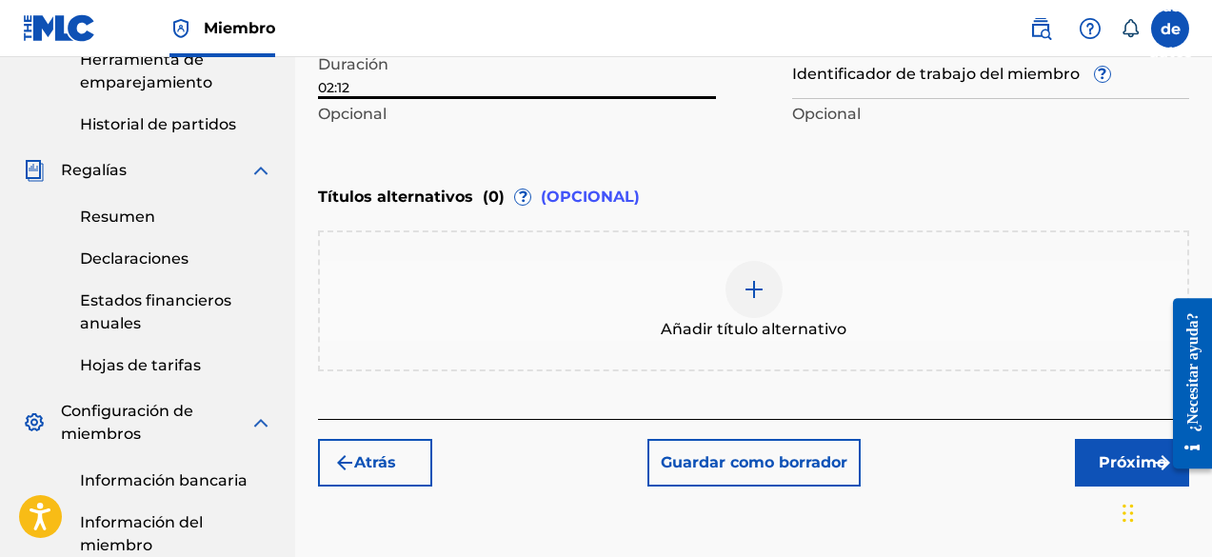
type input "02:12"
click at [1110, 454] on font "Próximo" at bounding box center [1133, 462] width 68 height 18
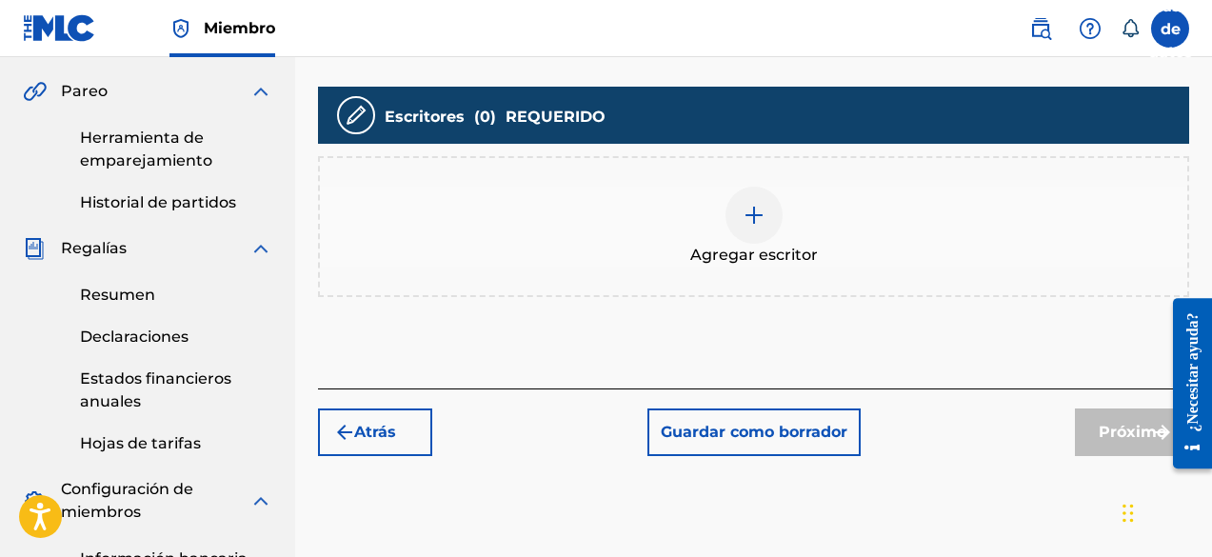
scroll to position [562, 0]
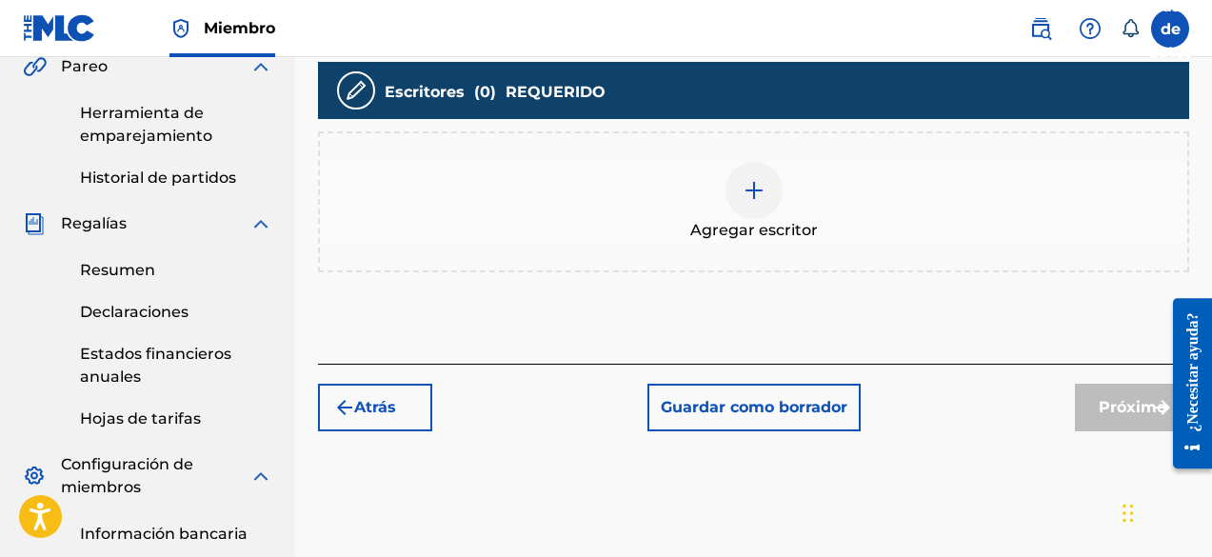
click at [693, 183] on div "Agregar escritor" at bounding box center [754, 202] width 868 height 80
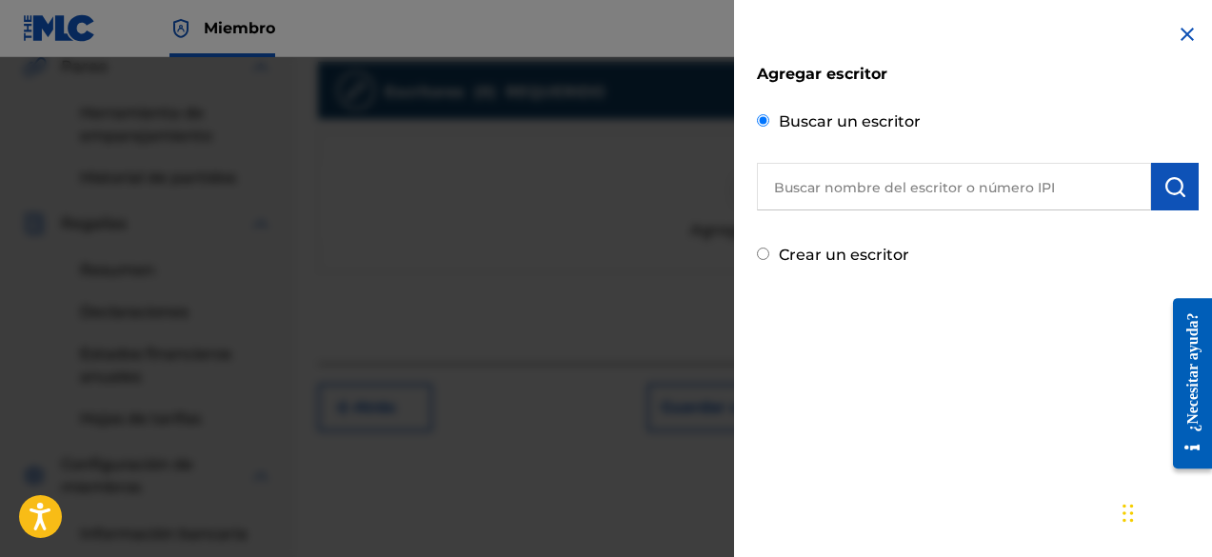
click at [826, 190] on input "text" at bounding box center [954, 187] width 394 height 48
paste input "[PERSON_NAME]"
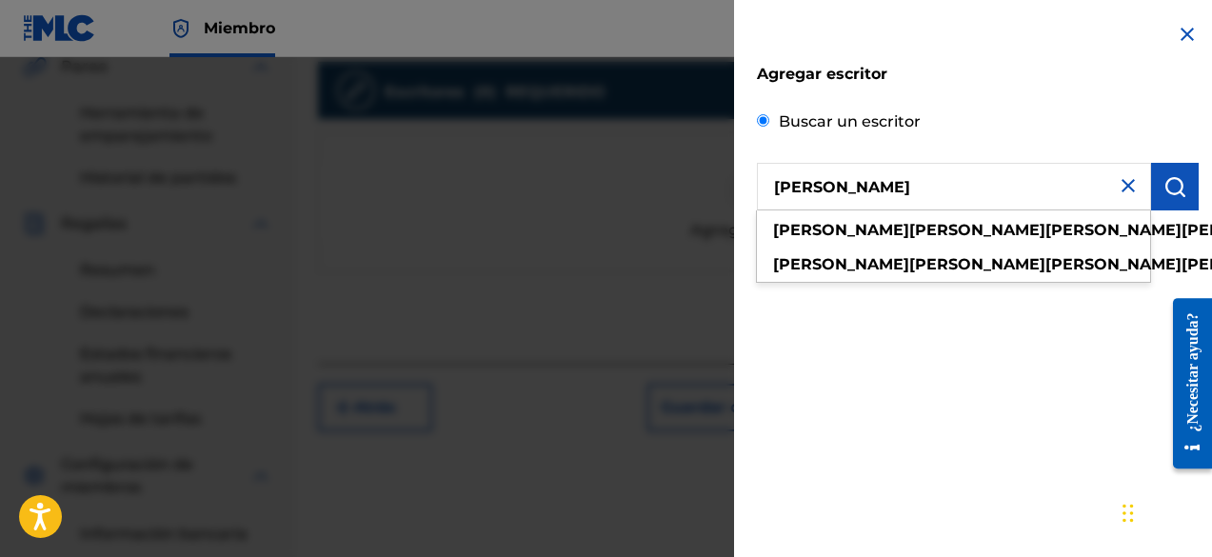
type input "[PERSON_NAME]"
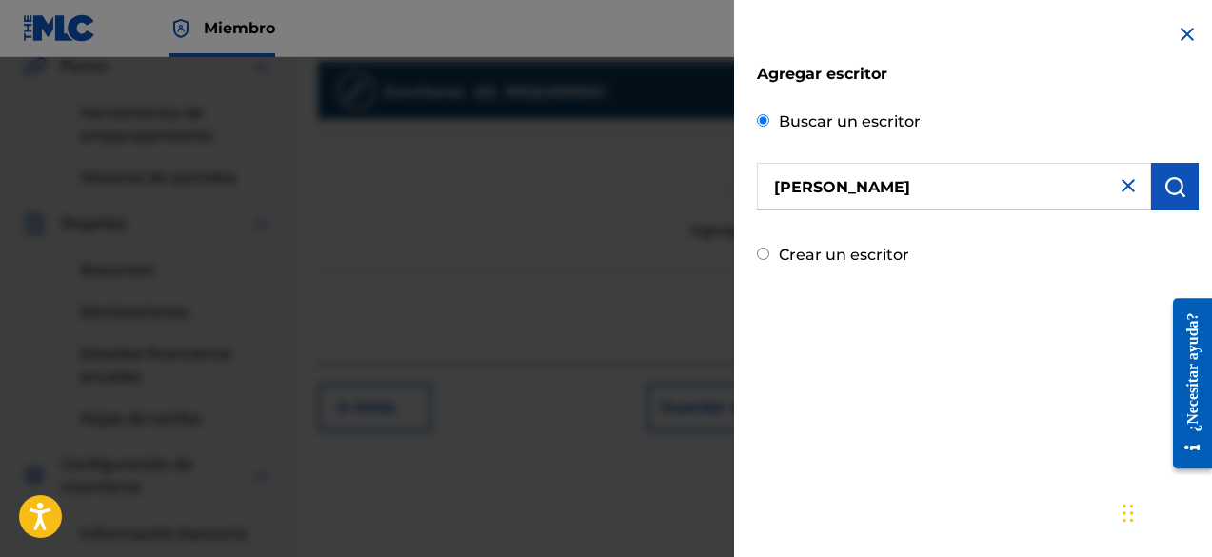
click at [1164, 180] on img "submit" at bounding box center [1175, 186] width 23 height 23
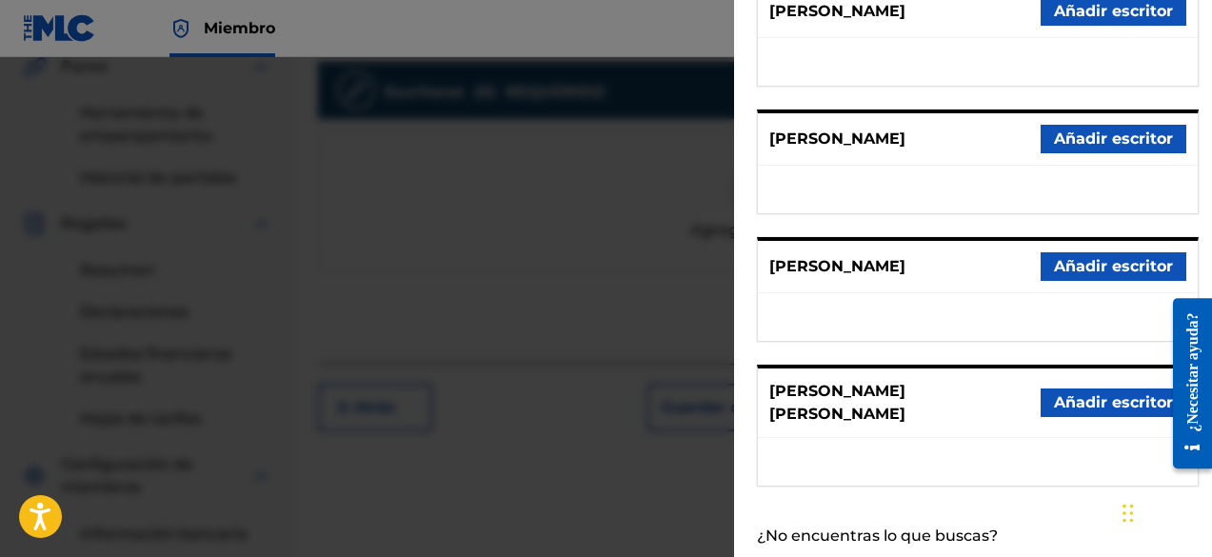
scroll to position [450, 0]
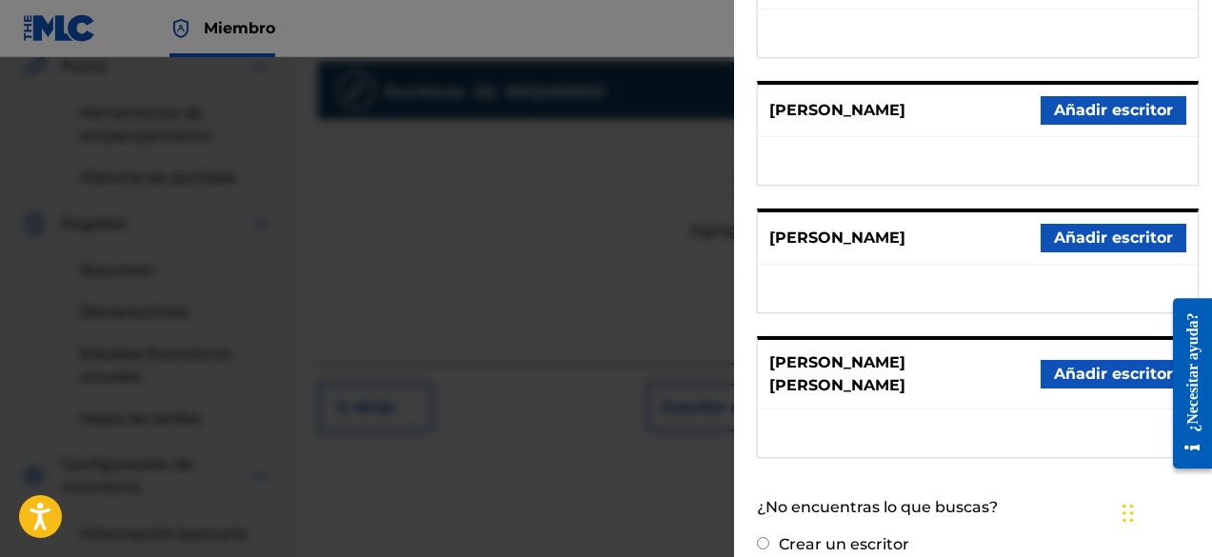
click at [1071, 229] on font "Añadir escritor" at bounding box center [1113, 238] width 119 height 18
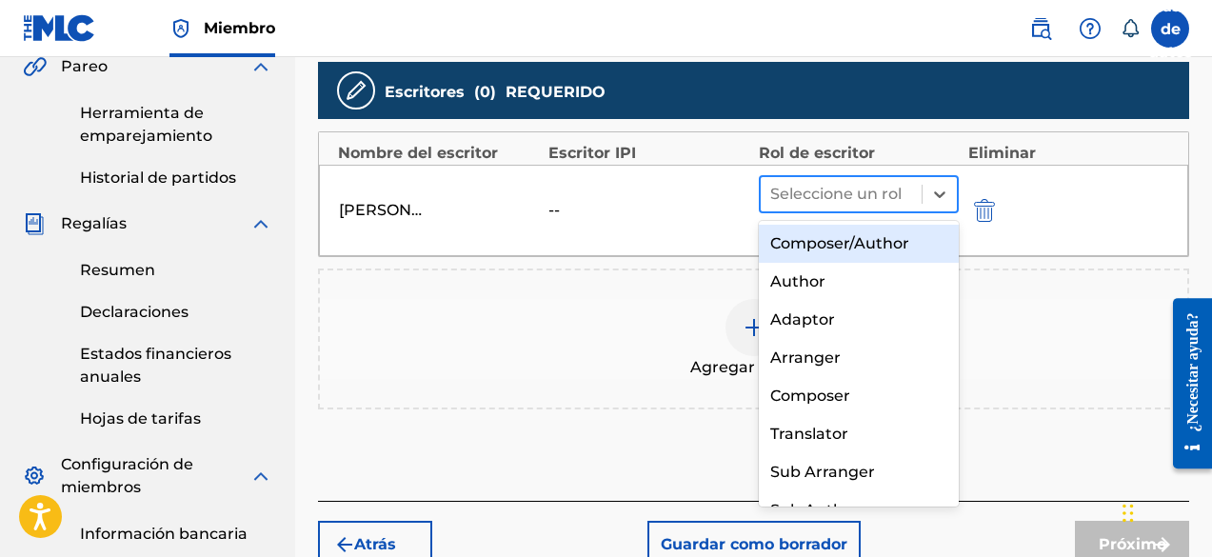
click at [810, 193] on div at bounding box center [841, 194] width 142 height 27
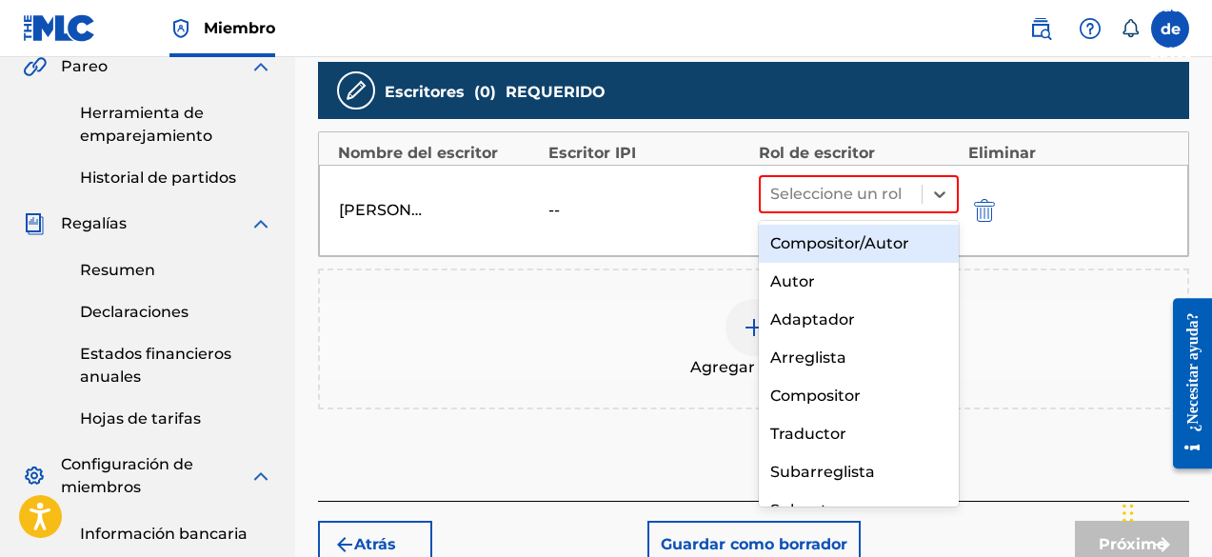
click at [844, 244] on font "Compositor/Autor" at bounding box center [839, 243] width 139 height 18
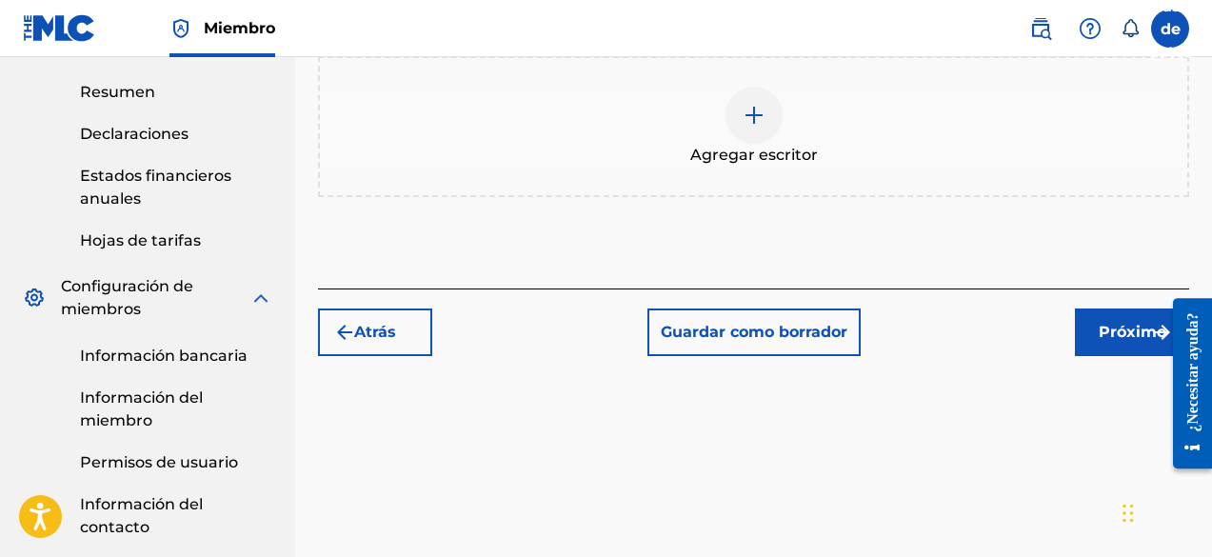
scroll to position [752, 0]
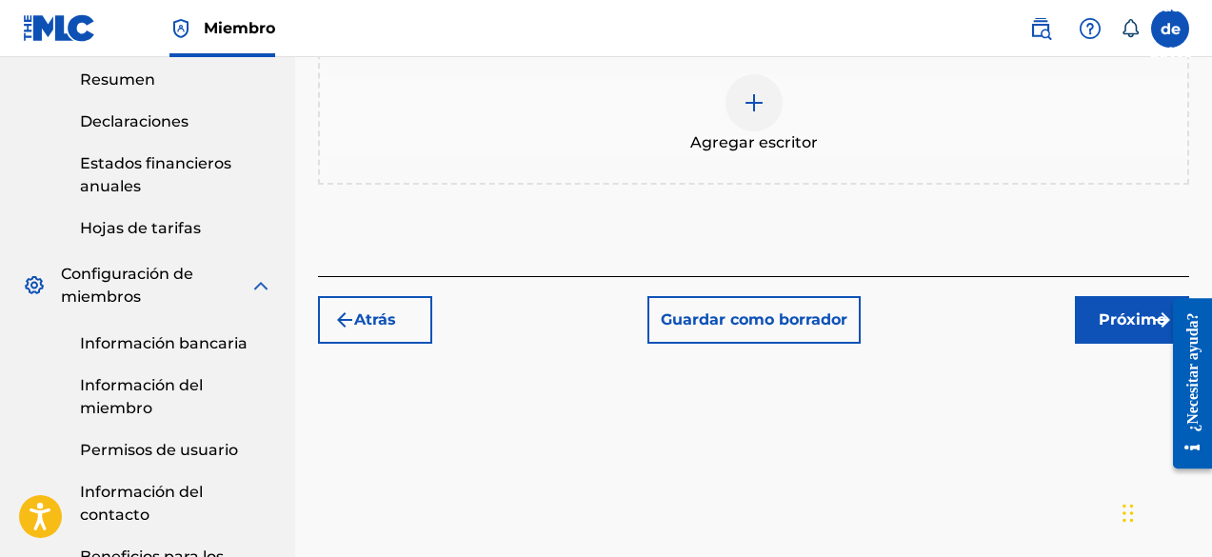
click at [1107, 318] on font "Próximo" at bounding box center [1133, 319] width 68 height 18
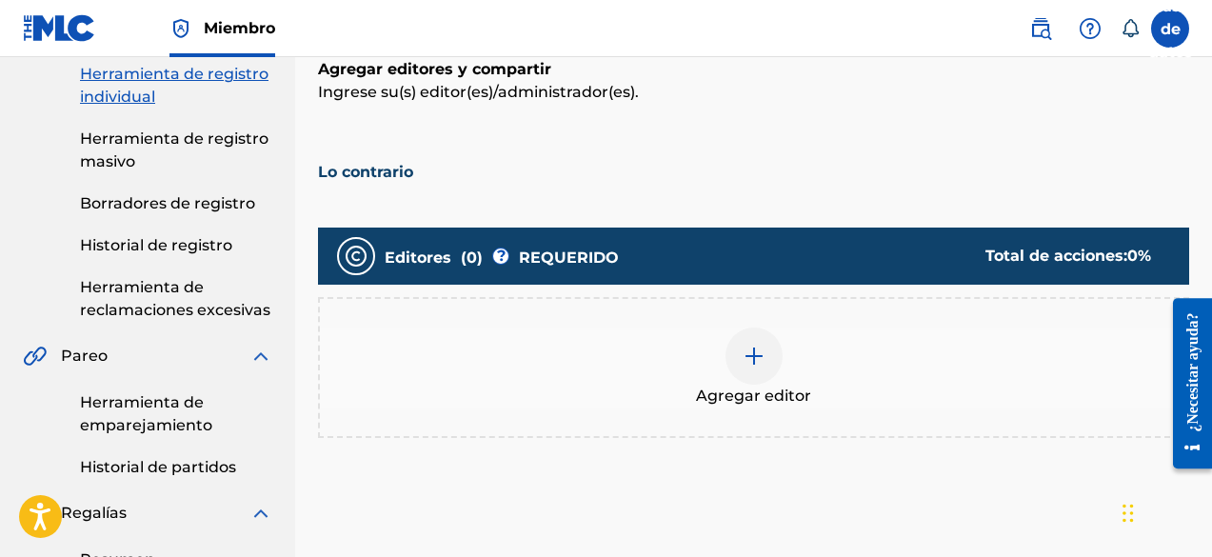
scroll to position [276, 0]
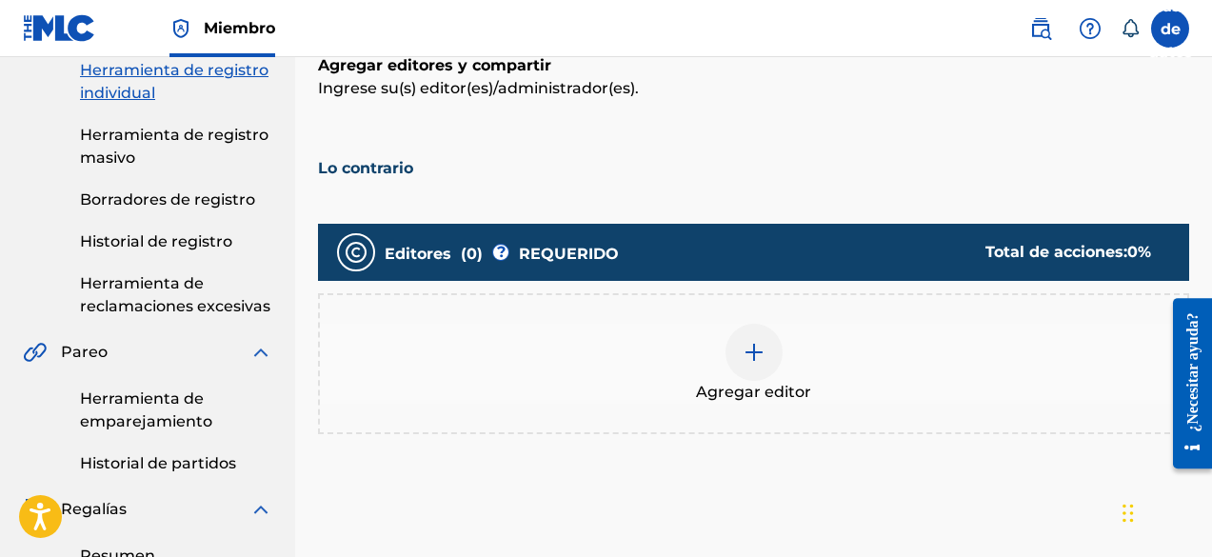
click at [766, 410] on div "Agregar editor" at bounding box center [753, 363] width 871 height 141
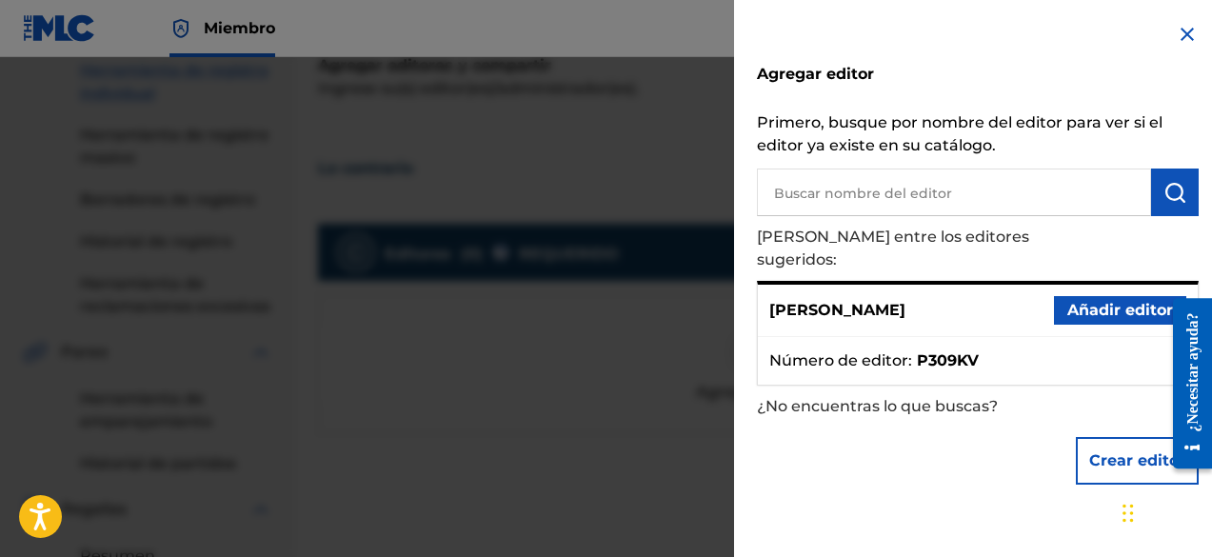
click at [1079, 301] on font "Añadir editor" at bounding box center [1121, 310] width 106 height 18
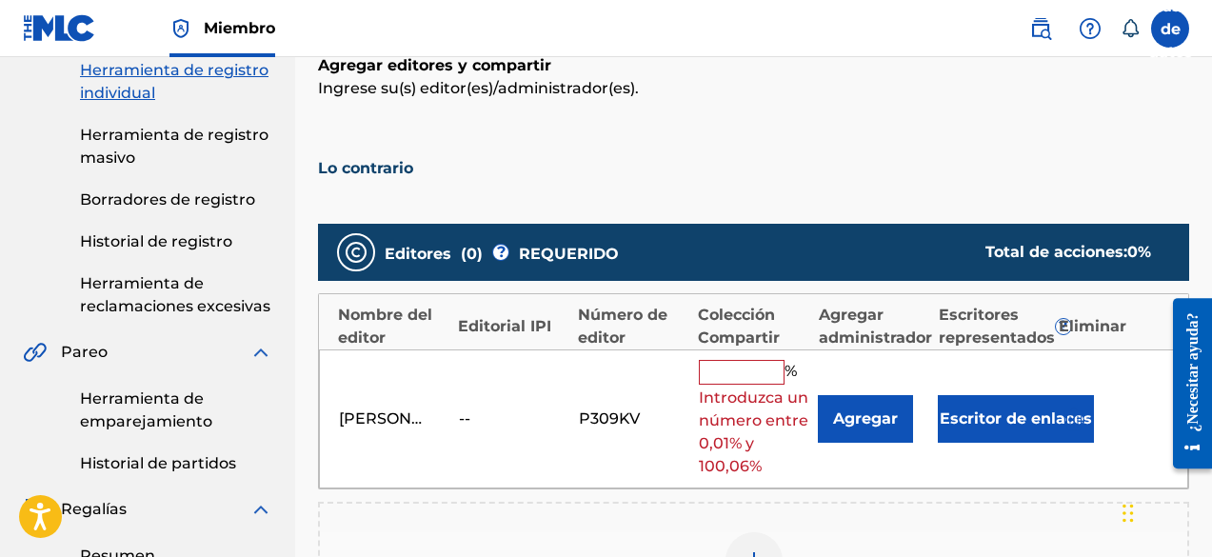
click at [743, 378] on input "text" at bounding box center [742, 372] width 86 height 25
type input "100"
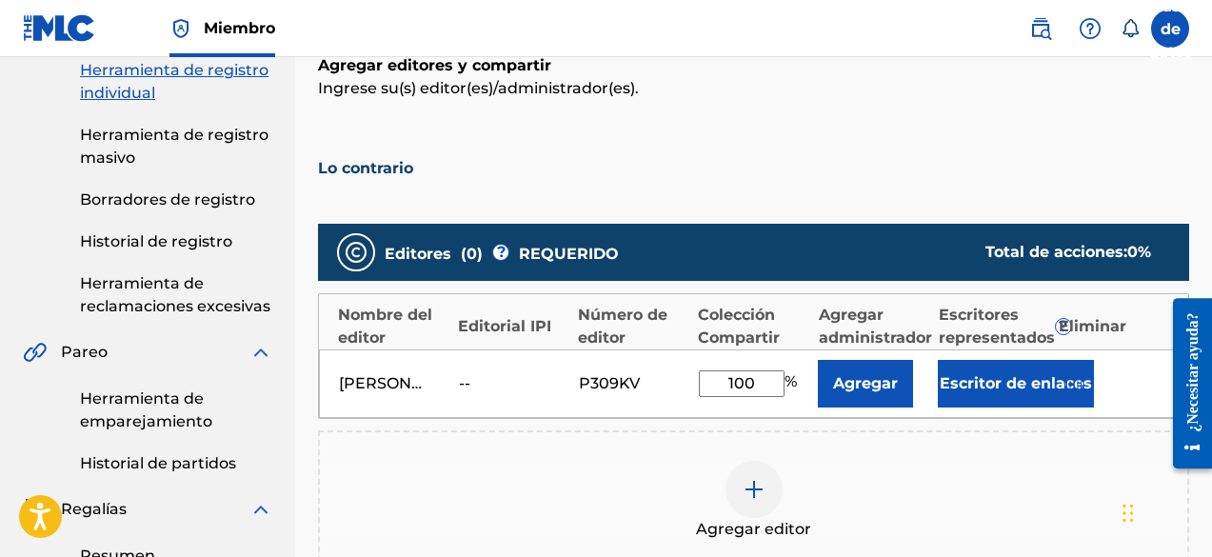
scroll to position [657, 0]
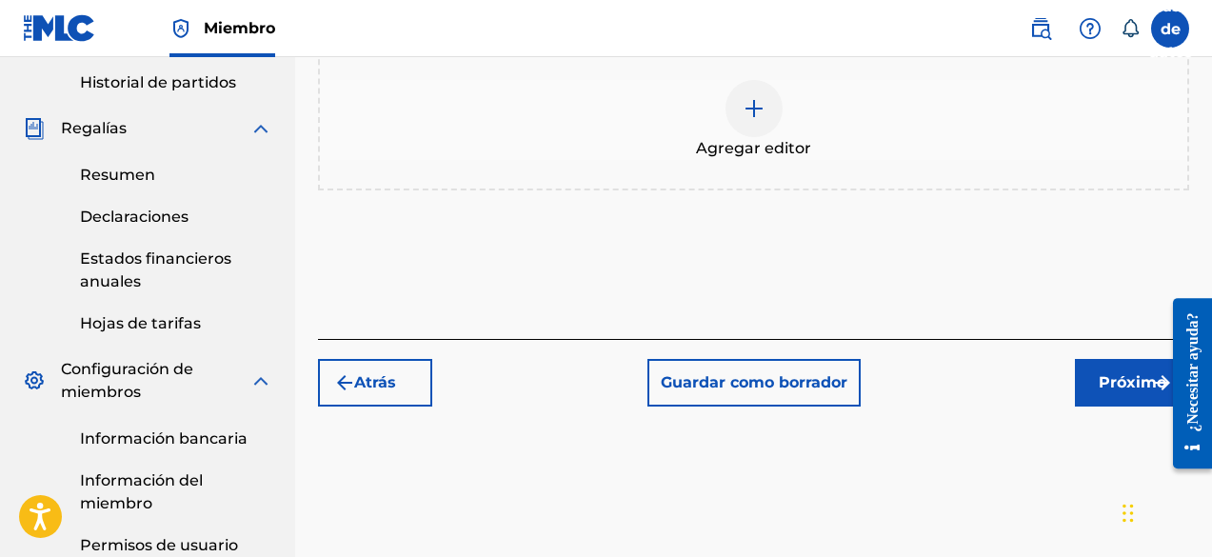
click at [1091, 377] on button "Próximo" at bounding box center [1132, 383] width 114 height 48
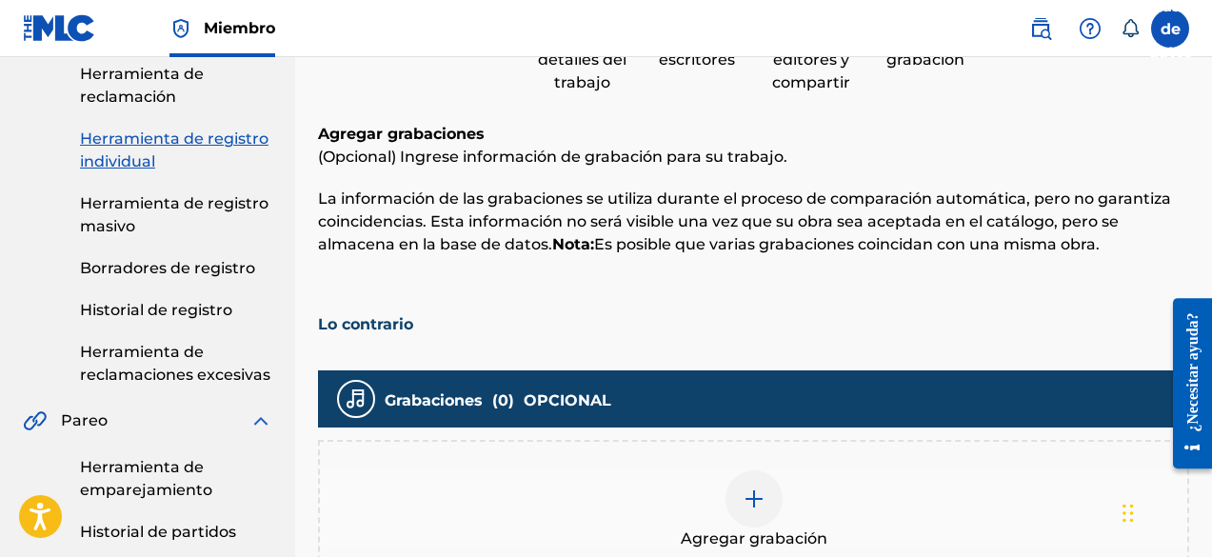
scroll to position [467, 0]
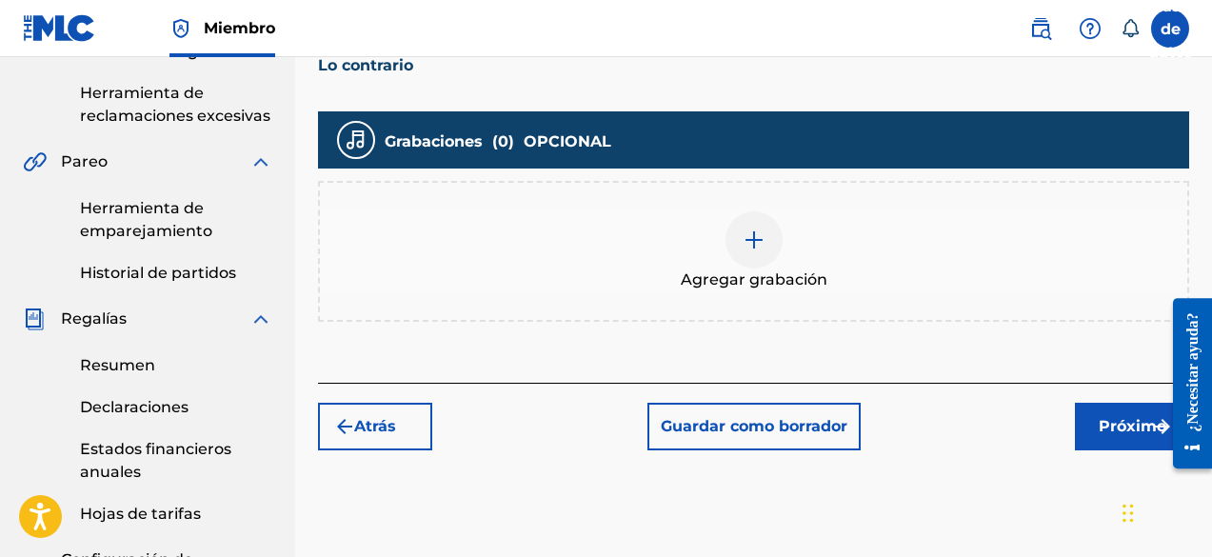
click at [710, 227] on div "Agregar grabación" at bounding box center [754, 251] width 868 height 80
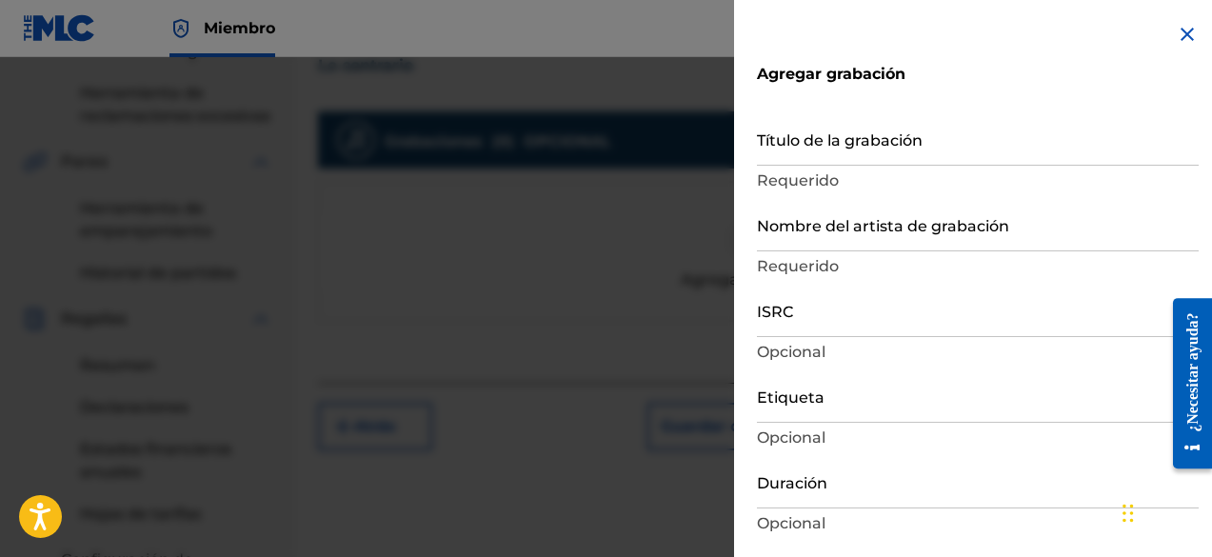
click at [822, 153] on input "Título de la grabación" at bounding box center [978, 138] width 442 height 54
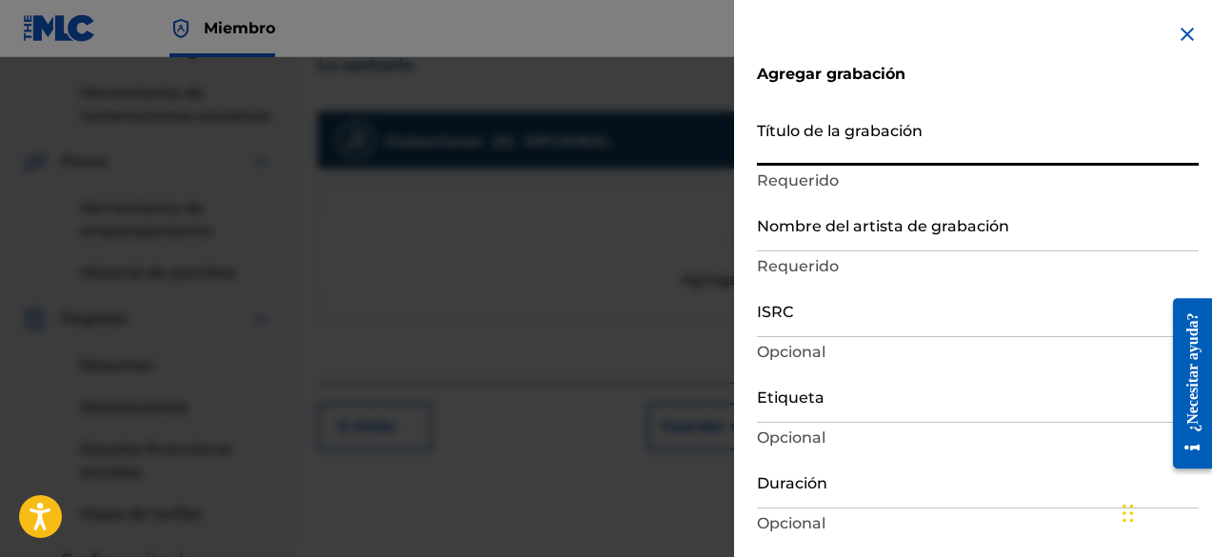
paste input "Lo Contrario"
type input "Lo Contrario"
type input "Add Recording"
type input "Lo Contrario"
click at [805, 234] on input "Nombre del artista de grabación" at bounding box center [978, 224] width 442 height 54
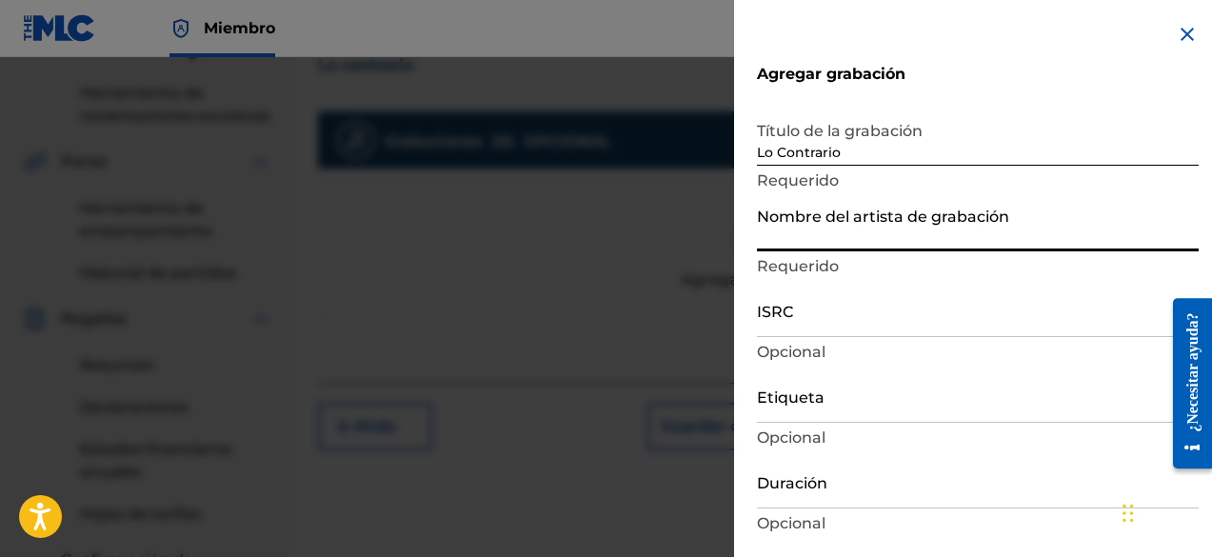
type input "[PERSON_NAME] Produce"
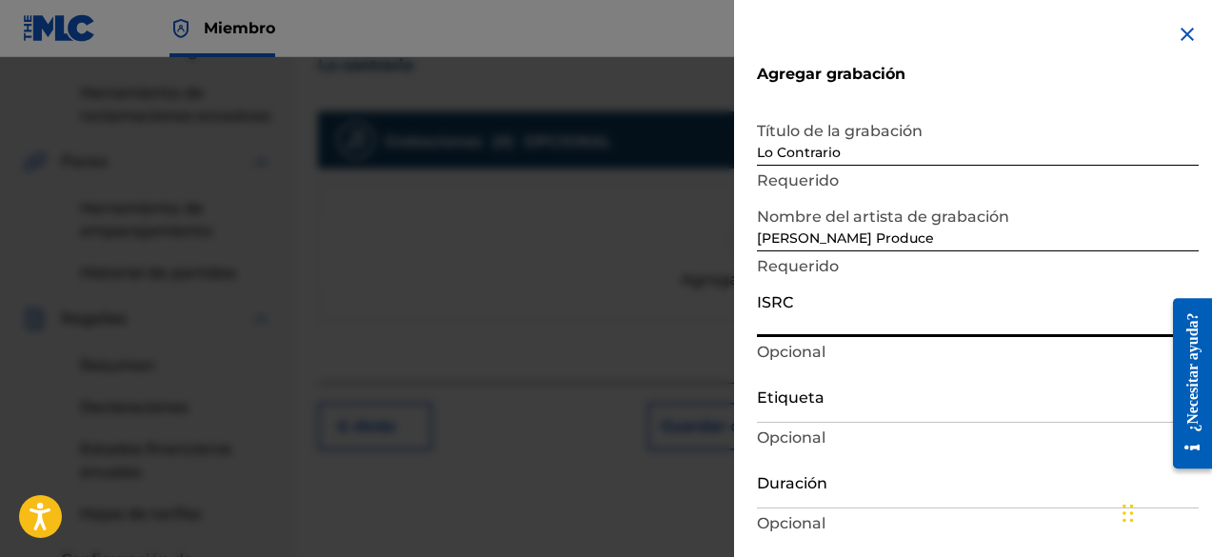
click at [792, 334] on input "ISRC" at bounding box center [978, 310] width 442 height 54
paste input "QZFZ42557587"
type input "QZFZ42557587"
click at [834, 401] on input "Etiqueta" at bounding box center [978, 396] width 442 height 54
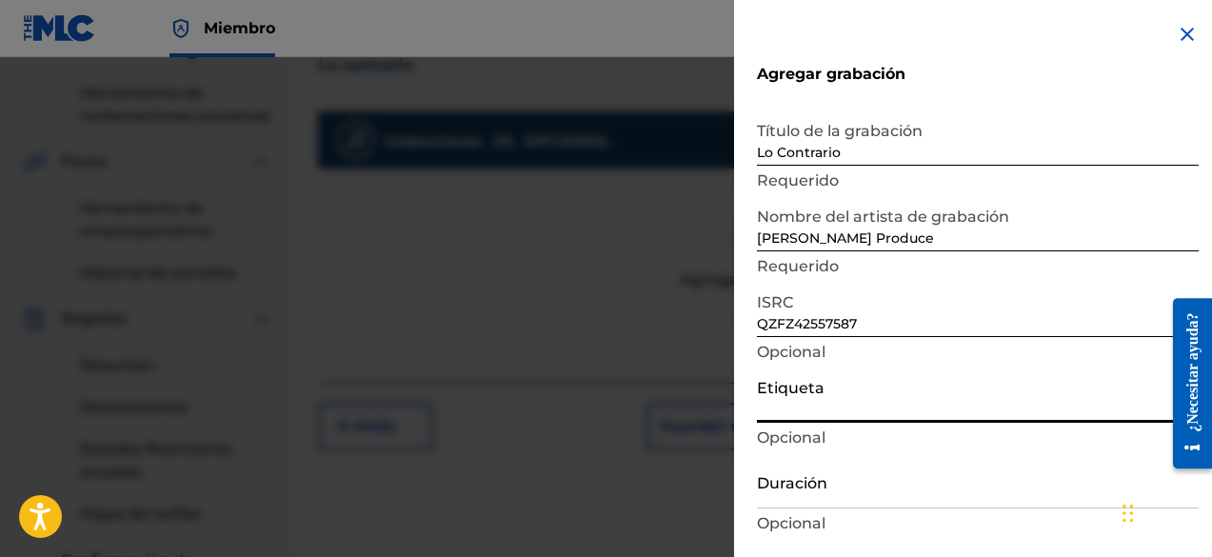
type input "DFO Records"
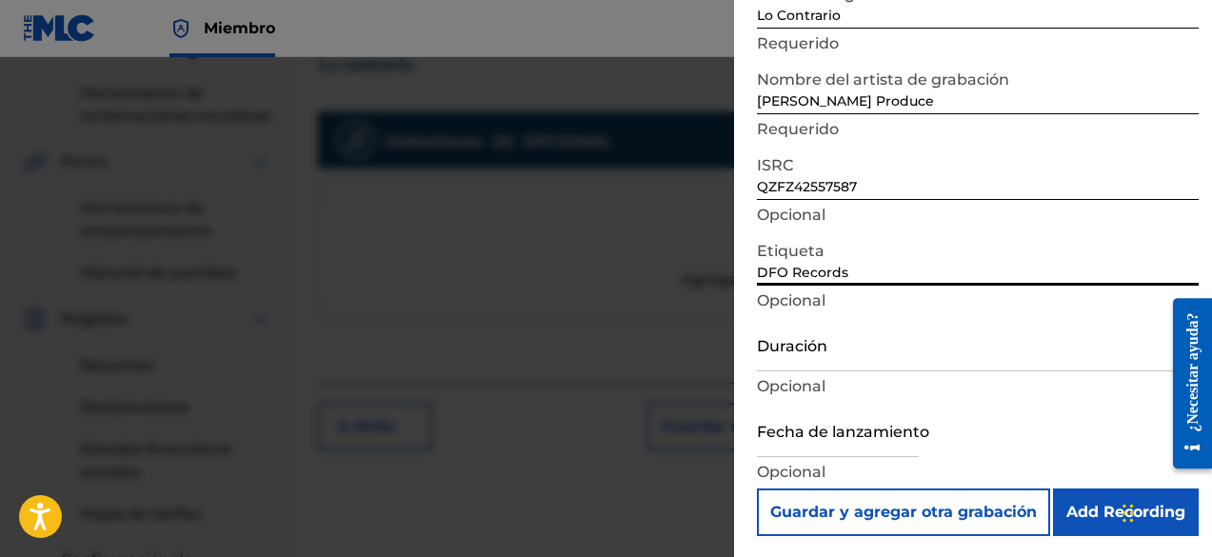
scroll to position [139, 0]
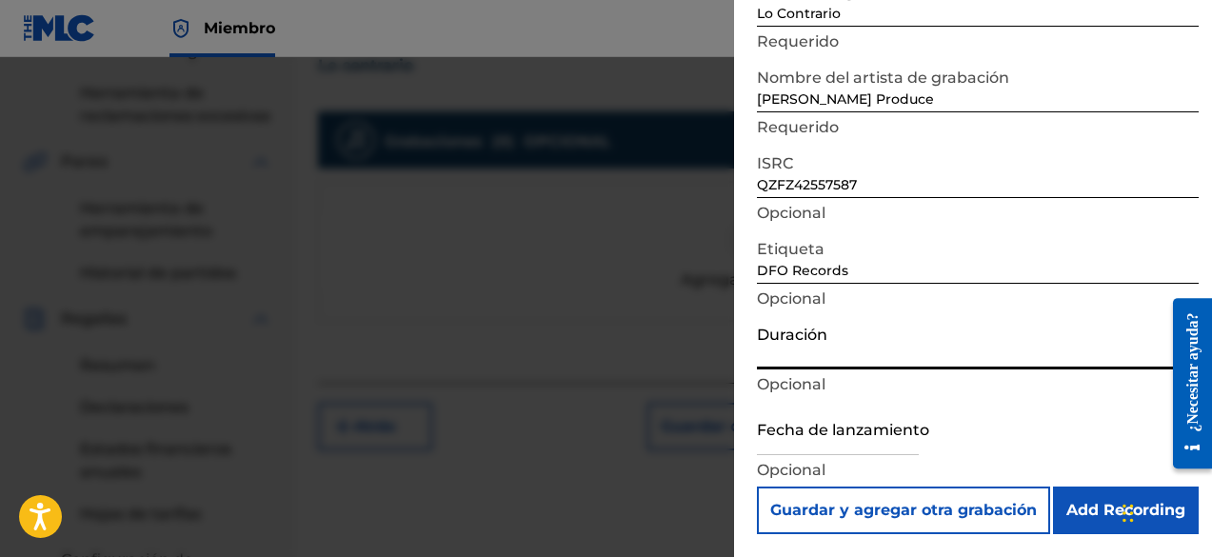
click at [815, 339] on input "Duración" at bounding box center [978, 342] width 442 height 54
click at [816, 361] on input "02:18" at bounding box center [978, 342] width 442 height 54
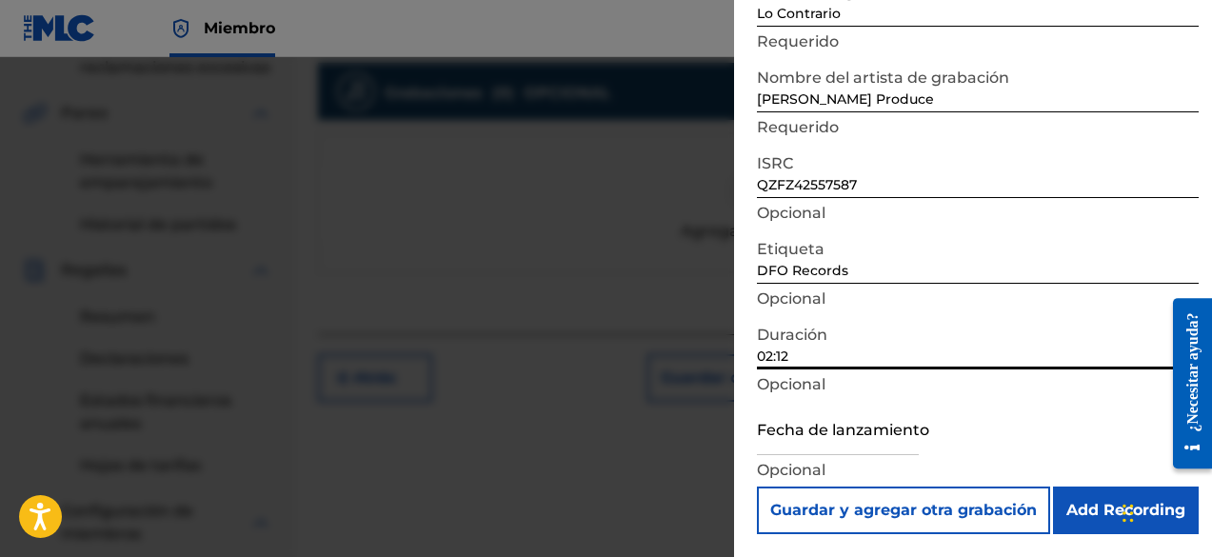
scroll to position [562, 0]
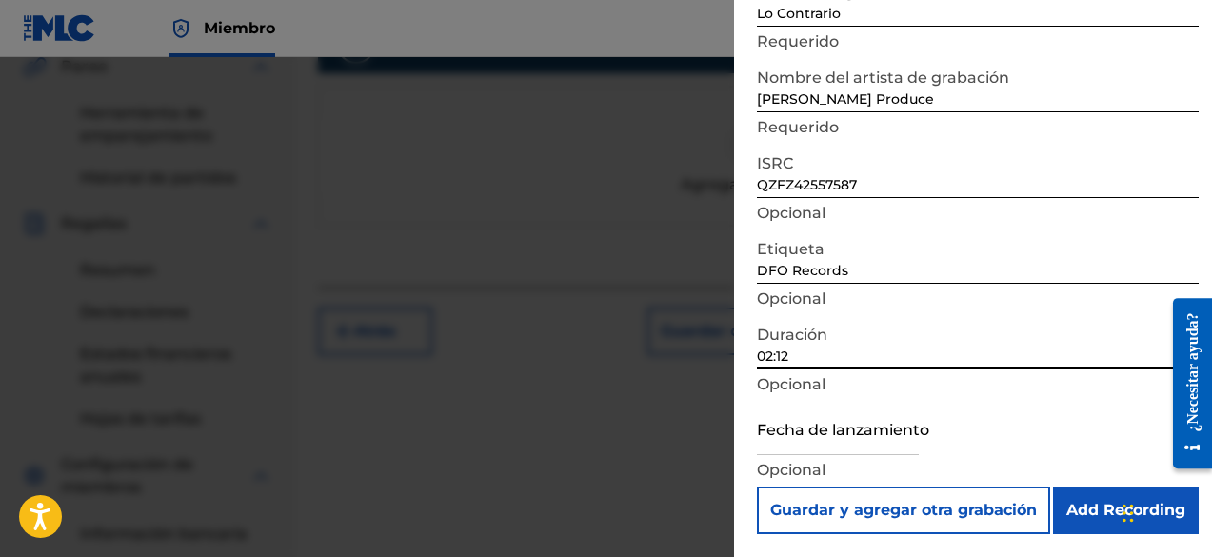
type input "02:12"
click at [808, 450] on input "text" at bounding box center [838, 428] width 162 height 54
select select "8"
select select "2025"
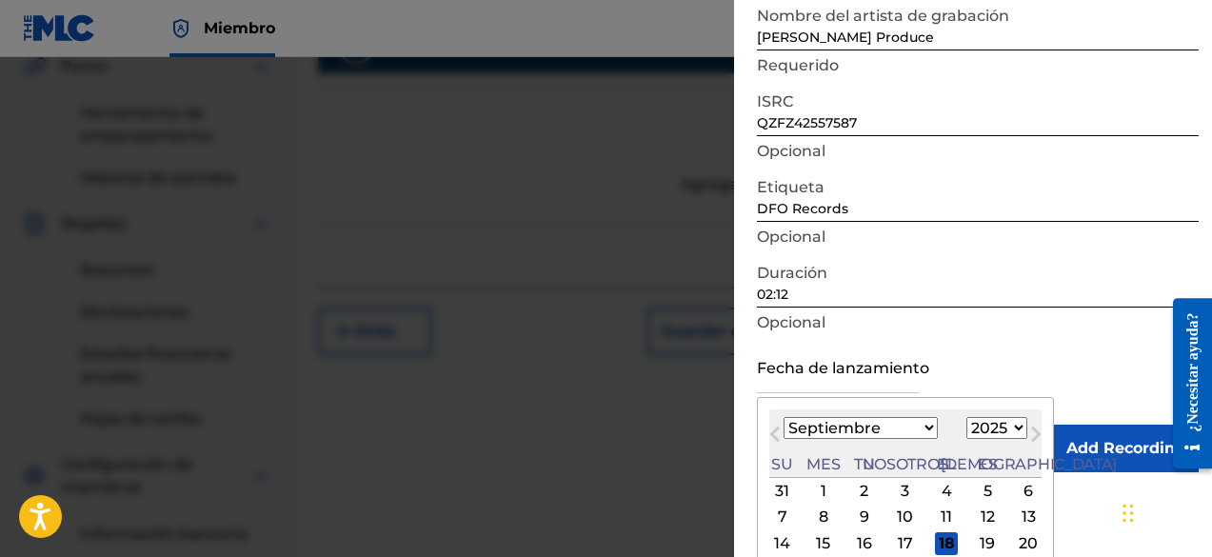
scroll to position [234, 0]
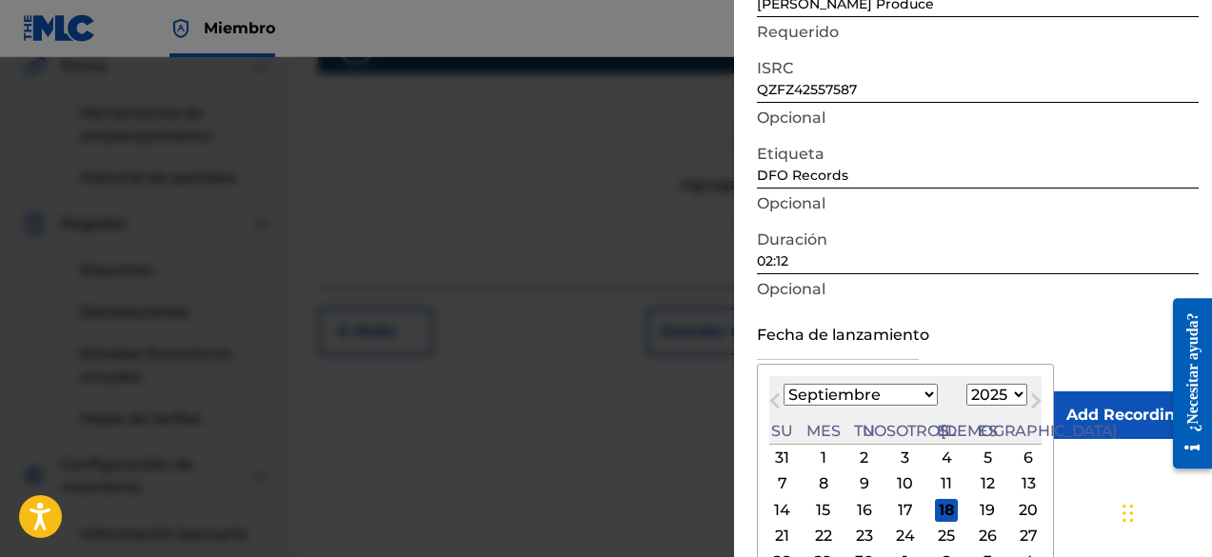
click at [863, 396] on select "Enero Febrero Marzo Abril Puede Junio [PERSON_NAME] Septiembre Octubre Noviembr…" at bounding box center [861, 395] width 154 height 22
select select "0"
click at [784, 384] on select "Enero Febrero Marzo Abril Puede Junio [PERSON_NAME] Septiembre Octubre Noviembr…" at bounding box center [861, 395] width 154 height 22
click at [894, 509] on div "15" at bounding box center [905, 510] width 23 height 23
type input "[DATE]"
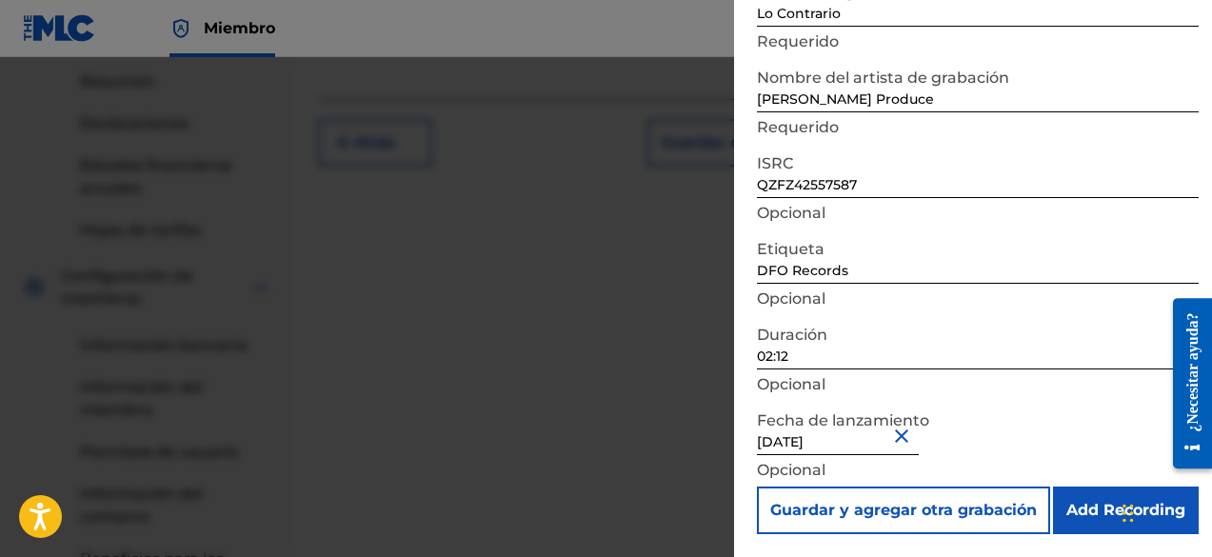
scroll to position [752, 0]
click at [1091, 510] on input "Add Recording" at bounding box center [1126, 511] width 146 height 48
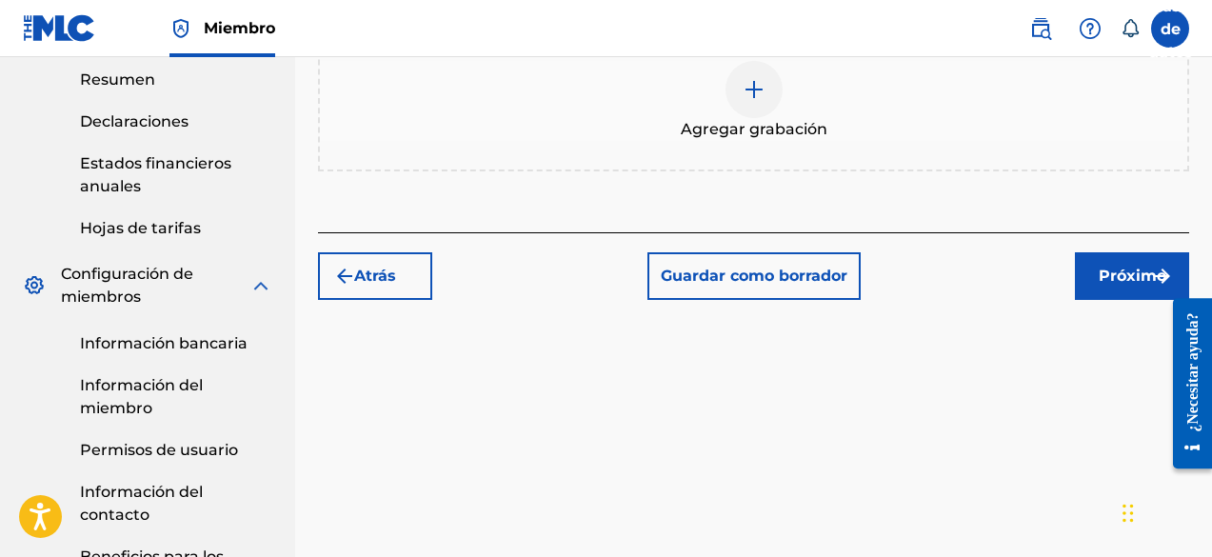
click at [1120, 276] on font "Próximo" at bounding box center [1133, 276] width 68 height 18
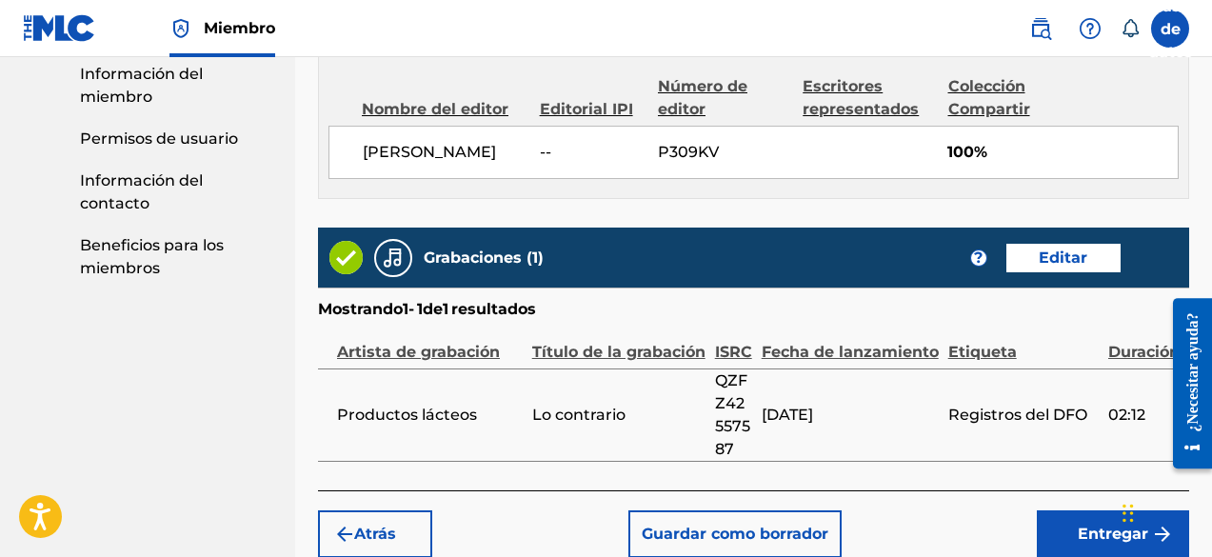
scroll to position [1189, 0]
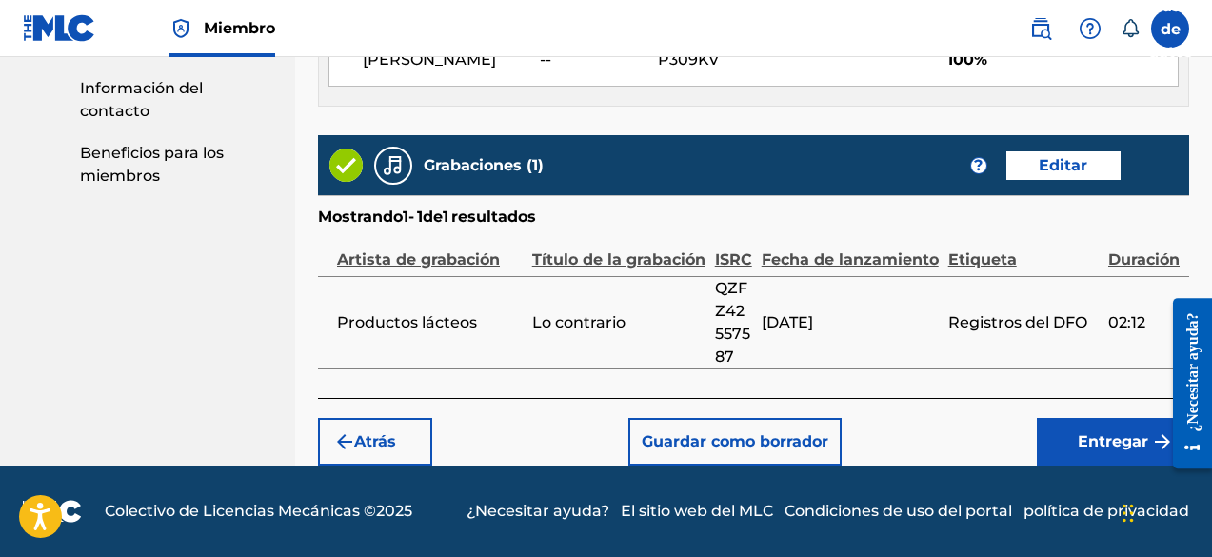
click at [1098, 452] on font "Entregar" at bounding box center [1113, 441] width 70 height 23
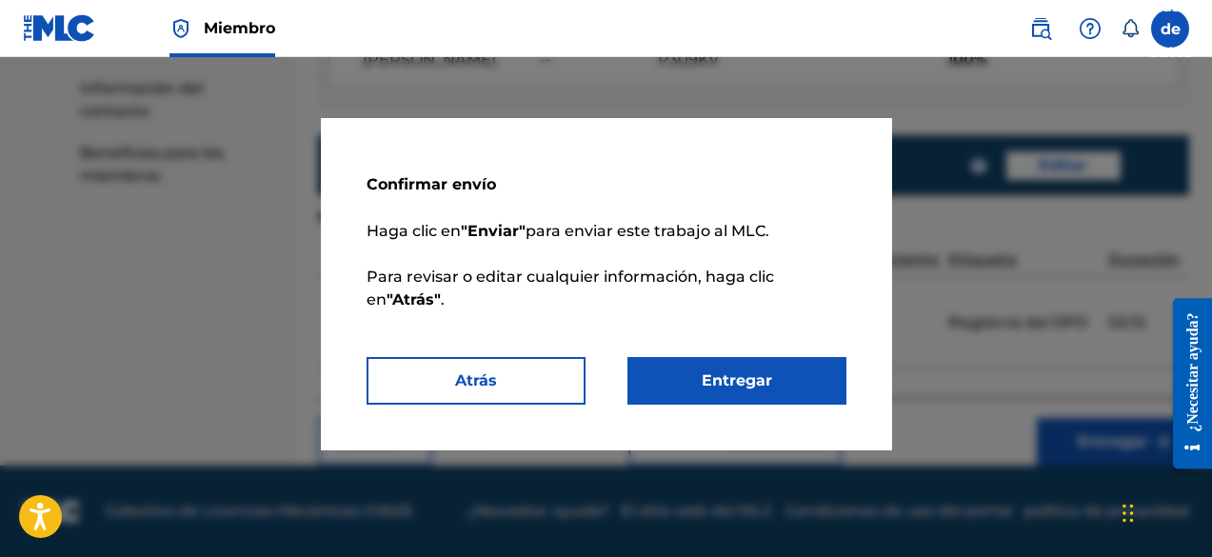
click at [797, 386] on button "Entregar" at bounding box center [737, 381] width 219 height 48
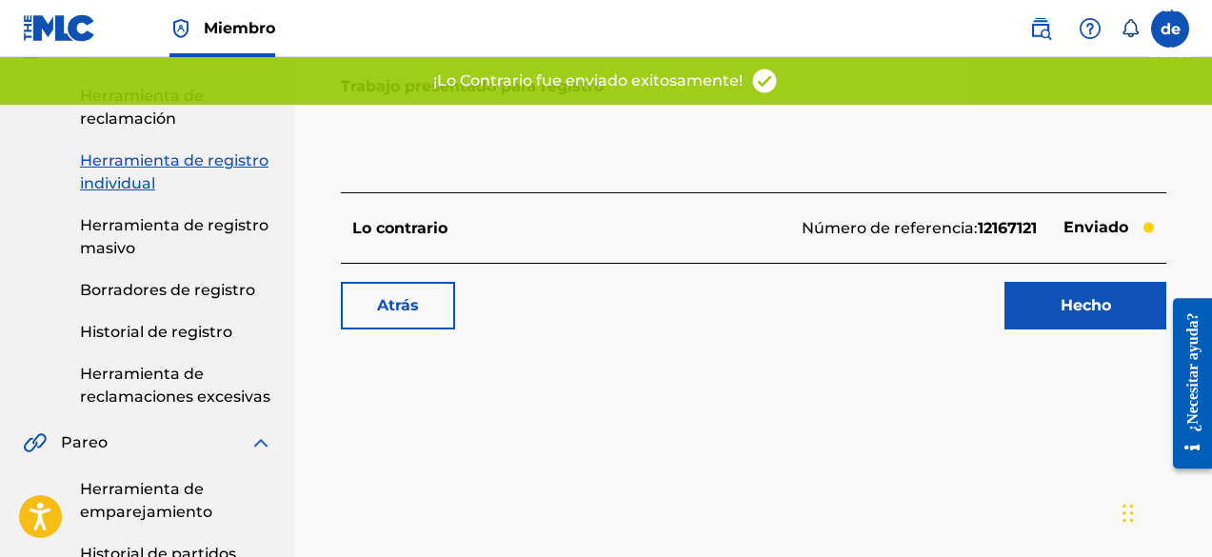
scroll to position [190, 0]
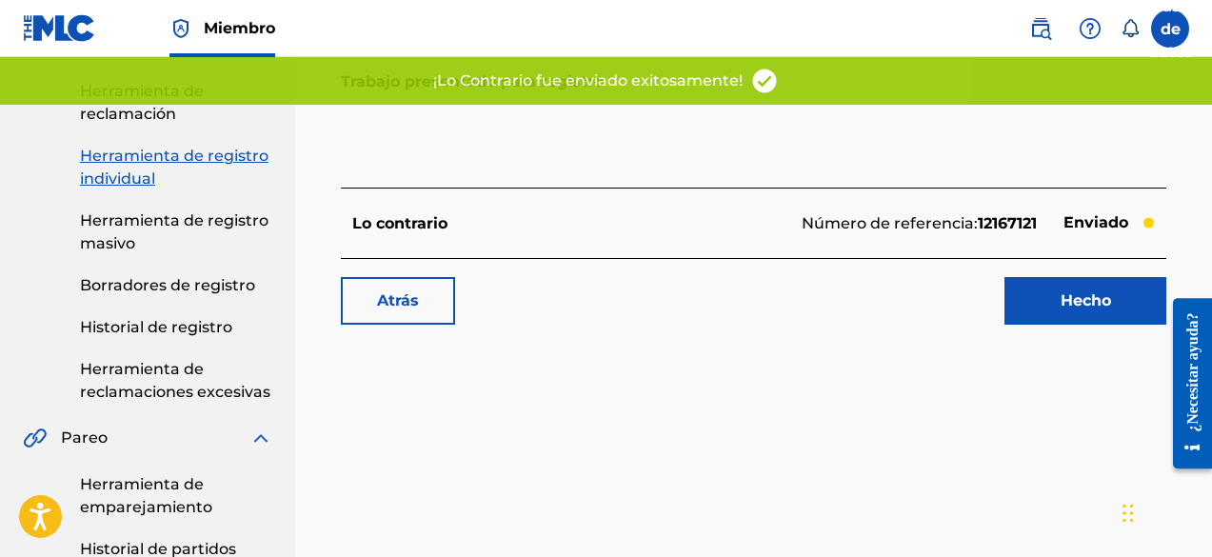
click at [1054, 287] on link "Hecho" at bounding box center [1086, 301] width 162 height 48
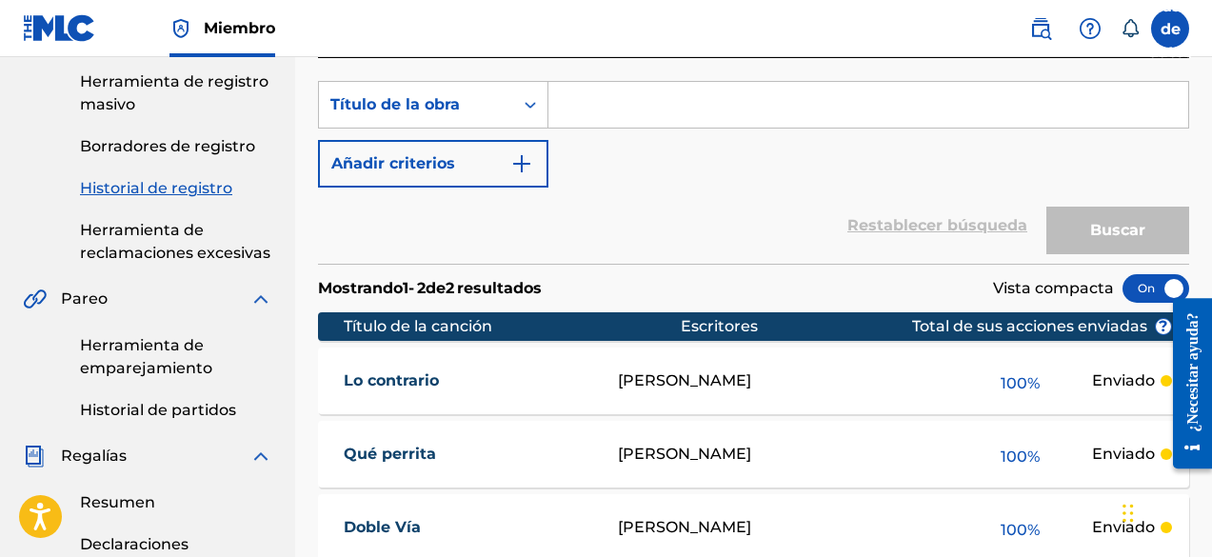
scroll to position [520, 0]
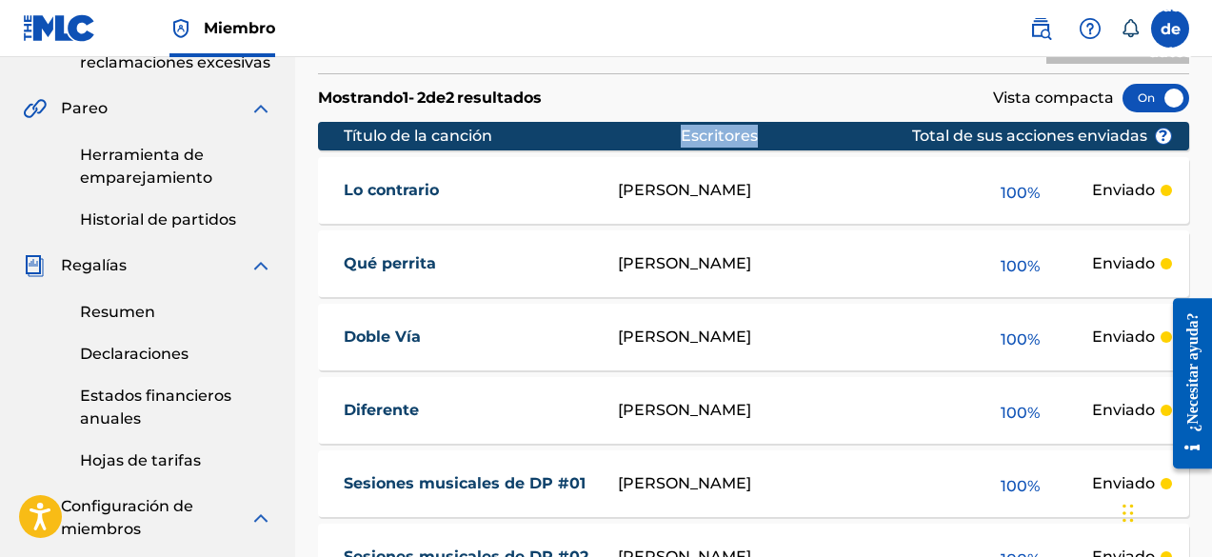
drag, startPoint x: 779, startPoint y: 128, endPoint x: 652, endPoint y: 143, distance: 127.6
click at [652, 143] on div "Título de la canción Escritores ? Total de sus acciones enviadas" at bounding box center [753, 136] width 871 height 29
click at [761, 130] on div "Escritores" at bounding box center [846, 136] width 331 height 23
drag, startPoint x: 763, startPoint y: 130, endPoint x: 678, endPoint y: 134, distance: 84.8
click at [678, 134] on div "Título de la canción Escritores ? Total de sus acciones enviadas" at bounding box center [753, 136] width 871 height 29
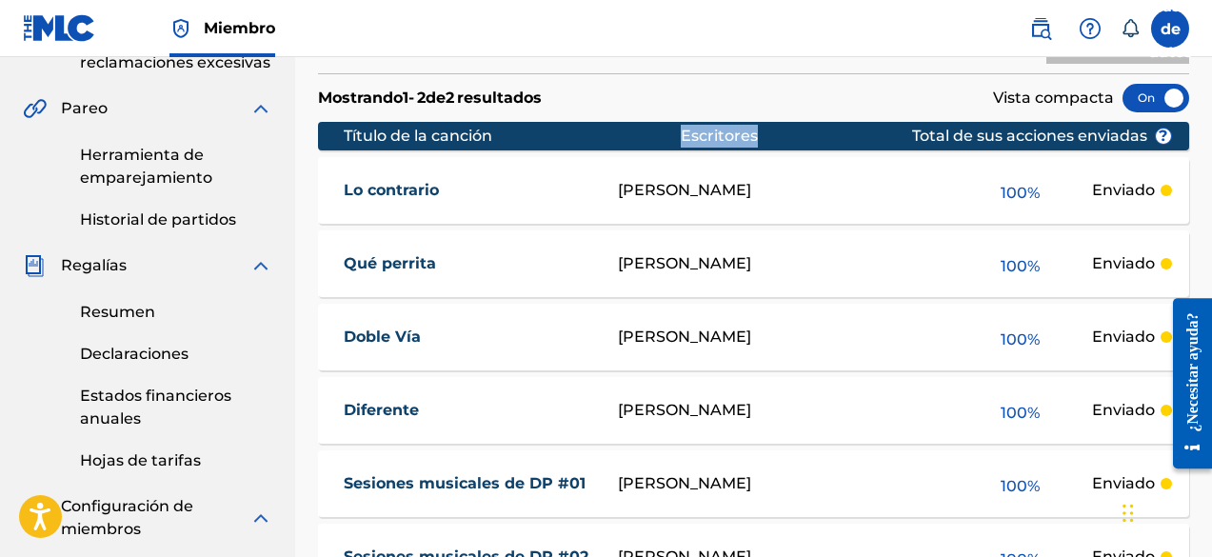
click at [746, 140] on font "Escritores" at bounding box center [719, 136] width 77 height 18
drag, startPoint x: 760, startPoint y: 140, endPoint x: 641, endPoint y: 149, distance: 119.4
click at [641, 149] on div "Título de la canción Escritores ? Total de sus acciones enviadas" at bounding box center [753, 136] width 871 height 29
click at [767, 131] on div "Escritores" at bounding box center [846, 136] width 331 height 23
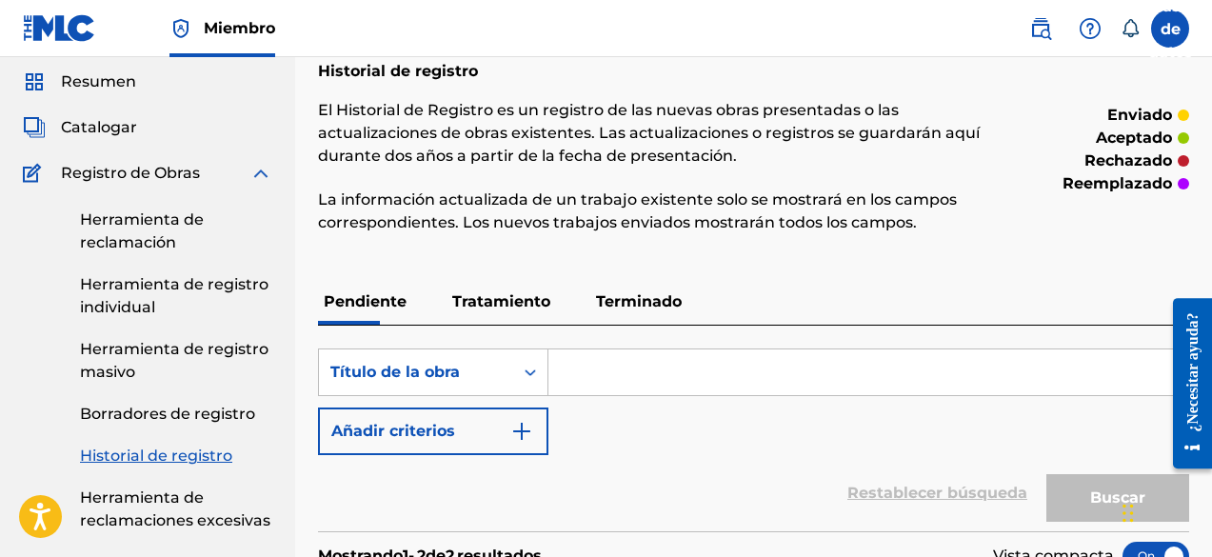
scroll to position [95, 0]
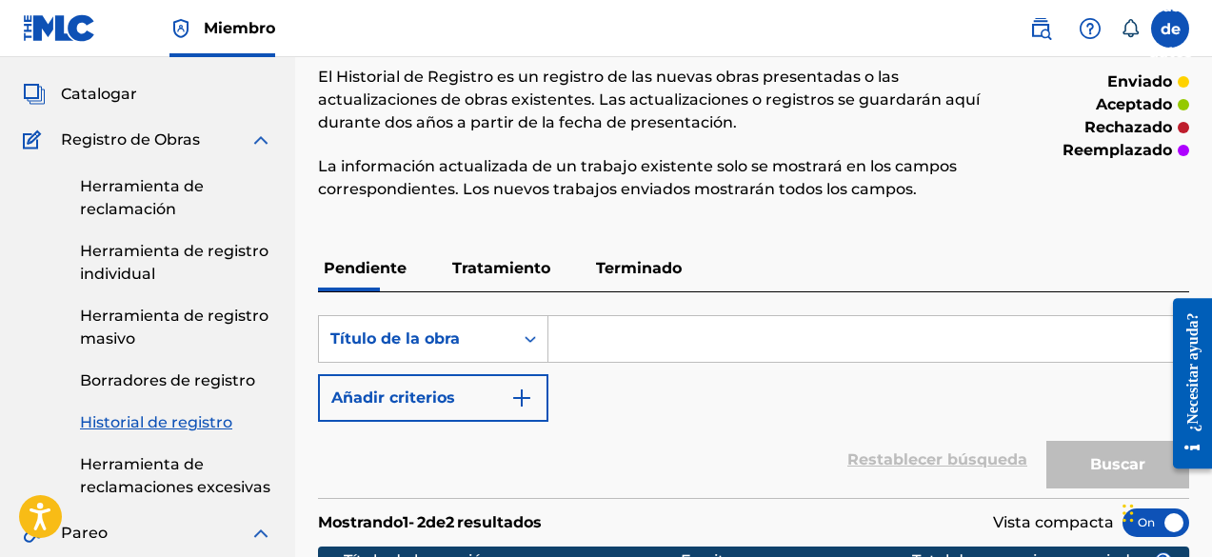
click at [179, 260] on link "Herramienta de registro individual" at bounding box center [176, 263] width 192 height 46
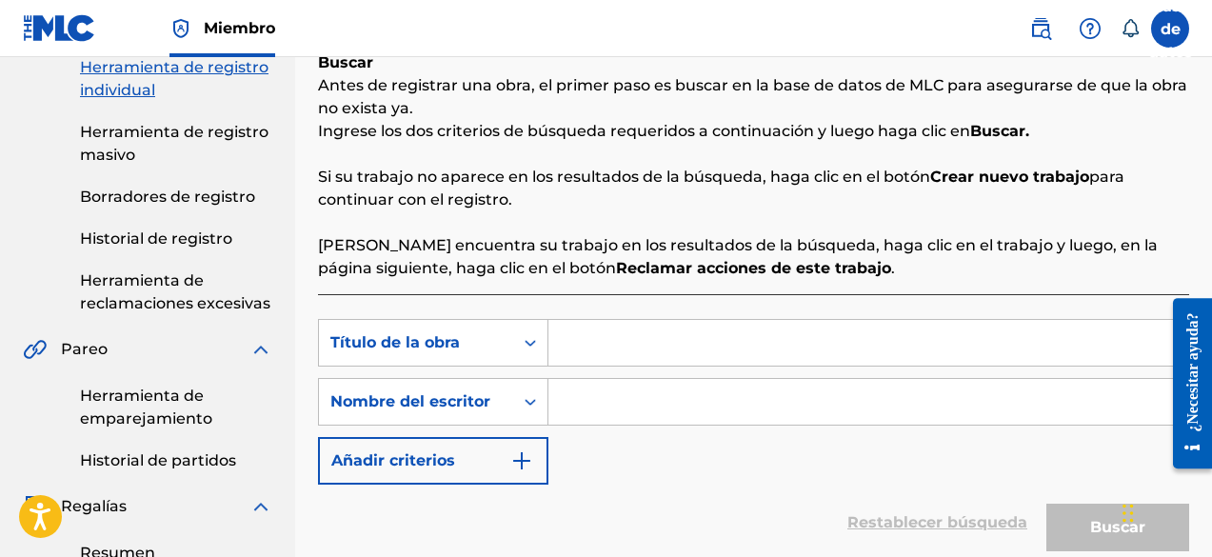
scroll to position [286, 0]
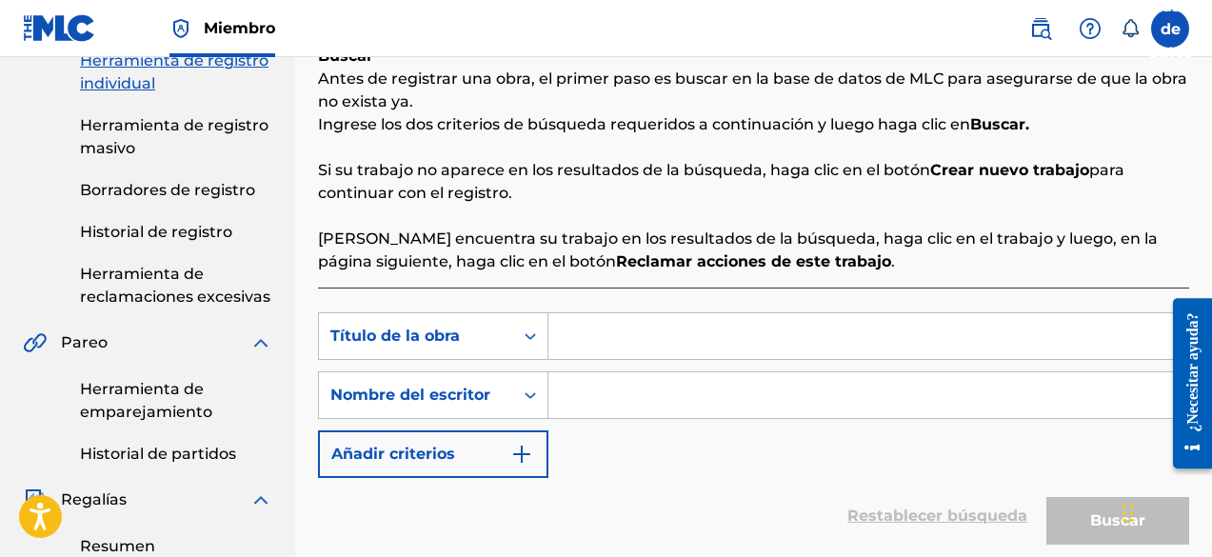
click at [867, 78] on font "Antes de registrar una obra, el primer paso es buscar en la base de datos de ML…" at bounding box center [753, 90] width 870 height 41
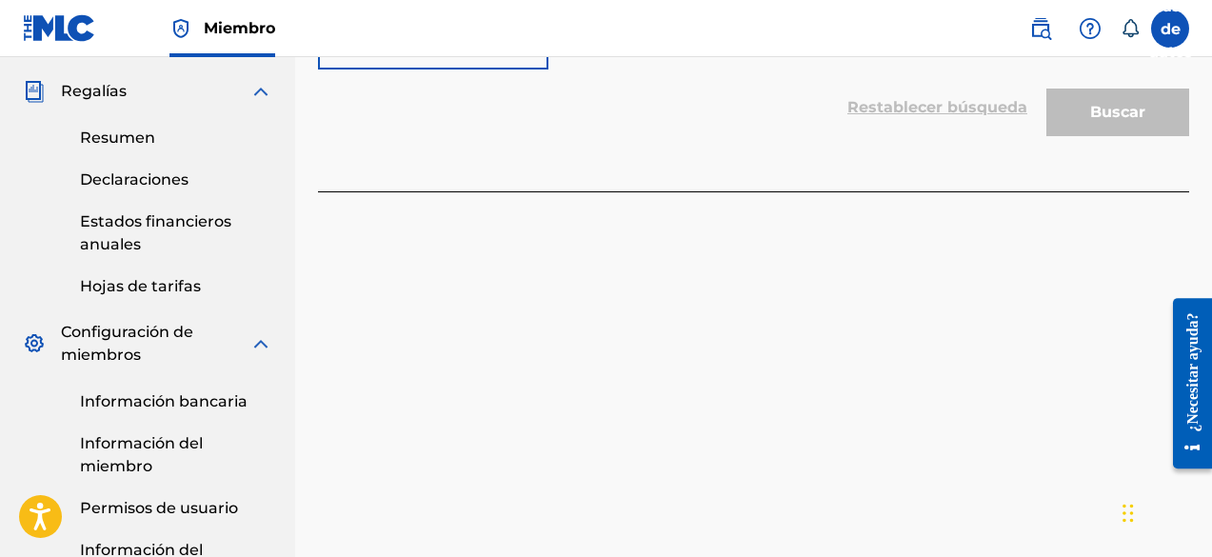
scroll to position [772, 0]
